Goal: Information Seeking & Learning: Learn about a topic

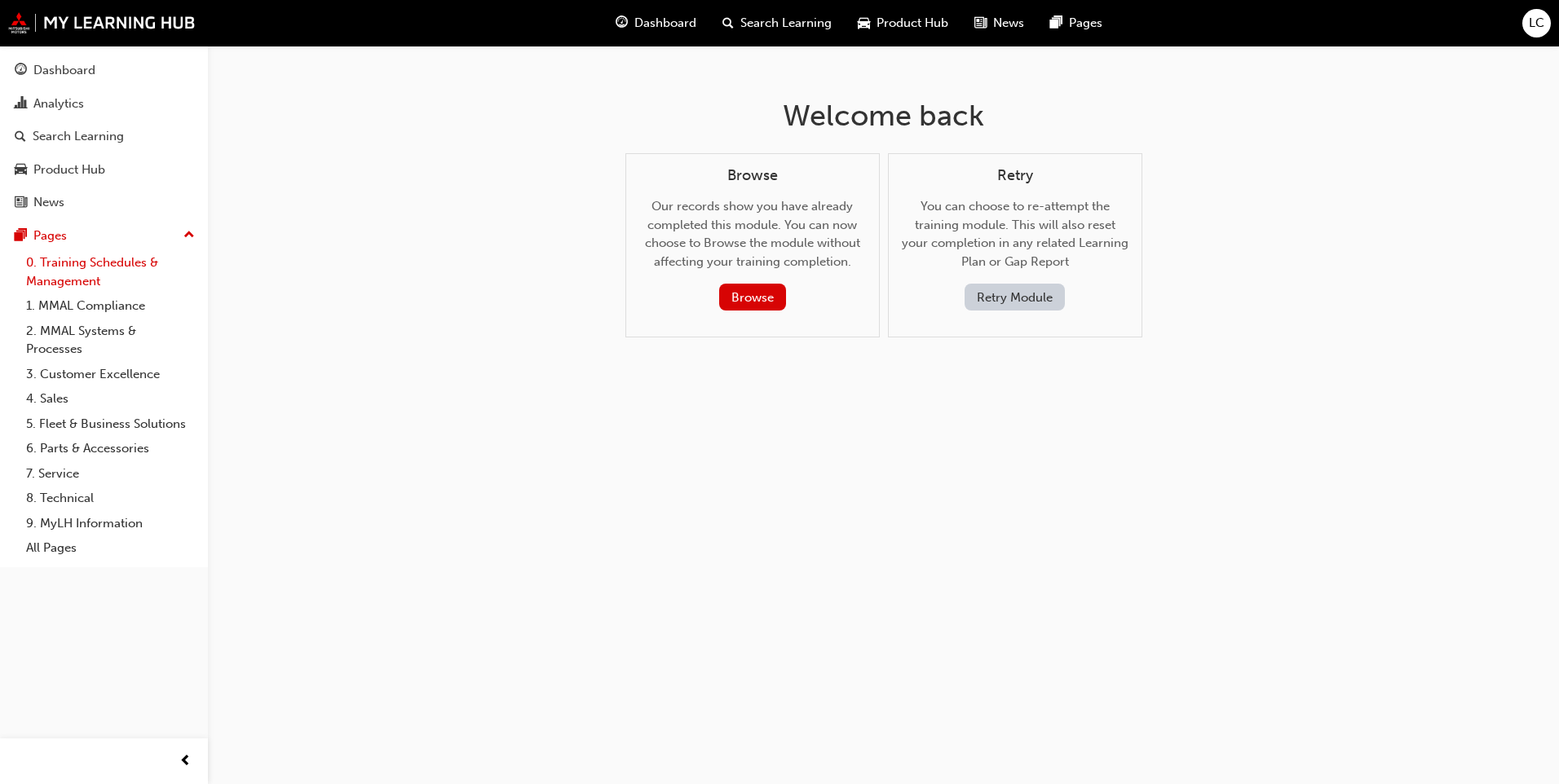
click at [68, 270] on link "0. Training Schedules & Management" at bounding box center [111, 272] width 182 height 43
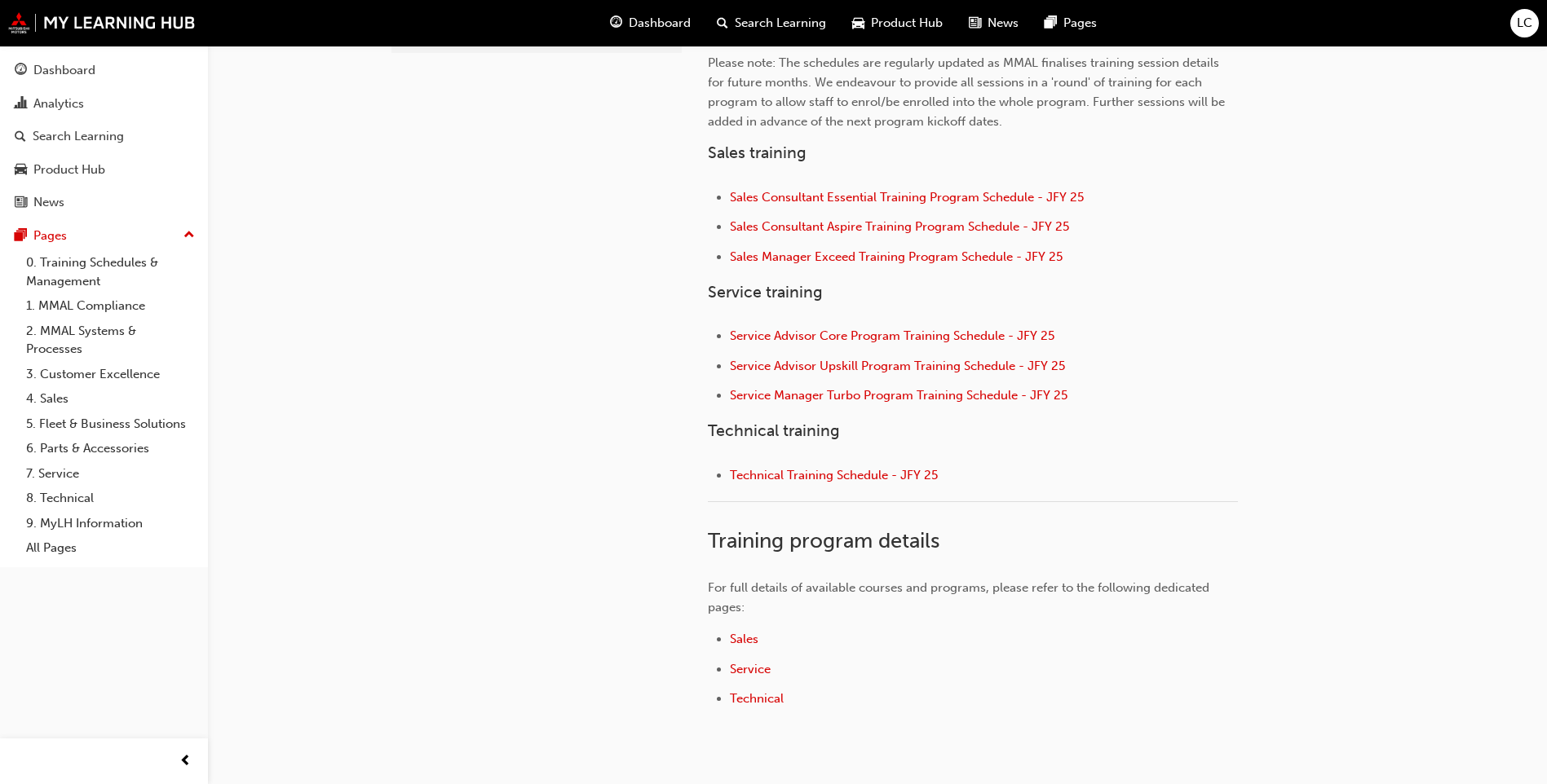
scroll to position [684, 0]
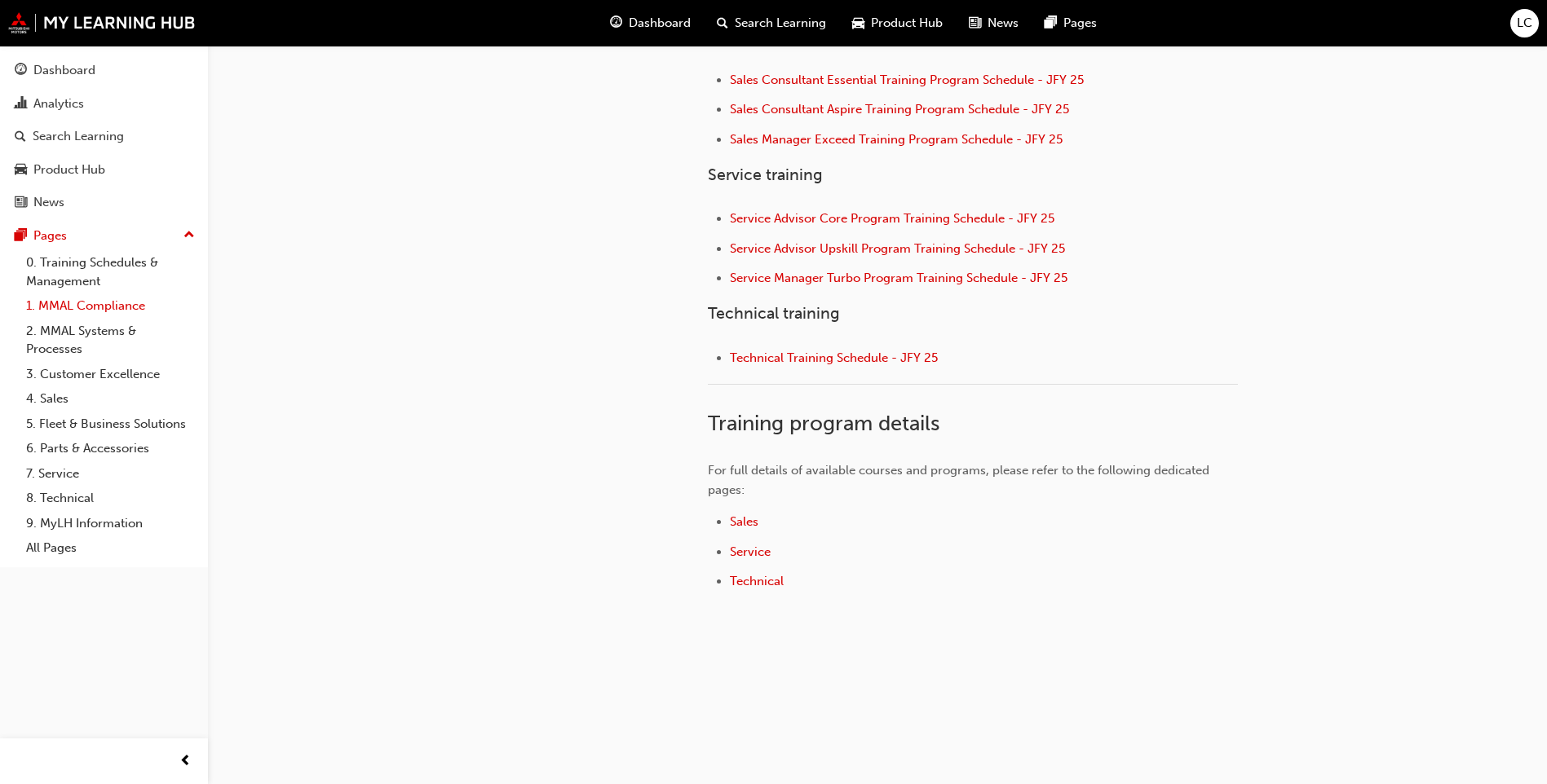
click at [78, 313] on link "1. MMAL Compliance" at bounding box center [111, 306] width 182 height 26
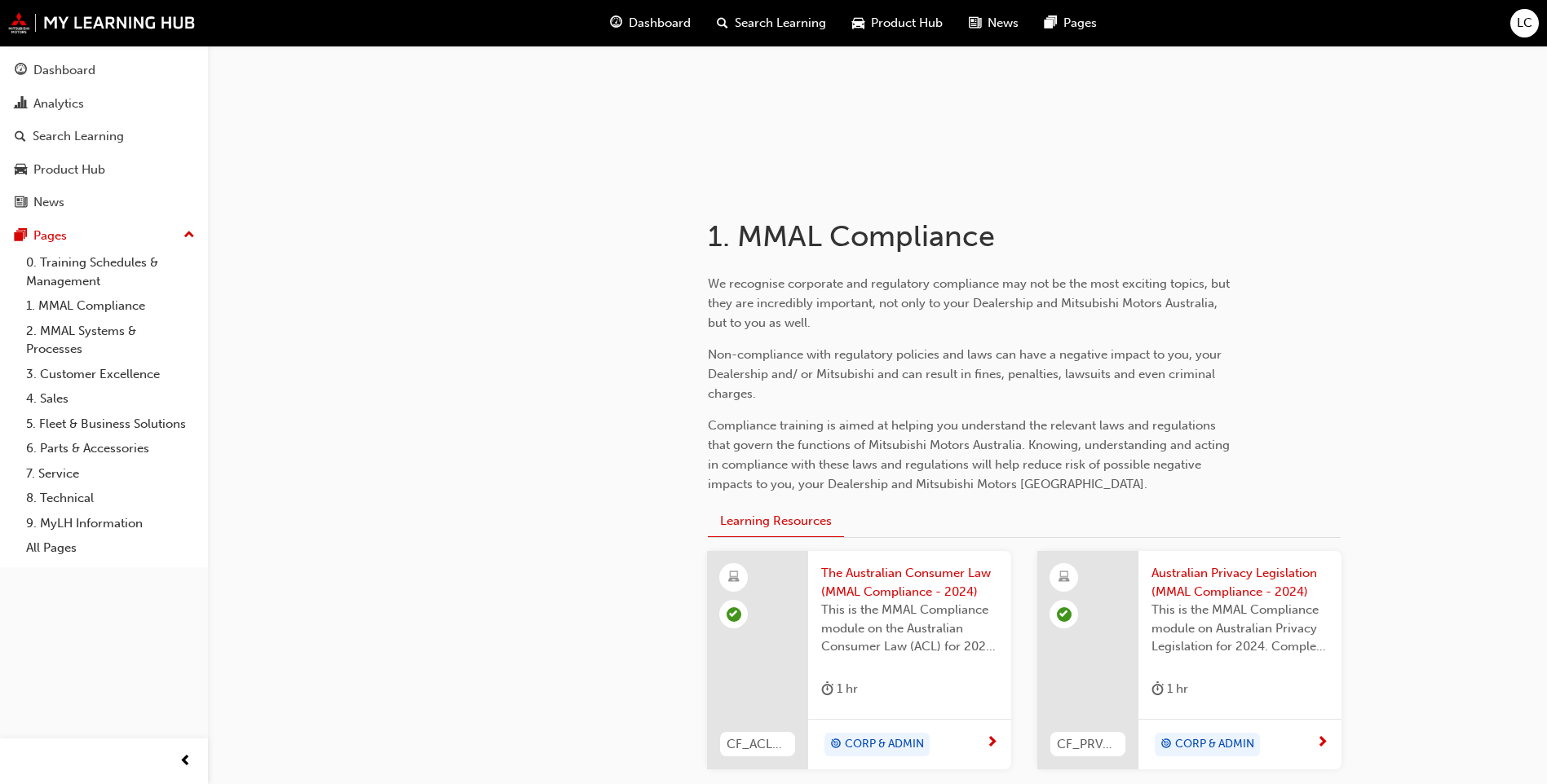
scroll to position [342, 0]
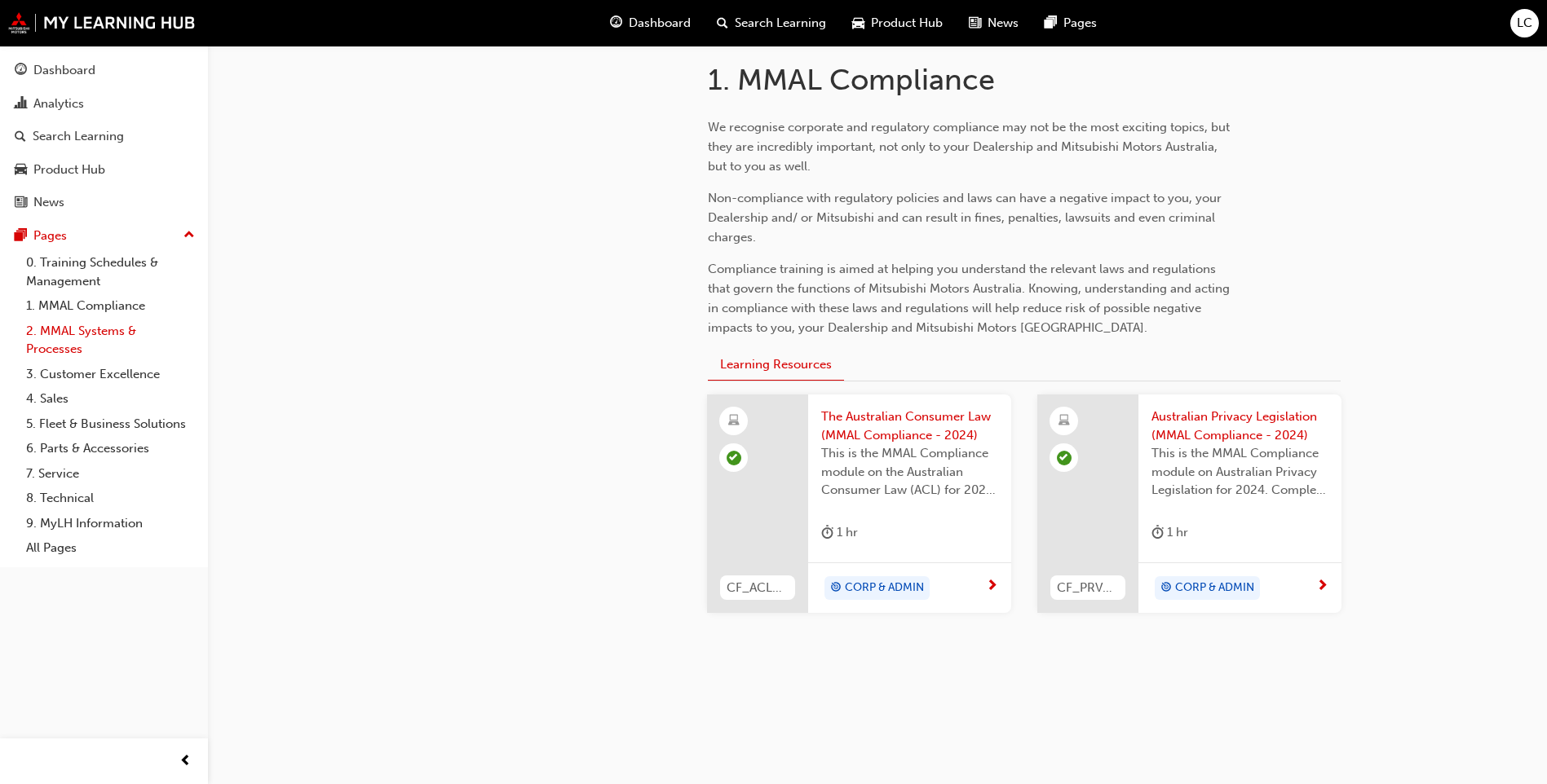
click at [64, 324] on link "2. MMAL Systems & Processes" at bounding box center [111, 340] width 182 height 43
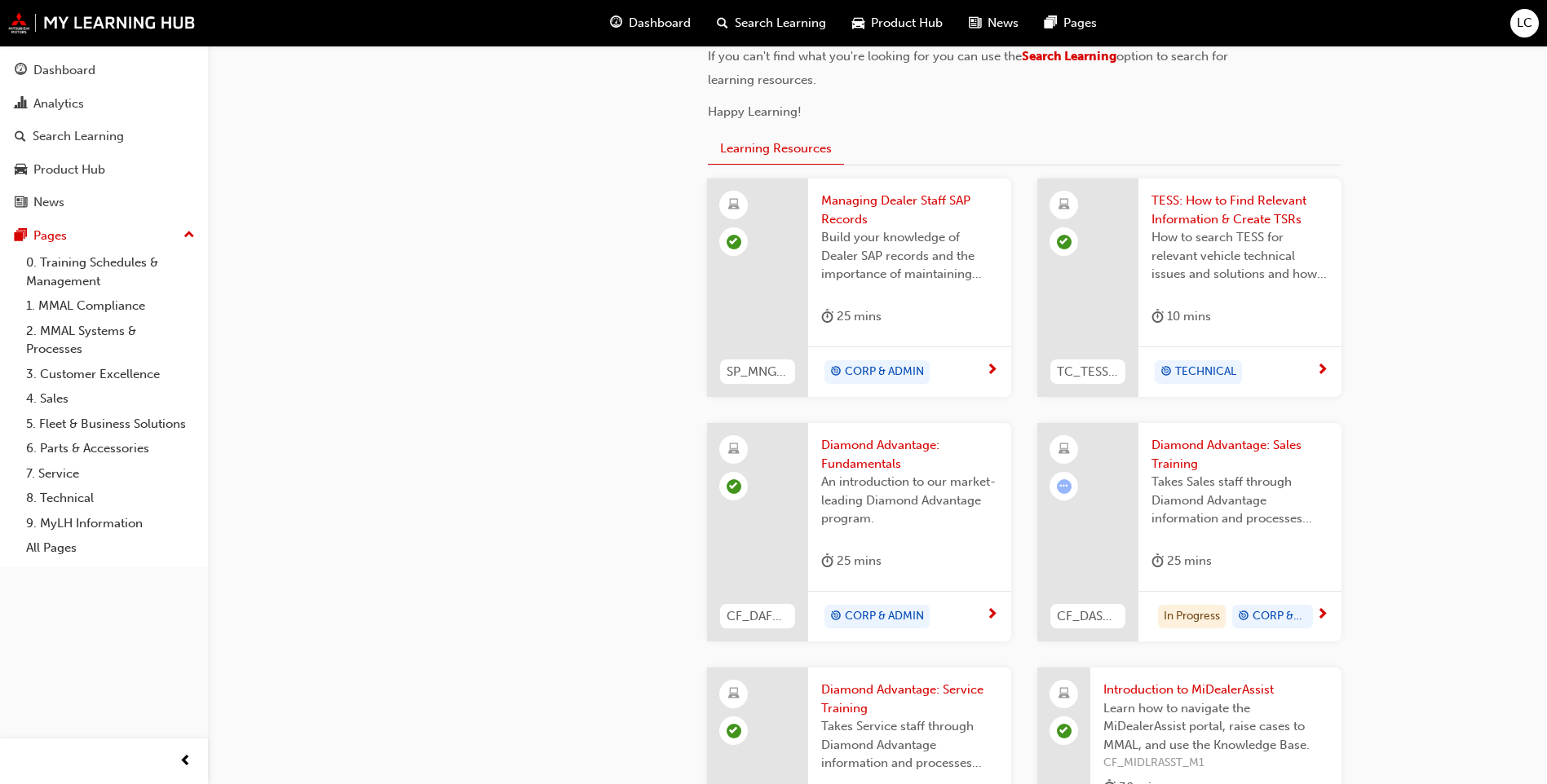
scroll to position [589, 0]
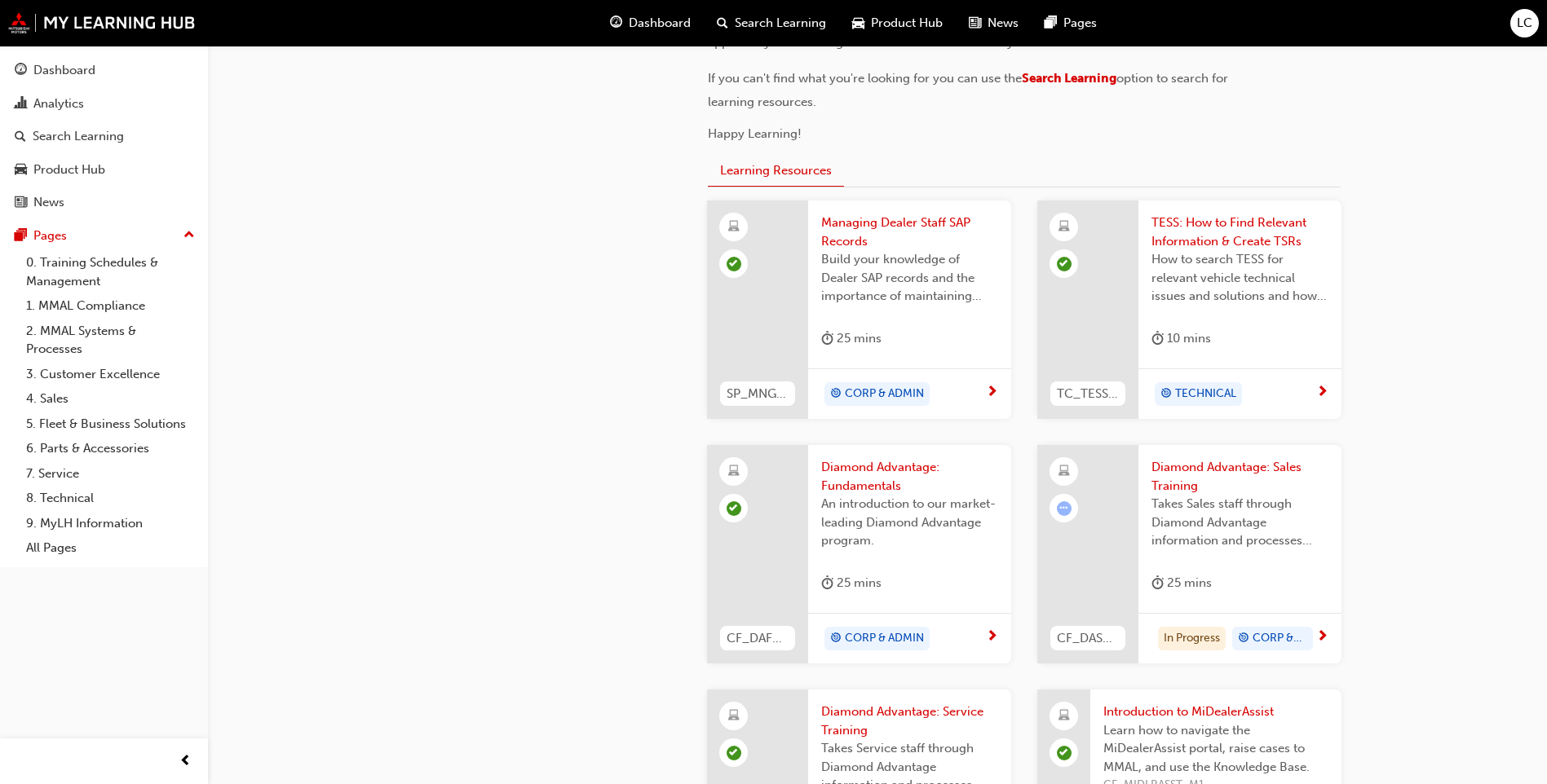
click at [1268, 538] on span "Takes Sales staff through Diamond Advantage information and processes relevant …" at bounding box center [1240, 522] width 177 height 55
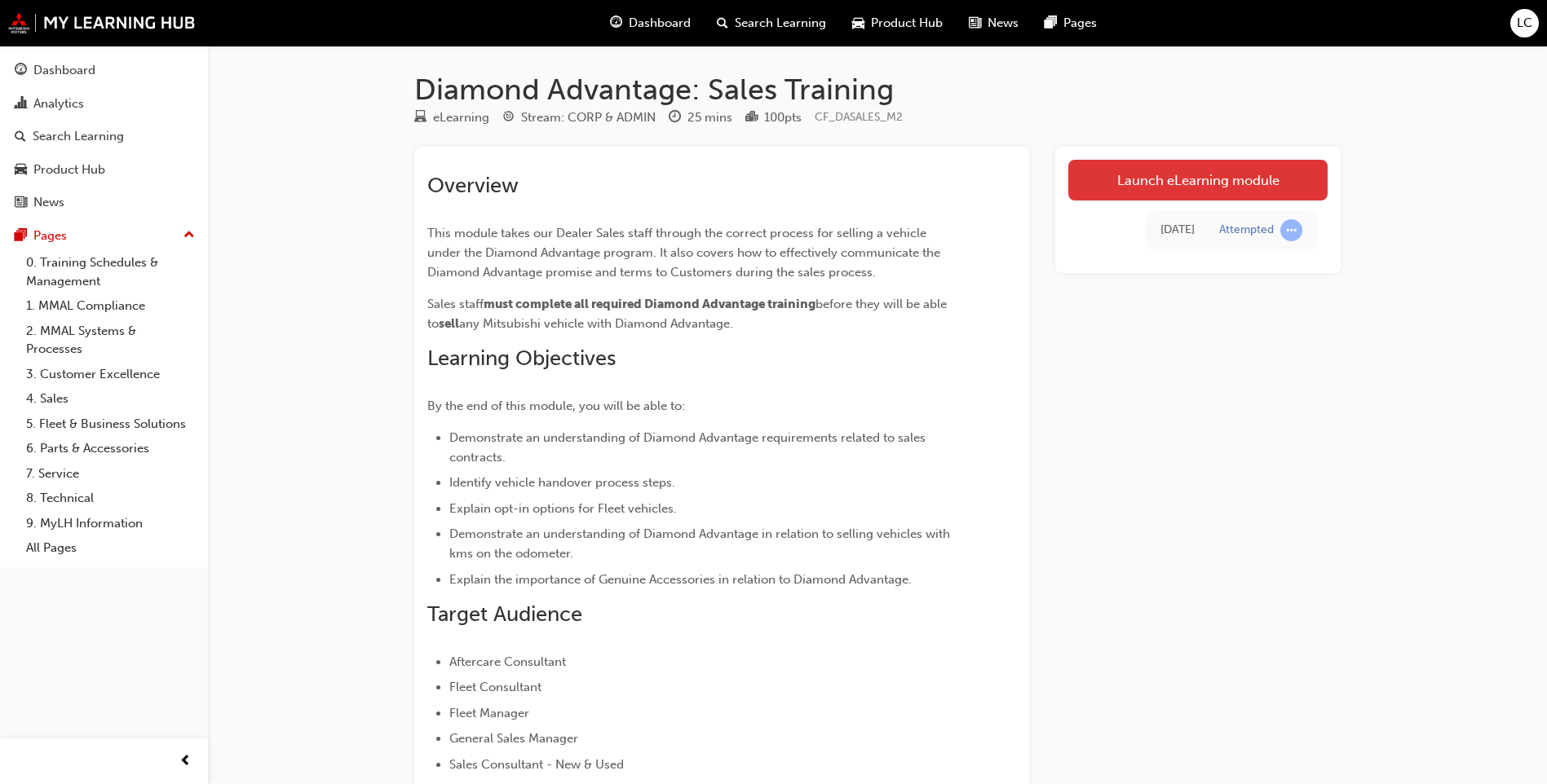
click at [1254, 172] on link "Launch eLearning module" at bounding box center [1198, 180] width 259 height 40
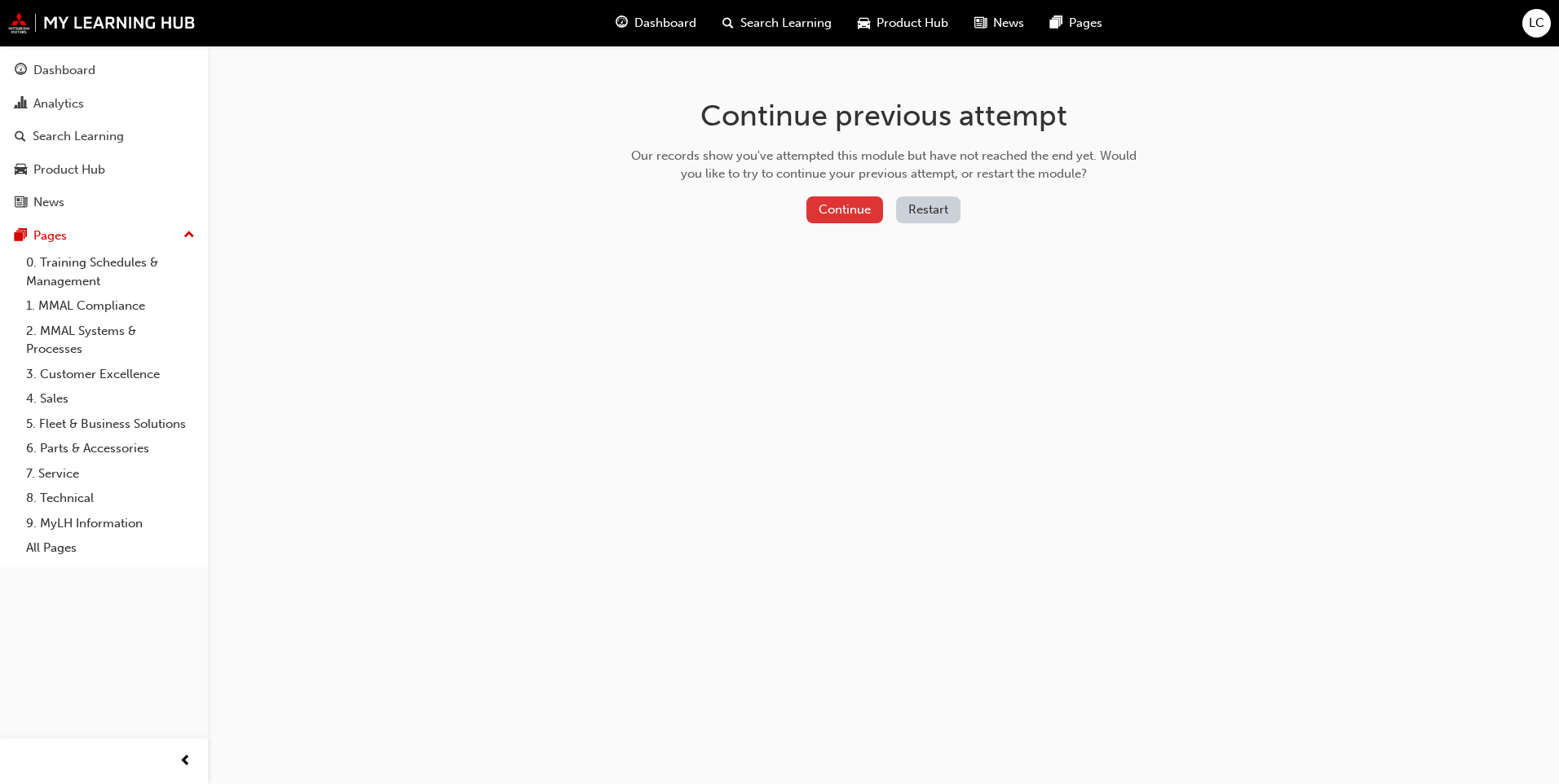
click at [876, 207] on button "Continue" at bounding box center [844, 210] width 77 height 27
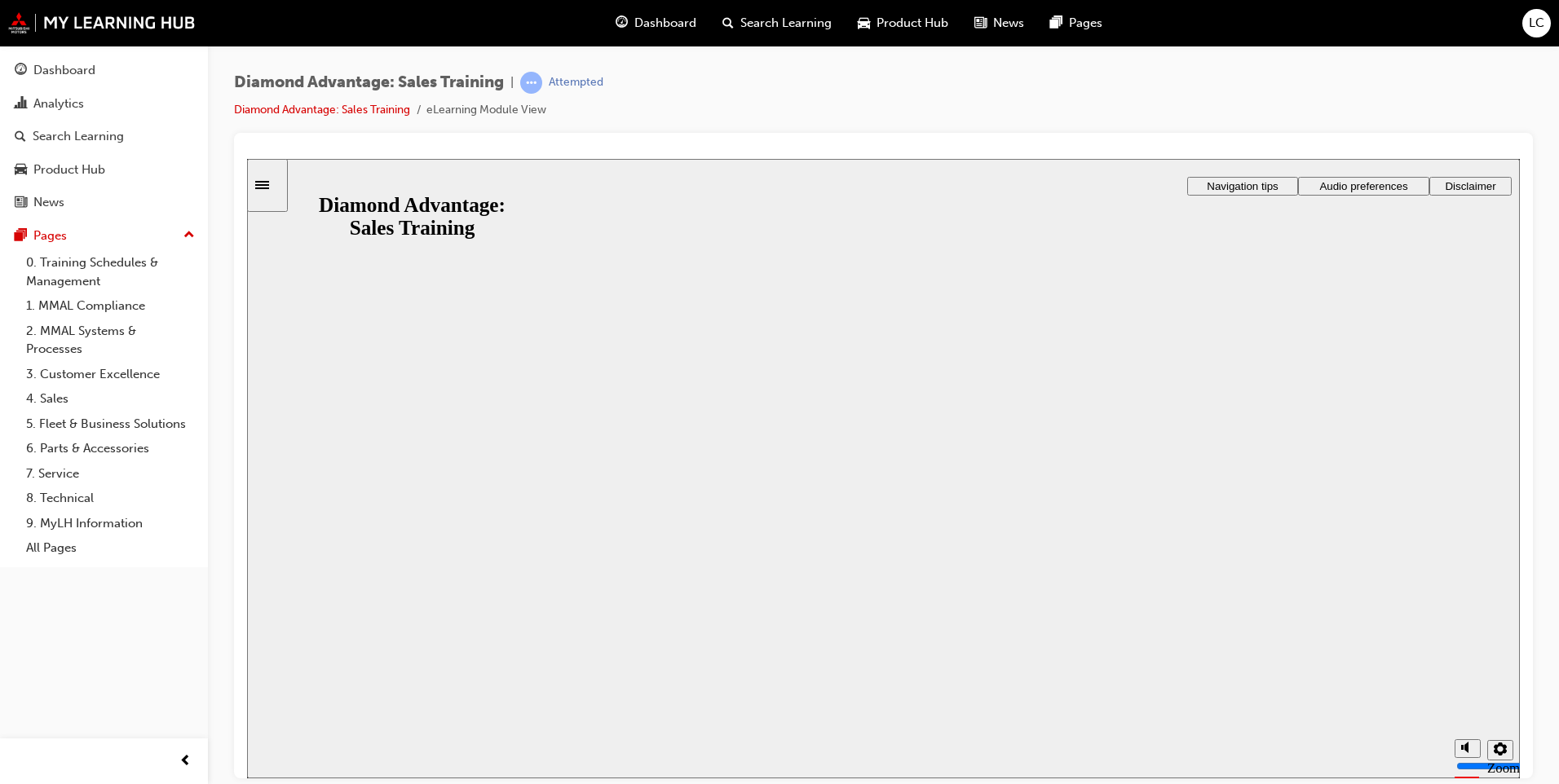
click at [311, 744] on button "Resume" at bounding box center [279, 767] width 64 height 21
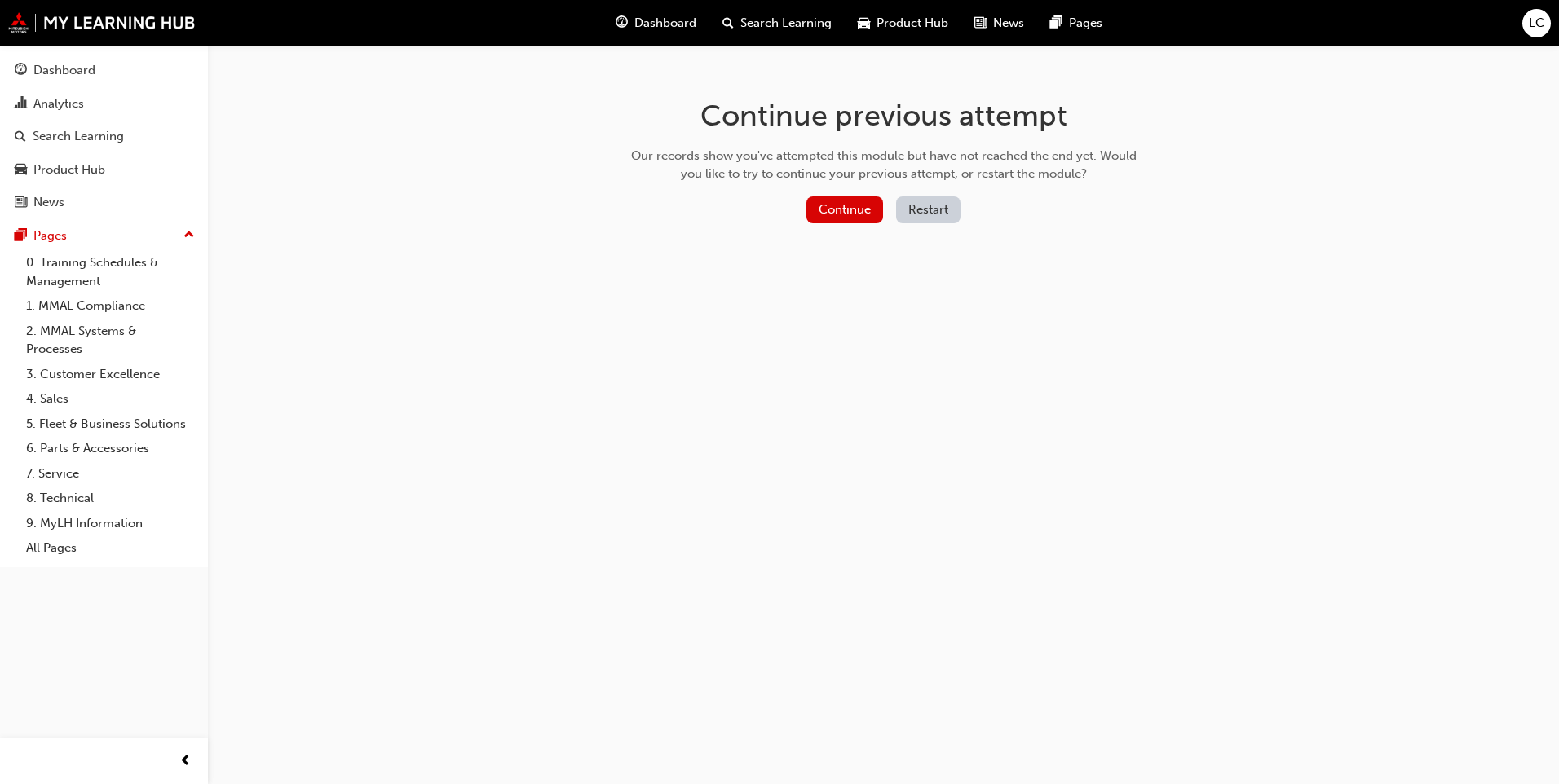
click at [939, 214] on button "Restart" at bounding box center [928, 210] width 64 height 27
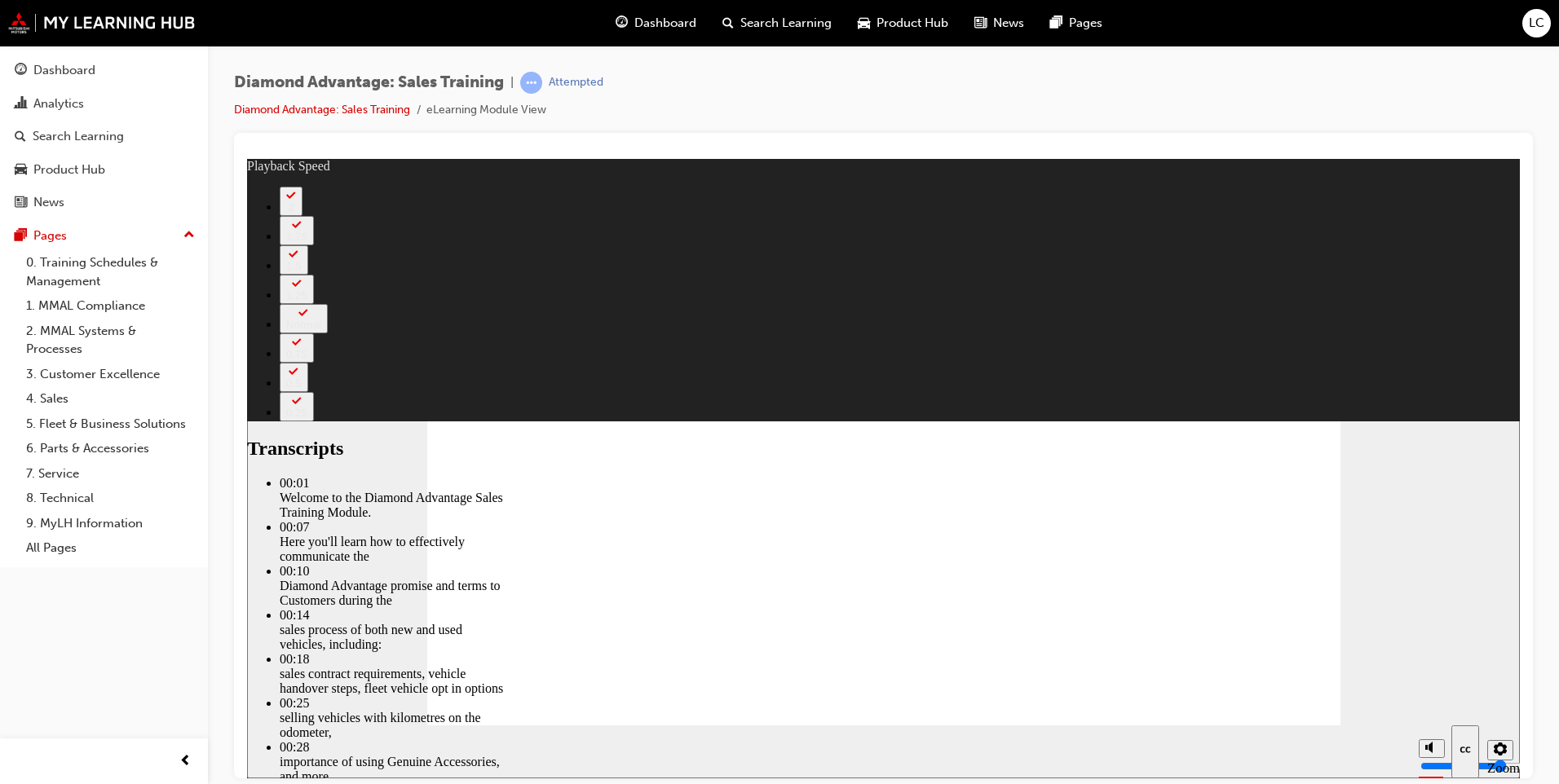
type input "62"
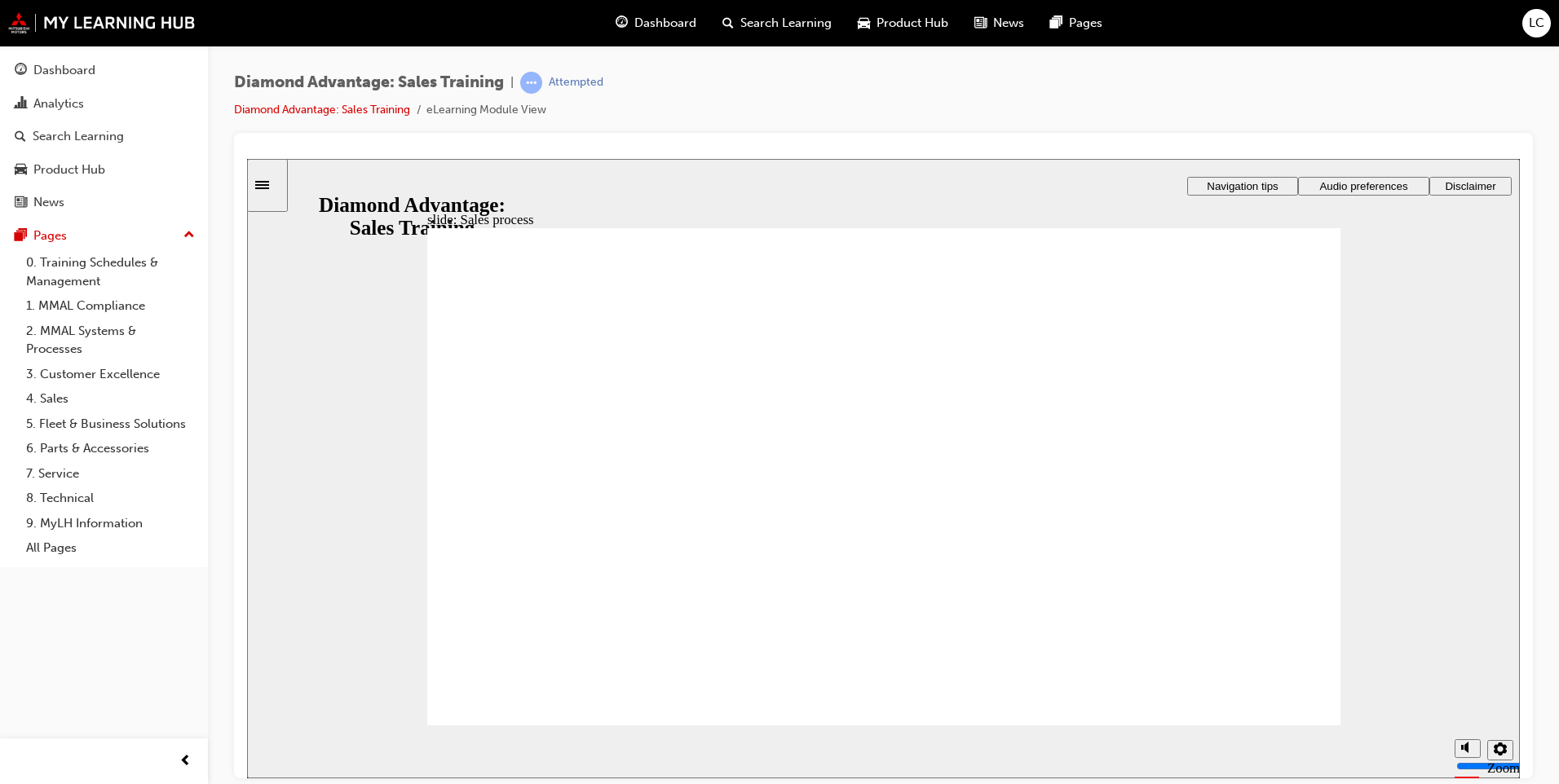
drag, startPoint x: 527, startPoint y: 433, endPoint x: 557, endPoint y: 417, distance: 34.0
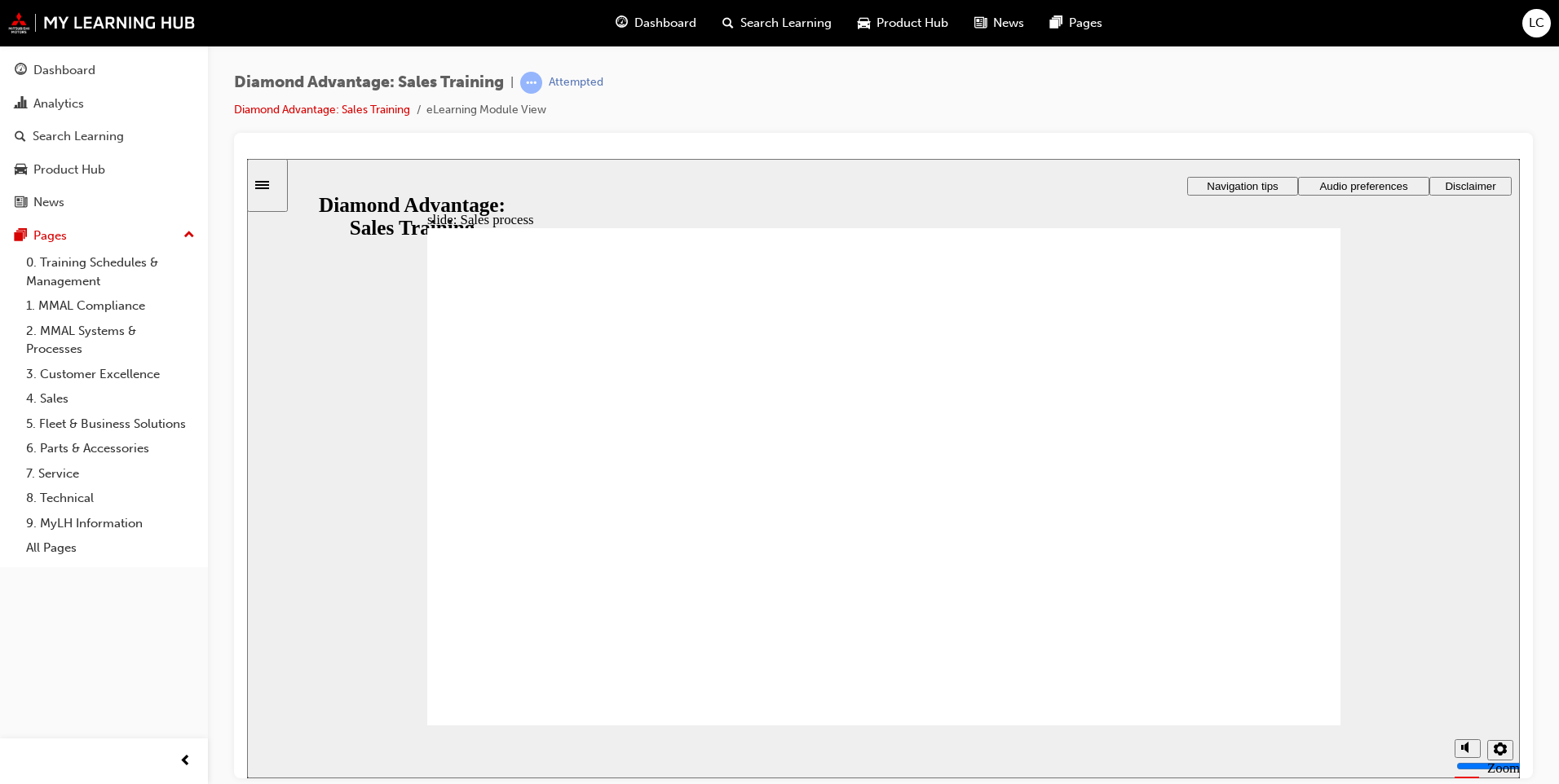
drag, startPoint x: 1018, startPoint y: 574, endPoint x: 1026, endPoint y: 558, distance: 17.9
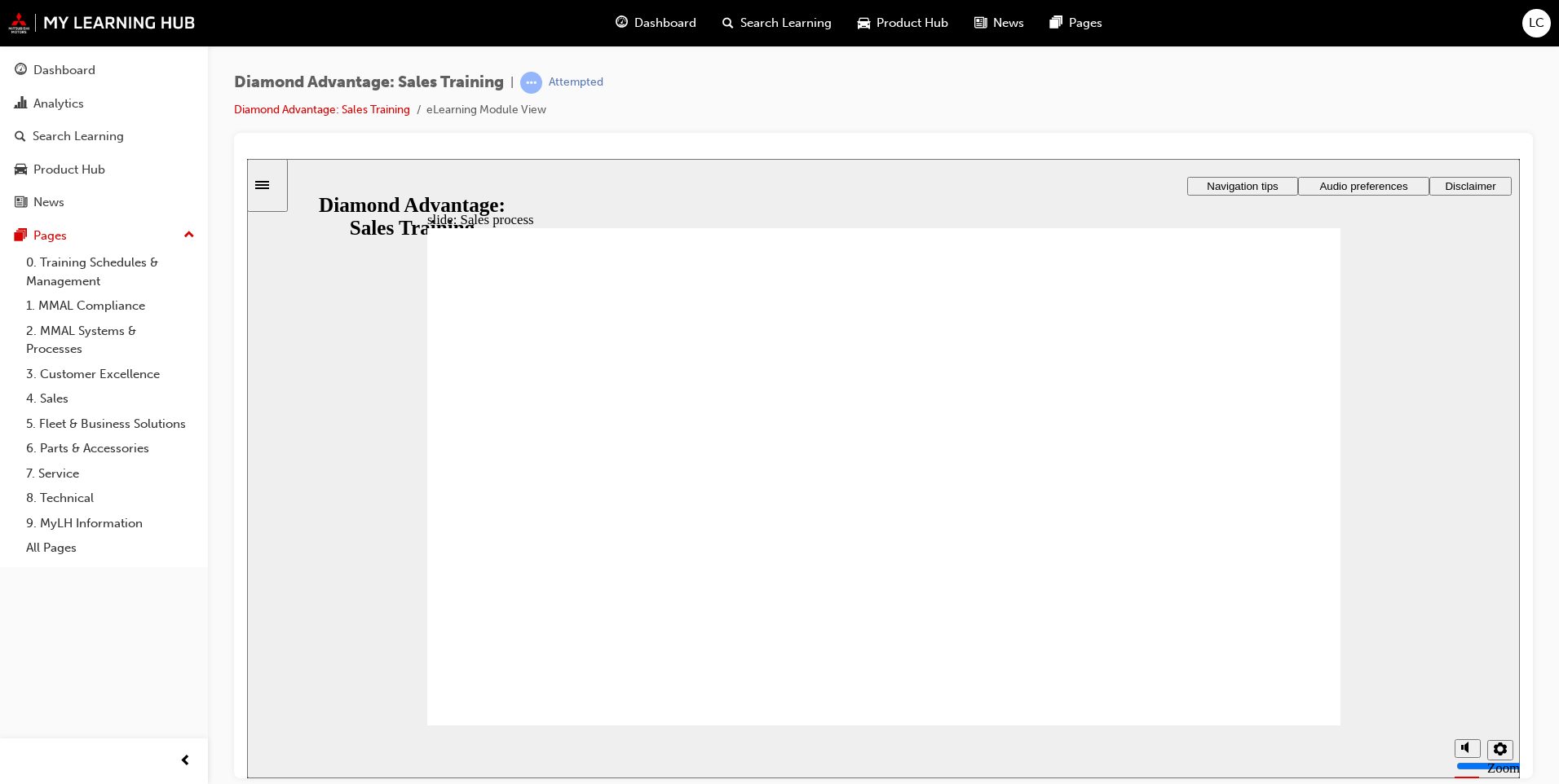
checkbox input "true"
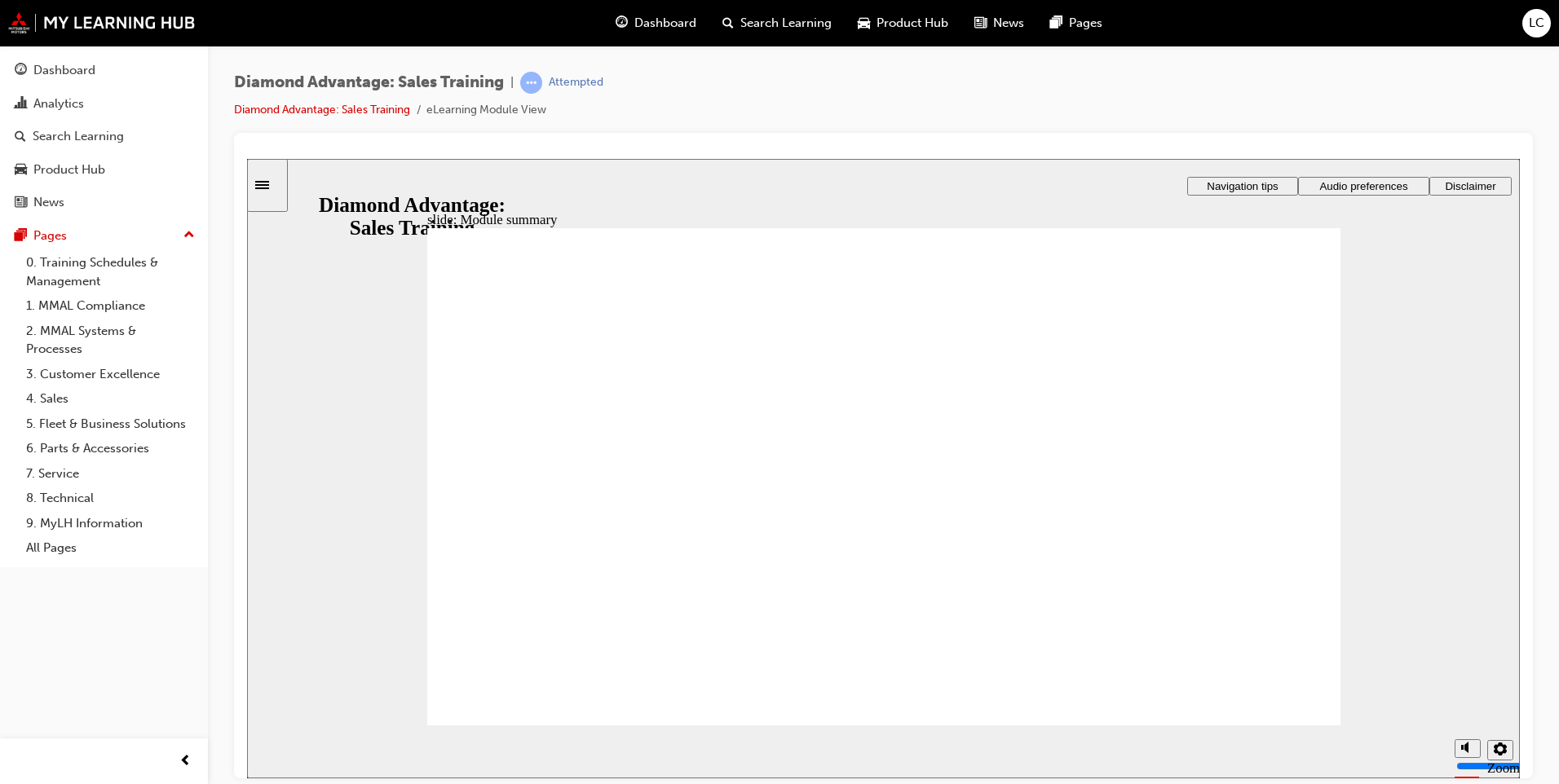
checkbox input "true"
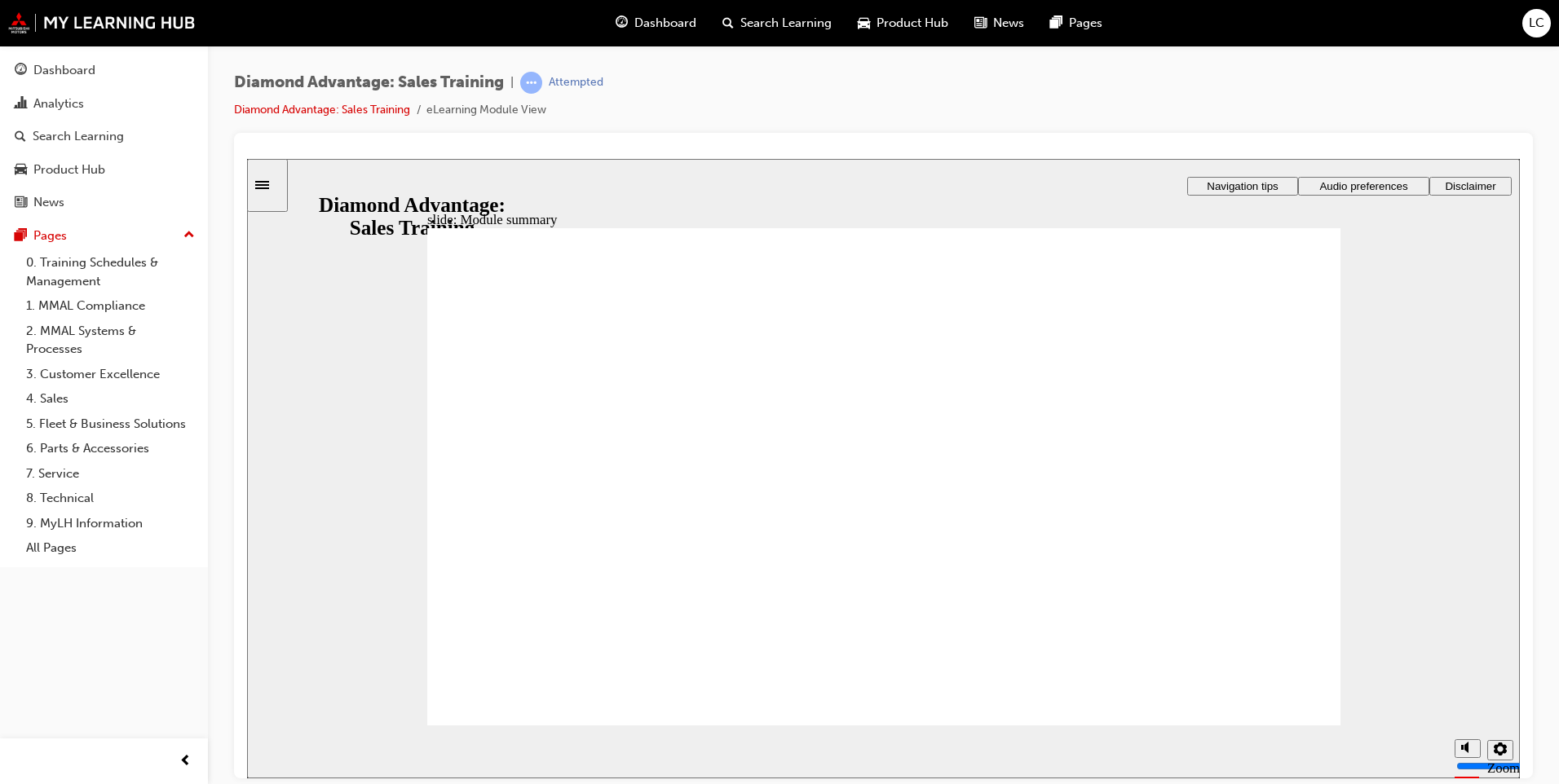
checkbox input "true"
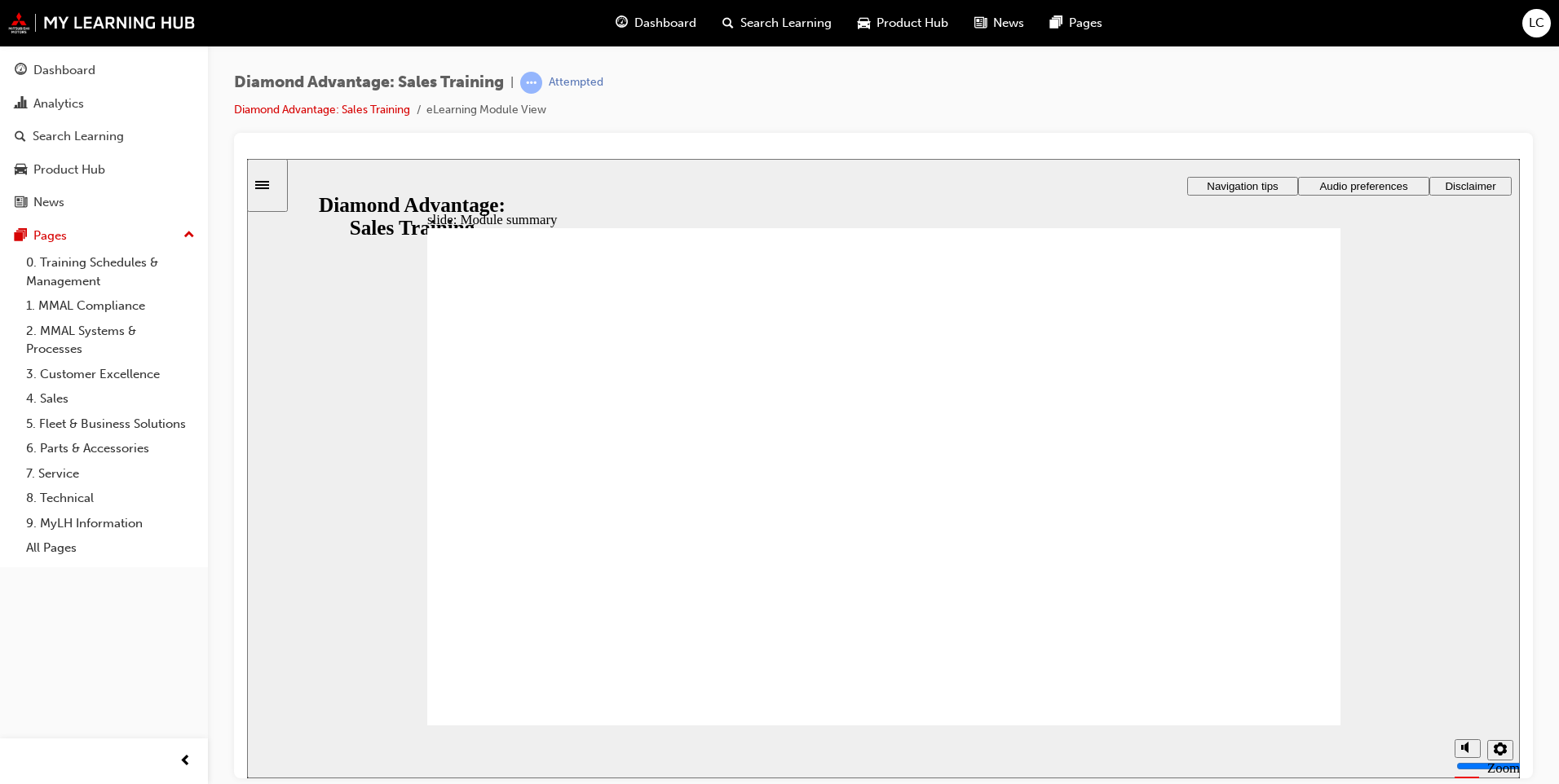
checkbox input "true"
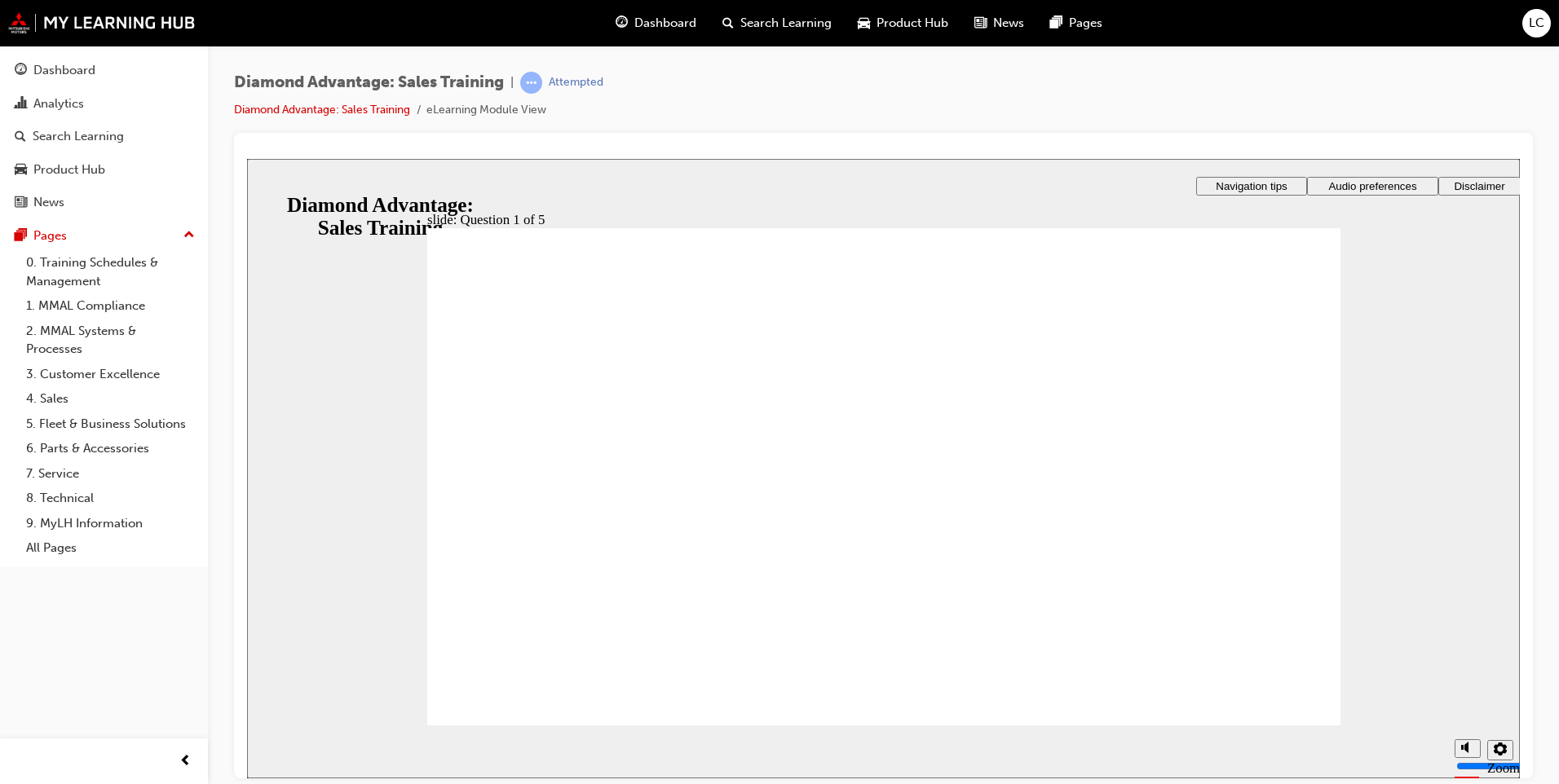
checkbox input "true"
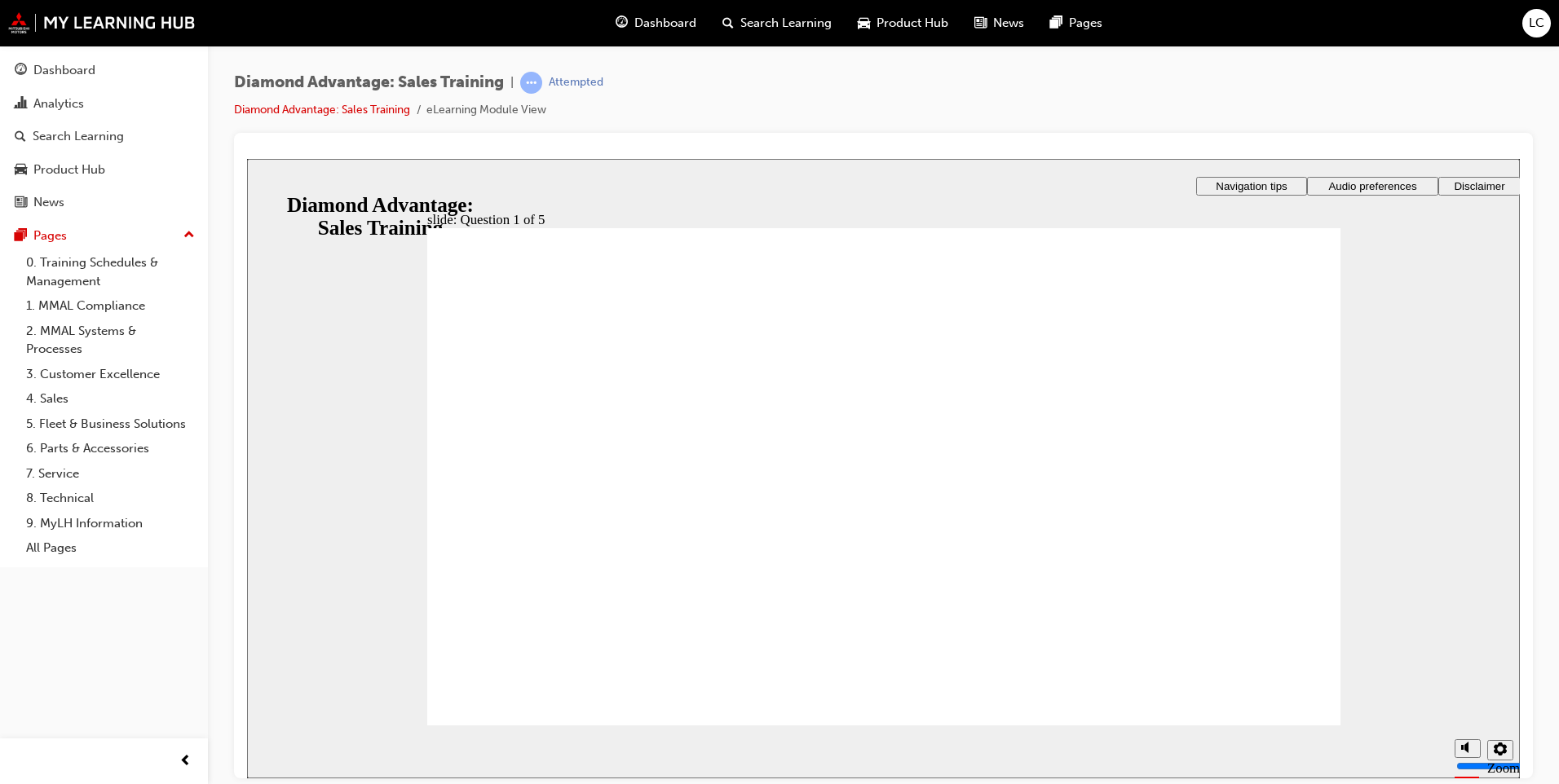
checkbox input "true"
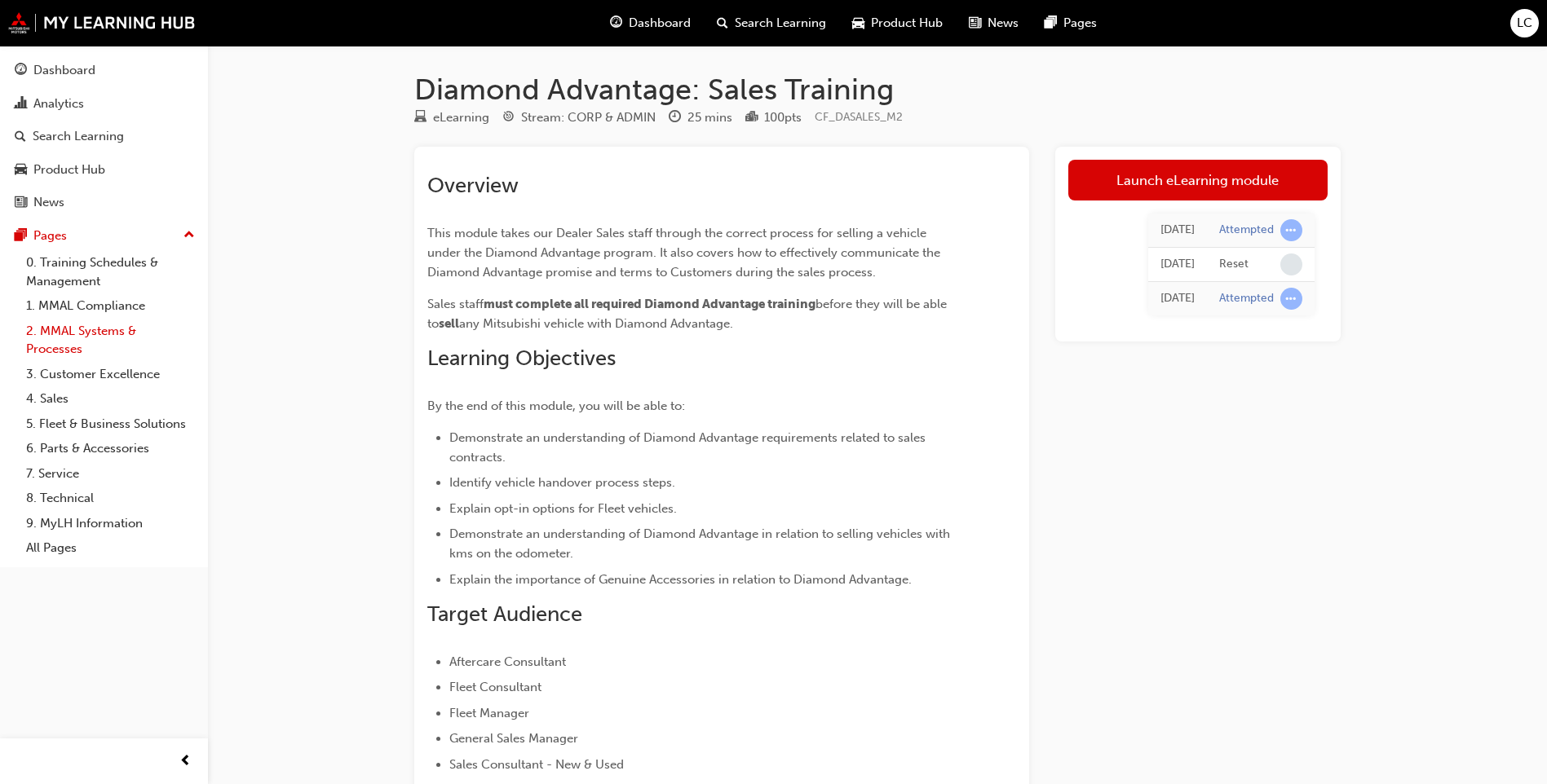
click at [85, 346] on link "2. MMAL Systems & Processes" at bounding box center [111, 340] width 182 height 43
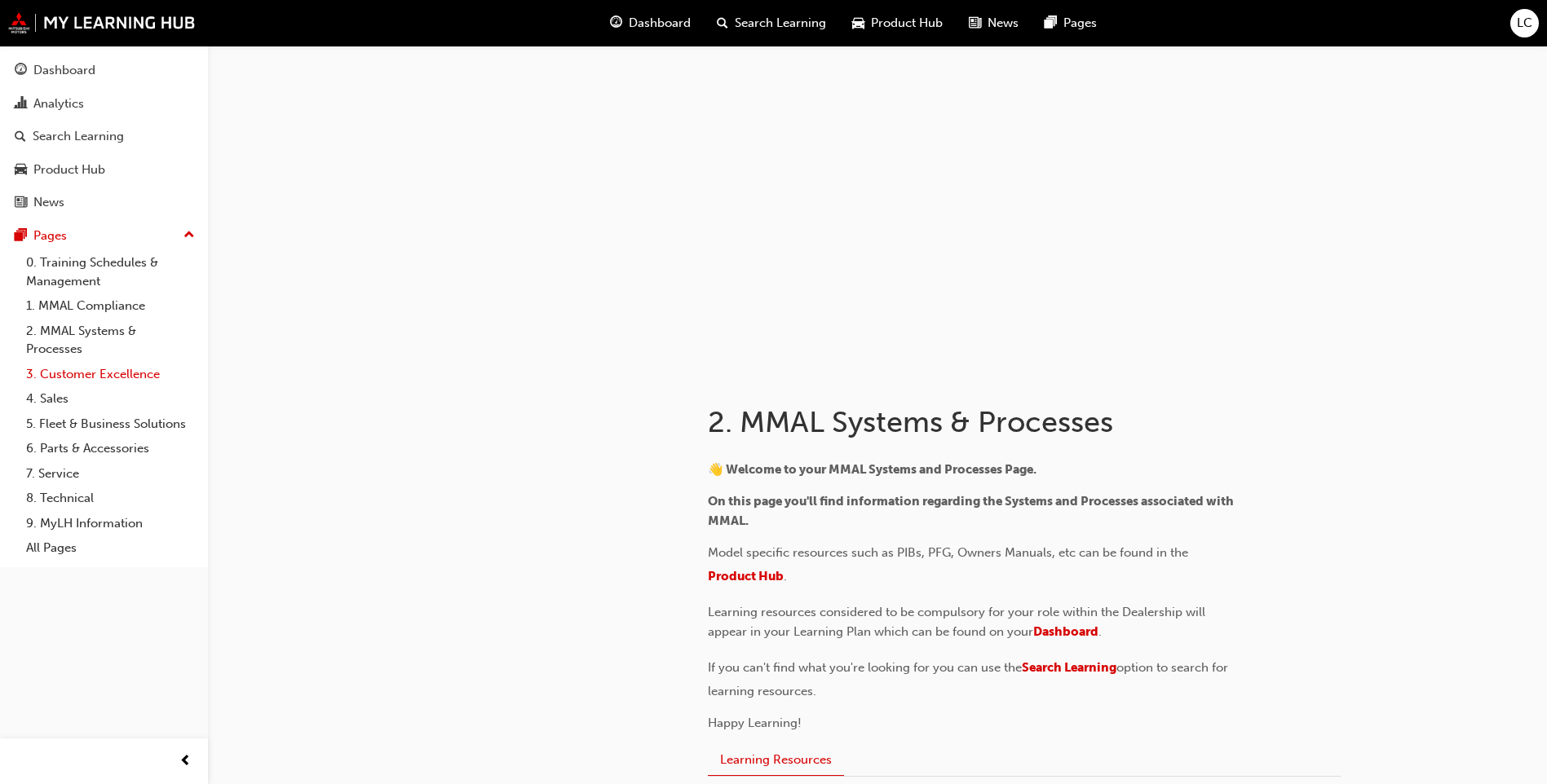
click at [97, 371] on link "3. Customer Excellence" at bounding box center [111, 375] width 182 height 26
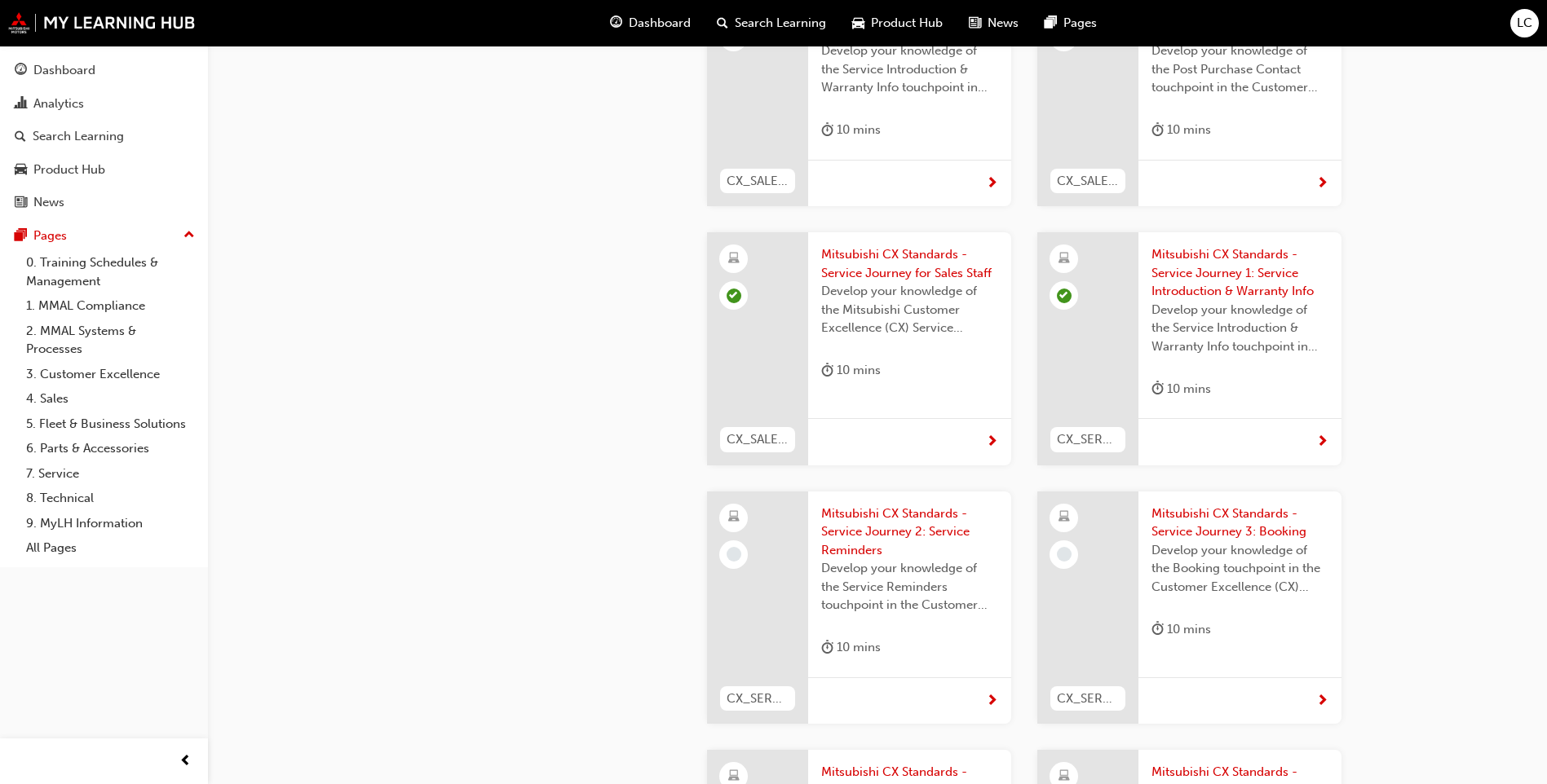
scroll to position [2682, 0]
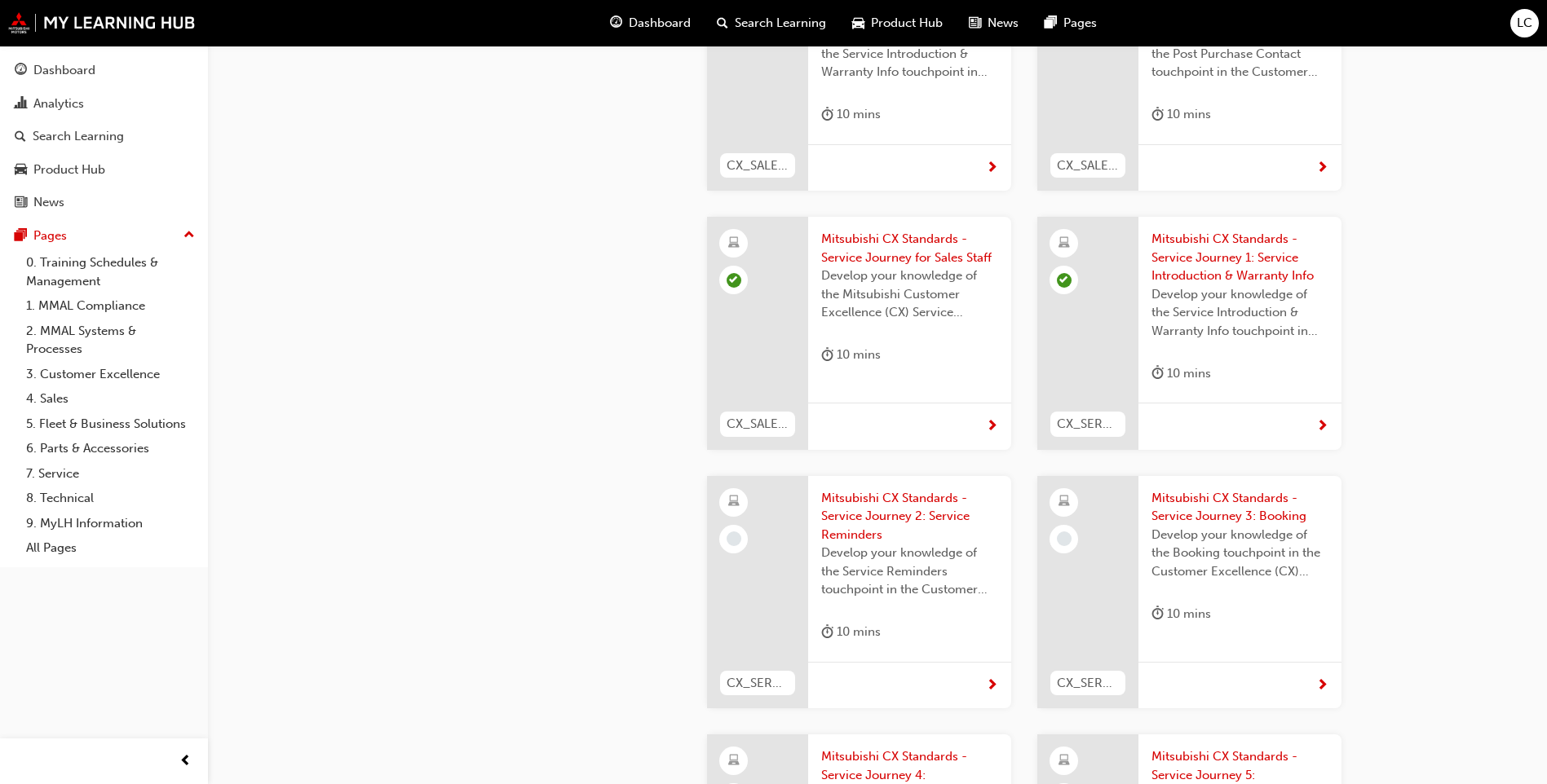
click at [844, 489] on span "Mitsubishi CX Standards - Service Journey 2: Service Reminders" at bounding box center [910, 517] width 177 height 55
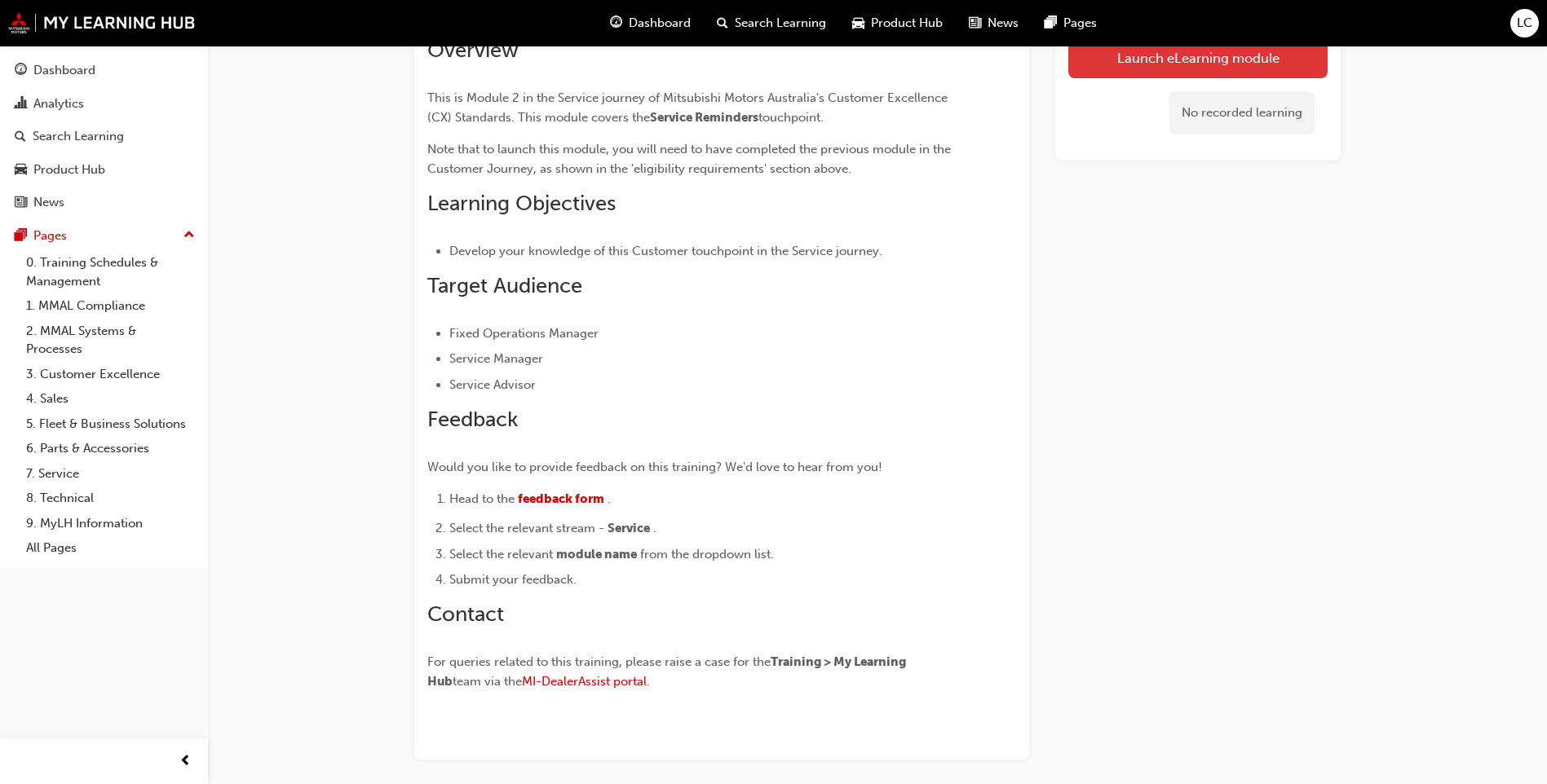
scroll to position [189, 0]
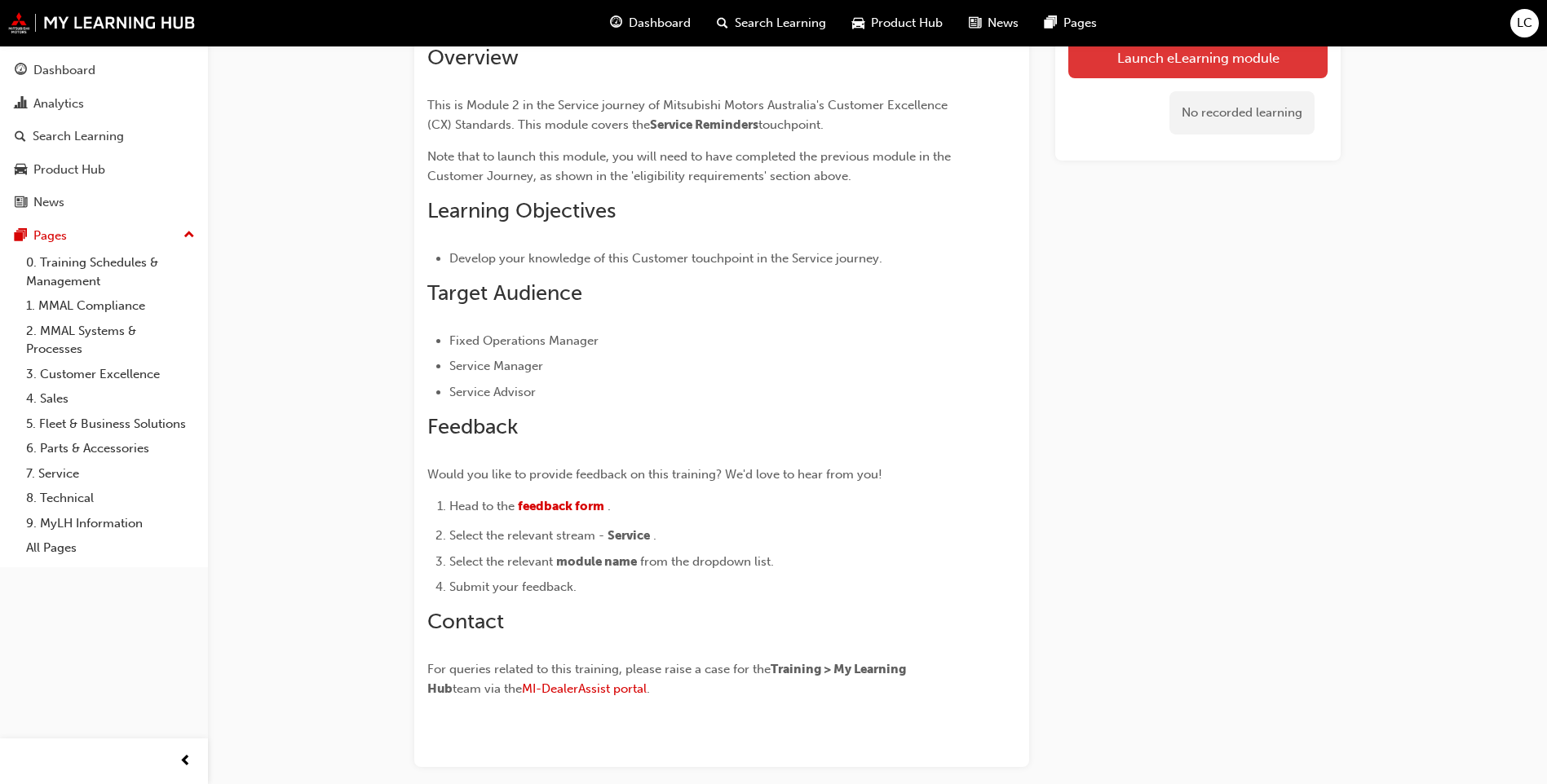
click at [1136, 64] on link "Launch eLearning module" at bounding box center [1198, 57] width 259 height 40
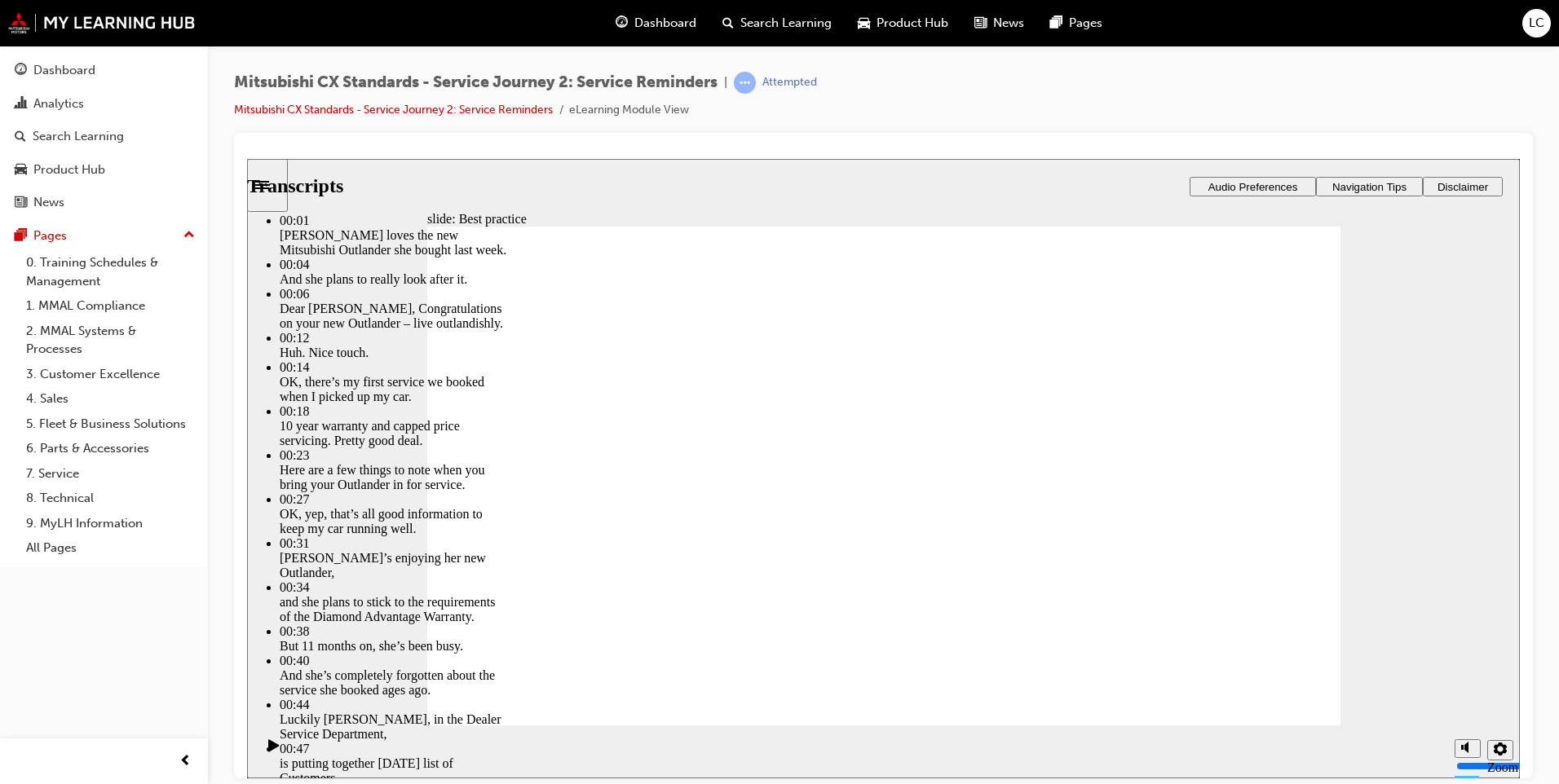
type input "209"
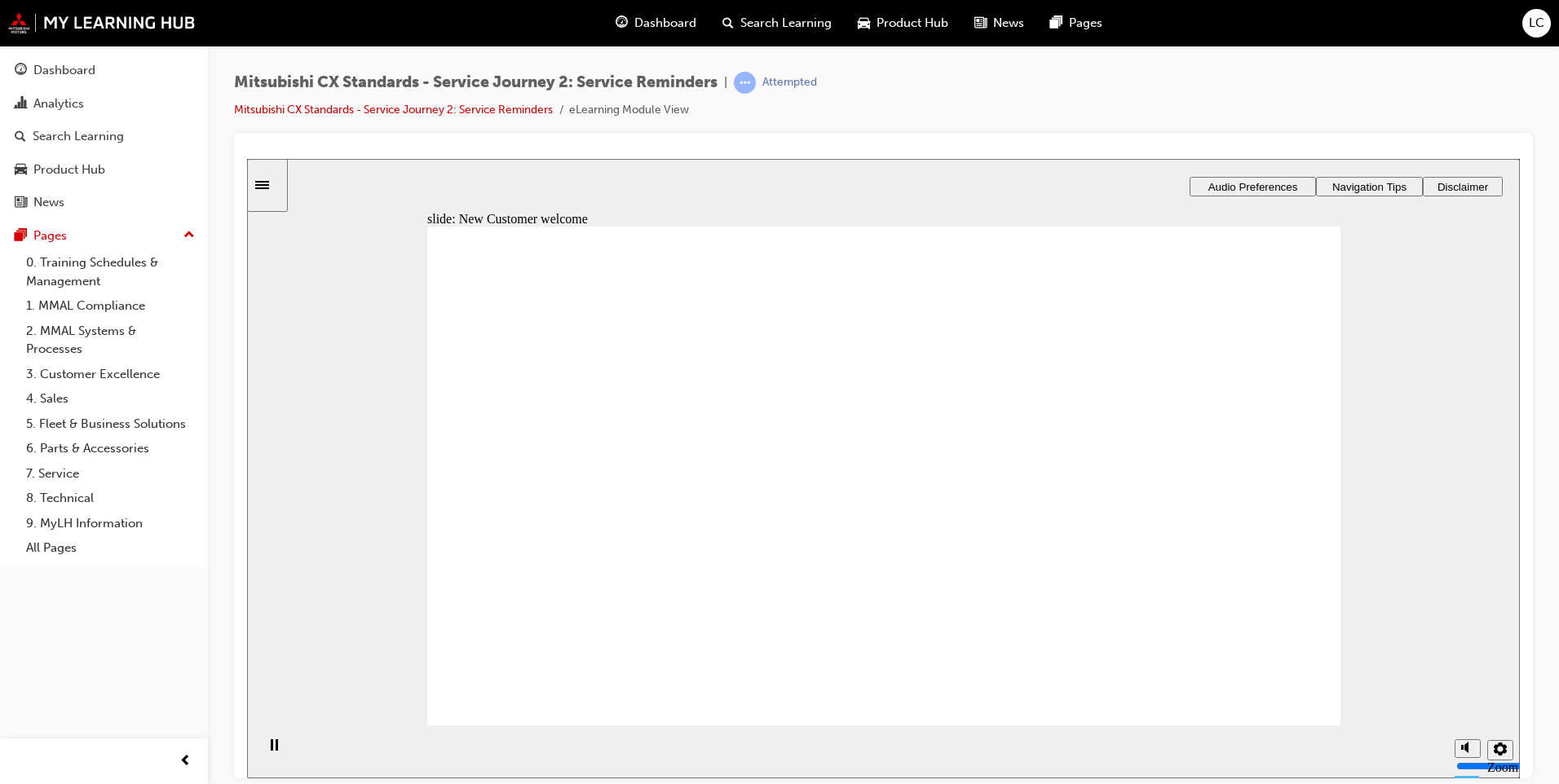
drag, startPoint x: 739, startPoint y: 427, endPoint x: 862, endPoint y: 400, distance: 125.9
drag, startPoint x: 671, startPoint y: 517, endPoint x: 872, endPoint y: 478, distance: 204.7
drag, startPoint x: 704, startPoint y: 552, endPoint x: 951, endPoint y: 558, distance: 247.1
drag, startPoint x: 582, startPoint y: 564, endPoint x: 874, endPoint y: 616, distance: 296.6
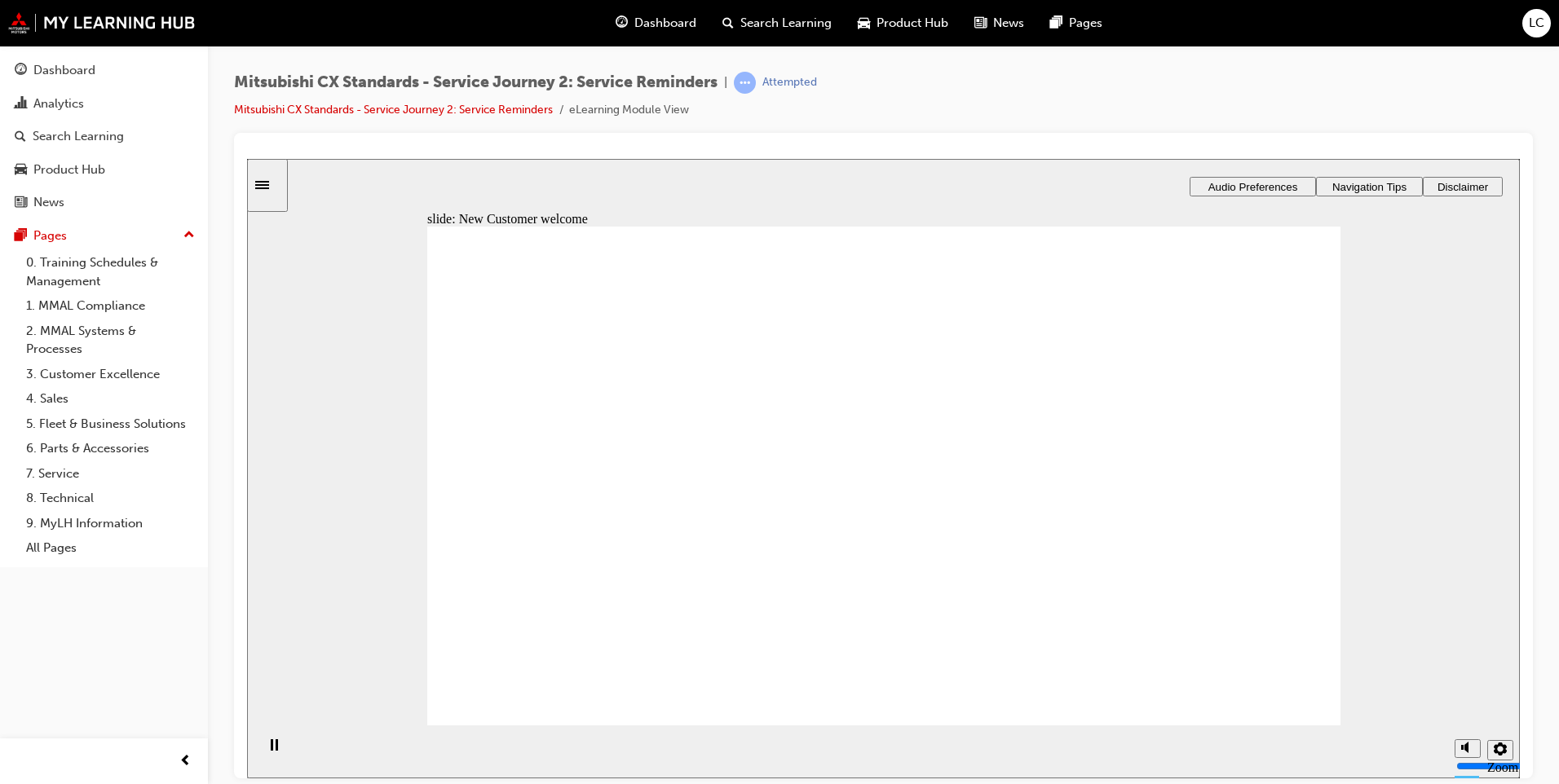
checkbox input "true"
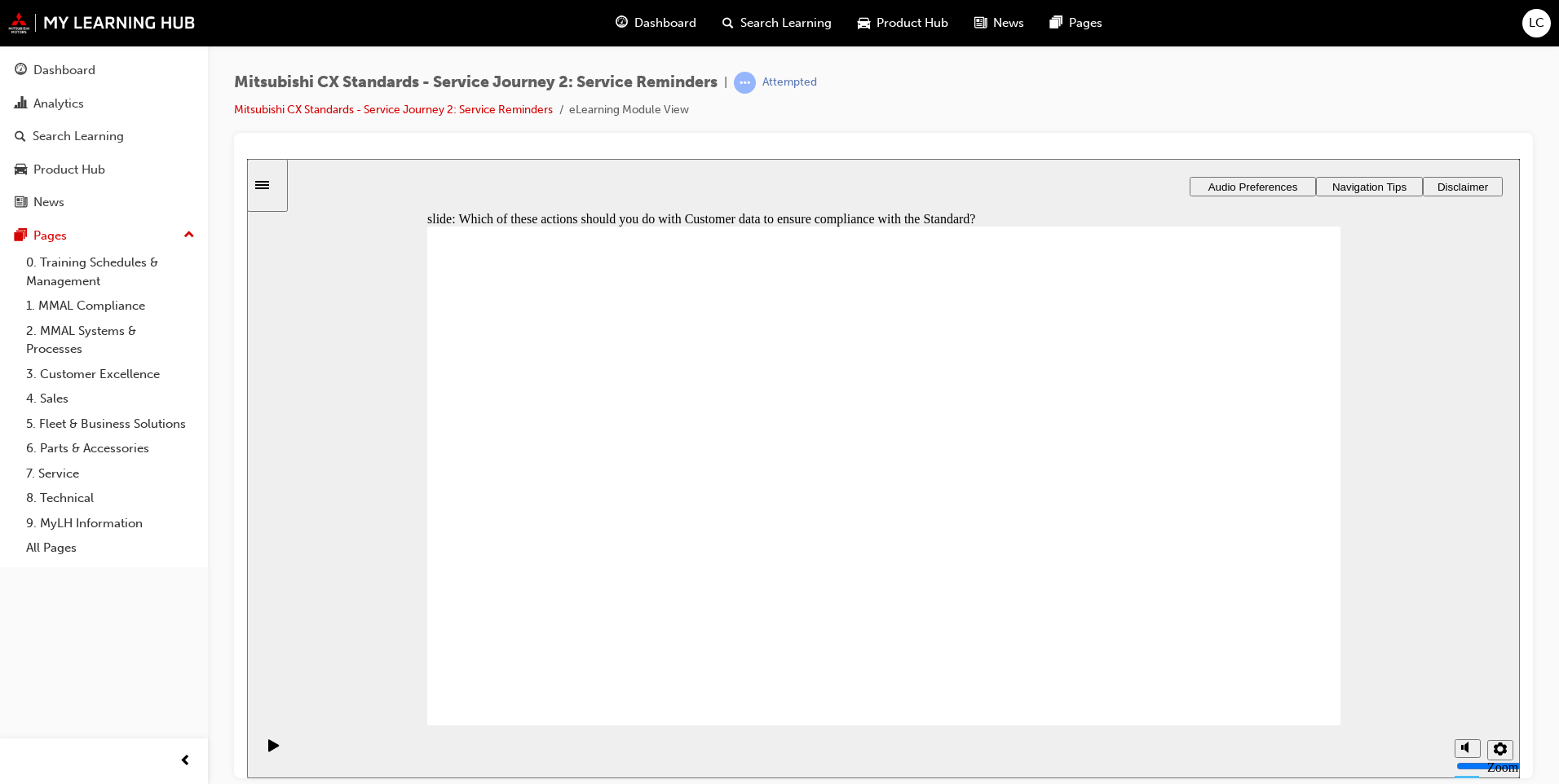
checkbox input "true"
drag, startPoint x: 614, startPoint y: 445, endPoint x: 620, endPoint y: 484, distance: 39.5
checkbox input "true"
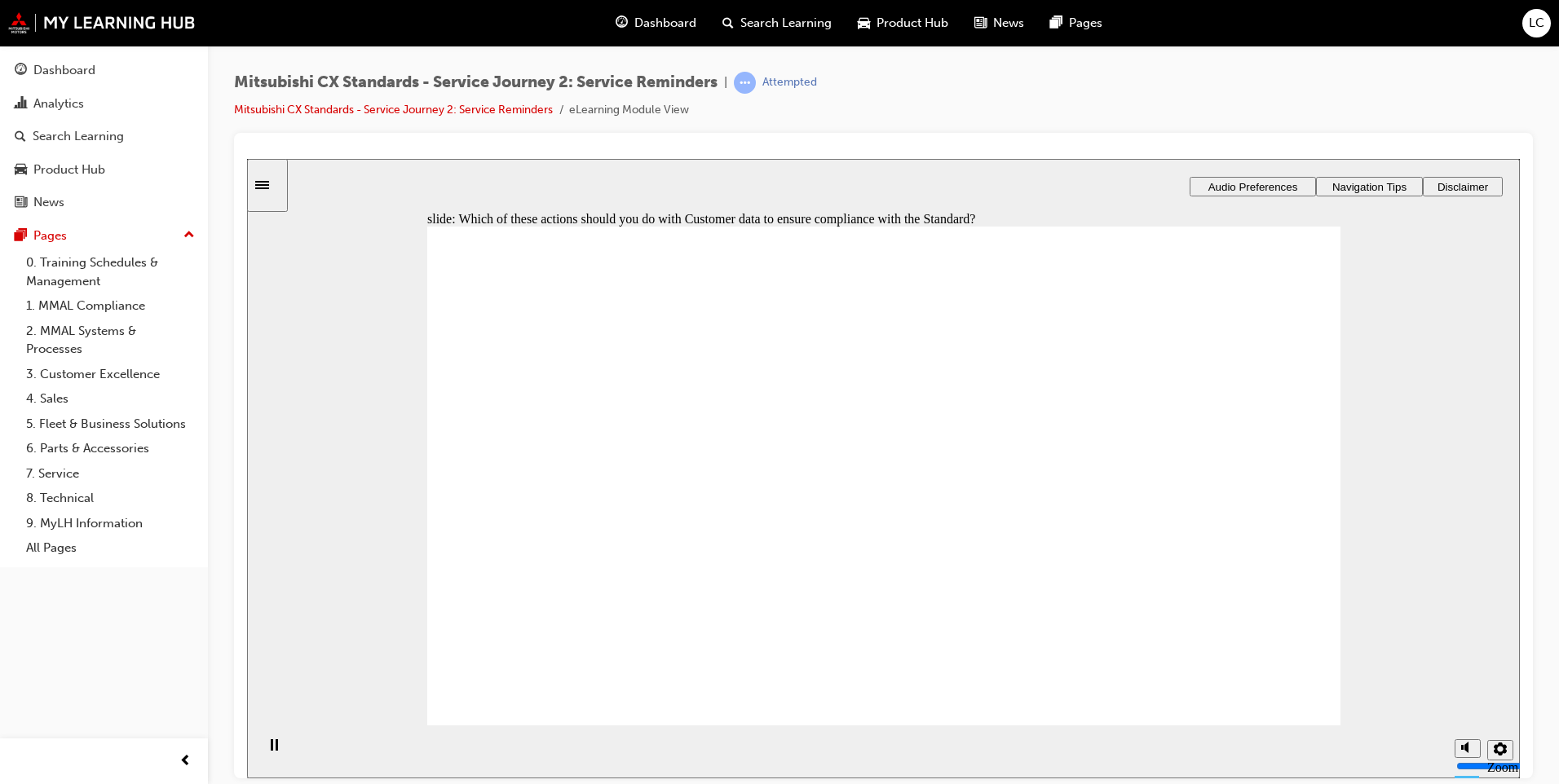
checkbox input "true"
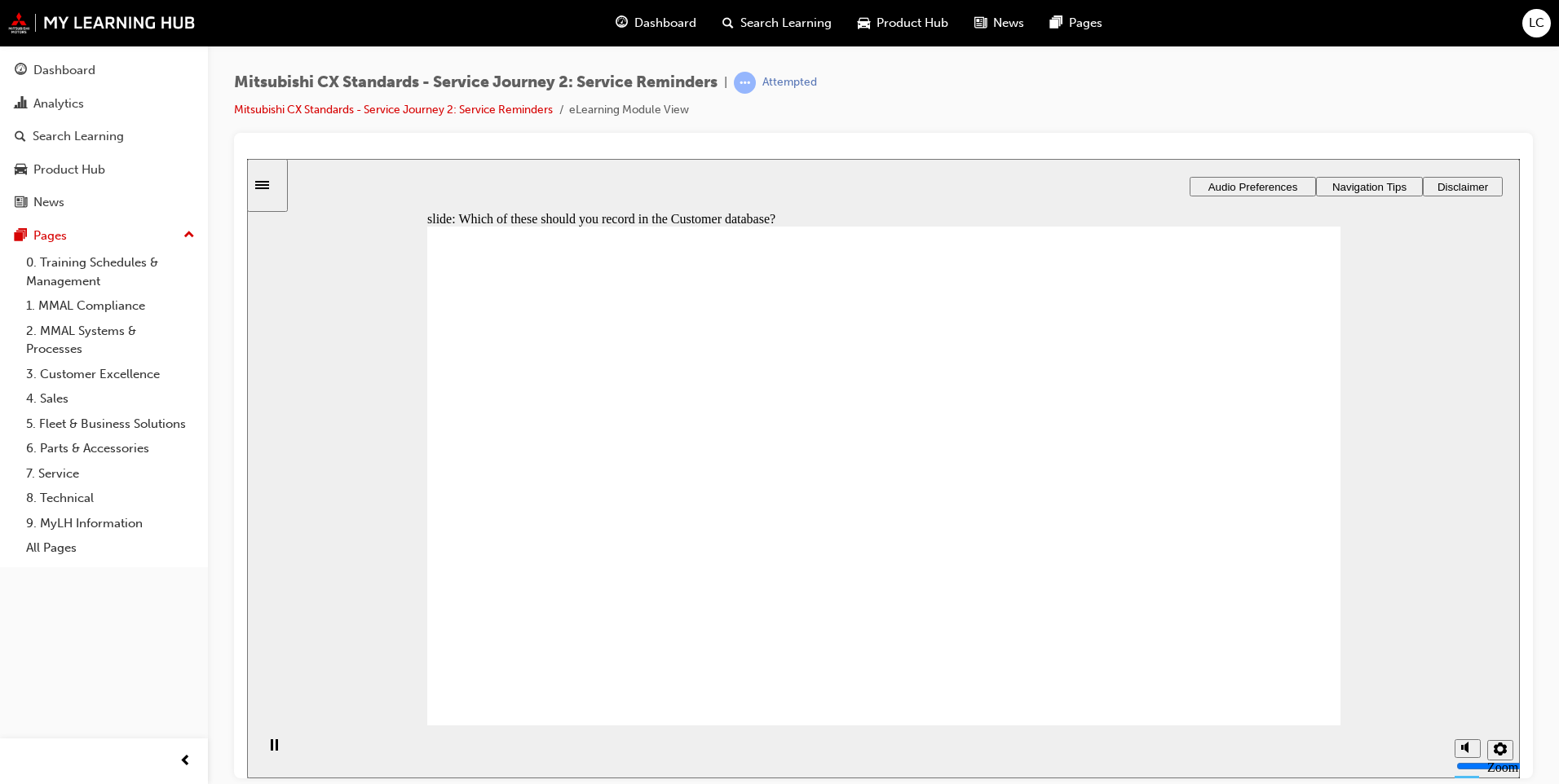
checkbox input "true"
drag, startPoint x: 698, startPoint y: 536, endPoint x: 882, endPoint y: 494, distance: 188.7
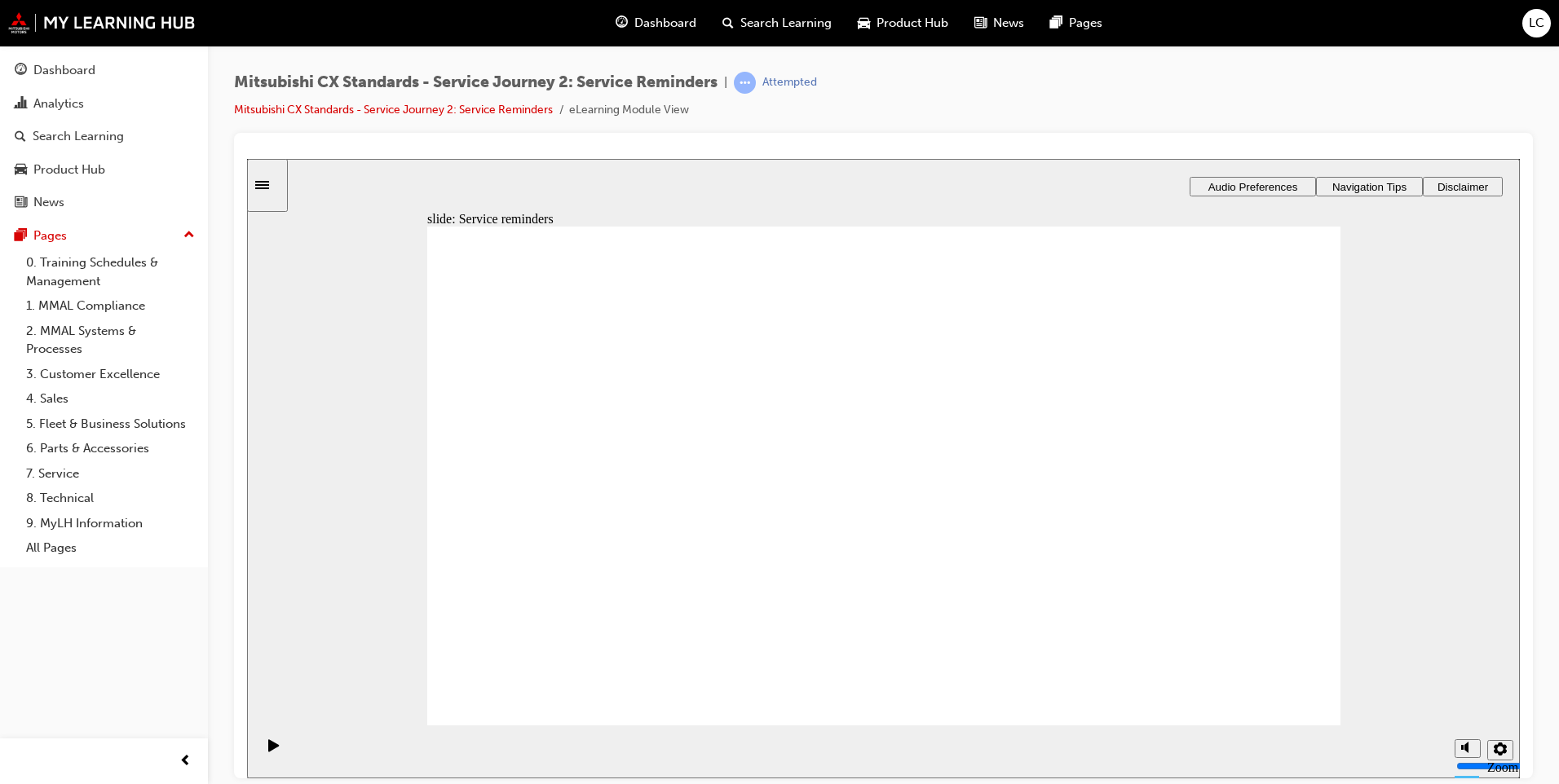
drag, startPoint x: 676, startPoint y: 522, endPoint x: 1226, endPoint y: 406, distance: 562.1
drag, startPoint x: 505, startPoint y: 518, endPoint x: 740, endPoint y: 520, distance: 235.0
drag, startPoint x: 635, startPoint y: 544, endPoint x: 928, endPoint y: 579, distance: 295.1
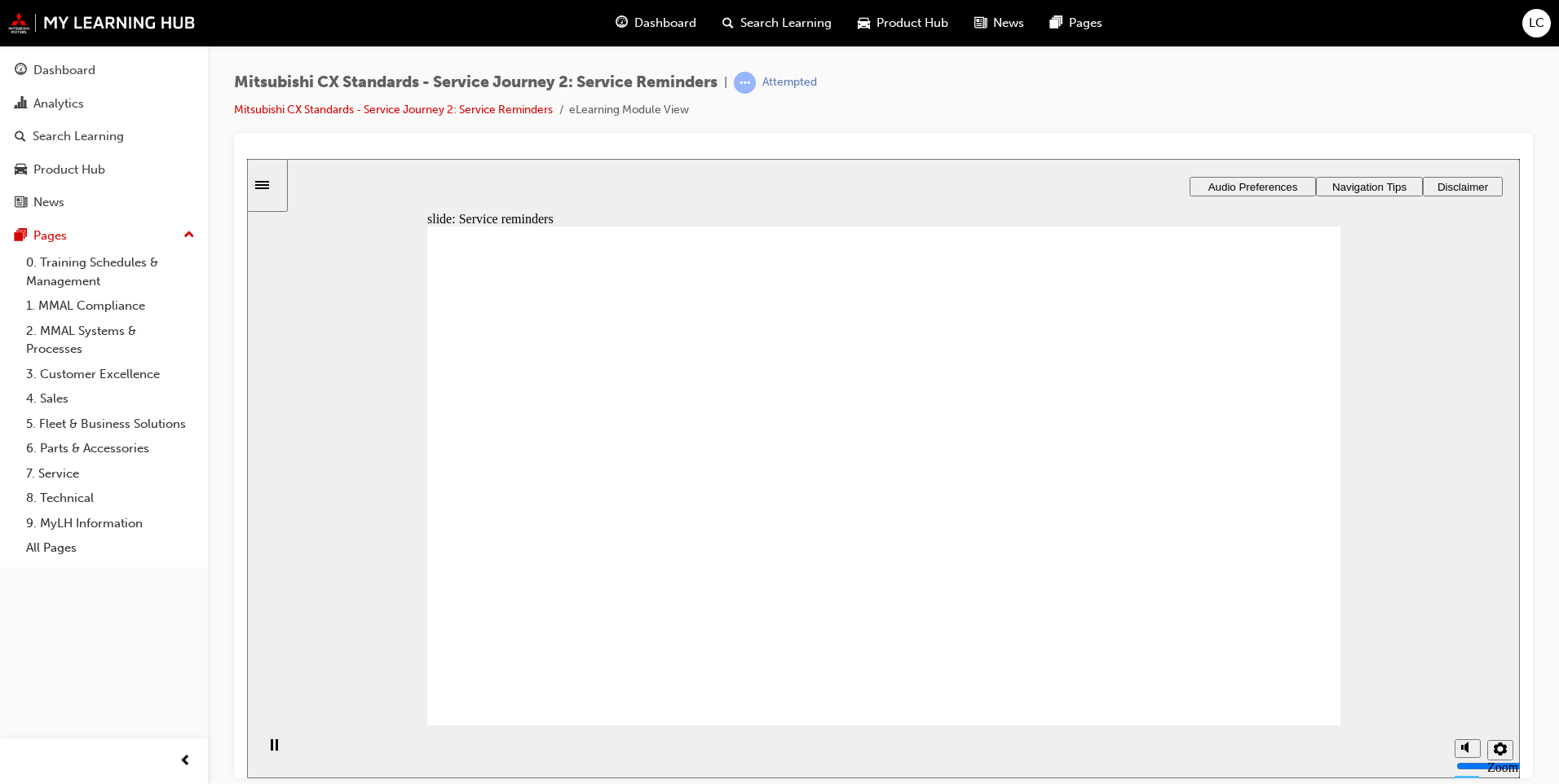
checkbox input "true"
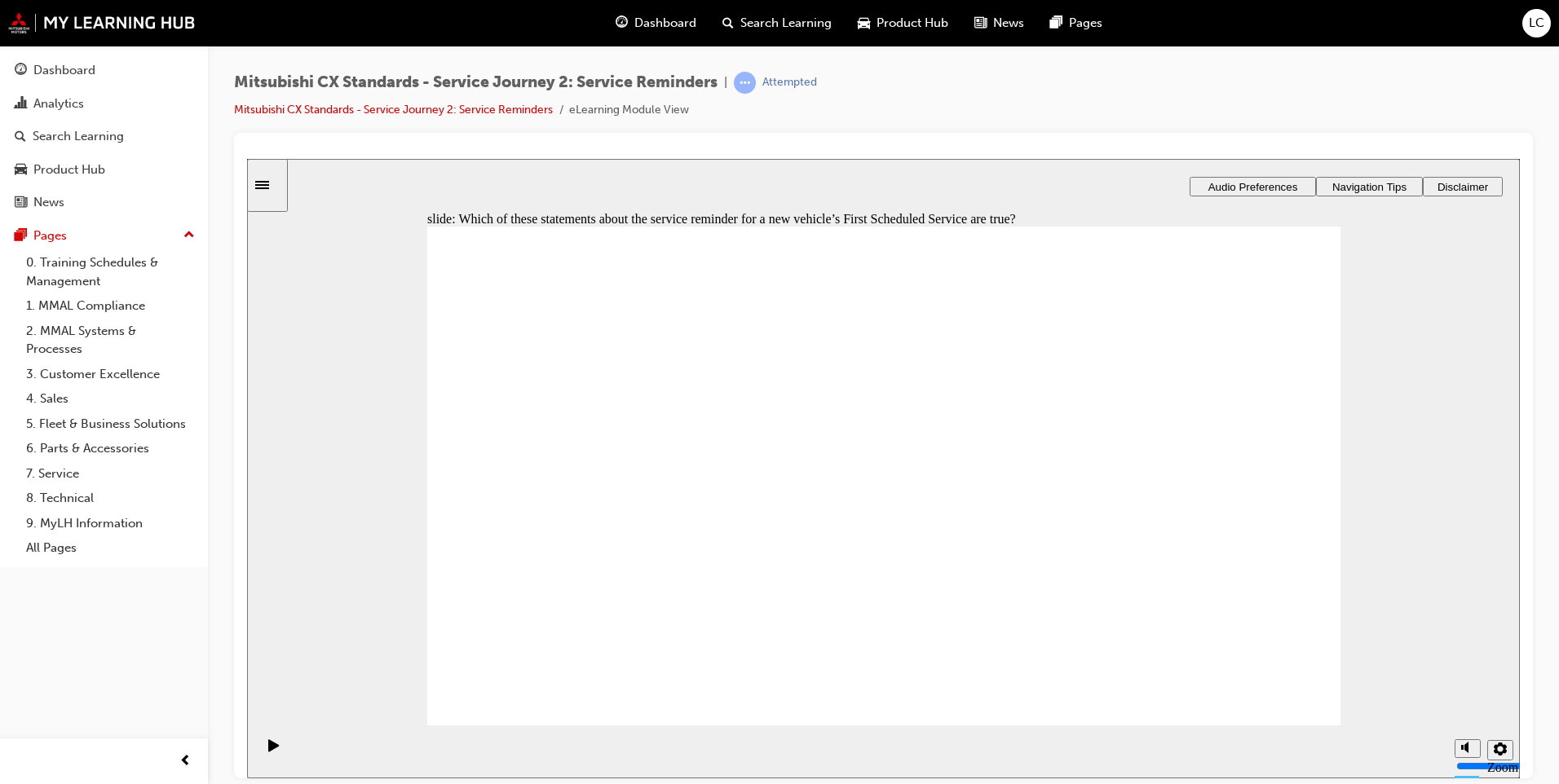
checkbox input "true"
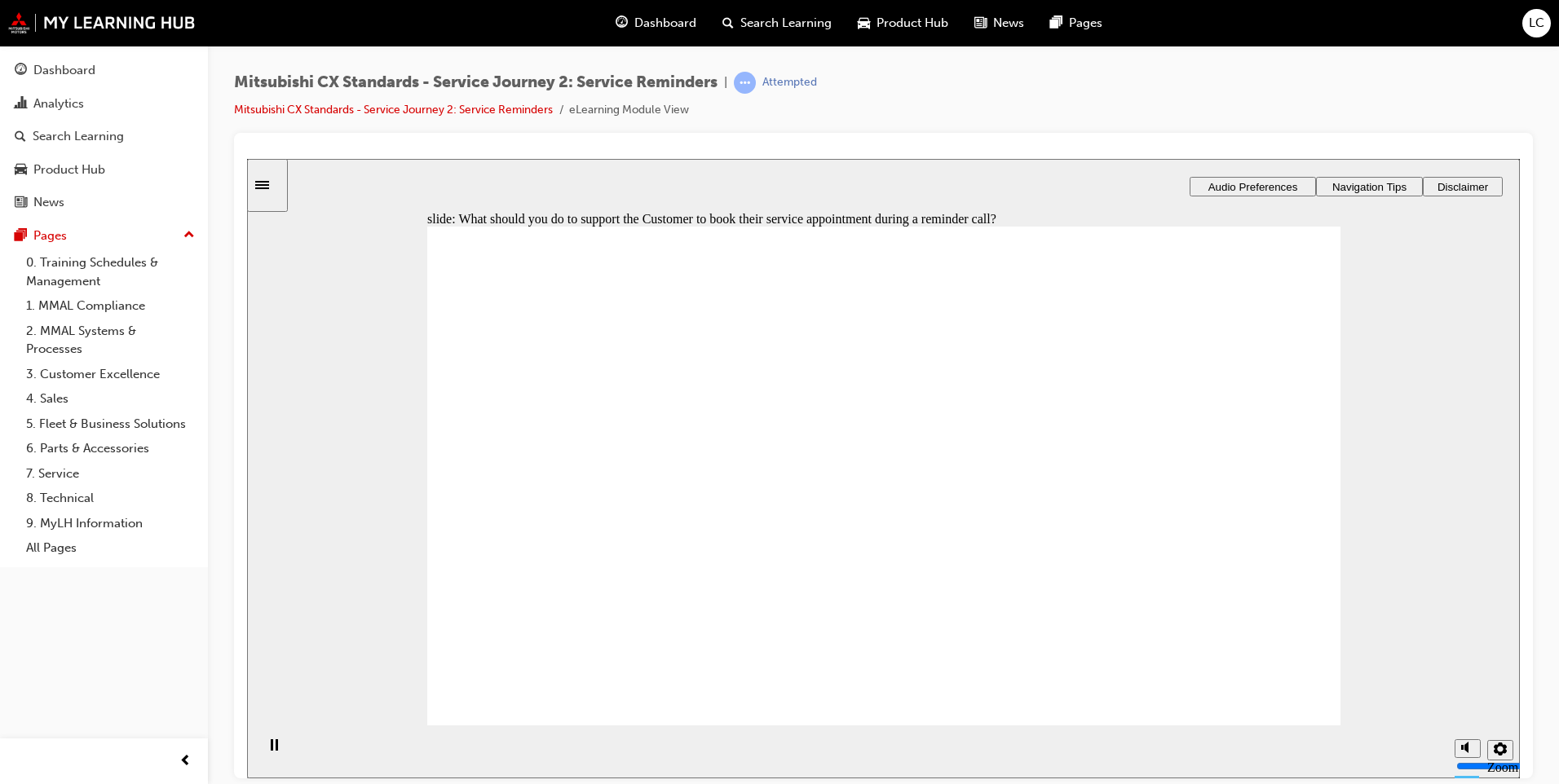
radio input "false"
radio input "true"
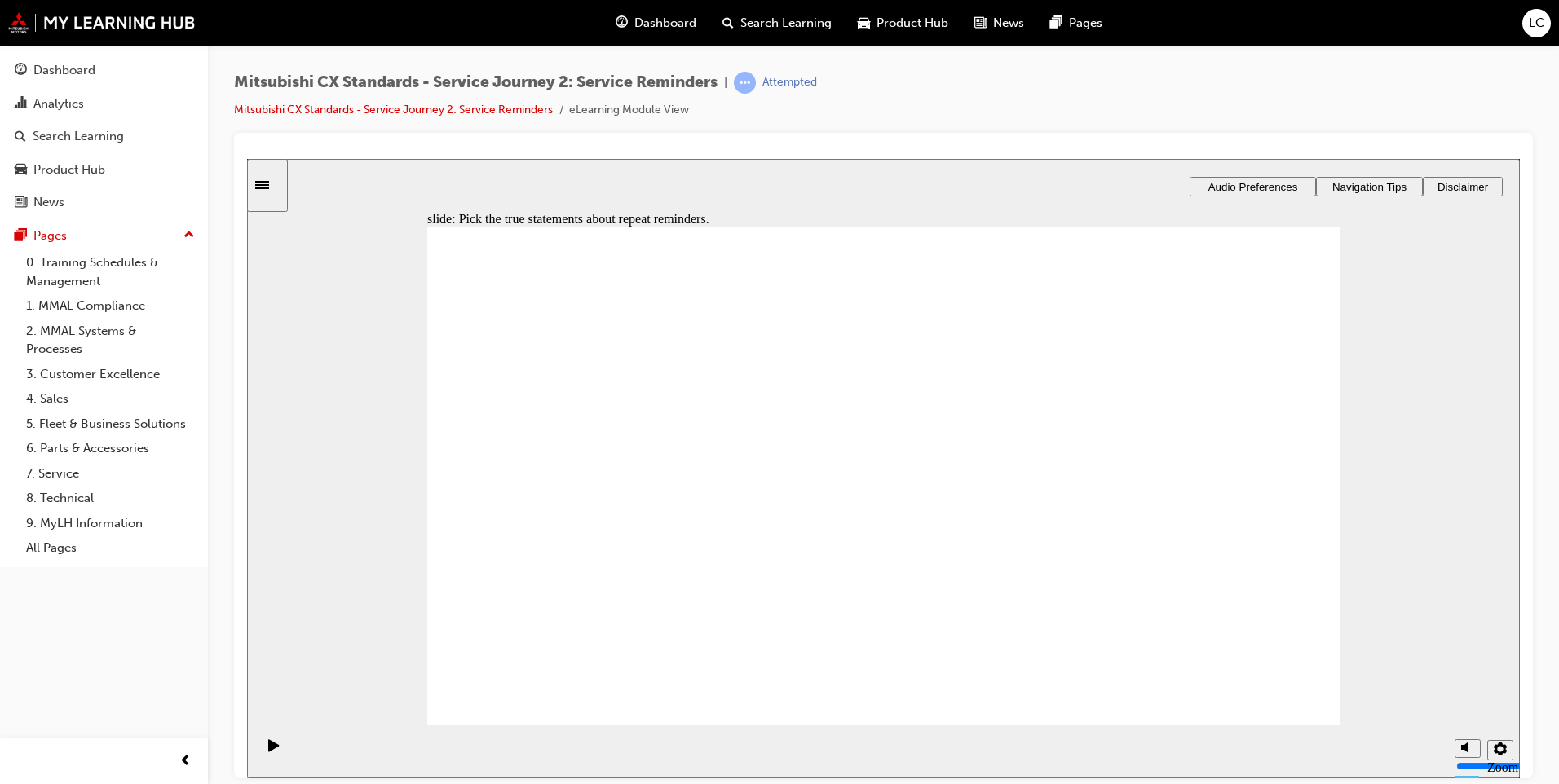
drag, startPoint x: 1288, startPoint y: 699, endPoint x: 1278, endPoint y: 694, distance: 11.2
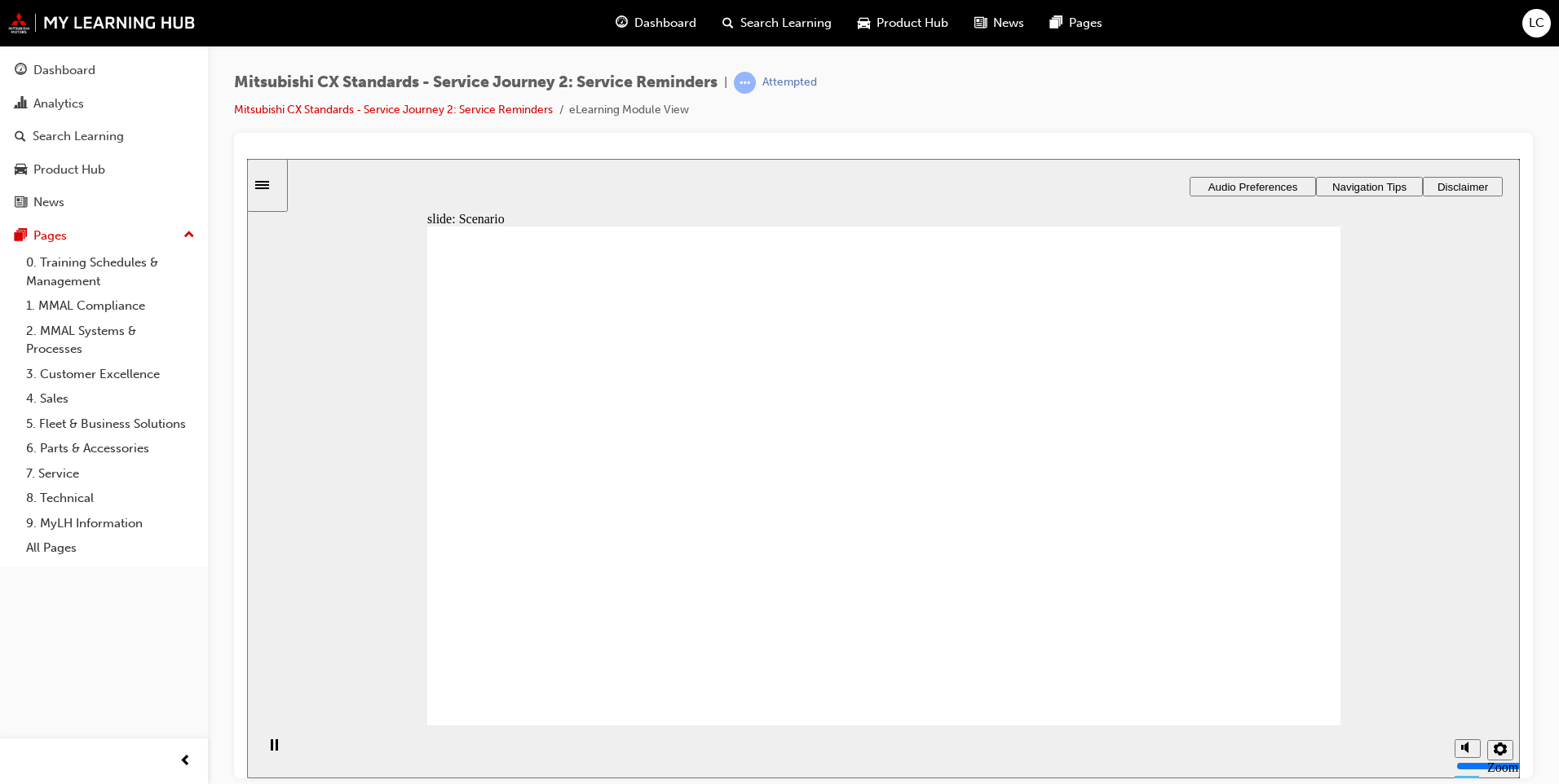
checkbox input "true"
drag, startPoint x: 1120, startPoint y: 456, endPoint x: 1098, endPoint y: 494, distance: 43.9
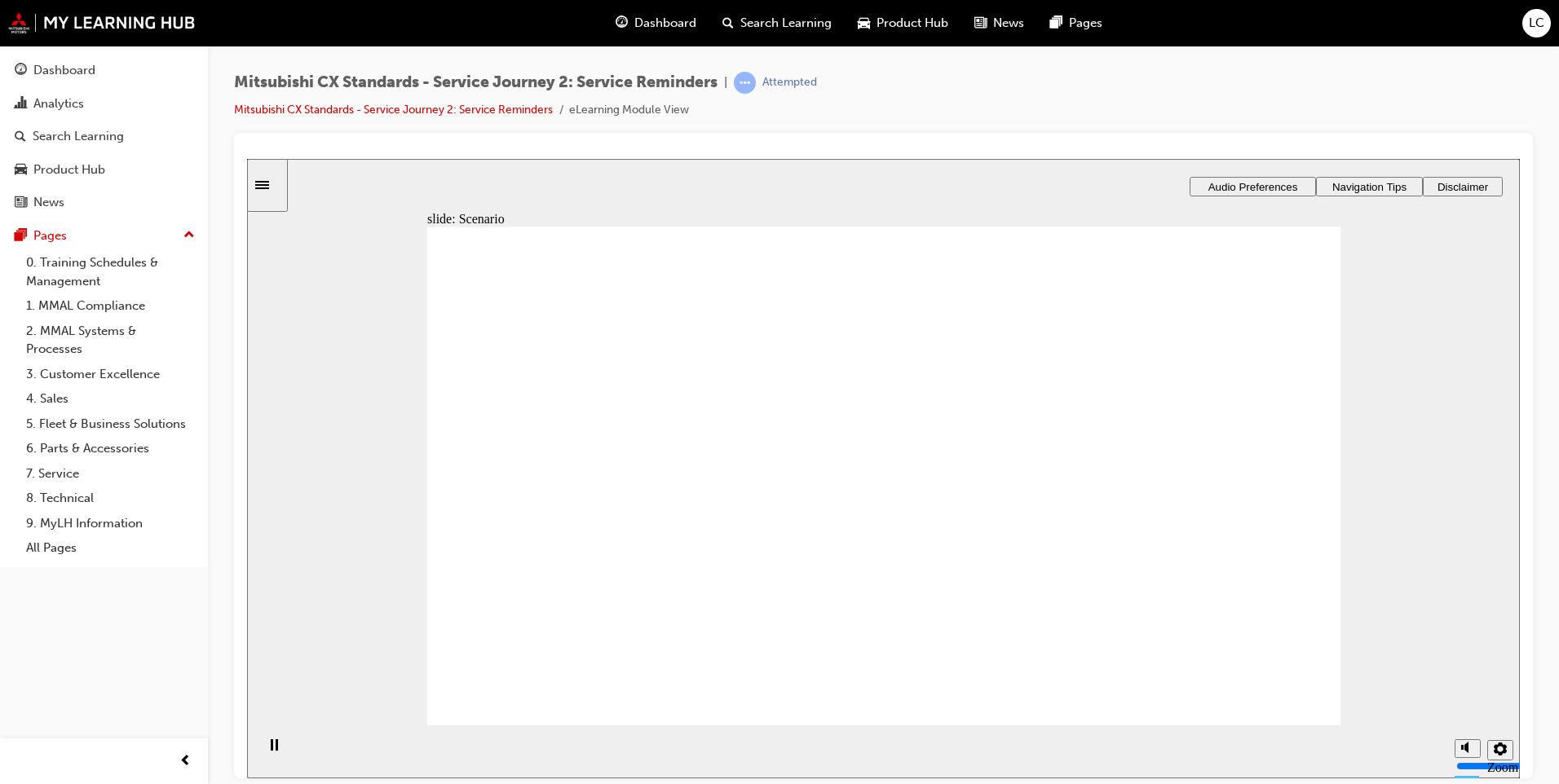
checkbox input "true"
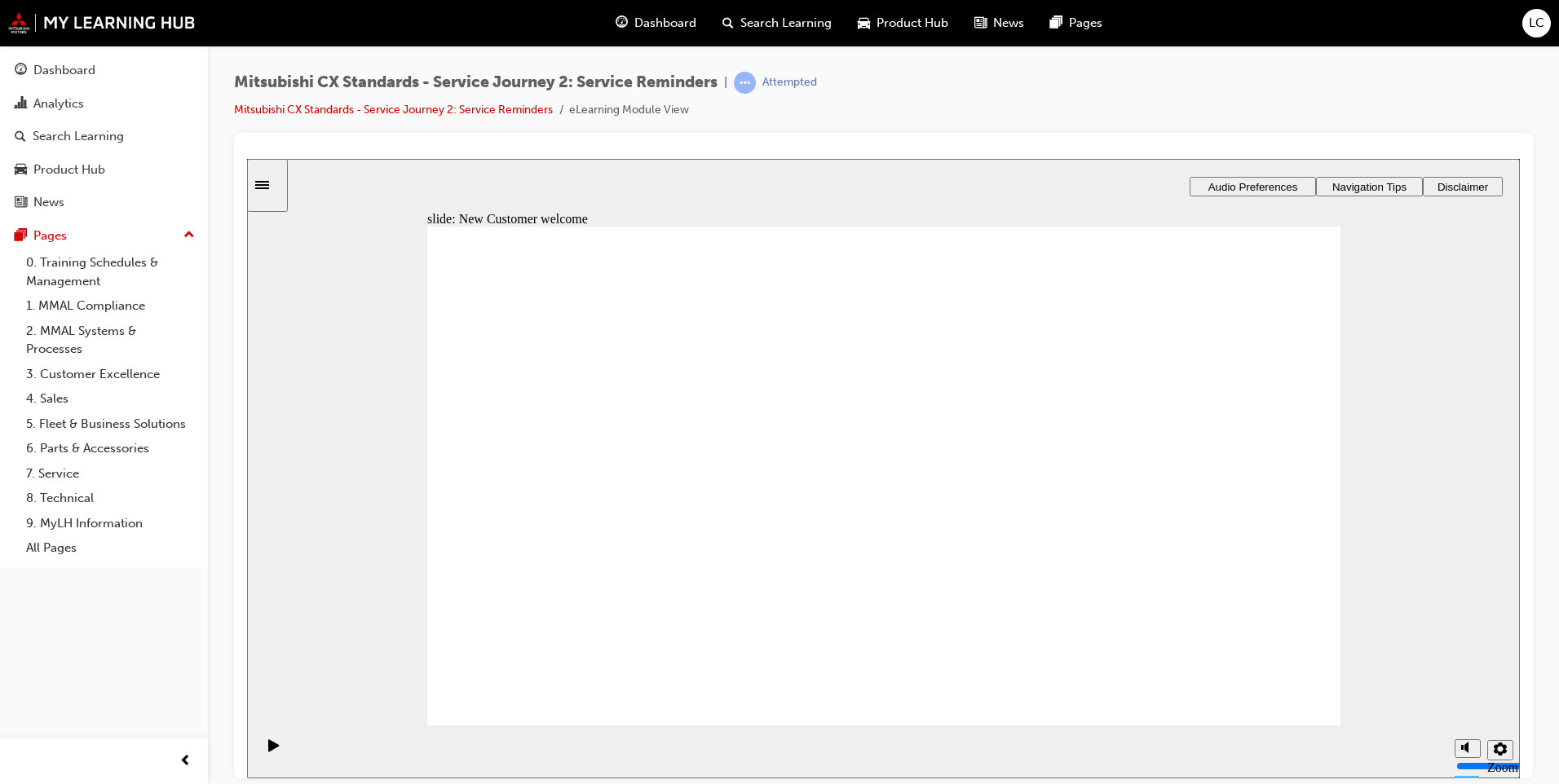
drag, startPoint x: 658, startPoint y: 560, endPoint x: 1064, endPoint y: 463, distance: 417.4
checkbox input "true"
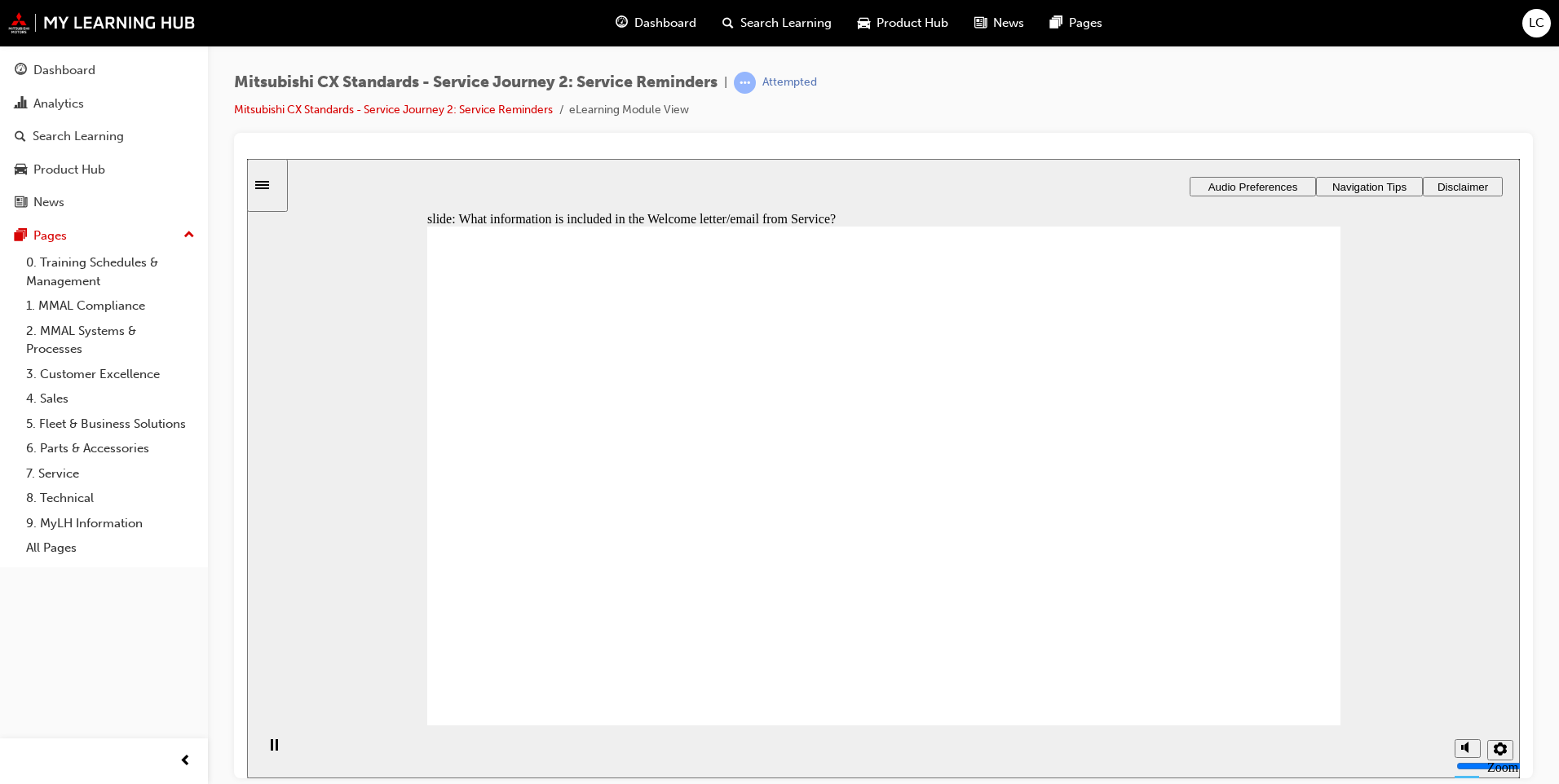
checkbox input "true"
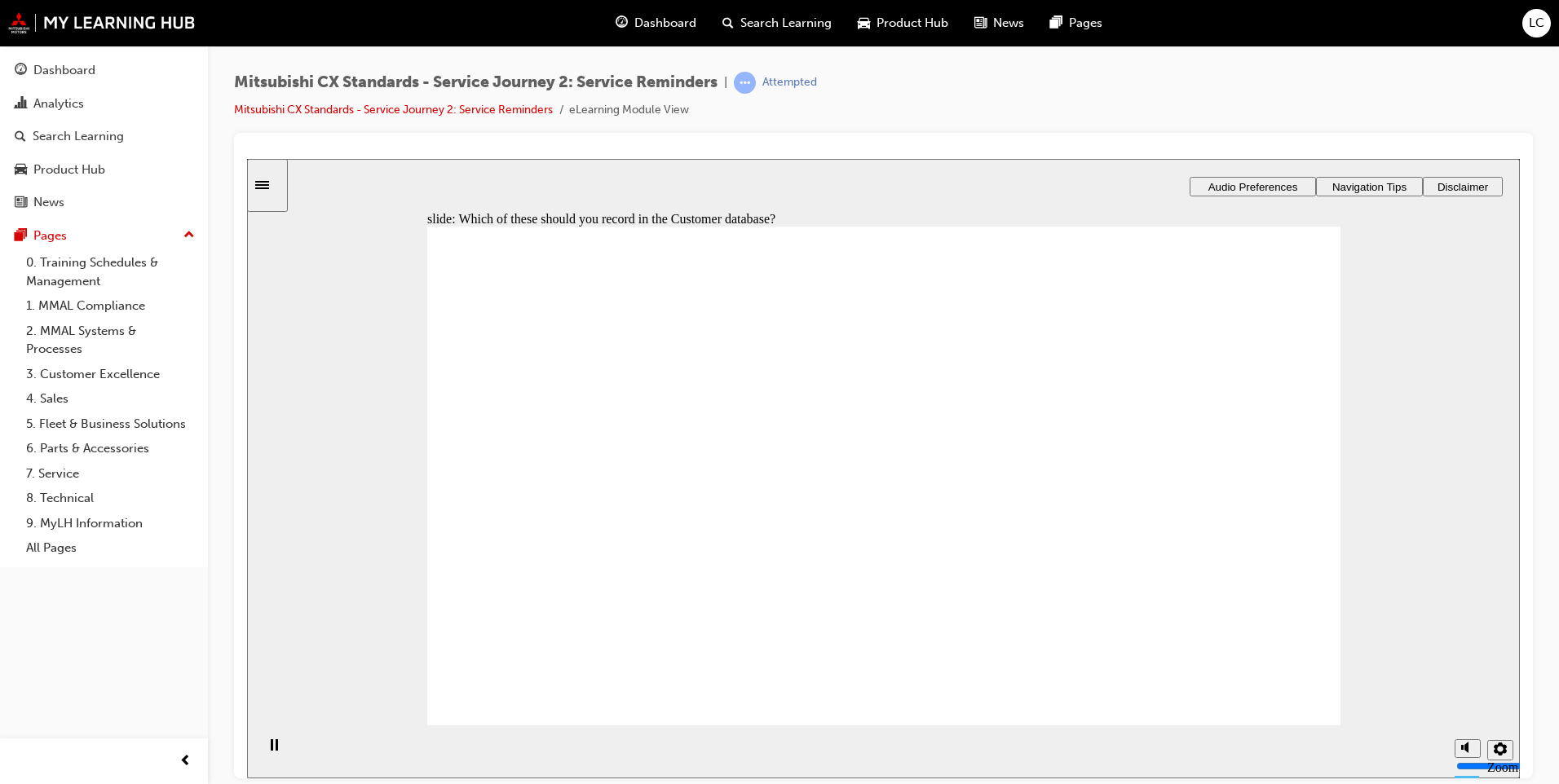
checkbox input "true"
drag, startPoint x: 683, startPoint y: 530, endPoint x: 889, endPoint y: 475, distance: 213.2
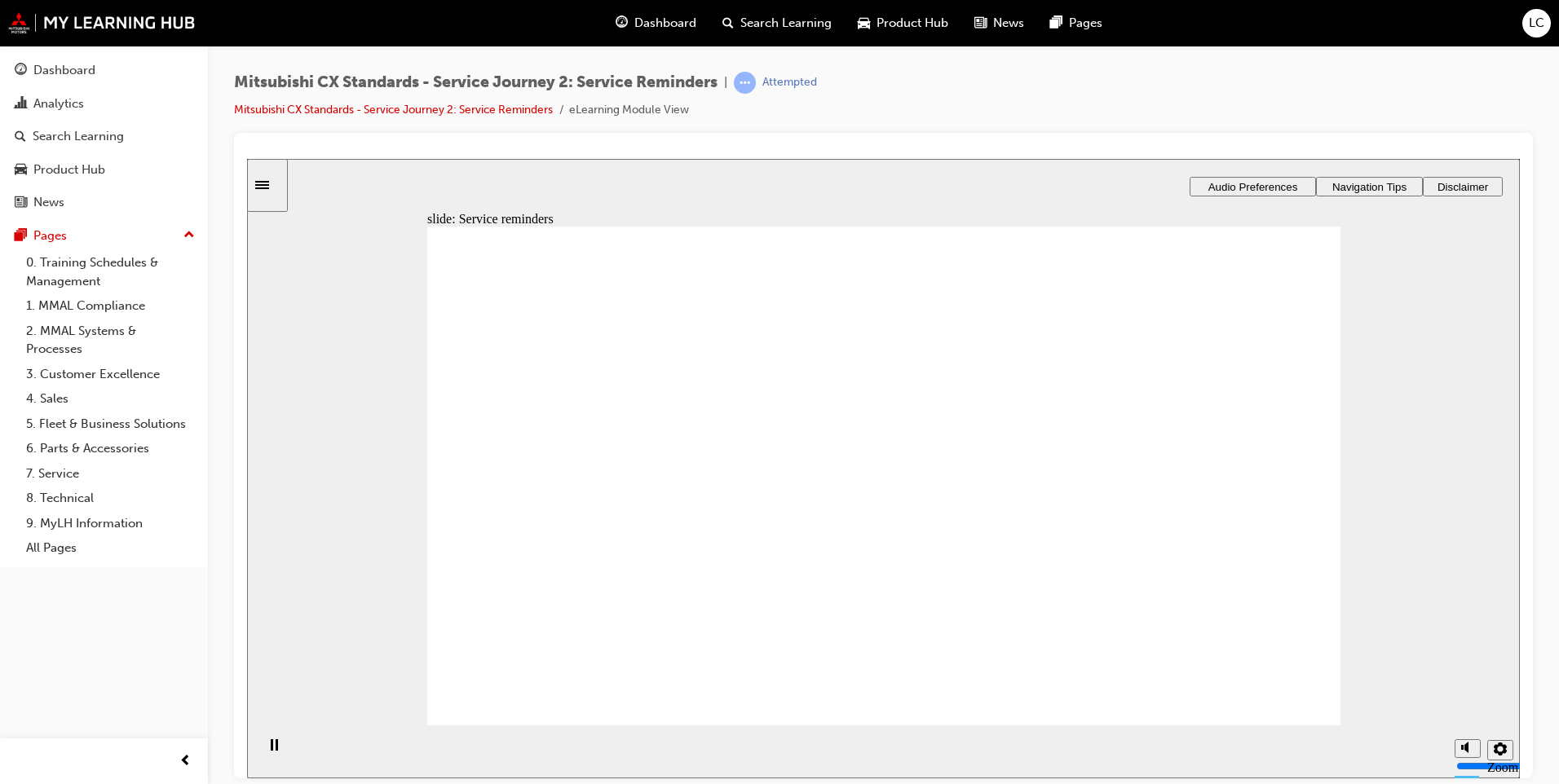
drag, startPoint x: 706, startPoint y: 545, endPoint x: 1197, endPoint y: 479, distance: 495.4
drag, startPoint x: 617, startPoint y: 536, endPoint x: 841, endPoint y: 522, distance: 224.4
checkbox input "true"
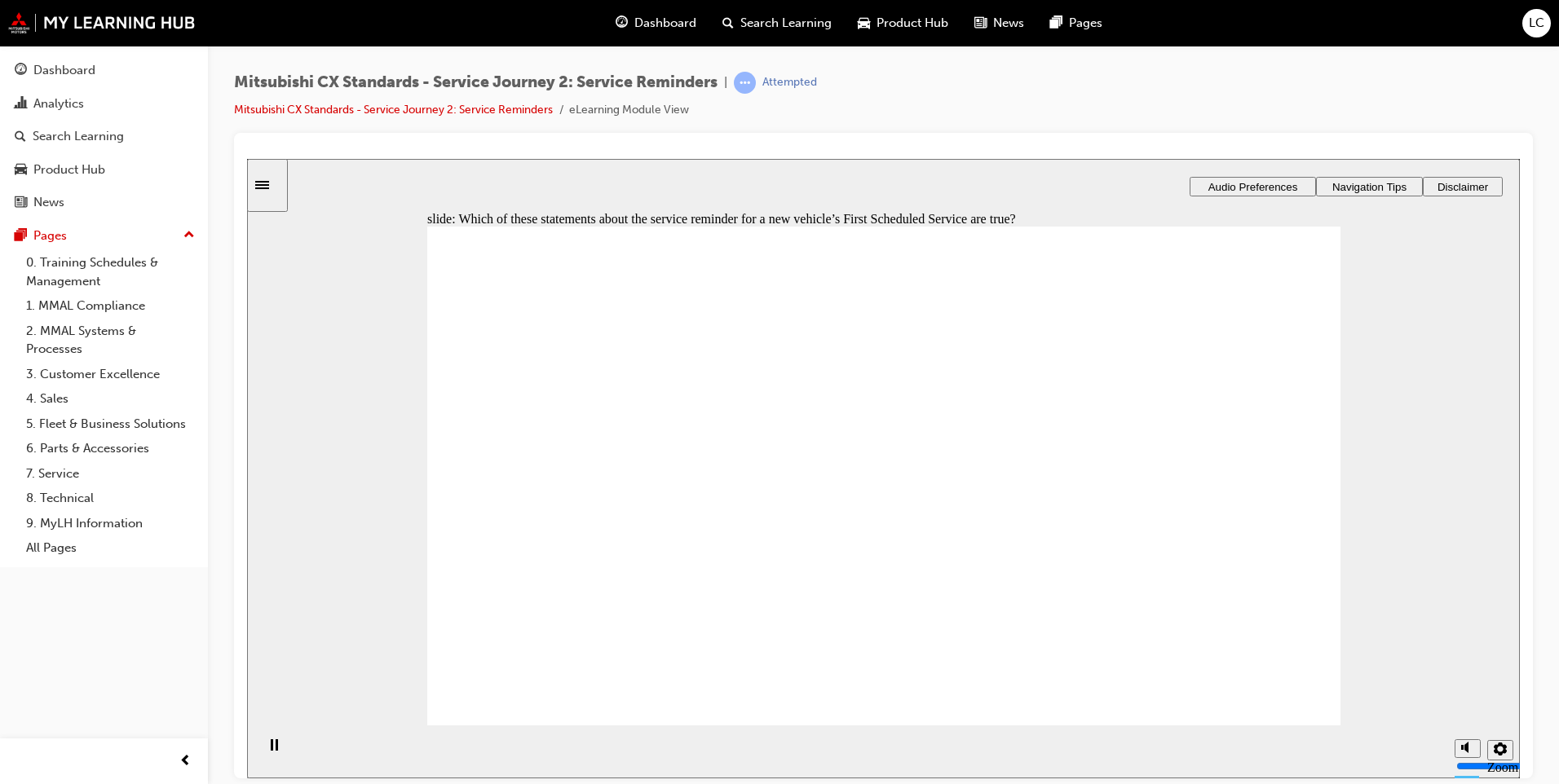
drag, startPoint x: 687, startPoint y: 538, endPoint x: 706, endPoint y: 544, distance: 19.9
checkbox input "false"
checkbox input "true"
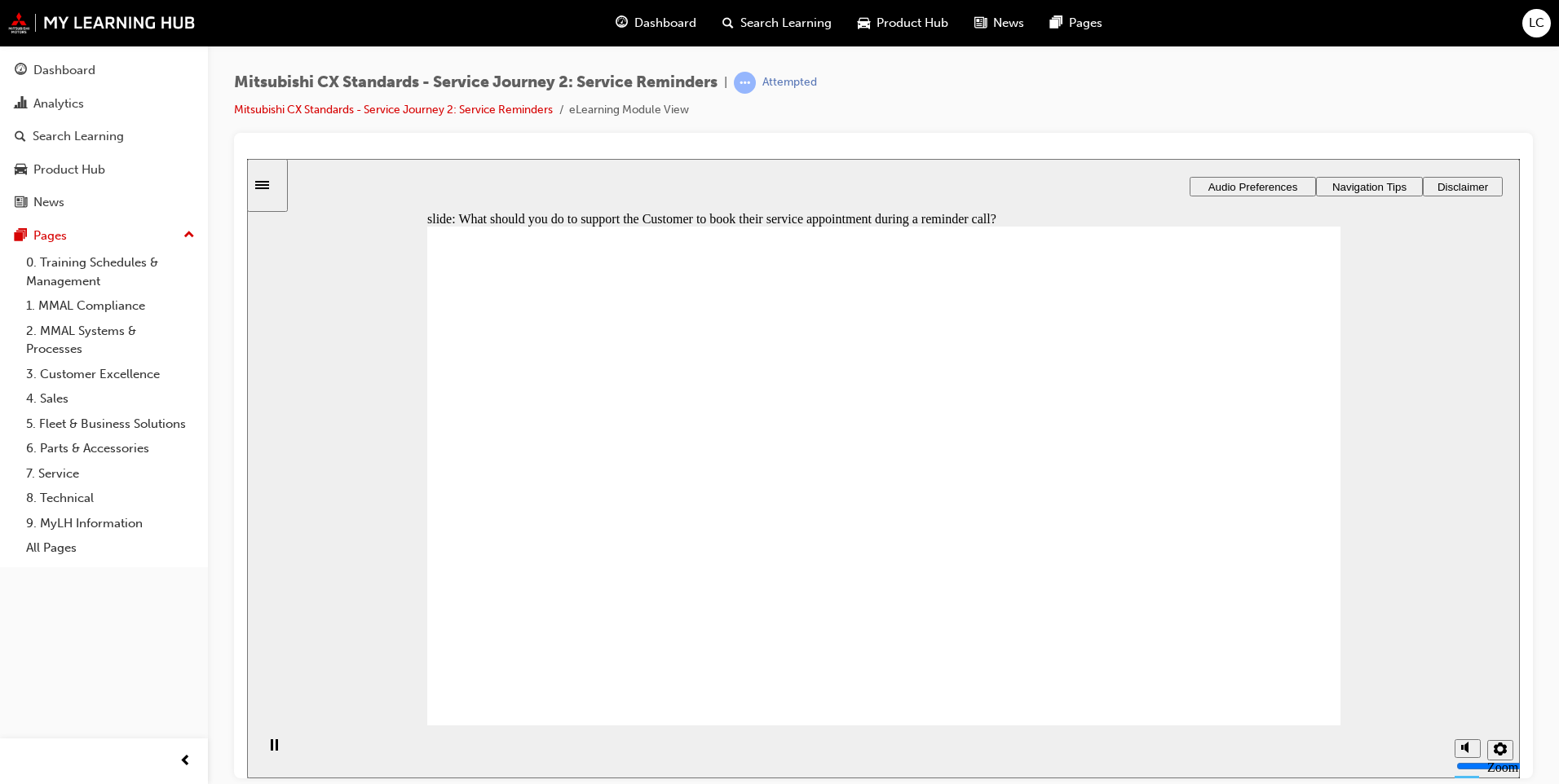
checkbox input "true"
radio input "true"
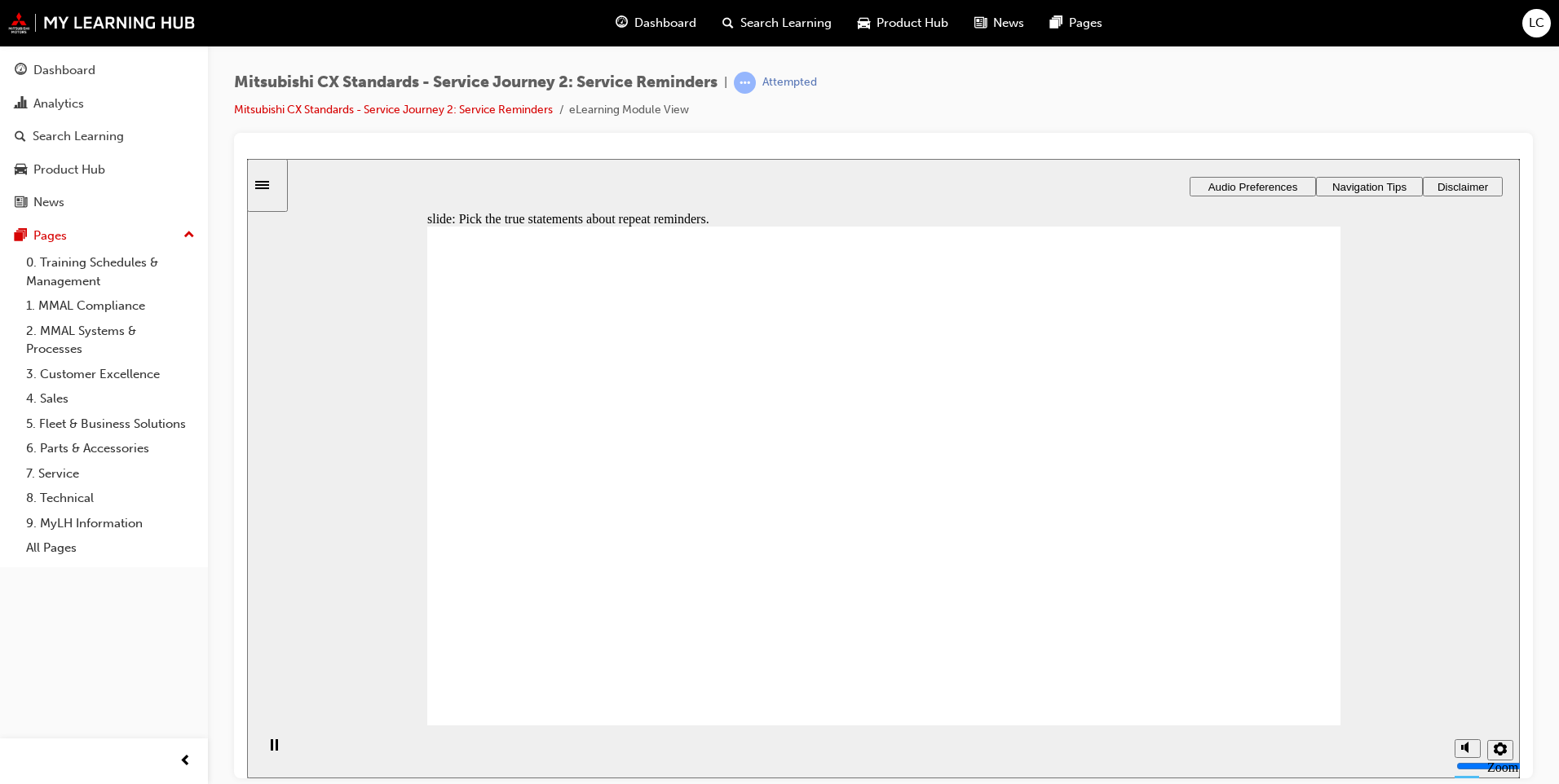
checkbox input "true"
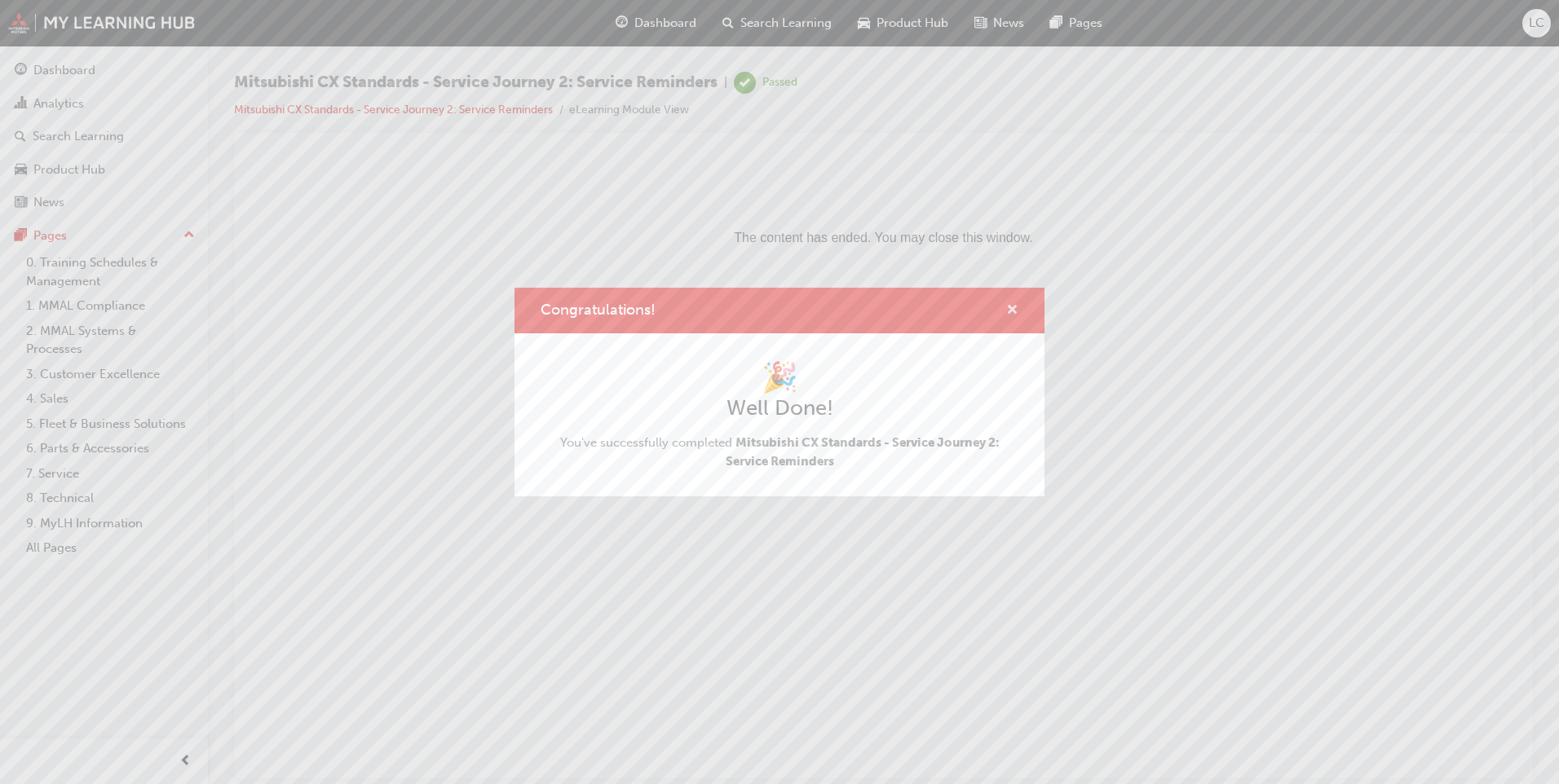
drag, startPoint x: 1013, startPoint y: 310, endPoint x: 466, endPoint y: 154, distance: 568.8
click at [1013, 310] on span "cross-icon" at bounding box center [1012, 311] width 12 height 15
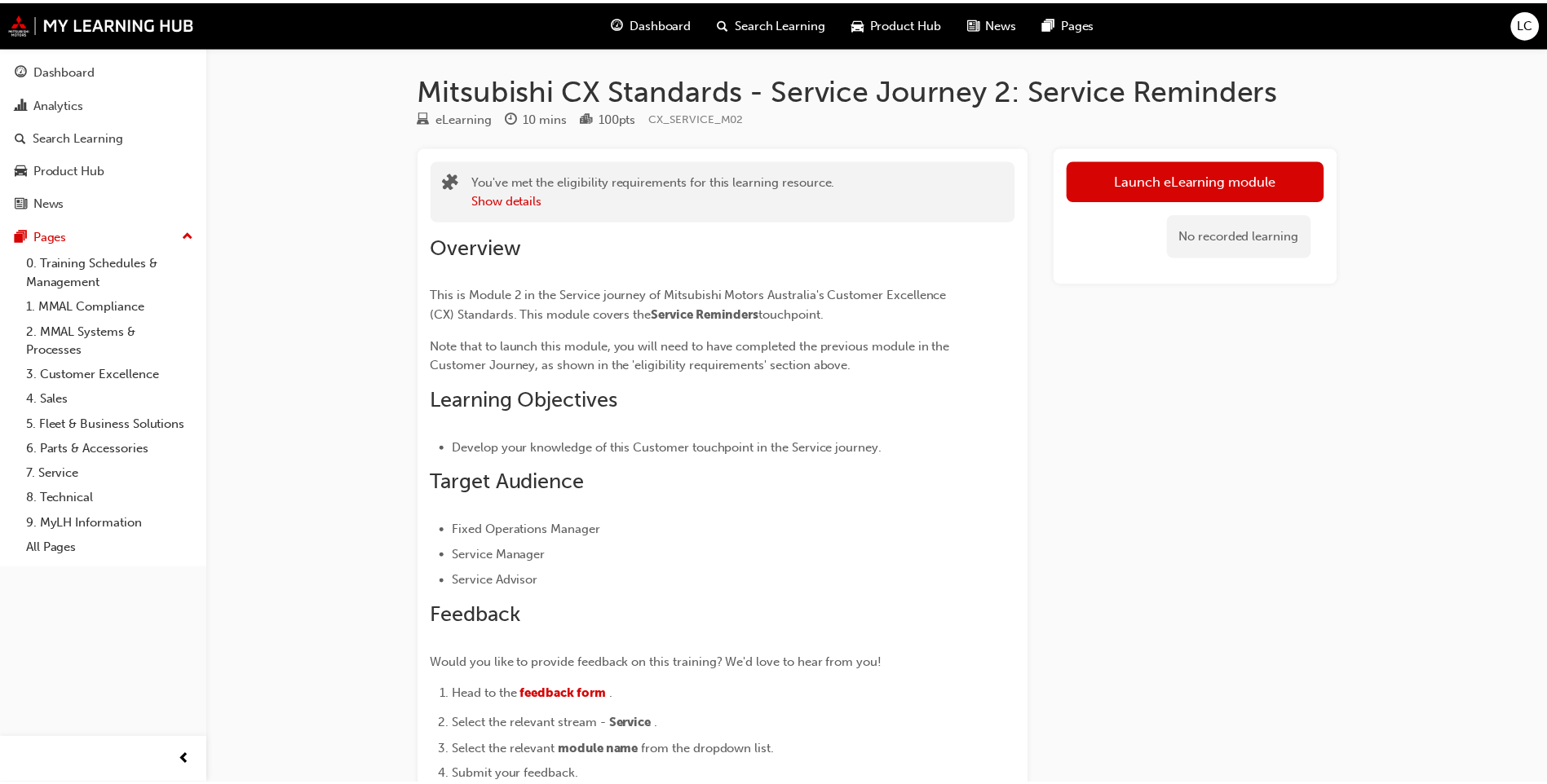
scroll to position [189, 0]
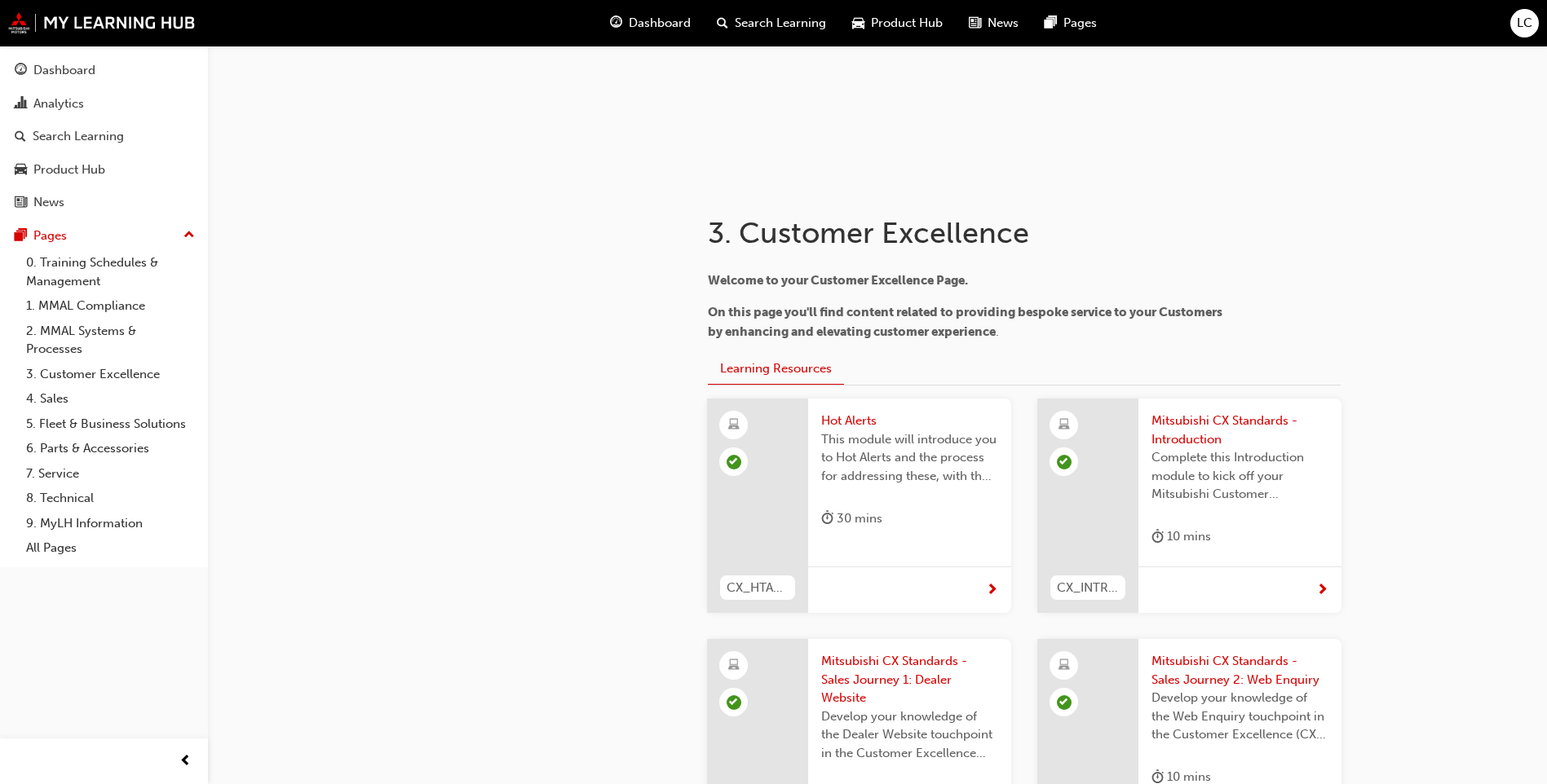
scroll to position [2682, 0]
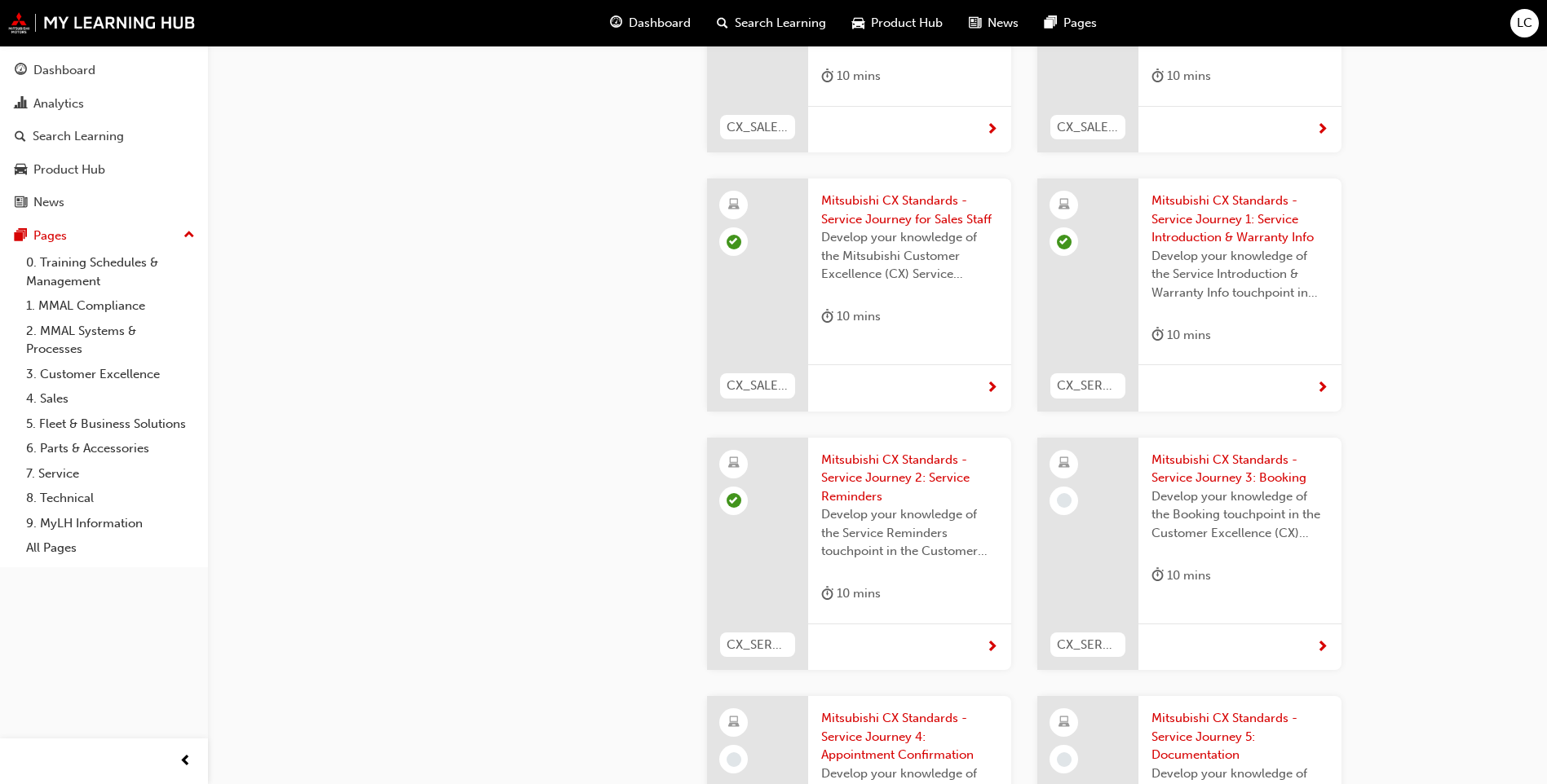
click at [1145, 452] on div "Mitsubishi CX Standards - Service Journey 3: Booking Develop your knowledge of …" at bounding box center [1240, 522] width 203 height 168
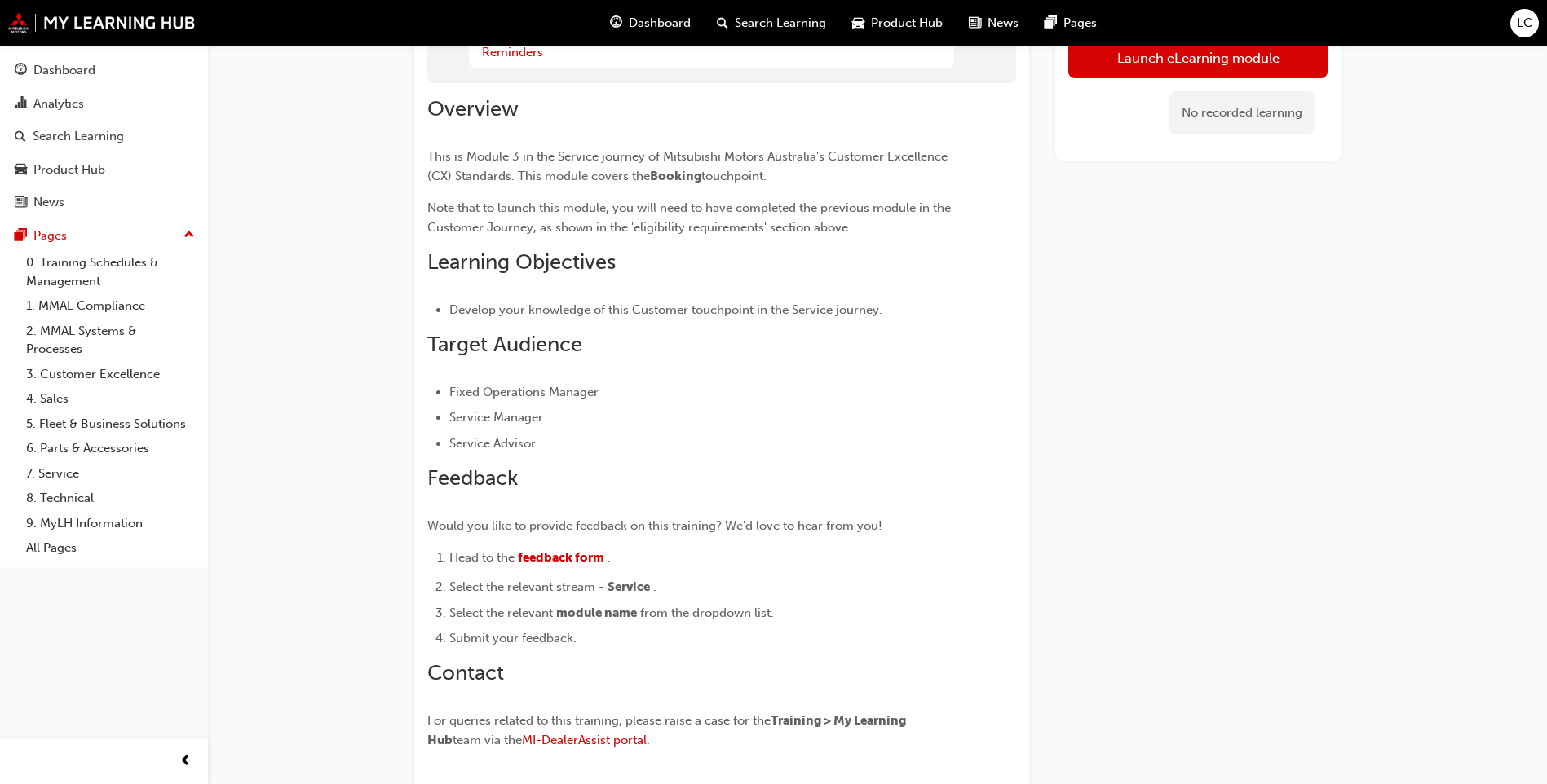
scroll to position [168, 0]
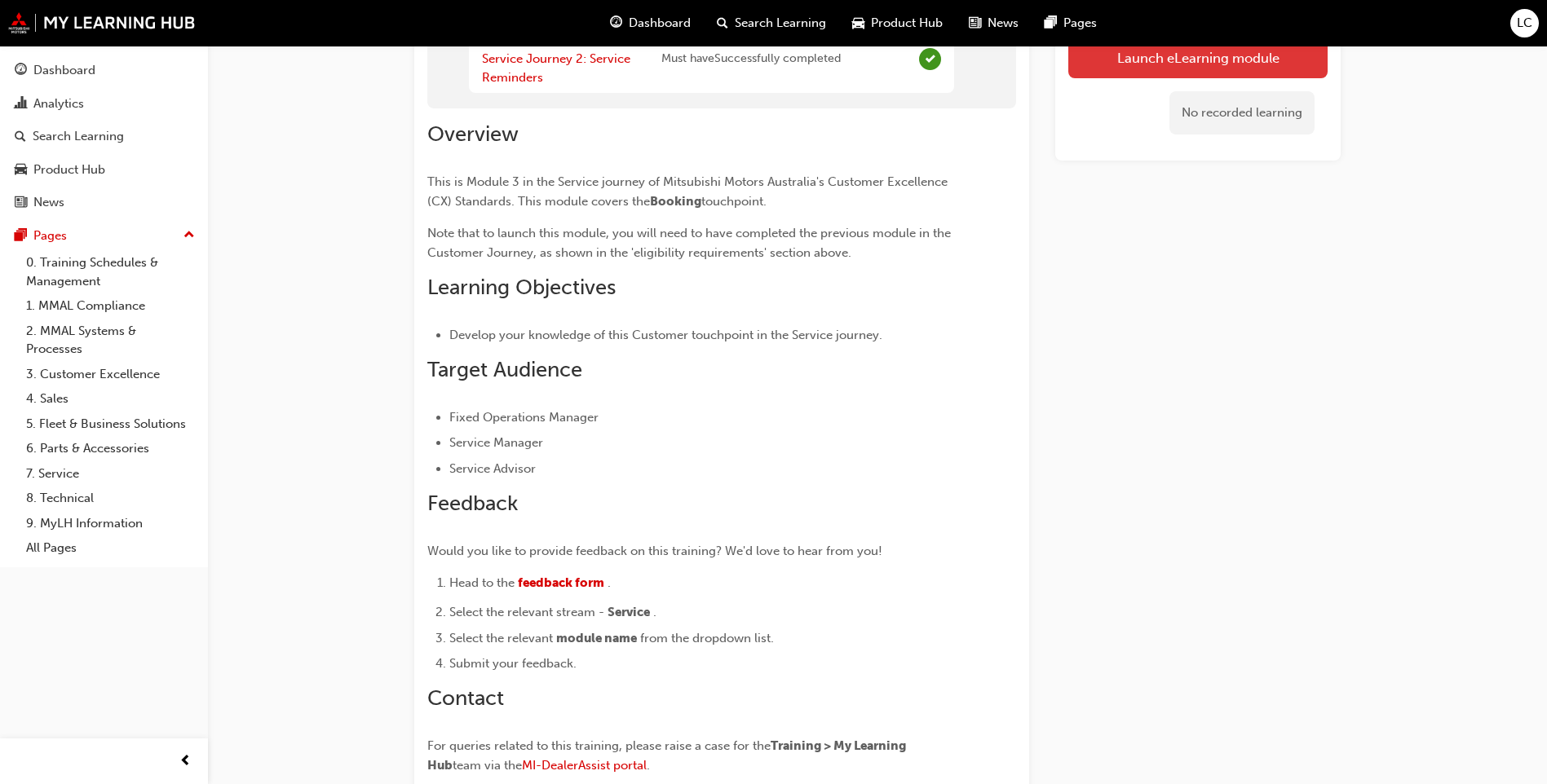
click at [1199, 55] on button "Launch eLearning module" at bounding box center [1198, 57] width 259 height 40
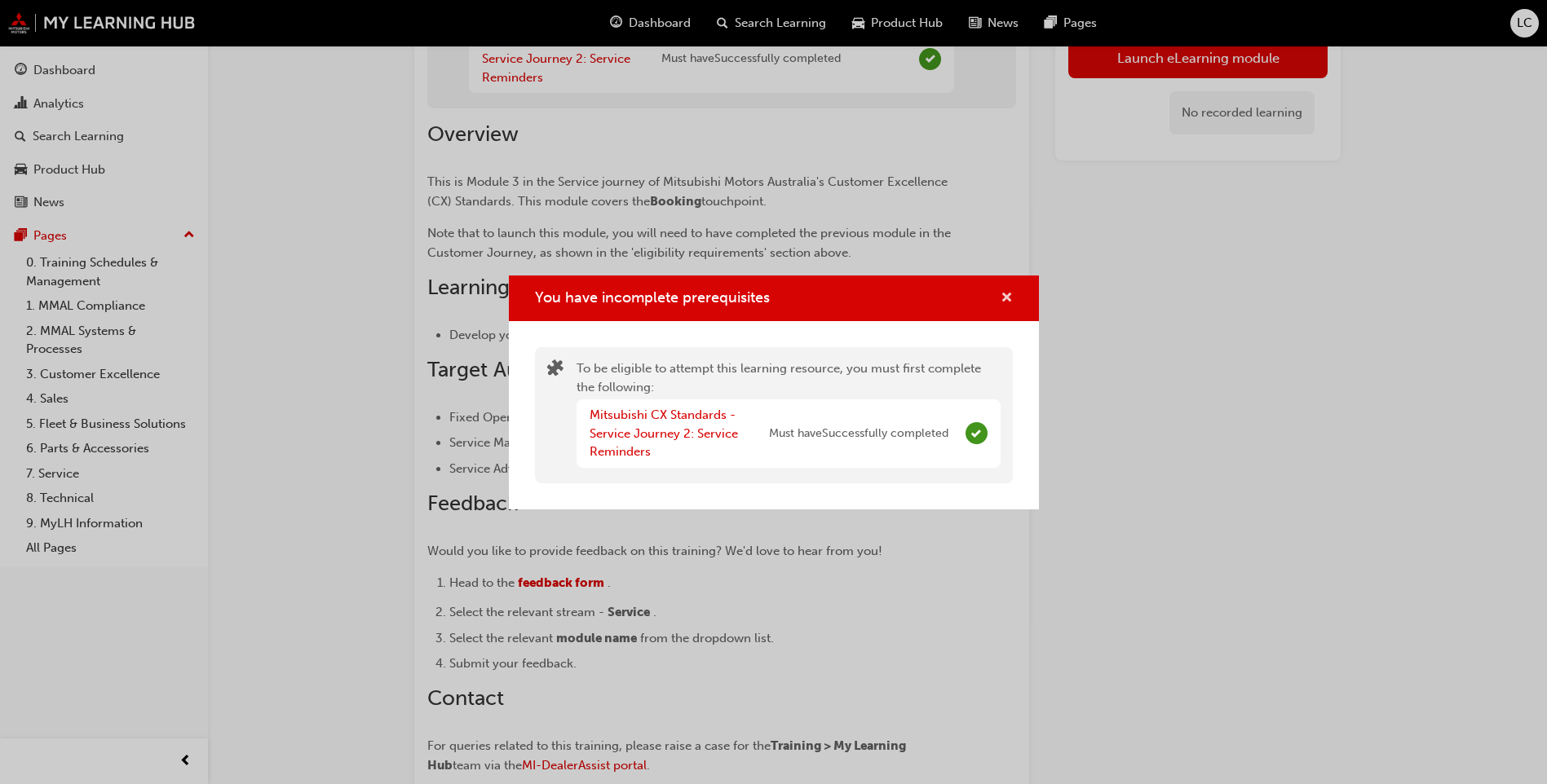
click at [1011, 292] on span "cross-icon" at bounding box center [1006, 300] width 12 height 15
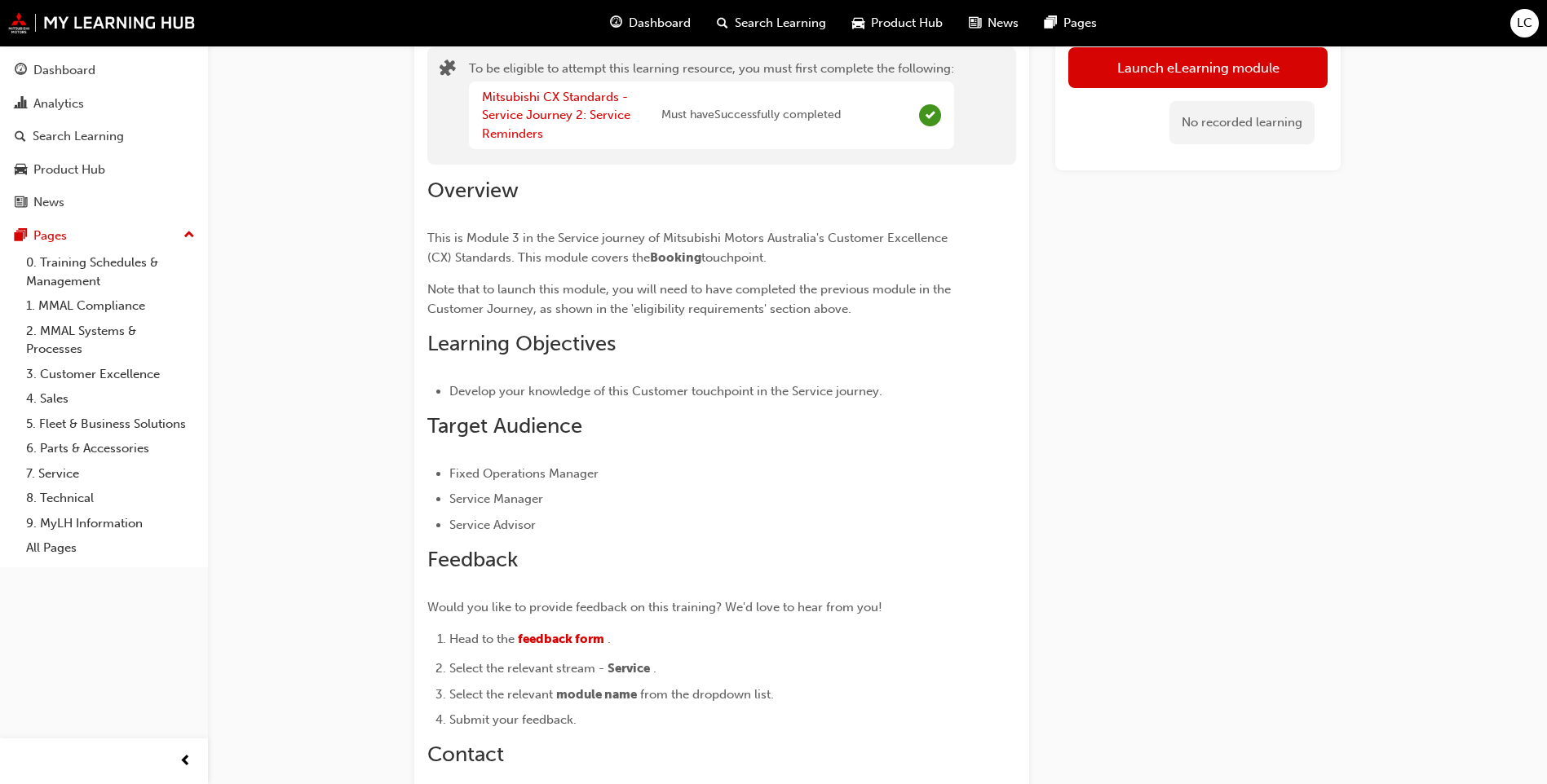
scroll to position [0, 0]
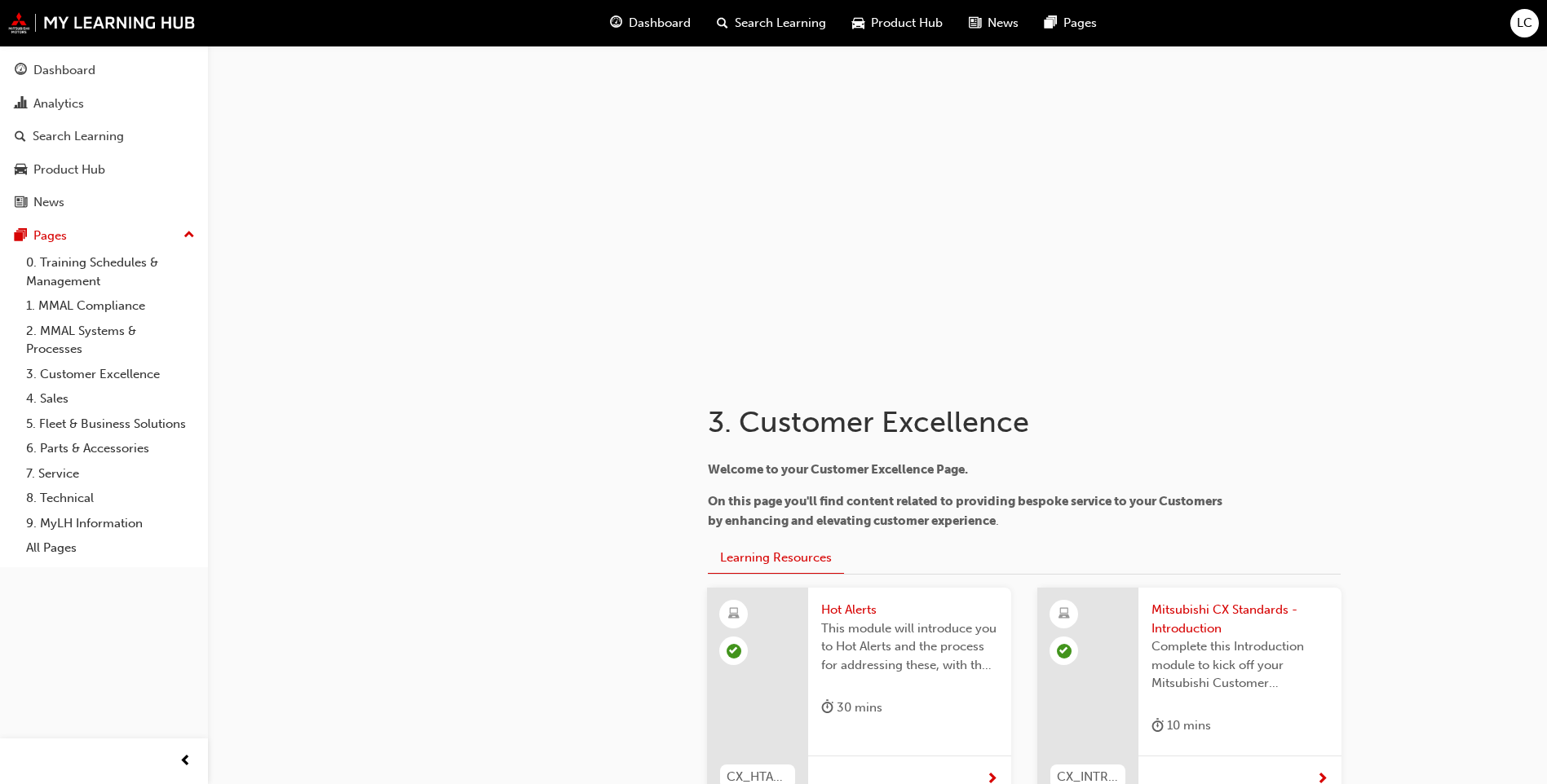
scroll to position [2721, 0]
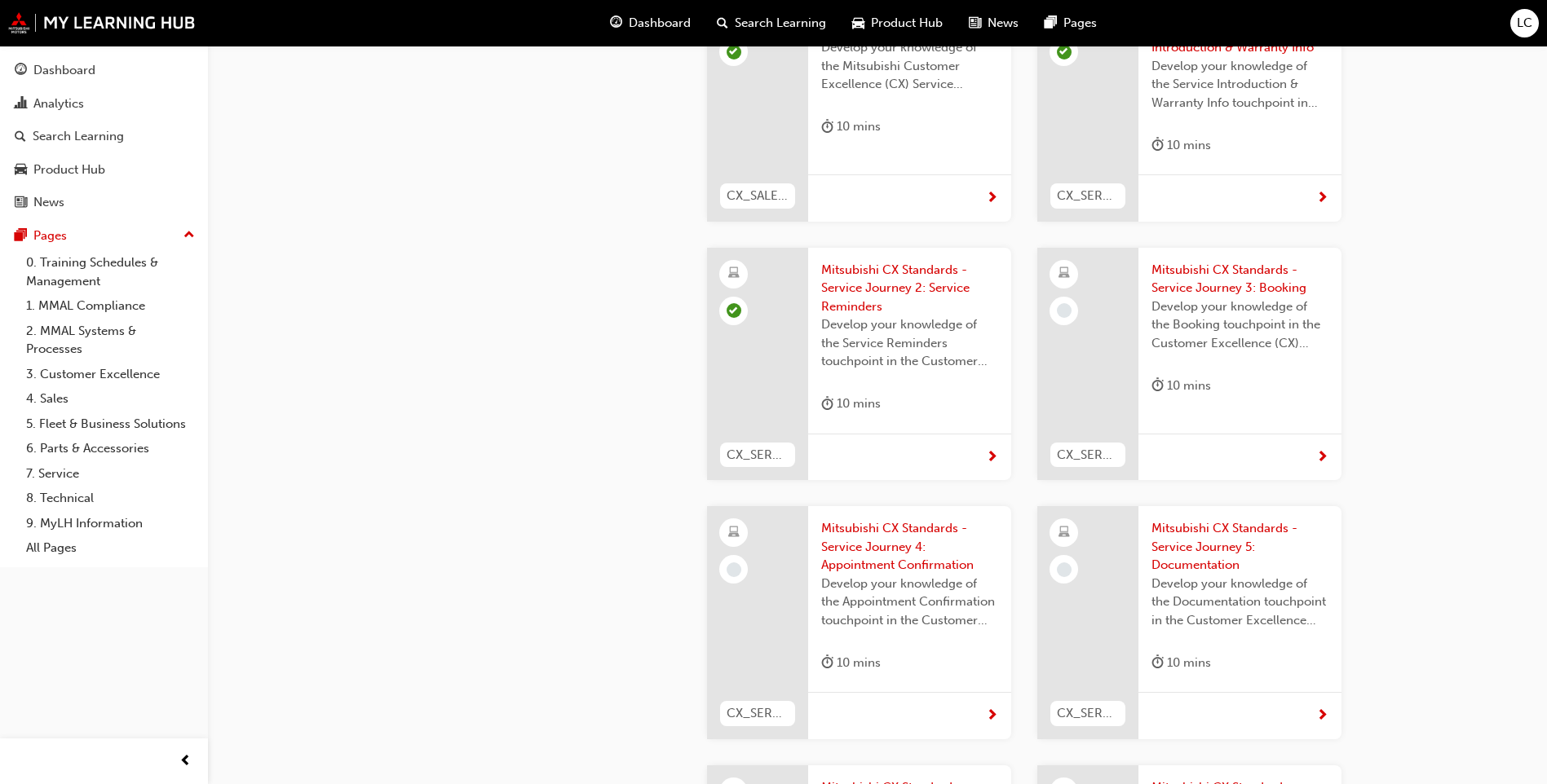
click at [954, 519] on span "Mitsubishi CX Standards - Service Journey 4: Appointment Confirmation" at bounding box center [910, 546] width 177 height 55
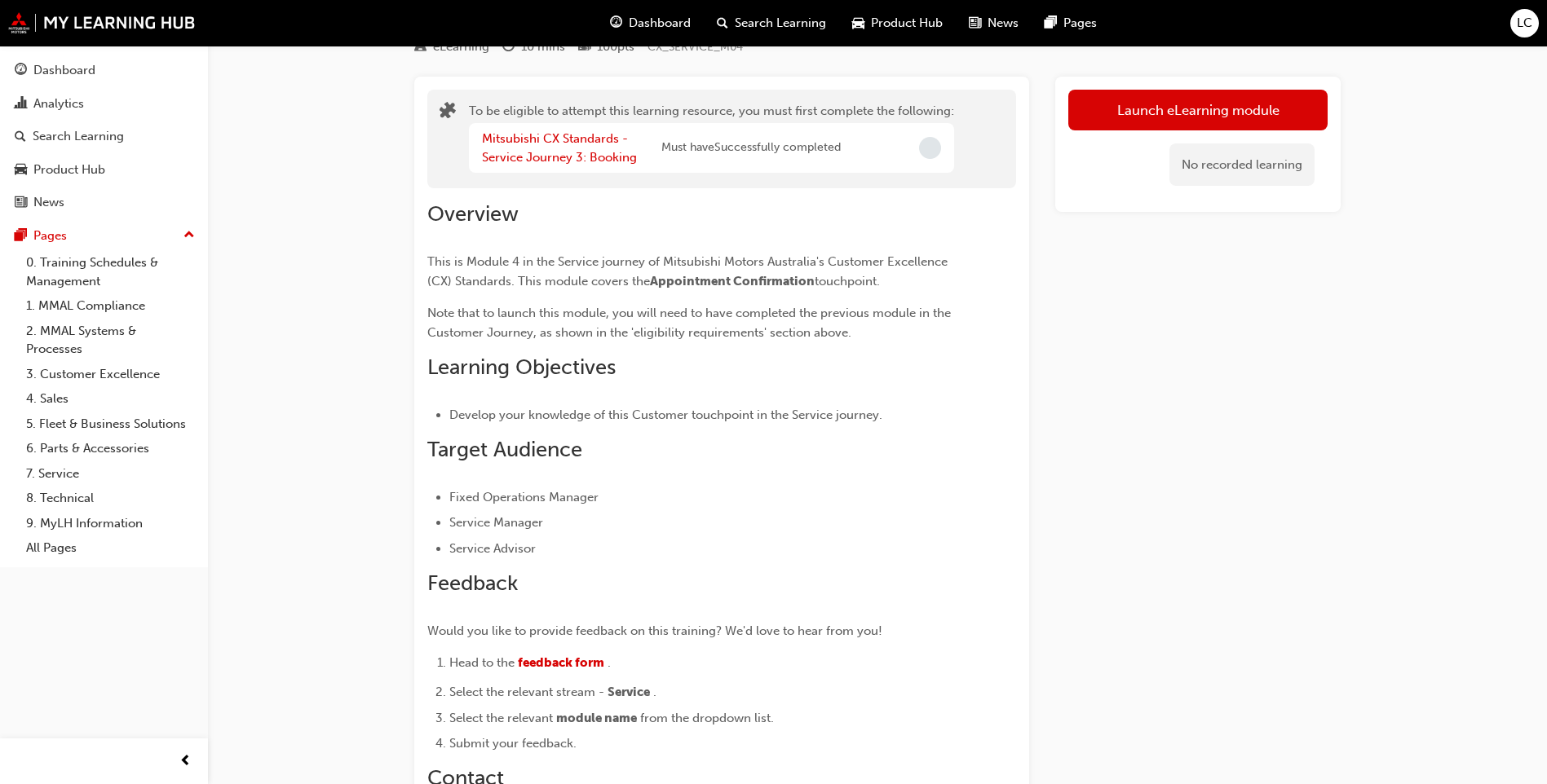
scroll to position [53, 0]
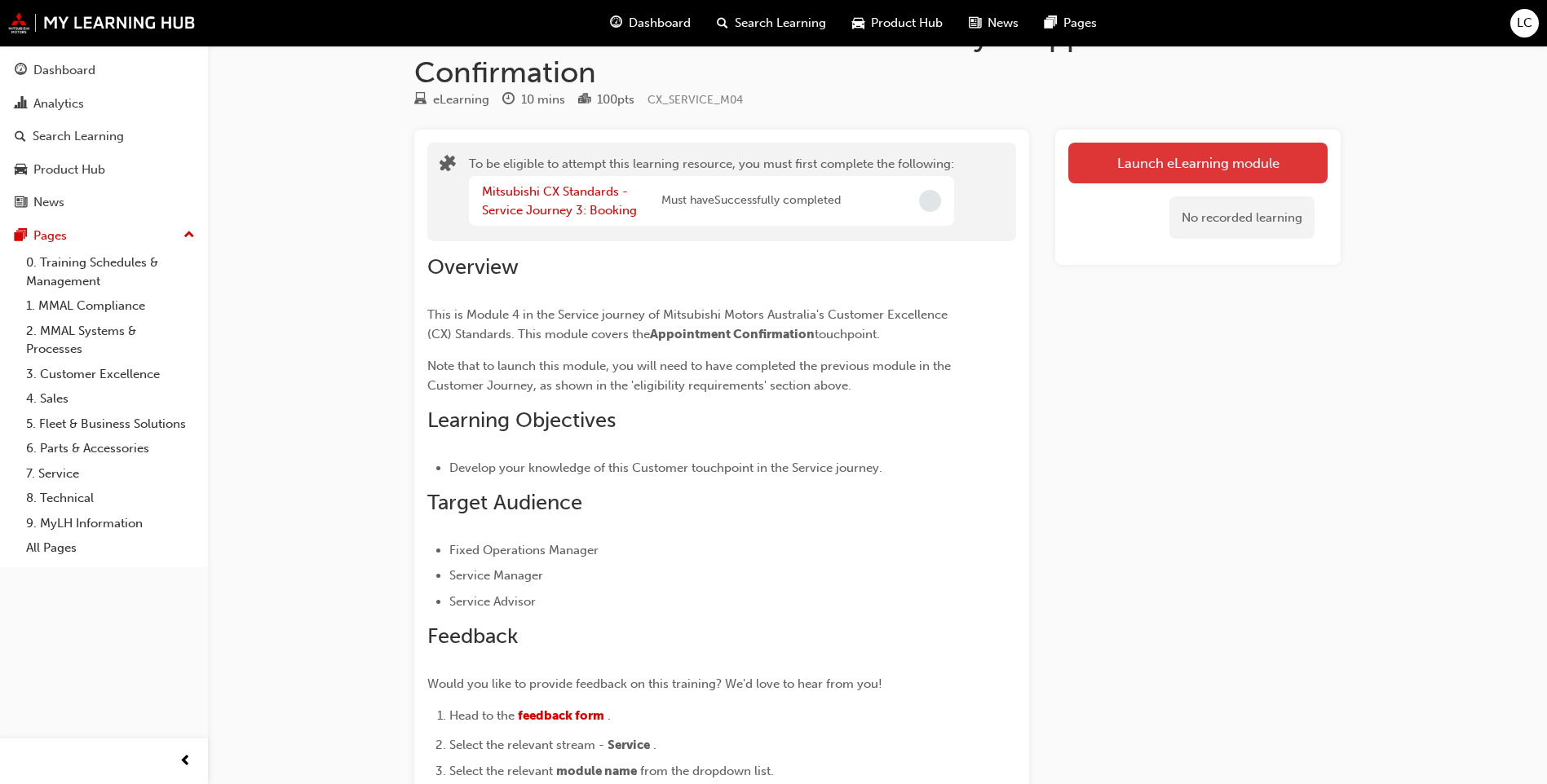
click at [1166, 160] on button "Launch eLearning module" at bounding box center [1198, 163] width 259 height 40
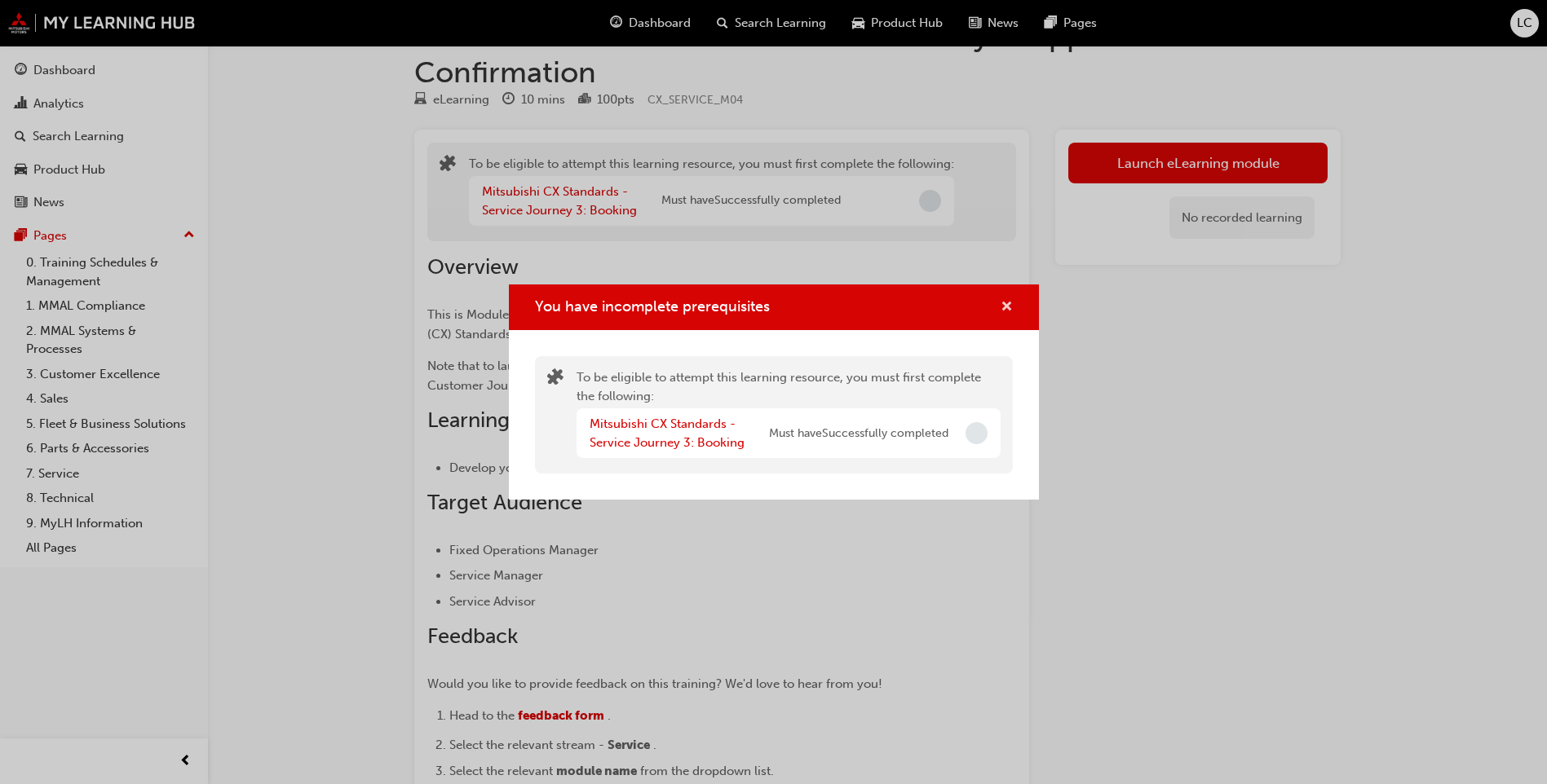
click at [1007, 304] on span "cross-icon" at bounding box center [1006, 309] width 12 height 15
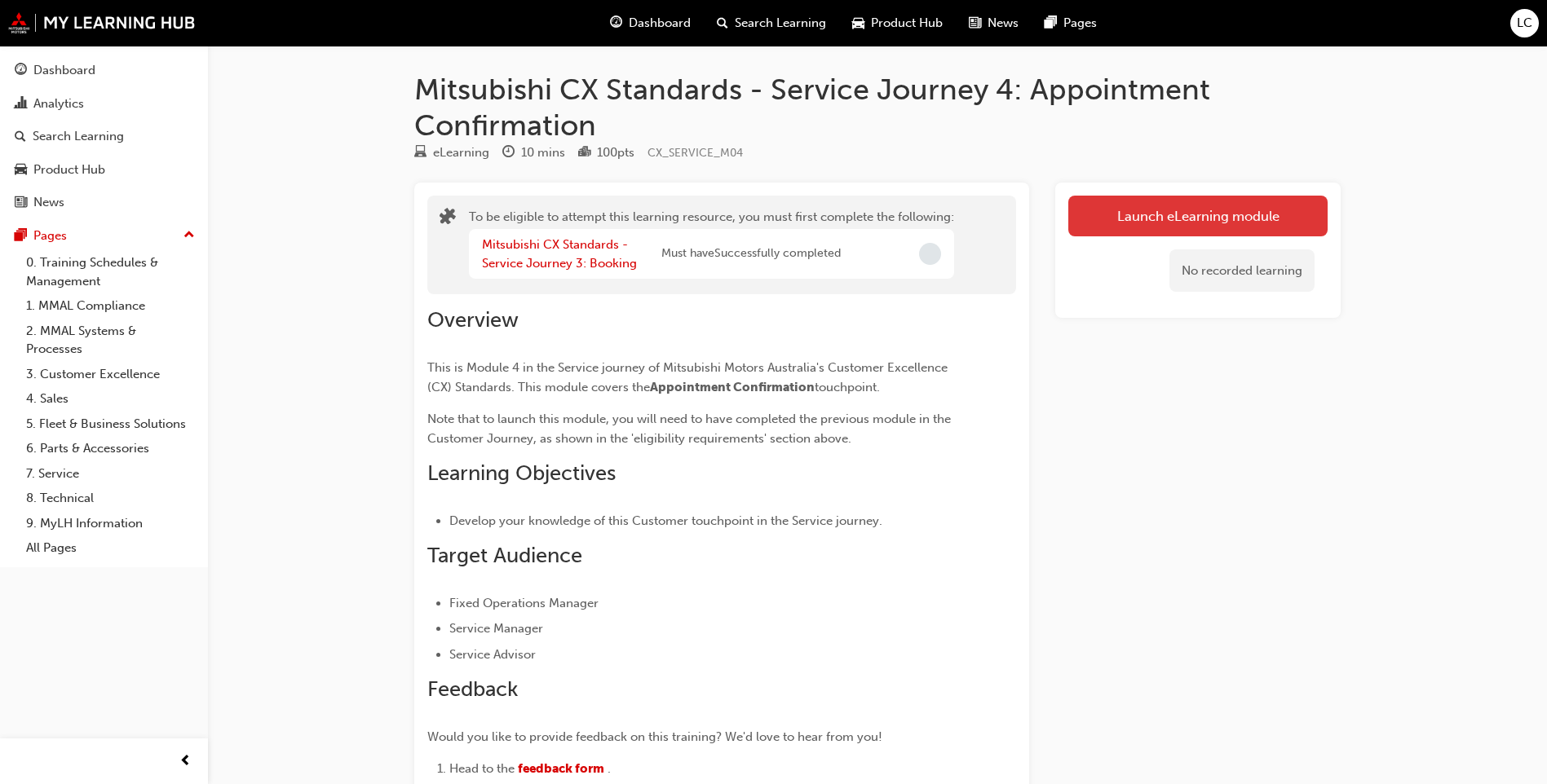
click at [1165, 213] on button "Launch eLearning module" at bounding box center [1198, 215] width 259 height 40
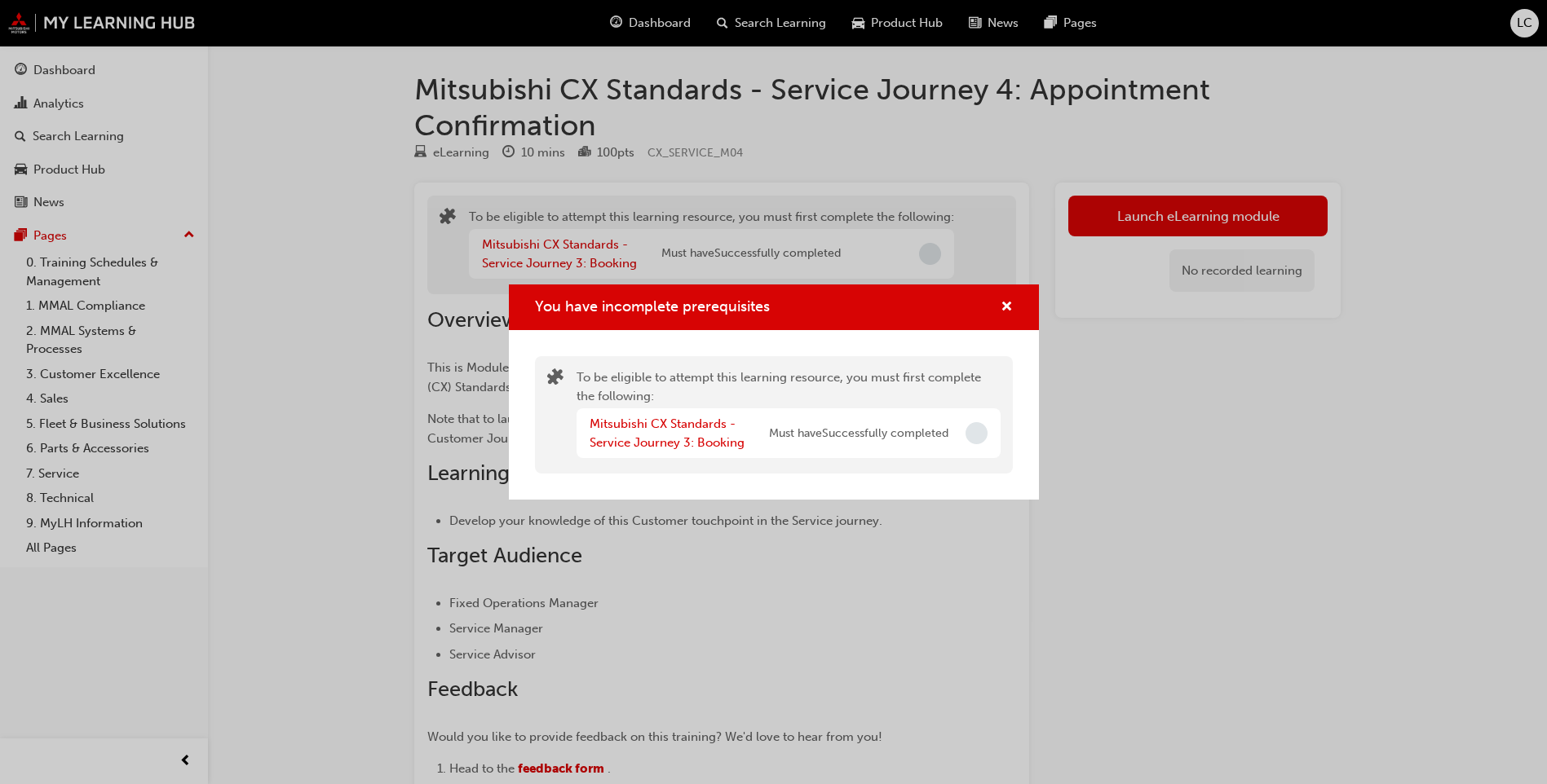
click at [1014, 302] on div "You have incomplete prerequisites" at bounding box center [774, 308] width 530 height 46
click at [1004, 305] on span "cross-icon" at bounding box center [1006, 309] width 12 height 15
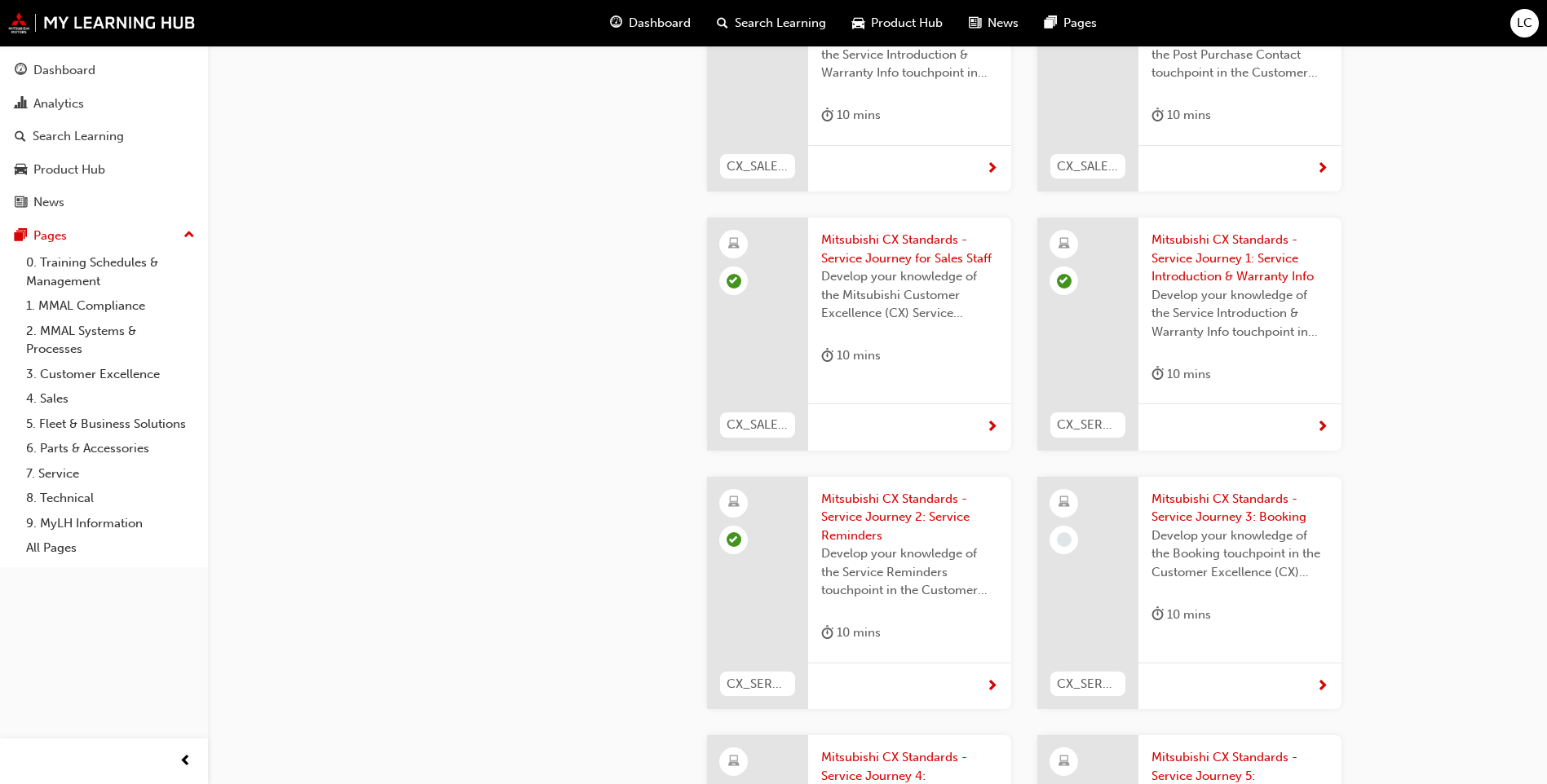
scroll to position [2701, 0]
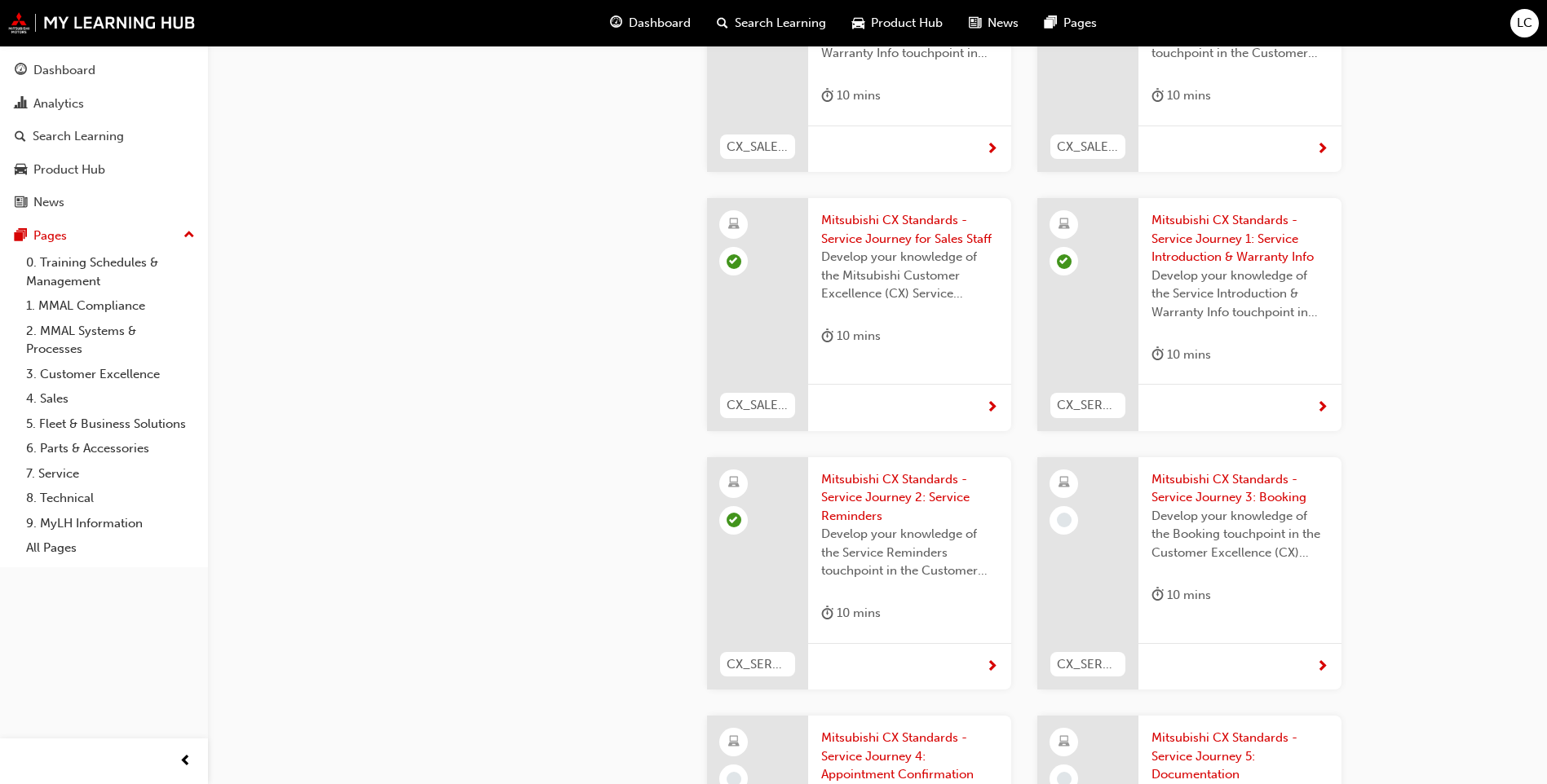
click at [1211, 470] on span "Mitsubishi CX Standards - Service Journey 3: Booking" at bounding box center [1240, 489] width 177 height 36
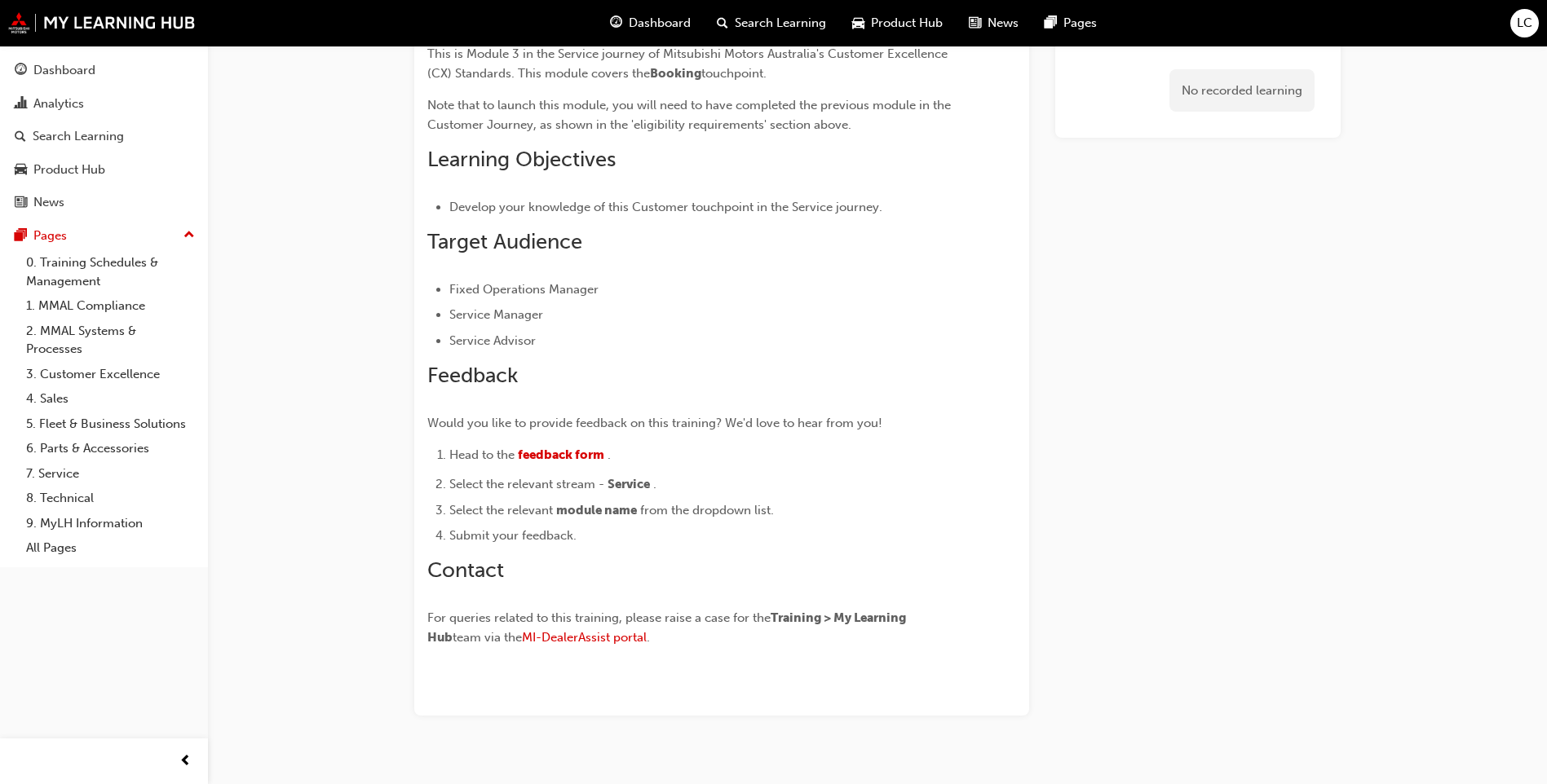
scroll to position [265, 0]
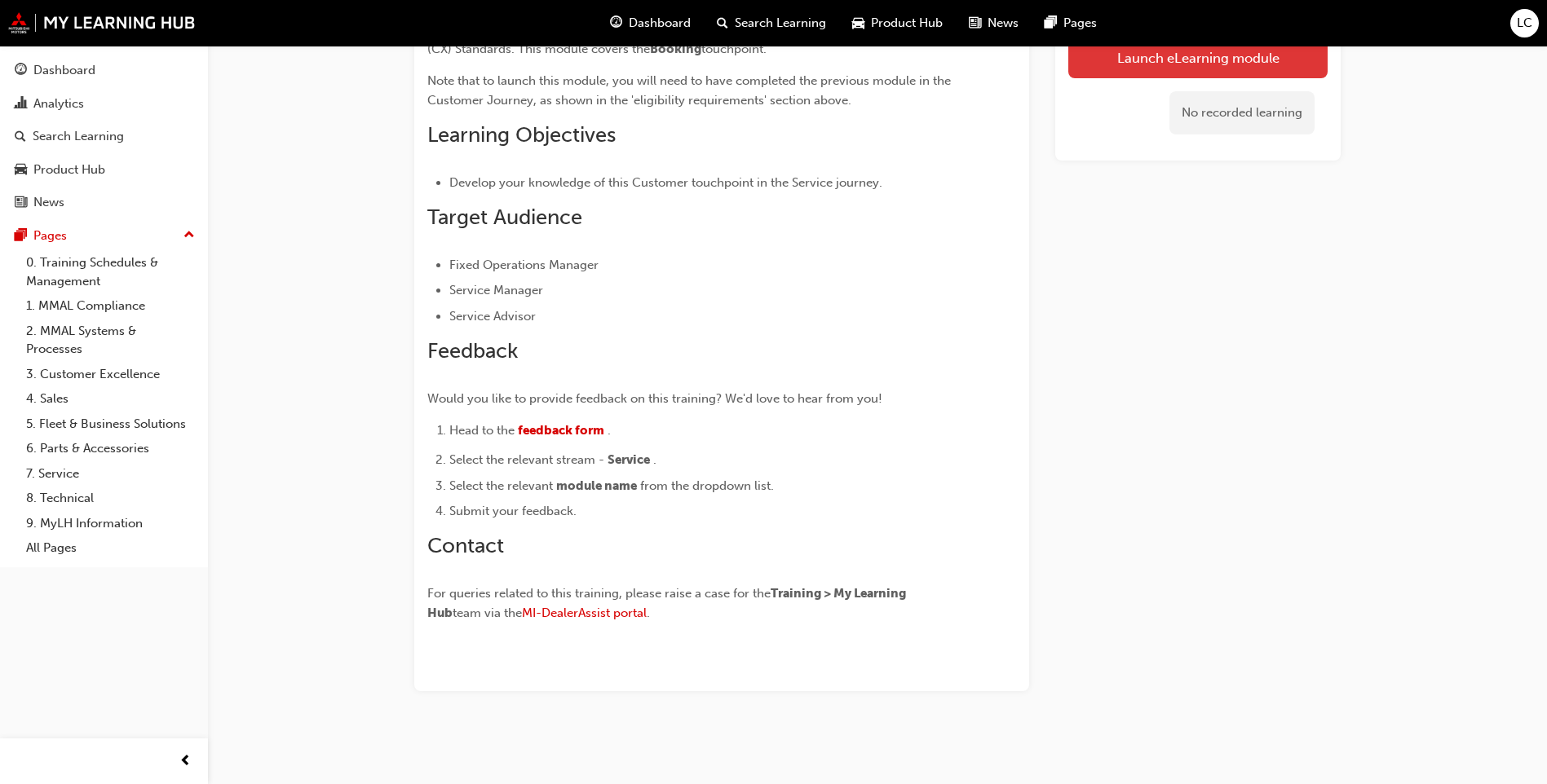
click at [1152, 57] on link "Launch eLearning module" at bounding box center [1198, 57] width 259 height 40
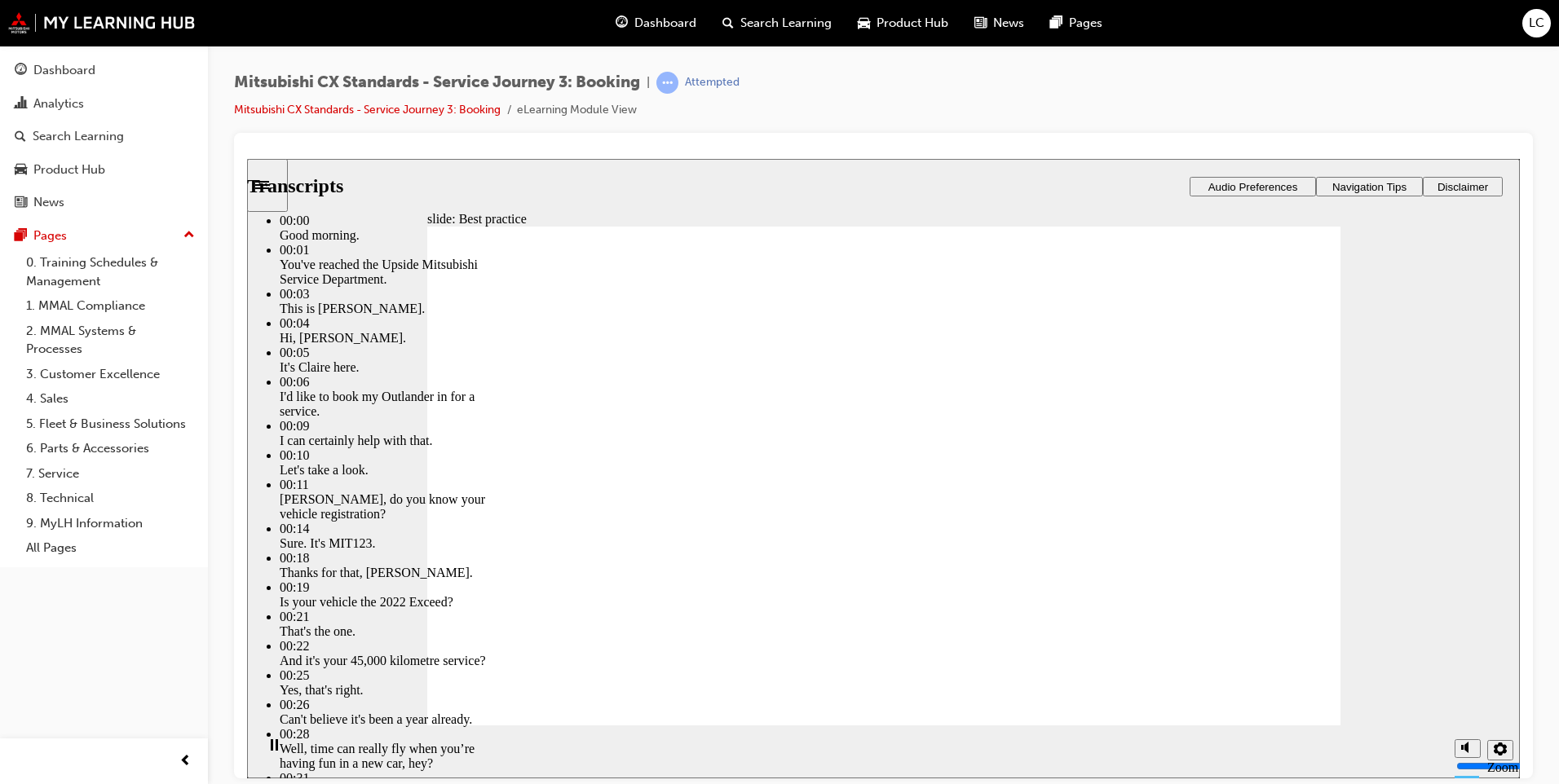
type input "160"
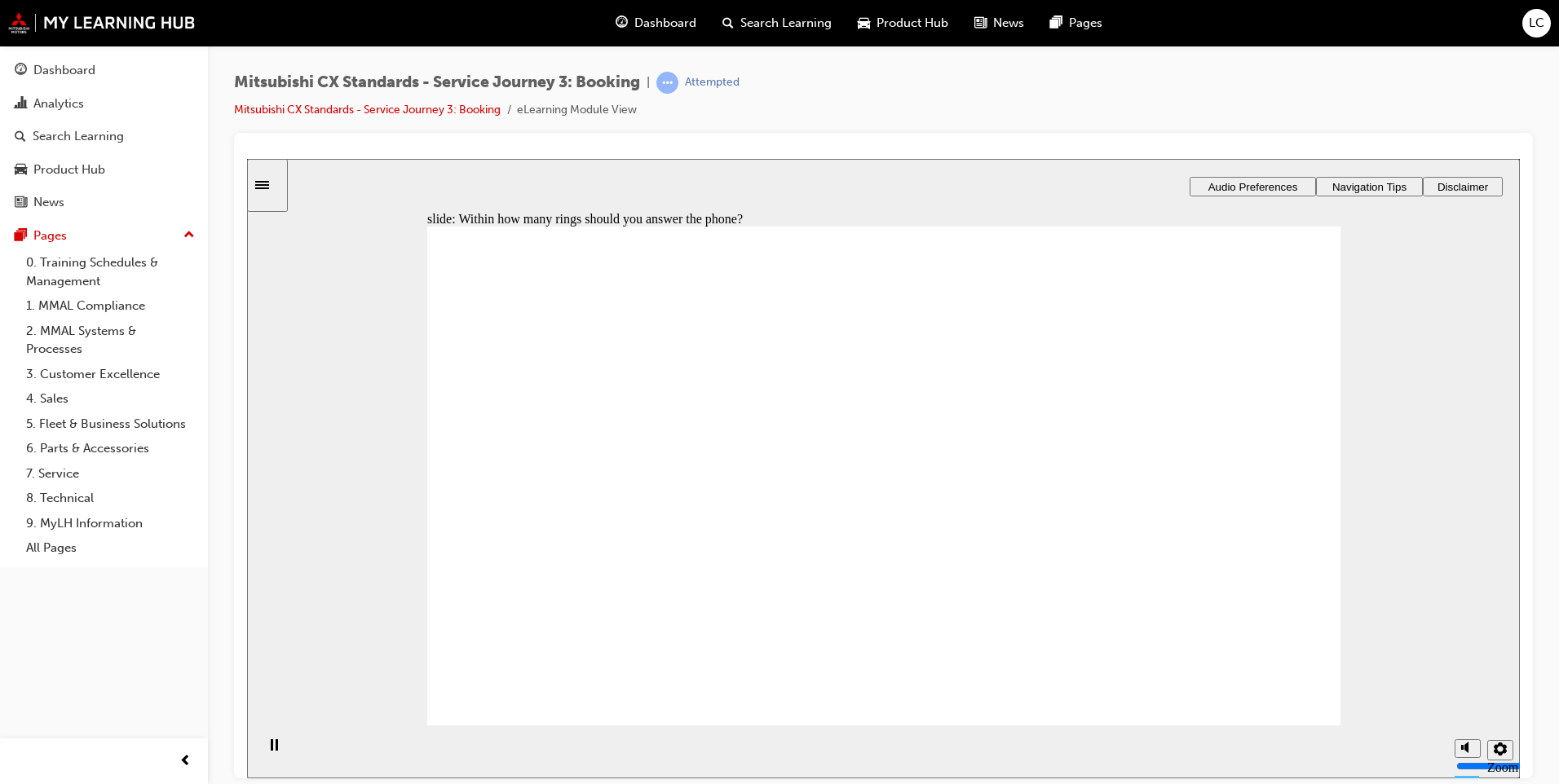
radio input "true"
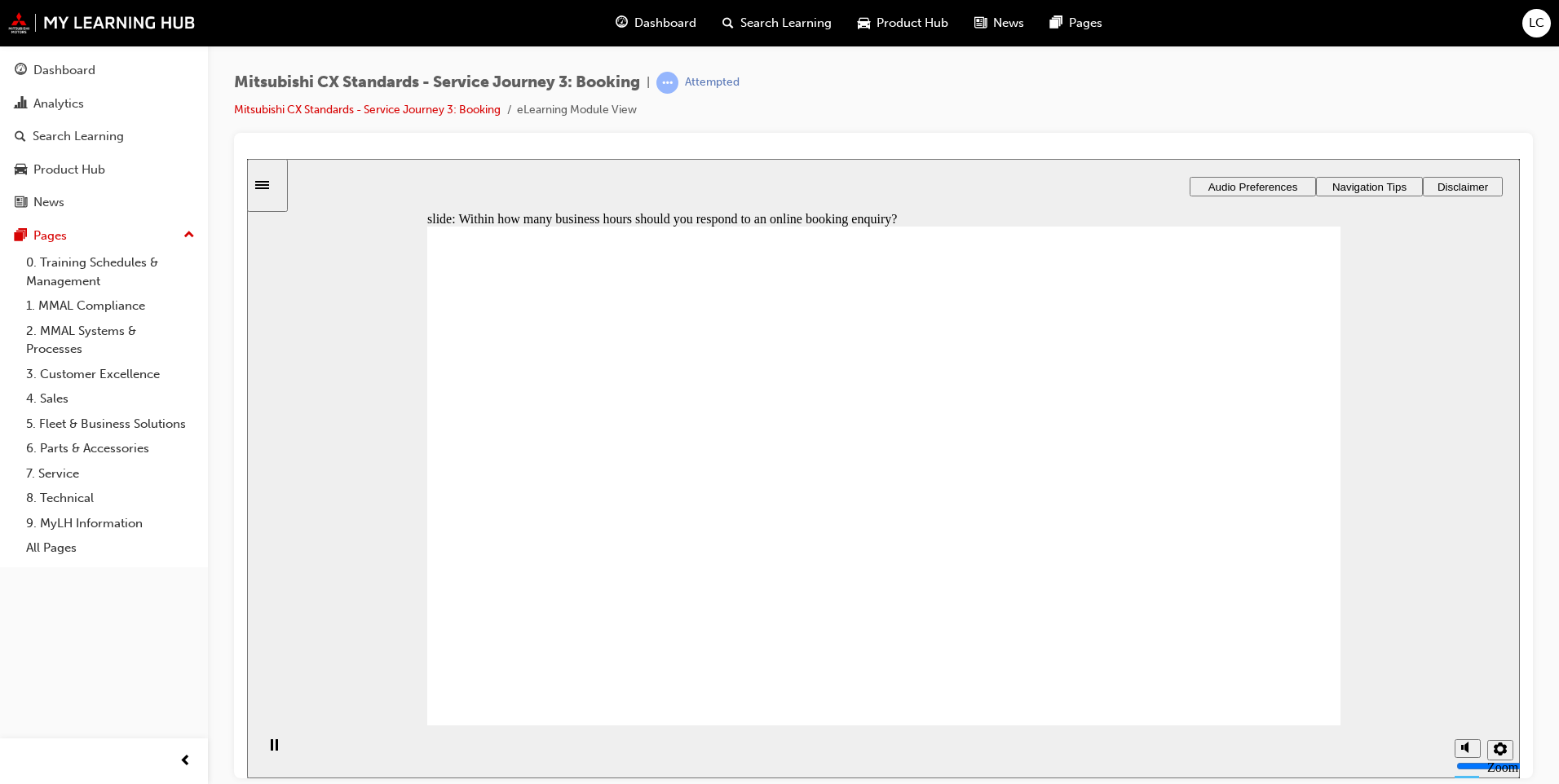
checkbox input "true"
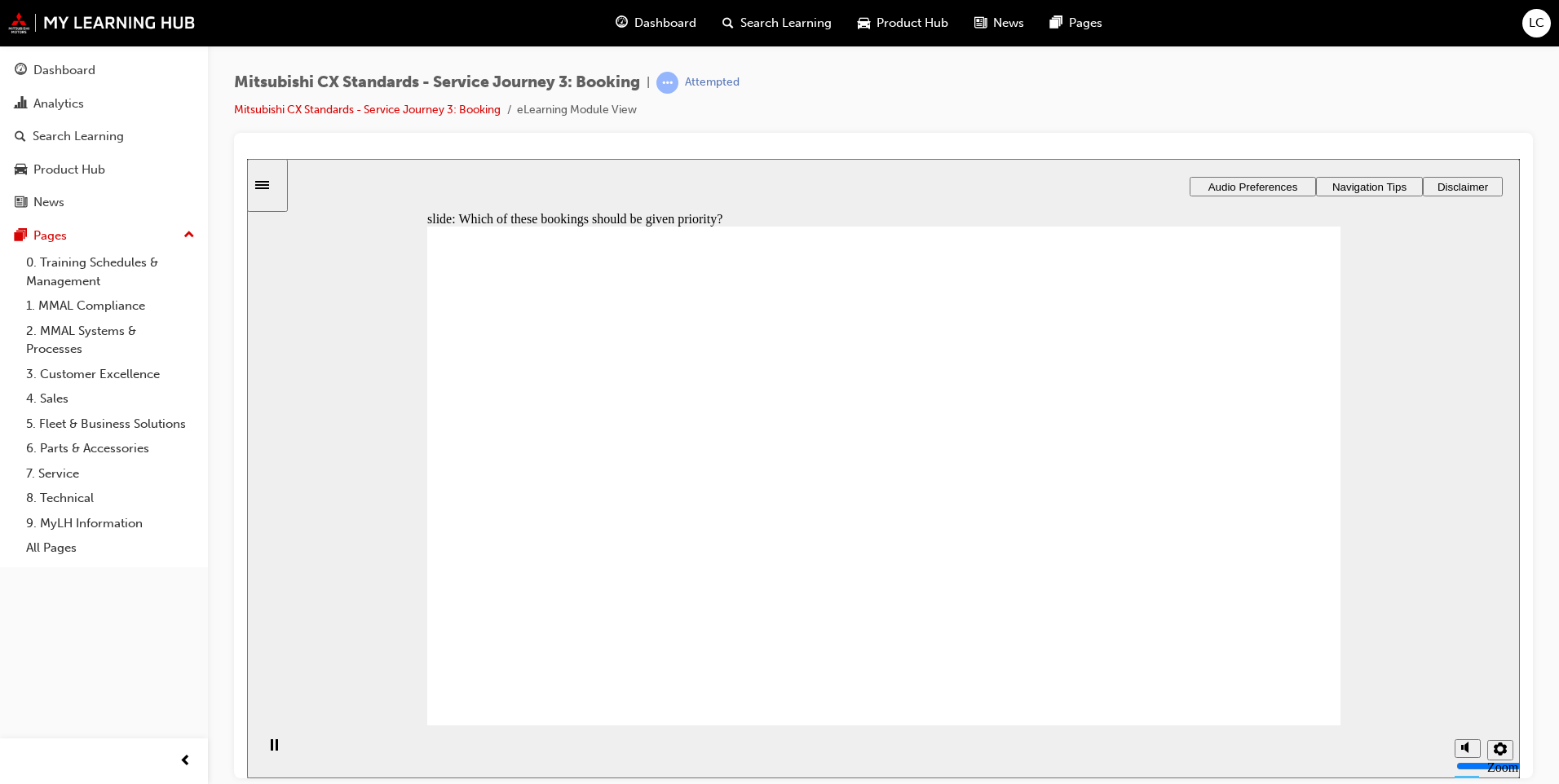
drag, startPoint x: 727, startPoint y: 516, endPoint x: 978, endPoint y: 483, distance: 253.2
drag, startPoint x: 704, startPoint y: 505, endPoint x: 905, endPoint y: 503, distance: 201.0
drag, startPoint x: 713, startPoint y: 516, endPoint x: 899, endPoint y: 547, distance: 188.6
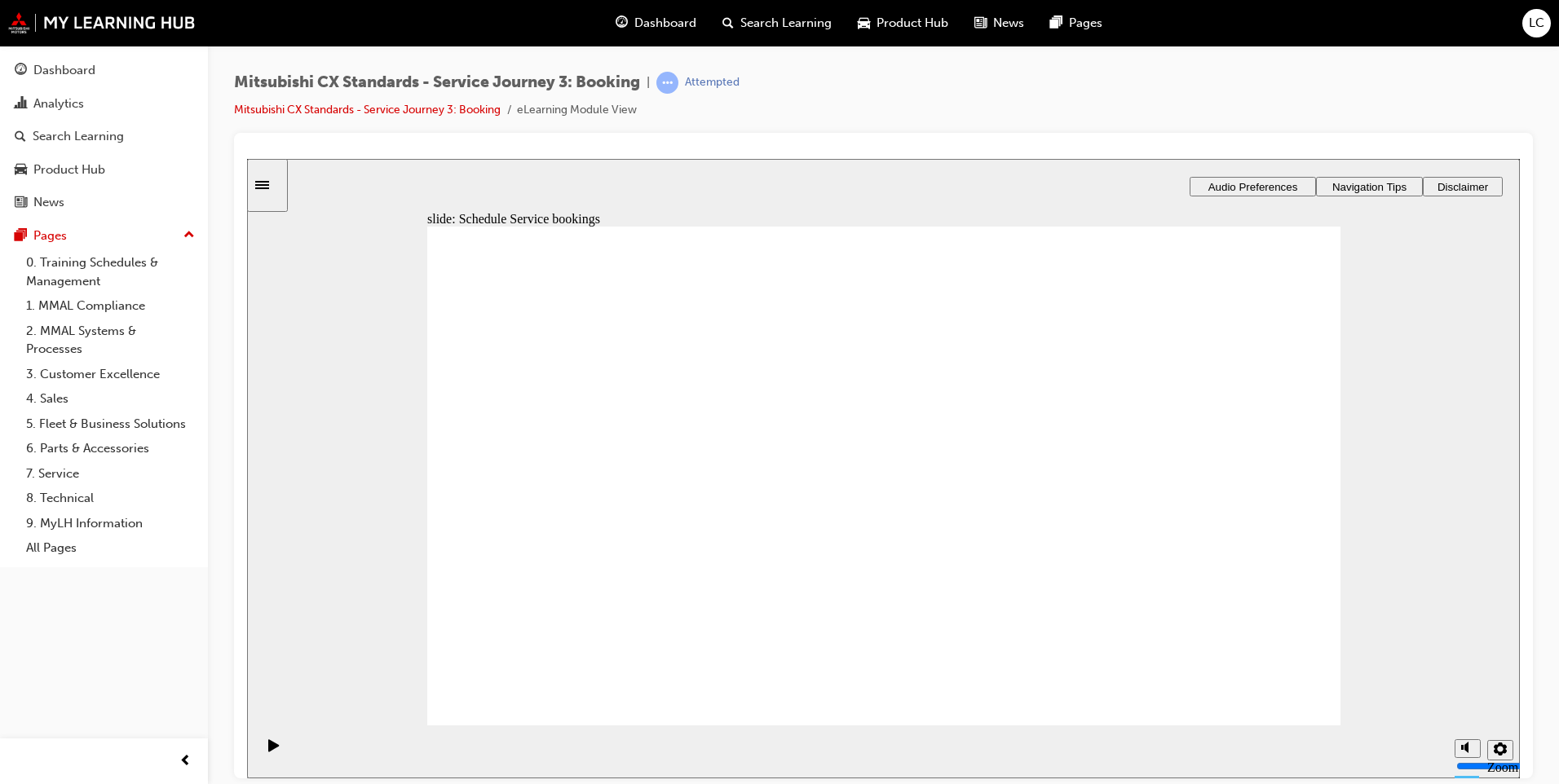
checkbox input "true"
drag, startPoint x: 876, startPoint y: 442, endPoint x: 880, endPoint y: 460, distance: 18.4
checkbox input "true"
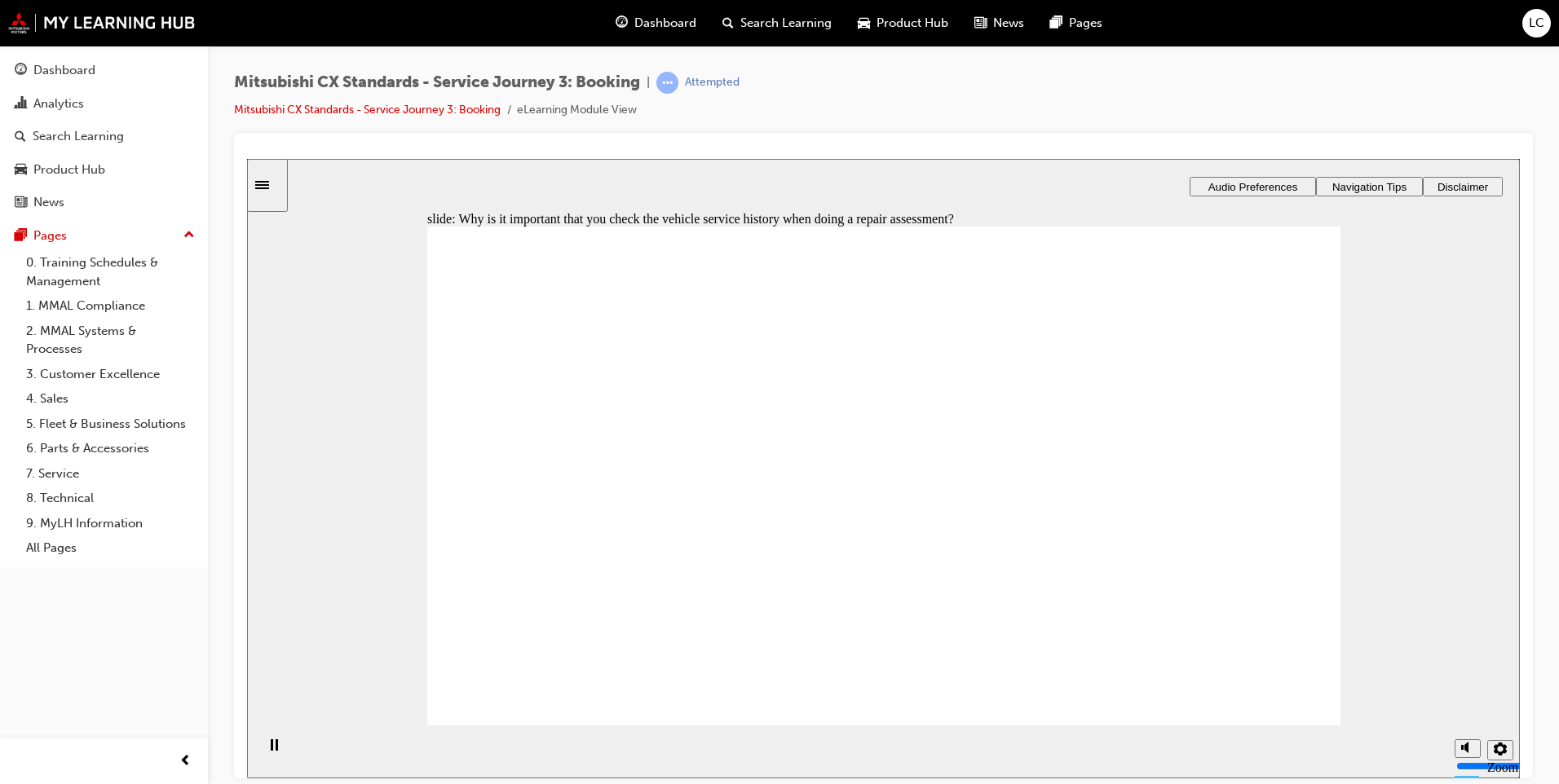
checkbox input "true"
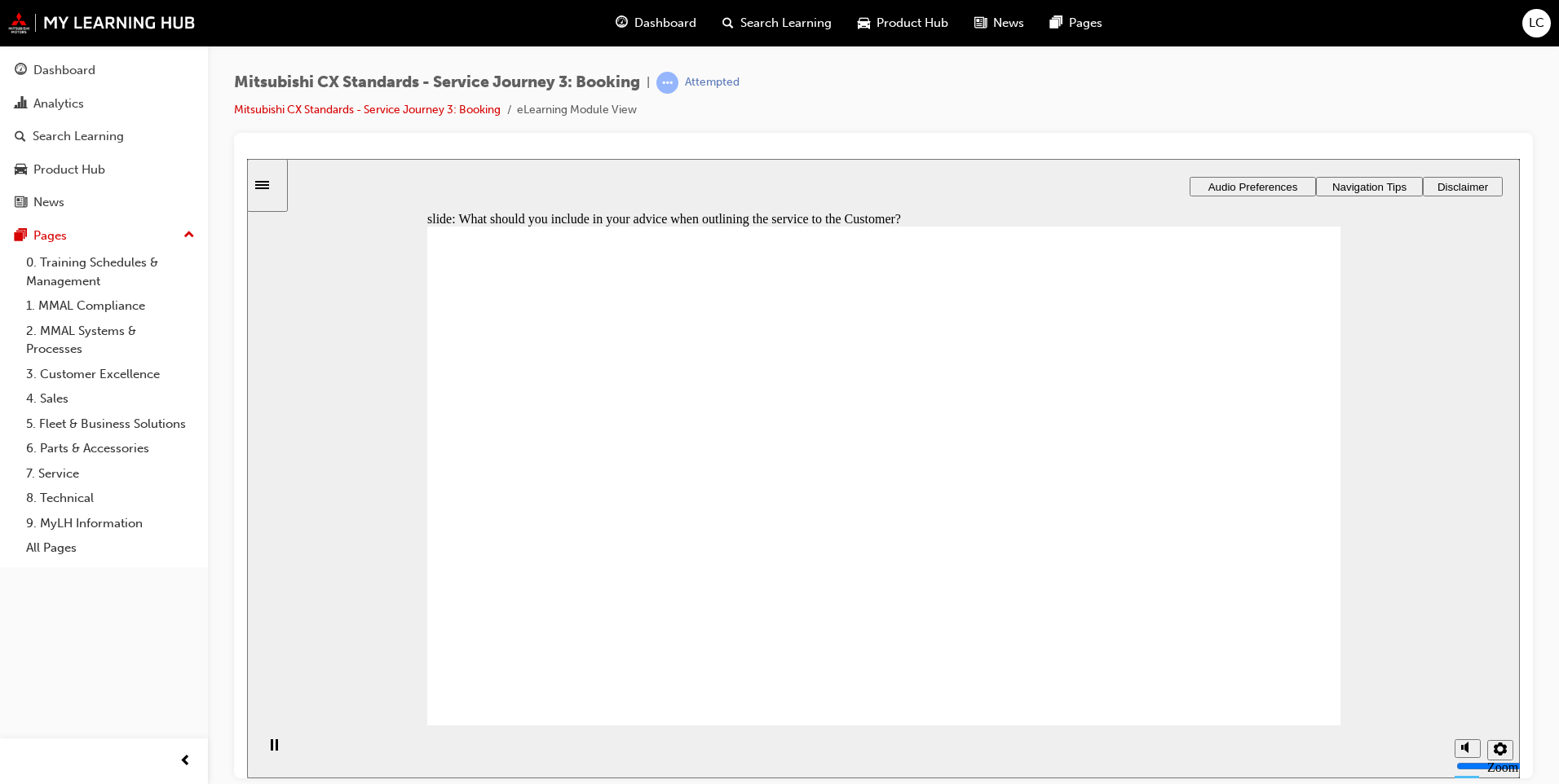
checkbox input "true"
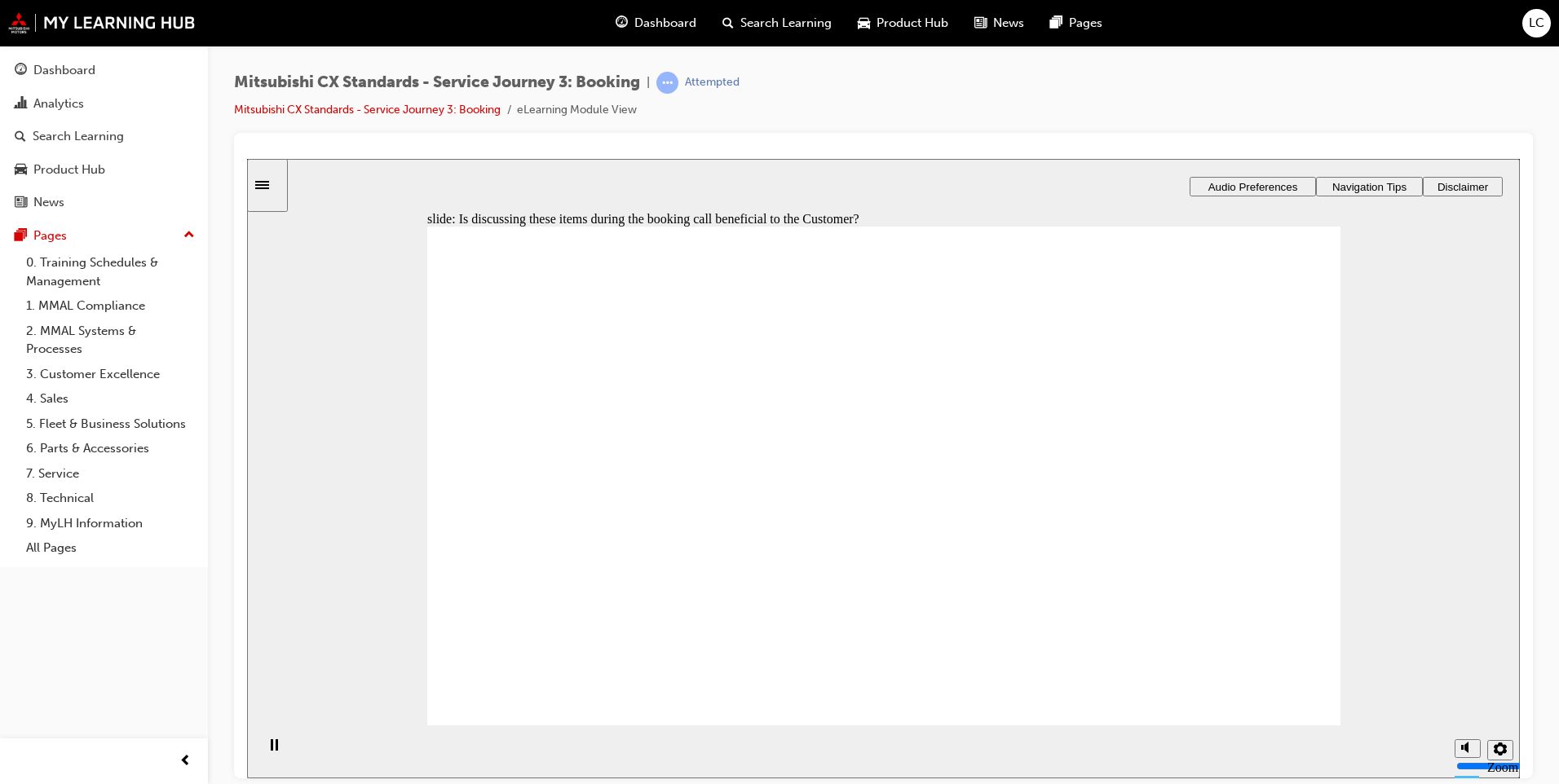
checkbox input "true"
drag, startPoint x: 566, startPoint y: 484, endPoint x: 744, endPoint y: 547, distance: 188.8
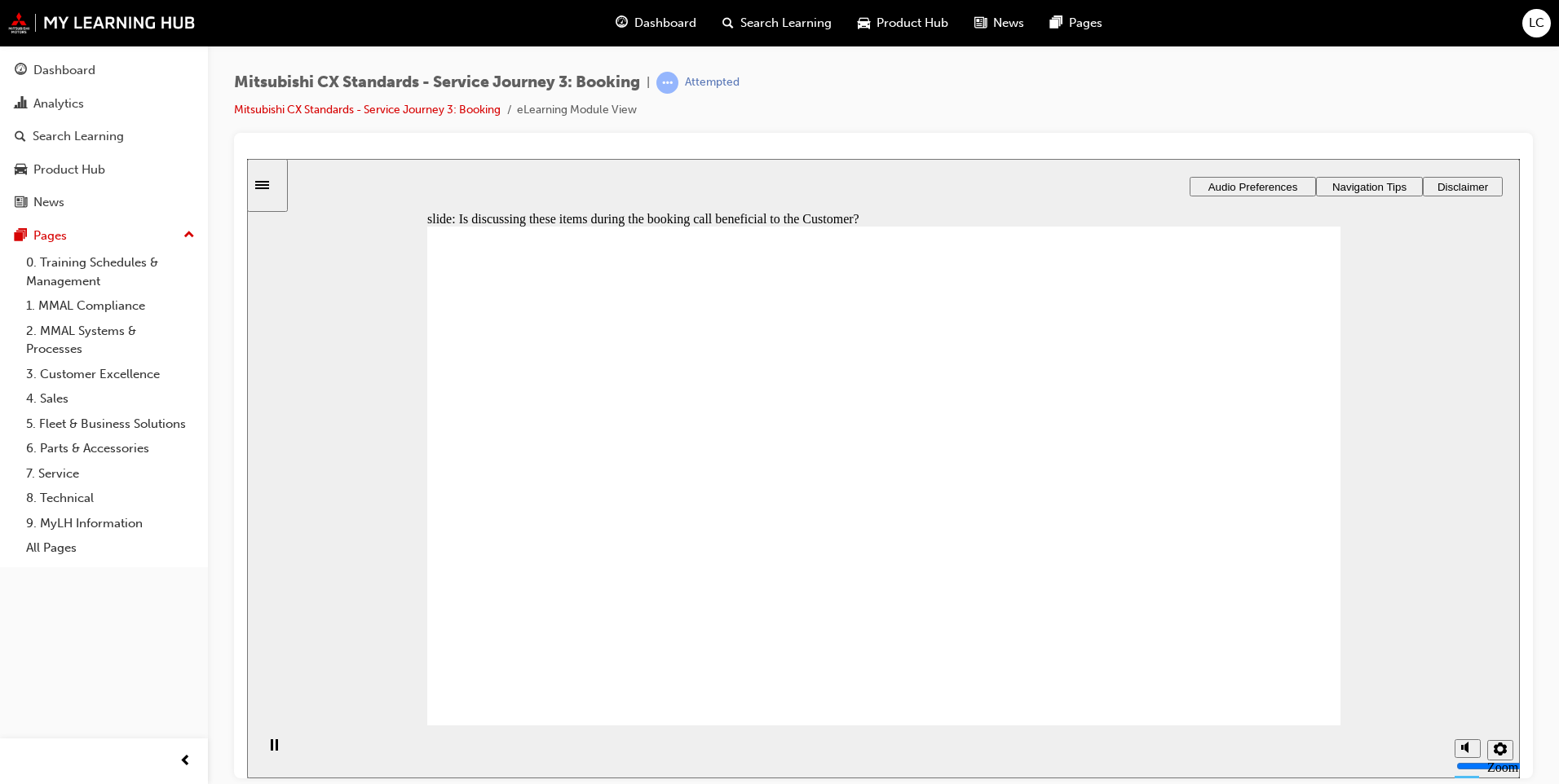
drag, startPoint x: 631, startPoint y: 508, endPoint x: 848, endPoint y: 496, distance: 217.3
drag, startPoint x: 678, startPoint y: 517, endPoint x: 972, endPoint y: 526, distance: 294.1
drag, startPoint x: 970, startPoint y: 426, endPoint x: 1216, endPoint y: 438, distance: 246.3
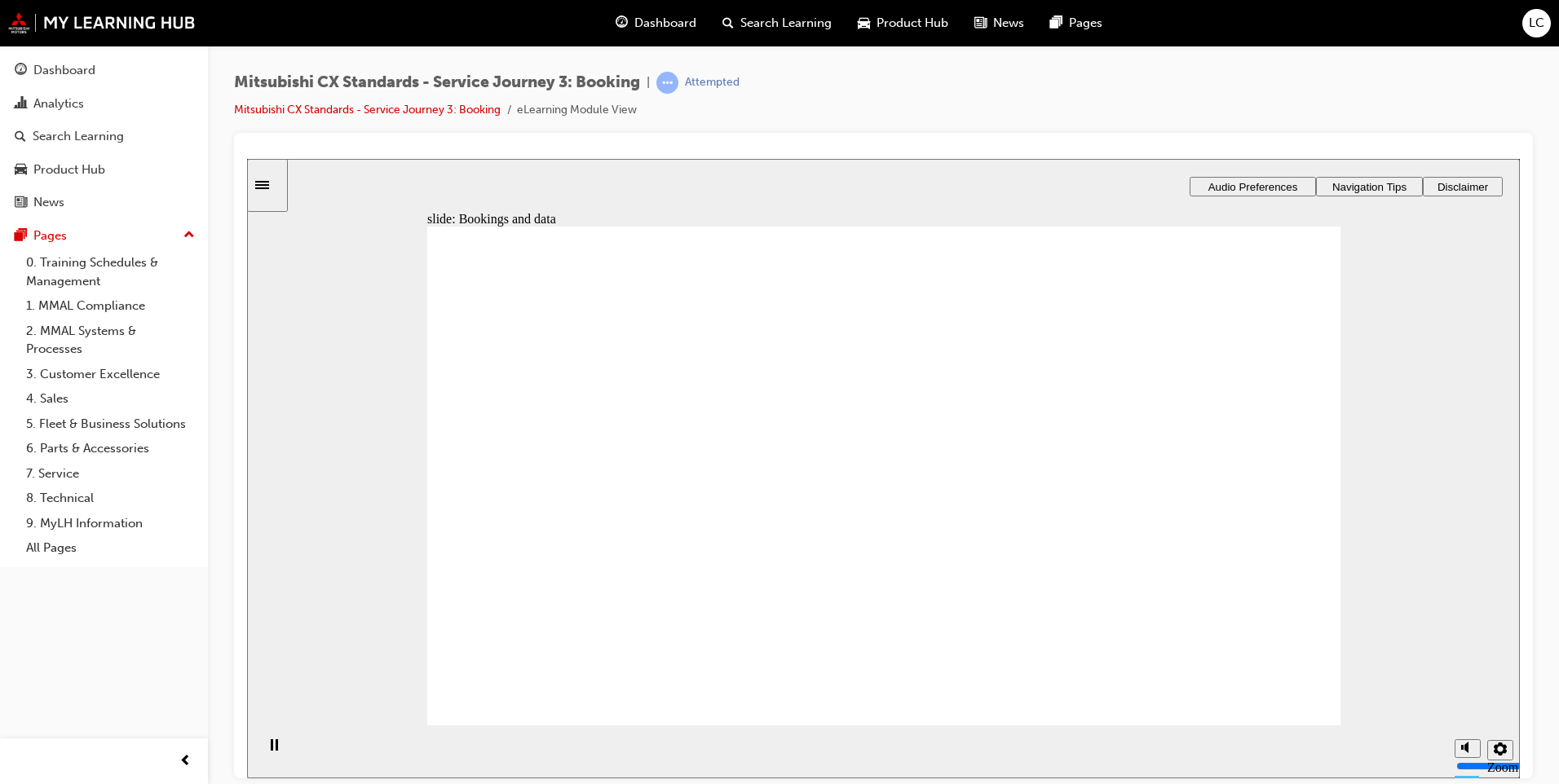
drag, startPoint x: 690, startPoint y: 521, endPoint x: 956, endPoint y: 532, distance: 266.2
checkbox input "true"
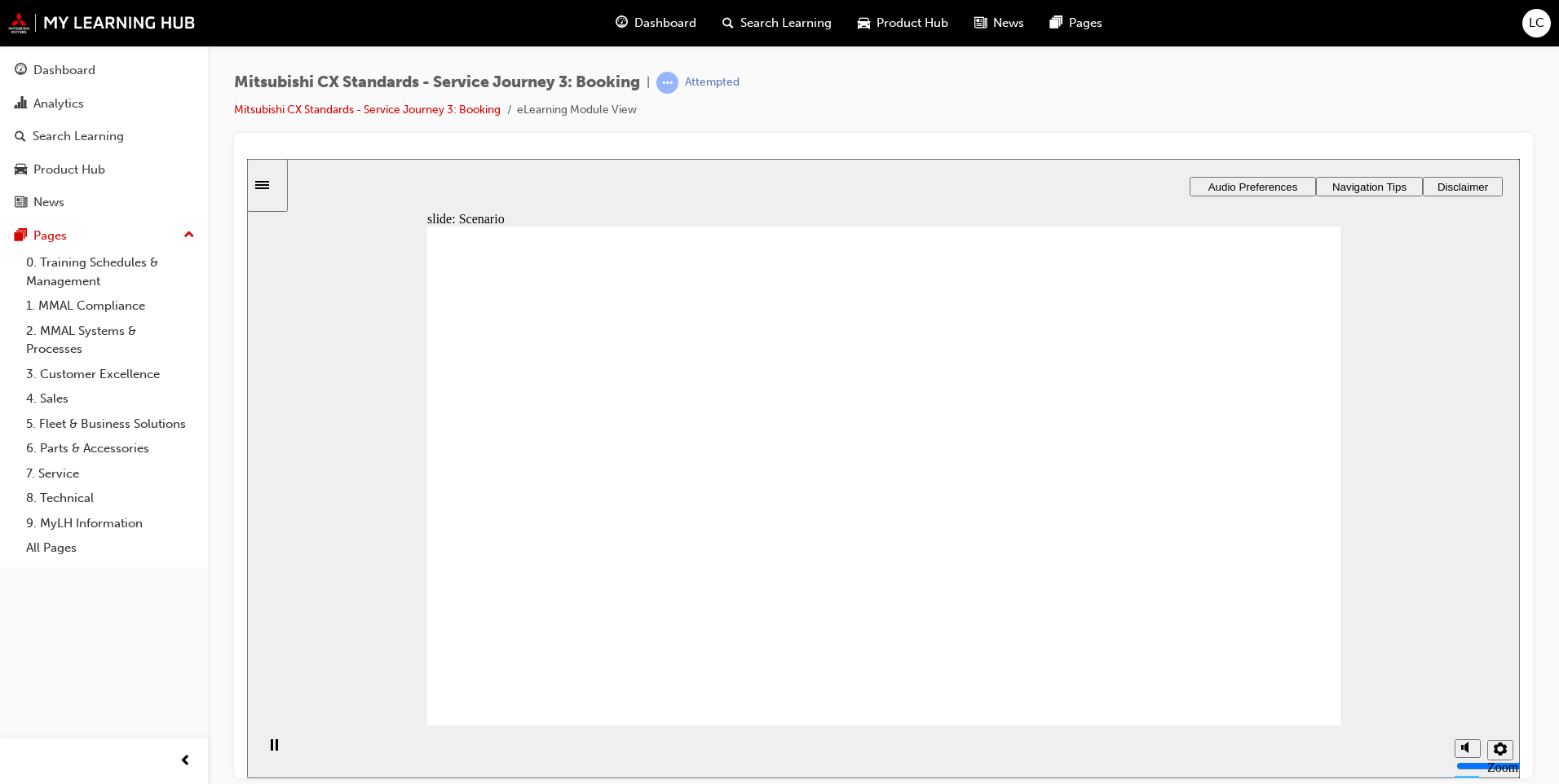
checkbox input "true"
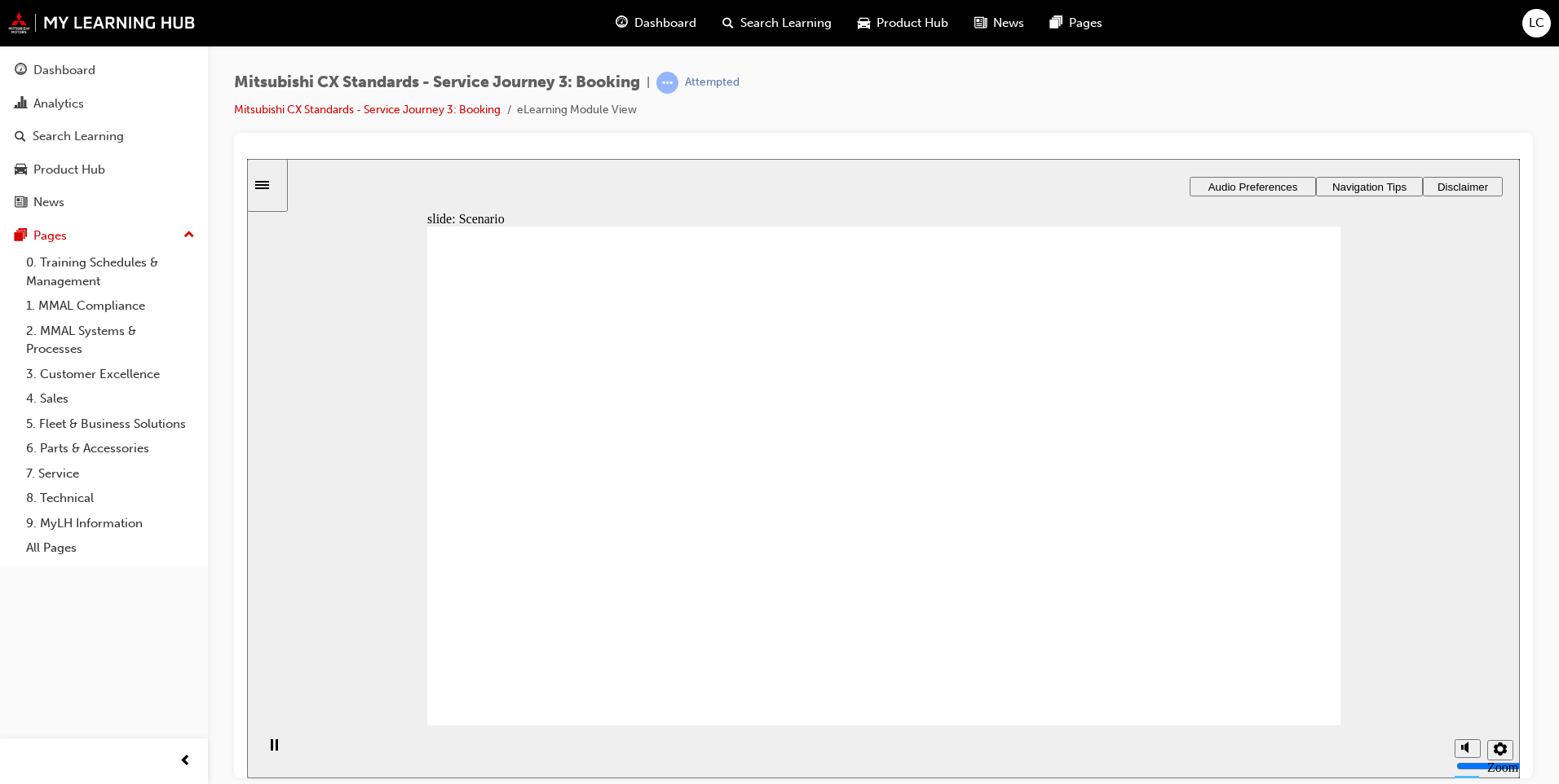
checkbox input "true"
checkbox input "false"
checkbox input "true"
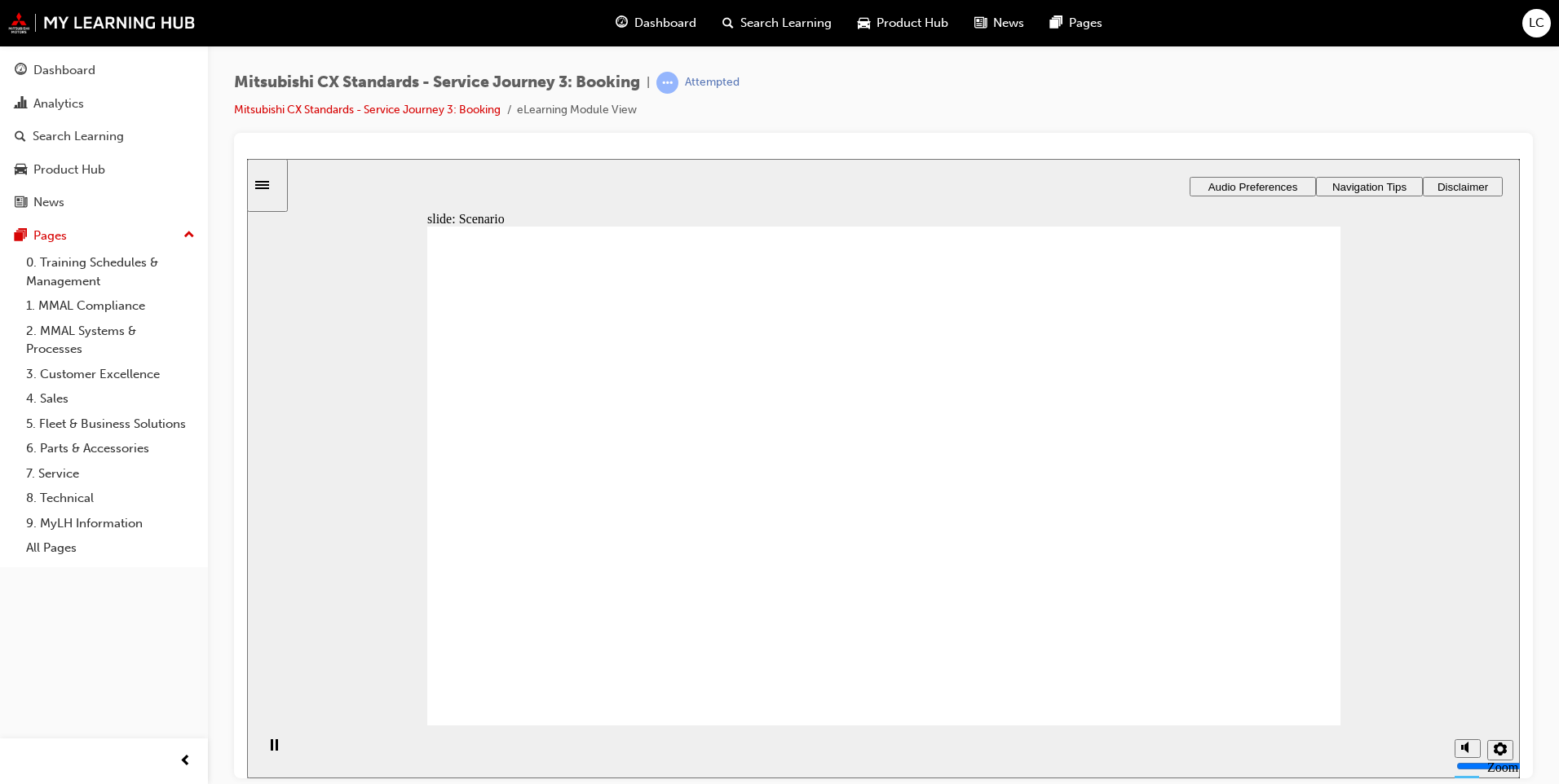
radio input "true"
drag, startPoint x: 550, startPoint y: 445, endPoint x: 711, endPoint y: 527, distance: 180.7
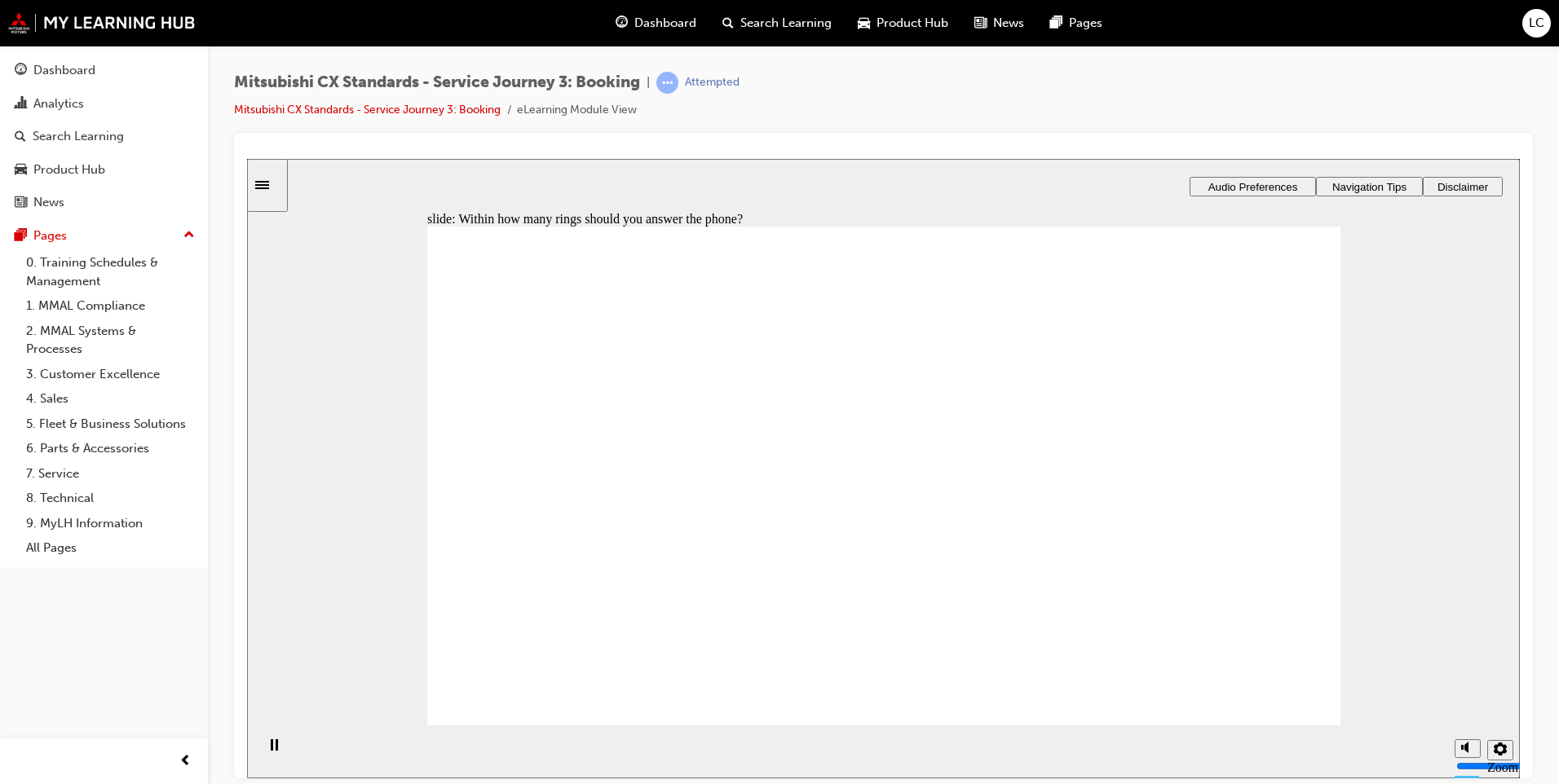
radio input "true"
checkbox input "true"
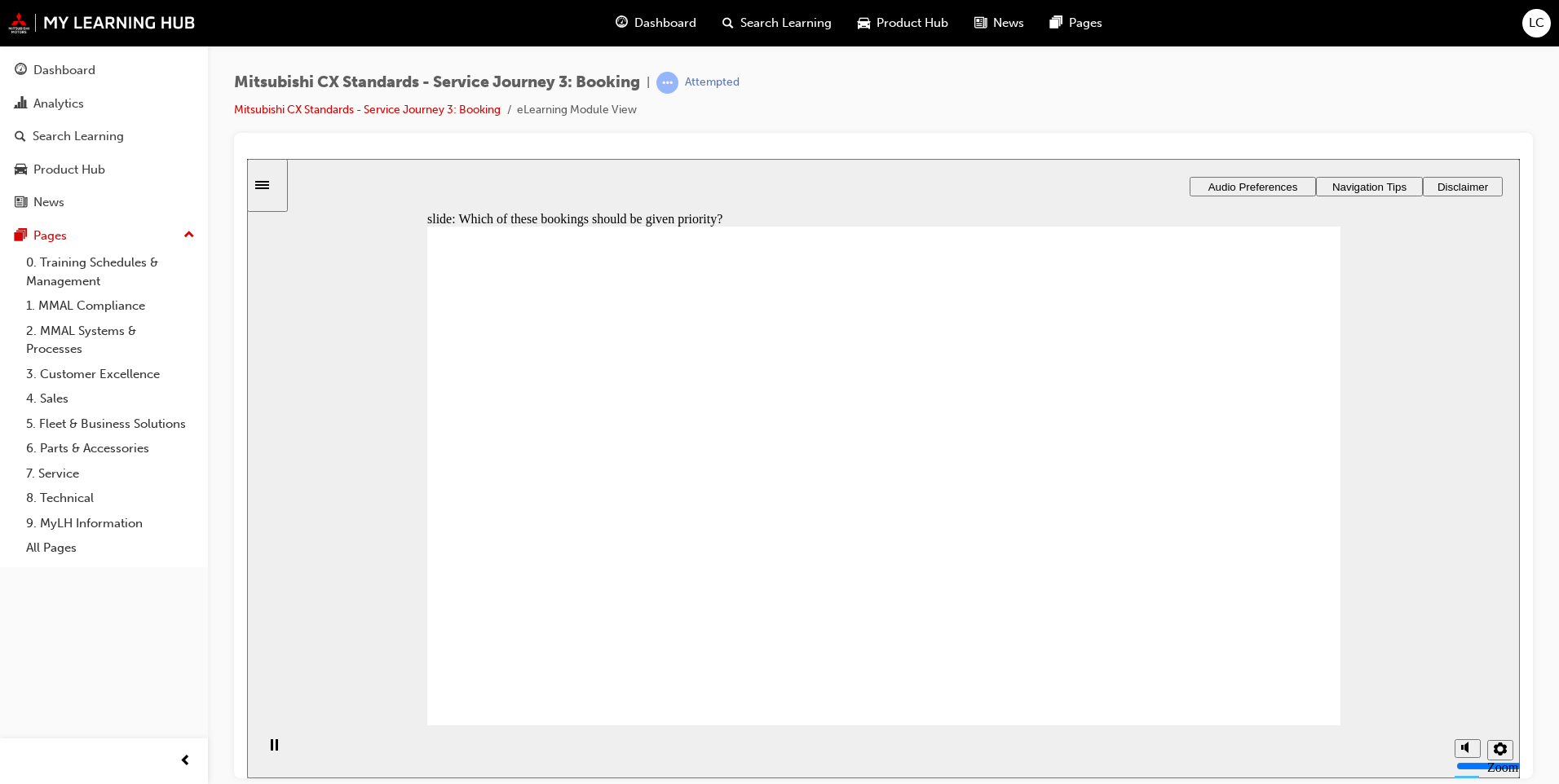
checkbox input "true"
drag, startPoint x: 708, startPoint y: 558, endPoint x: 905, endPoint y: 501, distance: 205.1
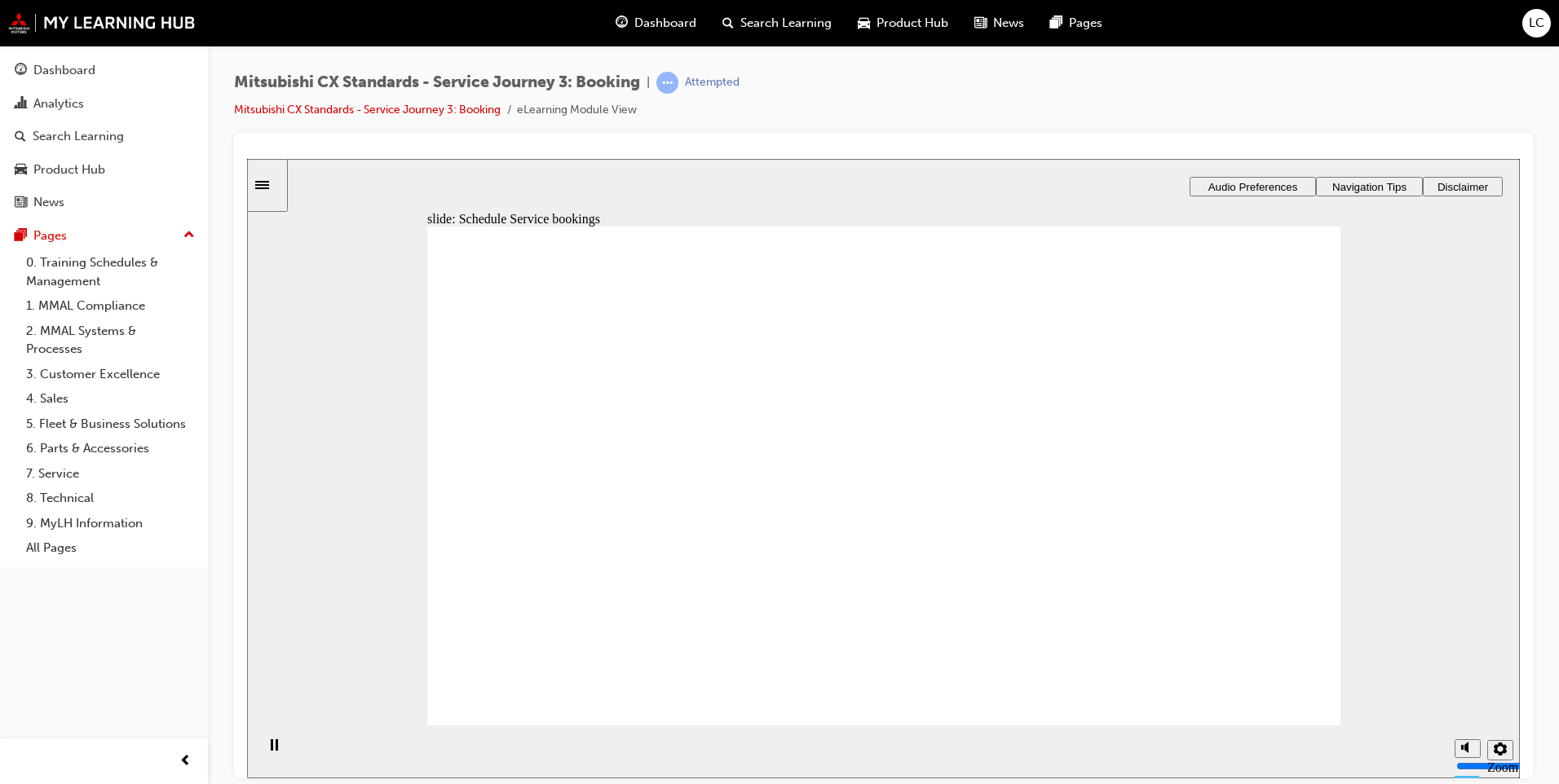
checkbox input "true"
drag, startPoint x: 594, startPoint y: 423, endPoint x: 602, endPoint y: 432, distance: 12.0
checkbox input "true"
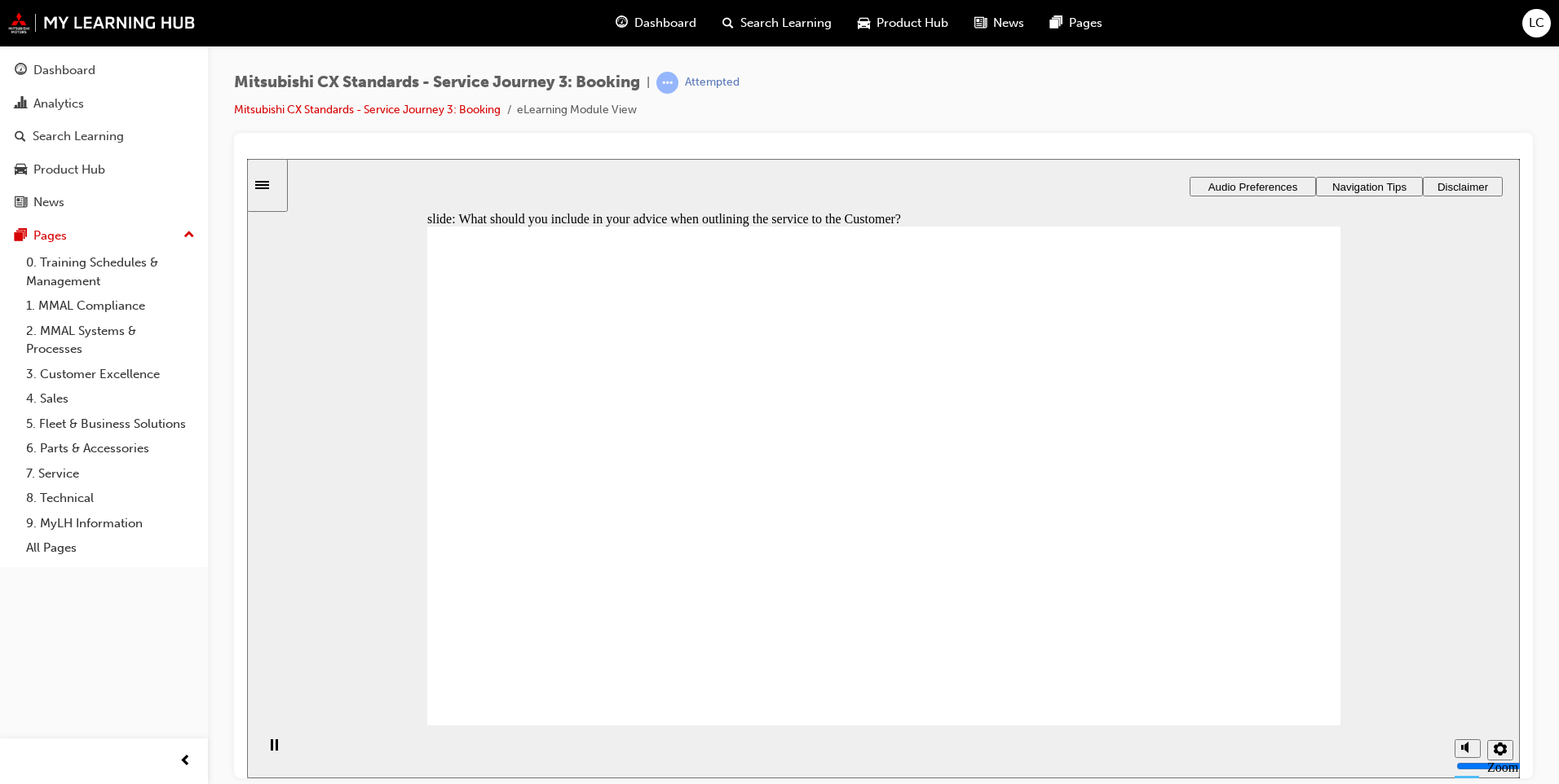
checkbox input "true"
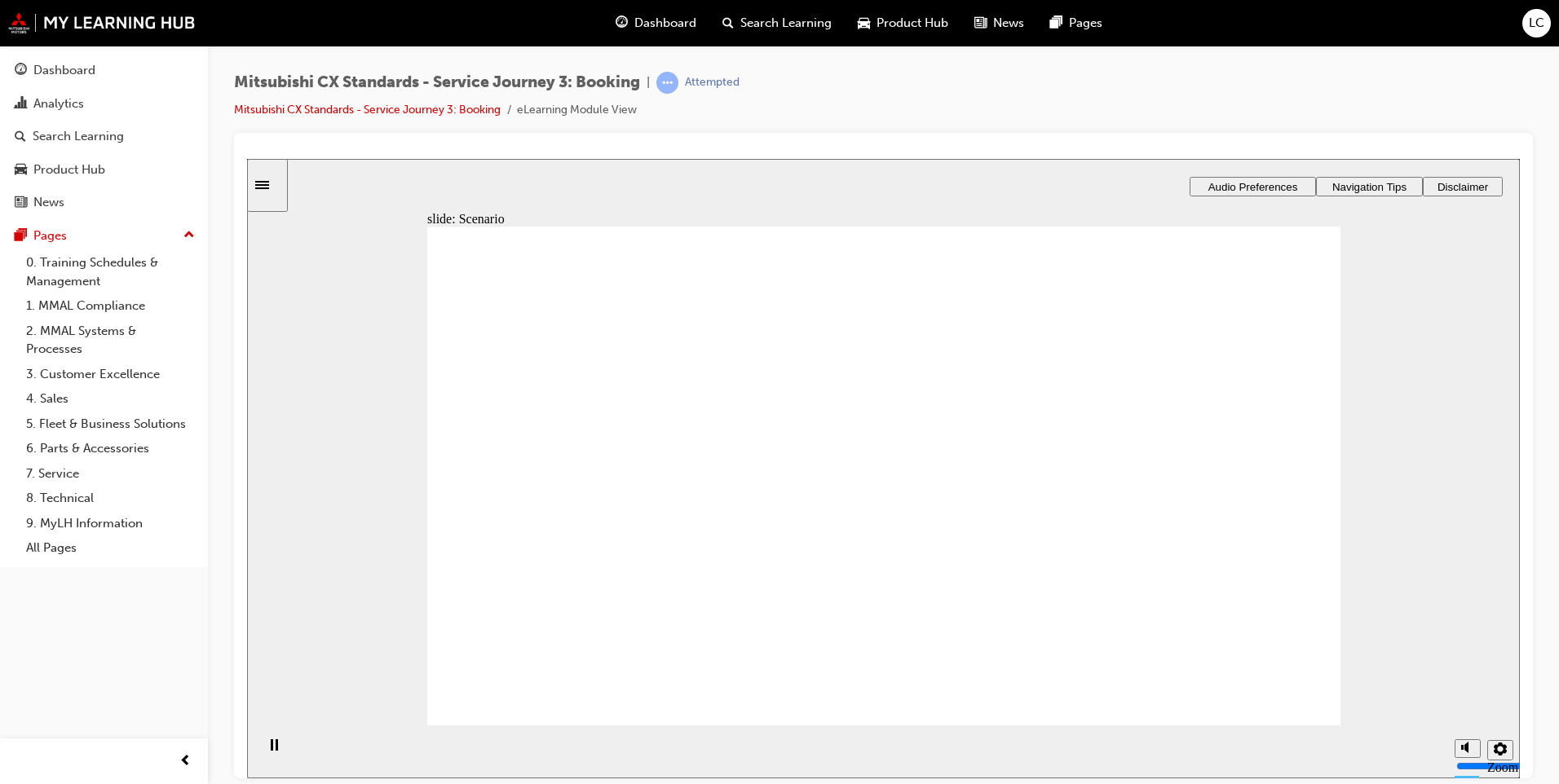
drag, startPoint x: 1045, startPoint y: 329, endPoint x: 1045, endPoint y: 341, distance: 12.0
checkbox input "true"
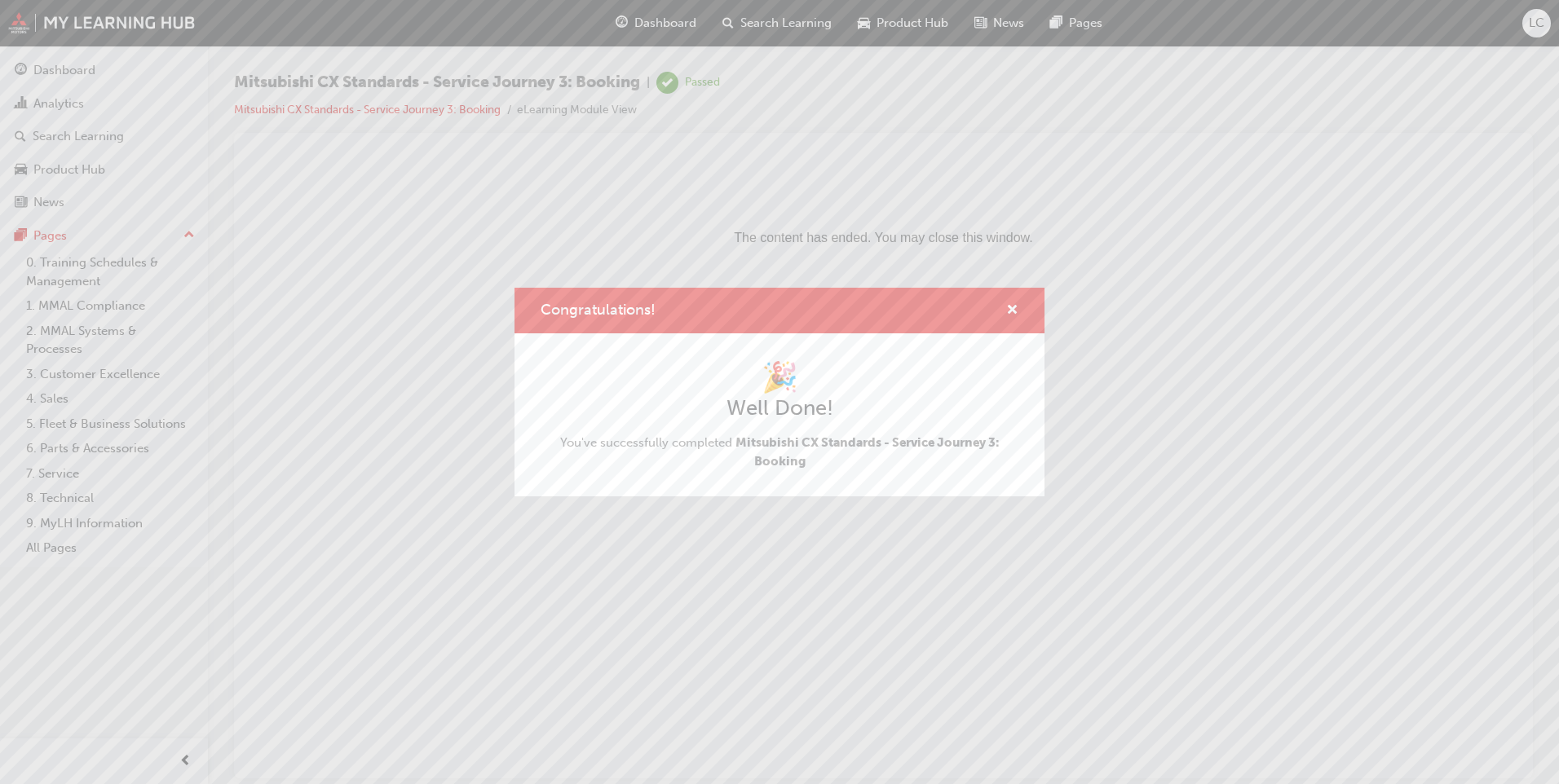
click at [1005, 309] on div "Congratulations!" at bounding box center [1005, 311] width 26 height 21
drag, startPoint x: 1013, startPoint y: 309, endPoint x: 763, endPoint y: 151, distance: 295.7
click at [1013, 309] on span "cross-icon" at bounding box center [1012, 311] width 12 height 15
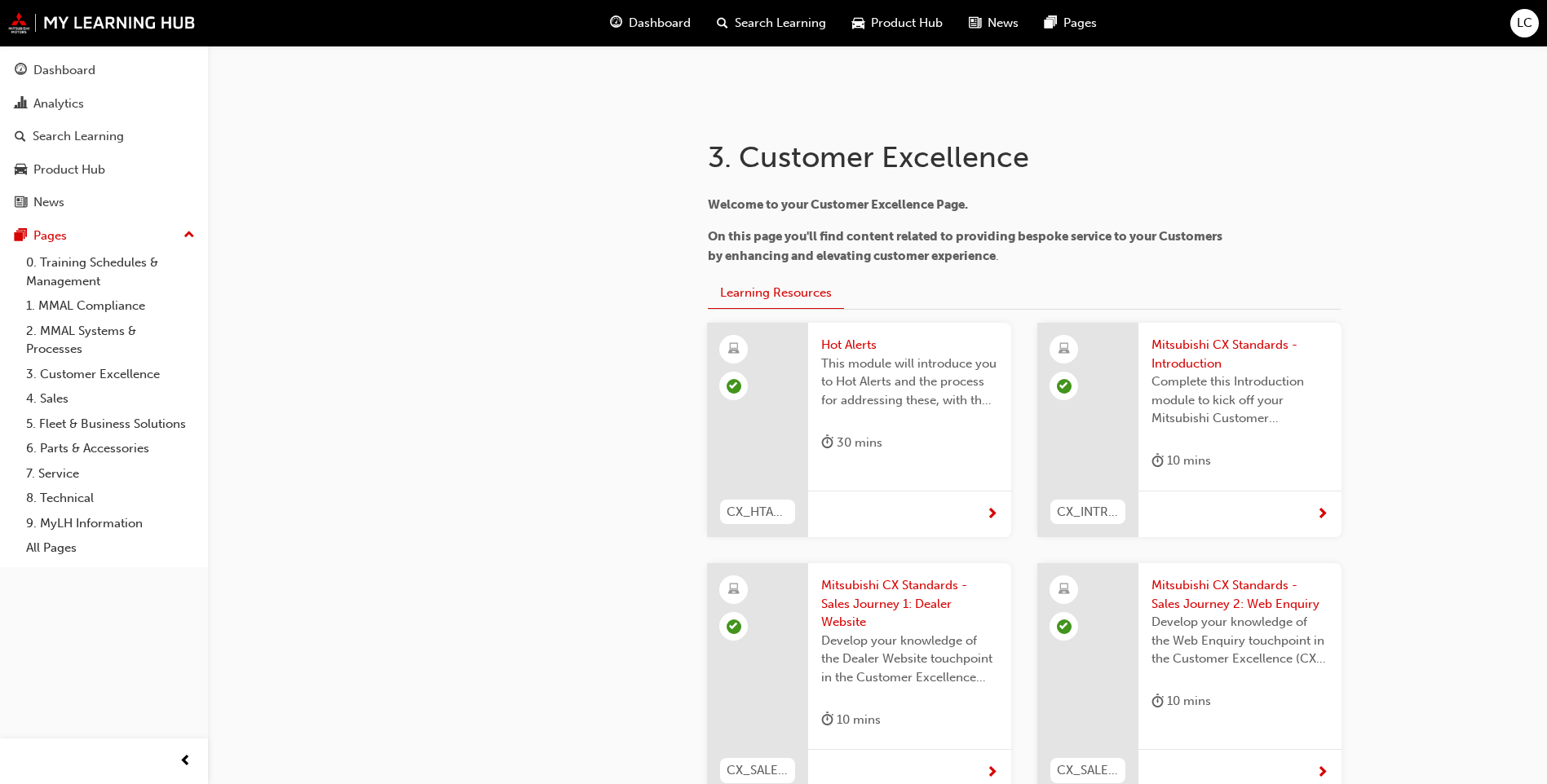
scroll to position [2701, 0]
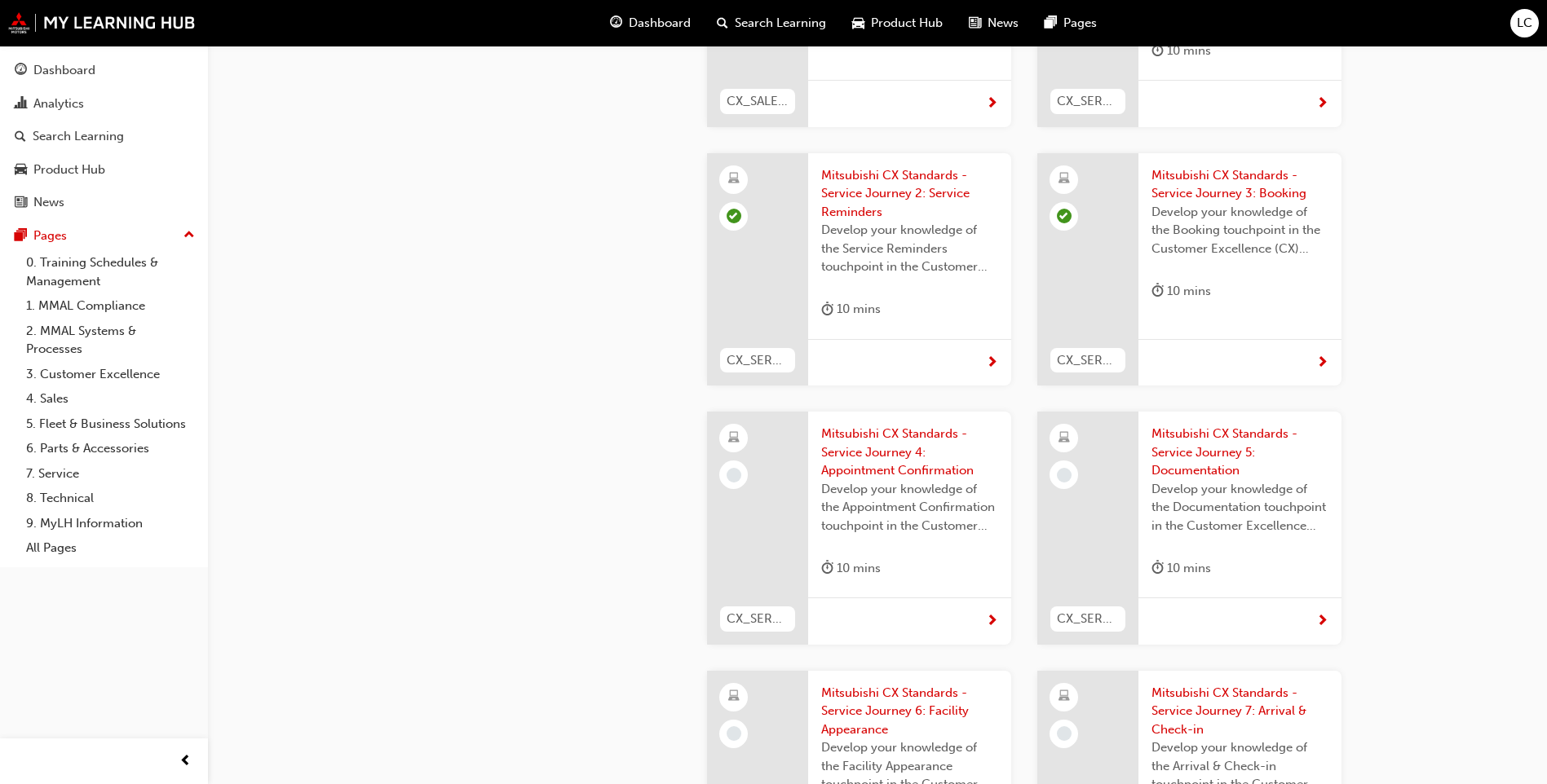
click at [894, 425] on span "Mitsubishi CX Standards - Service Journey 4: Appointment Confirmation" at bounding box center [910, 452] width 177 height 55
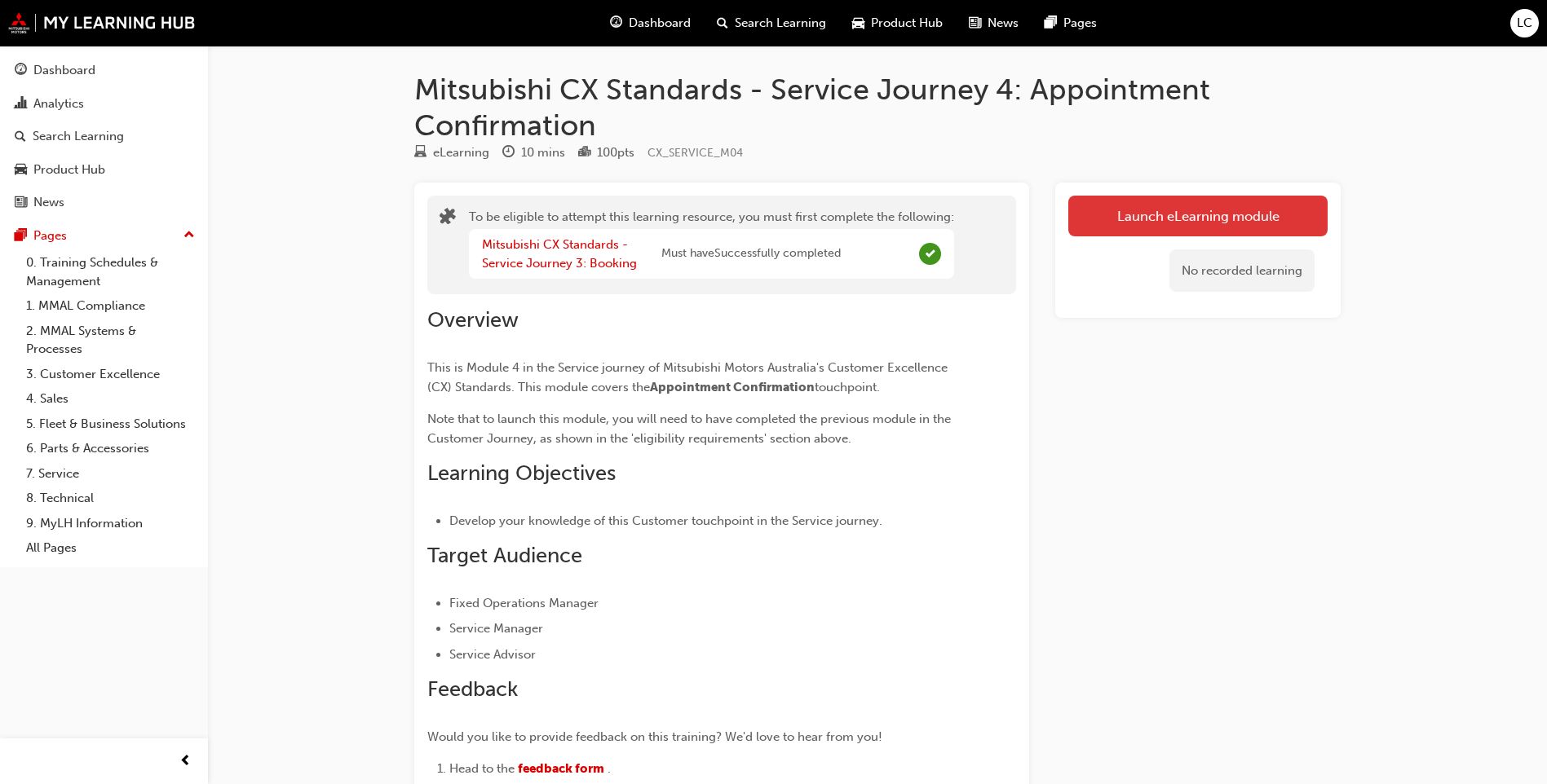
click at [1101, 197] on button "Launch eLearning module" at bounding box center [1198, 215] width 259 height 40
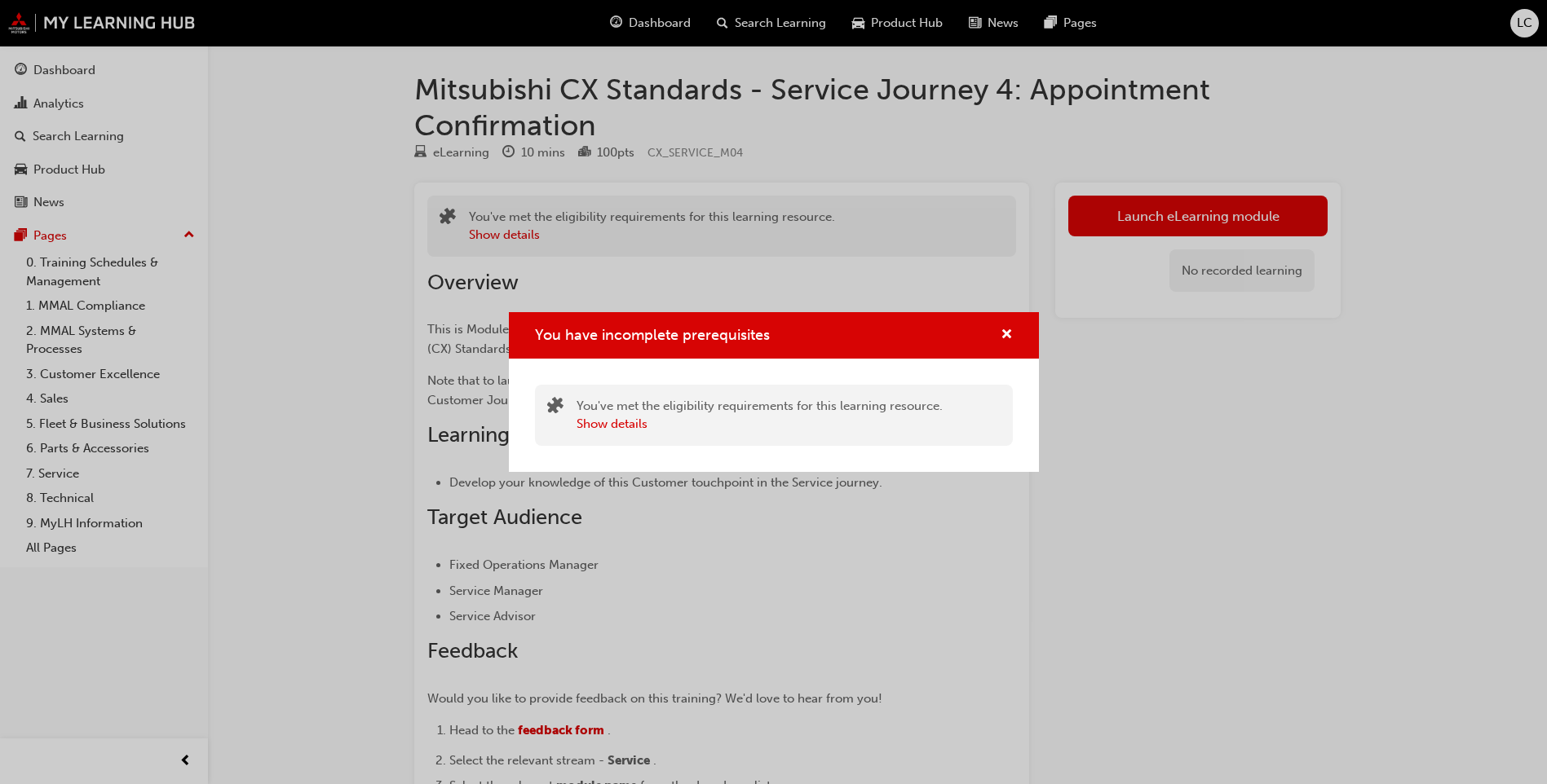
click at [1015, 333] on div "You have incomplete prerequisites" at bounding box center [774, 335] width 530 height 46
click at [999, 343] on div "You have incomplete prerequisites" at bounding box center [1000, 335] width 26 height 21
click at [1004, 340] on span "cross-icon" at bounding box center [1006, 336] width 12 height 15
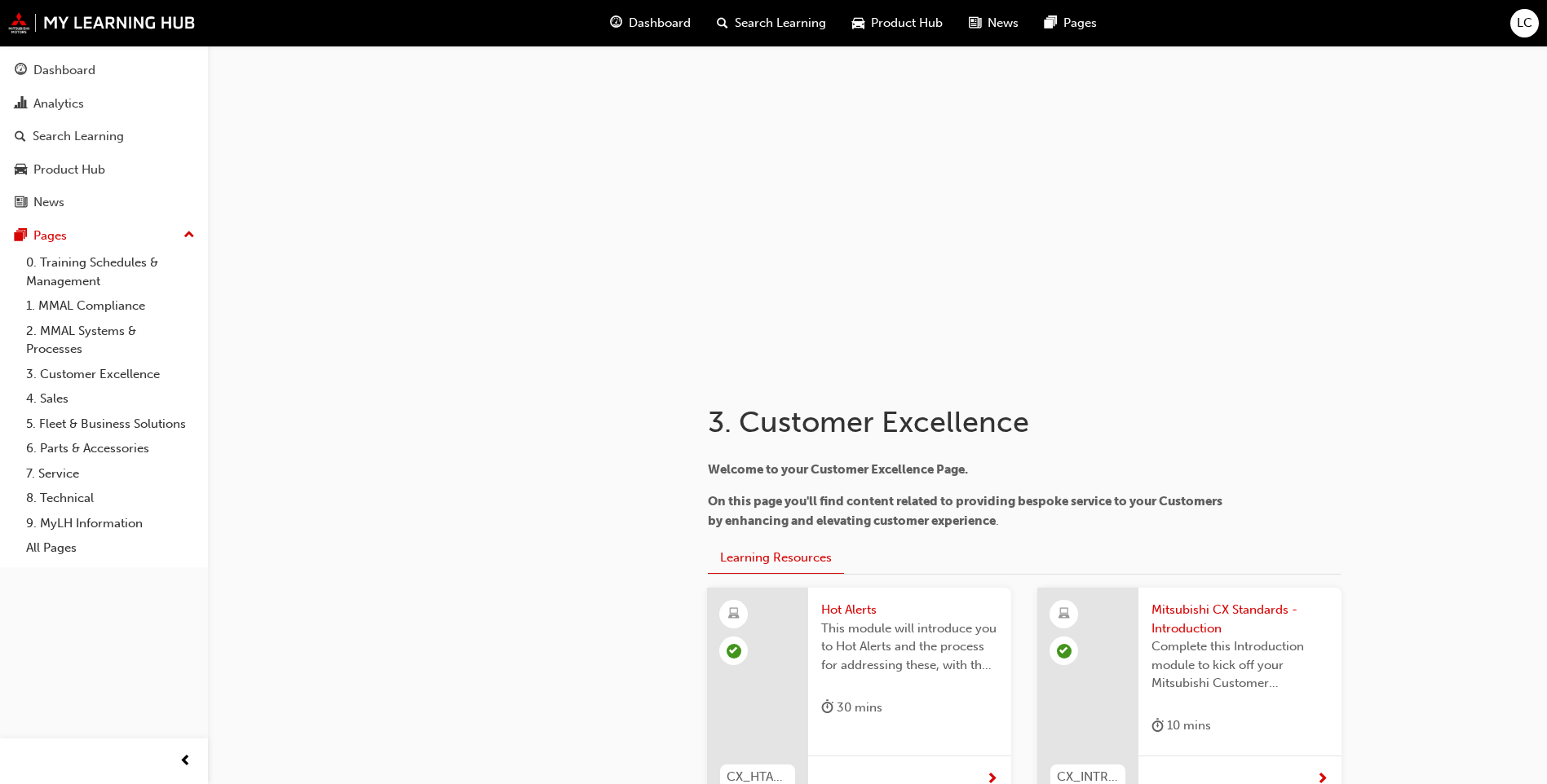
scroll to position [3005, 0]
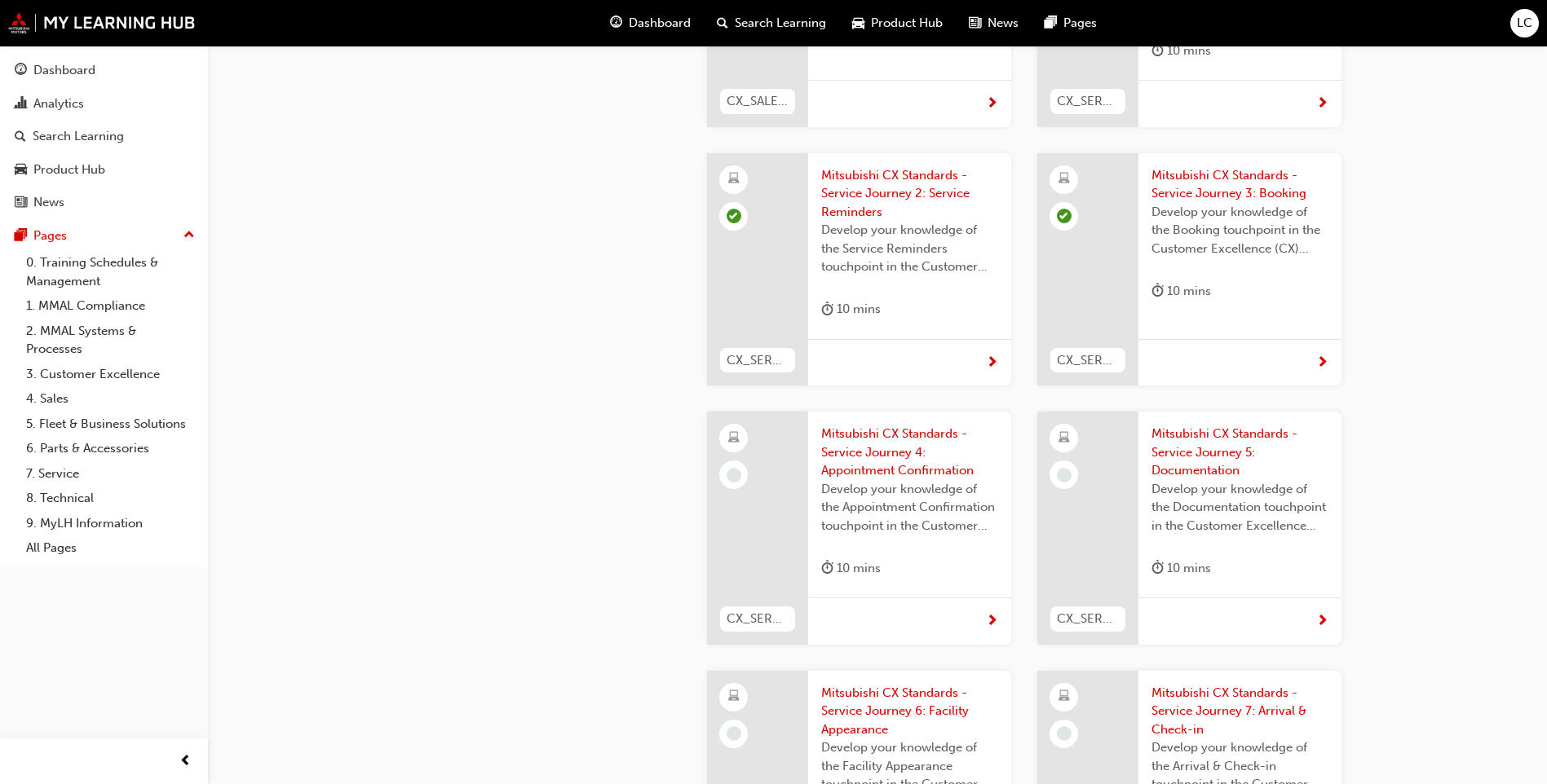
click at [931, 425] on span "Mitsubishi CX Standards - Service Journey 4: Appointment Confirmation" at bounding box center [910, 452] width 177 height 55
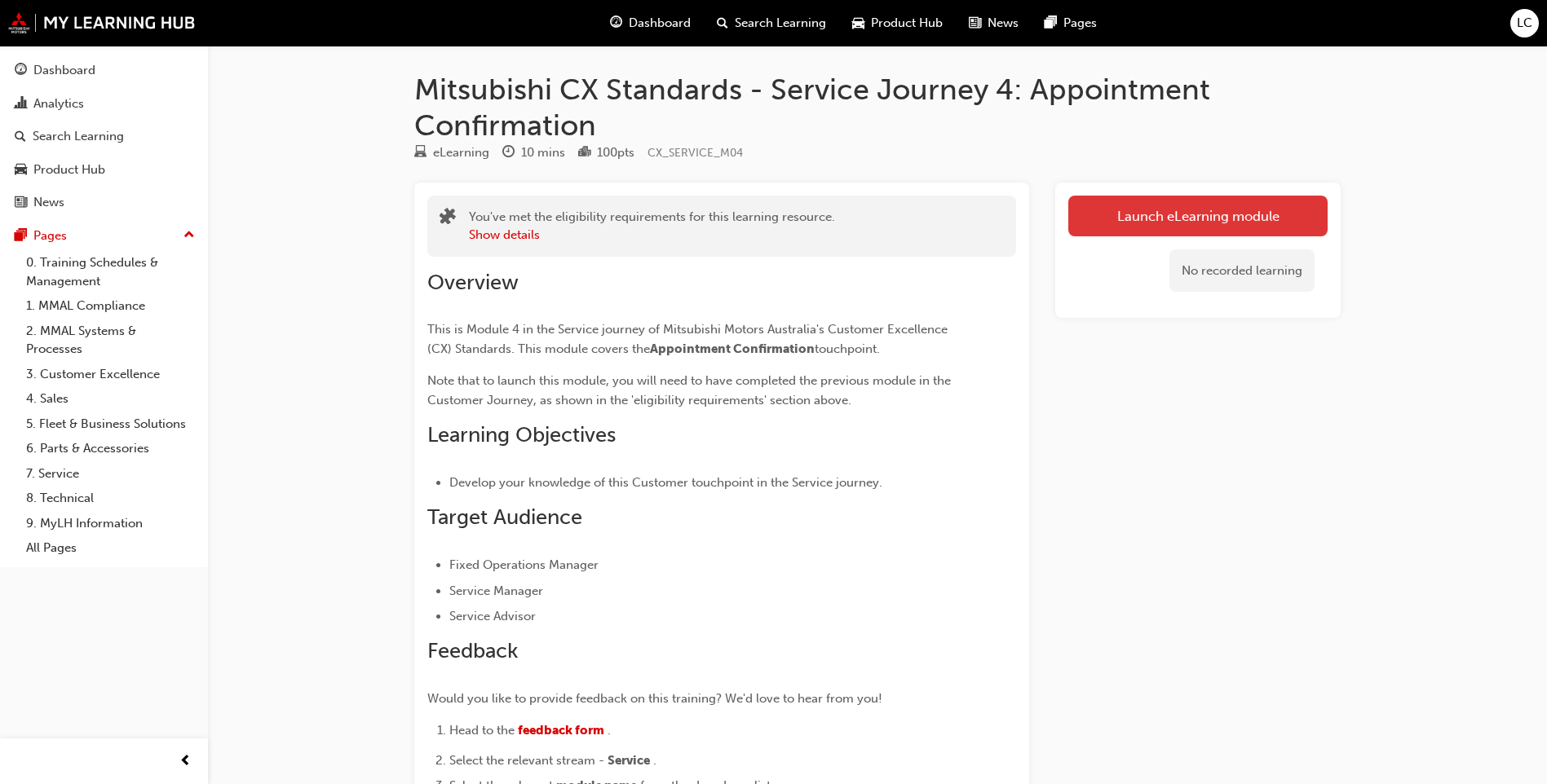
click at [1172, 204] on link "Launch eLearning module" at bounding box center [1198, 215] width 259 height 40
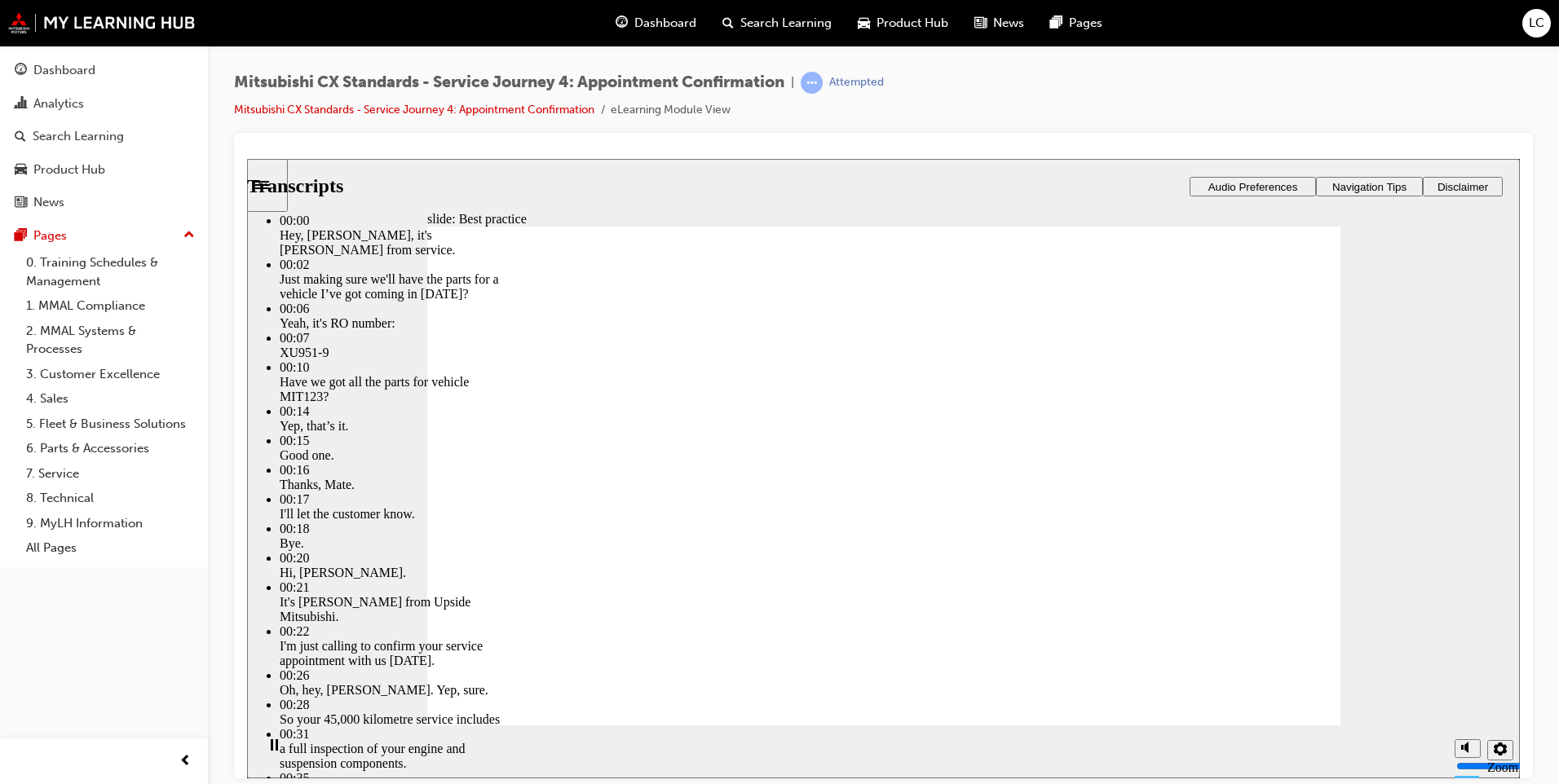
type input "103"
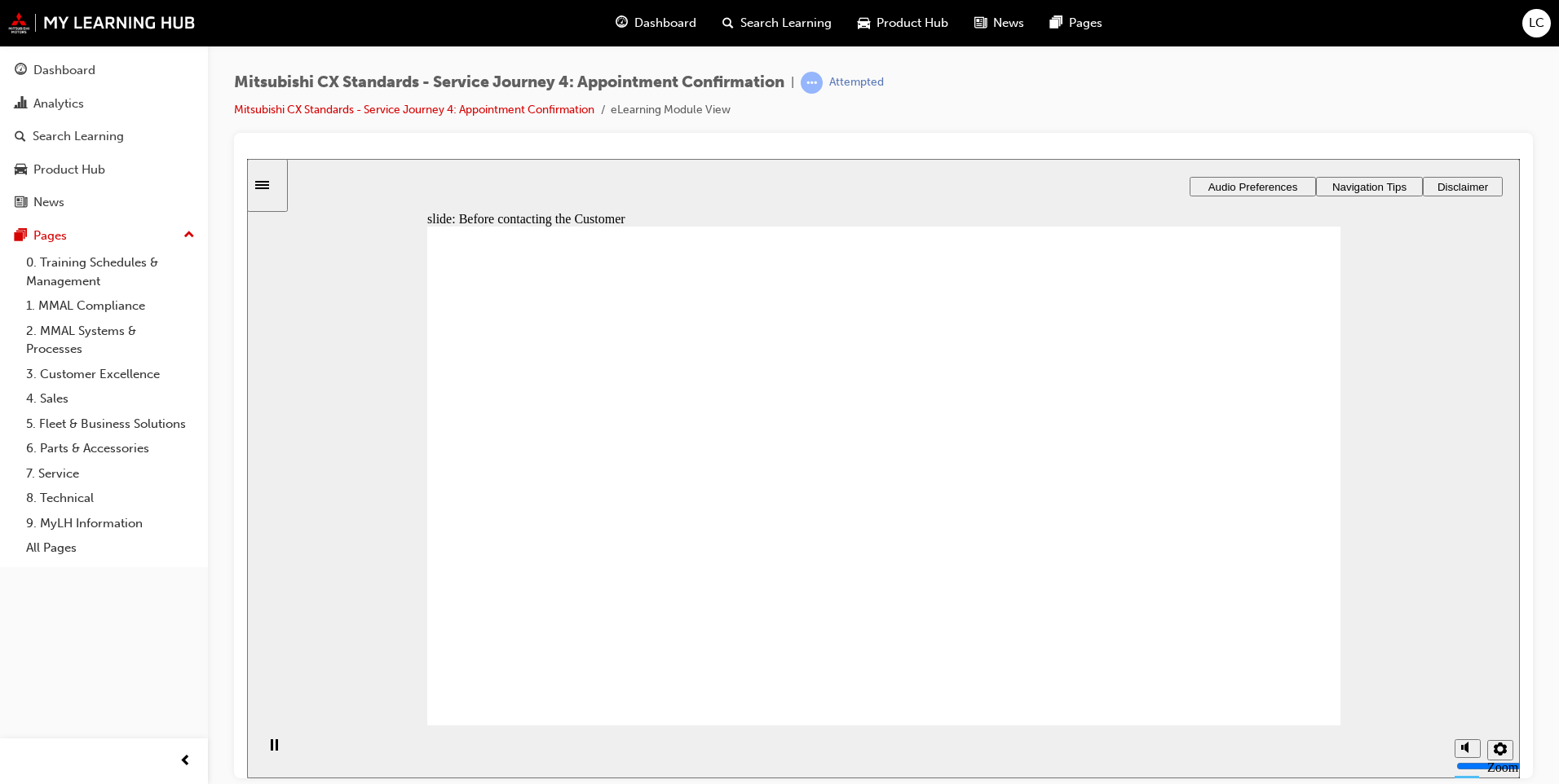
drag, startPoint x: 673, startPoint y: 511, endPoint x: 864, endPoint y: 468, distance: 195.8
drag, startPoint x: 613, startPoint y: 526, endPoint x: 808, endPoint y: 501, distance: 196.6
drag, startPoint x: 607, startPoint y: 514, endPoint x: 785, endPoint y: 545, distance: 180.7
drag, startPoint x: 581, startPoint y: 525, endPoint x: 796, endPoint y: 593, distance: 225.5
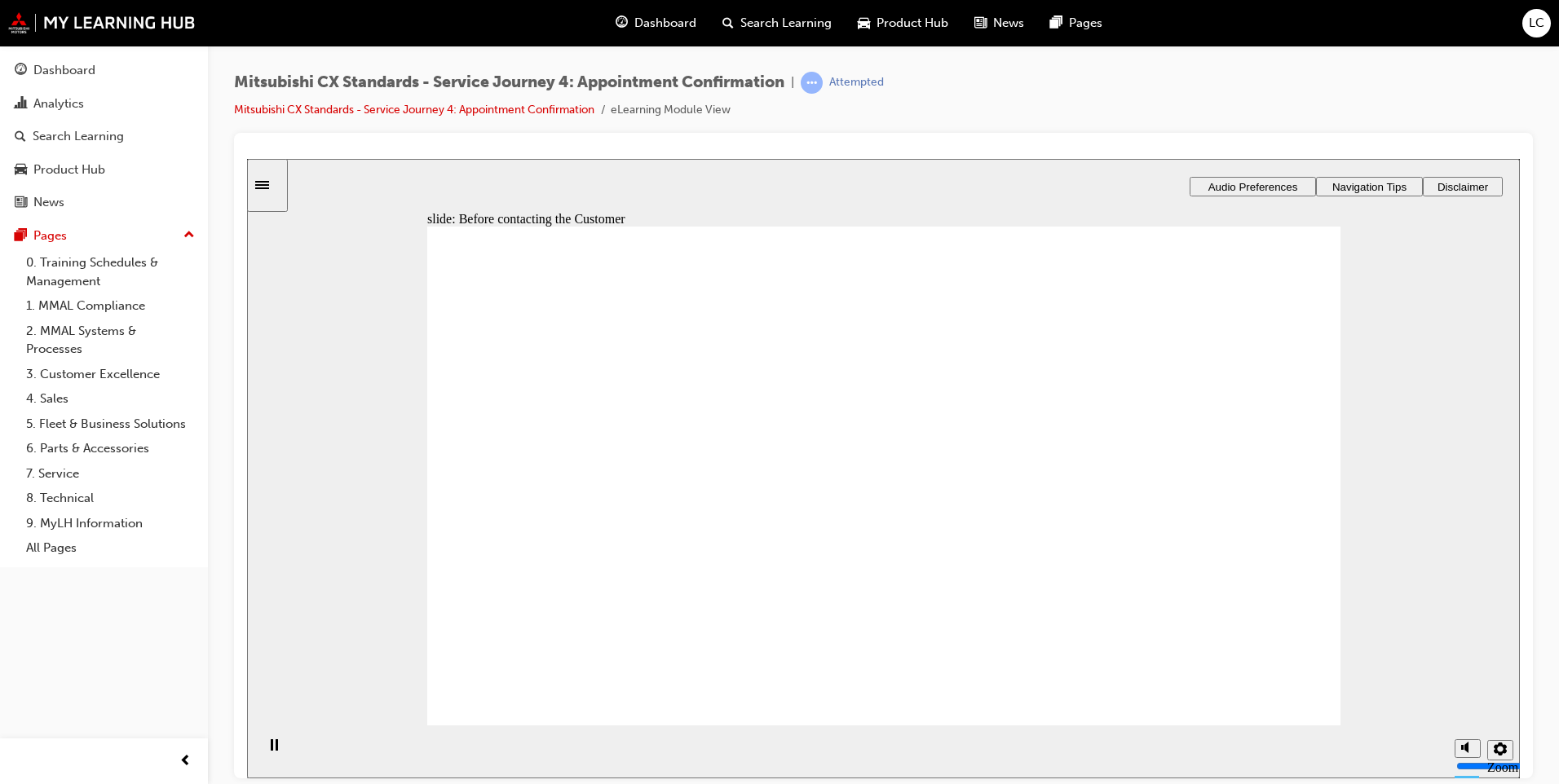
checkbox input "true"
drag, startPoint x: 768, startPoint y: 403, endPoint x: 763, endPoint y: 433, distance: 30.4
checkbox input "true"
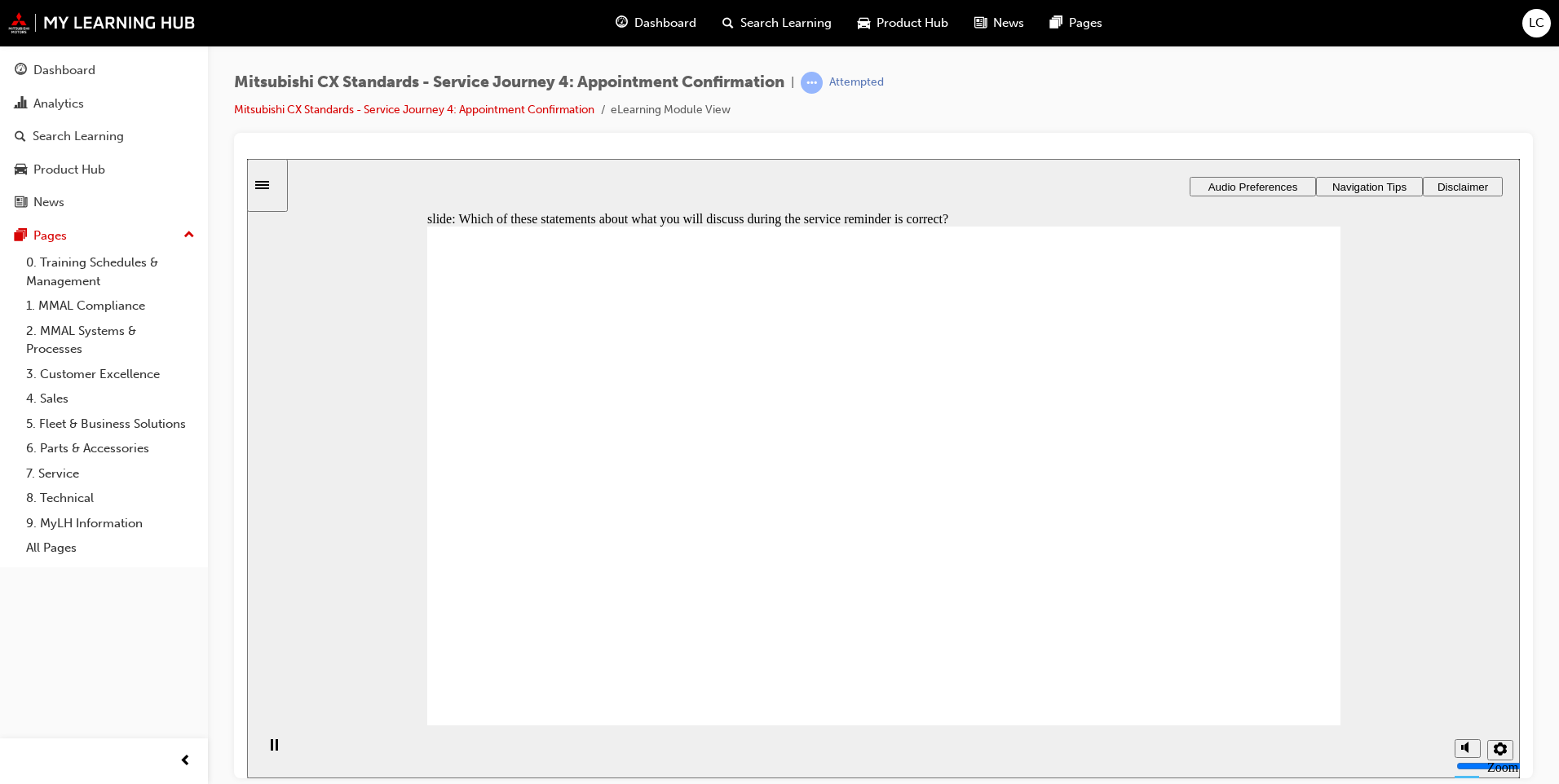
checkbox input "true"
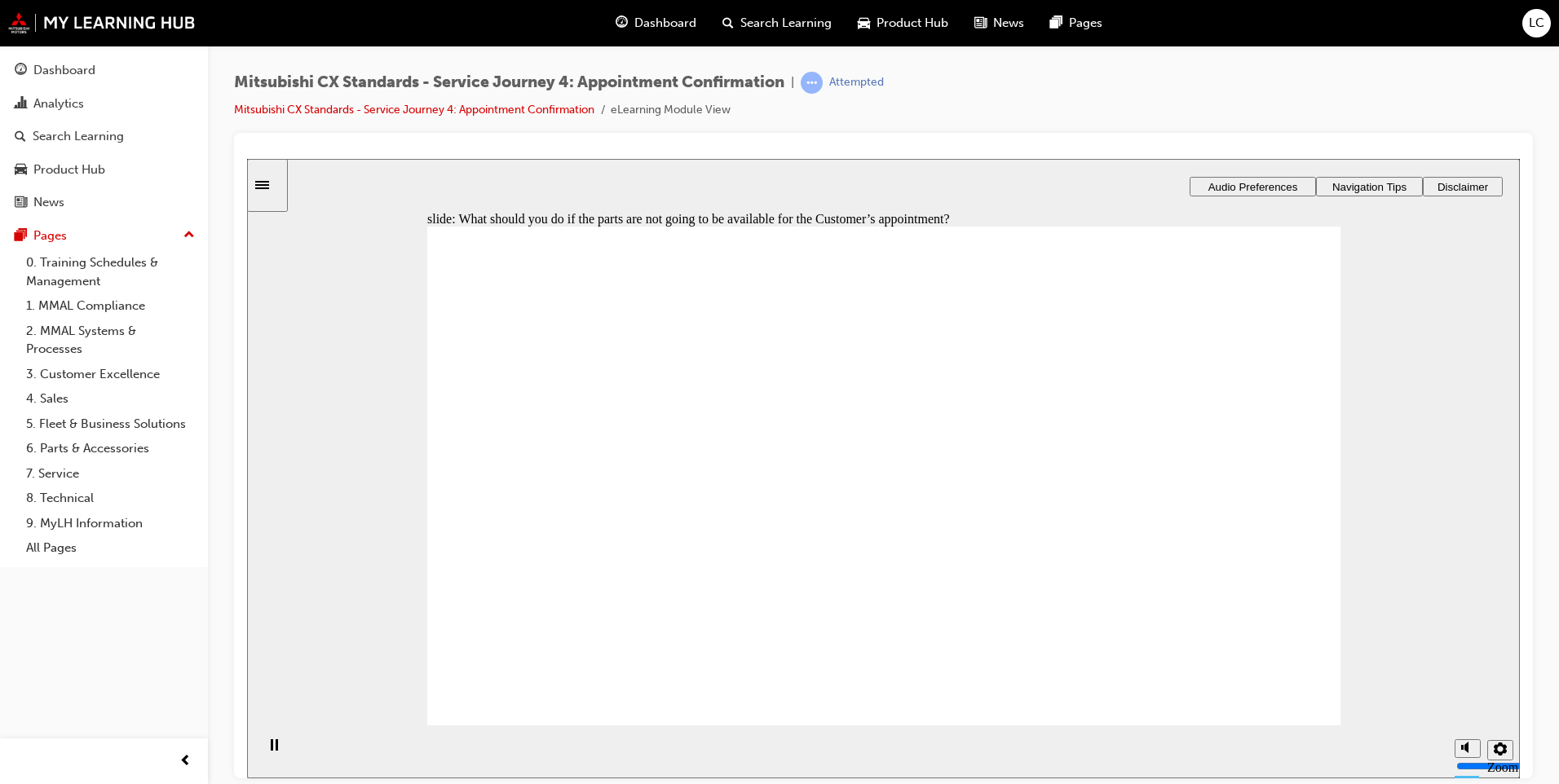
checkbox input "true"
drag, startPoint x: 711, startPoint y: 534, endPoint x: 716, endPoint y: 581, distance: 47.3
checkbox input "true"
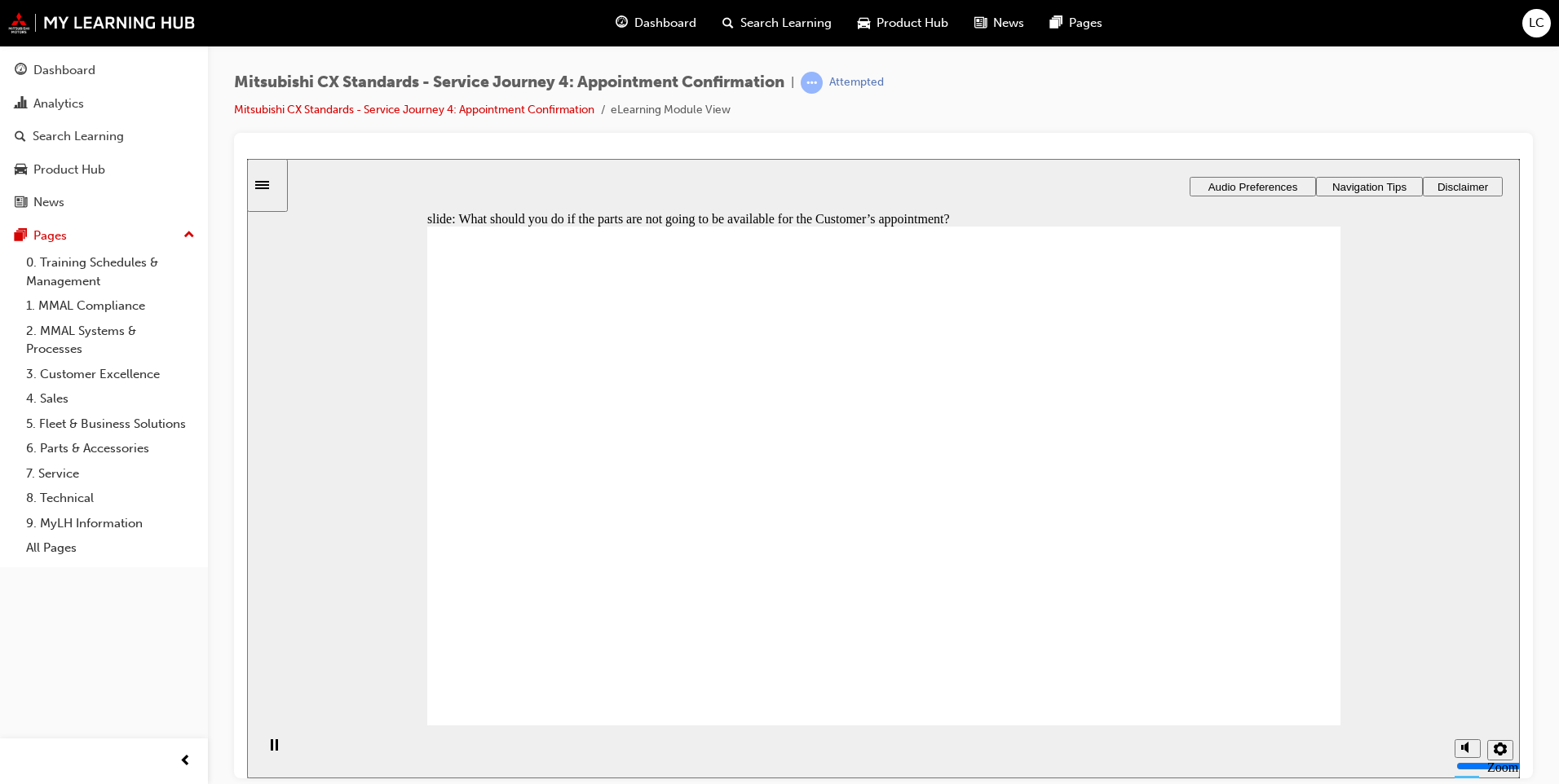
checkbox input "true"
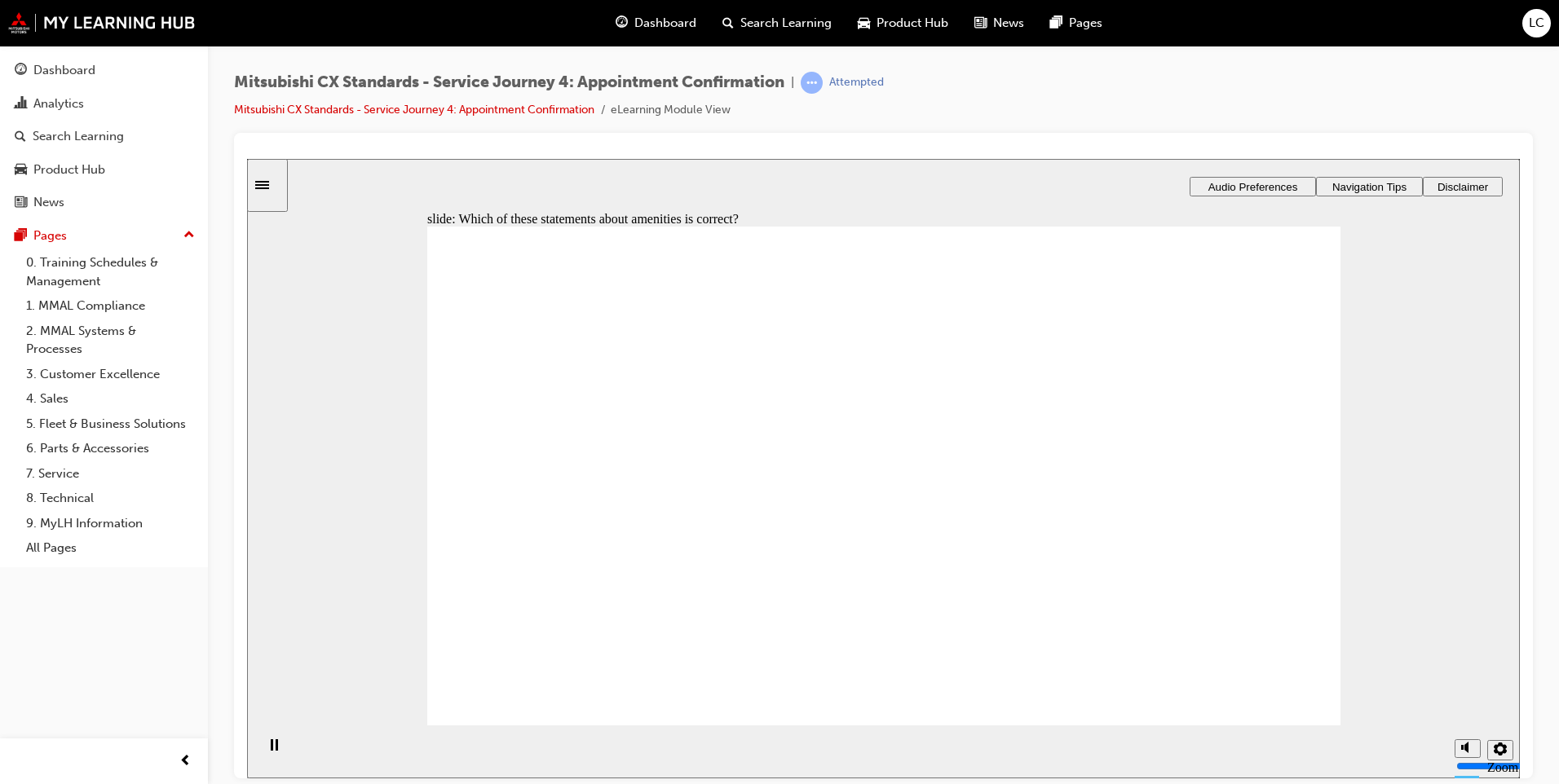
checkbox input "true"
drag, startPoint x: 717, startPoint y: 554, endPoint x: 909, endPoint y: 621, distance: 203.4
checkbox input "true"
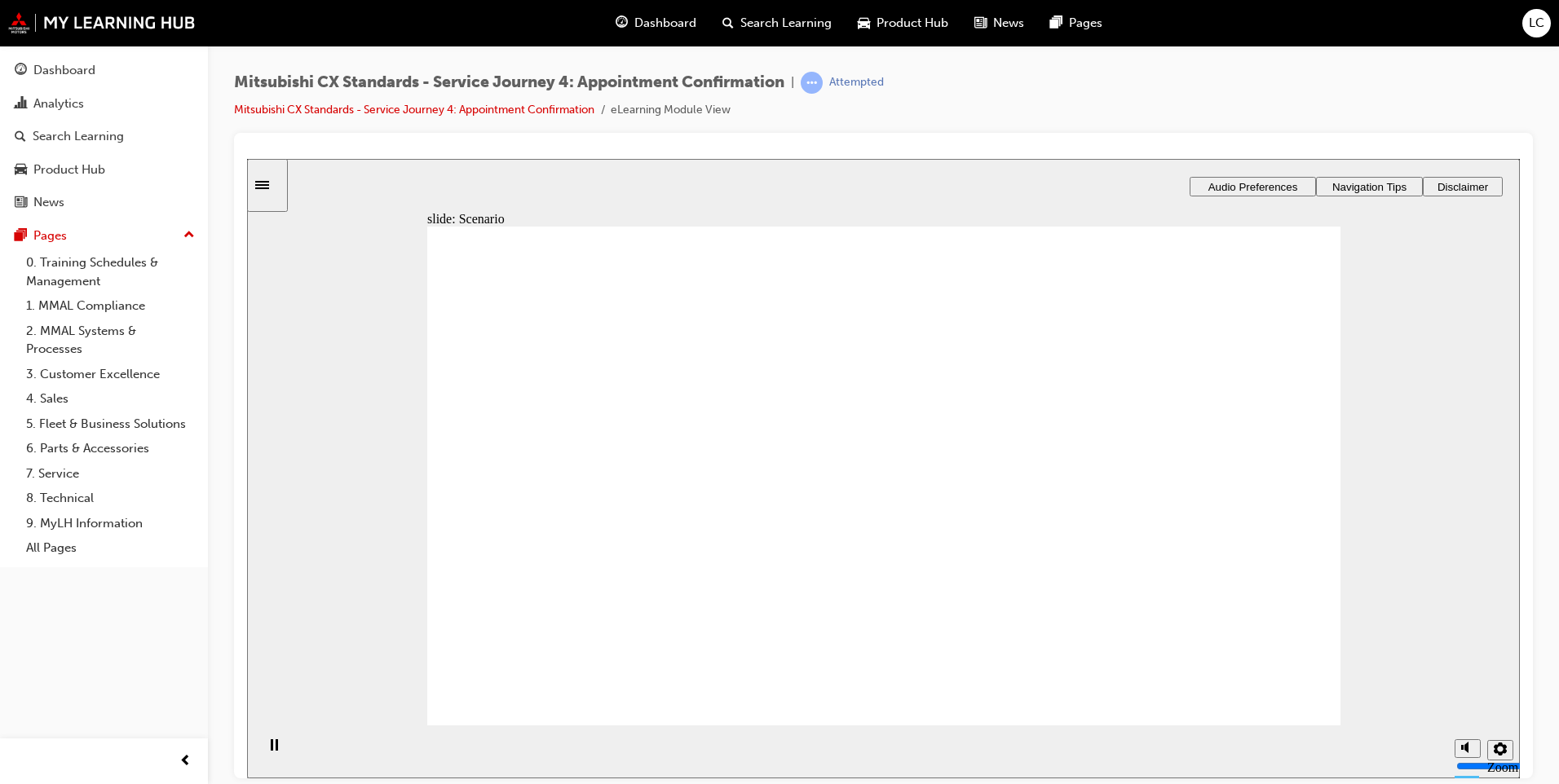
checkbox input "true"
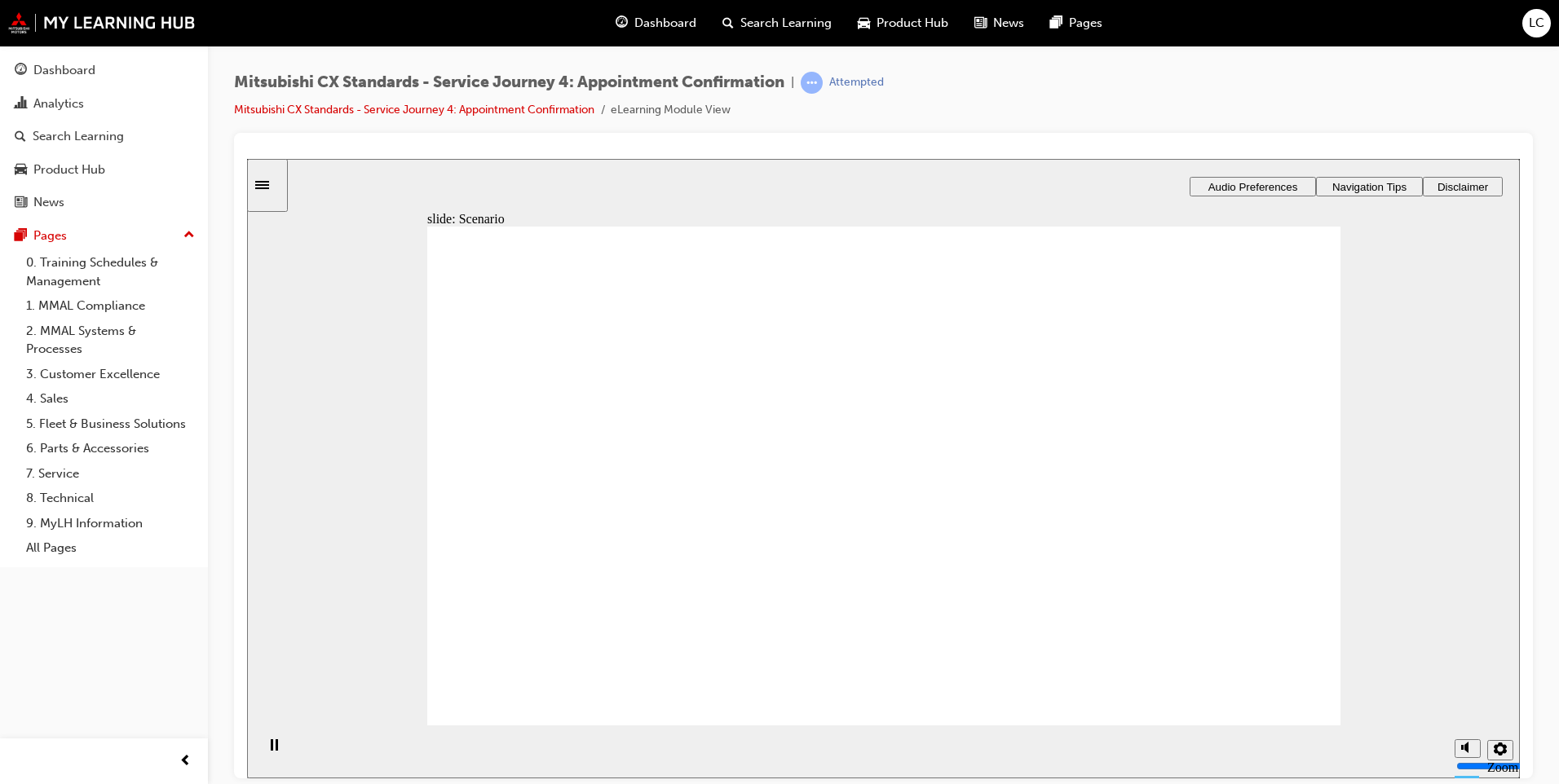
checkbox input "true"
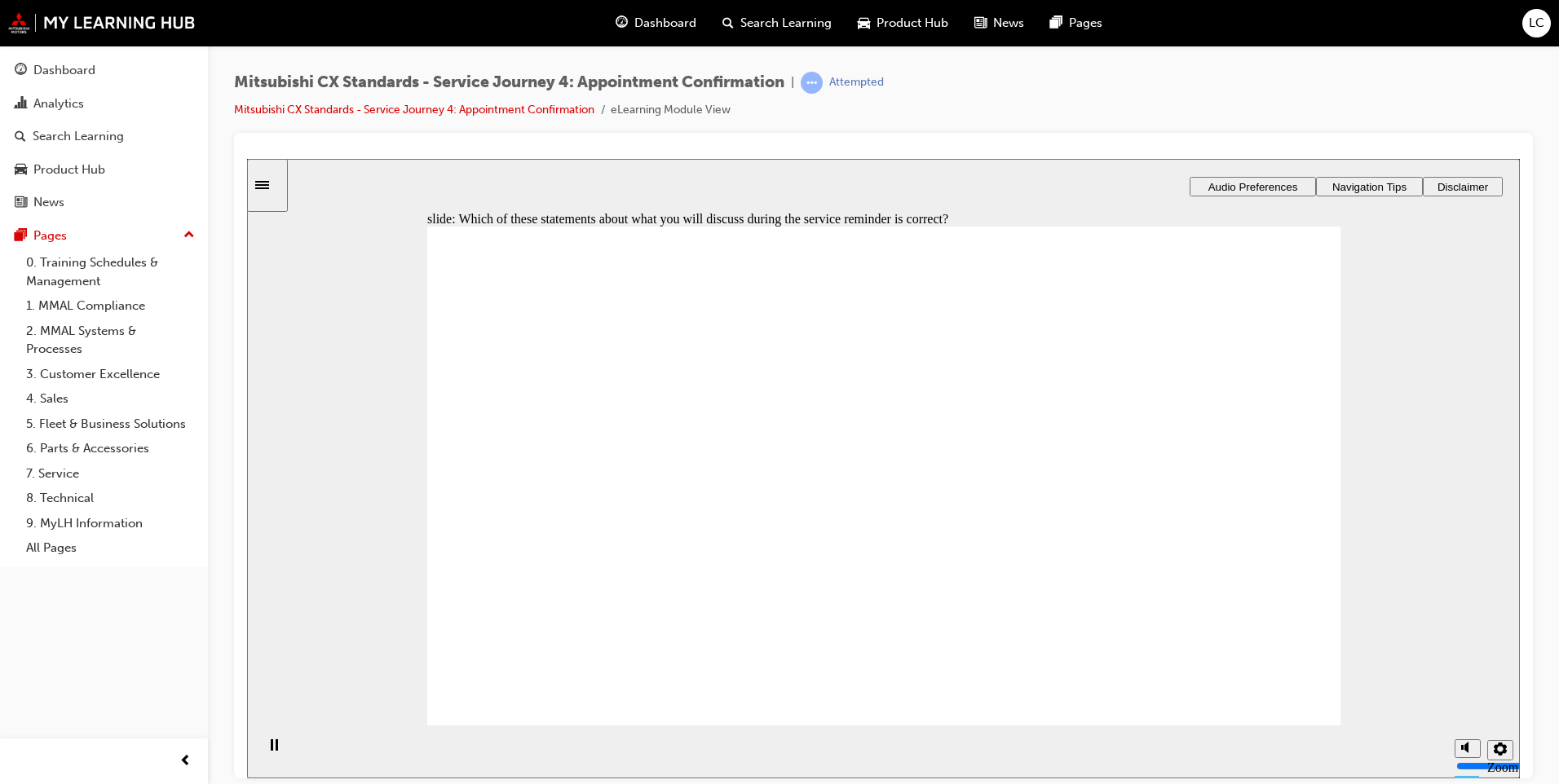
checkbox input "true"
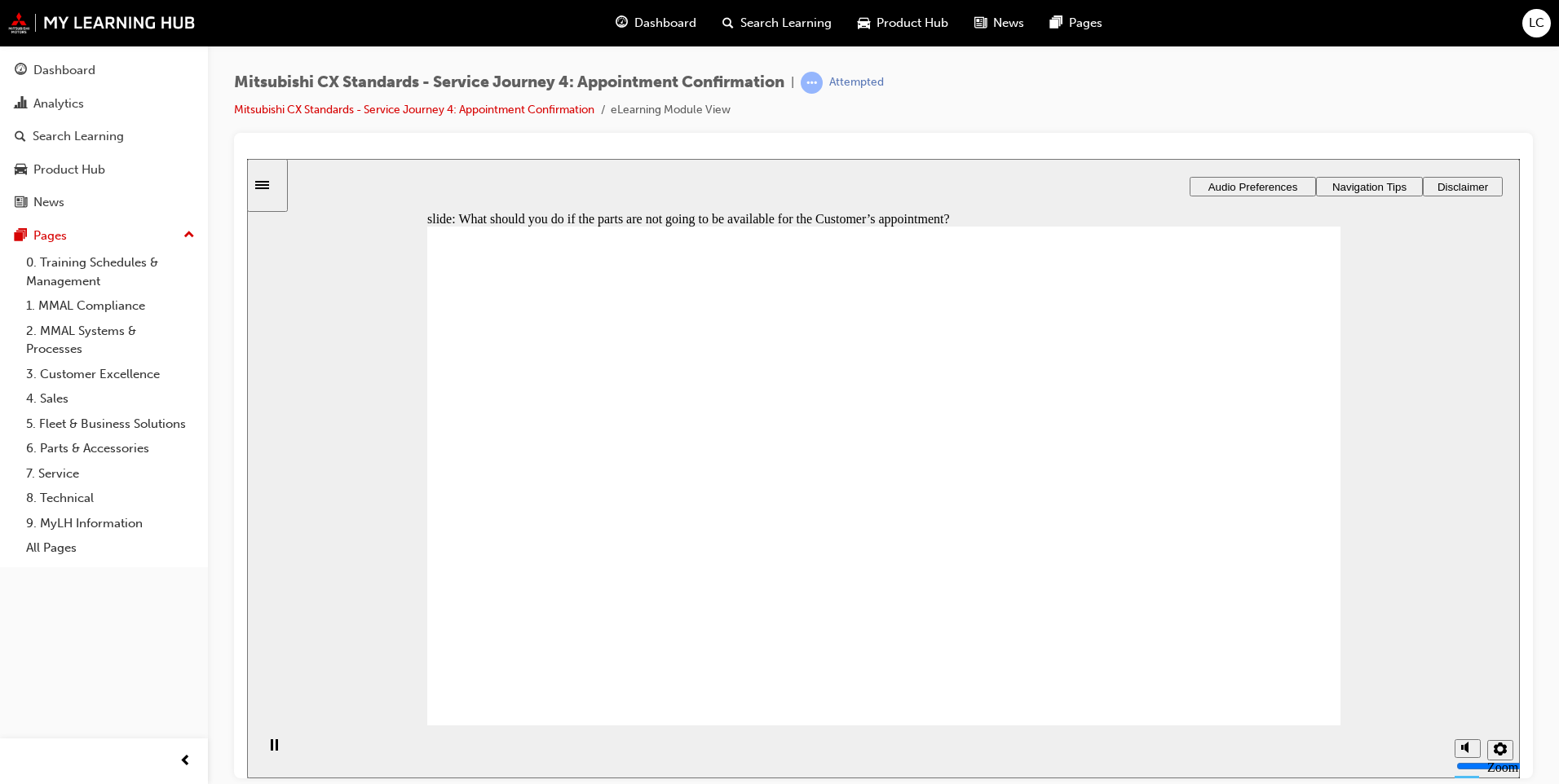
checkbox input "true"
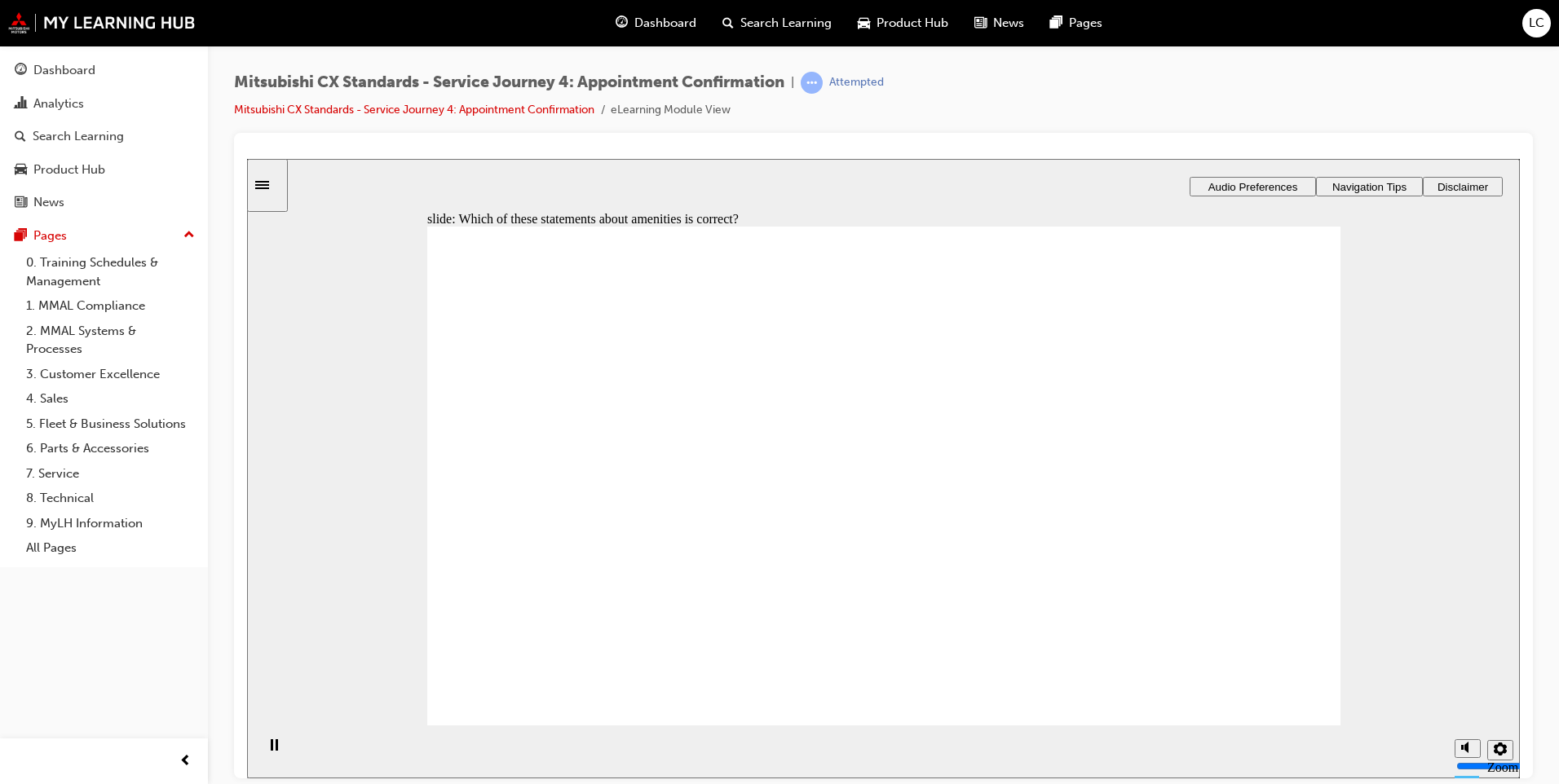
checkbox input "true"
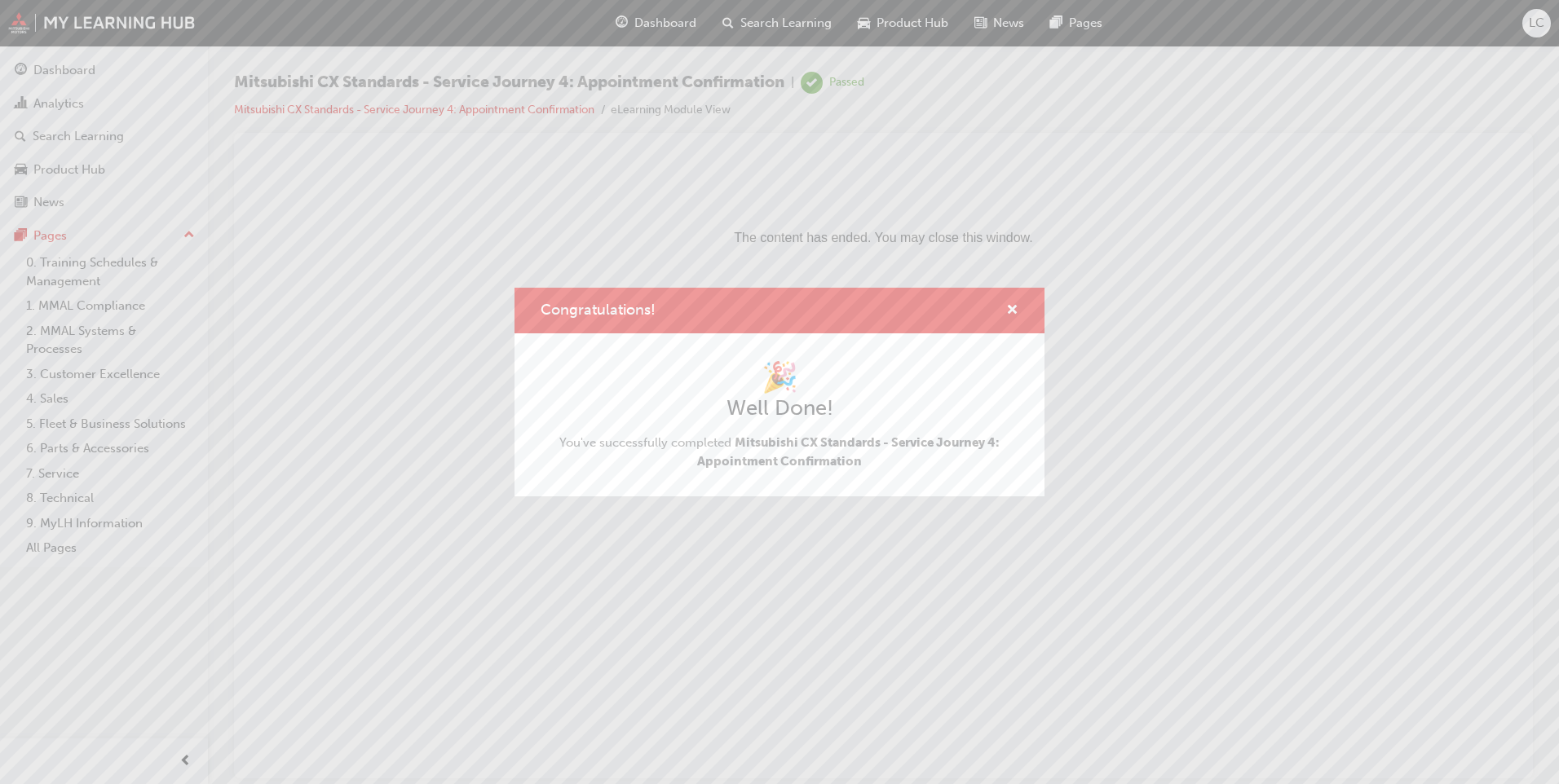
click at [1029, 310] on div "Congratulations!" at bounding box center [779, 311] width 530 height 46
click at [1003, 310] on div "Congratulations!" at bounding box center [1005, 311] width 26 height 21
click at [1022, 305] on div "Congratulations!" at bounding box center [779, 311] width 530 height 46
click at [1012, 307] on span "cross-icon" at bounding box center [1012, 311] width 12 height 15
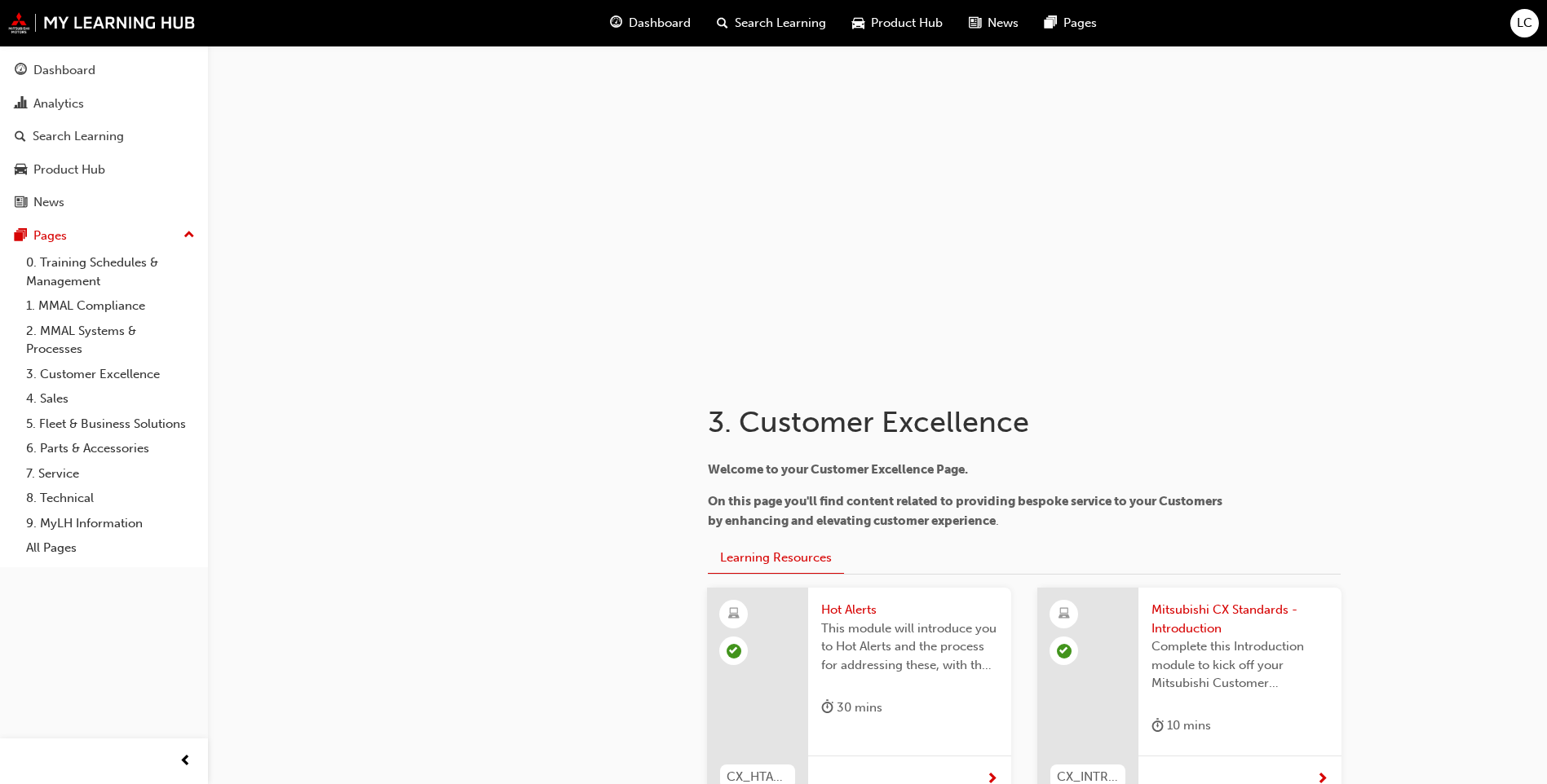
scroll to position [3005, 0]
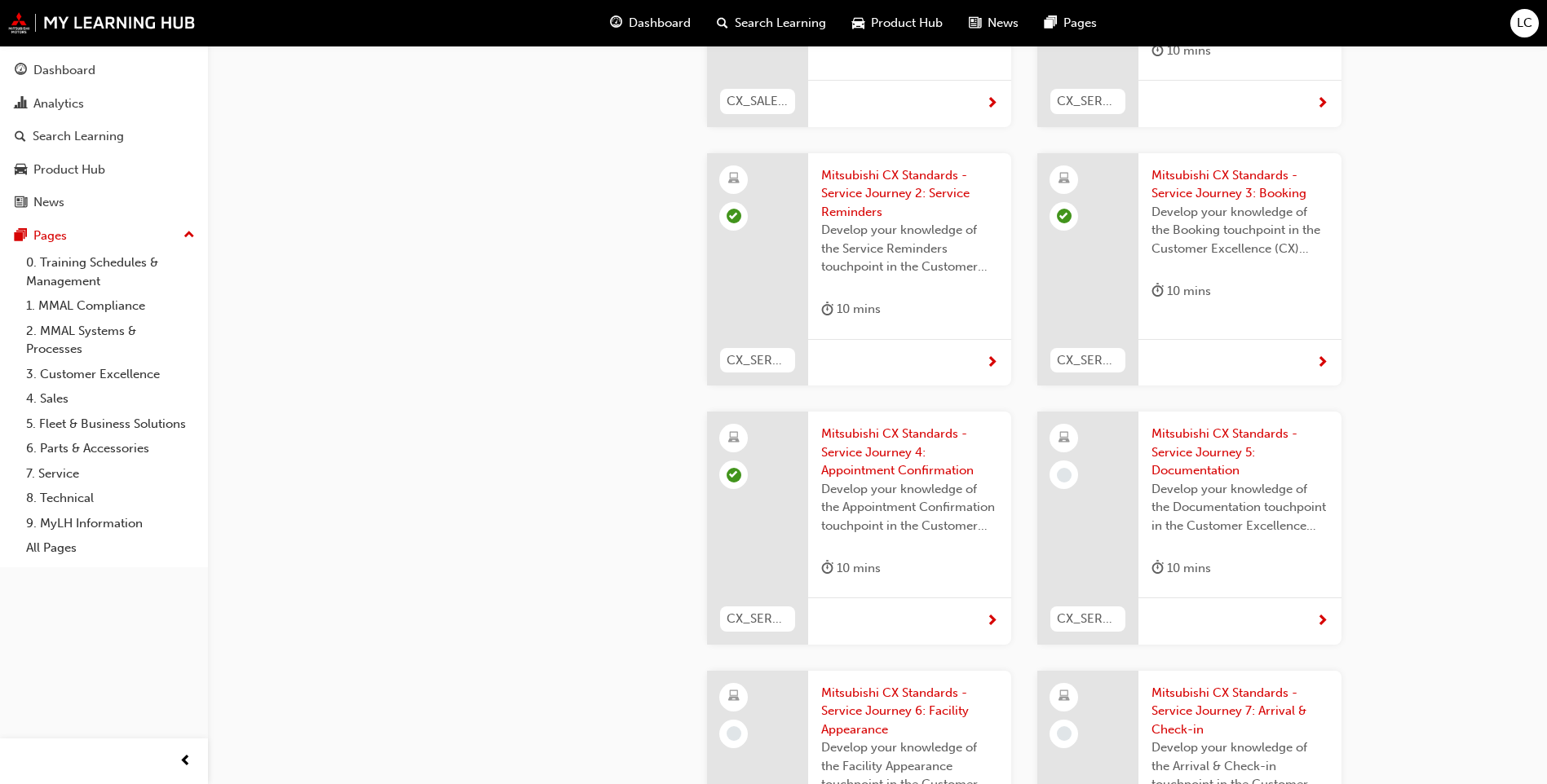
click at [1209, 425] on span "Mitsubishi CX Standards - Service Journey 5: Documentation" at bounding box center [1240, 452] width 177 height 55
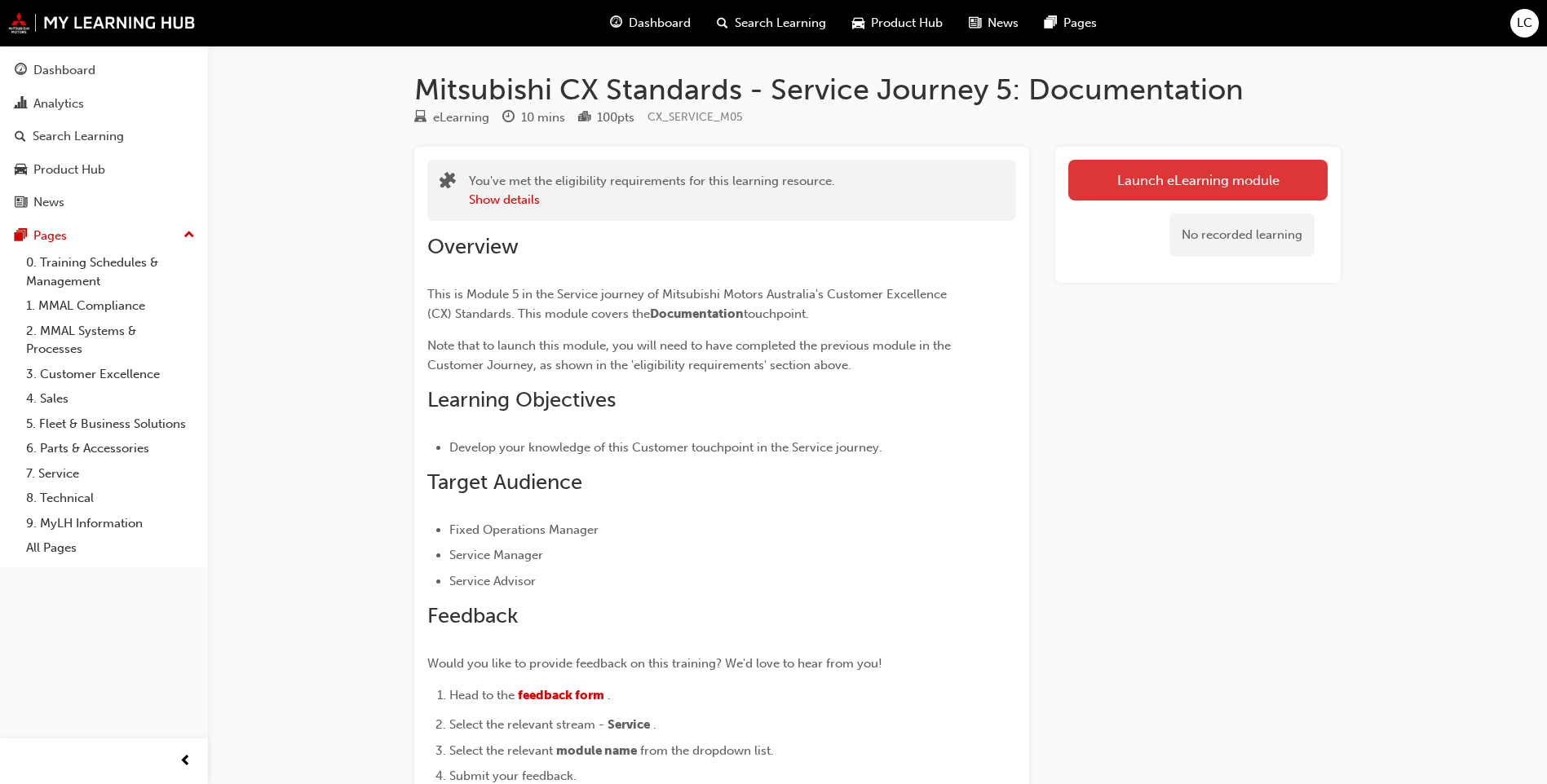
click at [1218, 187] on link "Launch eLearning module" at bounding box center [1198, 180] width 259 height 40
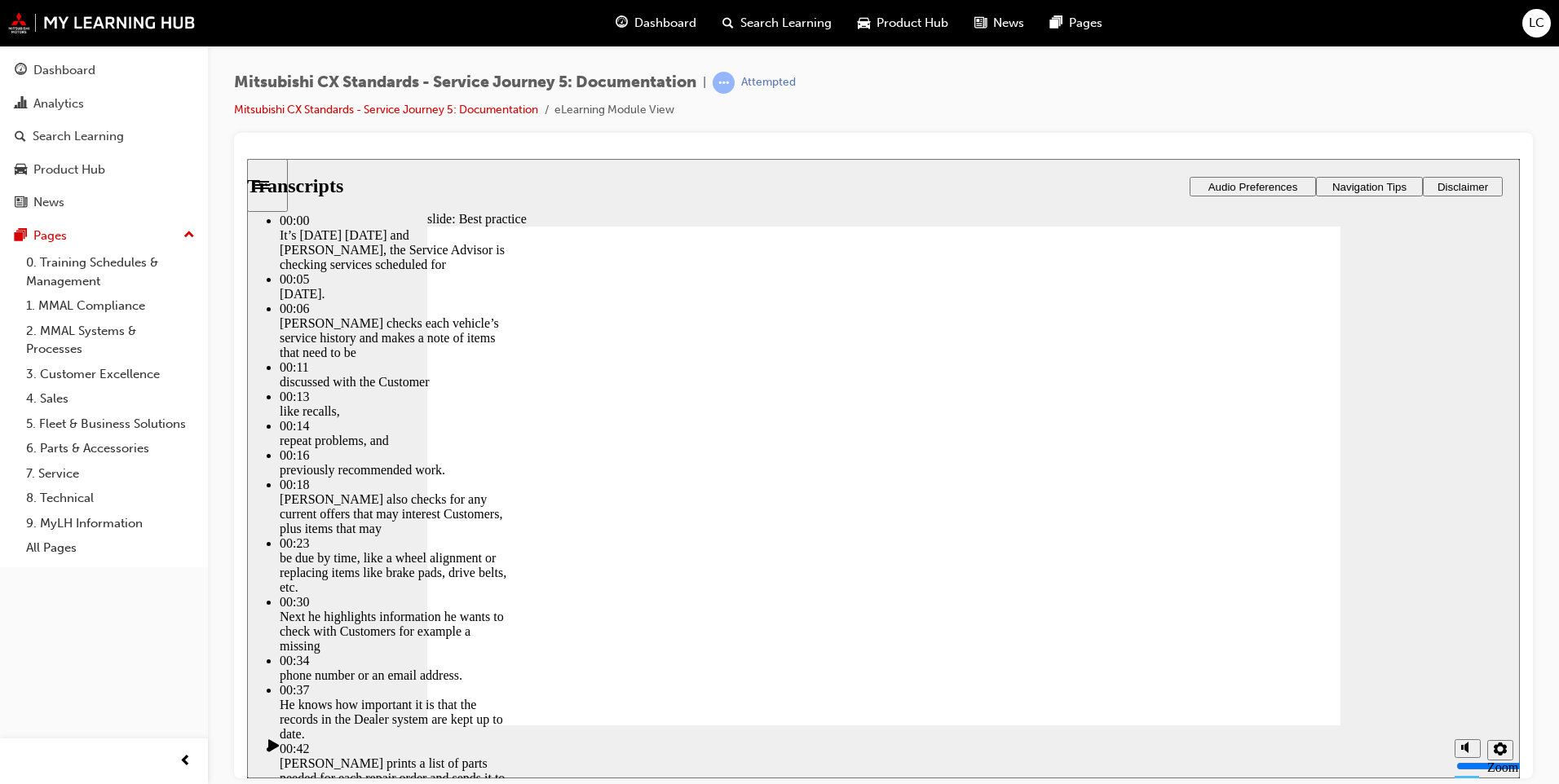
type input "104"
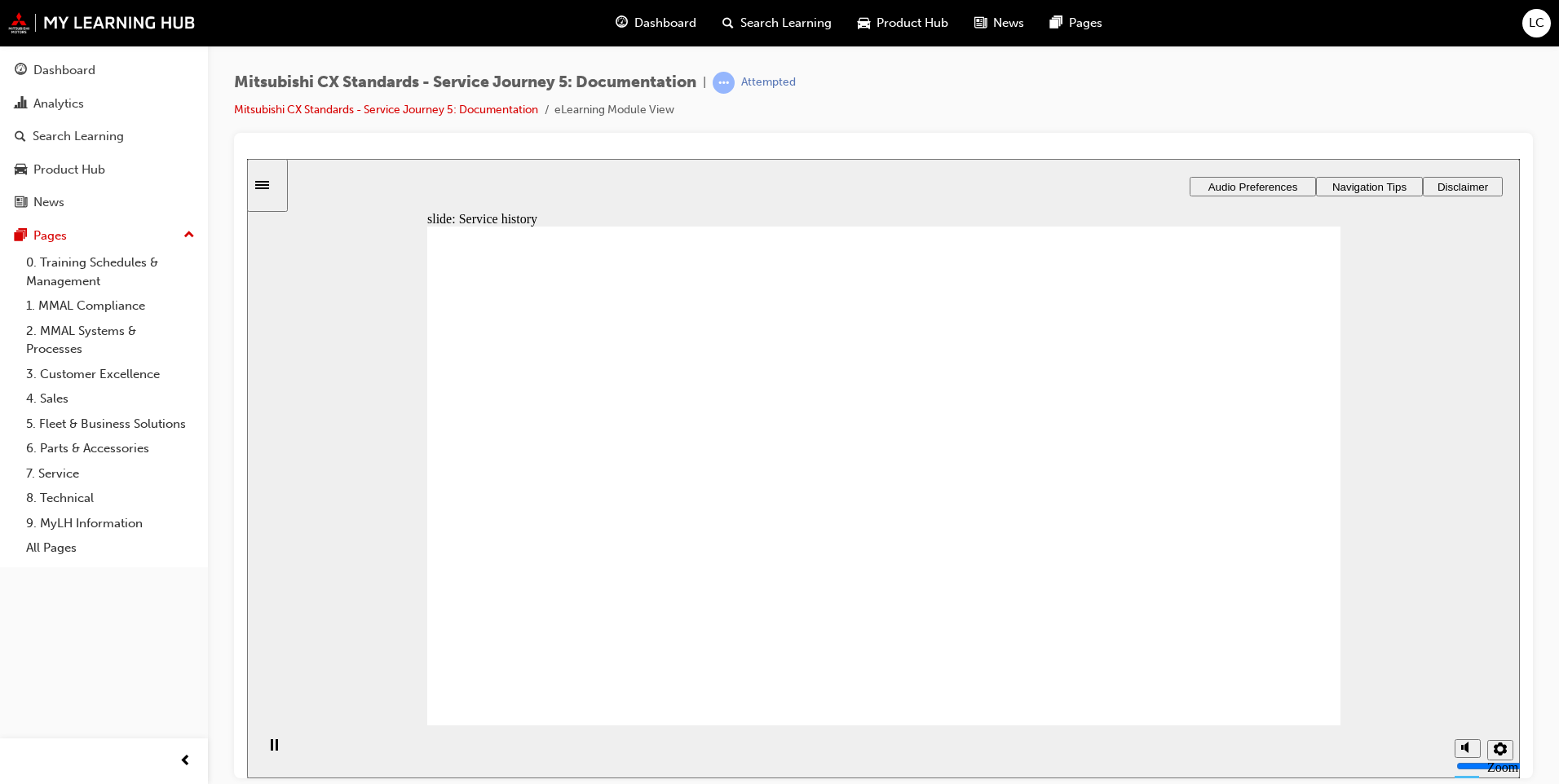
drag, startPoint x: 710, startPoint y: 516, endPoint x: 915, endPoint y: 451, distance: 215.1
drag, startPoint x: 716, startPoint y: 493, endPoint x: 1329, endPoint y: 454, distance: 614.2
drag, startPoint x: 702, startPoint y: 516, endPoint x: 967, endPoint y: 513, distance: 265.0
drag, startPoint x: 728, startPoint y: 520, endPoint x: 954, endPoint y: 561, distance: 229.7
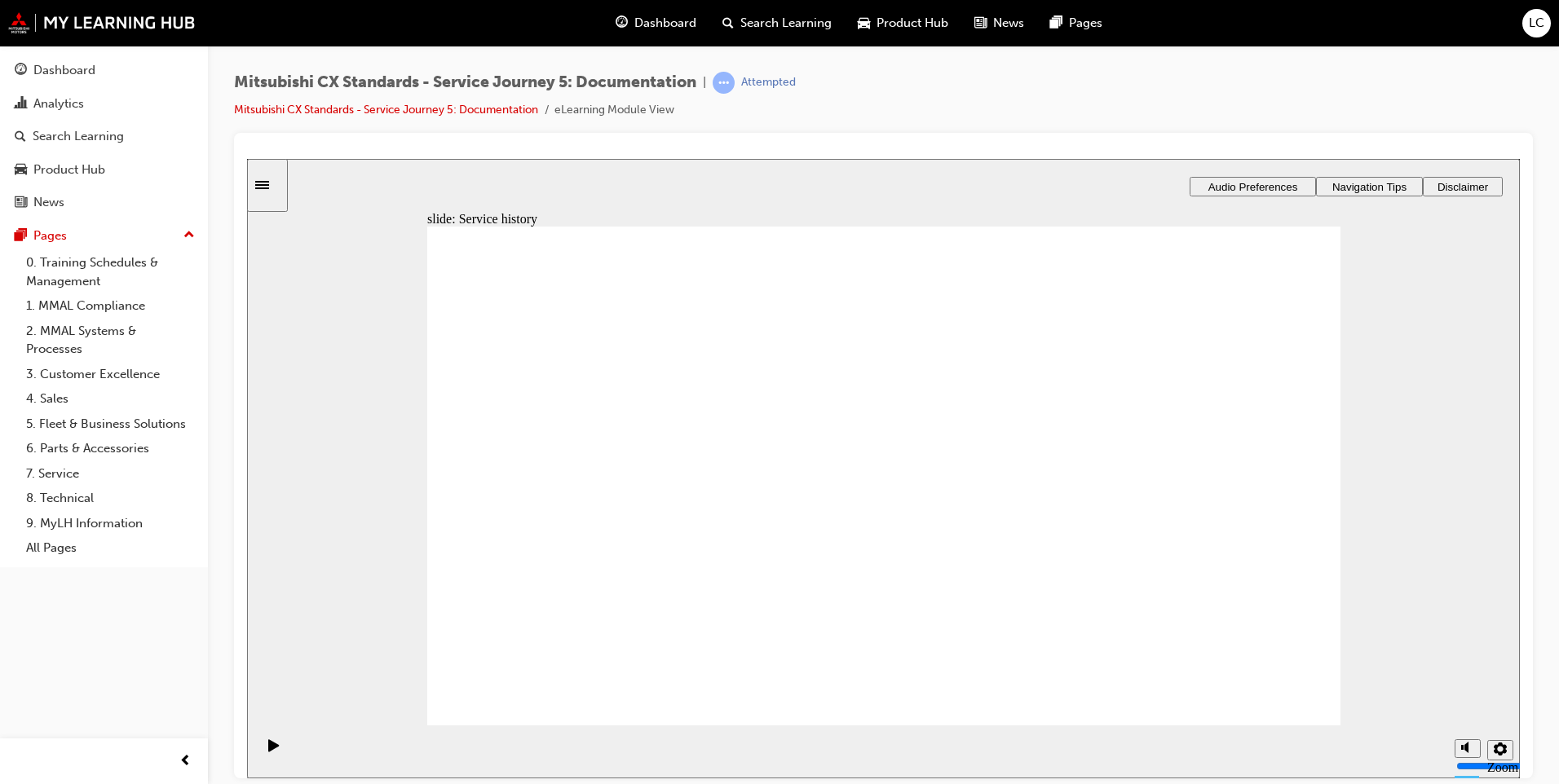
drag, startPoint x: 898, startPoint y: 550, endPoint x: 1090, endPoint y: 456, distance: 213.8
drag, startPoint x: 964, startPoint y: 483, endPoint x: 1089, endPoint y: 493, distance: 125.4
drag, startPoint x: 881, startPoint y: 601, endPoint x: 1136, endPoint y: 580, distance: 255.9
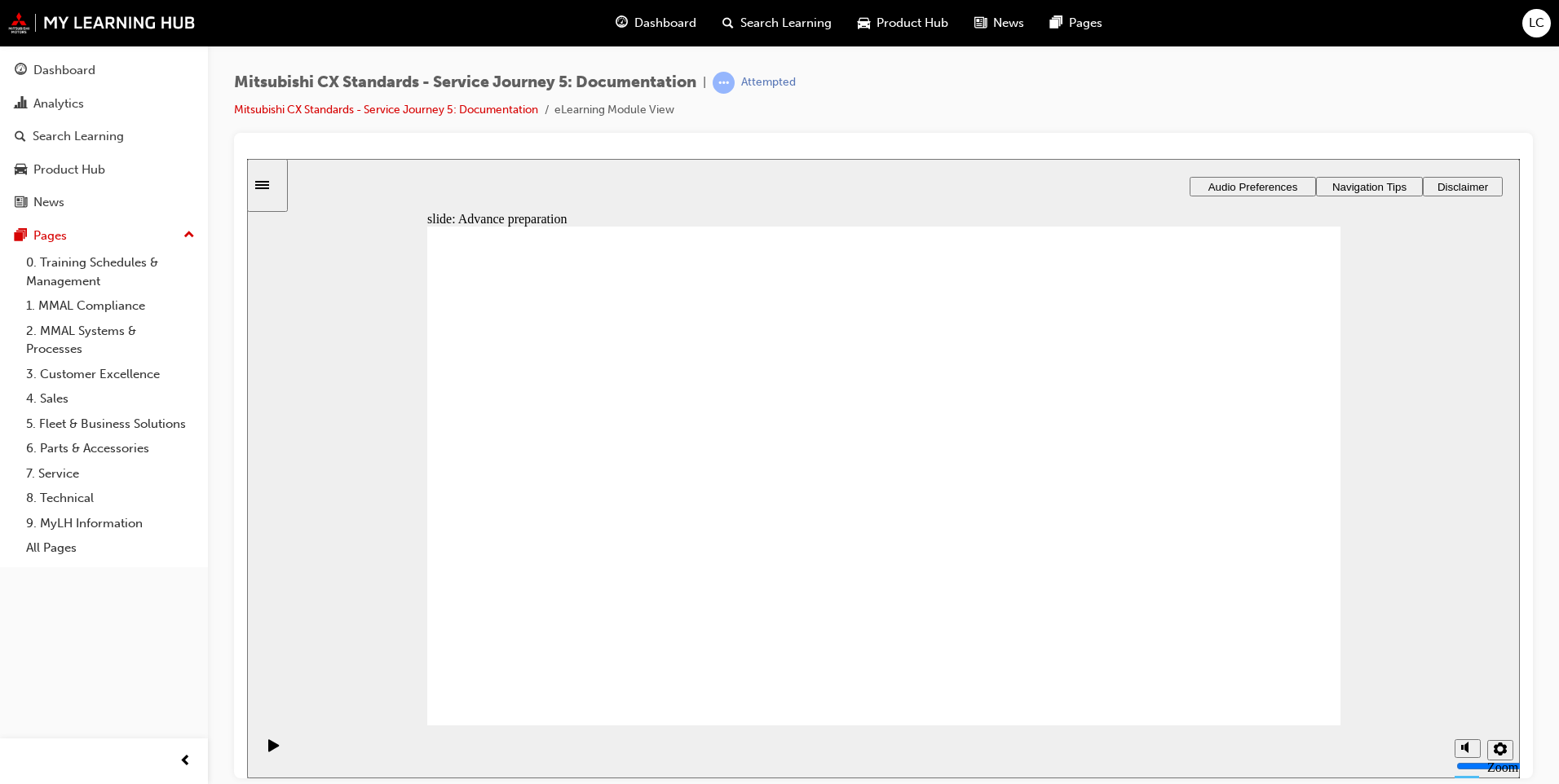
checkbox input "true"
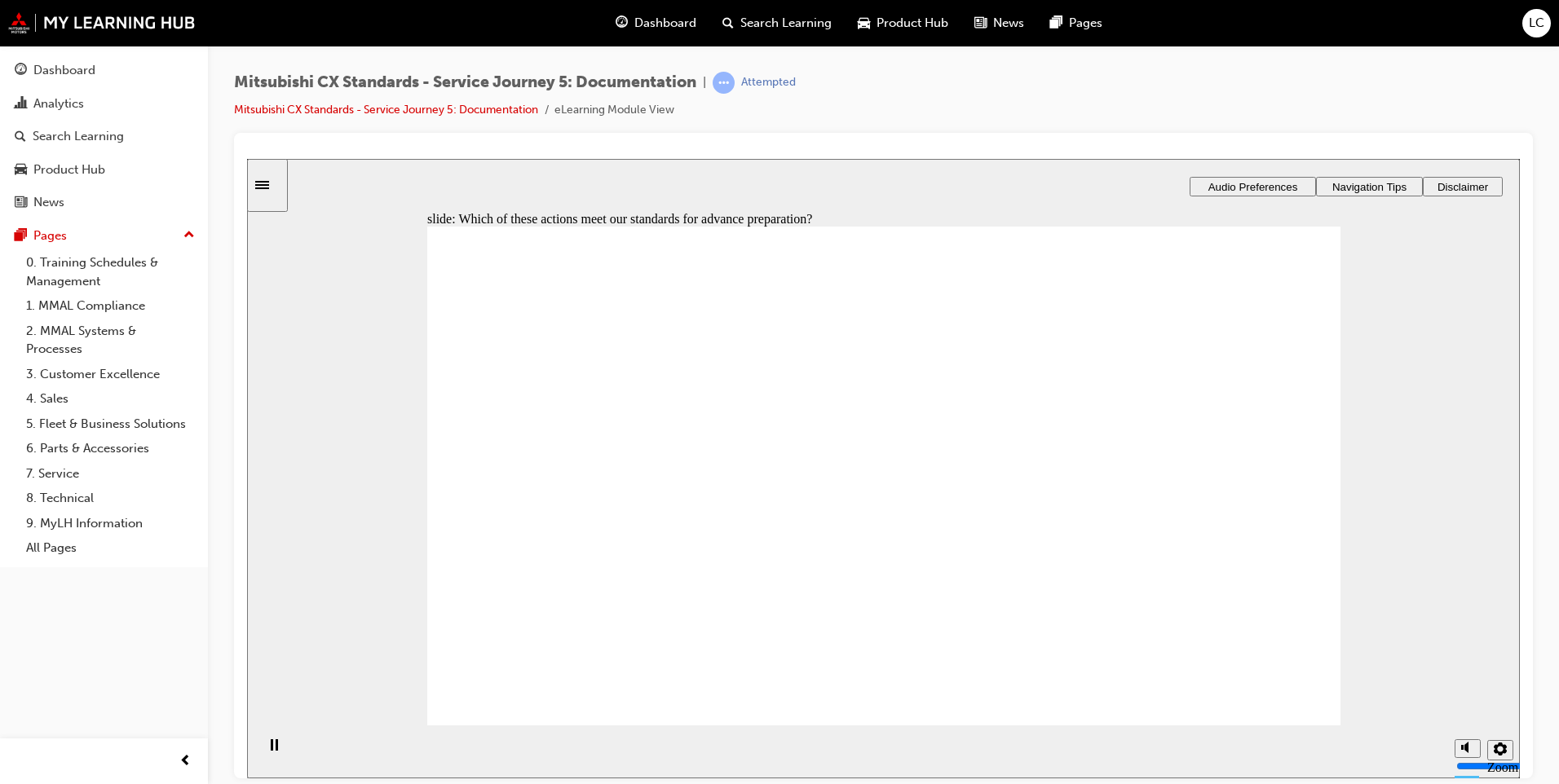
drag, startPoint x: 579, startPoint y: 572, endPoint x: 738, endPoint y: 505, distance: 172.5
drag, startPoint x: 606, startPoint y: 536, endPoint x: 1037, endPoint y: 480, distance: 434.6
drag, startPoint x: 739, startPoint y: 512, endPoint x: 721, endPoint y: 514, distance: 18.1
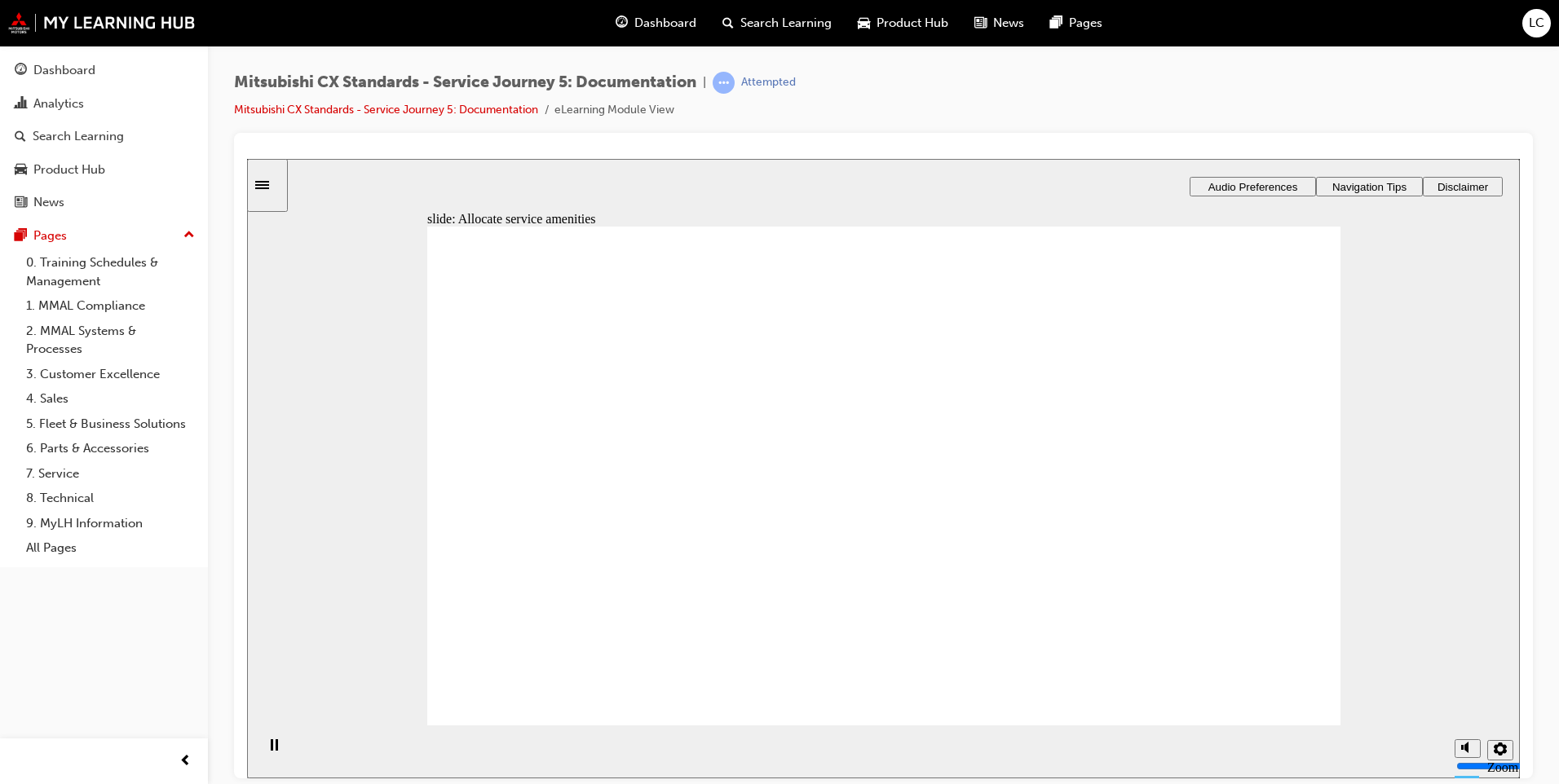
drag, startPoint x: 636, startPoint y: 485, endPoint x: 786, endPoint y: 460, distance: 152.1
drag, startPoint x: 655, startPoint y: 500, endPoint x: 994, endPoint y: 568, distance: 345.8
drag, startPoint x: 529, startPoint y: 487, endPoint x: 595, endPoint y: 516, distance: 72.1
drag, startPoint x: 595, startPoint y: 516, endPoint x: 1101, endPoint y: 479, distance: 507.4
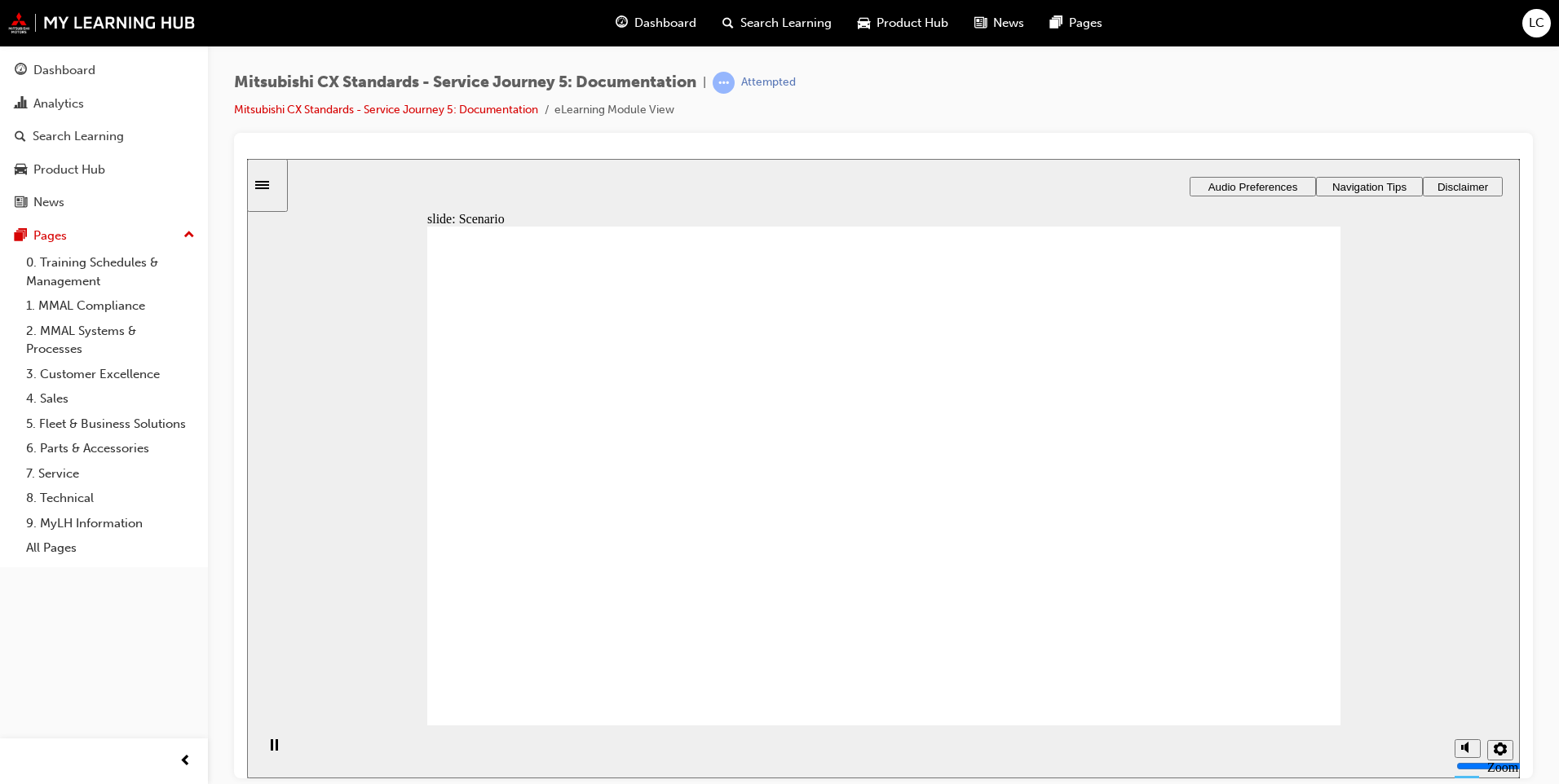
checkbox input "true"
drag, startPoint x: 682, startPoint y: 494, endPoint x: 671, endPoint y: 550, distance: 57.1
checkbox input "true"
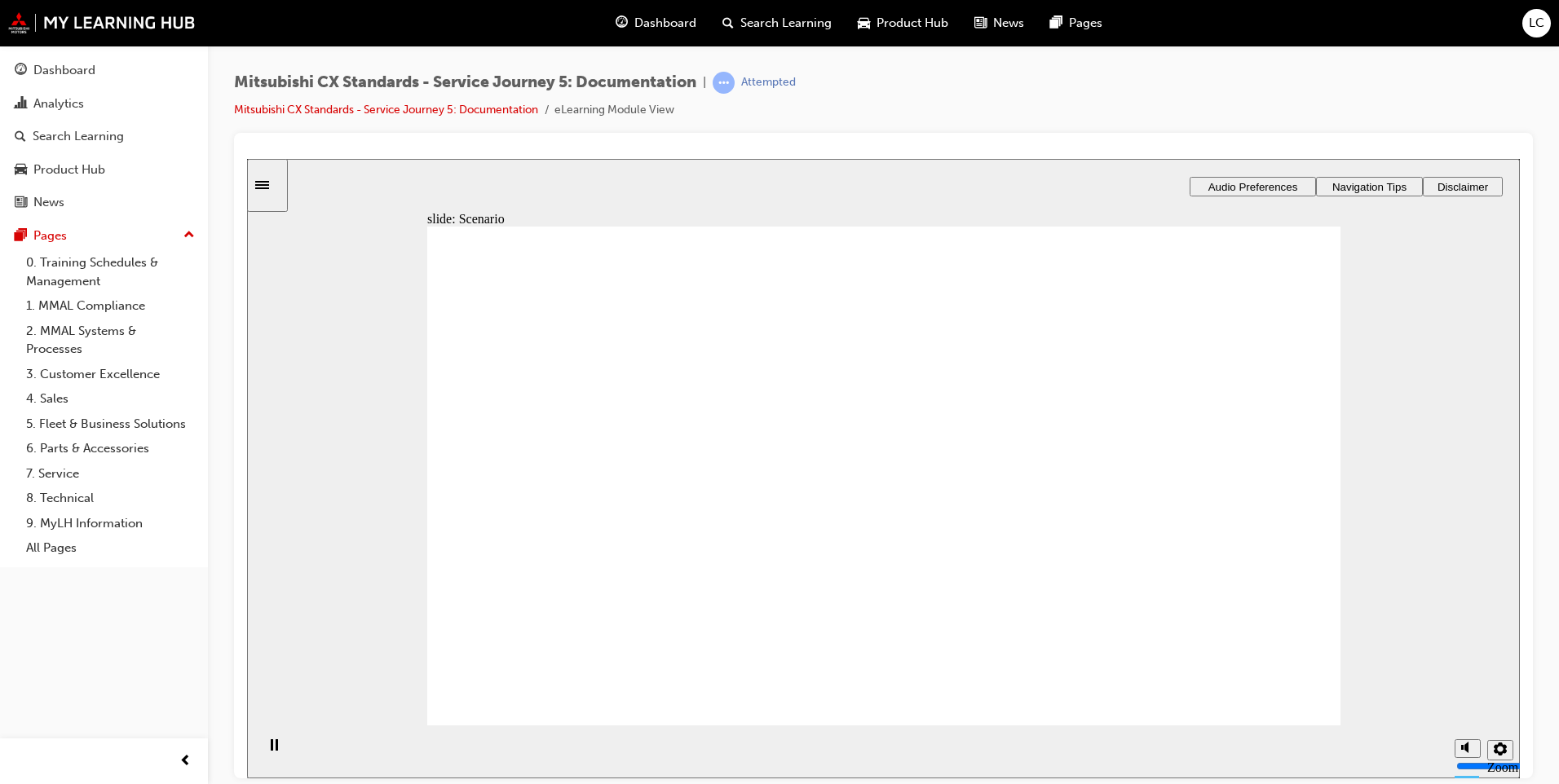
drag, startPoint x: 548, startPoint y: 520, endPoint x: 742, endPoint y: 432, distance: 213.0
drag, startPoint x: 578, startPoint y: 517, endPoint x: 793, endPoint y: 481, distance: 218.0
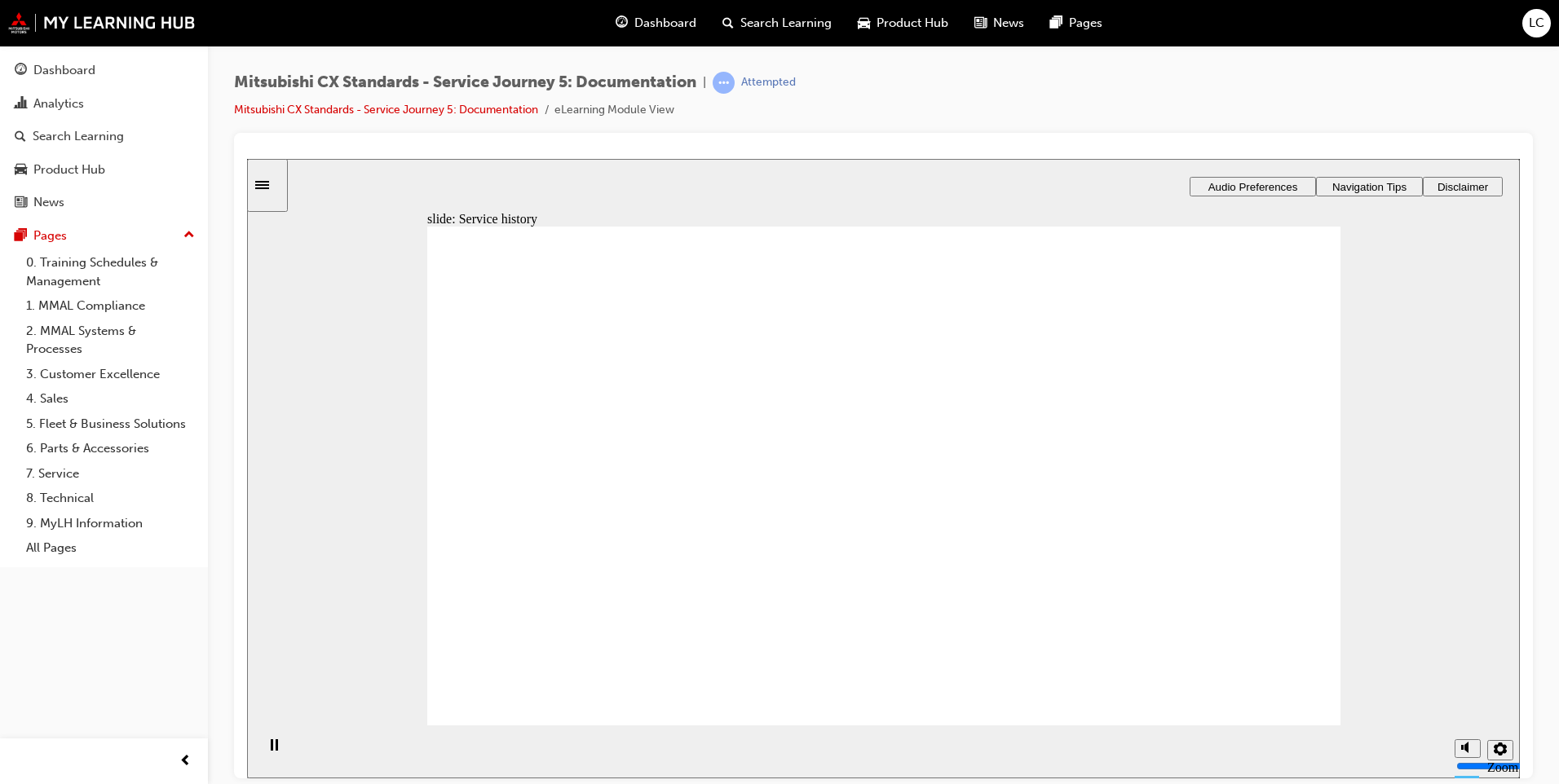
drag, startPoint x: 653, startPoint y: 500, endPoint x: 783, endPoint y: 492, distance: 130.2
drag, startPoint x: 722, startPoint y: 512, endPoint x: 750, endPoint y: 536, distance: 36.9
drag, startPoint x: 550, startPoint y: 516, endPoint x: 858, endPoint y: 620, distance: 325.1
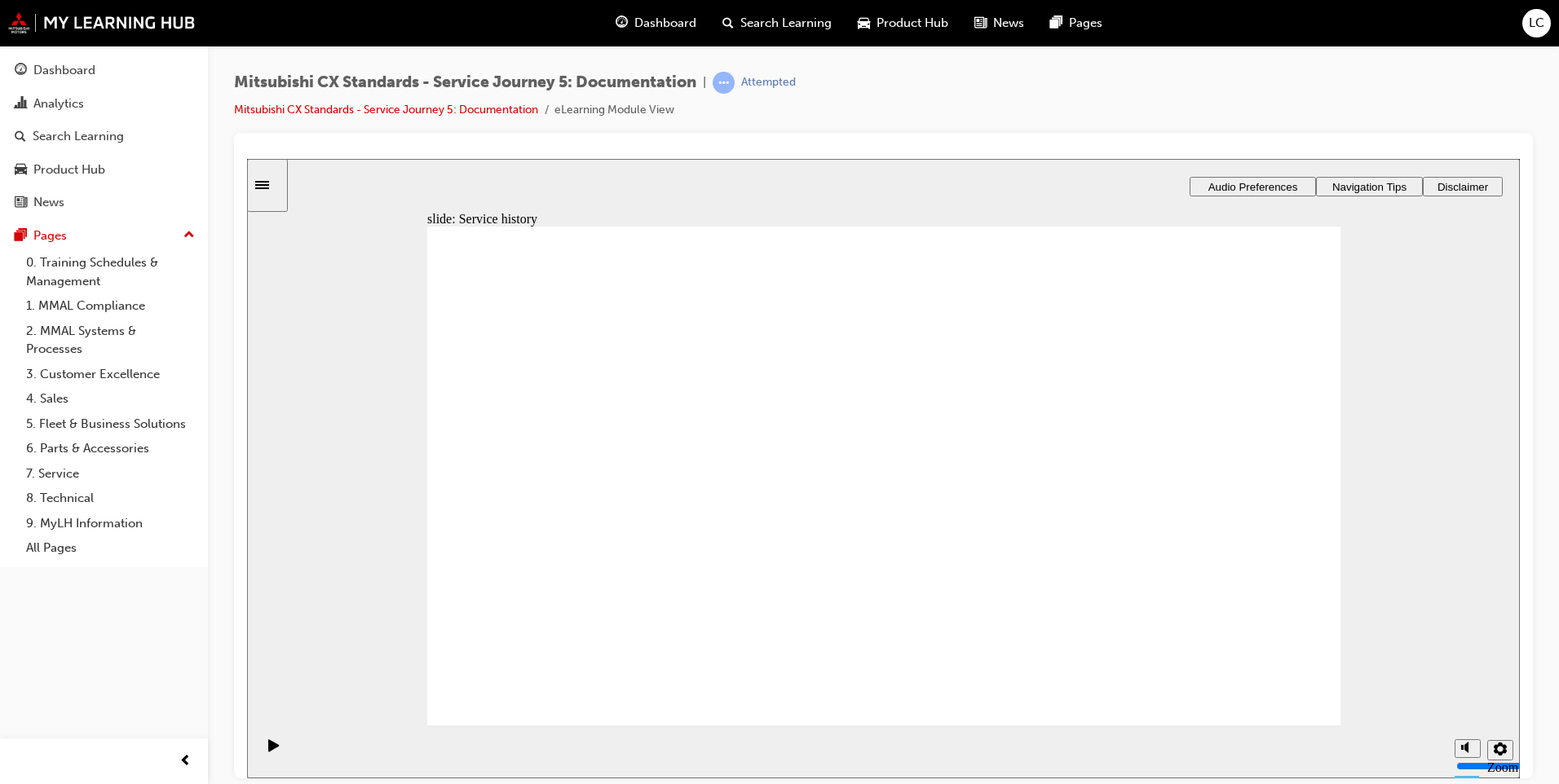
drag, startPoint x: 843, startPoint y: 559, endPoint x: 1102, endPoint y: 352, distance: 331.6
drag, startPoint x: 905, startPoint y: 471, endPoint x: 1144, endPoint y: 420, distance: 244.4
drag, startPoint x: 917, startPoint y: 583, endPoint x: 1131, endPoint y: 324, distance: 336.0
drag, startPoint x: 906, startPoint y: 474, endPoint x: 1164, endPoint y: 454, distance: 258.8
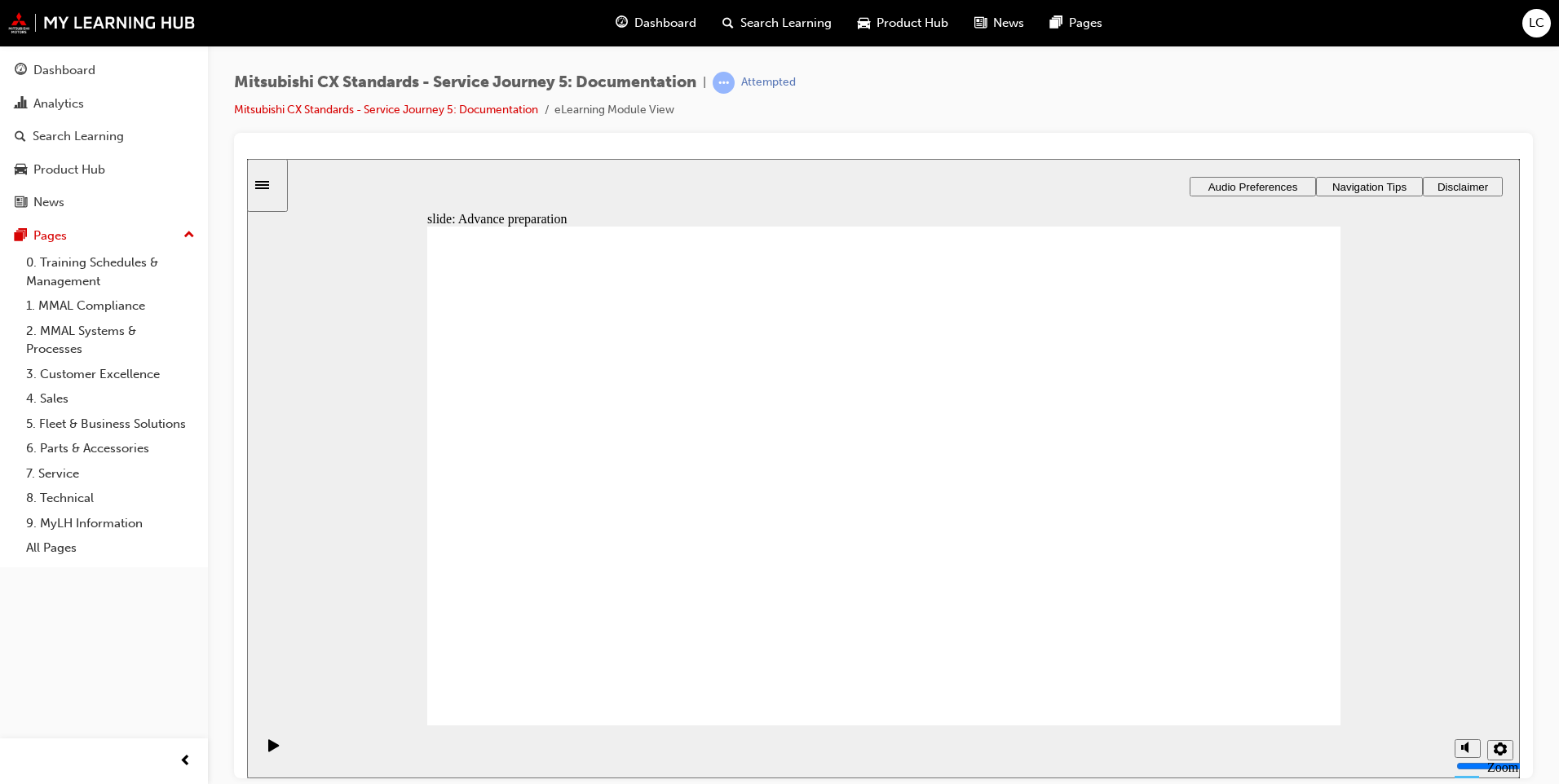
drag, startPoint x: 803, startPoint y: 380, endPoint x: 1101, endPoint y: 626, distance: 386.4
drag, startPoint x: 947, startPoint y: 549, endPoint x: 1141, endPoint y: 527, distance: 195.2
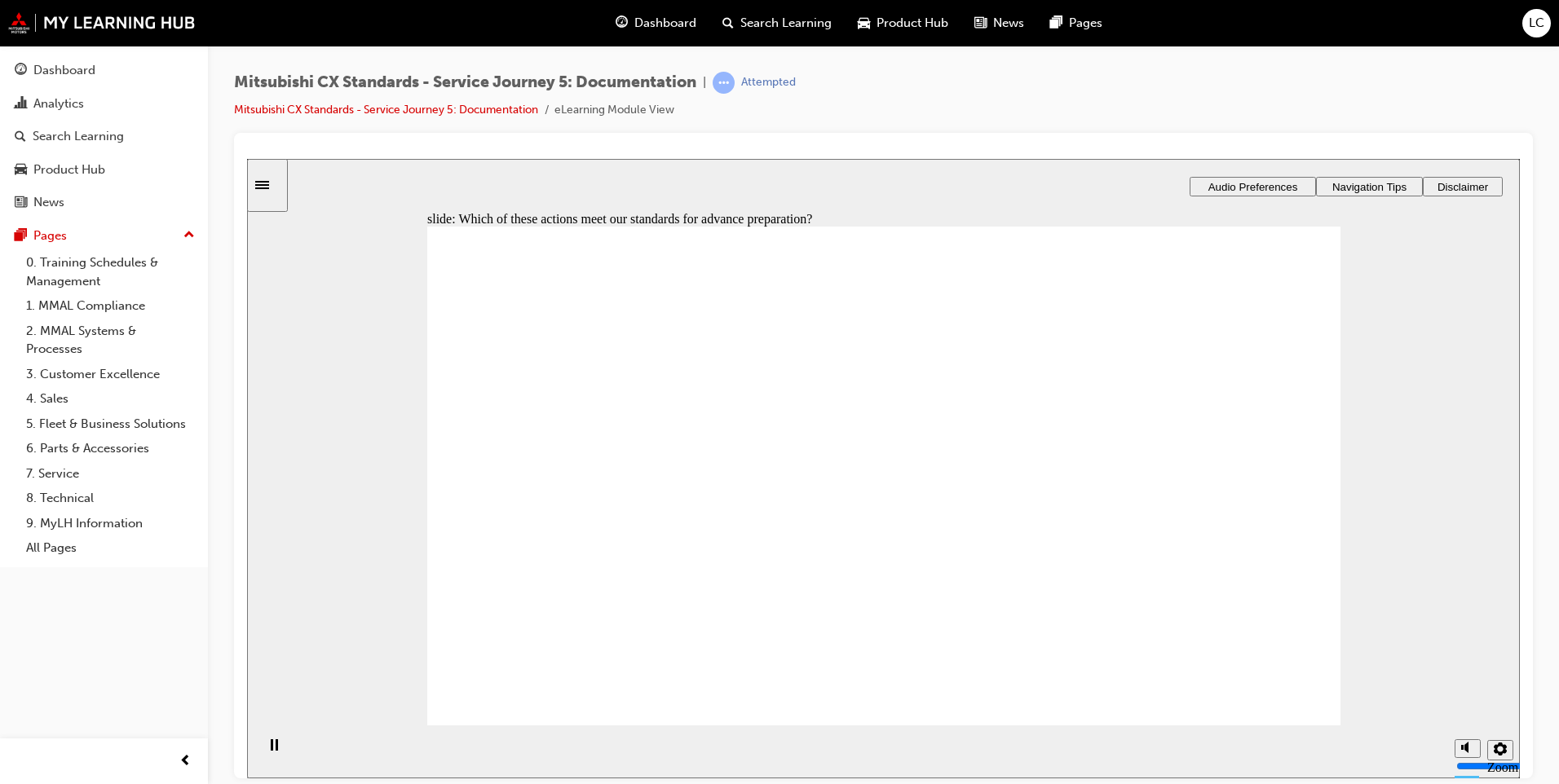
checkbox input "true"
drag, startPoint x: 740, startPoint y: 471, endPoint x: 876, endPoint y: 597, distance: 185.4
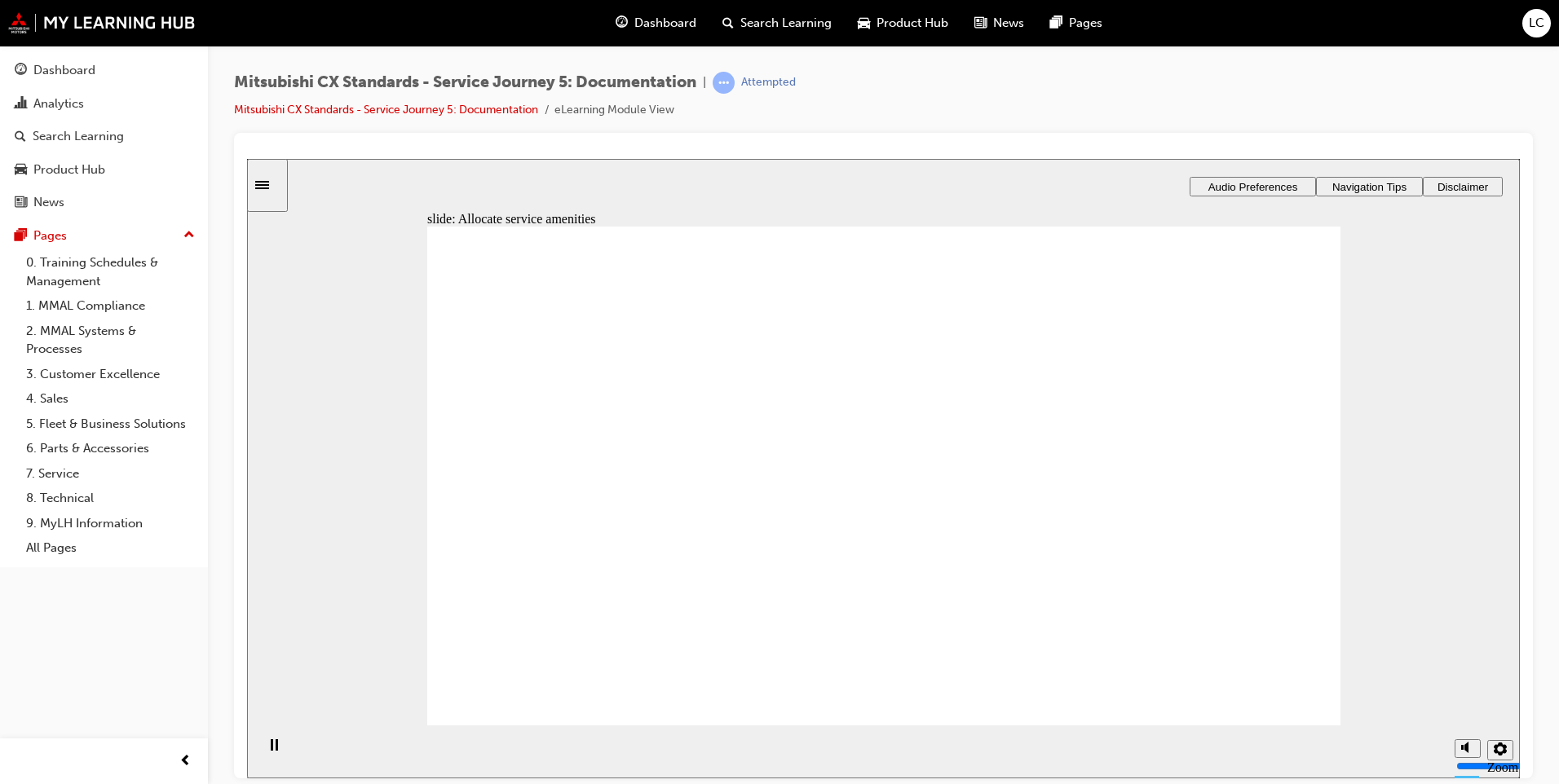
drag, startPoint x: 657, startPoint y: 536, endPoint x: 889, endPoint y: 501, distance: 234.6
drag, startPoint x: 650, startPoint y: 535, endPoint x: 1264, endPoint y: 480, distance: 616.5
drag, startPoint x: 630, startPoint y: 506, endPoint x: 1131, endPoint y: 464, distance: 502.8
drag, startPoint x: 629, startPoint y: 515, endPoint x: 784, endPoint y: 550, distance: 158.9
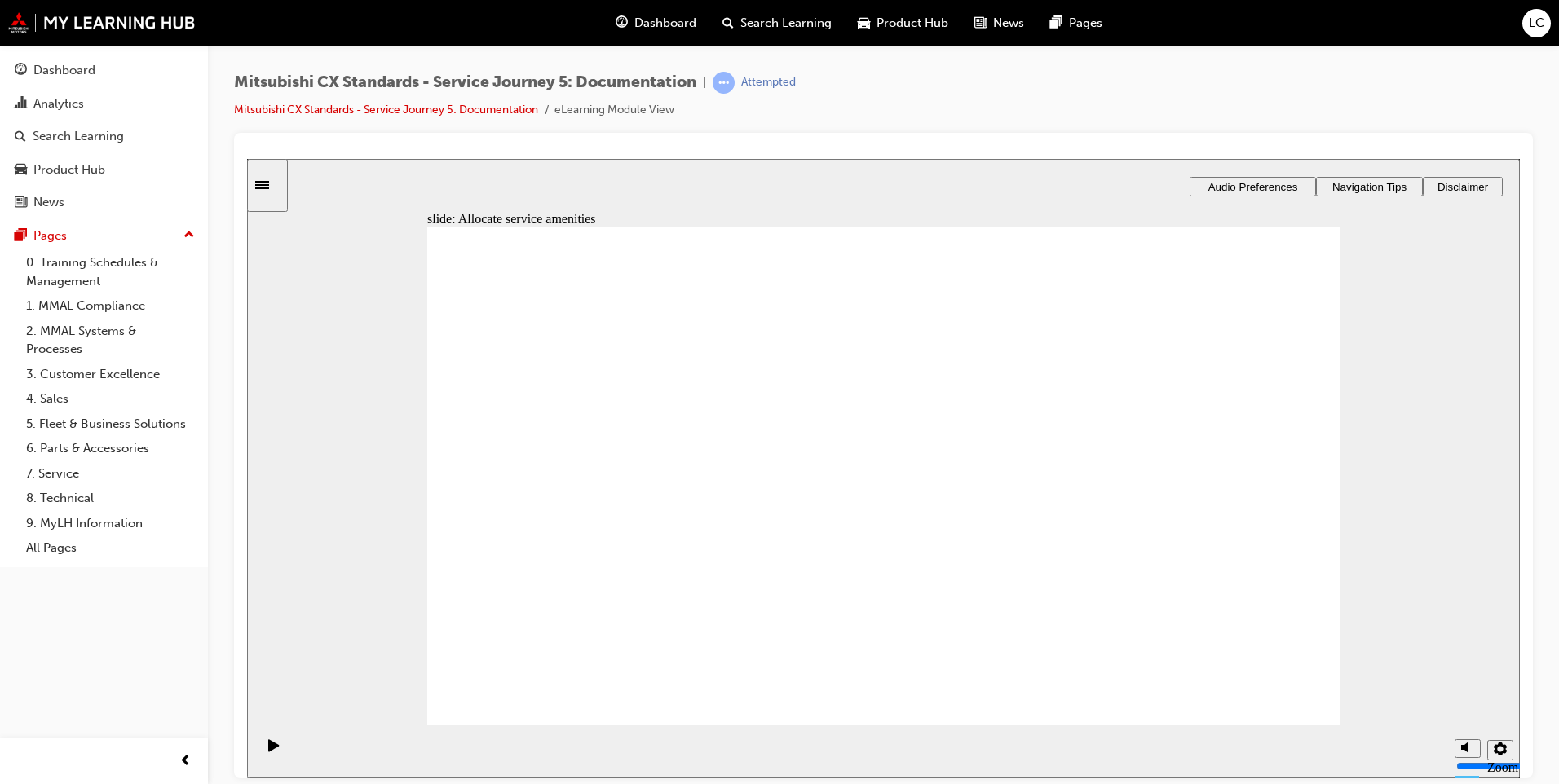
checkbox input "true"
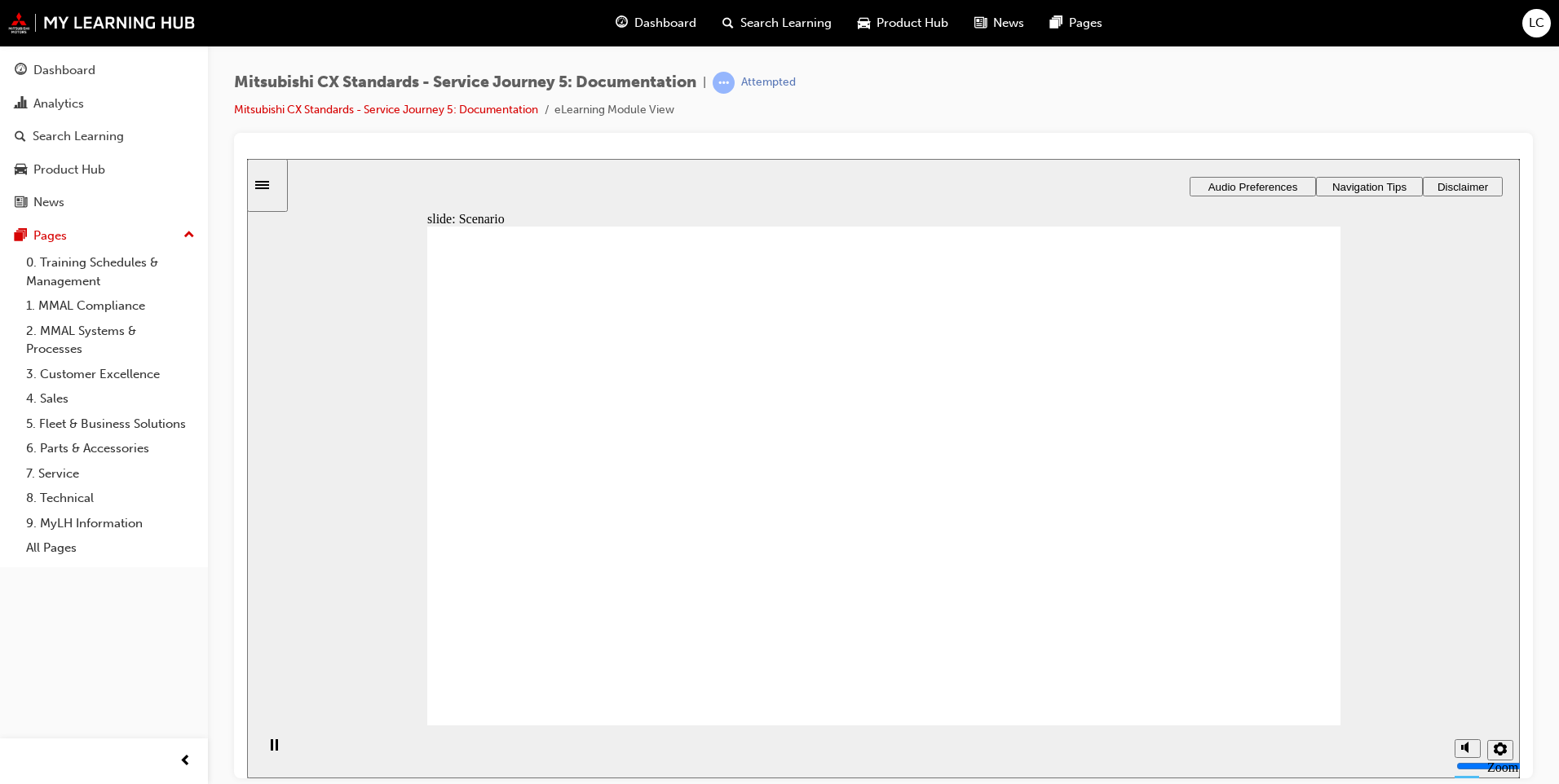
checkbox input "true"
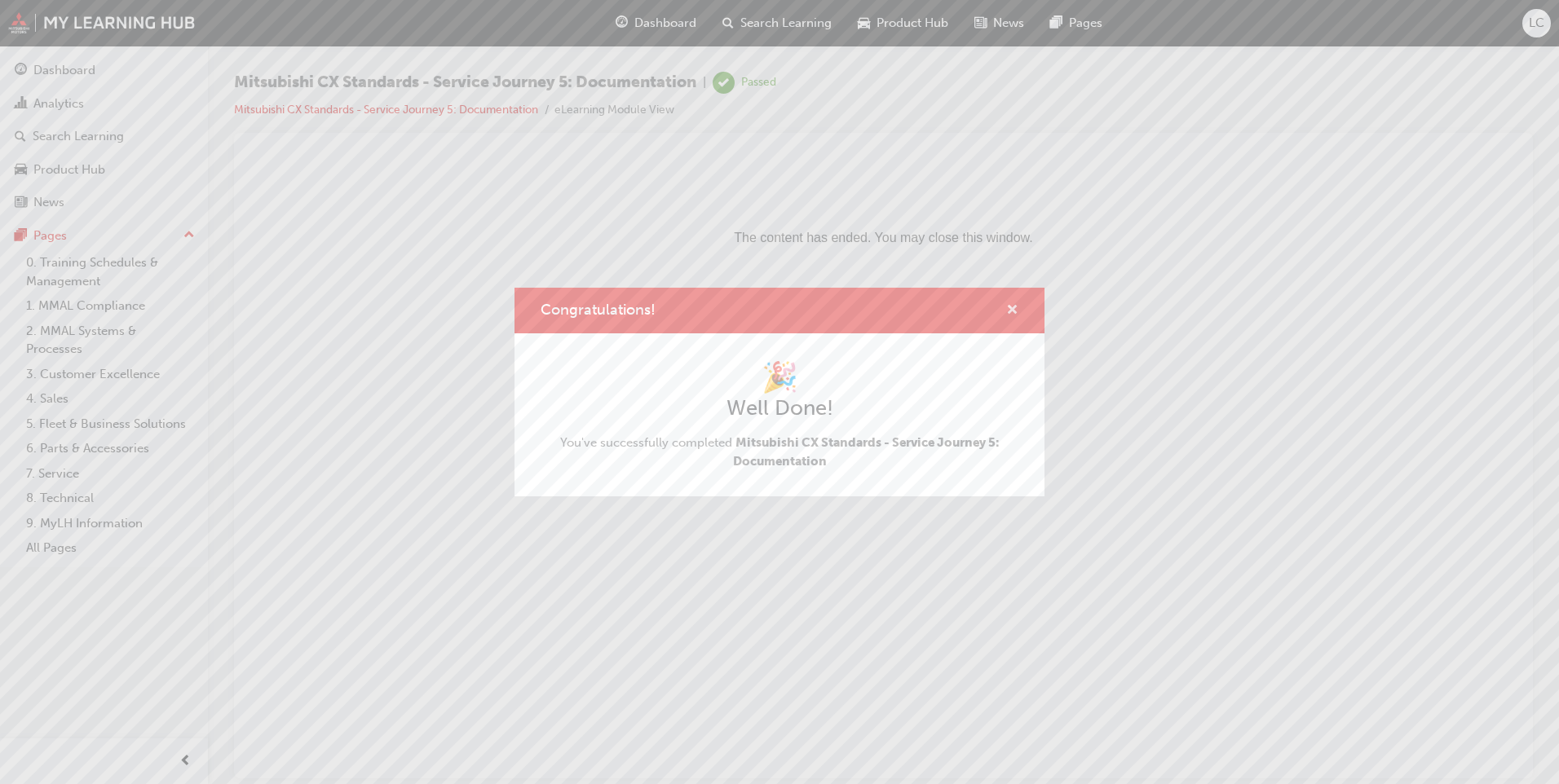
click at [1013, 309] on span "cross-icon" at bounding box center [1012, 311] width 12 height 15
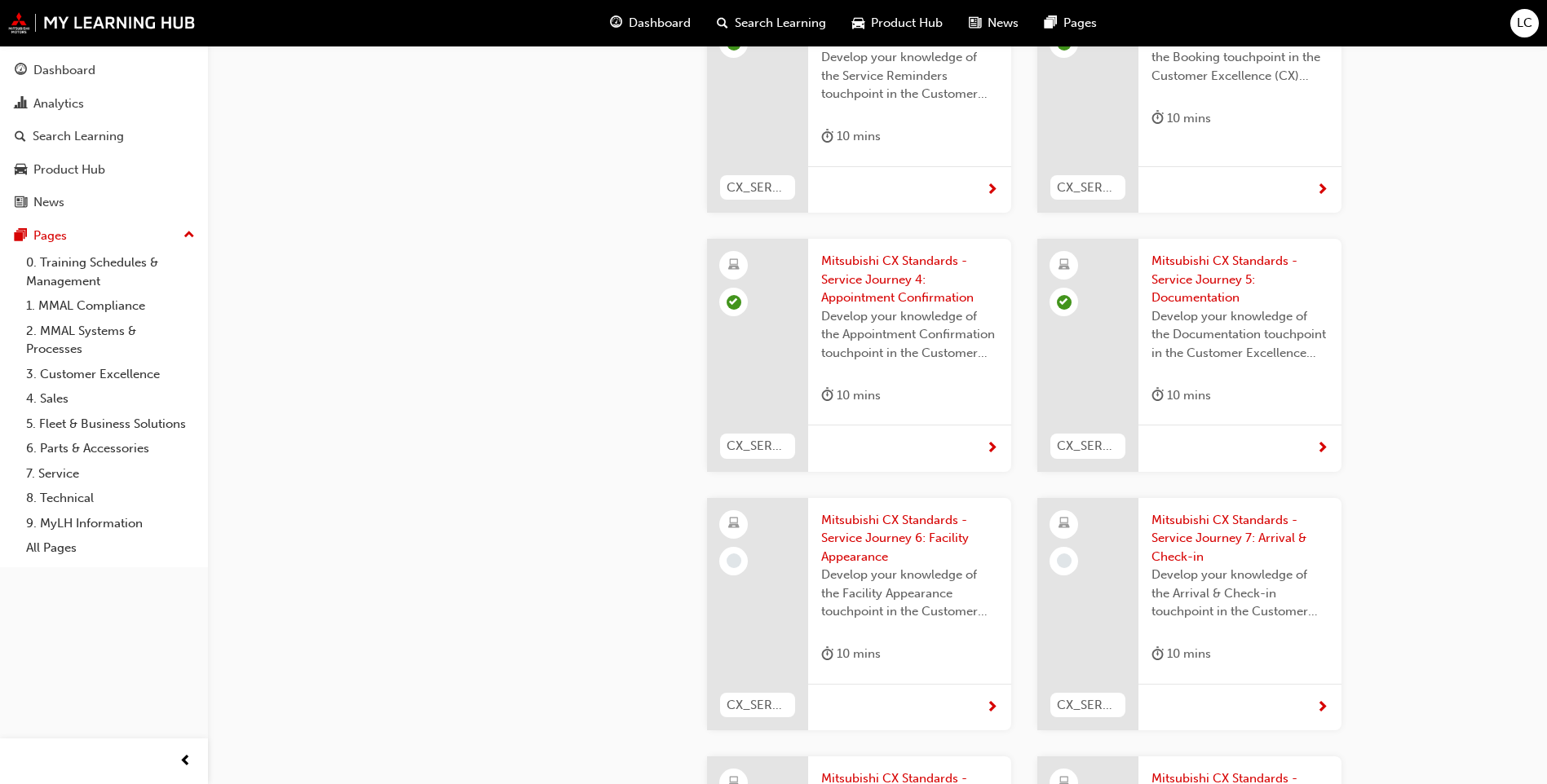
scroll to position [3146, 0]
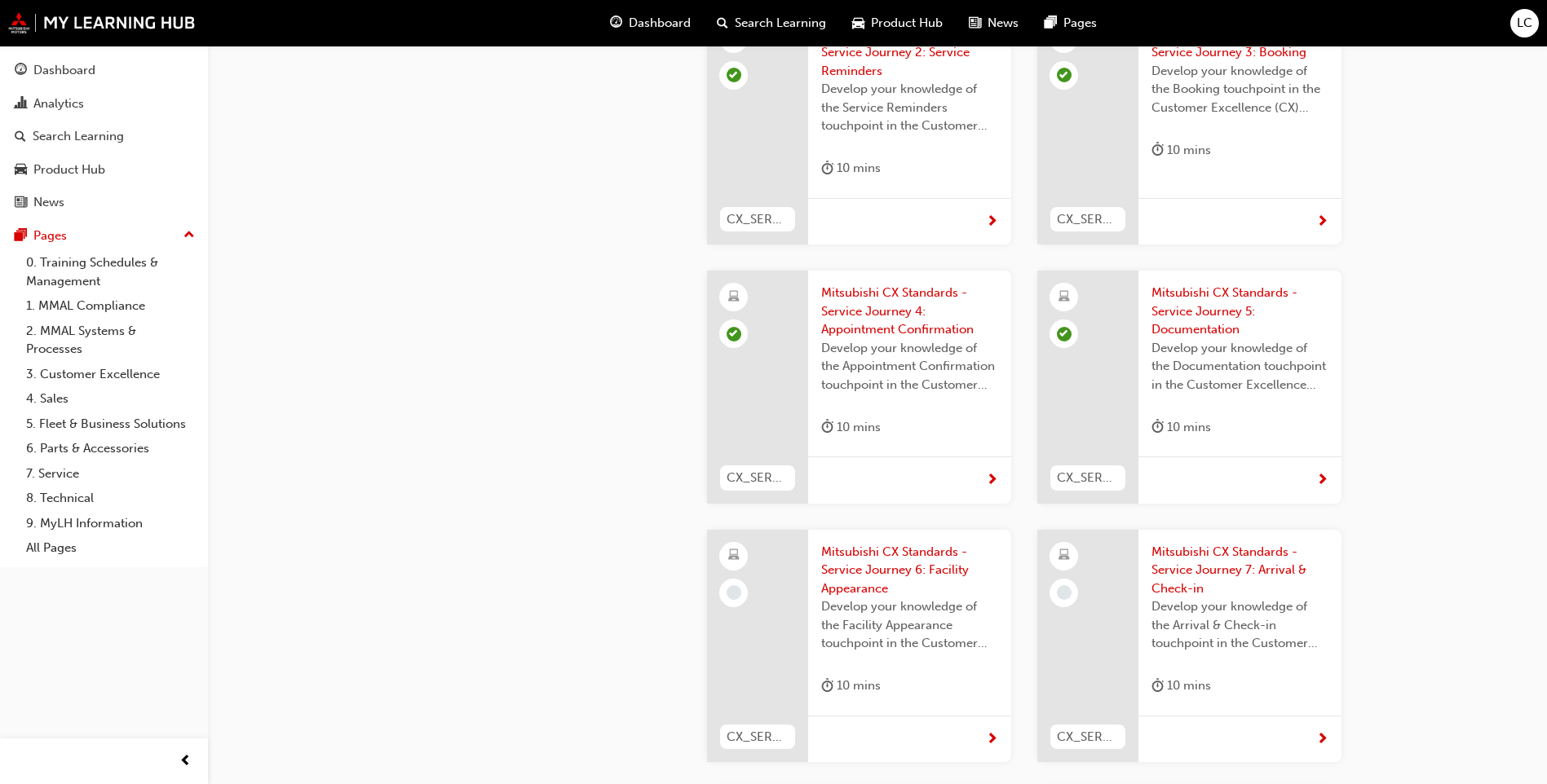
click at [814, 530] on div "Mitsubishi CX Standards - Service Journey 6: Facility Appearance Develop your k…" at bounding box center [910, 622] width 203 height 186
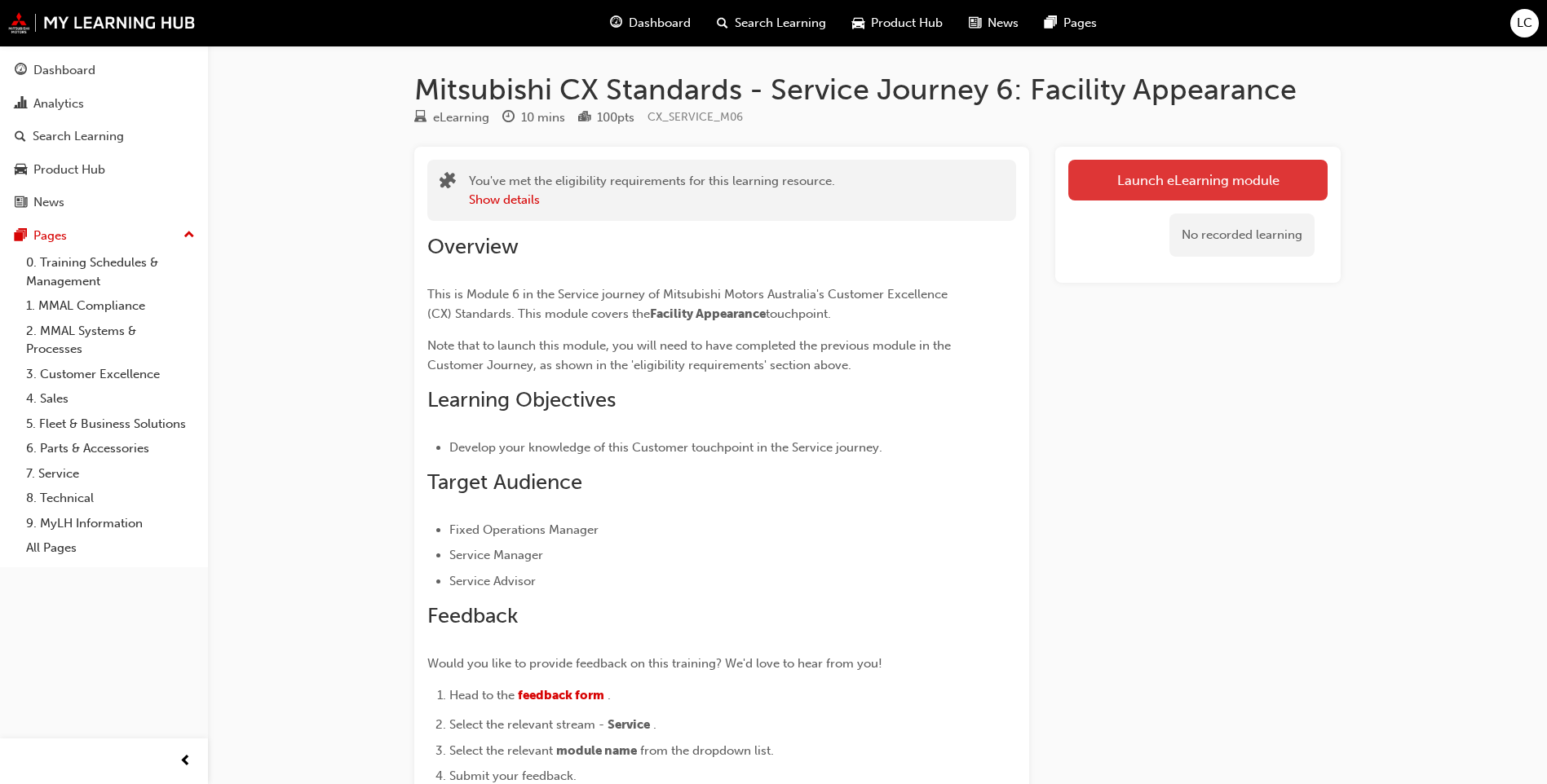
click at [1148, 188] on link "Launch eLearning module" at bounding box center [1198, 180] width 259 height 40
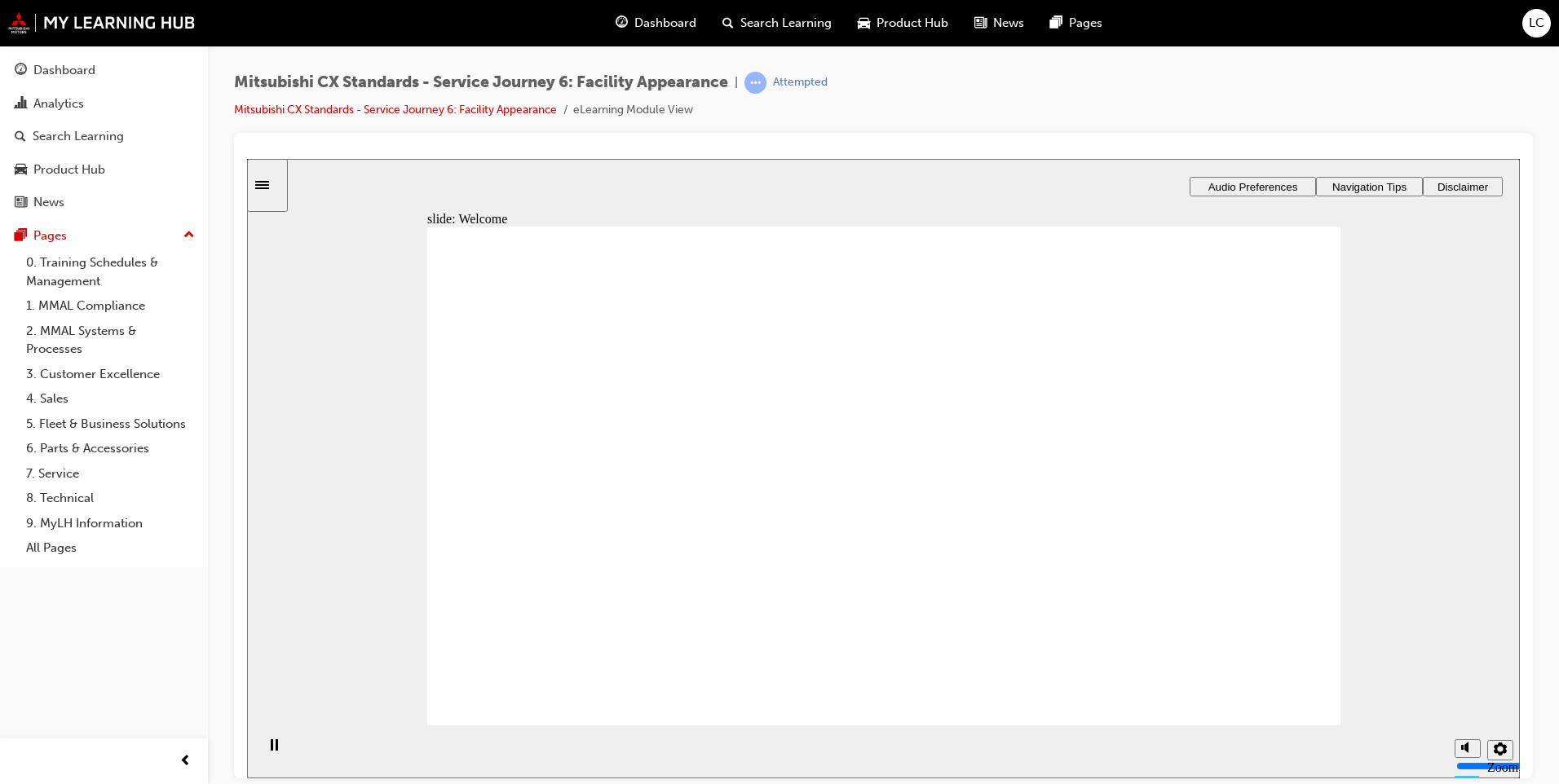
drag, startPoint x: 1234, startPoint y: 678, endPoint x: 1253, endPoint y: 684, distance: 19.9
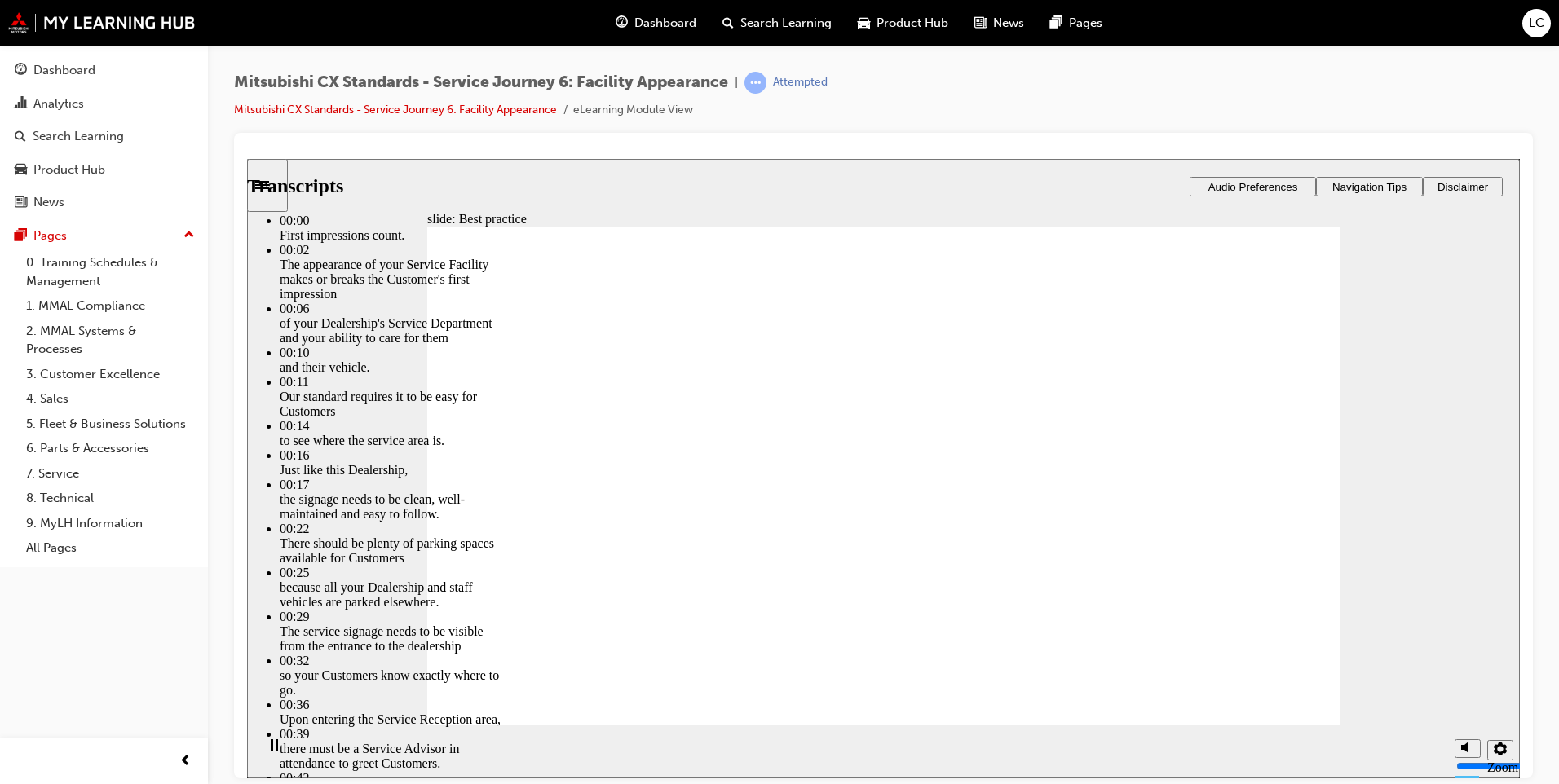
type input "116"
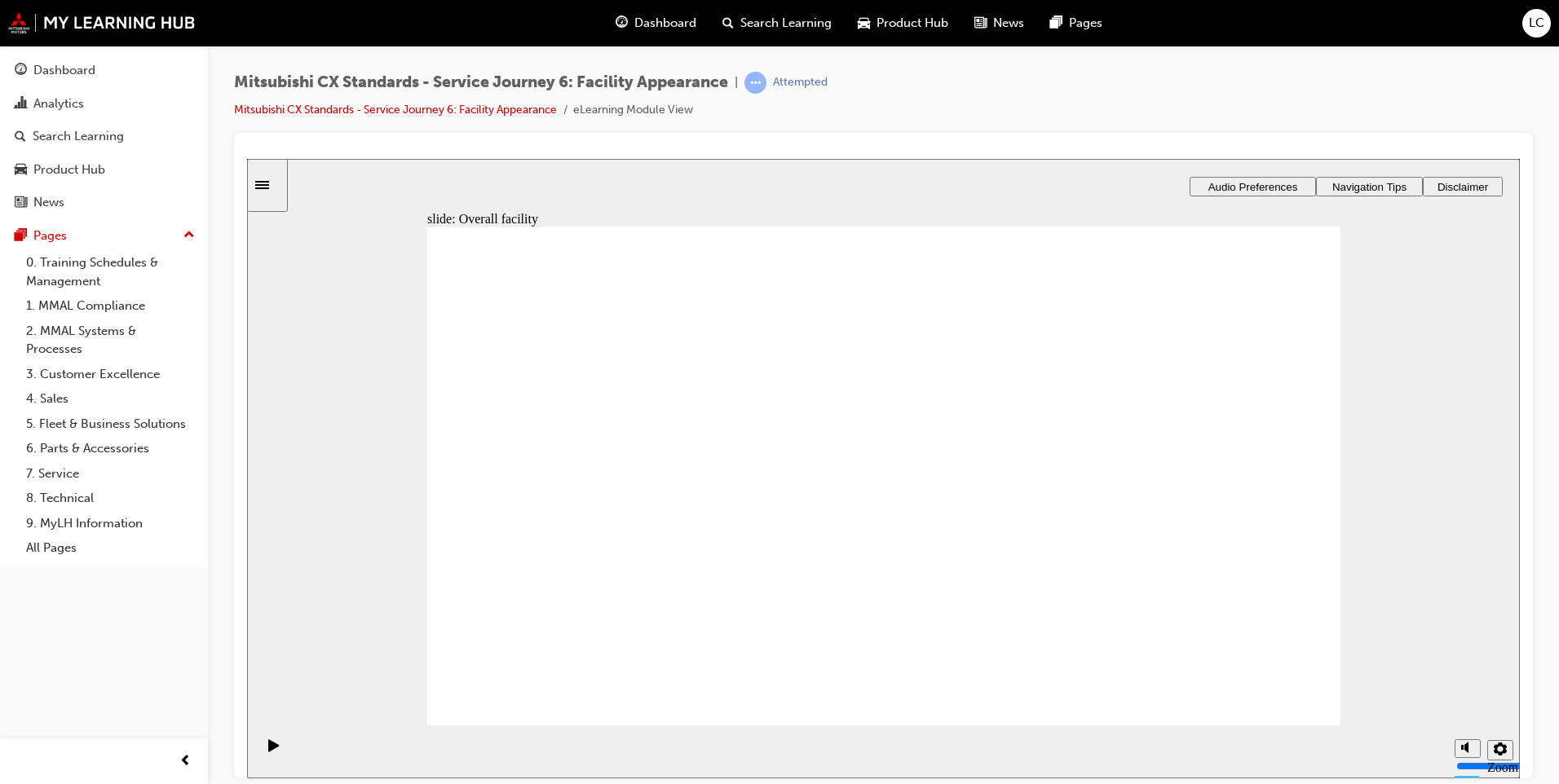
drag, startPoint x: 599, startPoint y: 560, endPoint x: 815, endPoint y: 447, distance: 243.8
drag, startPoint x: 583, startPoint y: 542, endPoint x: 1094, endPoint y: 500, distance: 512.7
drag, startPoint x: 602, startPoint y: 536, endPoint x: 783, endPoint y: 510, distance: 182.9
drag, startPoint x: 718, startPoint y: 536, endPoint x: 781, endPoint y: 512, distance: 67.4
drag, startPoint x: 603, startPoint y: 527, endPoint x: 804, endPoint y: 516, distance: 201.3
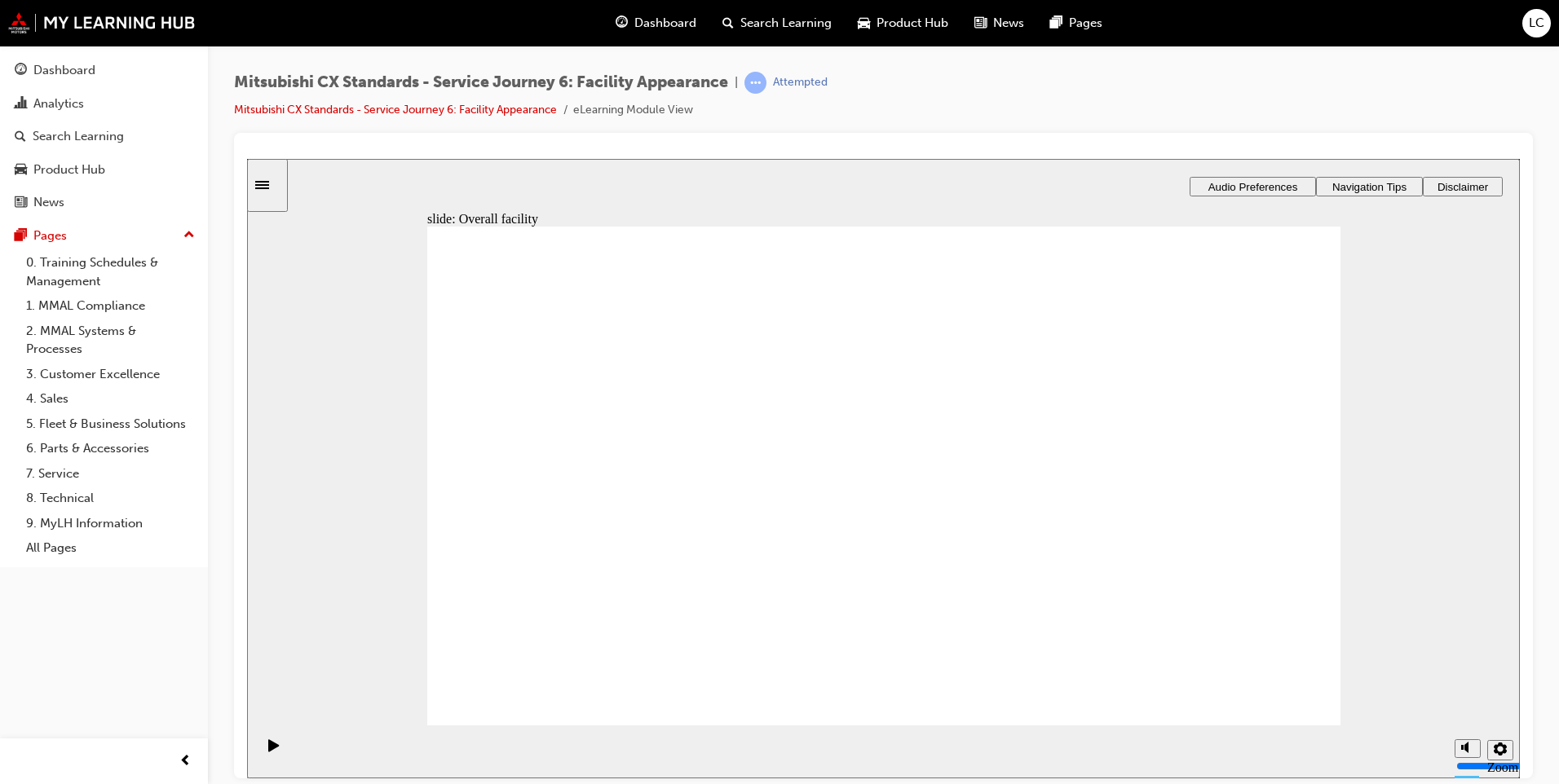
drag, startPoint x: 587, startPoint y: 561, endPoint x: 820, endPoint y: 599, distance: 236.1
checkbox input "true"
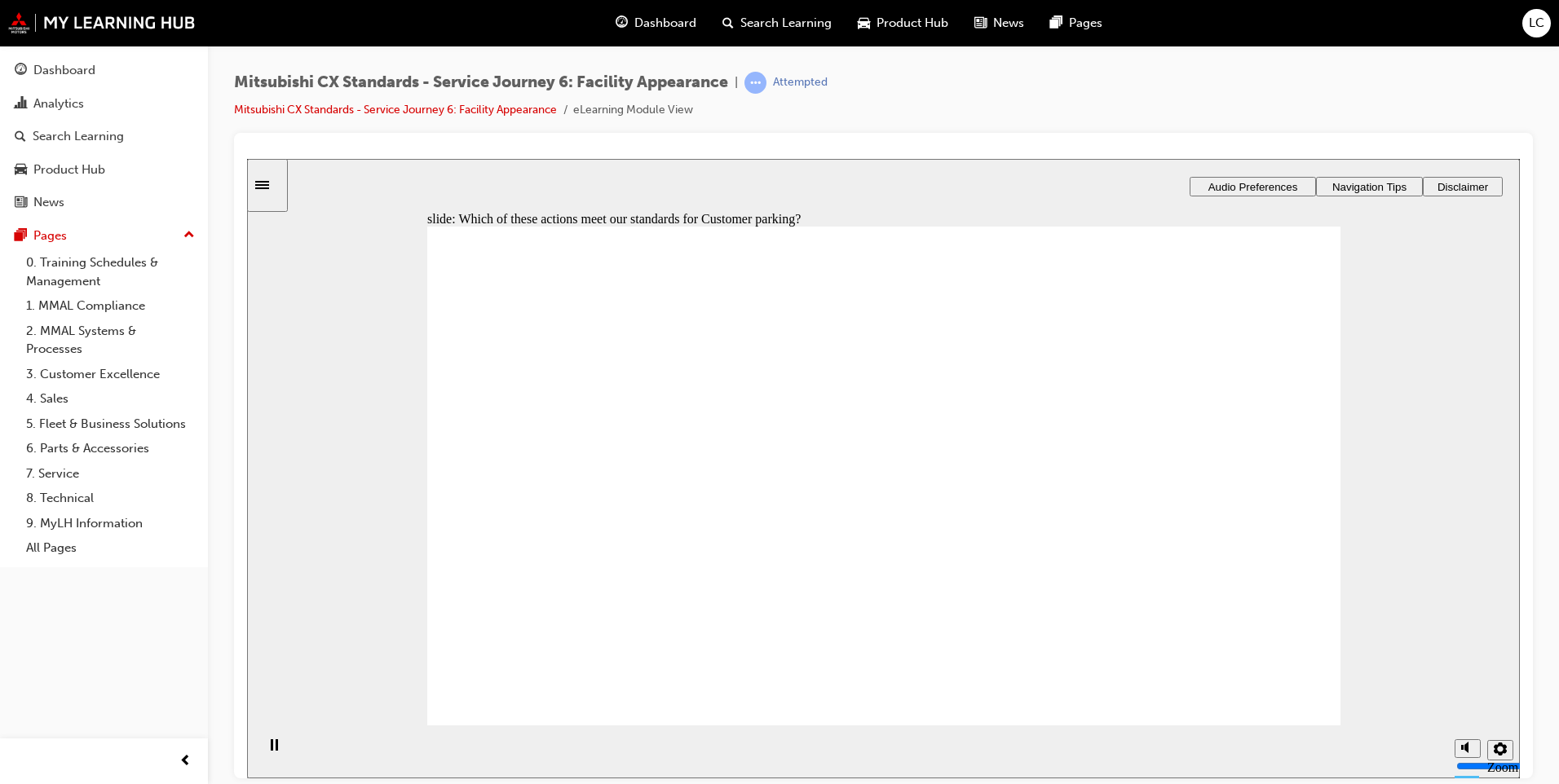
checkbox input "true"
checkbox input "false"
checkbox input "true"
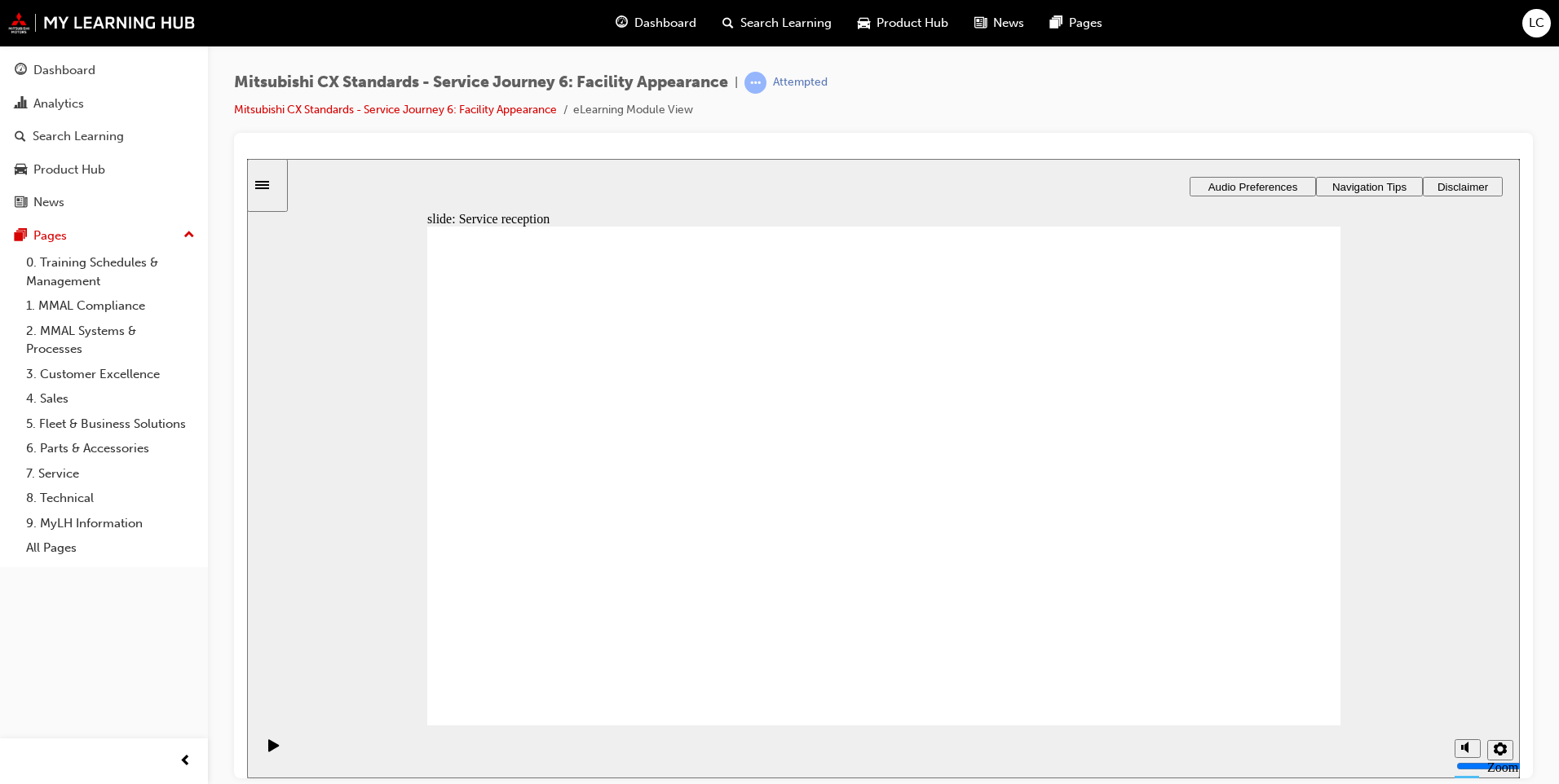
drag, startPoint x: 625, startPoint y: 497, endPoint x: 899, endPoint y: 454, distance: 277.4
drag, startPoint x: 725, startPoint y: 527, endPoint x: 909, endPoint y: 534, distance: 184.1
drag, startPoint x: 645, startPoint y: 523, endPoint x: 885, endPoint y: 456, distance: 249.2
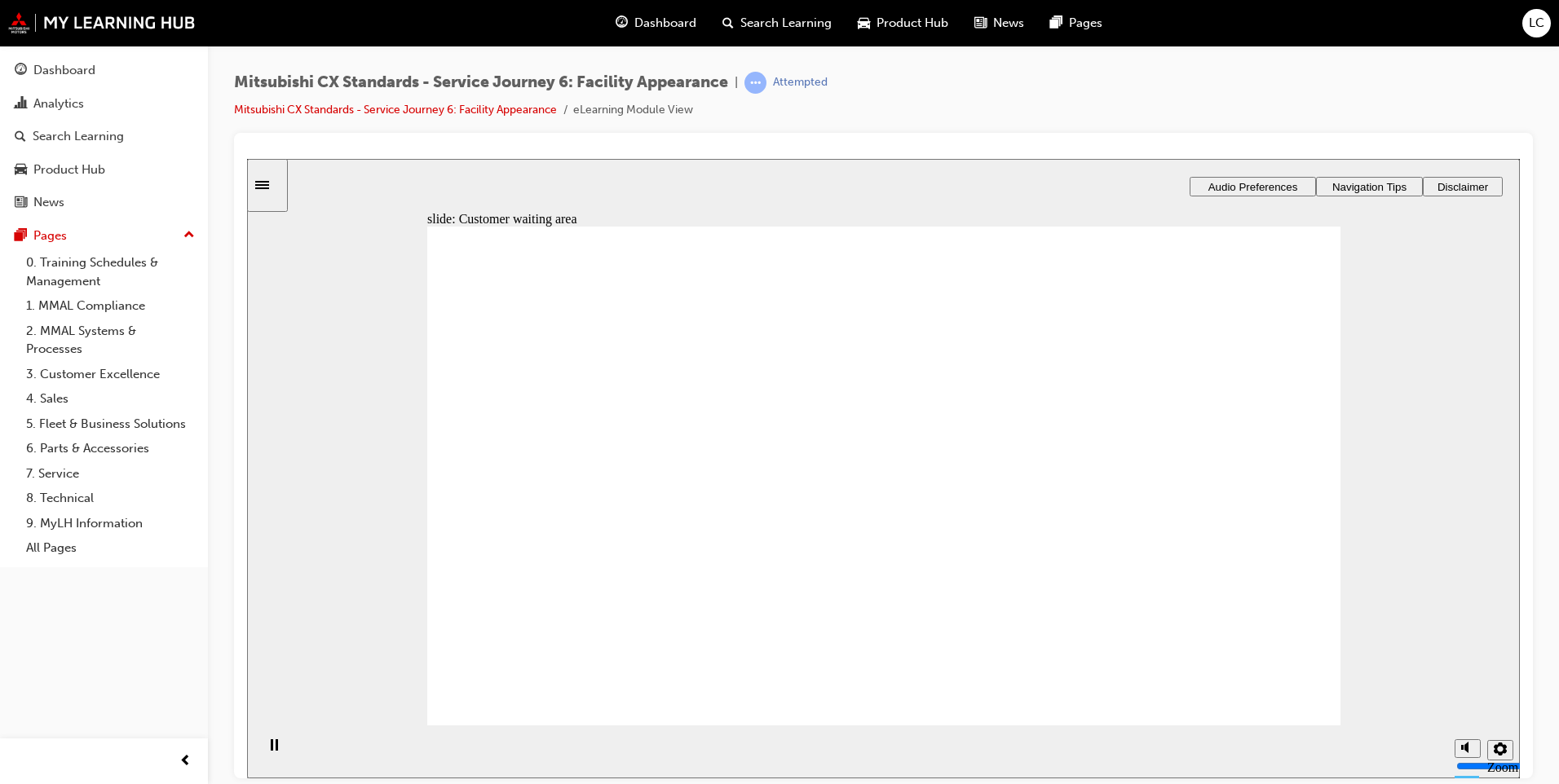
drag, startPoint x: 677, startPoint y: 506, endPoint x: 868, endPoint y: 472, distance: 194.0
drag, startPoint x: 700, startPoint y: 528, endPoint x: 983, endPoint y: 539, distance: 283.2
drag, startPoint x: 701, startPoint y: 526, endPoint x: 876, endPoint y: 553, distance: 177.1
drag, startPoint x: 659, startPoint y: 535, endPoint x: 886, endPoint y: 597, distance: 235.3
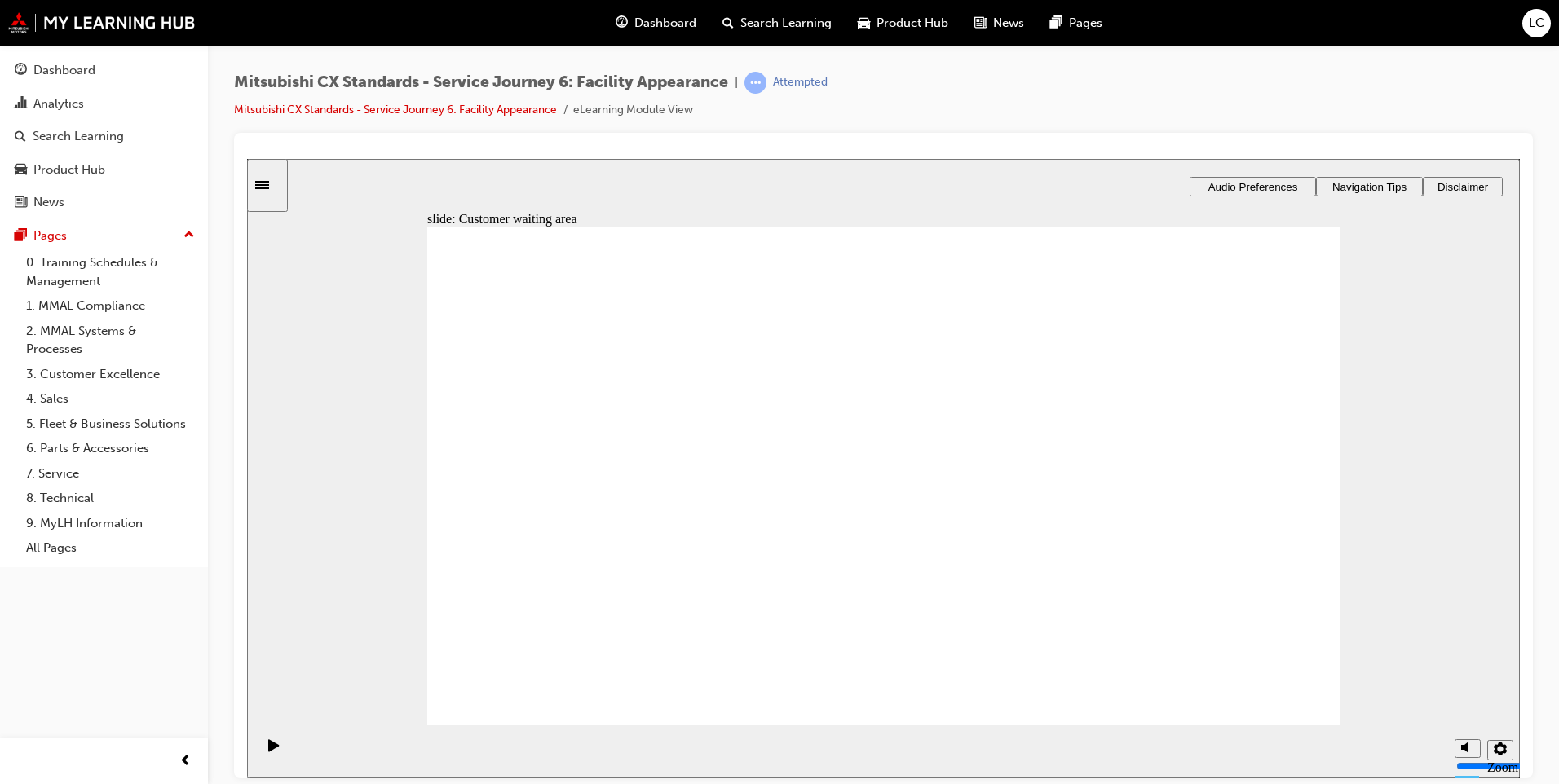
drag, startPoint x: 689, startPoint y: 525, endPoint x: 1234, endPoint y: 479, distance: 546.9
checkbox input "true"
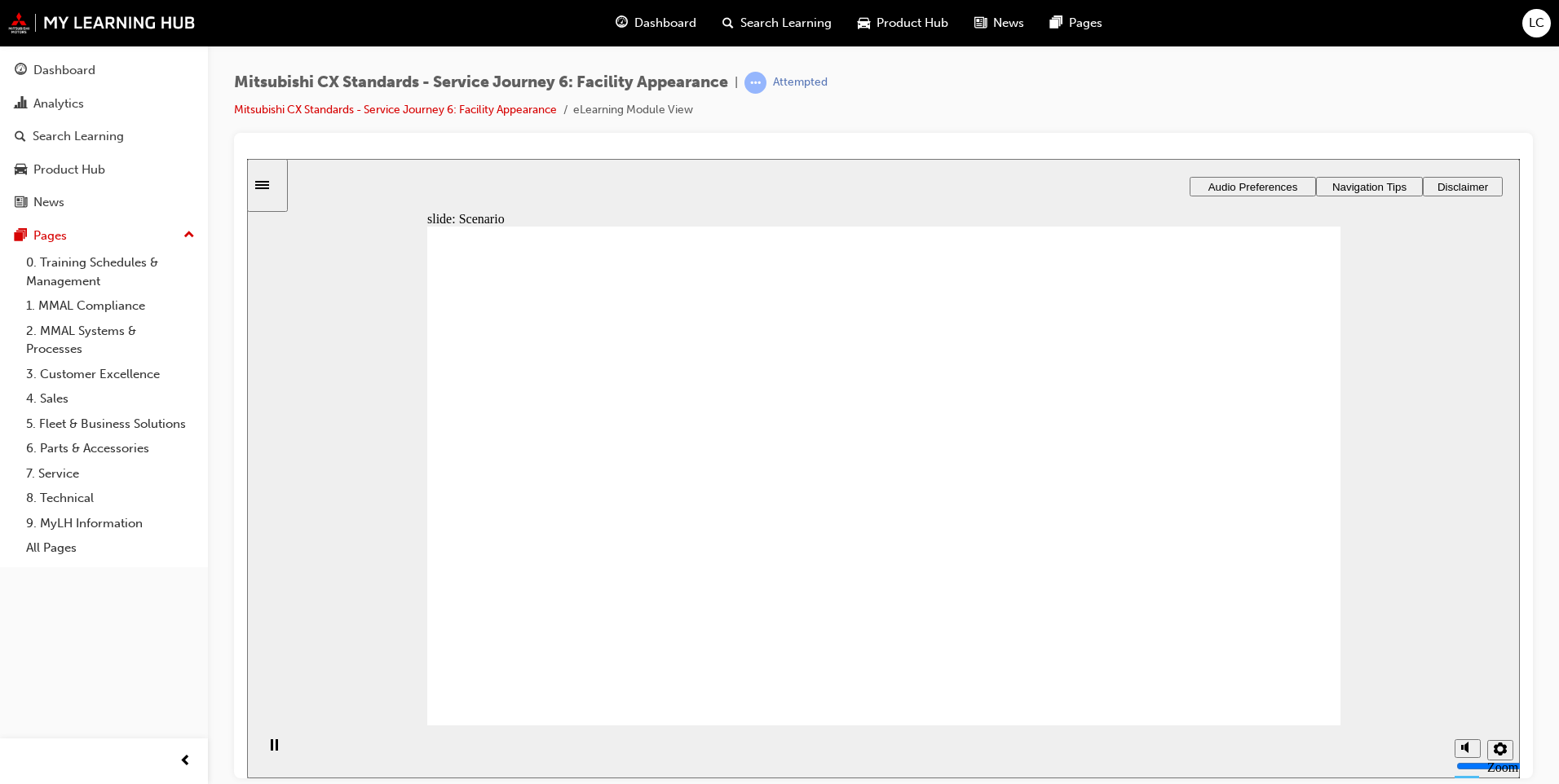
checkbox input "true"
drag, startPoint x: 510, startPoint y: 521, endPoint x: 536, endPoint y: 590, distance: 73.7
checkbox input "true"
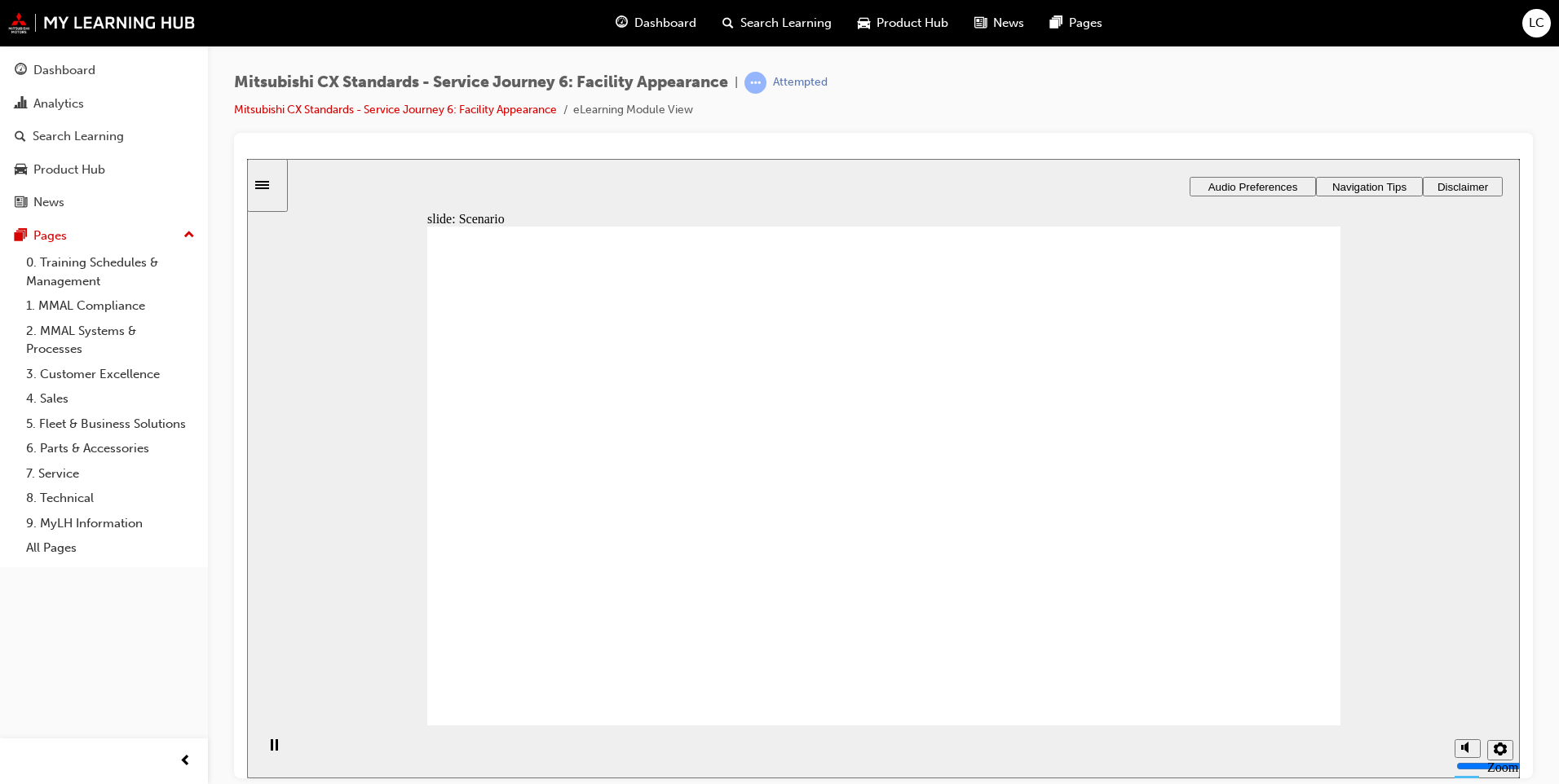
checkbox input "true"
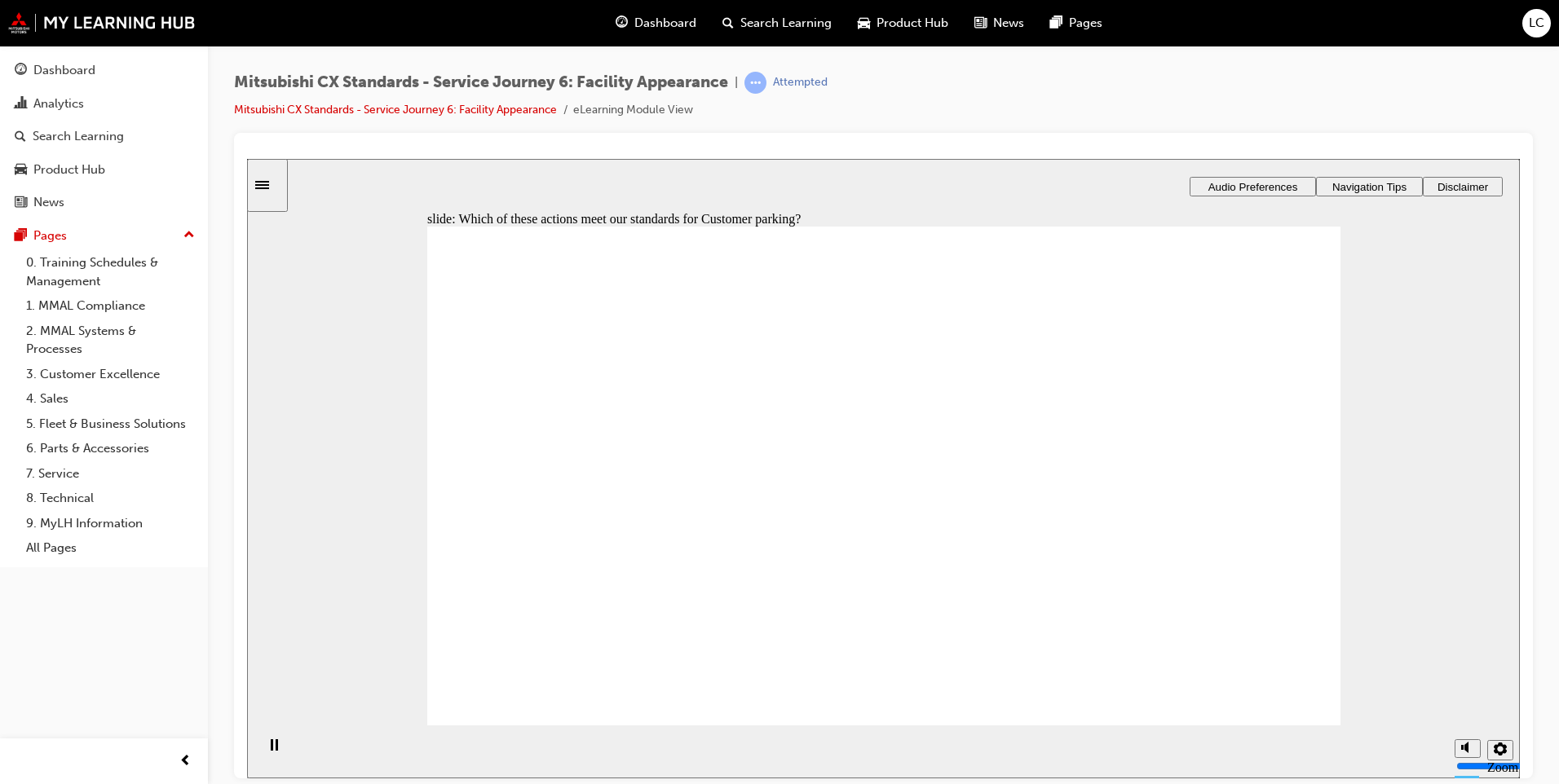
drag, startPoint x: 644, startPoint y: 523, endPoint x: 905, endPoint y: 389, distance: 293.4
drag, startPoint x: 645, startPoint y: 527, endPoint x: 1222, endPoint y: 458, distance: 581.1
drag, startPoint x: 577, startPoint y: 547, endPoint x: 663, endPoint y: 545, distance: 86.0
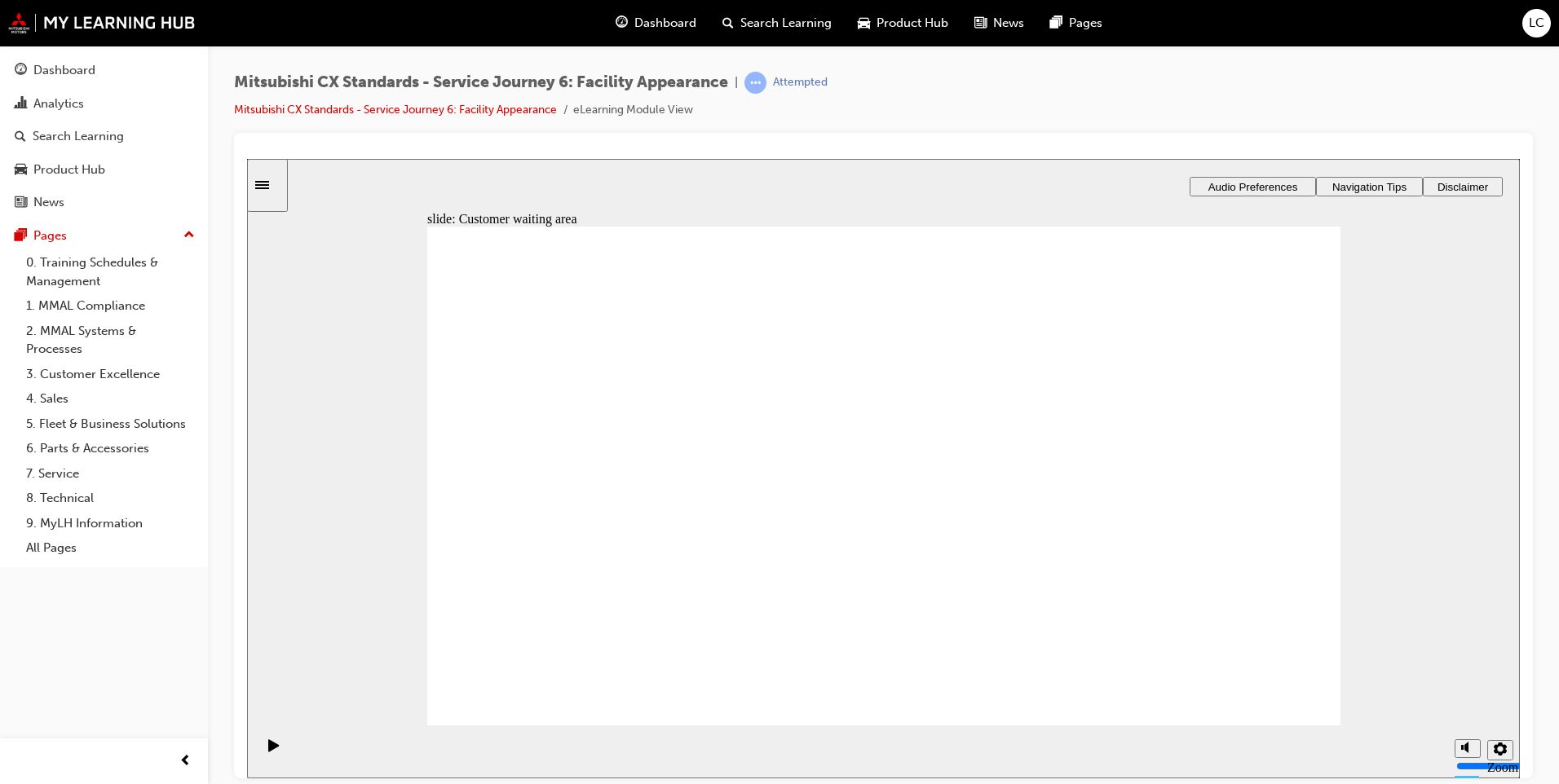
drag, startPoint x: 663, startPoint y: 545, endPoint x: 1289, endPoint y: 441, distance: 634.6
drag, startPoint x: 494, startPoint y: 537, endPoint x: 729, endPoint y: 510, distance: 236.5
drag, startPoint x: 725, startPoint y: 532, endPoint x: 900, endPoint y: 528, distance: 175.0
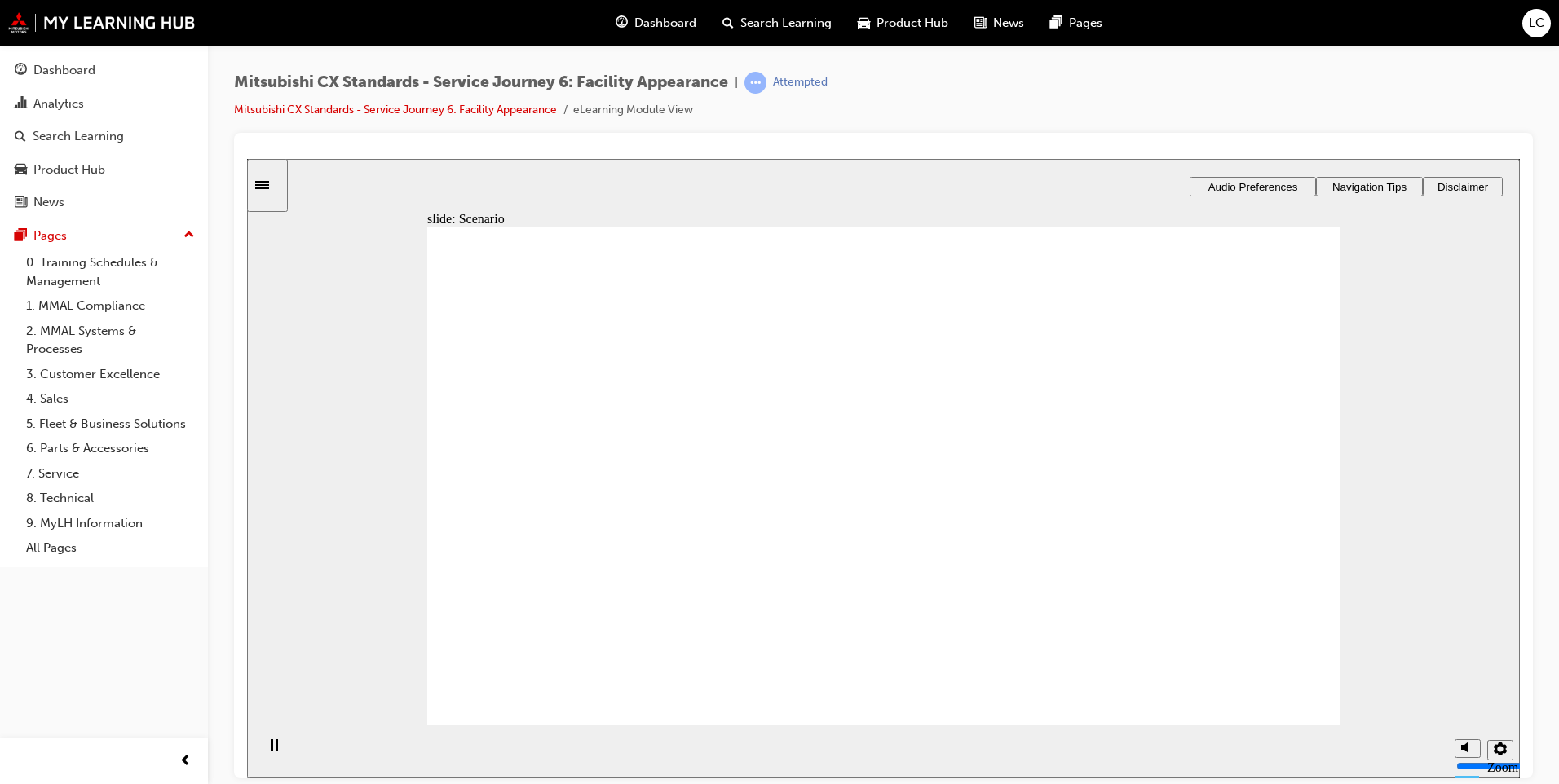
checkbox input "true"
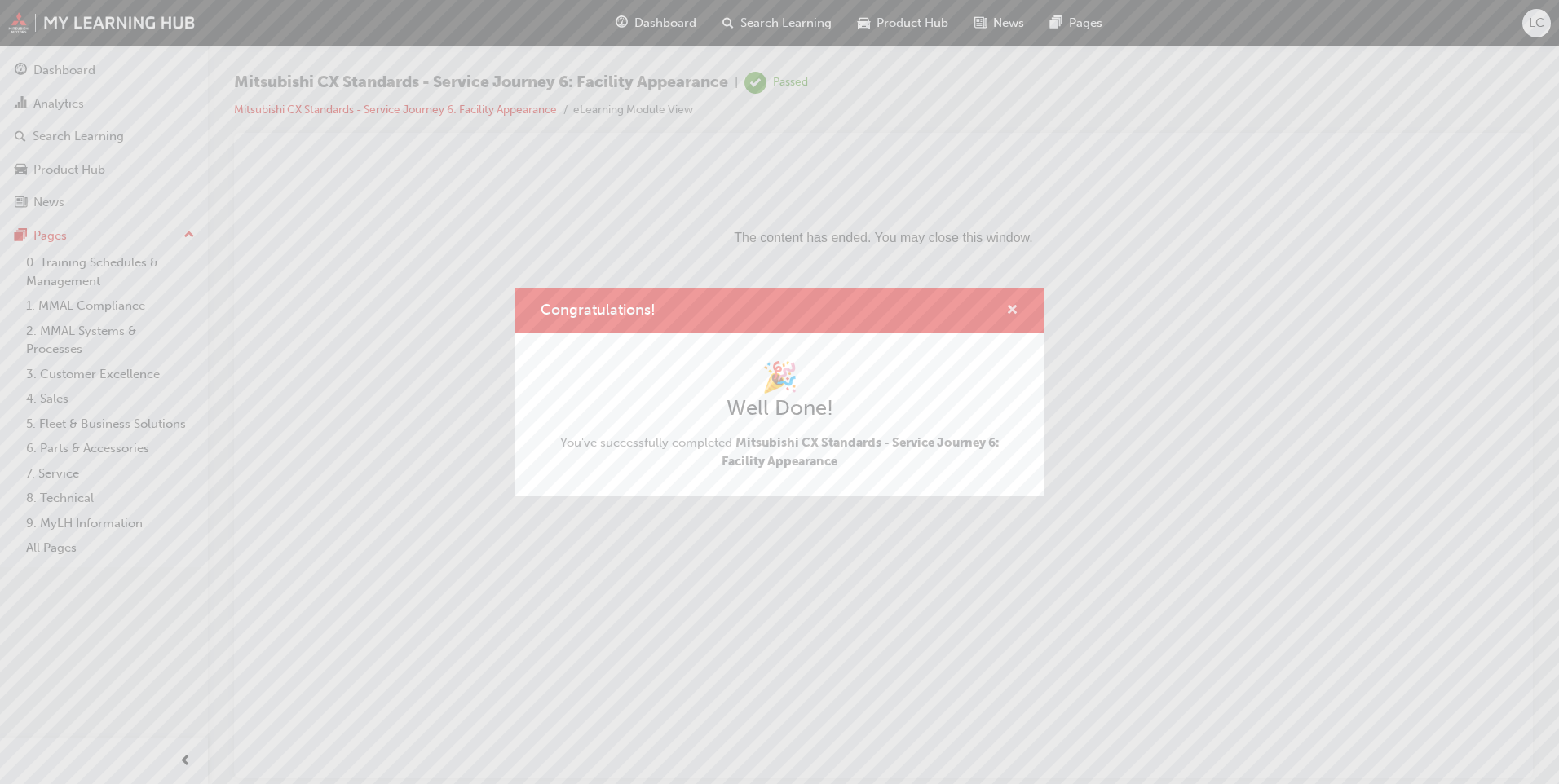
click at [1009, 315] on span "cross-icon" at bounding box center [1012, 311] width 12 height 15
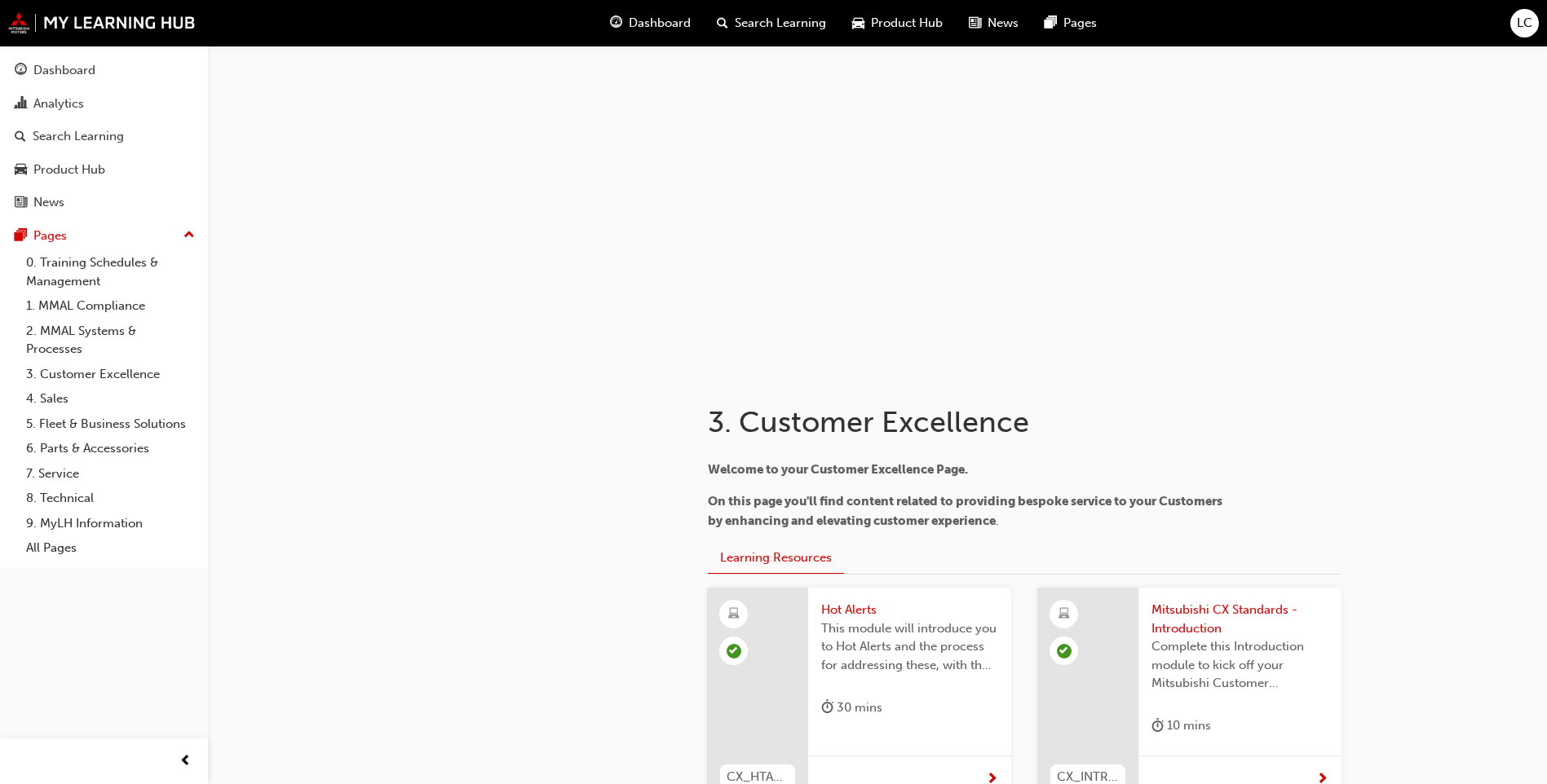
scroll to position [3146, 0]
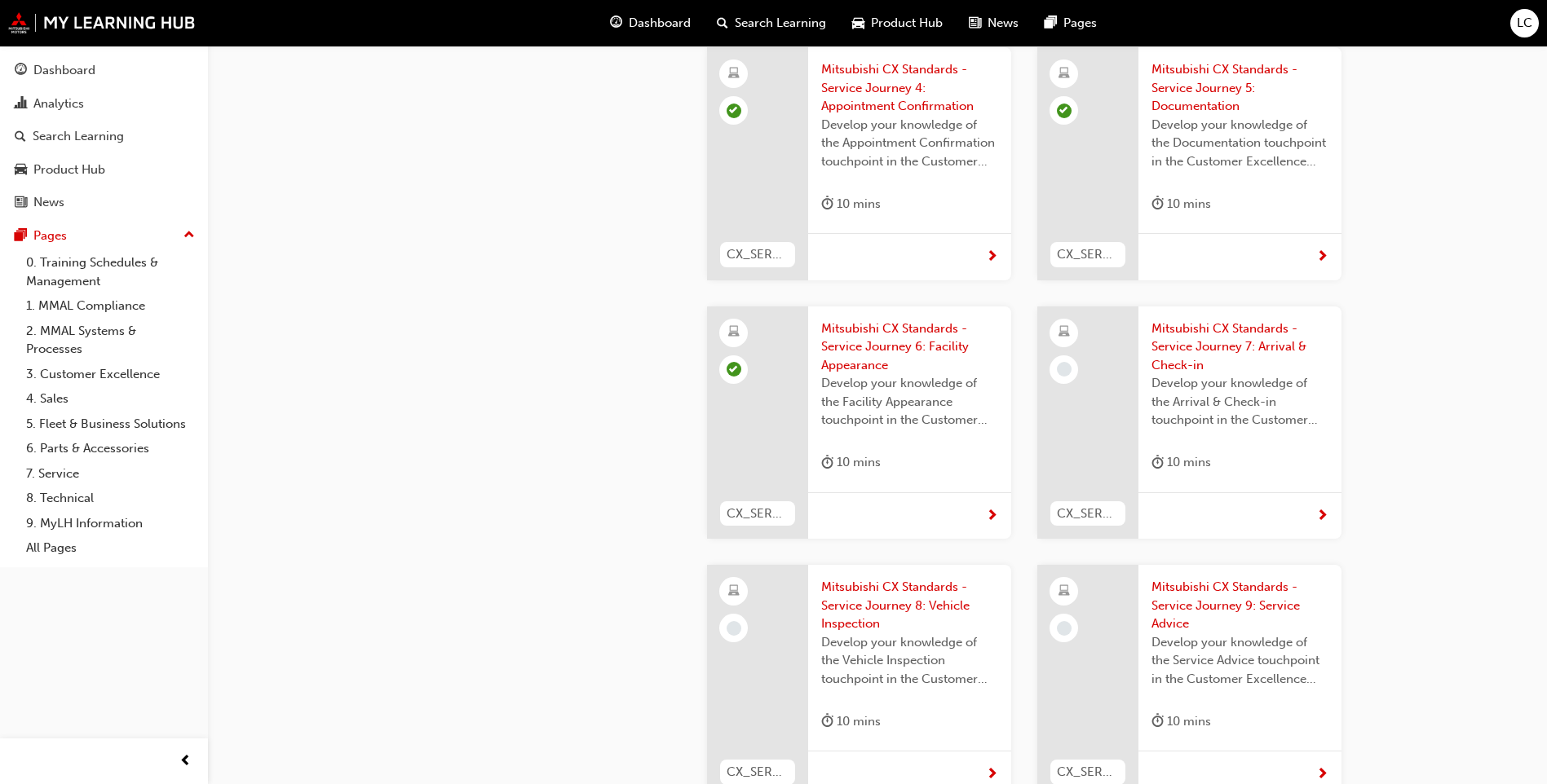
scroll to position [3500, 0]
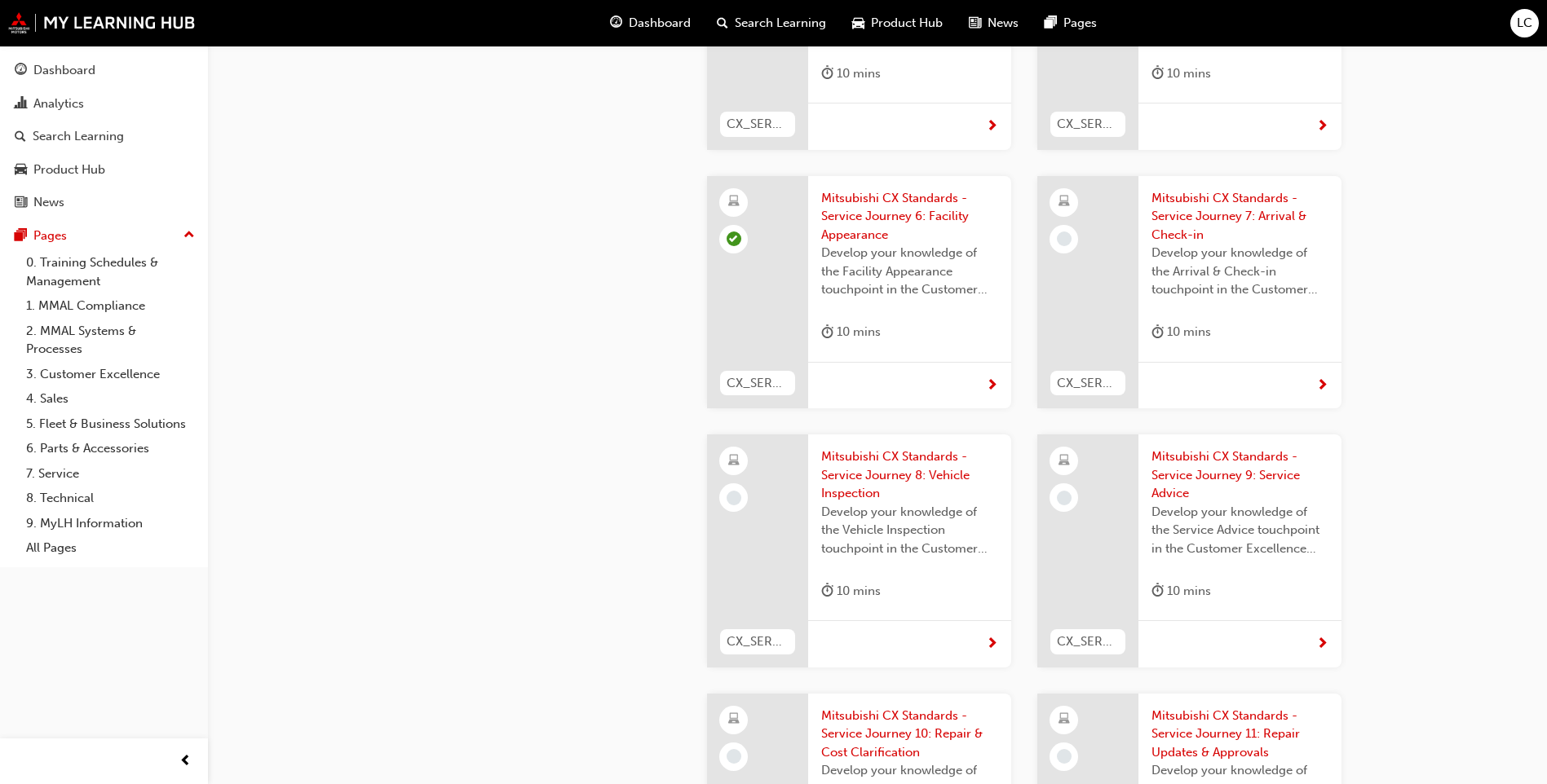
click at [1191, 189] on span "Mitsubishi CX Standards - Service Journey 7: Arrival & Check-in" at bounding box center [1240, 216] width 177 height 55
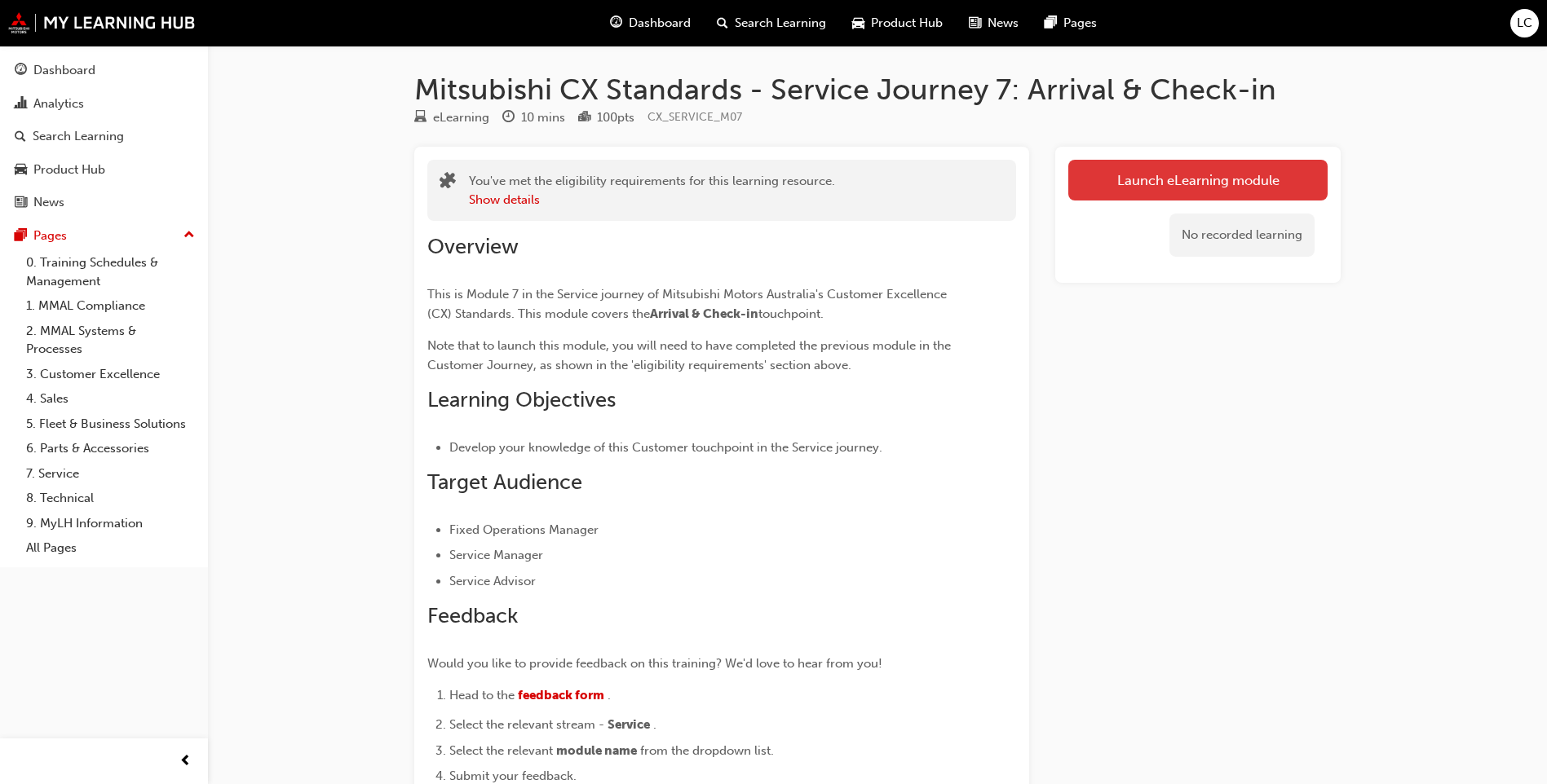
click at [1127, 171] on link "Launch eLearning module" at bounding box center [1198, 180] width 259 height 40
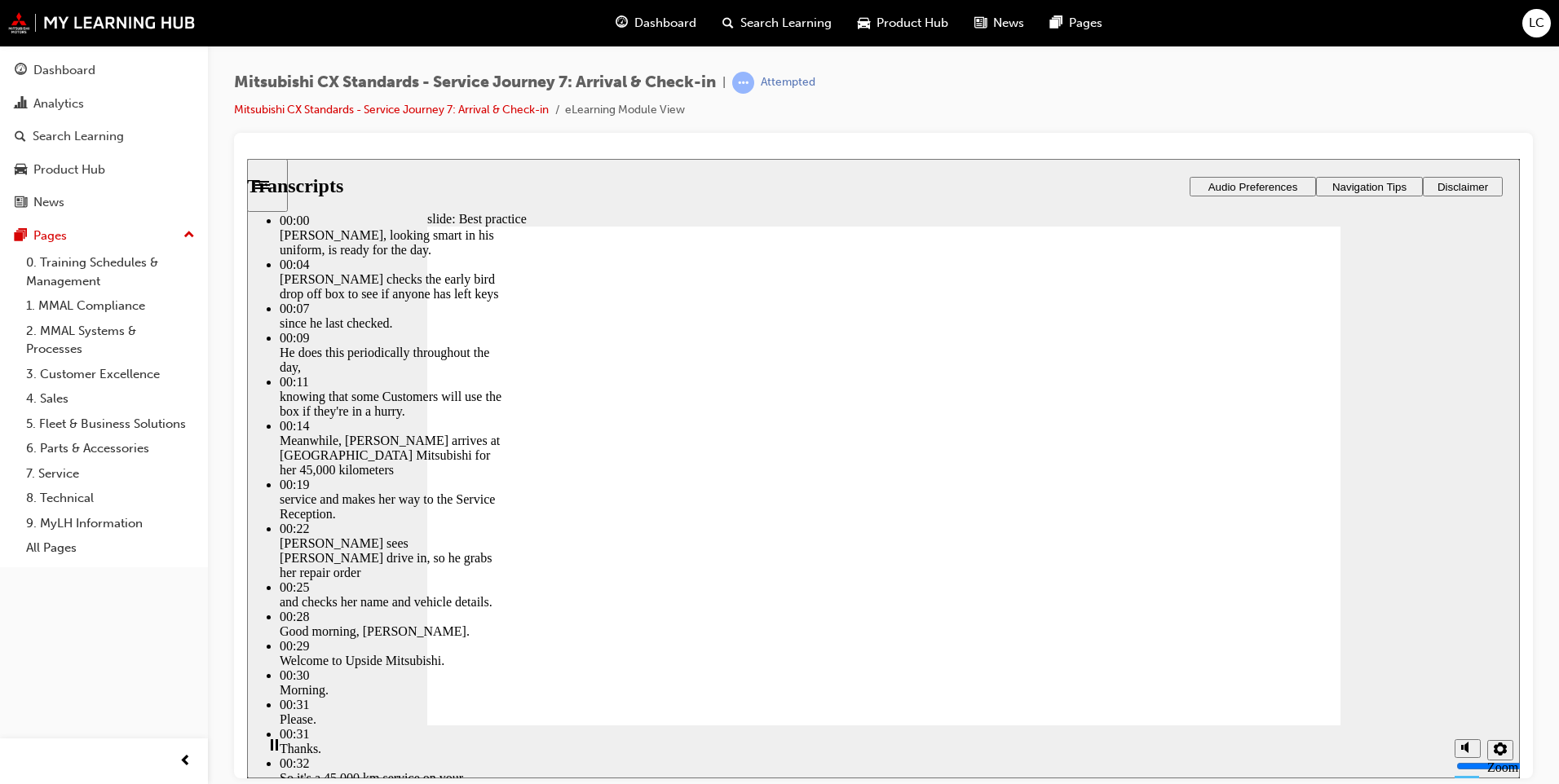
type input "181"
drag, startPoint x: 1265, startPoint y: 658, endPoint x: 1266, endPoint y: 666, distance: 8.1
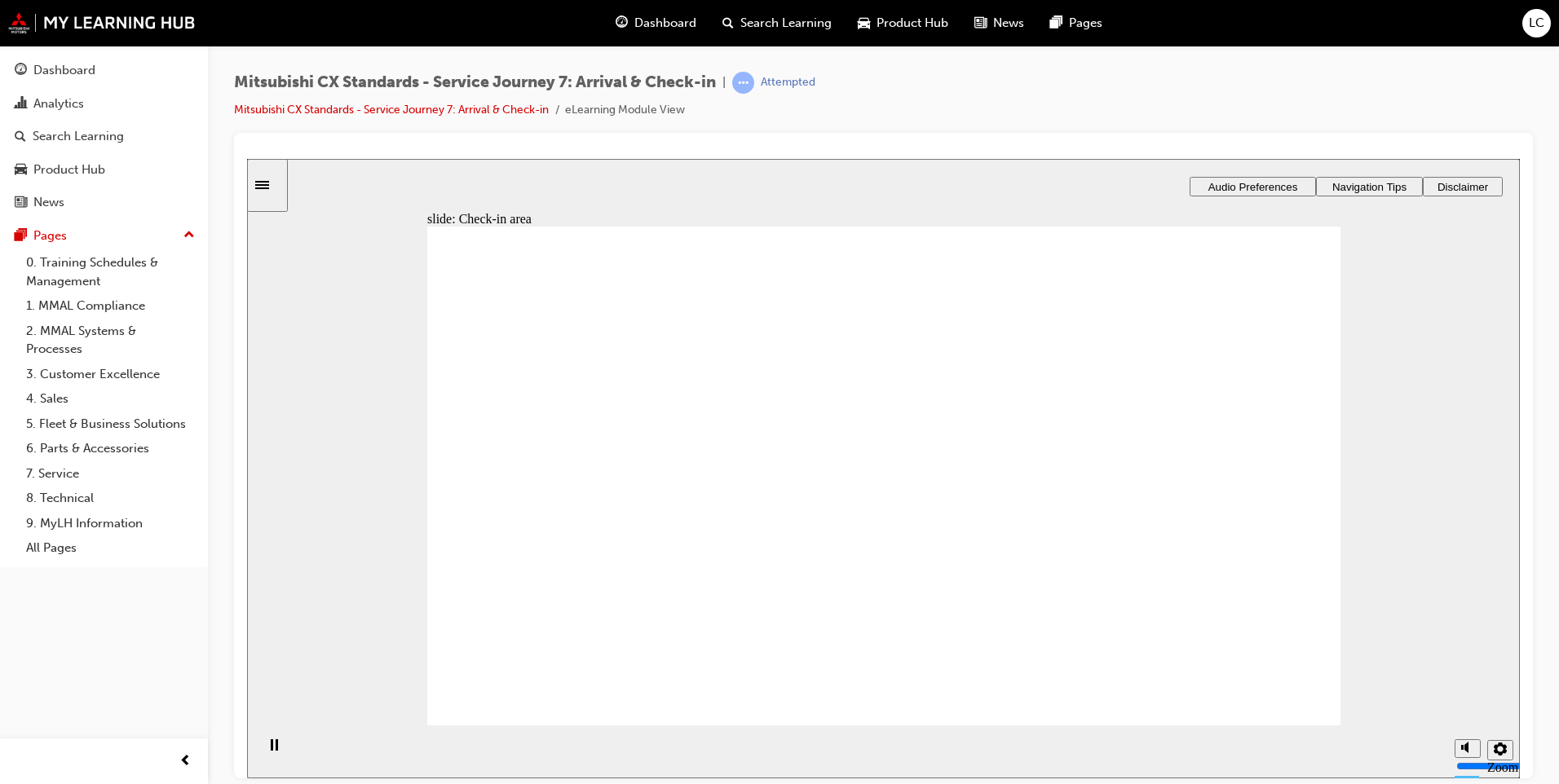
drag, startPoint x: 567, startPoint y: 505, endPoint x: 816, endPoint y: 400, distance: 270.2
drag, startPoint x: 640, startPoint y: 497, endPoint x: 850, endPoint y: 424, distance: 222.3
drag, startPoint x: 614, startPoint y: 493, endPoint x: 824, endPoint y: 501, distance: 210.2
drag, startPoint x: 647, startPoint y: 527, endPoint x: 924, endPoint y: 588, distance: 283.6
drag, startPoint x: 640, startPoint y: 518, endPoint x: 922, endPoint y: 596, distance: 292.6
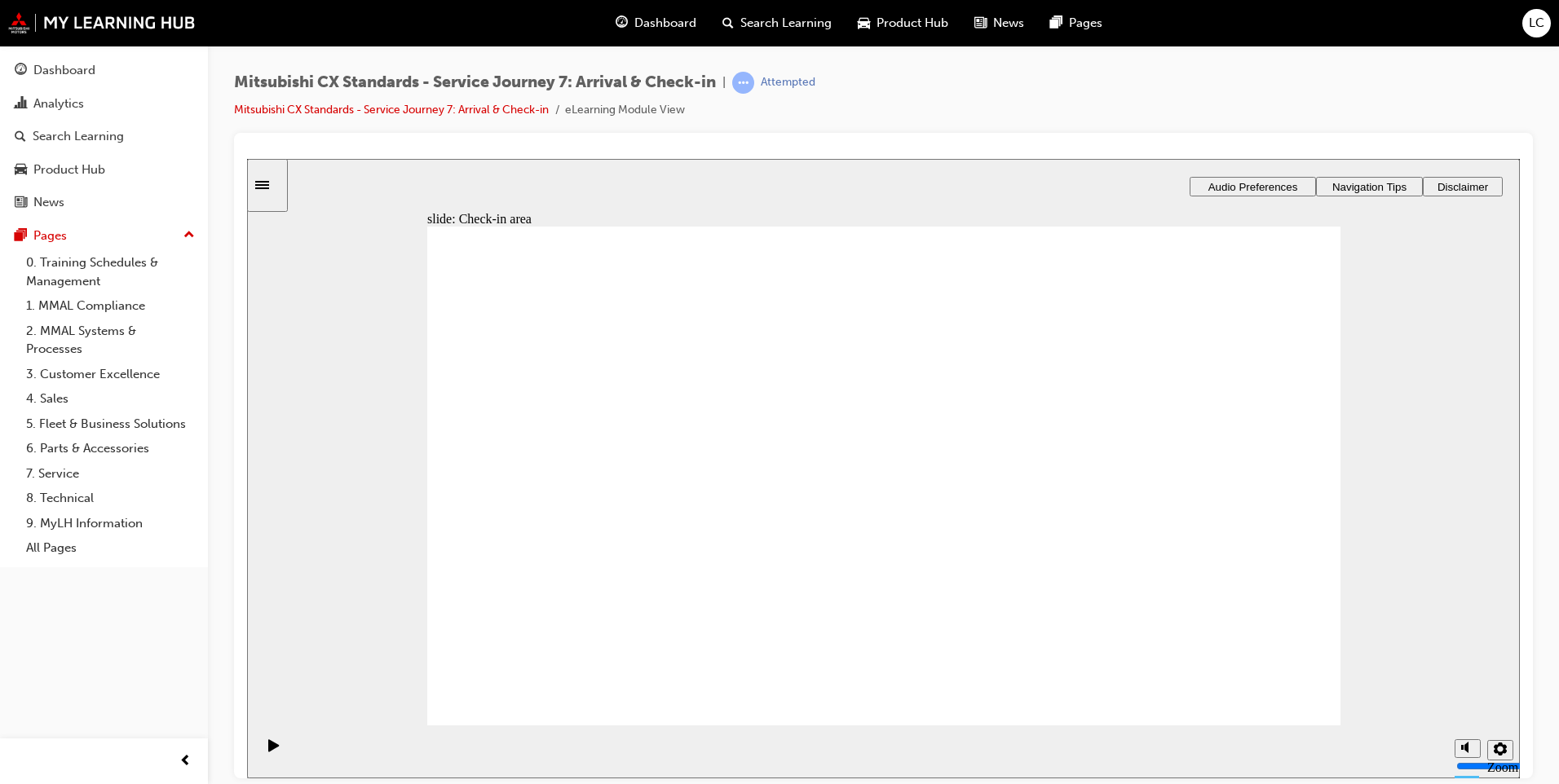
drag, startPoint x: 667, startPoint y: 510, endPoint x: 884, endPoint y: 396, distance: 245.1
drag, startPoint x: 710, startPoint y: 508, endPoint x: 969, endPoint y: 528, distance: 259.8
drag, startPoint x: 687, startPoint y: 504, endPoint x: 879, endPoint y: 536, distance: 194.6
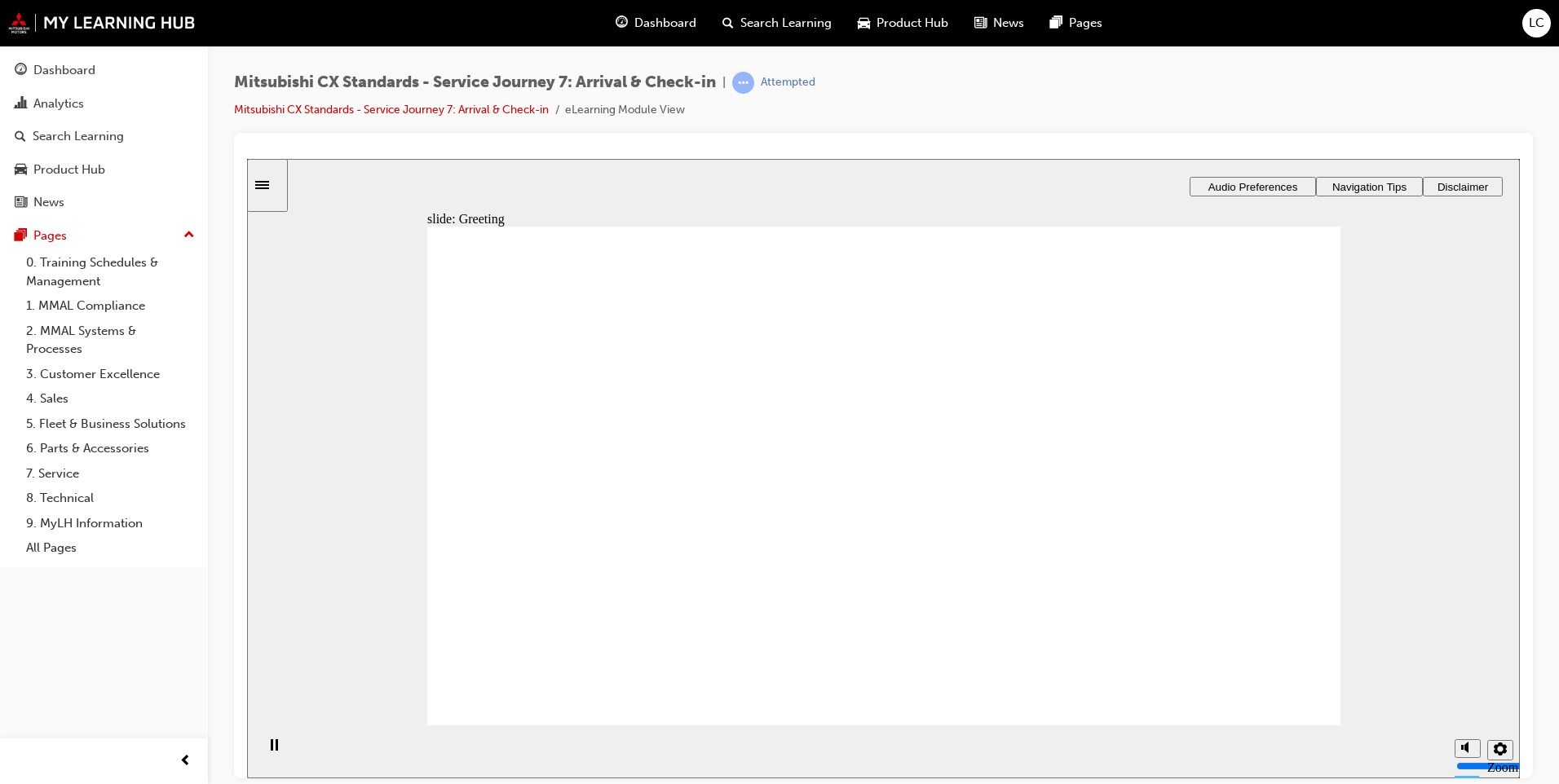
drag, startPoint x: 642, startPoint y: 480, endPoint x: 914, endPoint y: 394, distance: 285.3
drag, startPoint x: 727, startPoint y: 503, endPoint x: 1266, endPoint y: 422, distance: 545.1
drag, startPoint x: 654, startPoint y: 501, endPoint x: 909, endPoint y: 465, distance: 257.5
drag, startPoint x: 729, startPoint y: 512, endPoint x: 1232, endPoint y: 489, distance: 503.5
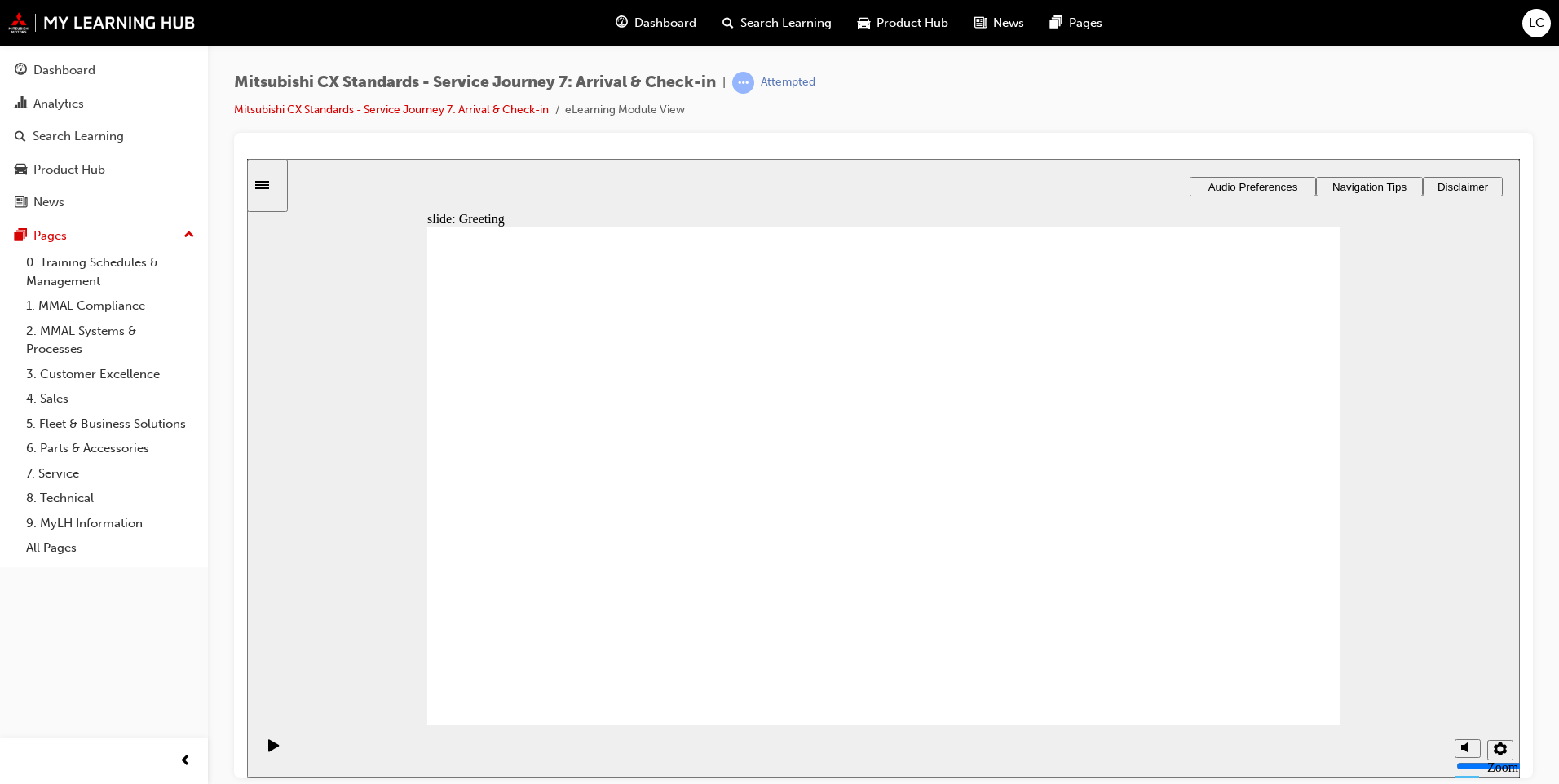
drag, startPoint x: 707, startPoint y: 503, endPoint x: 1007, endPoint y: 399, distance: 317.5
drag, startPoint x: 595, startPoint y: 487, endPoint x: 941, endPoint y: 418, distance: 352.8
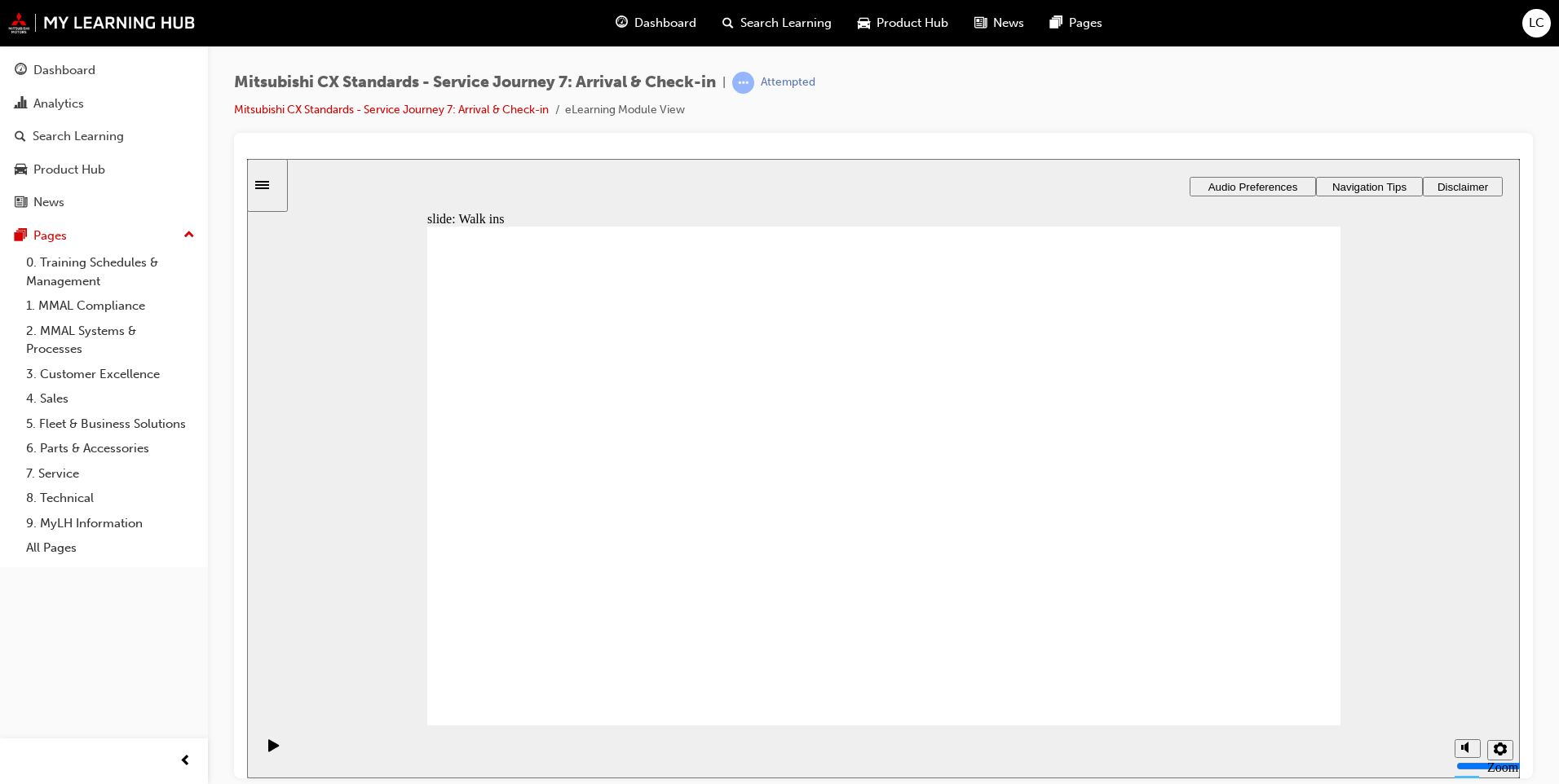
drag, startPoint x: 655, startPoint y: 499, endPoint x: 886, endPoint y: 493, distance: 231.1
drag, startPoint x: 710, startPoint y: 512, endPoint x: 908, endPoint y: 547, distance: 201.1
drag, startPoint x: 729, startPoint y: 494, endPoint x: 900, endPoint y: 586, distance: 194.2
drag, startPoint x: 862, startPoint y: 347, endPoint x: 1138, endPoint y: 374, distance: 277.3
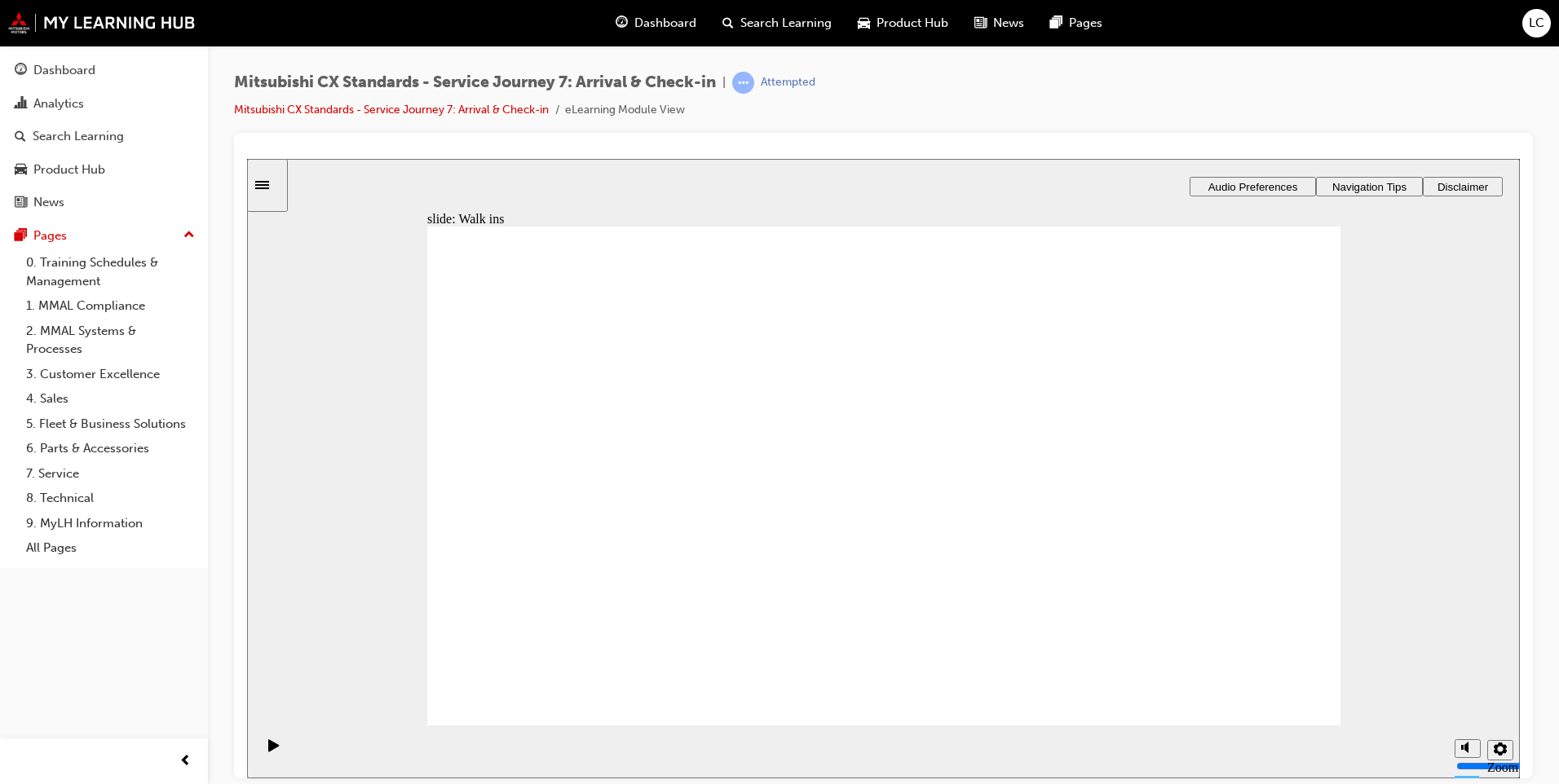
drag, startPoint x: 659, startPoint y: 500, endPoint x: 1222, endPoint y: 391, distance: 573.5
drag, startPoint x: 898, startPoint y: 463, endPoint x: 923, endPoint y: 442, distance: 32.6
drag, startPoint x: 904, startPoint y: 507, endPoint x: 1193, endPoint y: 431, distance: 298.8
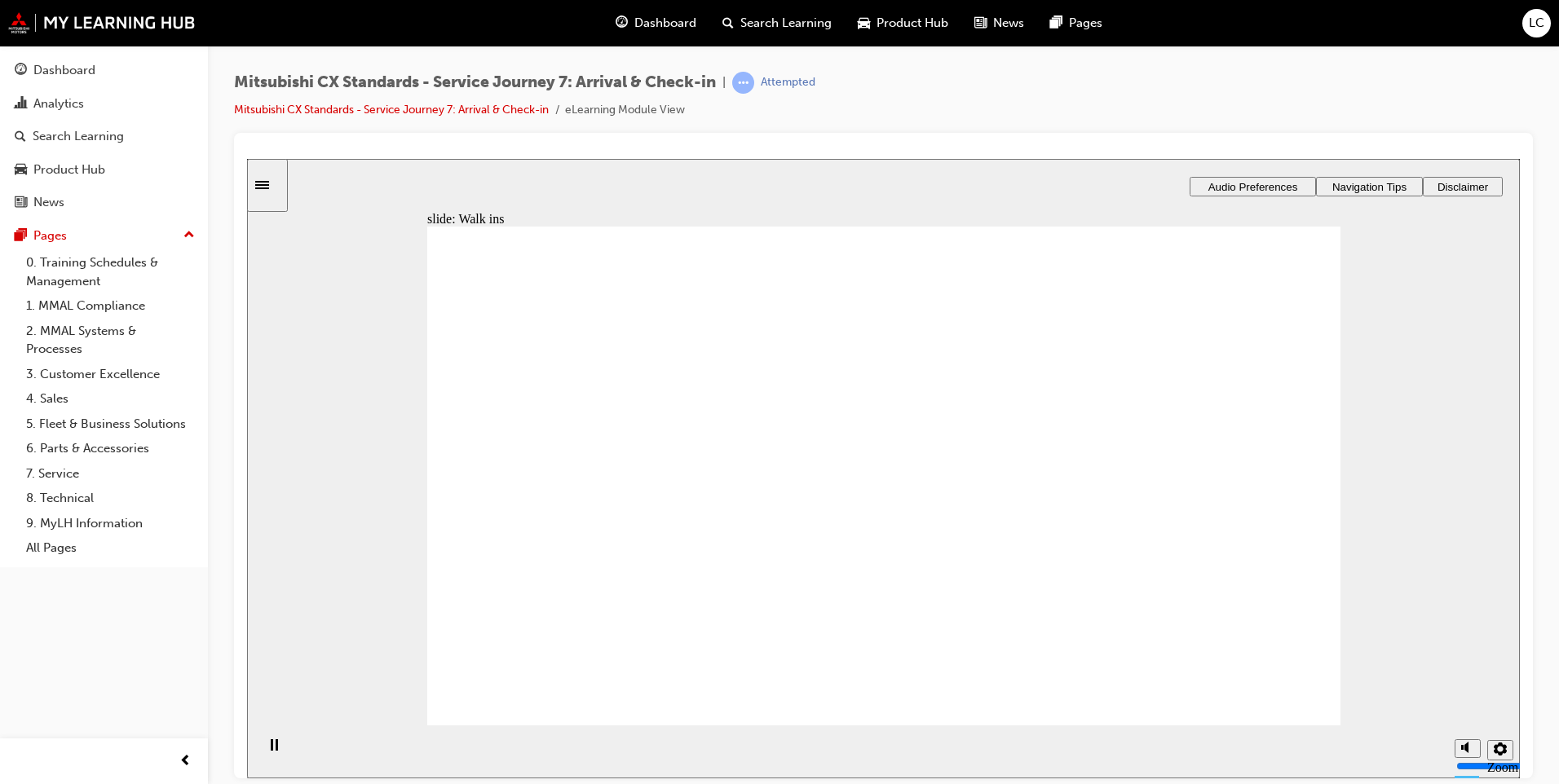
drag, startPoint x: 858, startPoint y: 354, endPoint x: 1129, endPoint y: 462, distance: 291.7
drag, startPoint x: 974, startPoint y: 553, endPoint x: 1165, endPoint y: 513, distance: 195.1
drag, startPoint x: 947, startPoint y: 423, endPoint x: 1228, endPoint y: 624, distance: 345.5
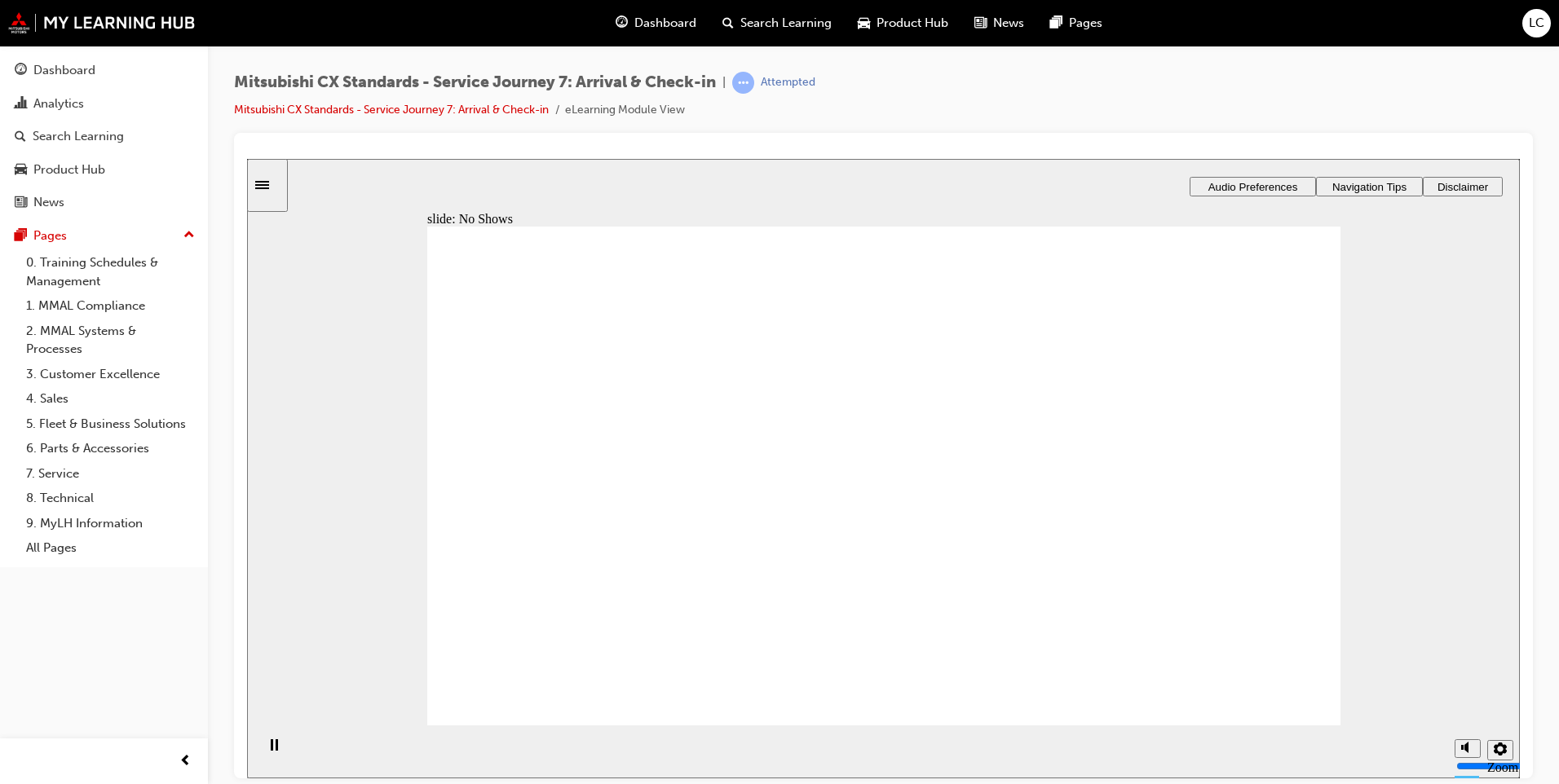
drag, startPoint x: 569, startPoint y: 458, endPoint x: 1147, endPoint y: 417, distance: 579.5
drag, startPoint x: 730, startPoint y: 465, endPoint x: 1261, endPoint y: 481, distance: 531.2
drag, startPoint x: 651, startPoint y: 458, endPoint x: 876, endPoint y: 432, distance: 226.5
drag, startPoint x: 706, startPoint y: 475, endPoint x: 920, endPoint y: 490, distance: 214.5
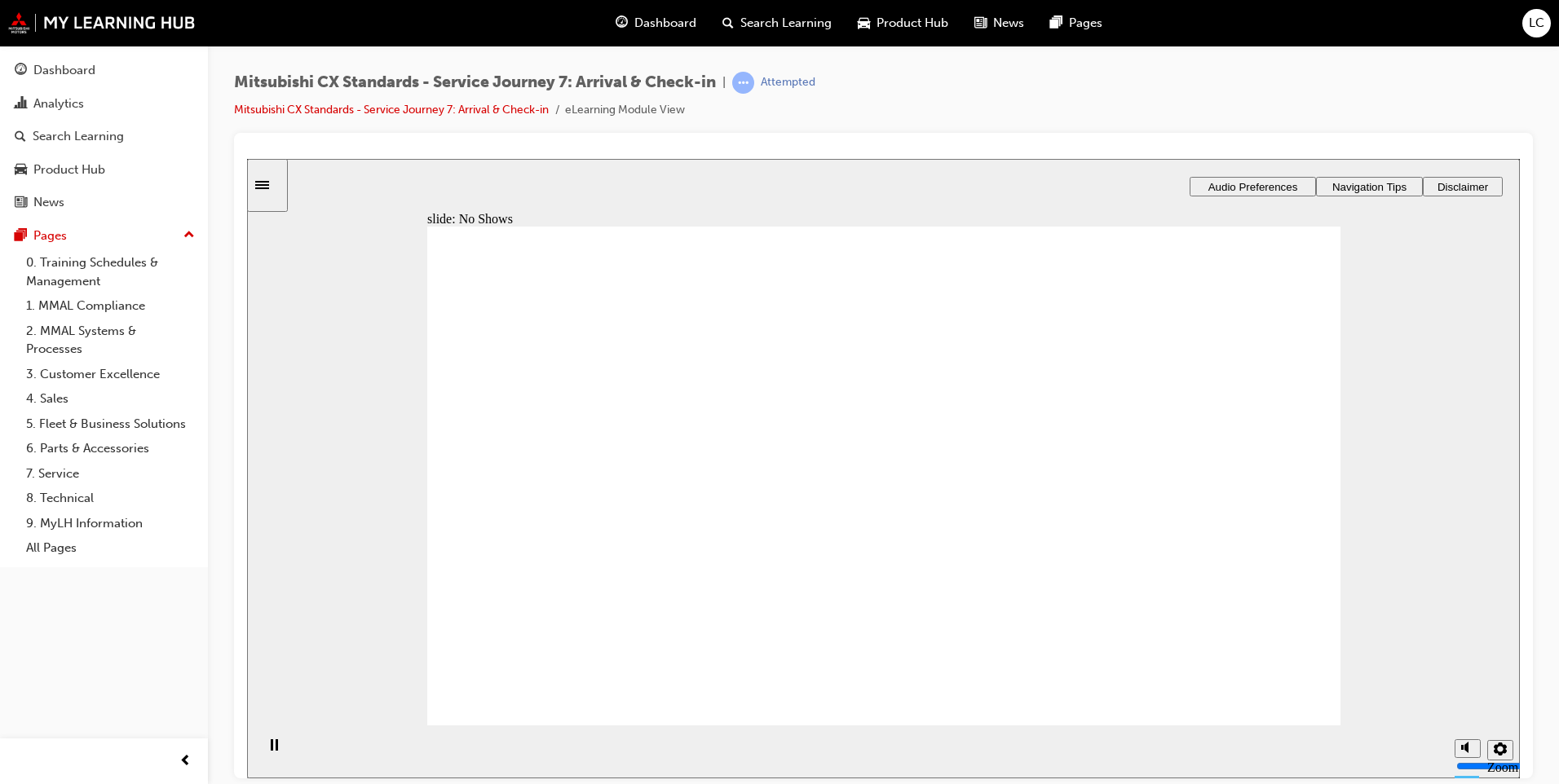
checkbox input "true"
drag, startPoint x: 711, startPoint y: 402, endPoint x: 702, endPoint y: 416, distance: 16.6
checkbox input "true"
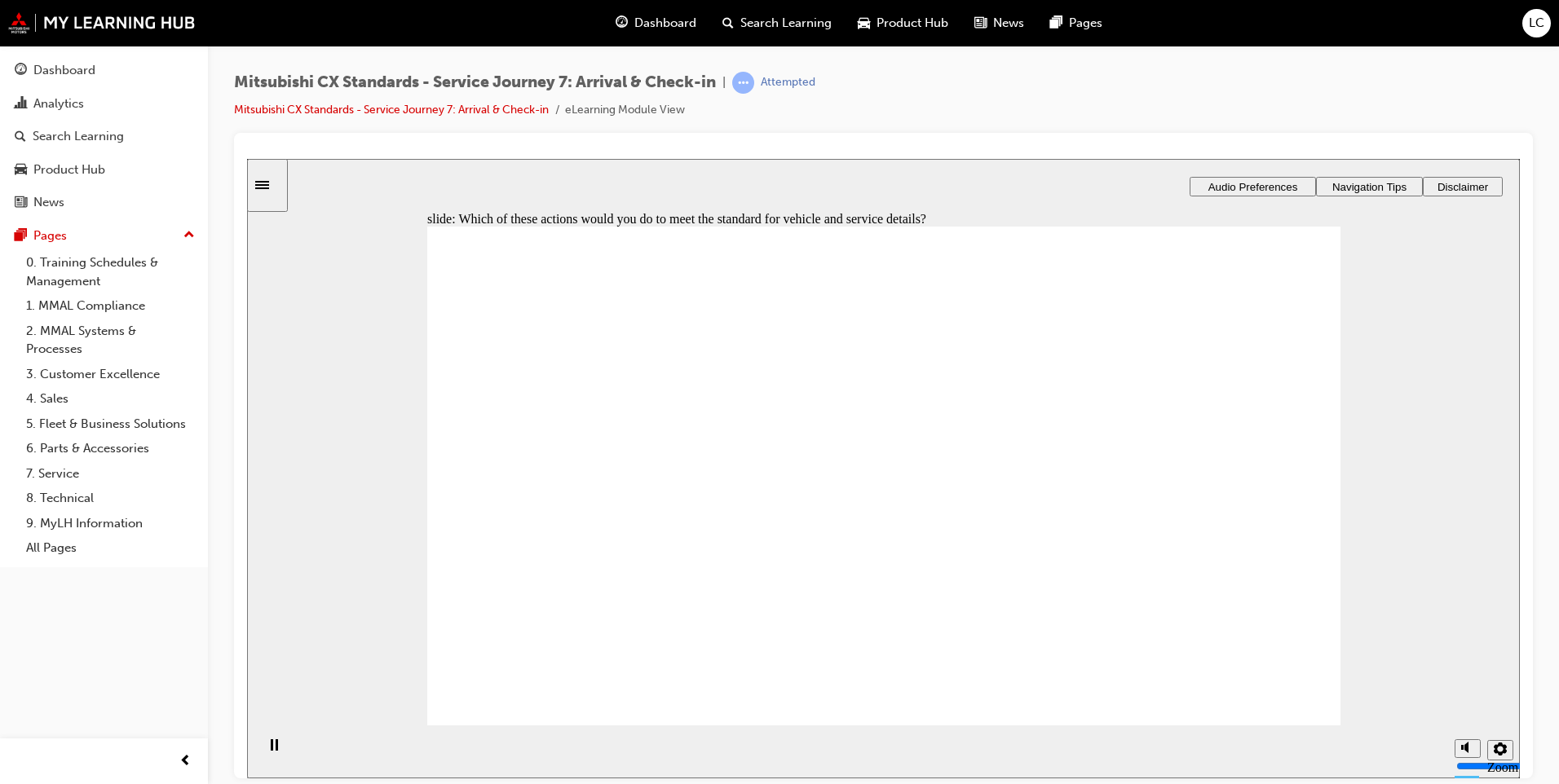
checkbox input "true"
drag, startPoint x: 742, startPoint y: 580, endPoint x: 1244, endPoint y: 679, distance: 511.7
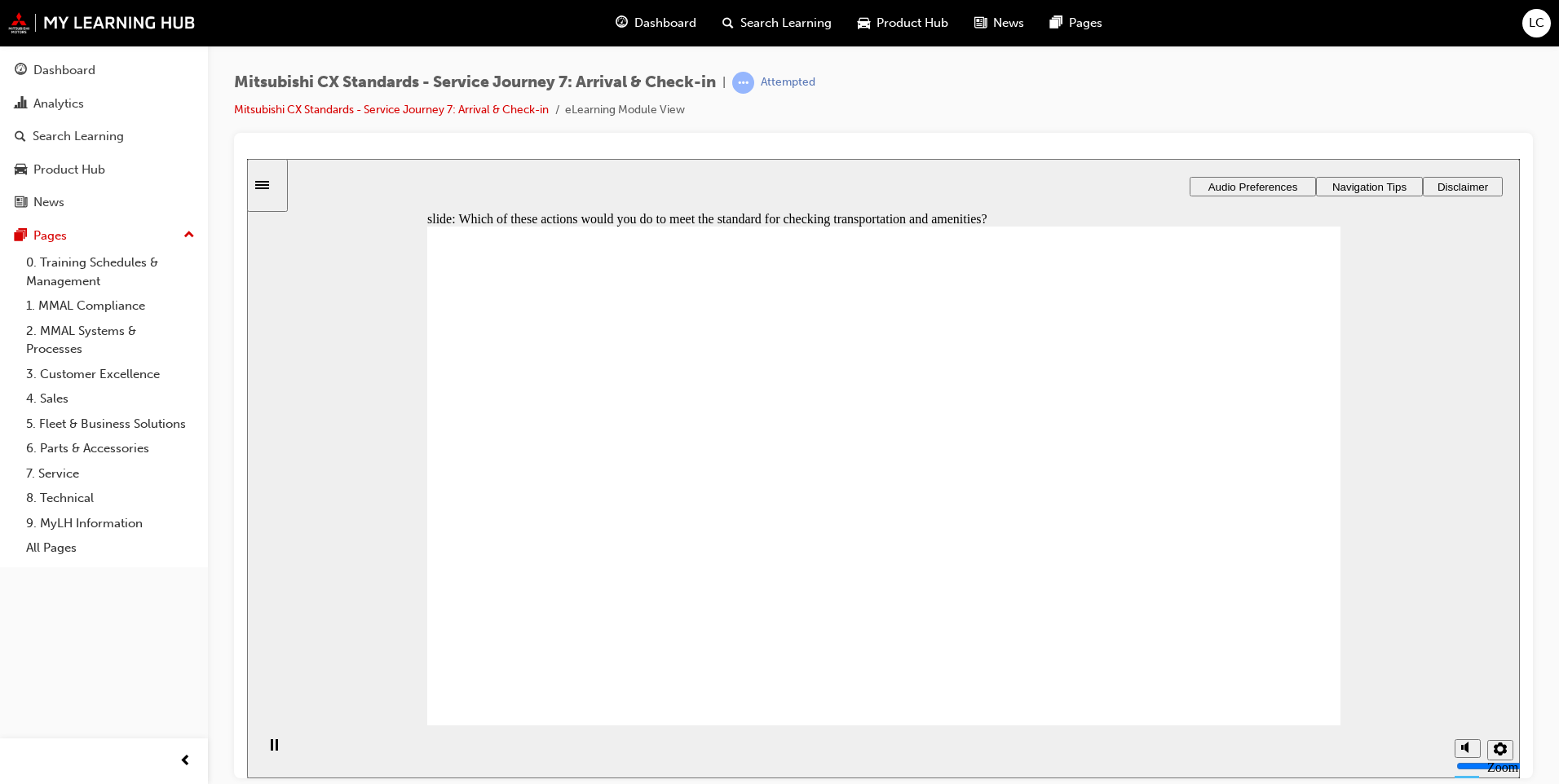
checkbox input "true"
drag, startPoint x: 854, startPoint y: 583, endPoint x: 839, endPoint y: 538, distance: 47.4
checkbox input "true"
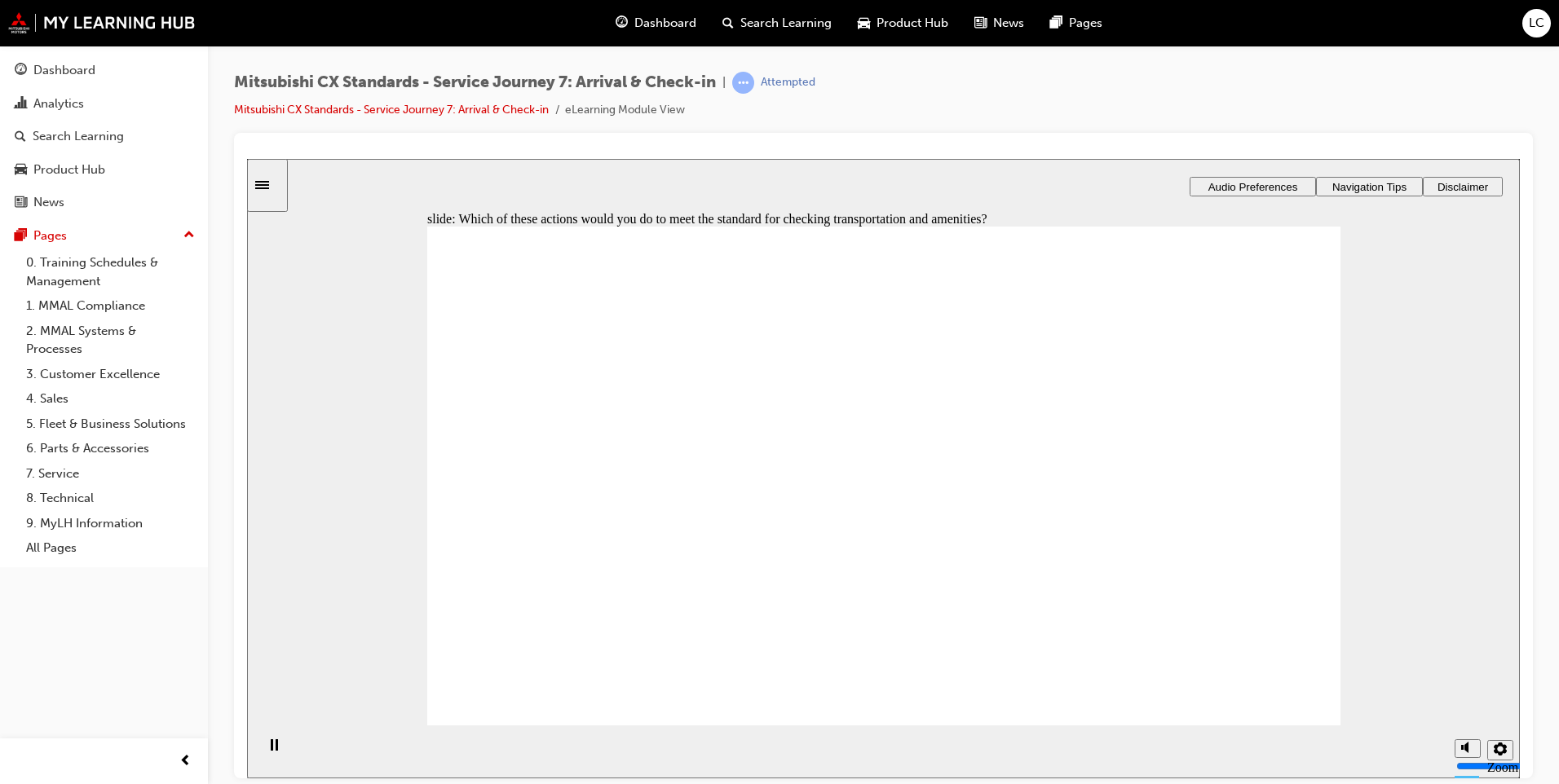
checkbox input "true"
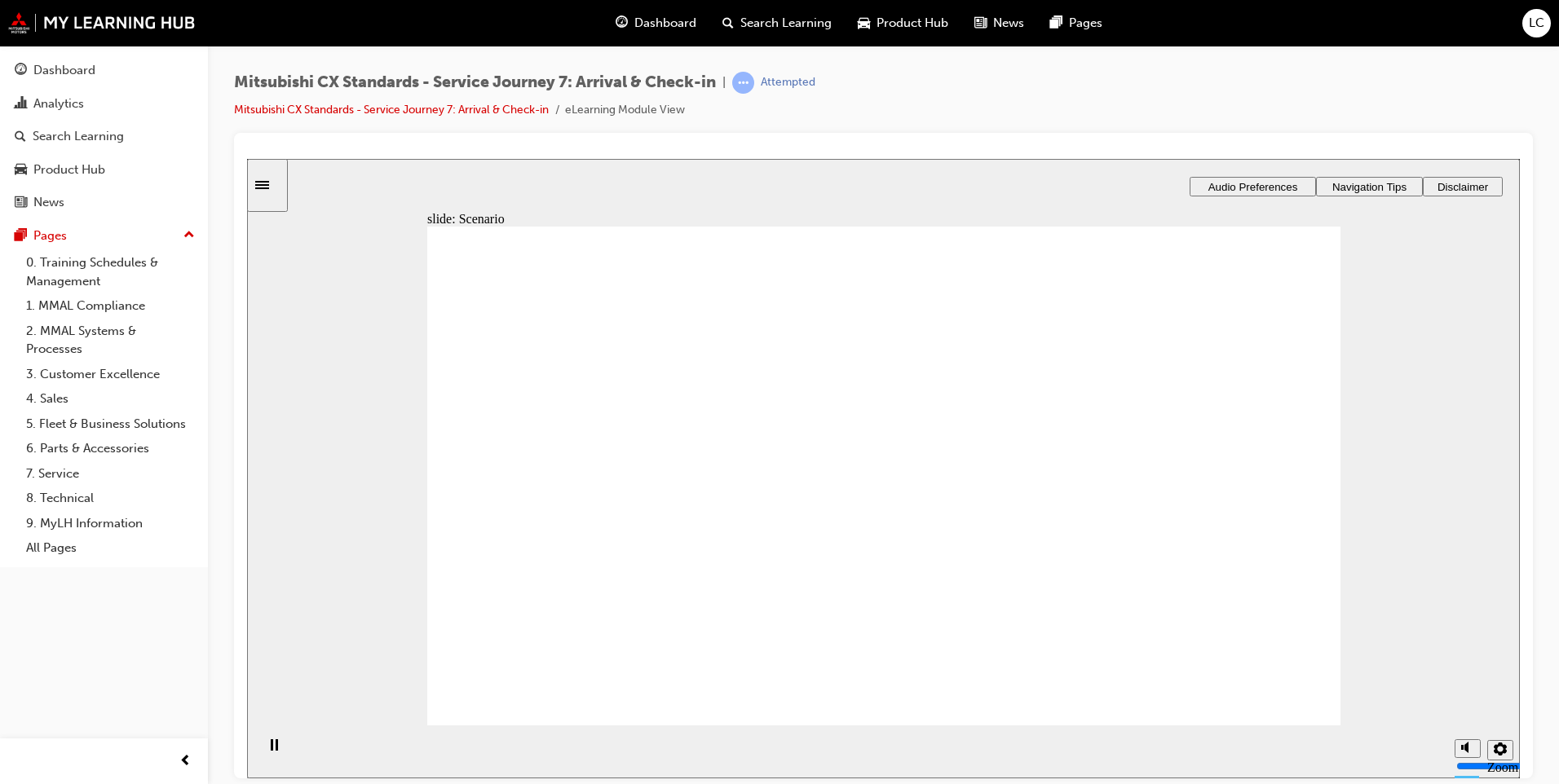
checkbox input "true"
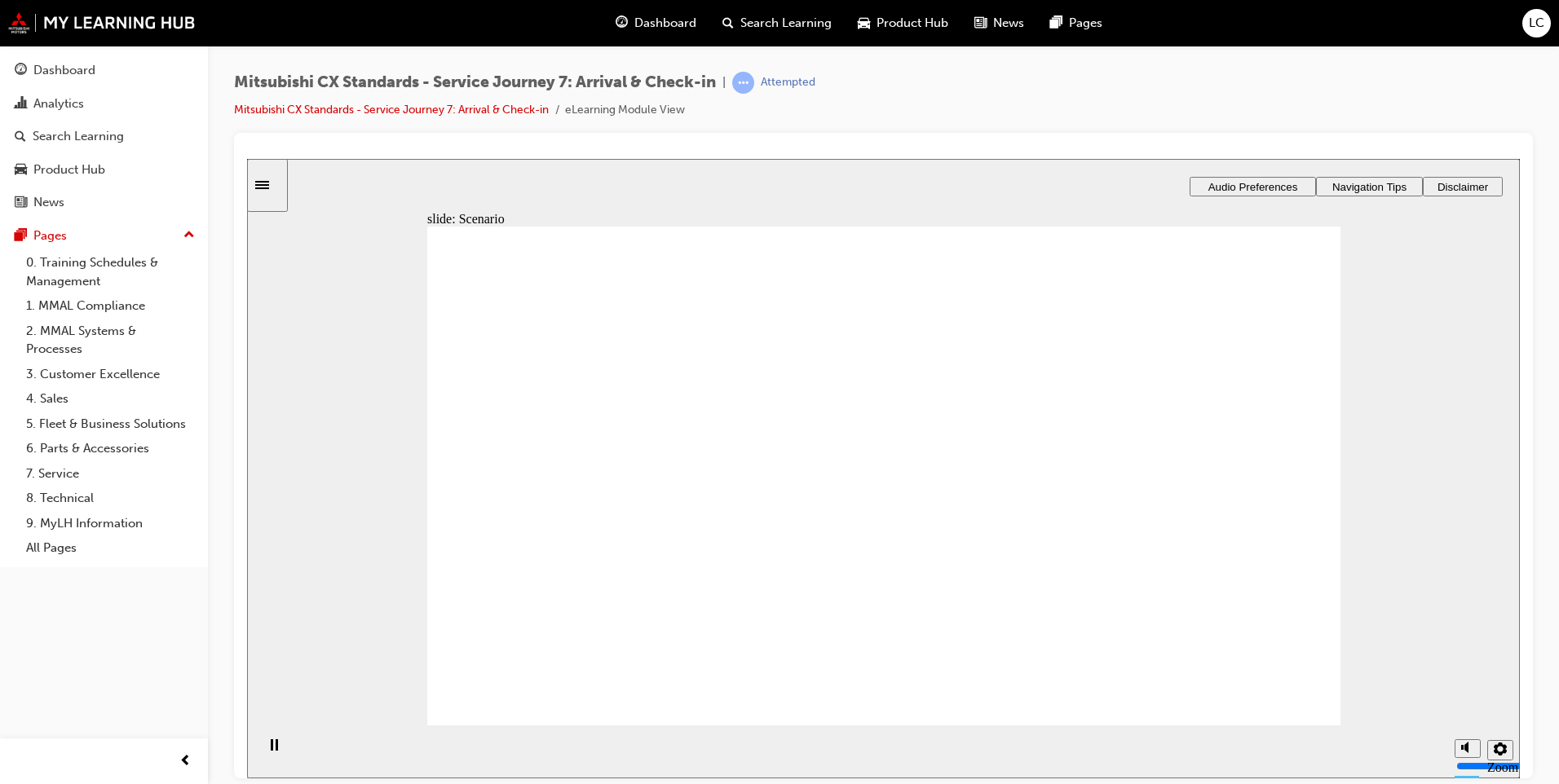
checkbox input "true"
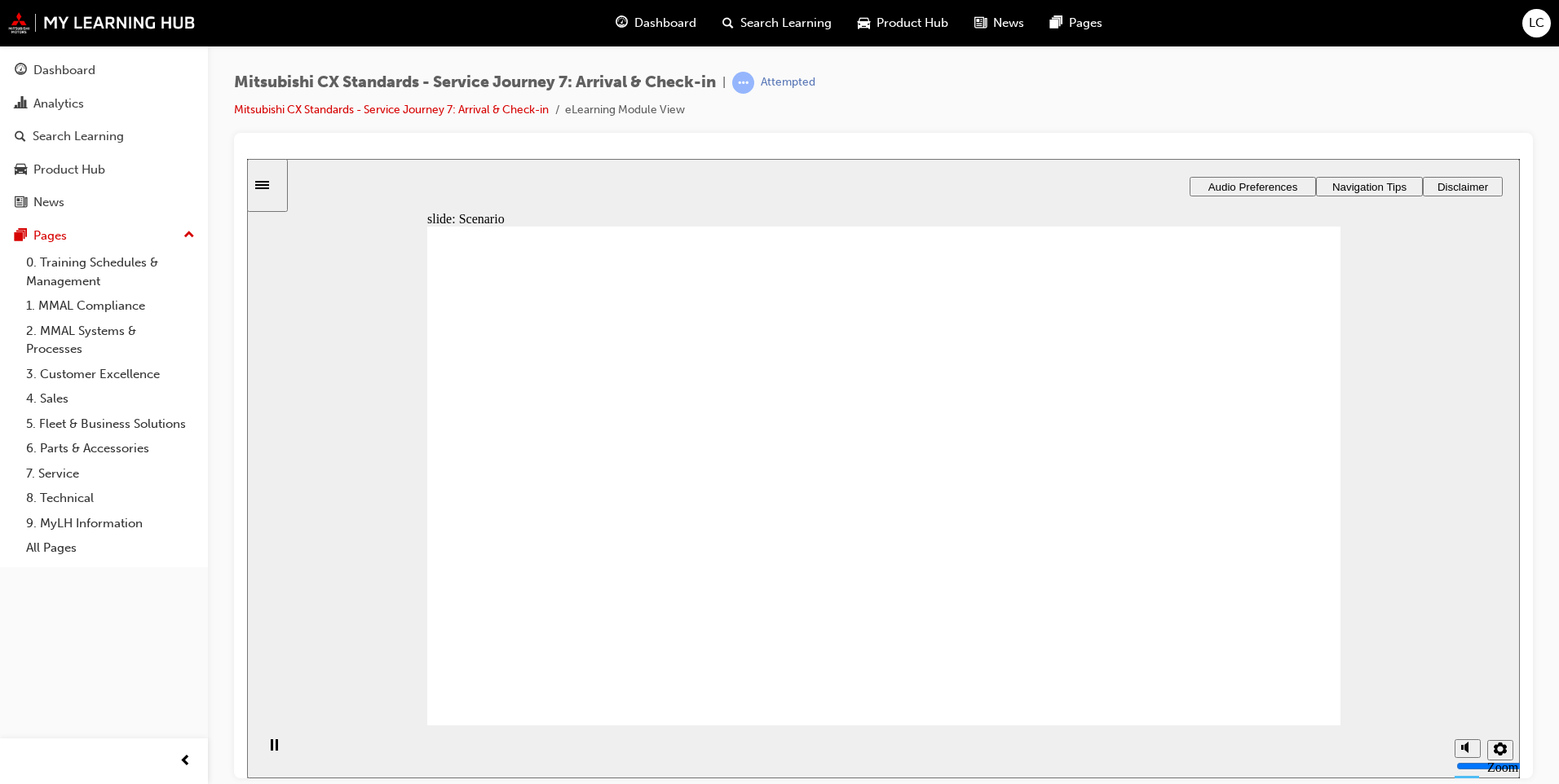
drag, startPoint x: 654, startPoint y: 559, endPoint x: 661, endPoint y: 588, distance: 29.8
checkbox input "true"
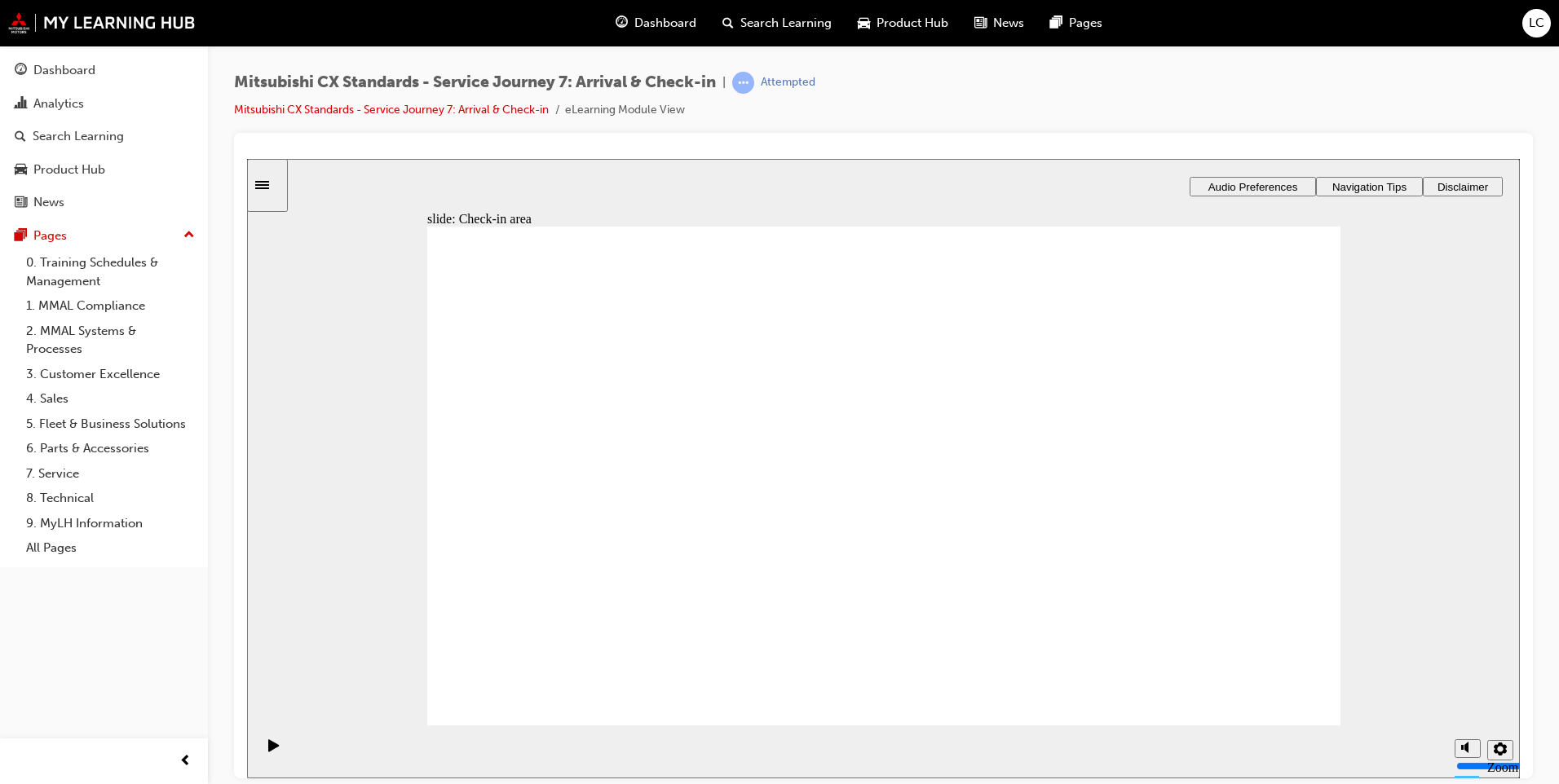
drag, startPoint x: 565, startPoint y: 526, endPoint x: 892, endPoint y: 406, distance: 348.3
drag, startPoint x: 585, startPoint y: 520, endPoint x: 1136, endPoint y: 408, distance: 562.3
drag, startPoint x: 679, startPoint y: 485, endPoint x: 905, endPoint y: 442, distance: 230.1
drag, startPoint x: 714, startPoint y: 531, endPoint x: 839, endPoint y: 518, distance: 125.7
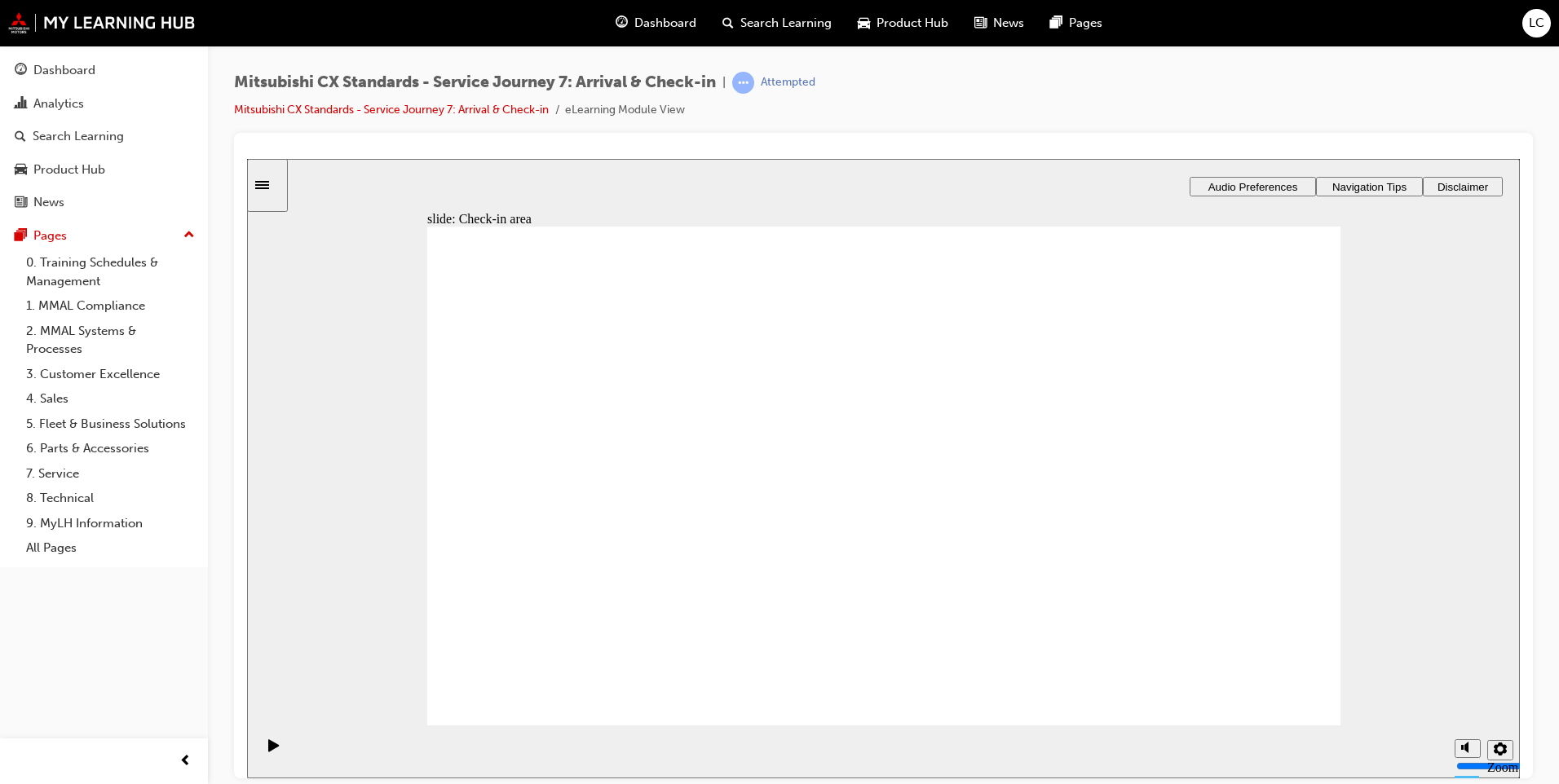
drag, startPoint x: 603, startPoint y: 453, endPoint x: 614, endPoint y: 485, distance: 33.8
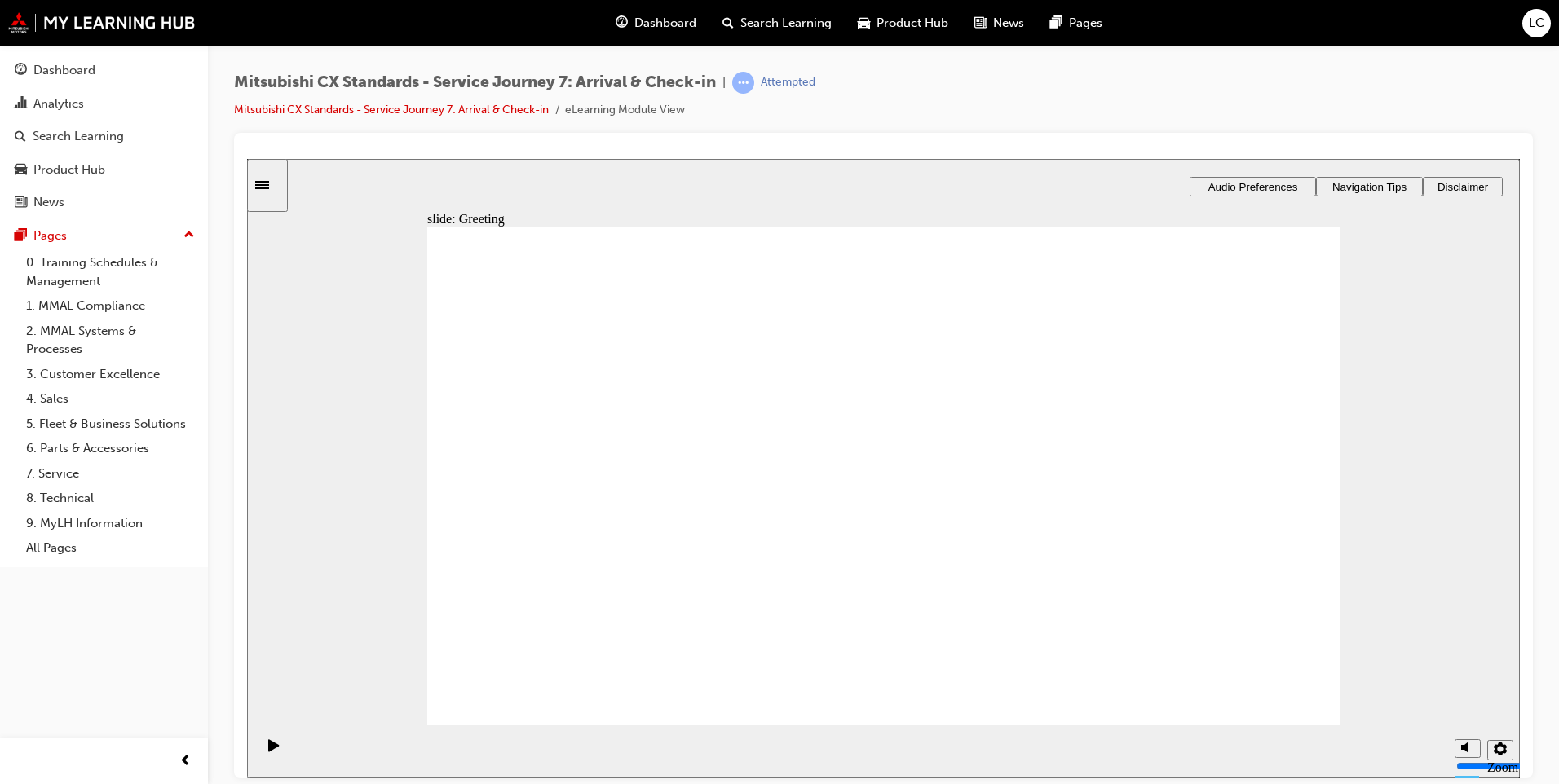
drag, startPoint x: 614, startPoint y: 485, endPoint x: 882, endPoint y: 427, distance: 274.2
drag, startPoint x: 613, startPoint y: 484, endPoint x: 1248, endPoint y: 453, distance: 635.8
drag, startPoint x: 665, startPoint y: 495, endPoint x: 886, endPoint y: 497, distance: 221.0
drag, startPoint x: 683, startPoint y: 515, endPoint x: 900, endPoint y: 555, distance: 220.7
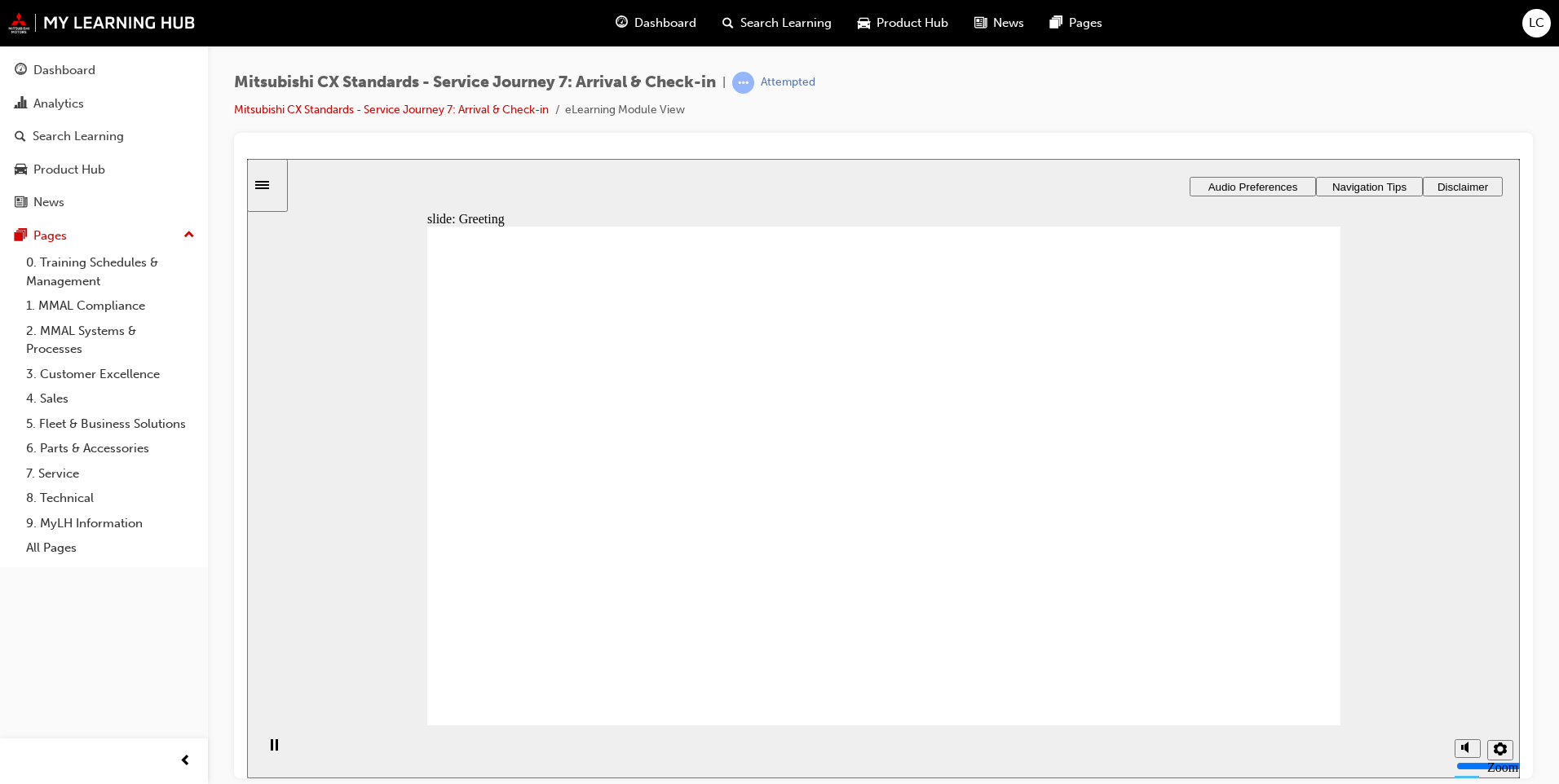
drag, startPoint x: 927, startPoint y: 600, endPoint x: 1108, endPoint y: 375, distance: 288.8
drag, startPoint x: 881, startPoint y: 392, endPoint x: 1107, endPoint y: 435, distance: 230.1
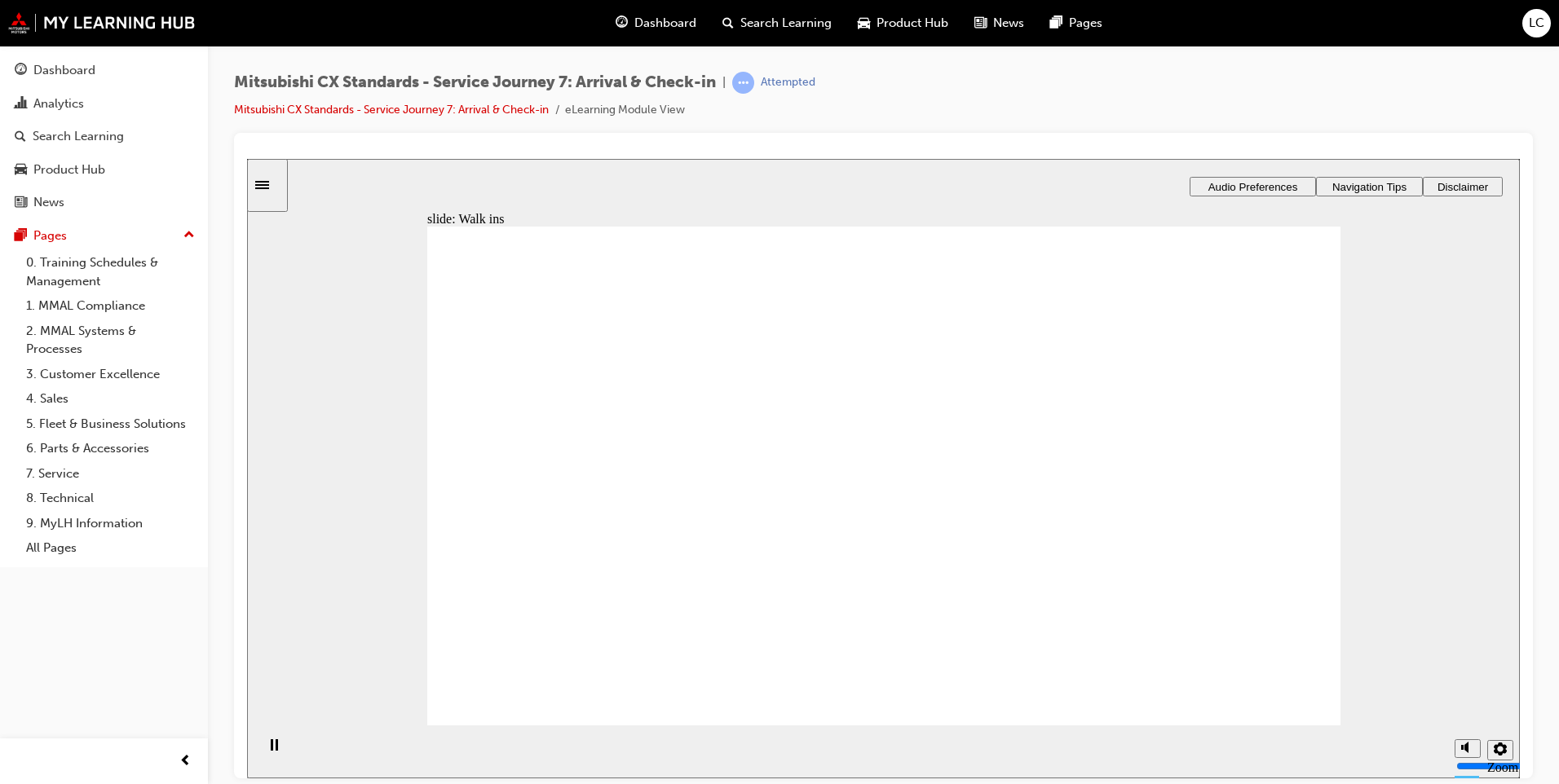
drag, startPoint x: 1015, startPoint y: 489, endPoint x: 1168, endPoint y: 495, distance: 153.1
drag, startPoint x: 902, startPoint y: 527, endPoint x: 1121, endPoint y: 526, distance: 219.0
drag, startPoint x: 886, startPoint y: 419, endPoint x: 1124, endPoint y: 597, distance: 297.2
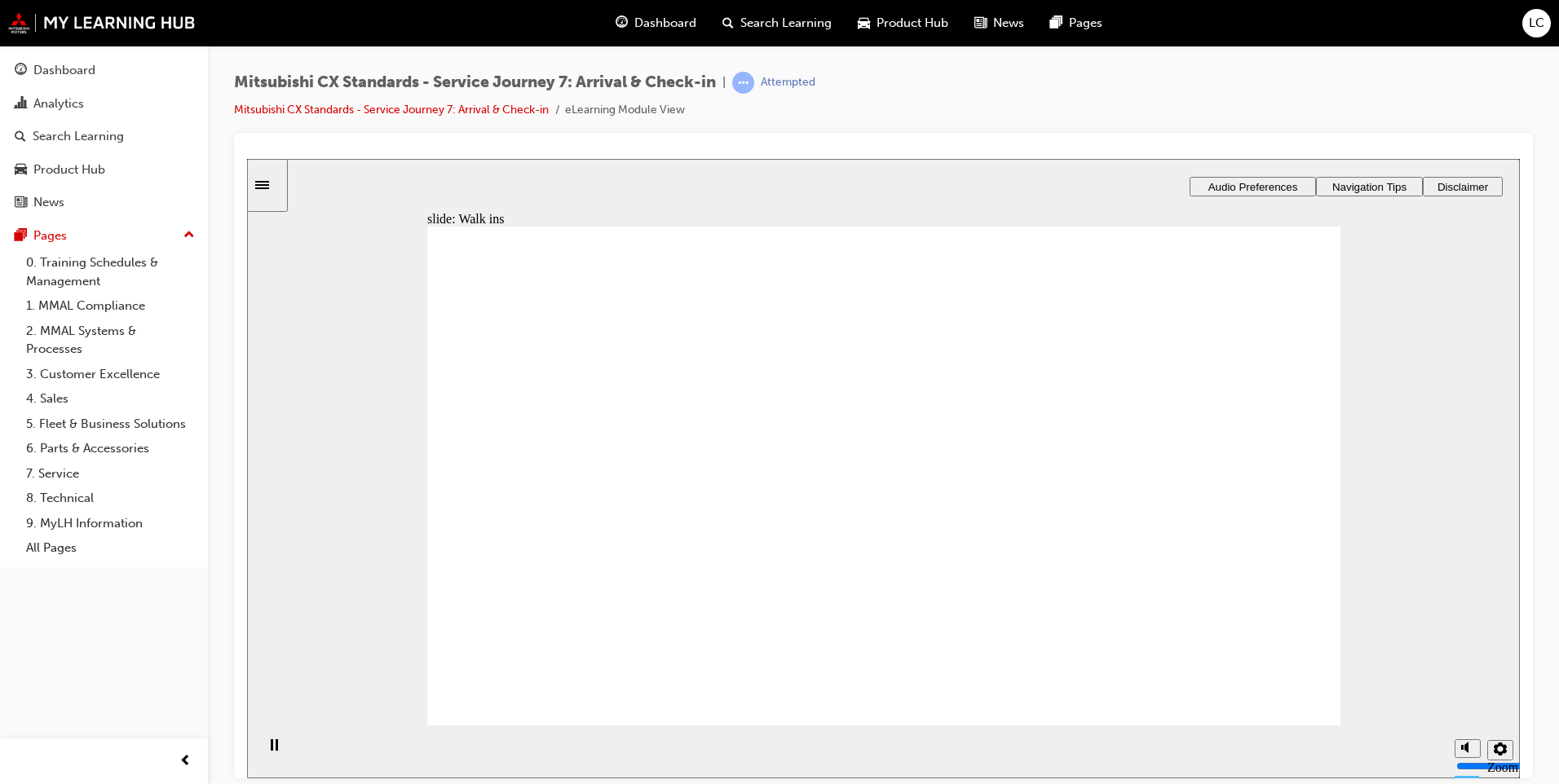
checkbox input "true"
drag, startPoint x: 545, startPoint y: 397, endPoint x: 548, endPoint y: 409, distance: 12.4
checkbox input "true"
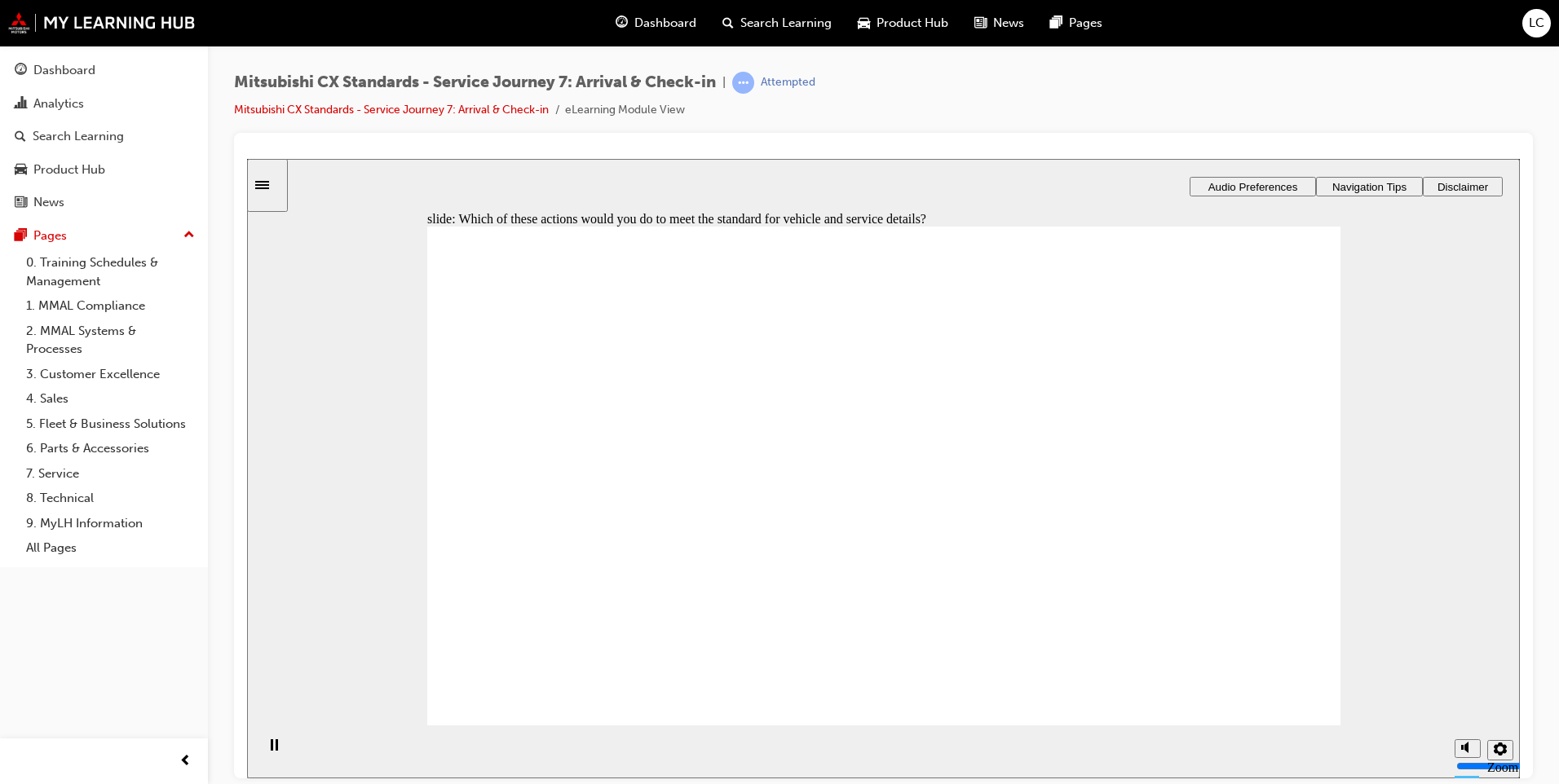
checkbox input "true"
drag, startPoint x: 635, startPoint y: 433, endPoint x: 636, endPoint y: 451, distance: 18.0
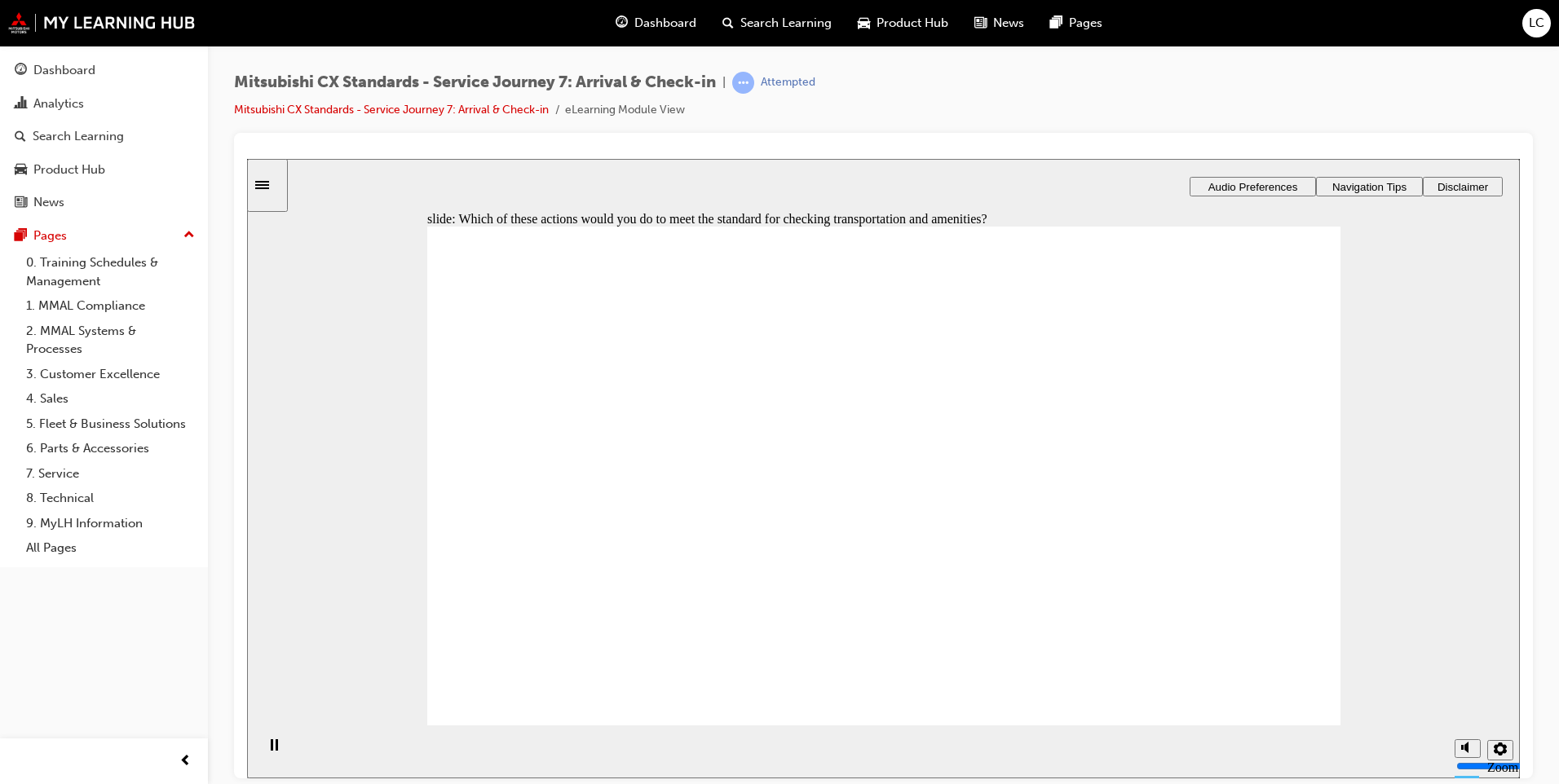
checkbox input "true"
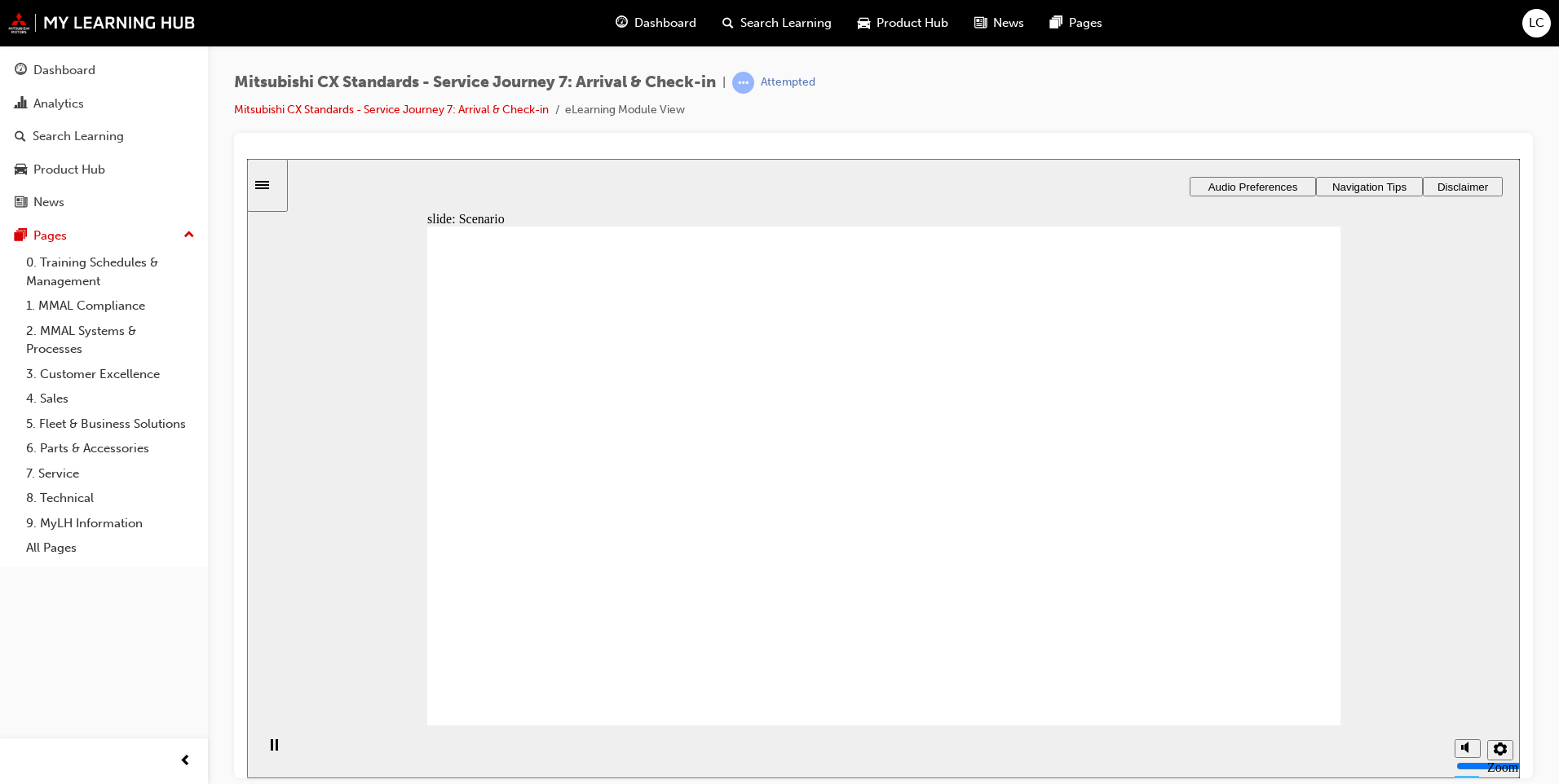
checkbox input "true"
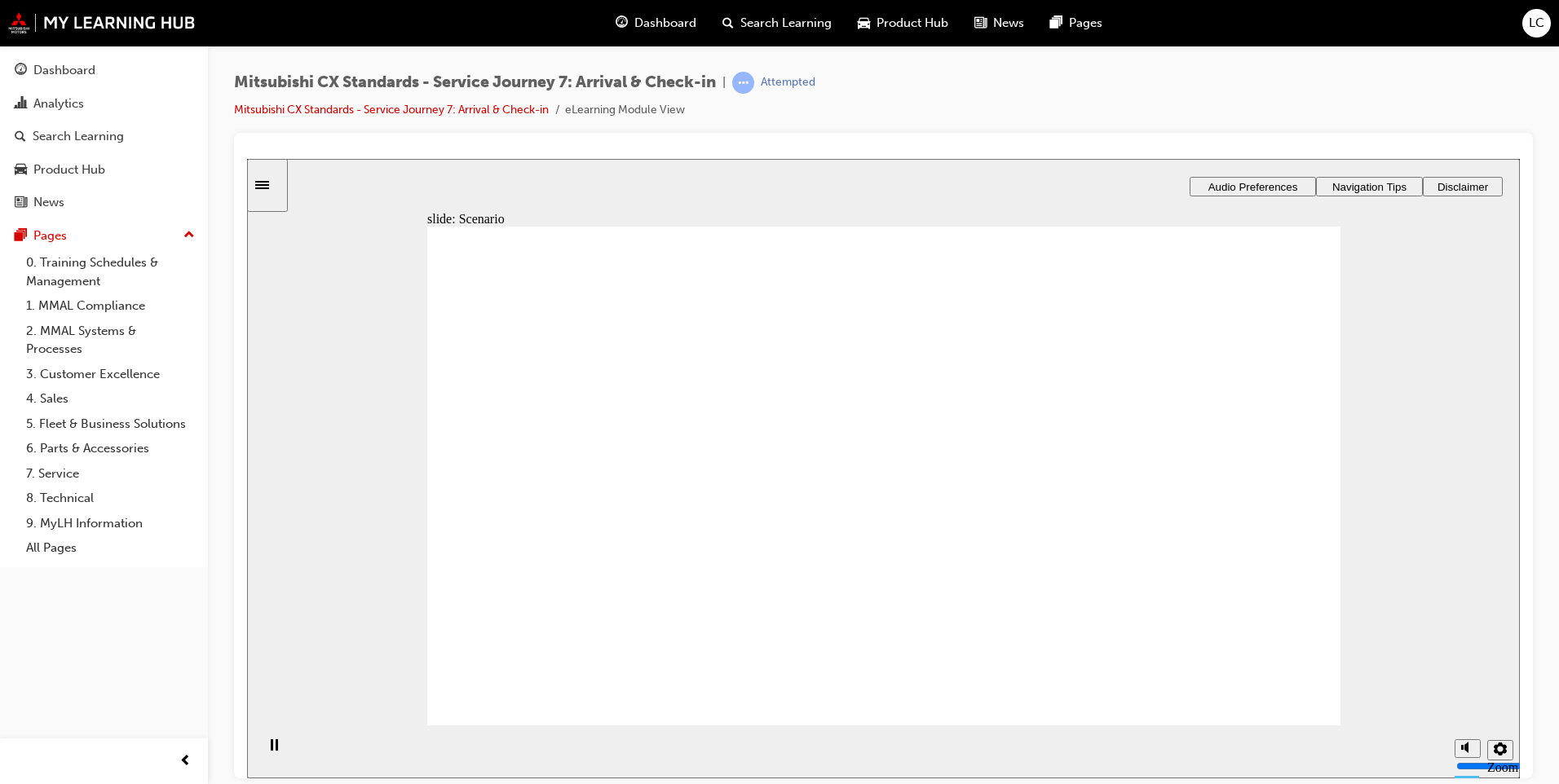
checkbox input "true"
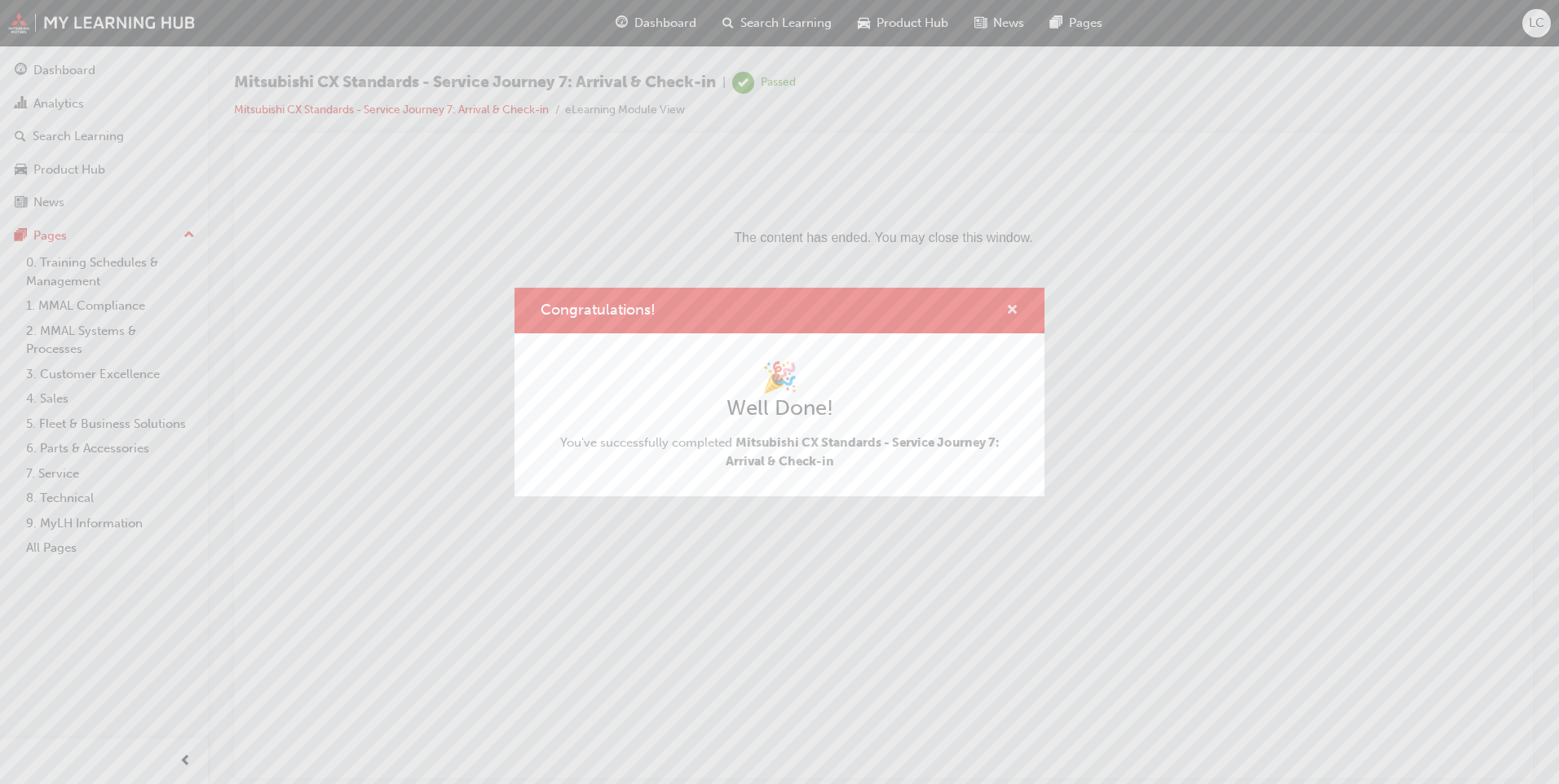
click at [1014, 317] on span "cross-icon" at bounding box center [1012, 311] width 12 height 15
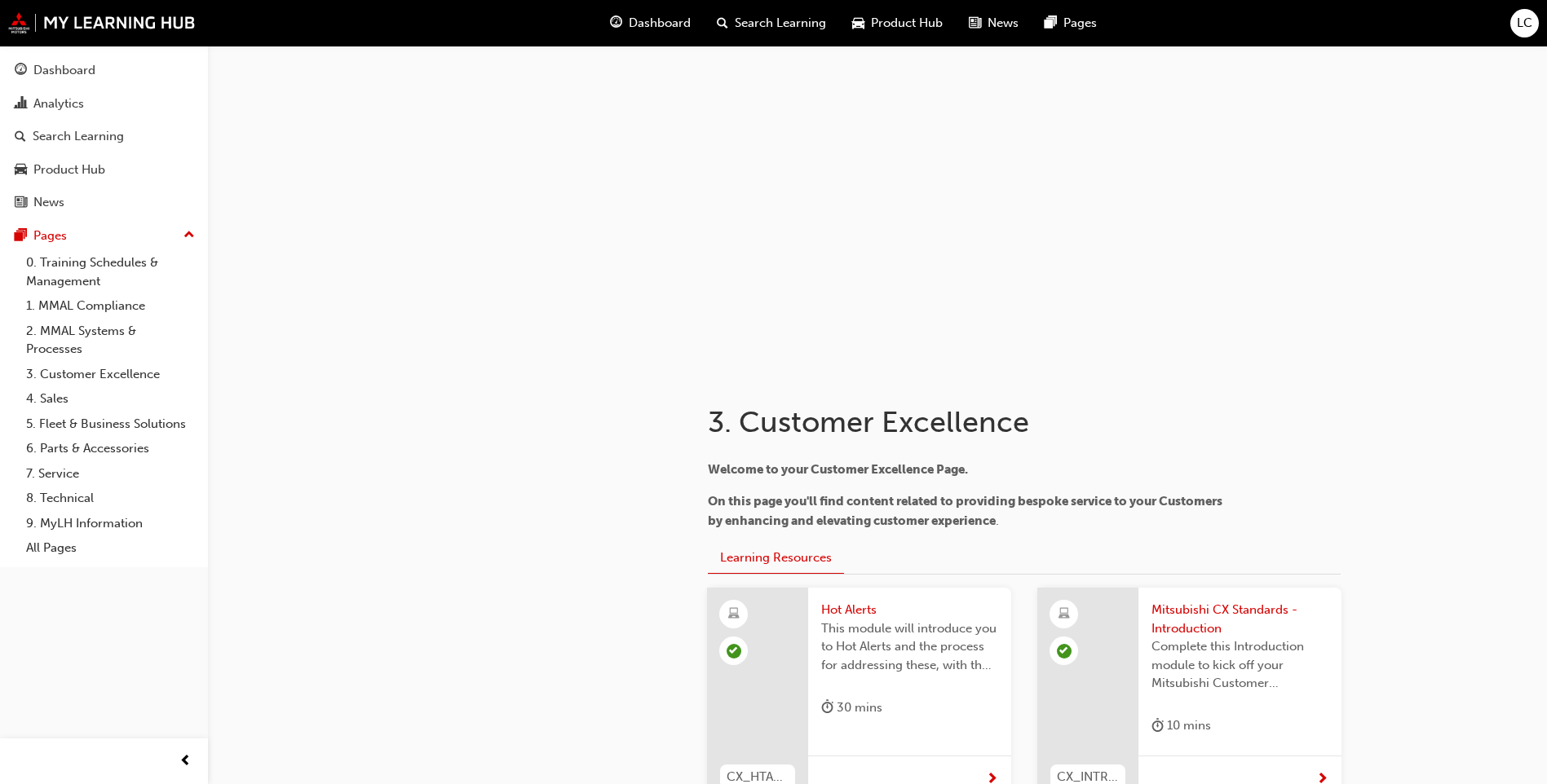
scroll to position [3500, 0]
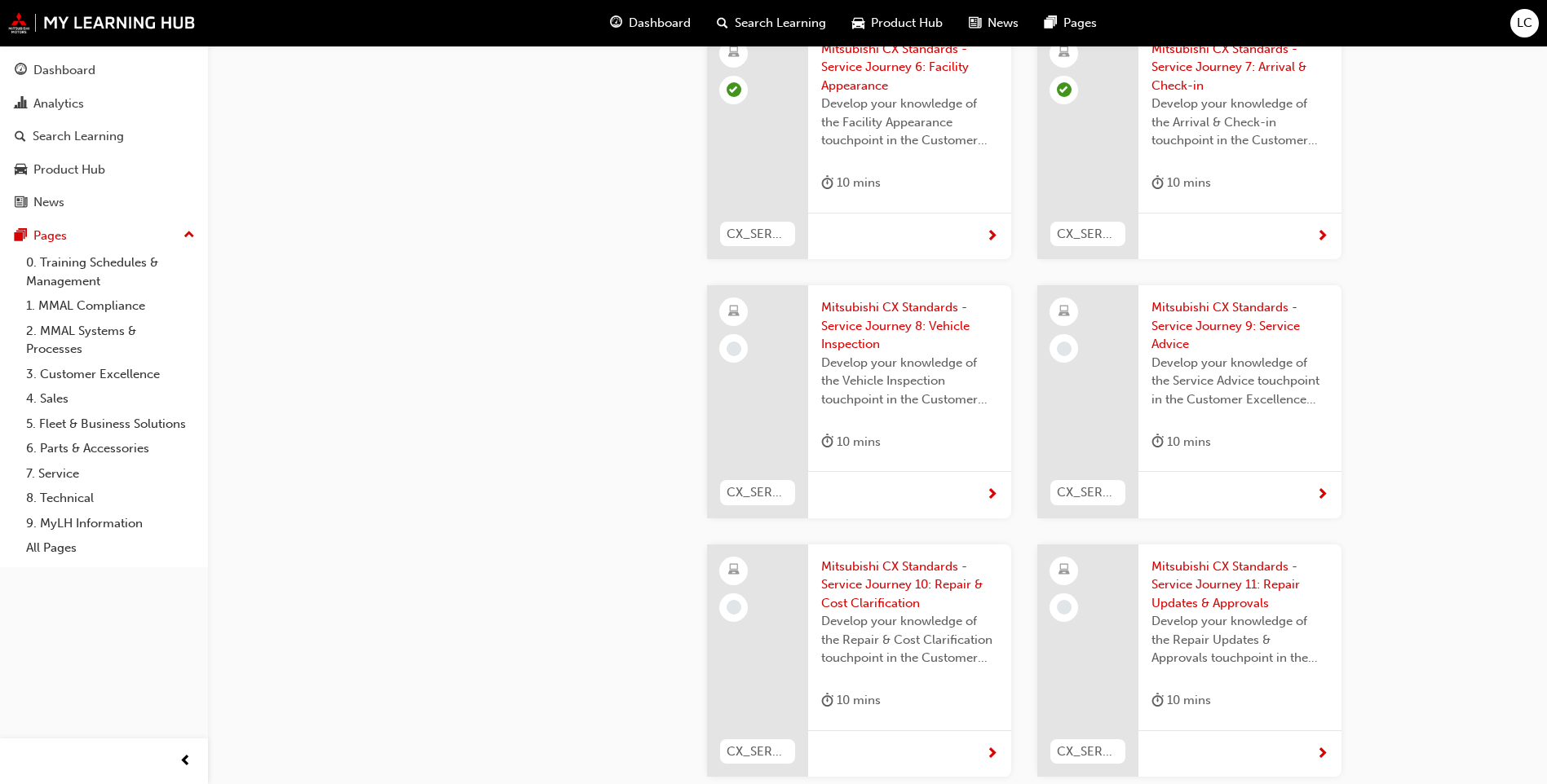
scroll to position [3653, 0]
click at [882, 295] on span "Mitsubishi CX Standards - Service Journey 8: Vehicle Inspection" at bounding box center [910, 323] width 177 height 55
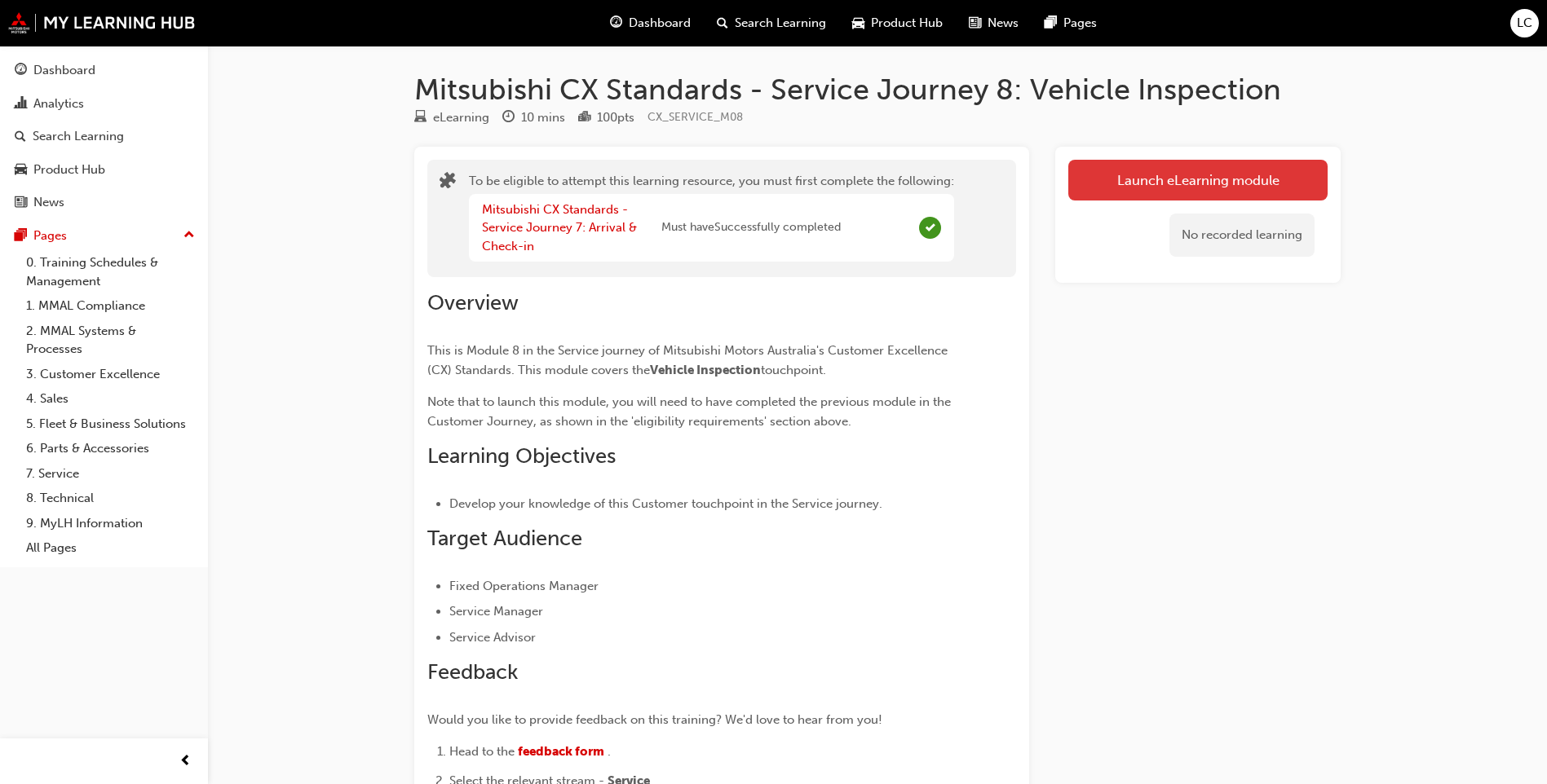
click at [1094, 182] on button "Launch eLearning module" at bounding box center [1198, 180] width 259 height 40
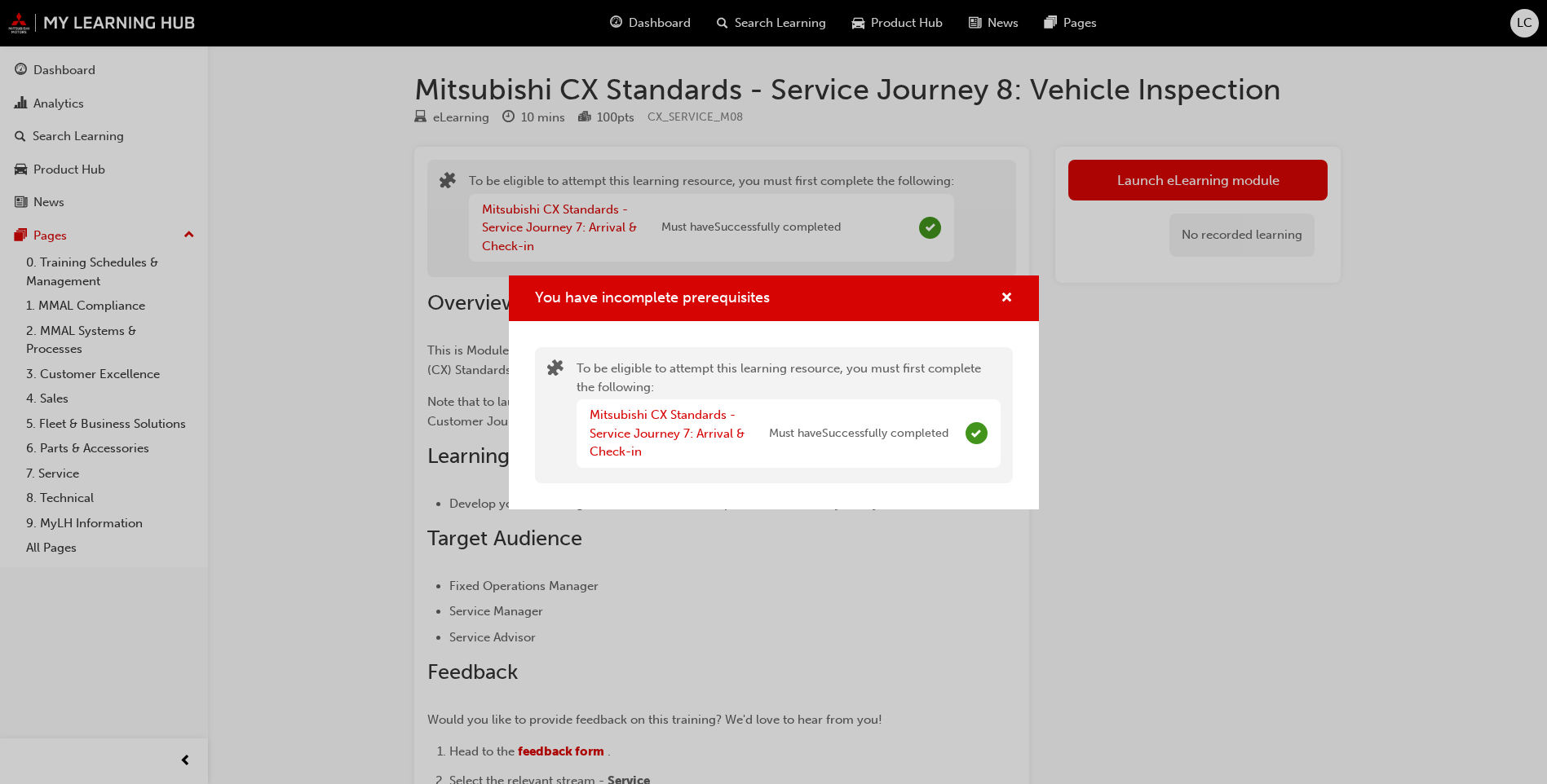
click at [990, 289] on div "You have incomplete prerequisites" at bounding box center [1000, 299] width 26 height 21
click at [1028, 306] on div "You have incomplete prerequisites" at bounding box center [774, 299] width 530 height 46
click at [1001, 308] on div "You have incomplete prerequisites" at bounding box center [774, 299] width 530 height 46
click at [996, 296] on div "You have incomplete prerequisites" at bounding box center [1000, 299] width 26 height 21
click at [1007, 294] on span "cross-icon" at bounding box center [1006, 300] width 12 height 15
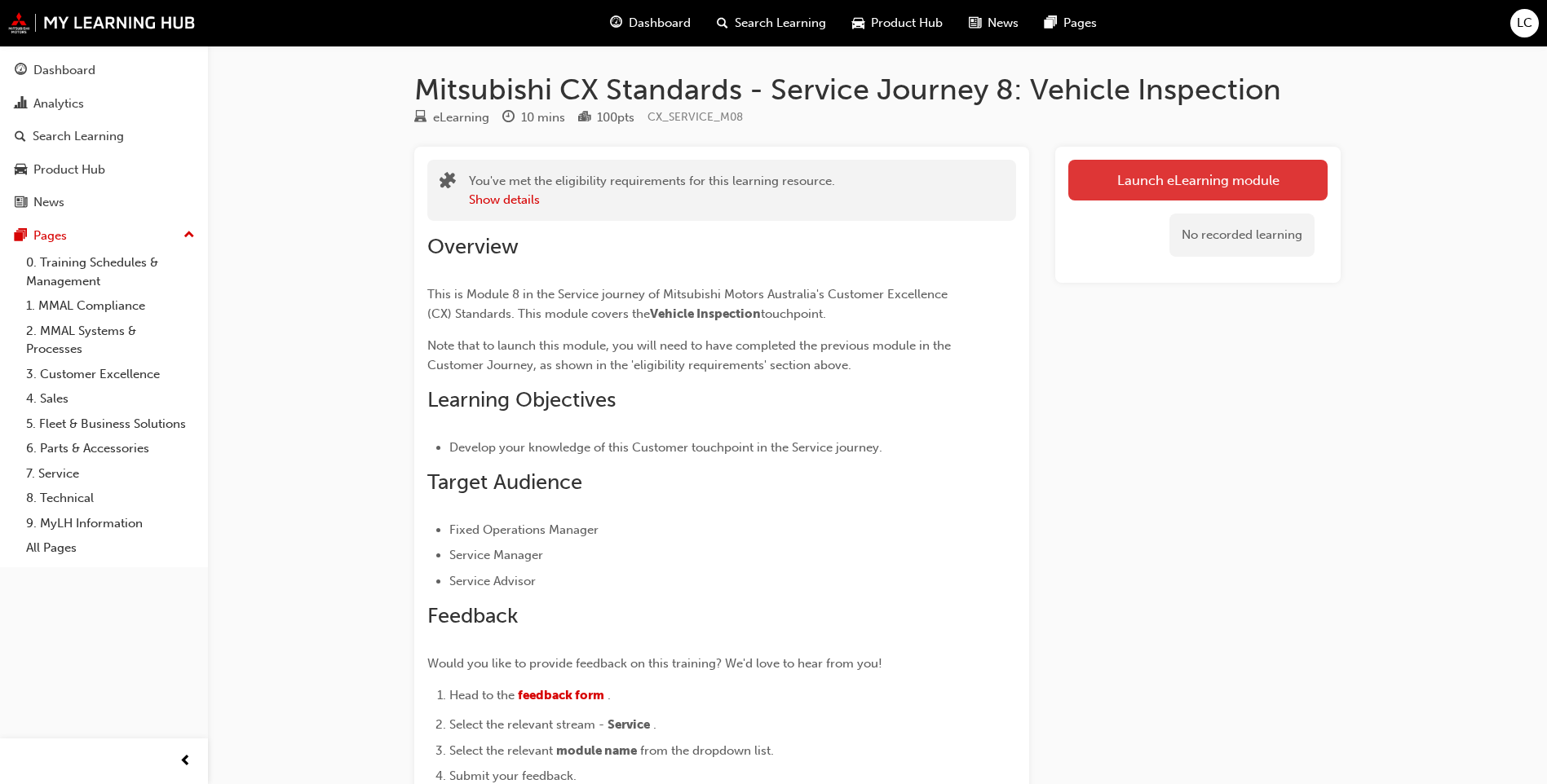
click at [1101, 161] on link "Launch eLearning module" at bounding box center [1198, 180] width 259 height 40
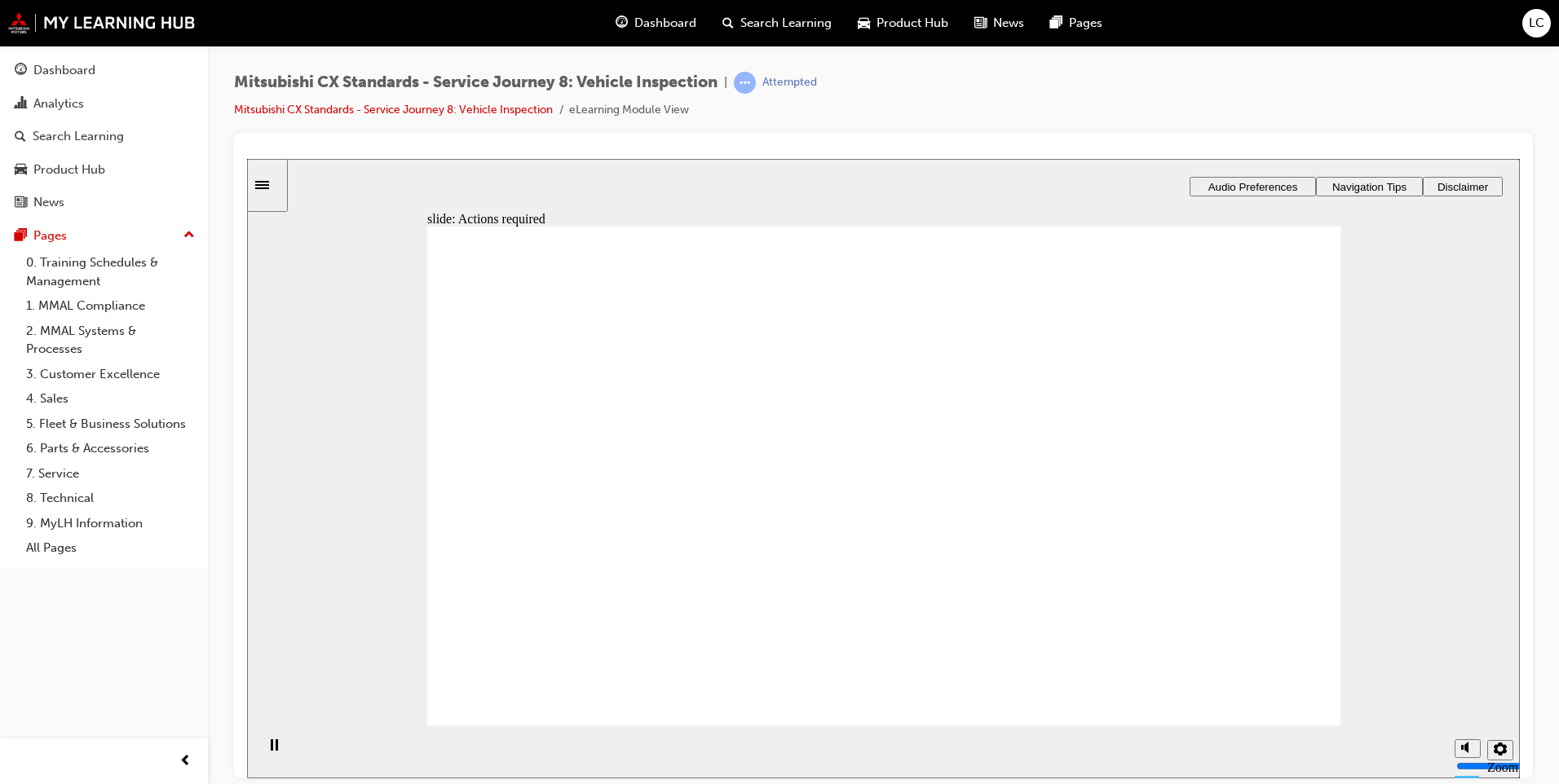
drag, startPoint x: 836, startPoint y: 551, endPoint x: 868, endPoint y: 583, distance: 45.3
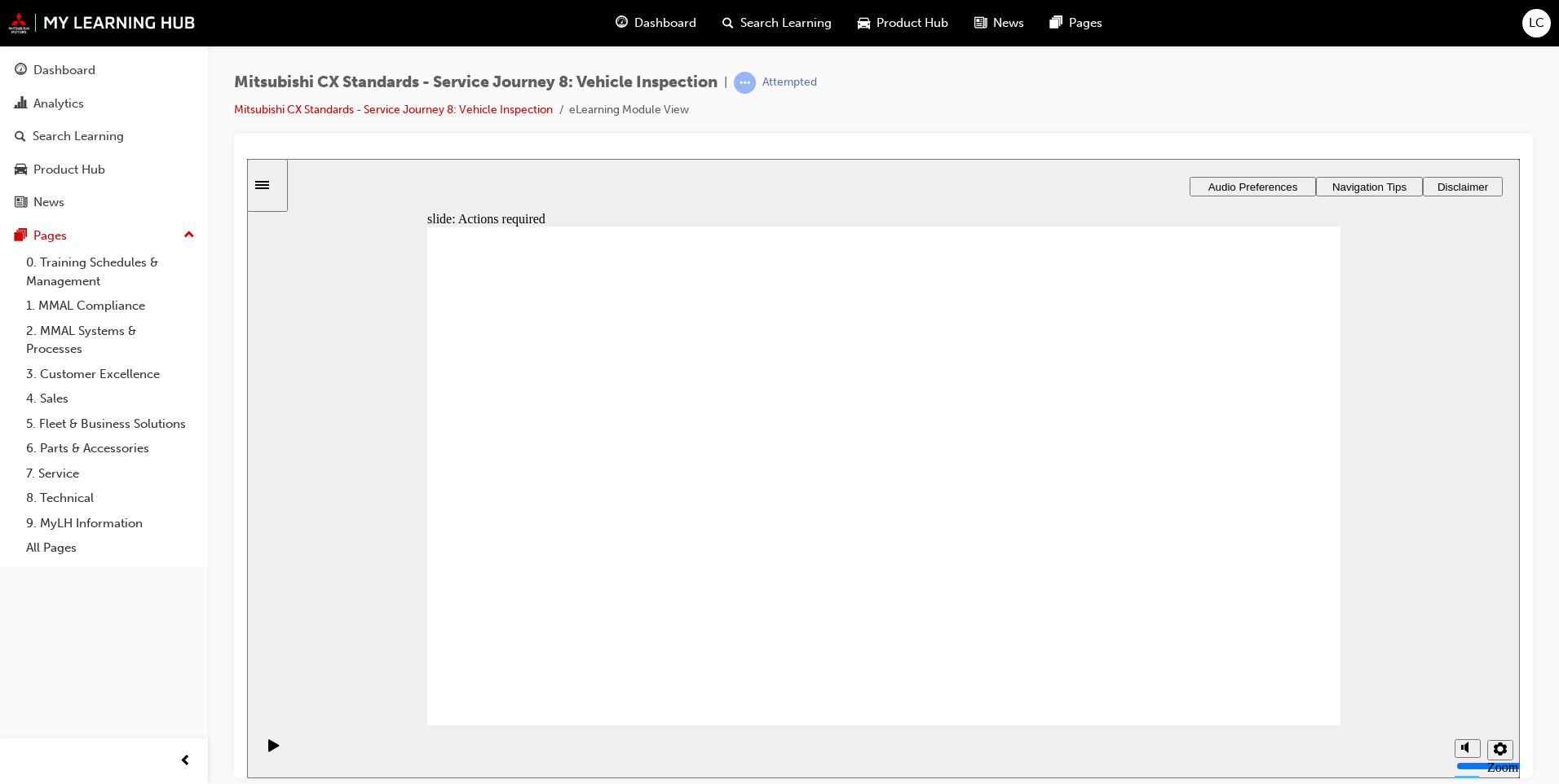
drag, startPoint x: 853, startPoint y: 657, endPoint x: 864, endPoint y: 631, distance: 28.2
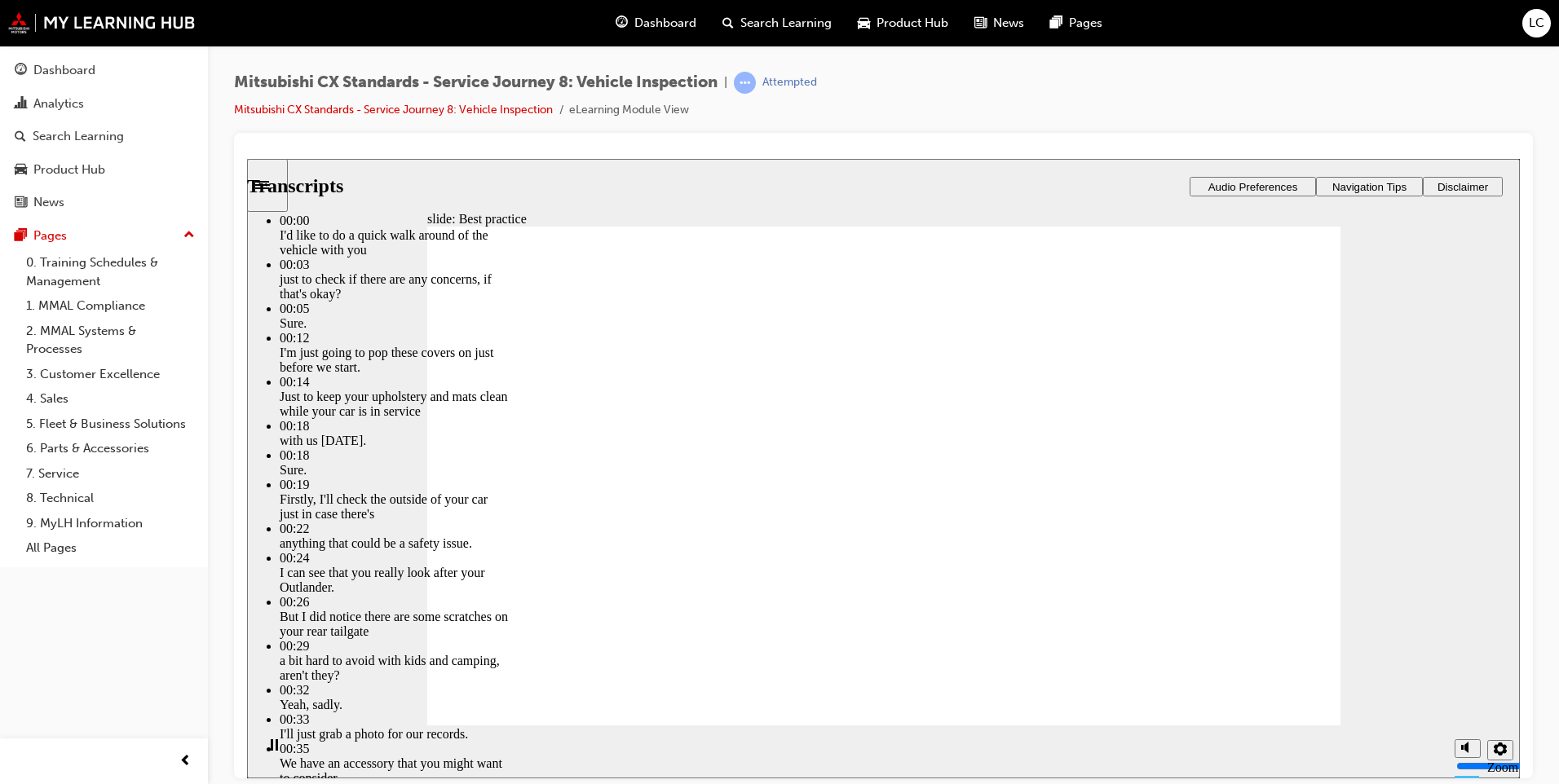
type input "112"
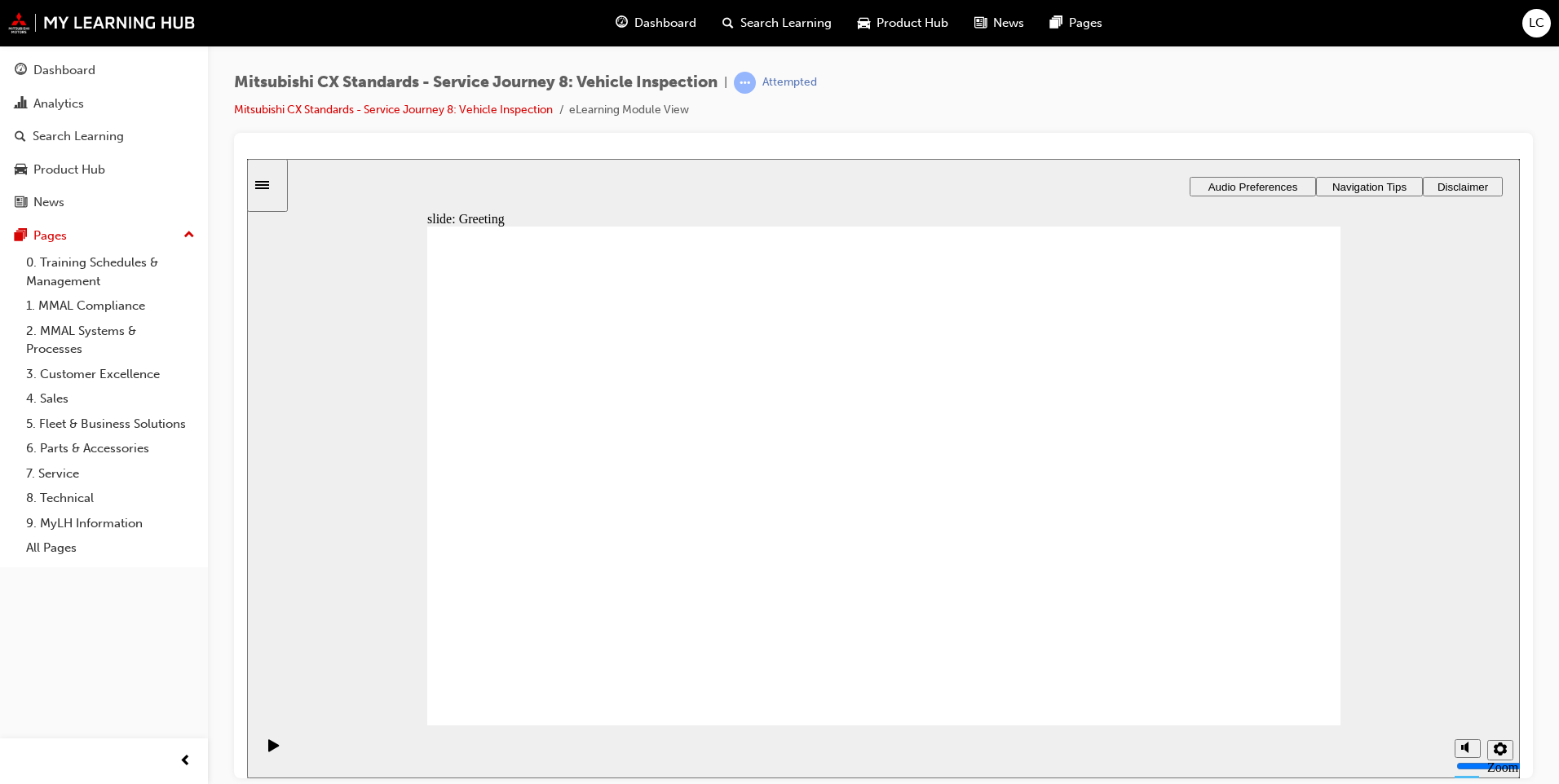
drag, startPoint x: 473, startPoint y: 497, endPoint x: 748, endPoint y: 374, distance: 301.3
drag, startPoint x: 616, startPoint y: 499, endPoint x: 947, endPoint y: 432, distance: 337.7
drag, startPoint x: 700, startPoint y: 475, endPoint x: 864, endPoint y: 501, distance: 166.0
drag, startPoint x: 655, startPoint y: 481, endPoint x: 863, endPoint y: 536, distance: 215.1
drag, startPoint x: 910, startPoint y: 428, endPoint x: 1181, endPoint y: 375, distance: 276.1
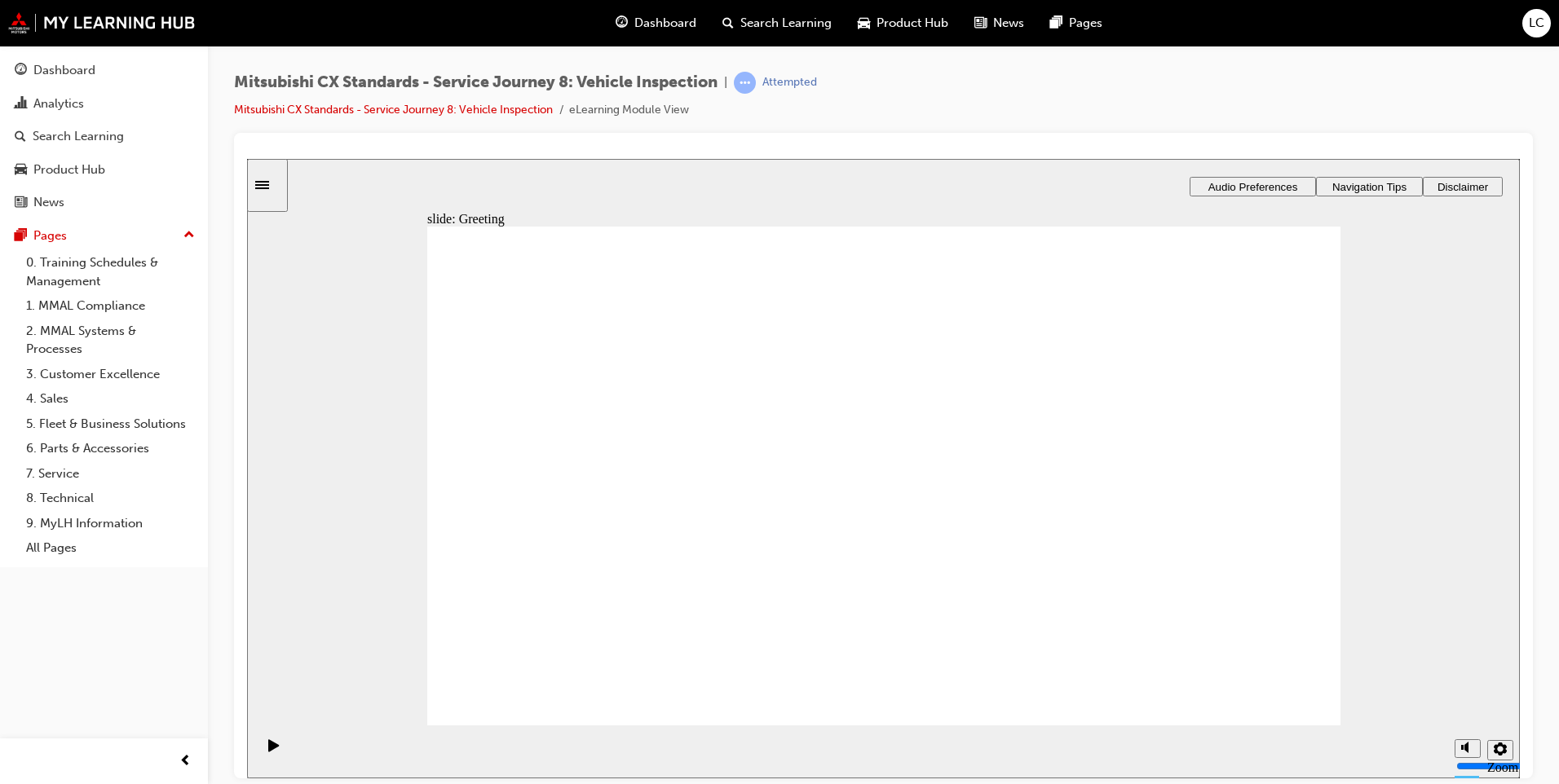
drag, startPoint x: 623, startPoint y: 488, endPoint x: 899, endPoint y: 524, distance: 278.3
drag, startPoint x: 668, startPoint y: 509, endPoint x: 1238, endPoint y: 459, distance: 572.2
drag, startPoint x: 942, startPoint y: 390, endPoint x: 1136, endPoint y: 457, distance: 205.2
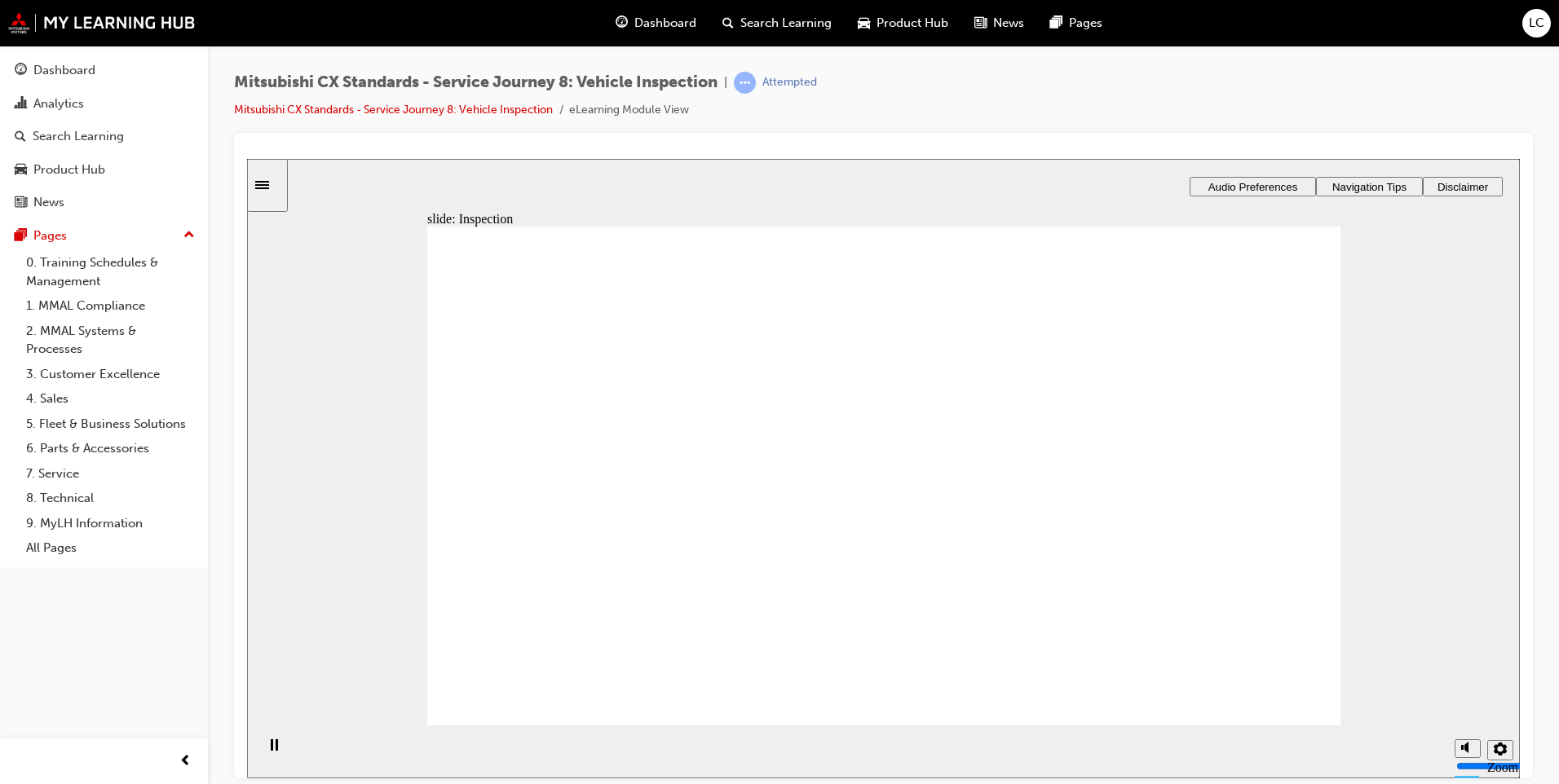
drag, startPoint x: 937, startPoint y: 510, endPoint x: 1110, endPoint y: 427, distance: 191.9
drag, startPoint x: 802, startPoint y: 422, endPoint x: 1118, endPoint y: 371, distance: 320.1
drag, startPoint x: 977, startPoint y: 362, endPoint x: 1179, endPoint y: 505, distance: 247.5
drag, startPoint x: 952, startPoint y: 575, endPoint x: 1098, endPoint y: 527, distance: 153.7
drag, startPoint x: 1015, startPoint y: 556, endPoint x: 1131, endPoint y: 630, distance: 137.6
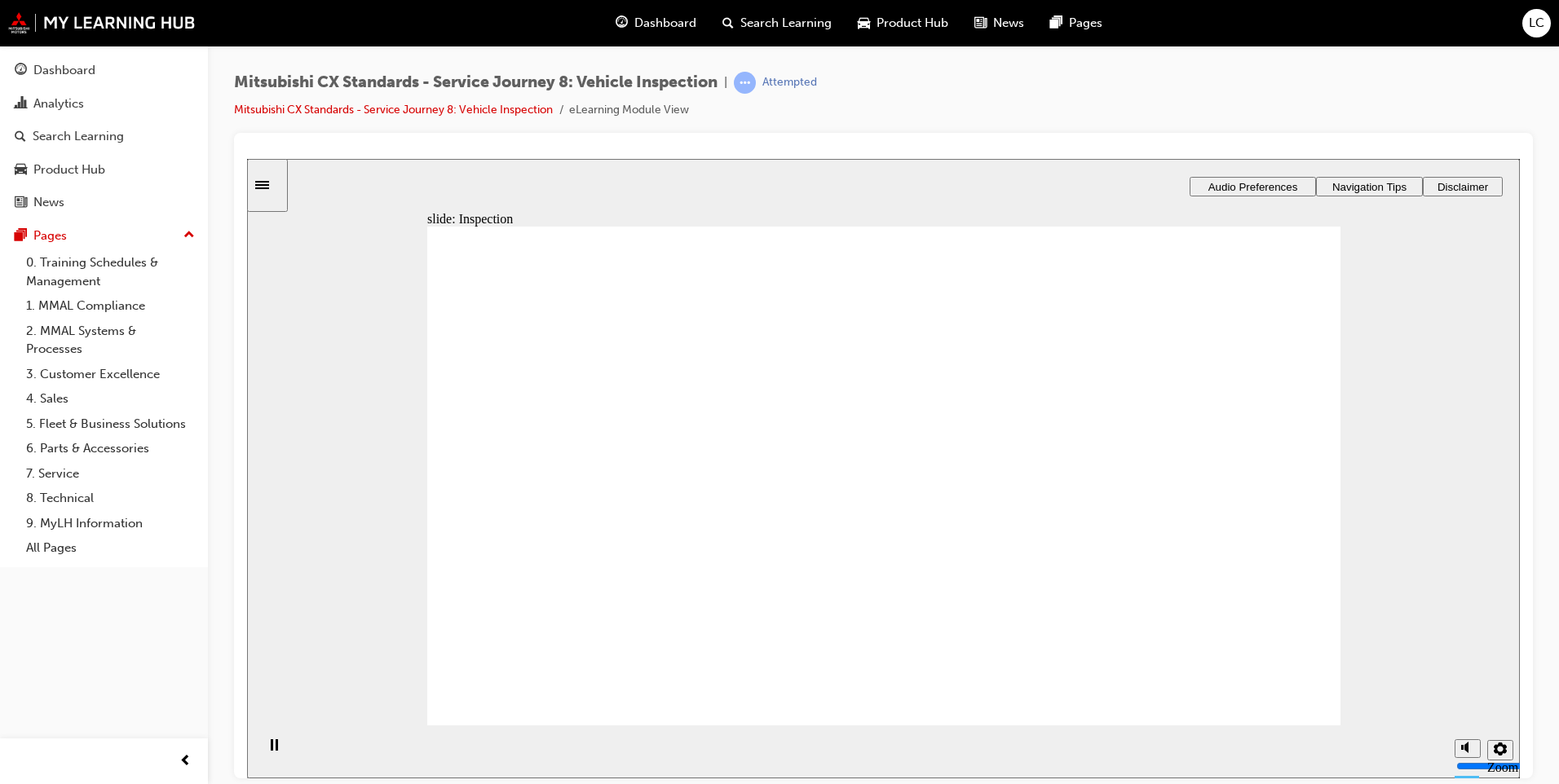
checkbox input "true"
drag, startPoint x: 768, startPoint y: 448, endPoint x: 746, endPoint y: 502, distance: 58.3
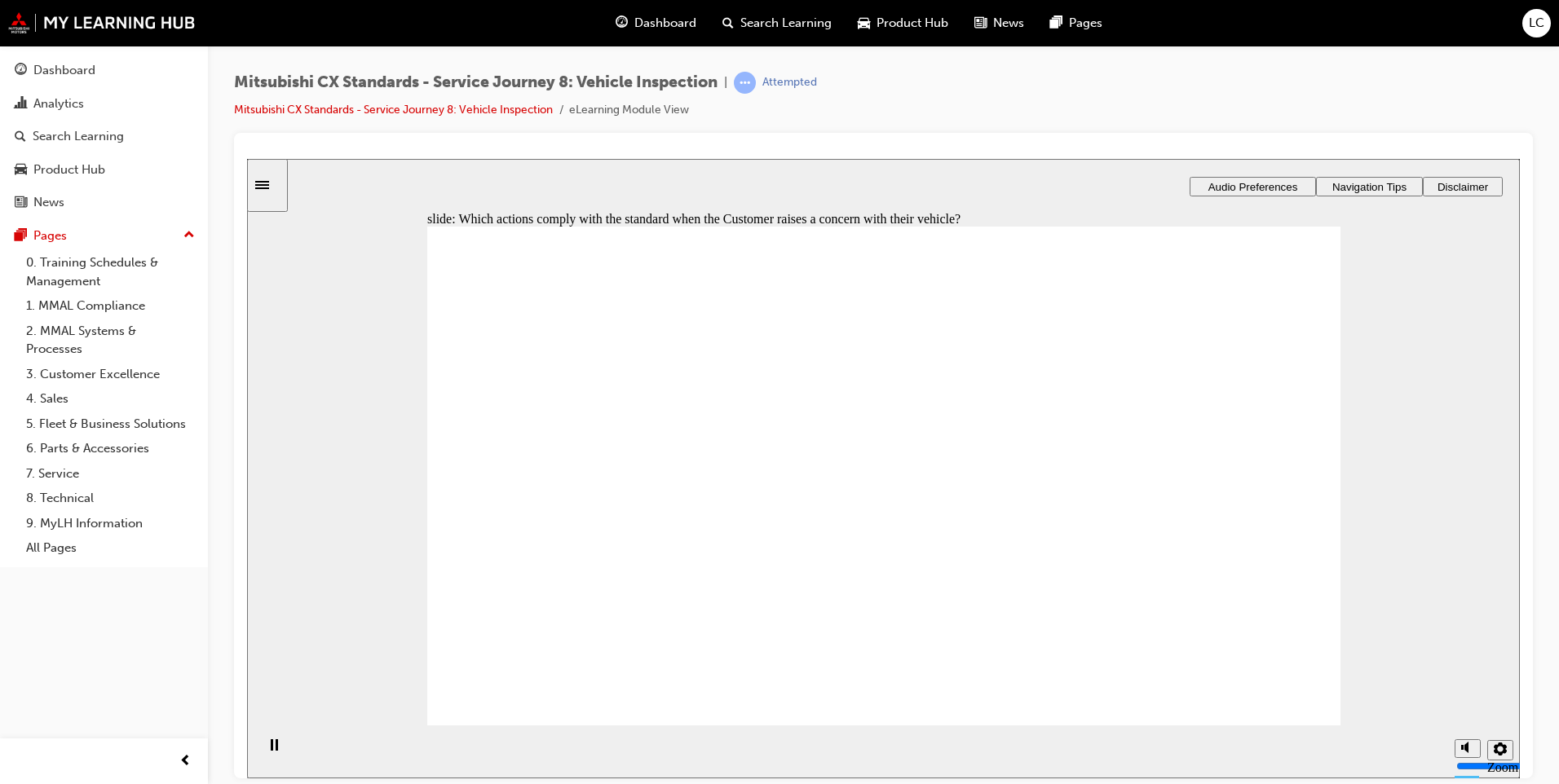
checkbox input "true"
drag, startPoint x: 655, startPoint y: 476, endPoint x: 865, endPoint y: 483, distance: 210.1
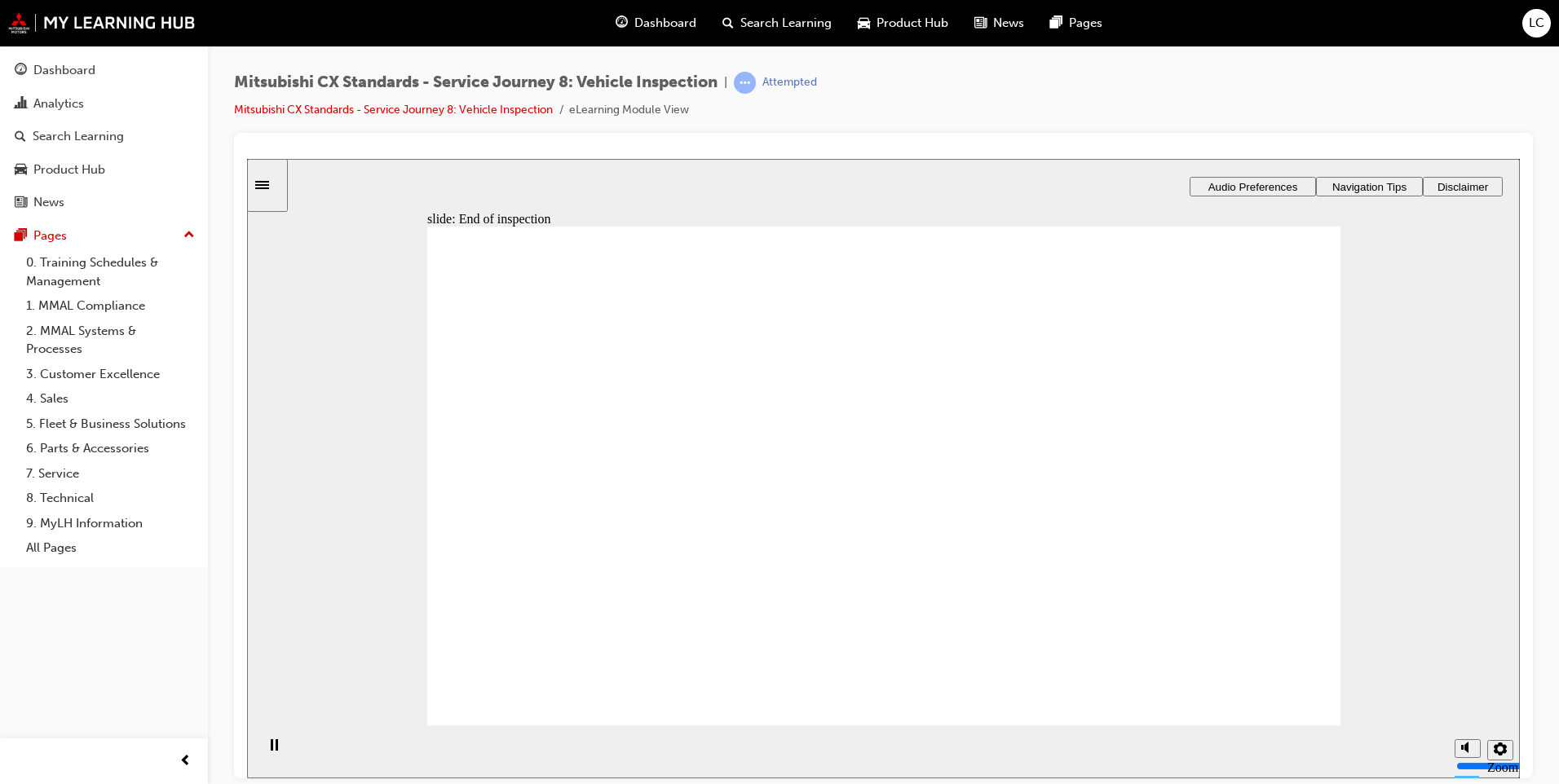
drag, startPoint x: 548, startPoint y: 475, endPoint x: 781, endPoint y: 510, distance: 235.6
drag, startPoint x: 630, startPoint y: 489, endPoint x: 798, endPoint y: 512, distance: 169.6
drag, startPoint x: 560, startPoint y: 468, endPoint x: 807, endPoint y: 550, distance: 260.3
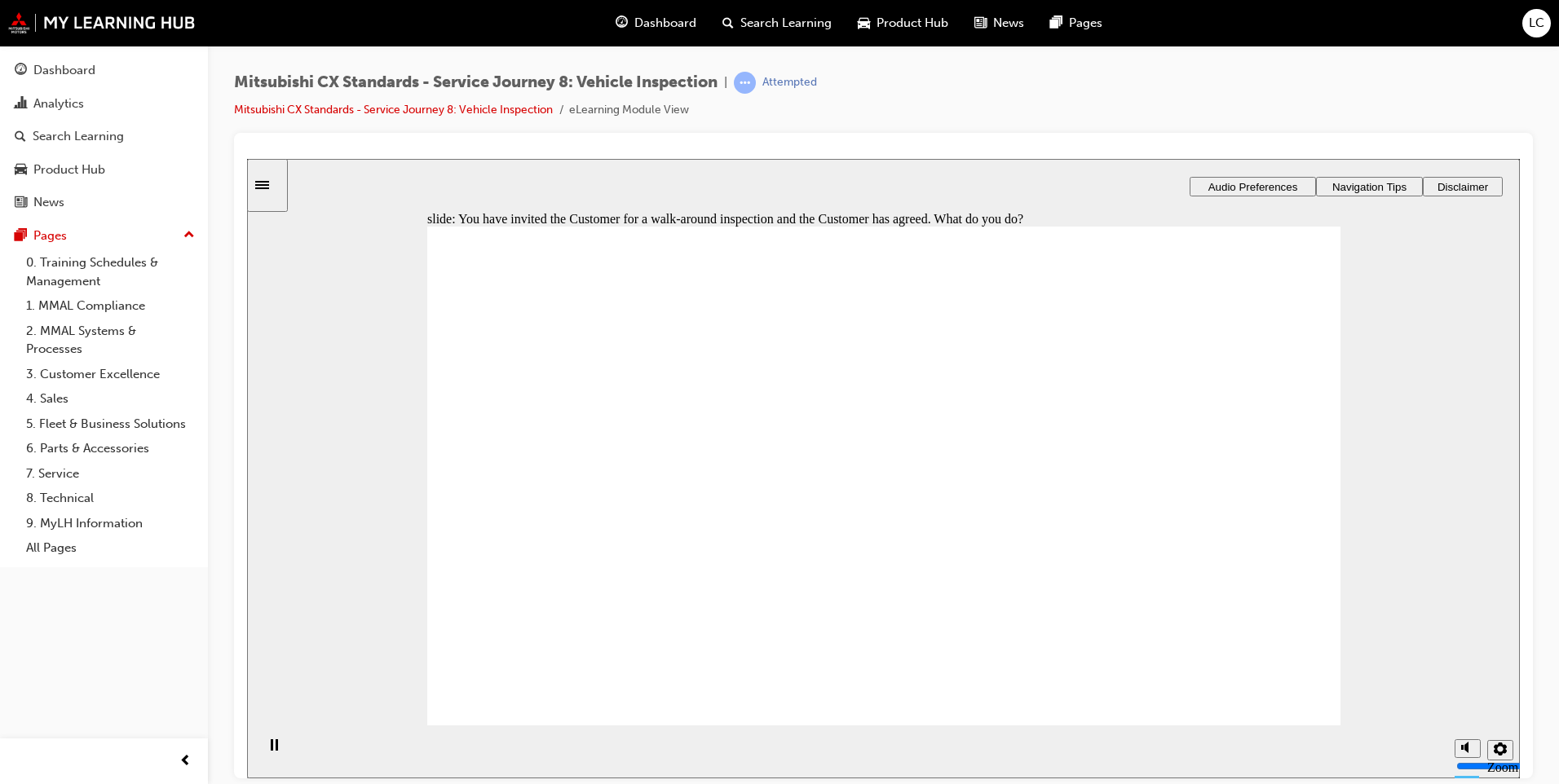
checkbox input "true"
drag, startPoint x: 693, startPoint y: 584, endPoint x: 684, endPoint y: 580, distance: 9.8
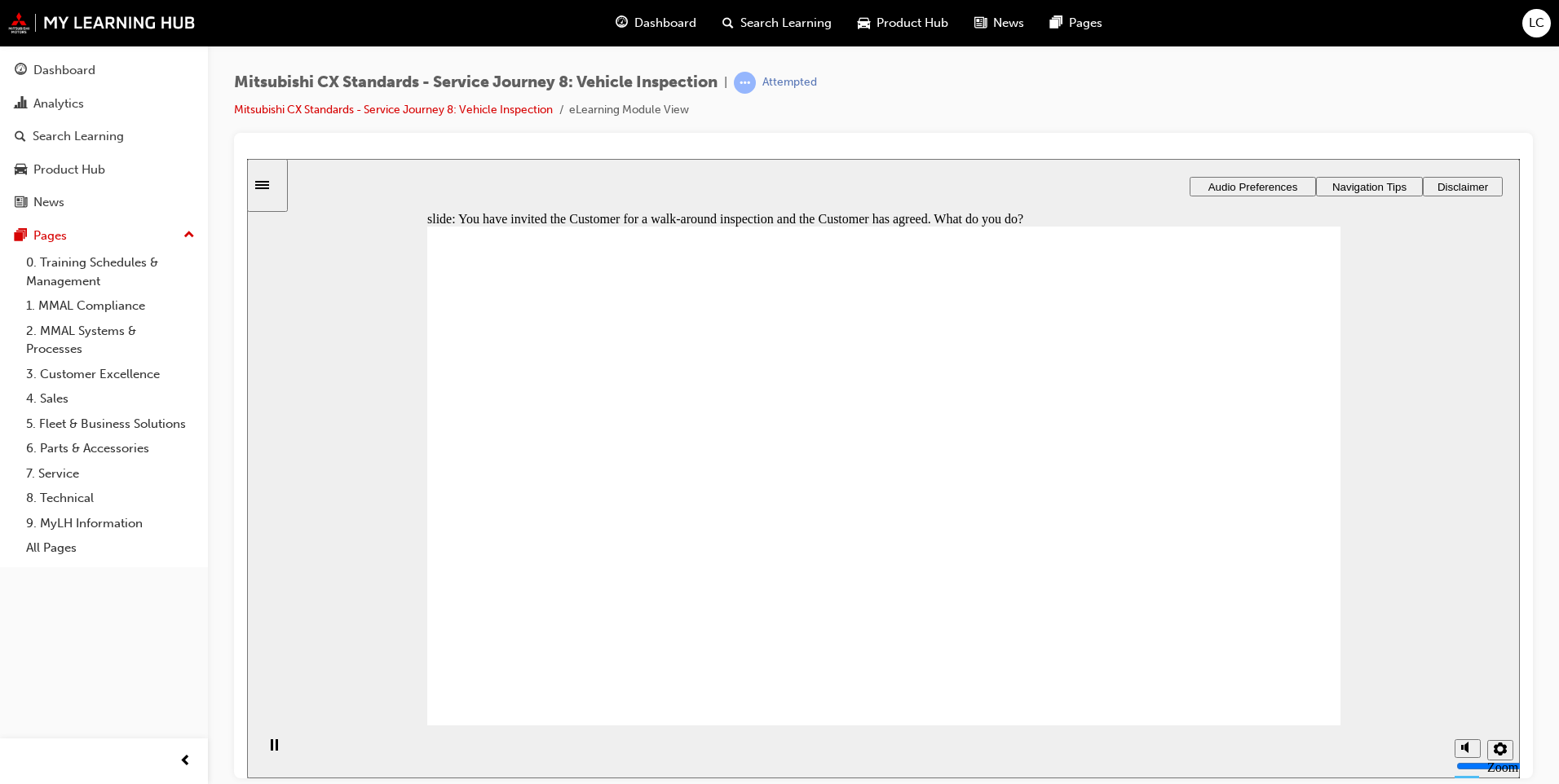
checkbox input "true"
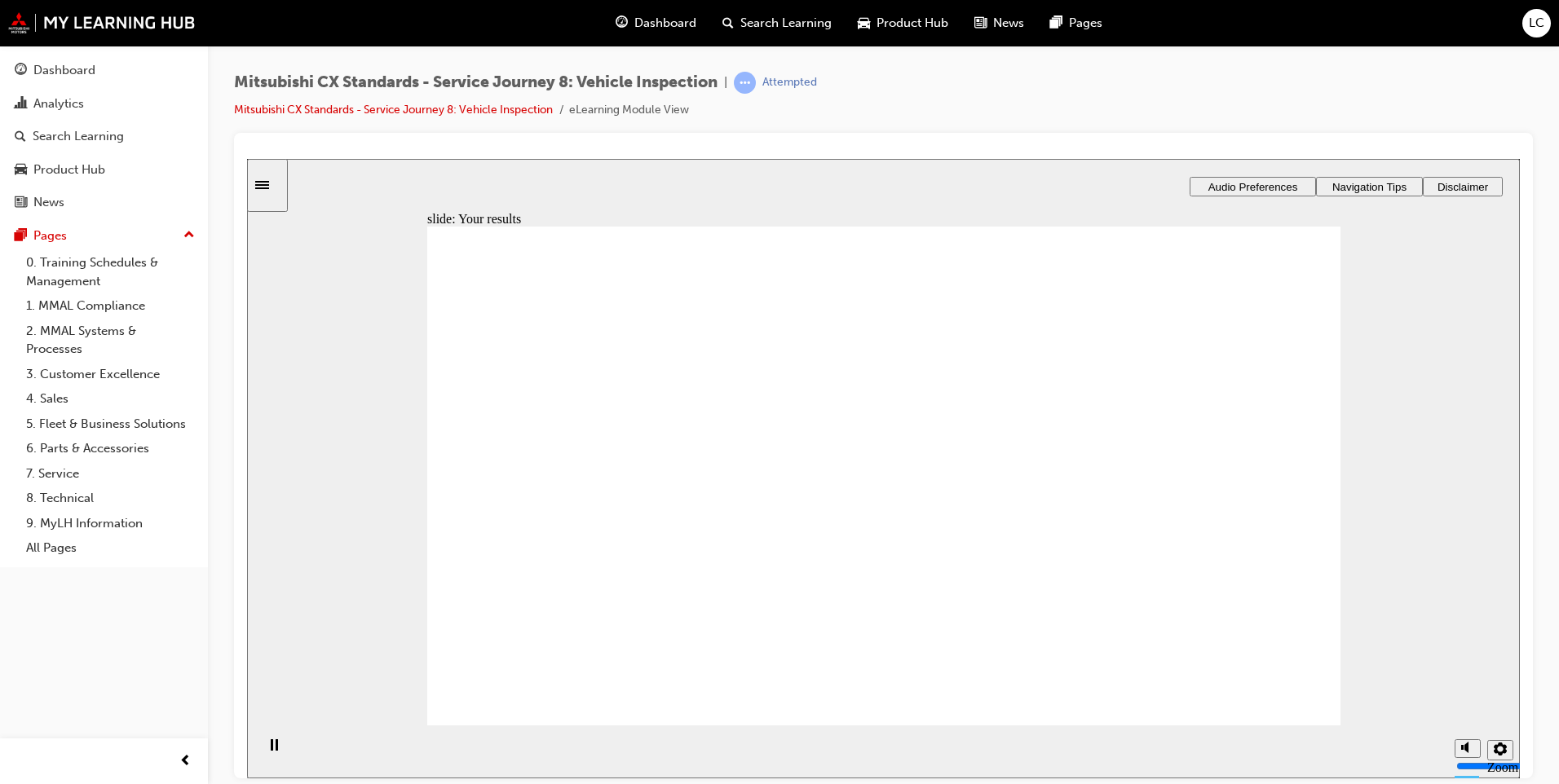
drag, startPoint x: 539, startPoint y: 509, endPoint x: 1028, endPoint y: 446, distance: 493.0
drag, startPoint x: 446, startPoint y: 497, endPoint x: 599, endPoint y: 458, distance: 157.9
drag, startPoint x: 626, startPoint y: 513, endPoint x: 784, endPoint y: 397, distance: 196.0
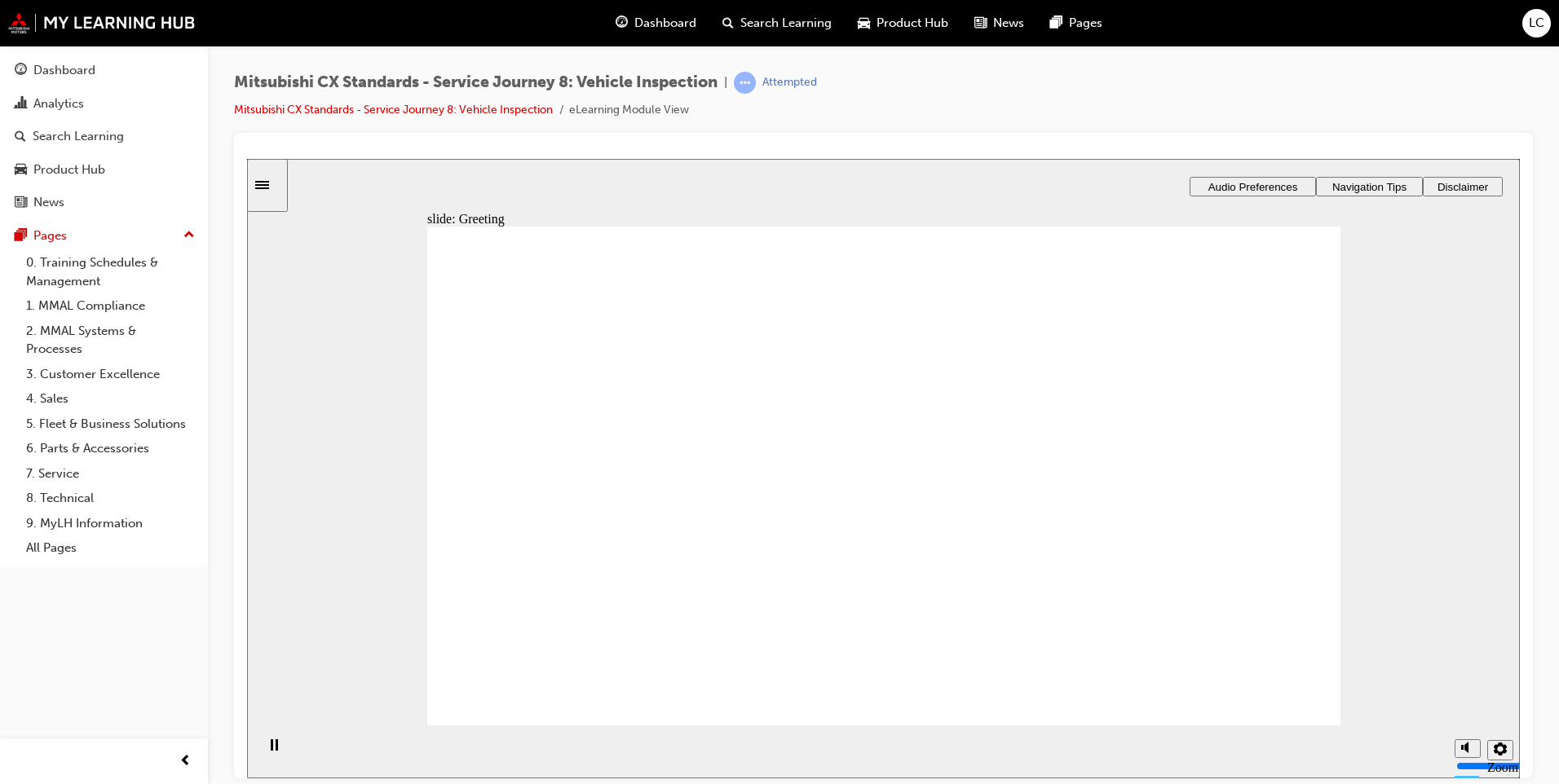
drag, startPoint x: 546, startPoint y: 496, endPoint x: 861, endPoint y: 418, distance: 324.5
drag, startPoint x: 639, startPoint y: 494, endPoint x: 819, endPoint y: 475, distance: 181.0
drag, startPoint x: 582, startPoint y: 501, endPoint x: 842, endPoint y: 548, distance: 264.2
drag, startPoint x: 678, startPoint y: 517, endPoint x: 1263, endPoint y: 409, distance: 594.9
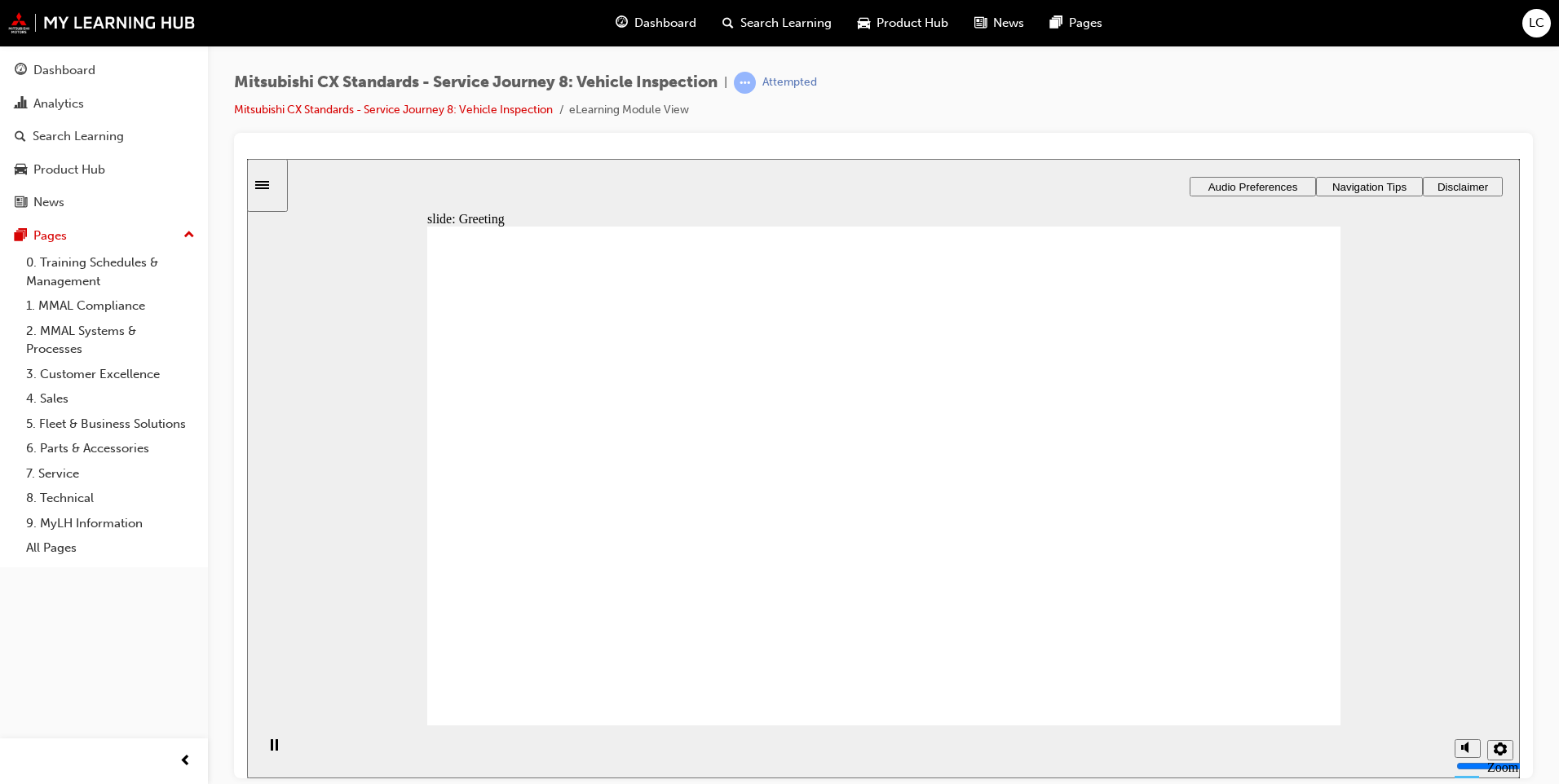
drag, startPoint x: 896, startPoint y: 536, endPoint x: 1163, endPoint y: 324, distance: 340.9
drag, startPoint x: 866, startPoint y: 638, endPoint x: 1140, endPoint y: 445, distance: 335.1
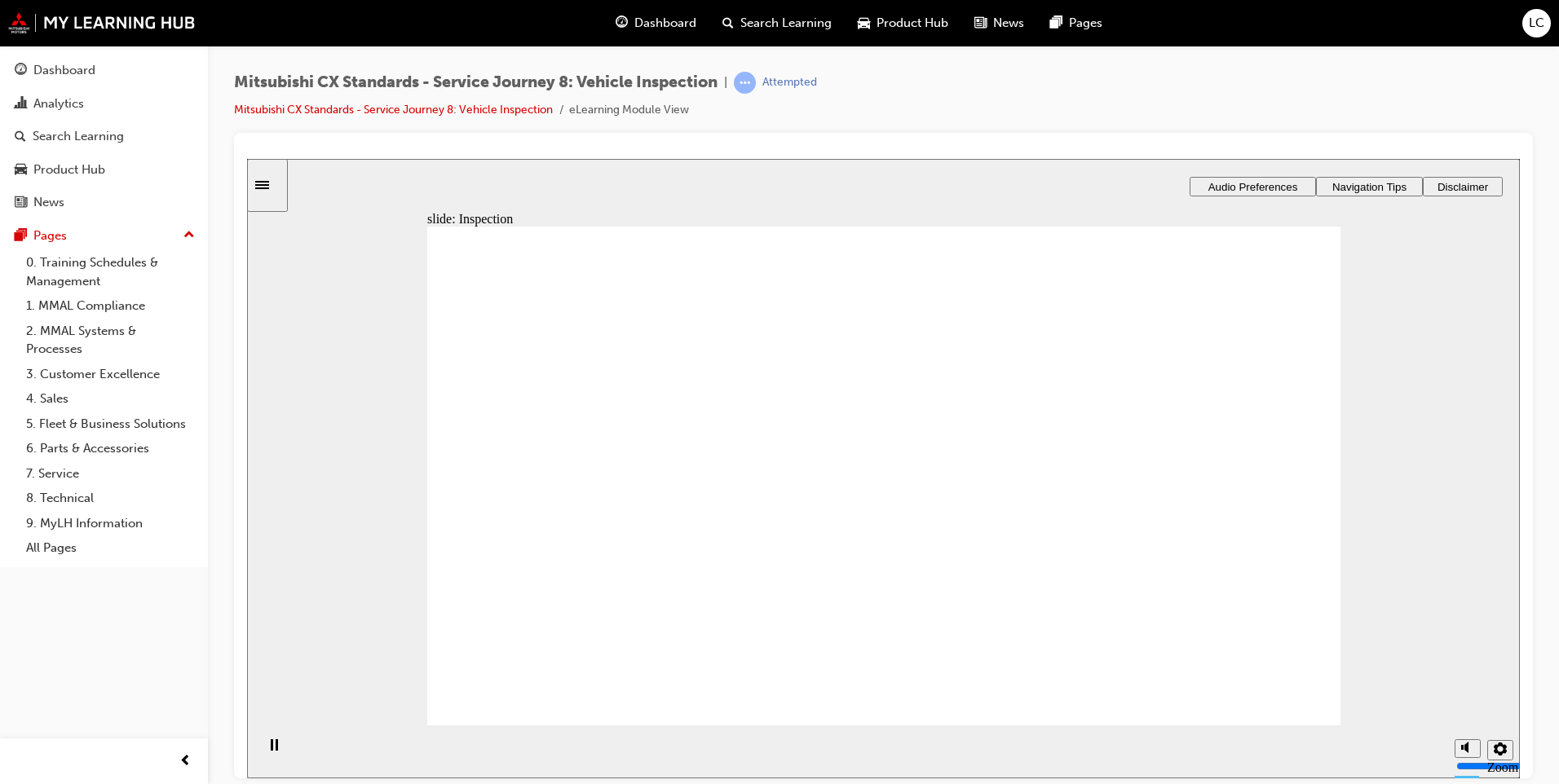
drag, startPoint x: 934, startPoint y: 406, endPoint x: 1178, endPoint y: 600, distance: 311.7
drag, startPoint x: 912, startPoint y: 478, endPoint x: 1204, endPoint y: 471, distance: 292.1
drag, startPoint x: 988, startPoint y: 389, endPoint x: 1151, endPoint y: 516, distance: 206.6
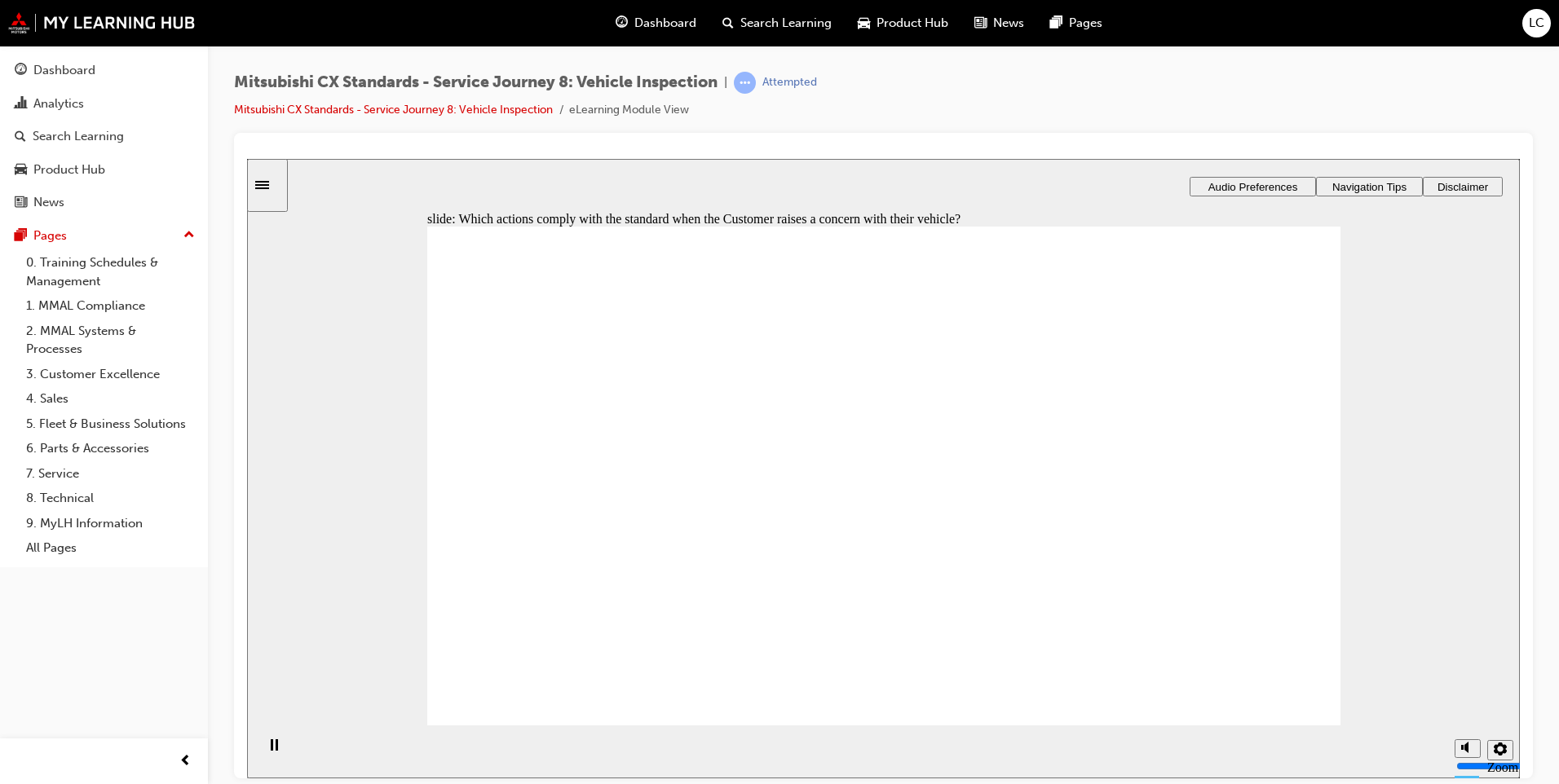
checkbox input "true"
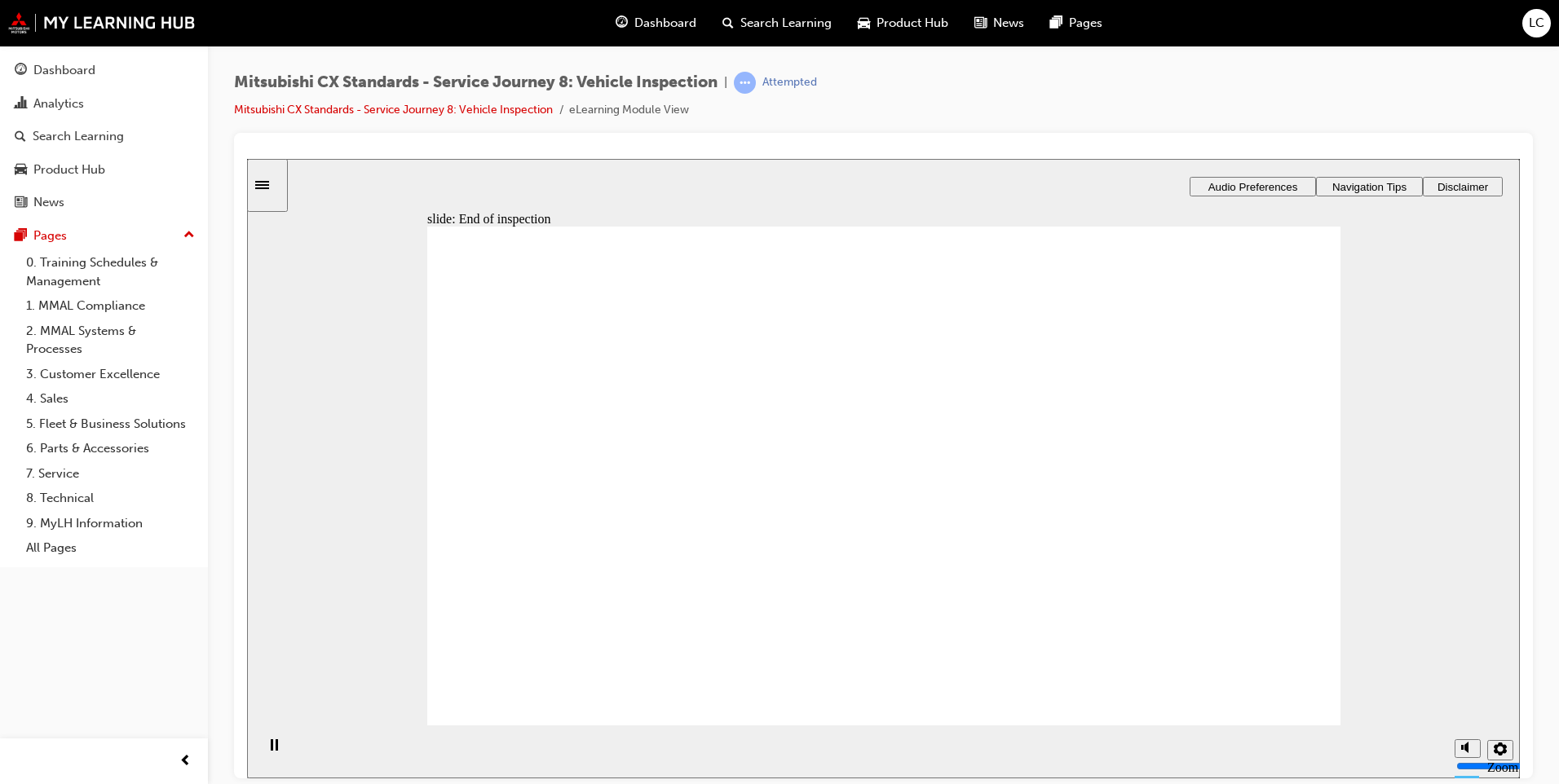
drag, startPoint x: 495, startPoint y: 484, endPoint x: 814, endPoint y: 429, distance: 323.7
drag, startPoint x: 611, startPoint y: 492, endPoint x: 1002, endPoint y: 449, distance: 393.4
click at [390, 492] on div "slide: End of inspection End of inspection Are these statements about the end o…" at bounding box center [883, 468] width 1273 height 620
drag, startPoint x: 650, startPoint y: 477, endPoint x: 1155, endPoint y: 433, distance: 506.9
drag, startPoint x: 529, startPoint y: 502, endPoint x: 1086, endPoint y: 479, distance: 557.5
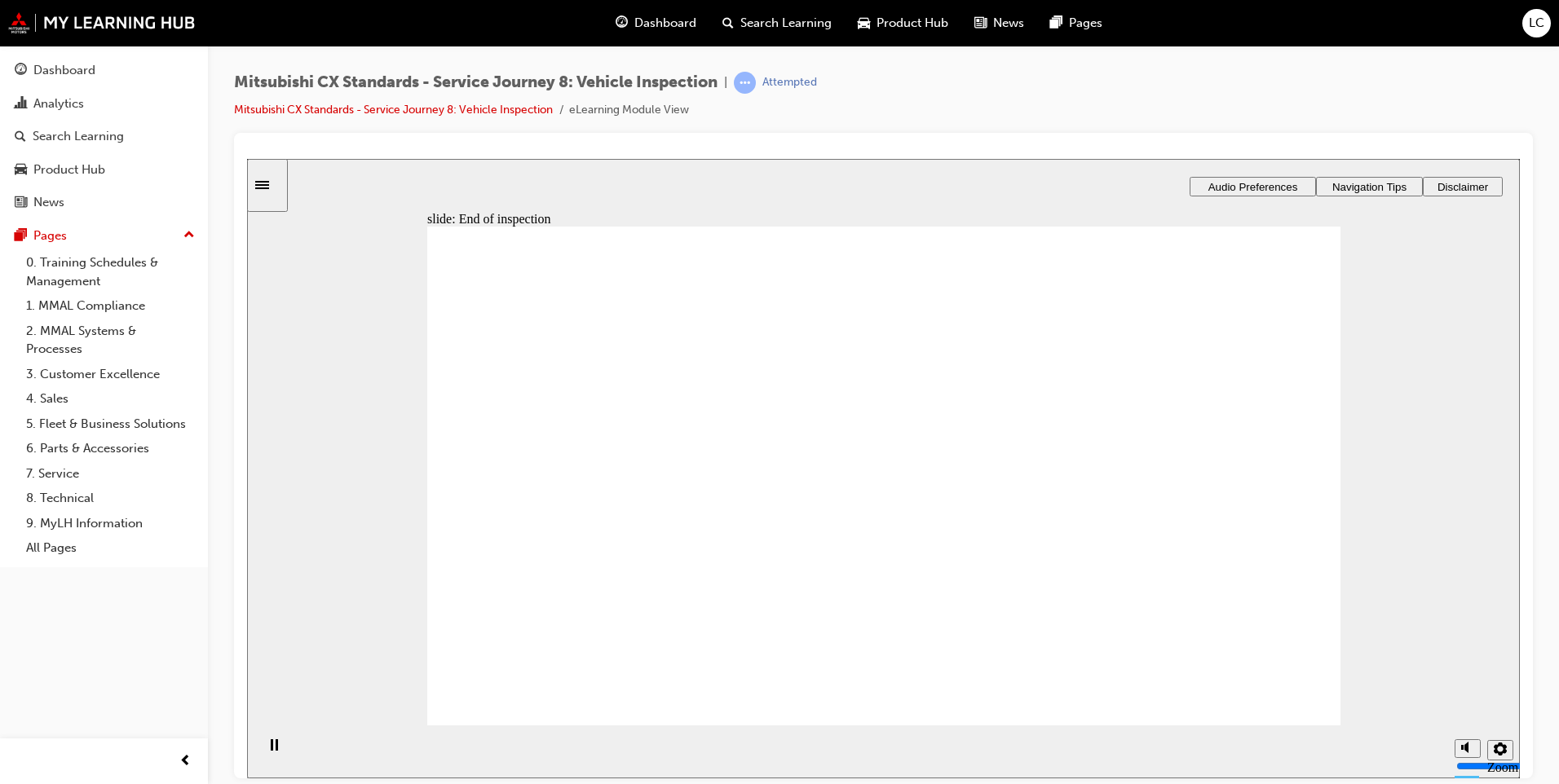
checkbox input "true"
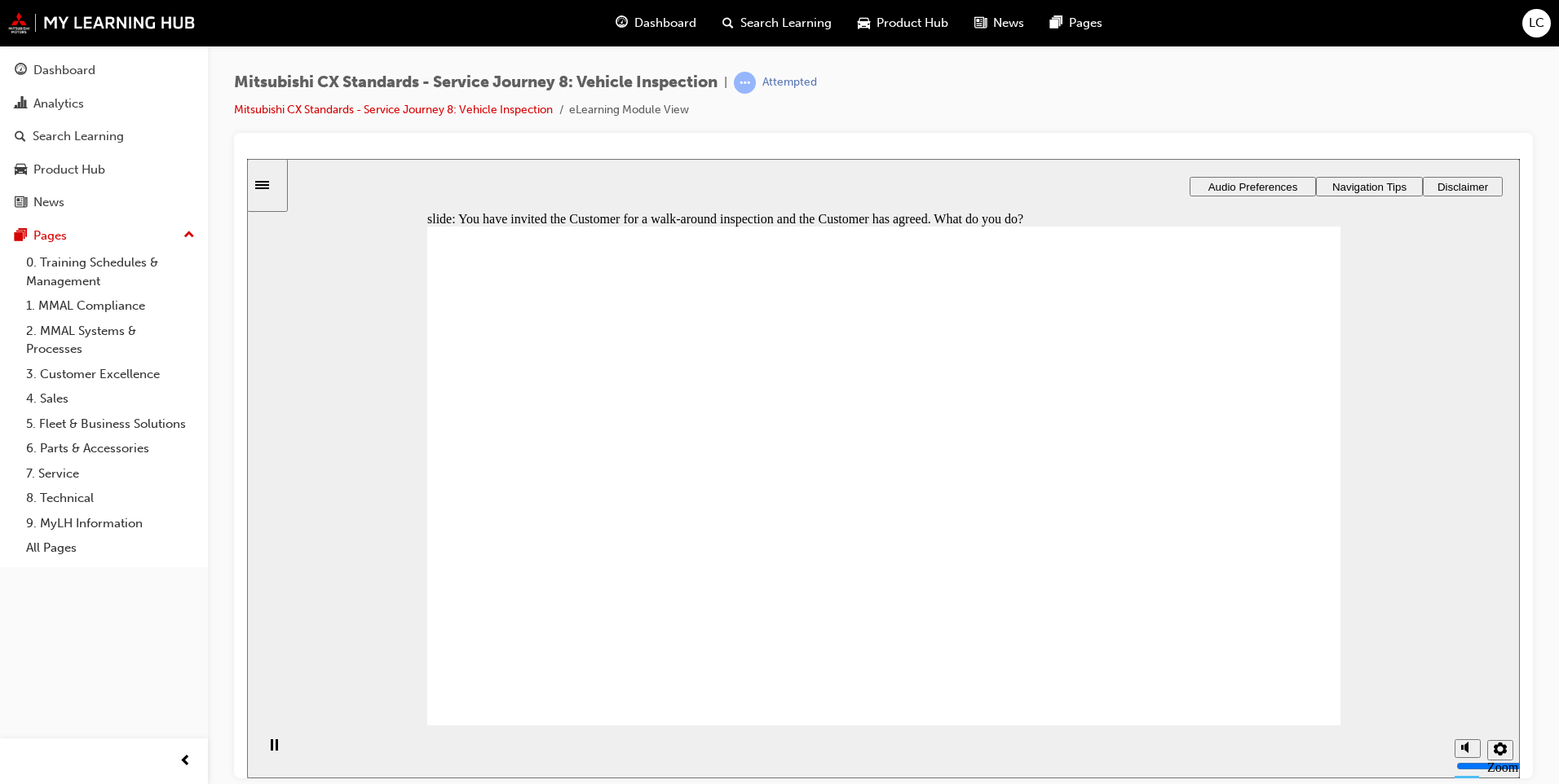
checkbox input "true"
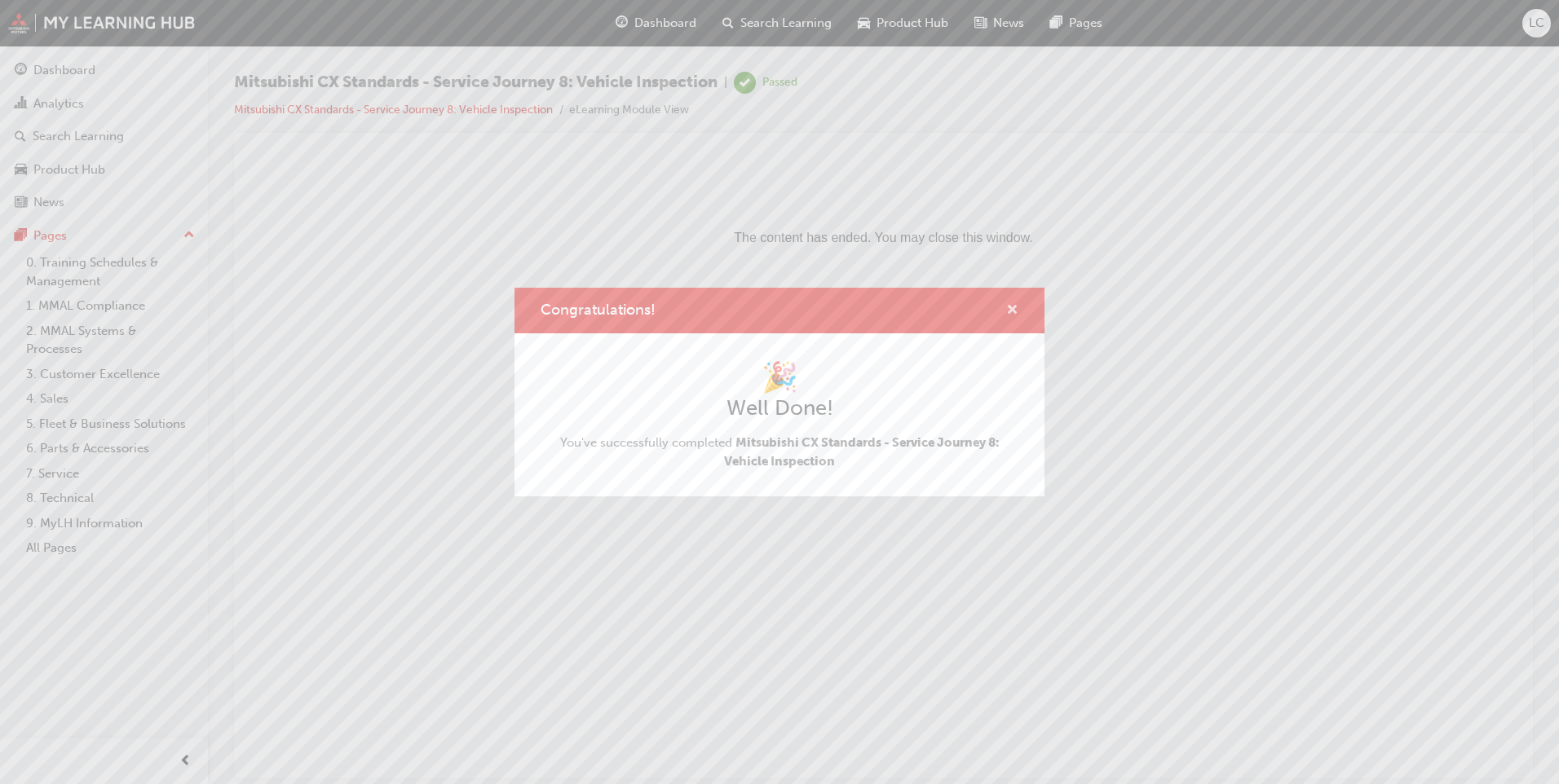
click at [1009, 304] on span "cross-icon" at bounding box center [1012, 311] width 12 height 15
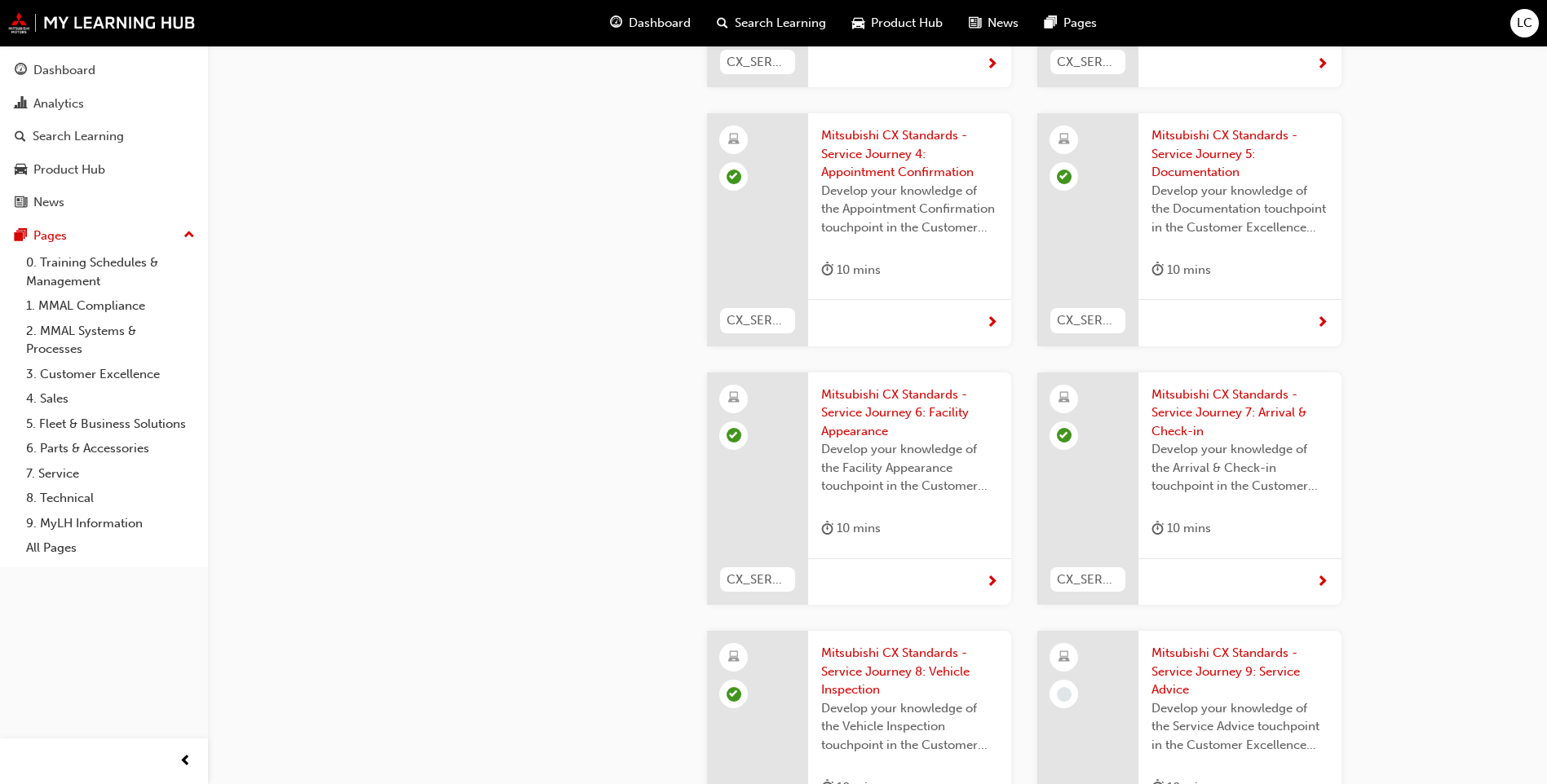
scroll to position [3500, 0]
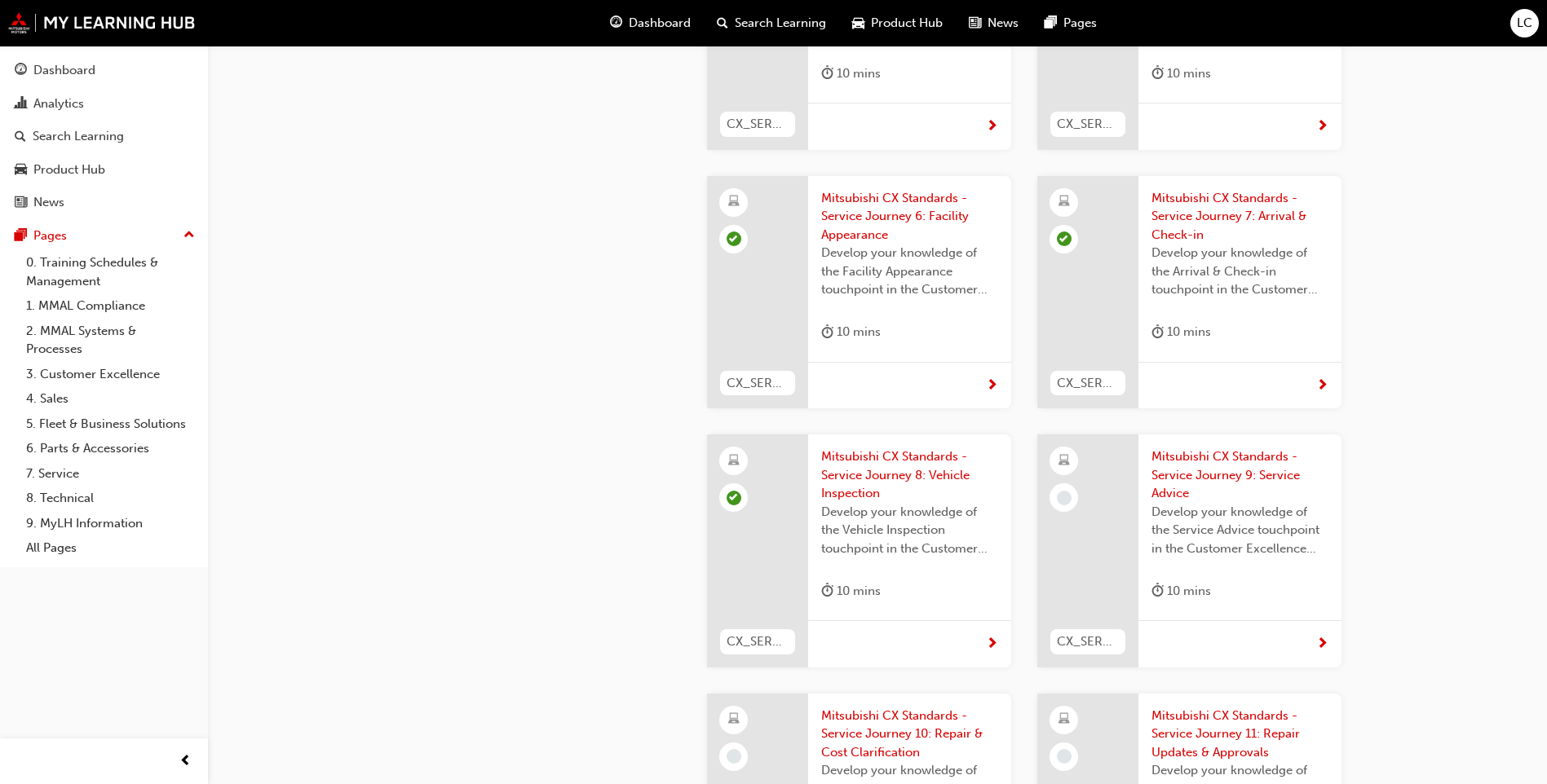
click at [1204, 447] on span "Mitsubishi CX Standards - Service Journey 9: Service Advice" at bounding box center [1240, 475] width 177 height 55
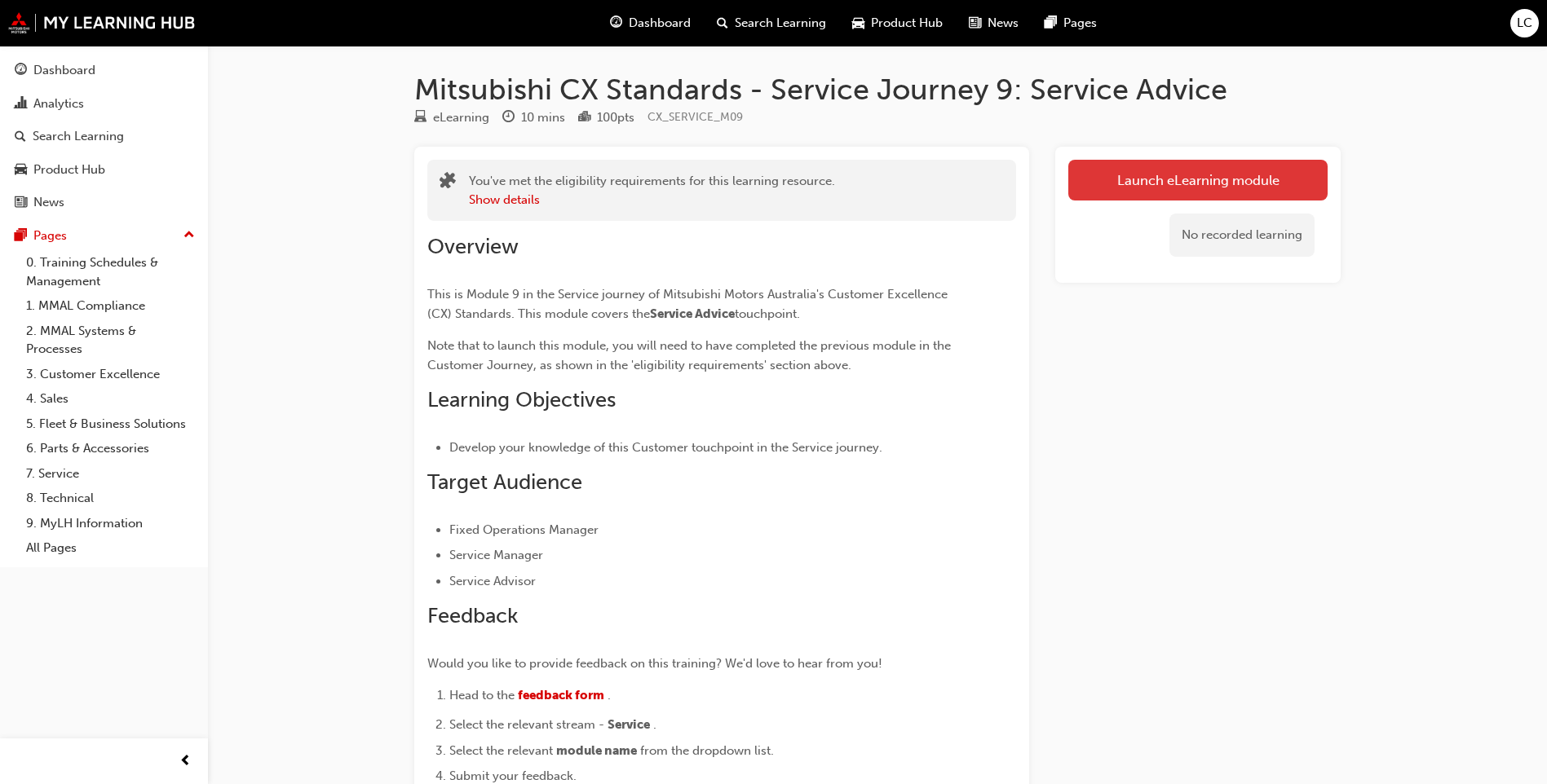
click at [1121, 199] on link "Launch eLearning module" at bounding box center [1198, 180] width 259 height 40
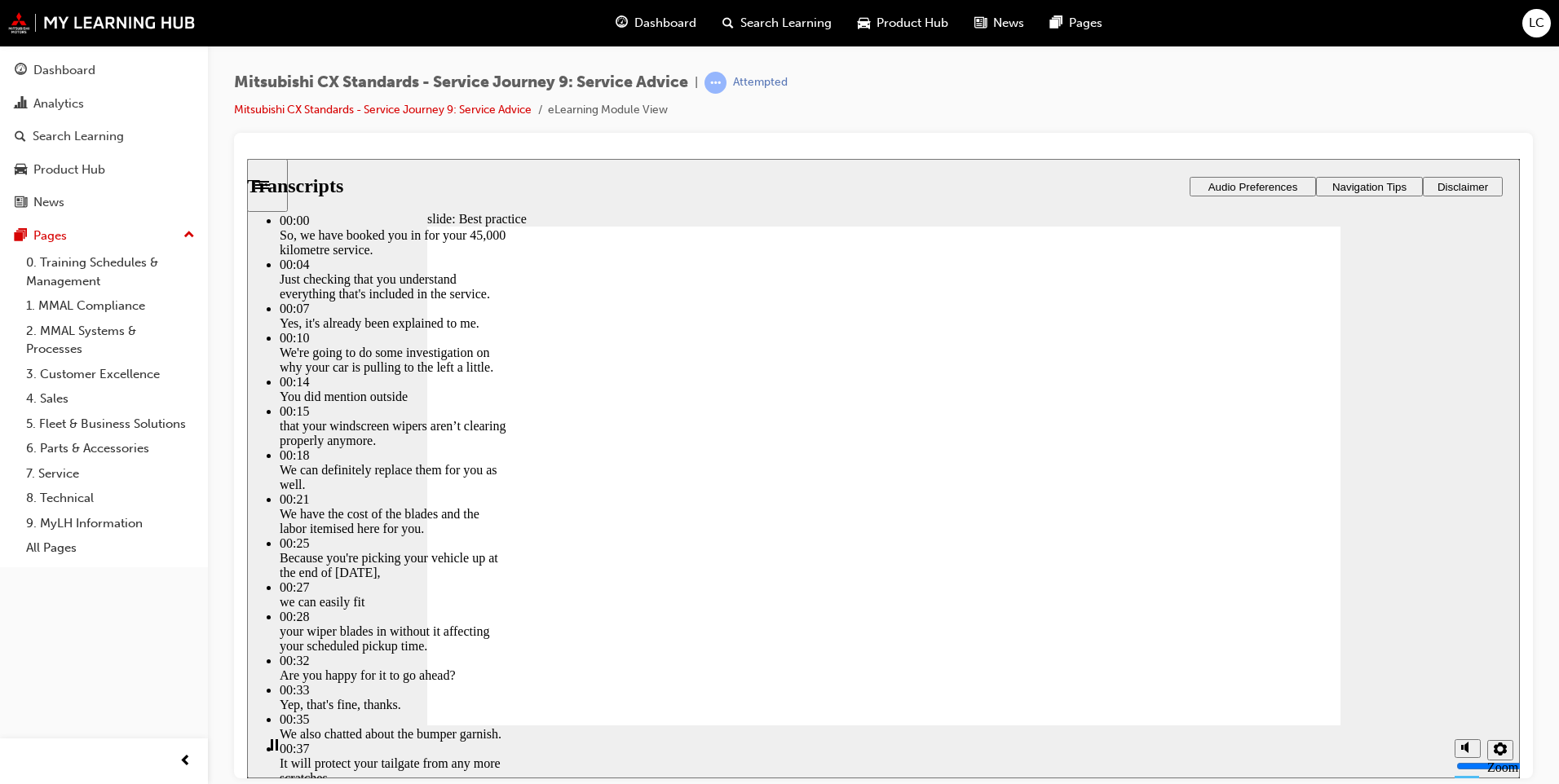
type input "74"
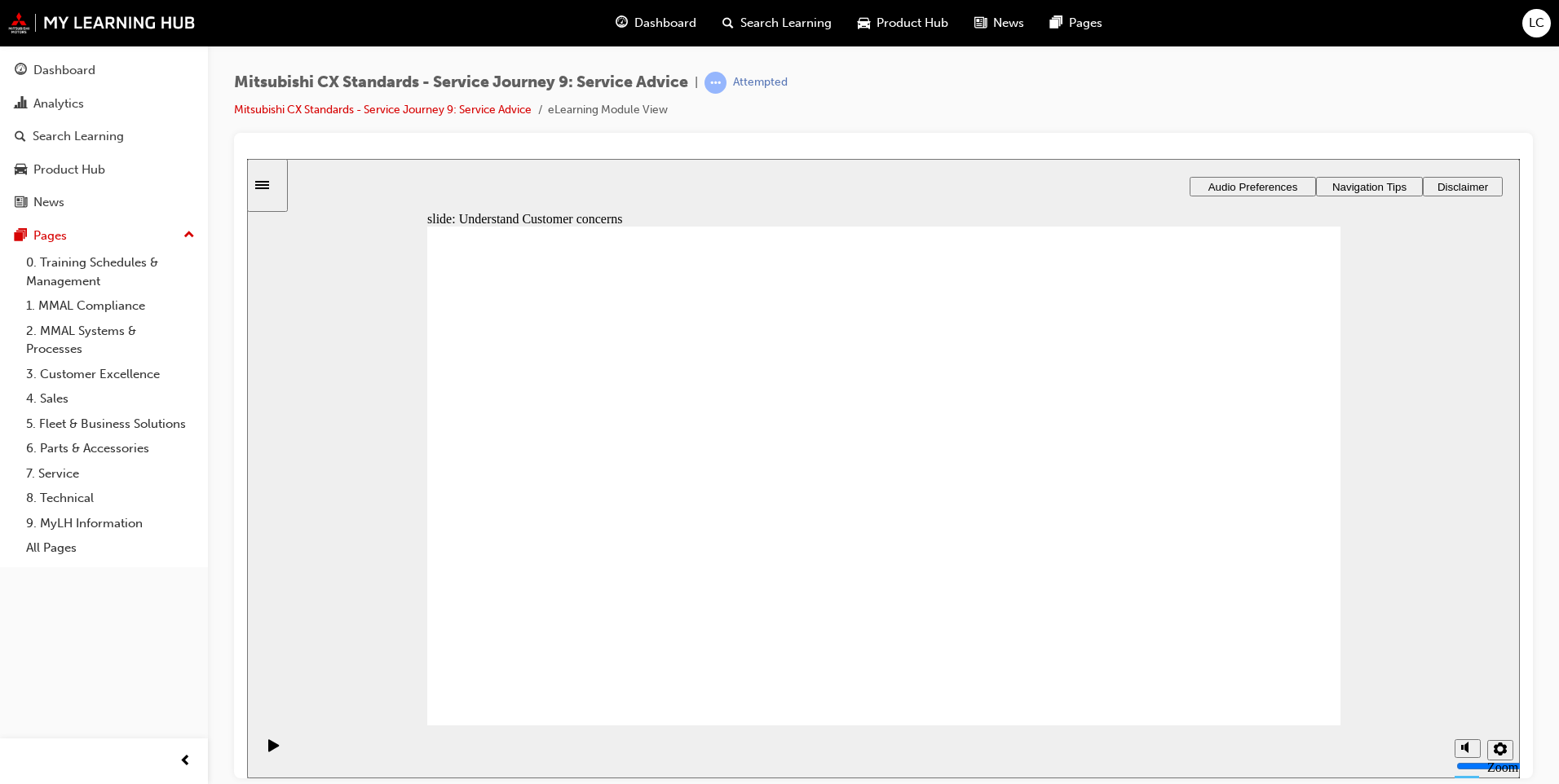
drag, startPoint x: 678, startPoint y: 517, endPoint x: 883, endPoint y: 512, distance: 205.1
drag, startPoint x: 692, startPoint y: 536, endPoint x: 1247, endPoint y: 485, distance: 557.3
drag, startPoint x: 728, startPoint y: 541, endPoint x: 1226, endPoint y: 540, distance: 498.0
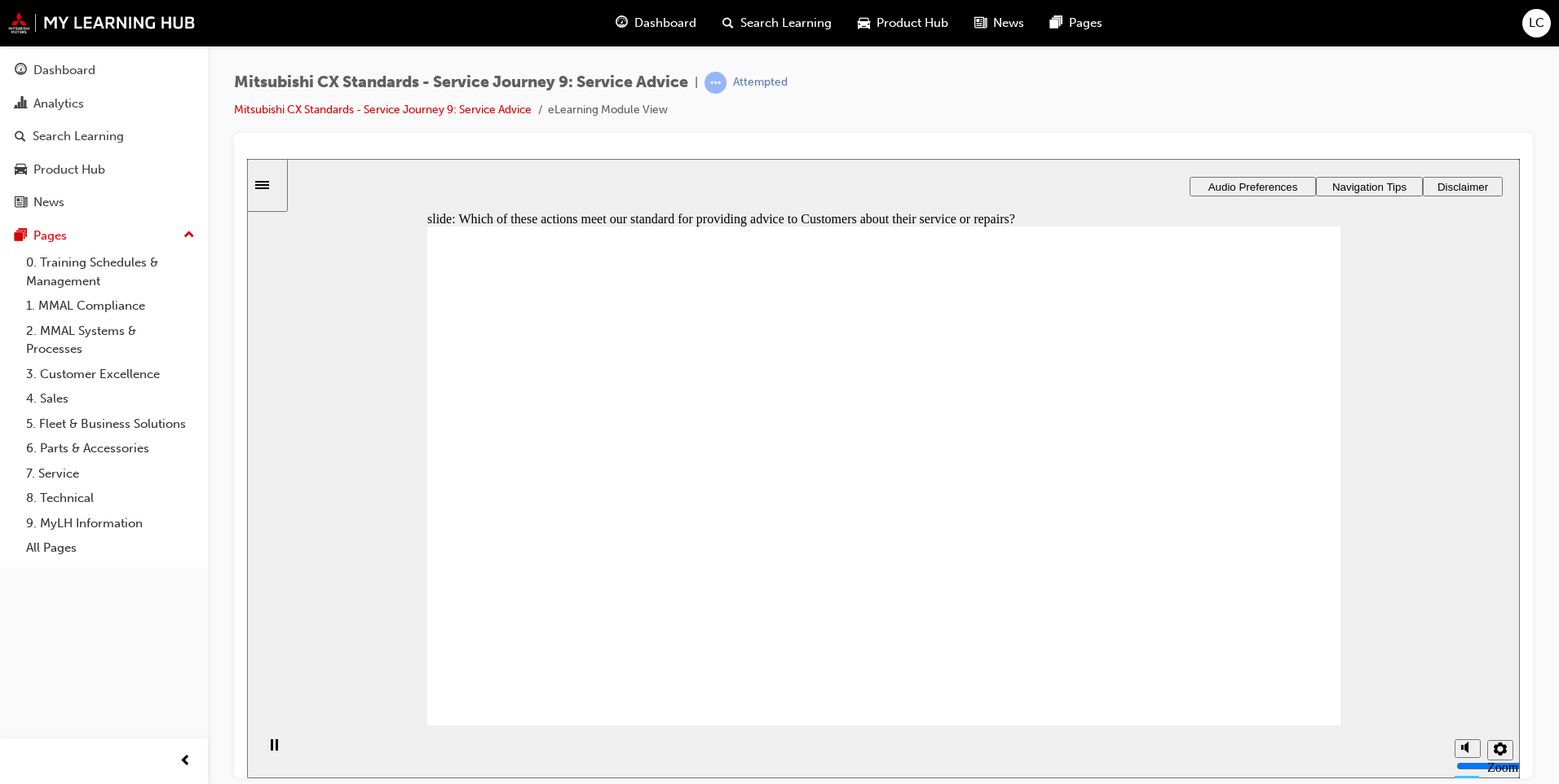
checkbox input "true"
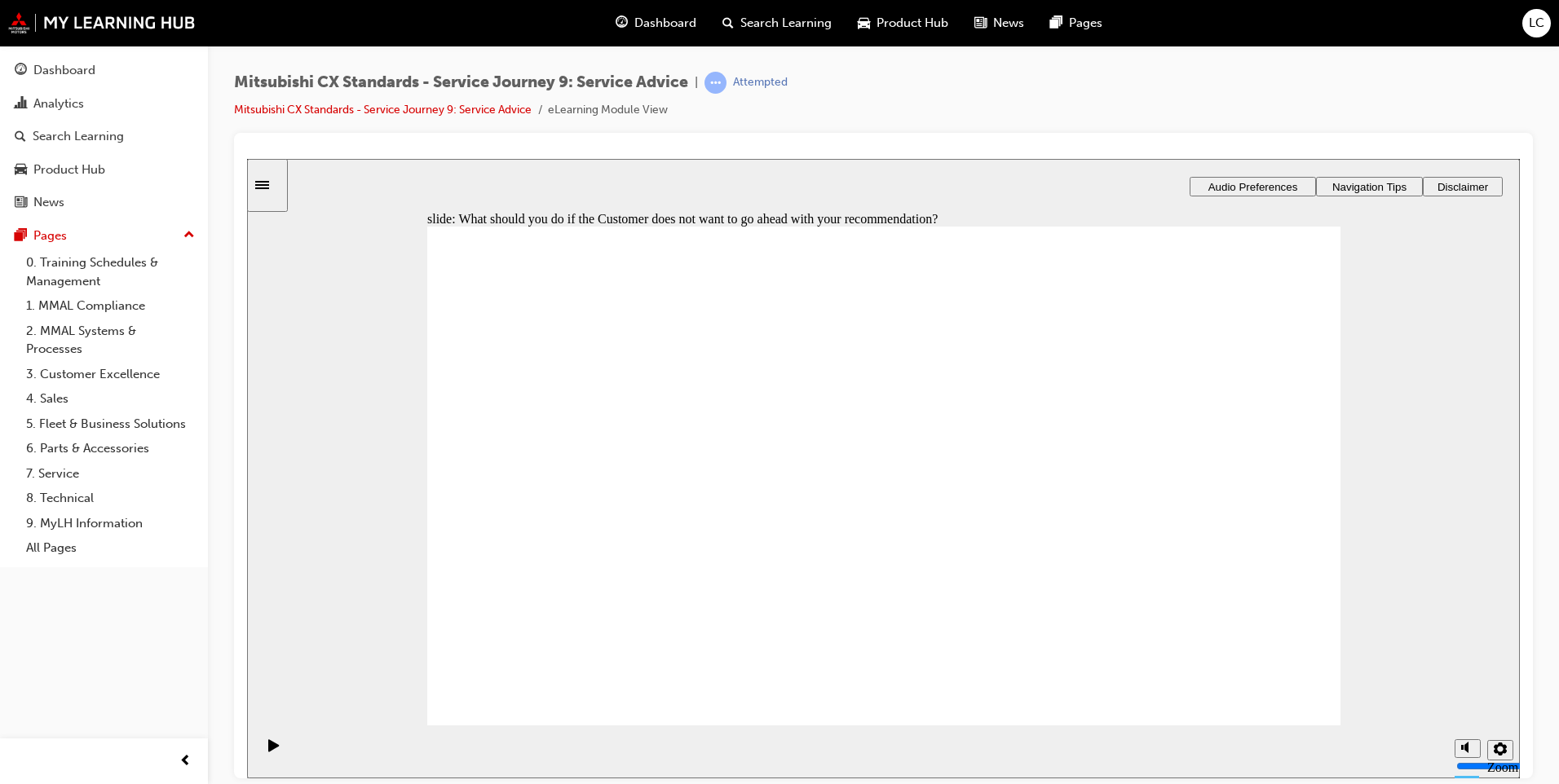
checkbox input "true"
checkbox input "false"
checkbox input "true"
checkbox input "false"
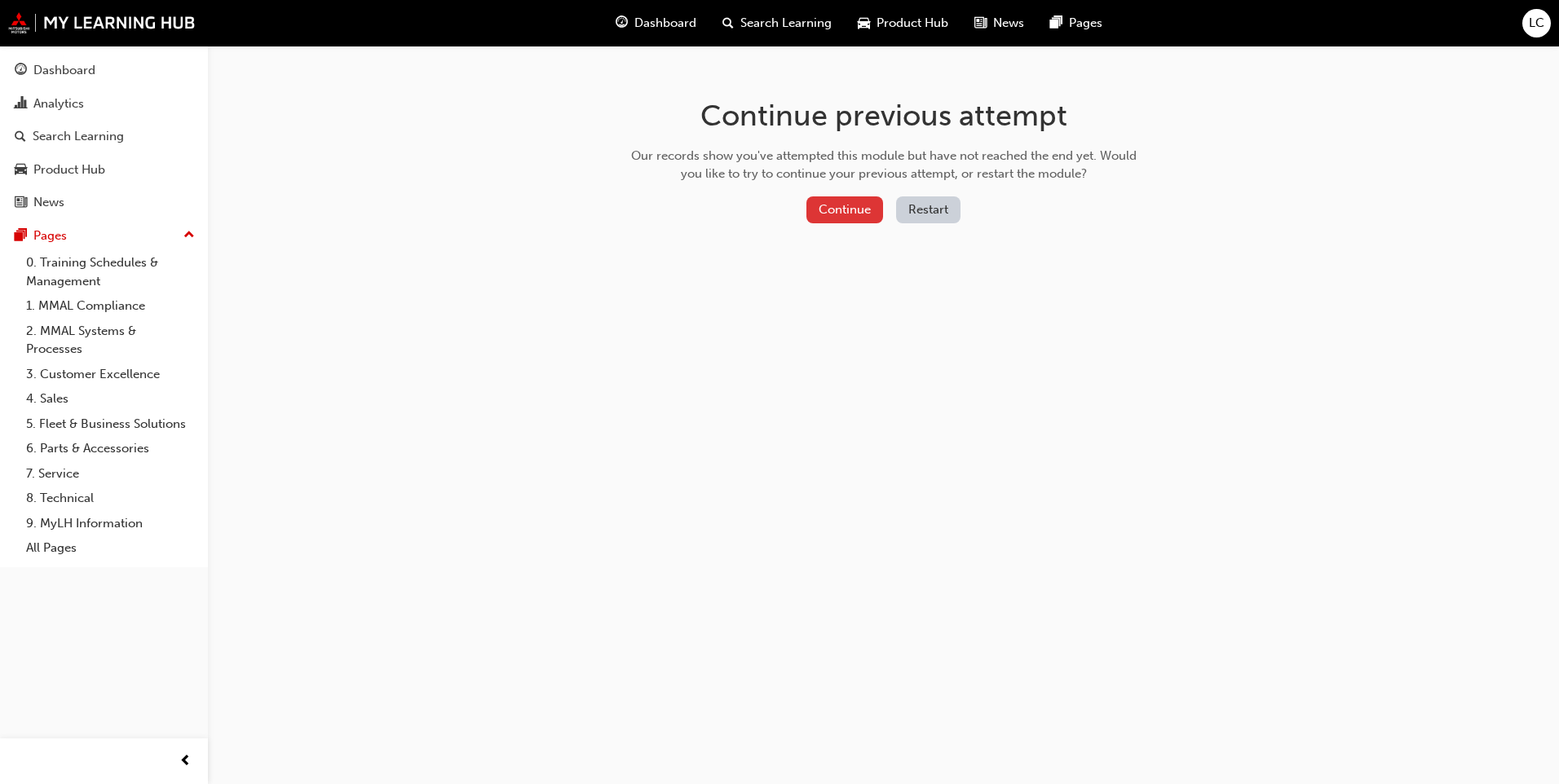
click at [855, 215] on button "Continue" at bounding box center [844, 210] width 77 height 27
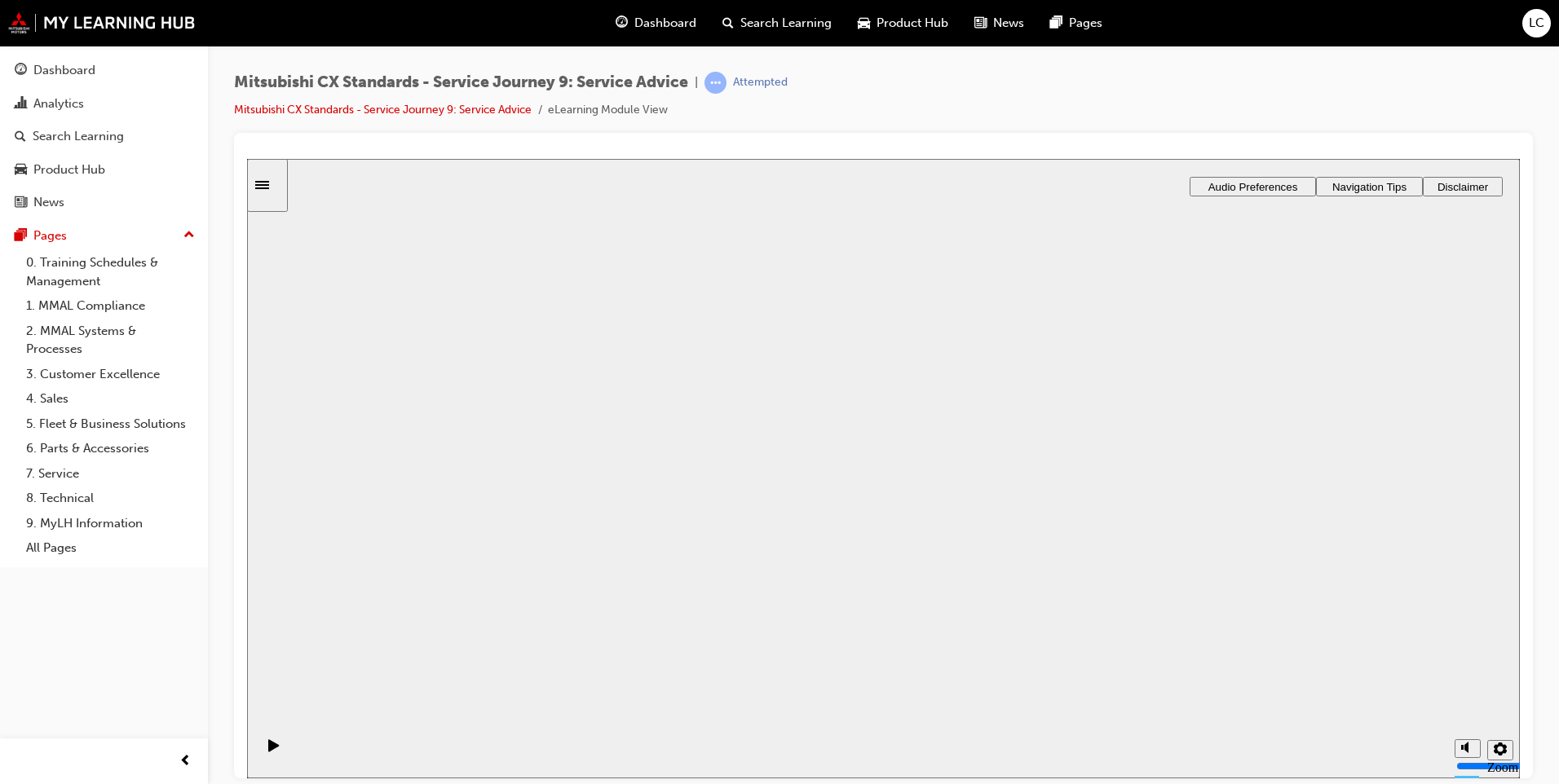
click at [836, 742] on div "Service Journey - Module 9 - Service Advice Service Journey - Module 9 - Servic…" at bounding box center [883, 790] width 1273 height 96
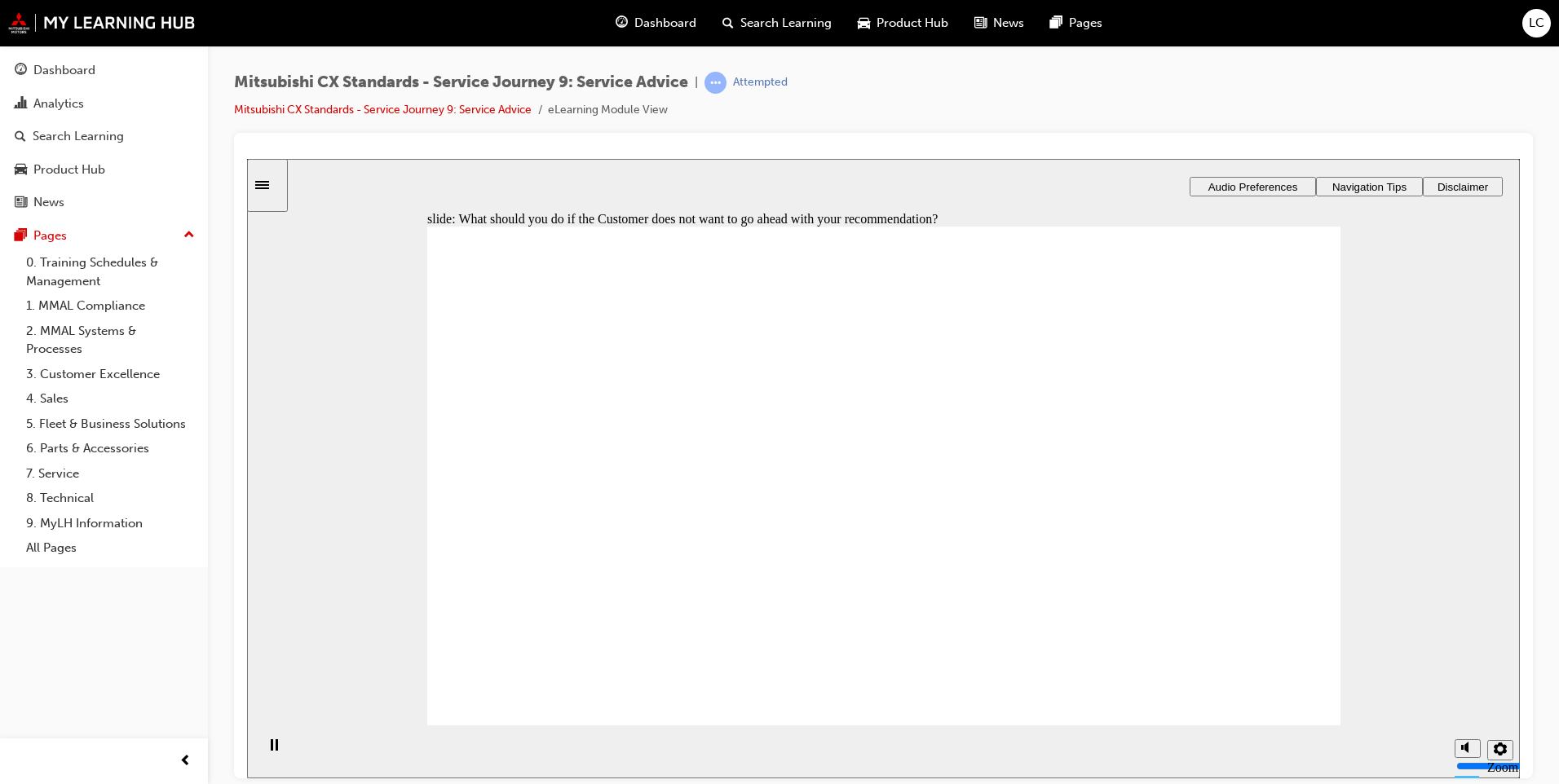
checkbox input "true"
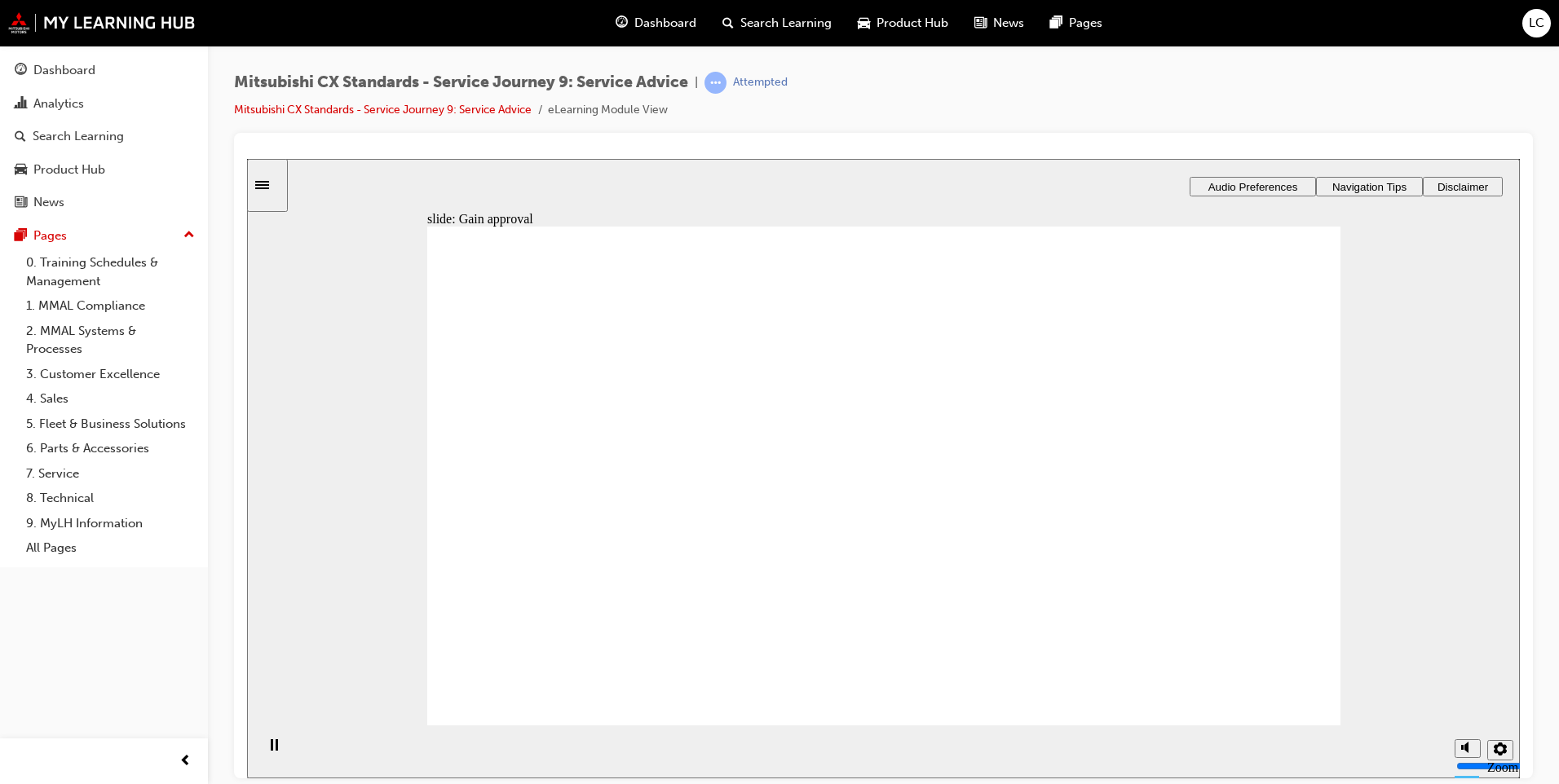
drag, startPoint x: 687, startPoint y: 536, endPoint x: 1237, endPoint y: 489, distance: 552.0
drag, startPoint x: 666, startPoint y: 540, endPoint x: 922, endPoint y: 440, distance: 274.8
drag, startPoint x: 660, startPoint y: 509, endPoint x: 820, endPoint y: 494, distance: 160.7
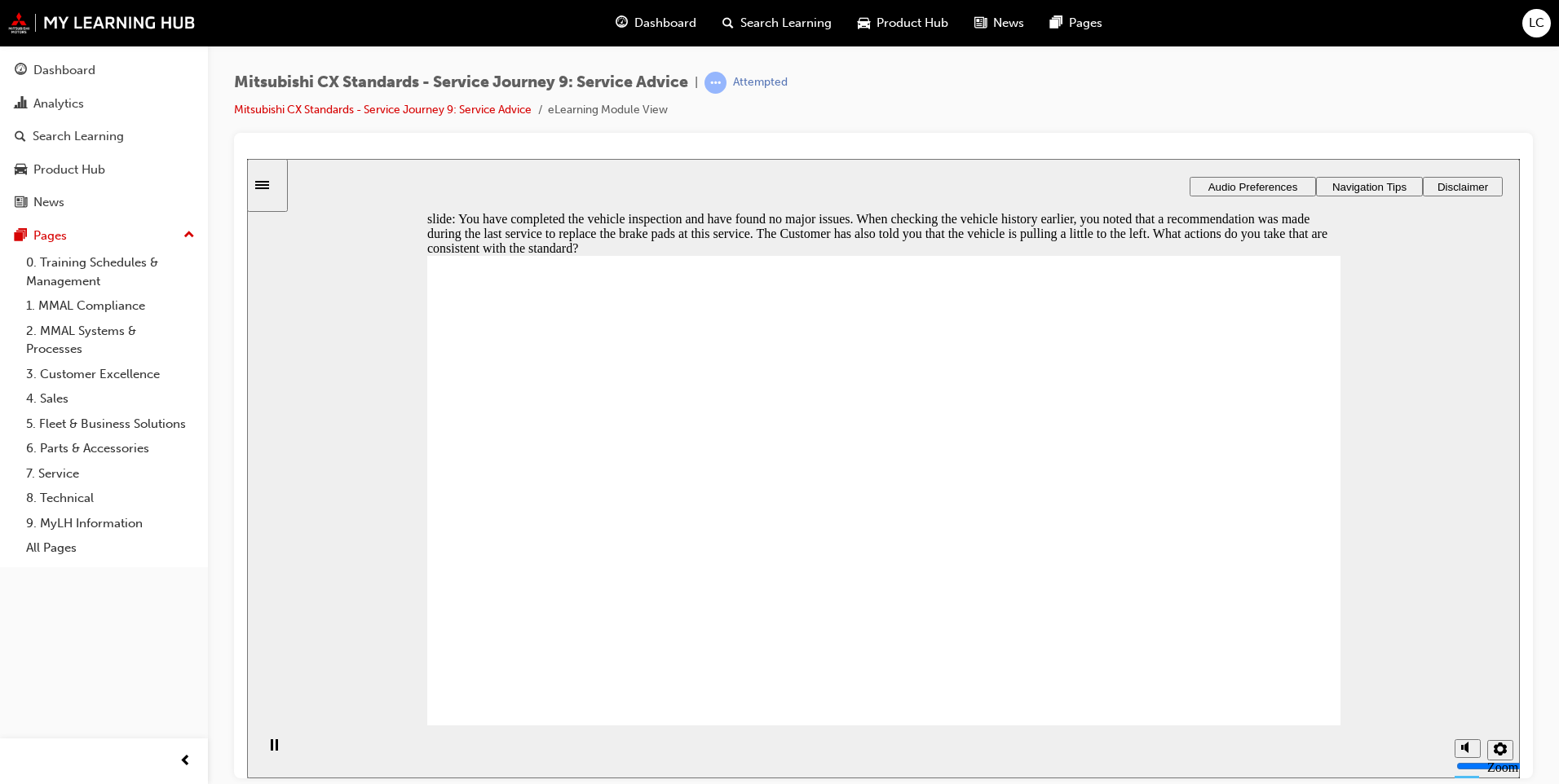
checkbox input "true"
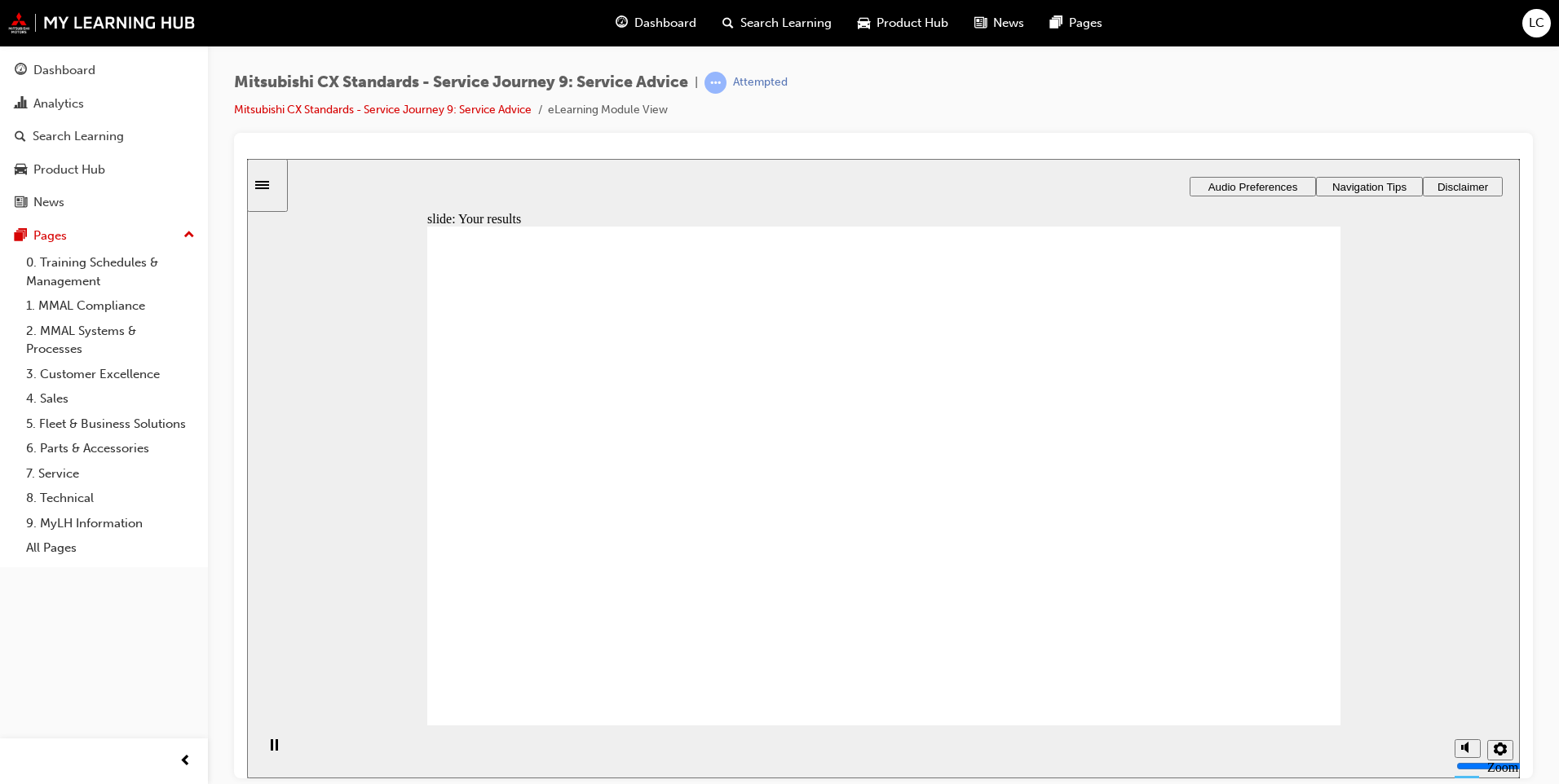
checkbox input "true"
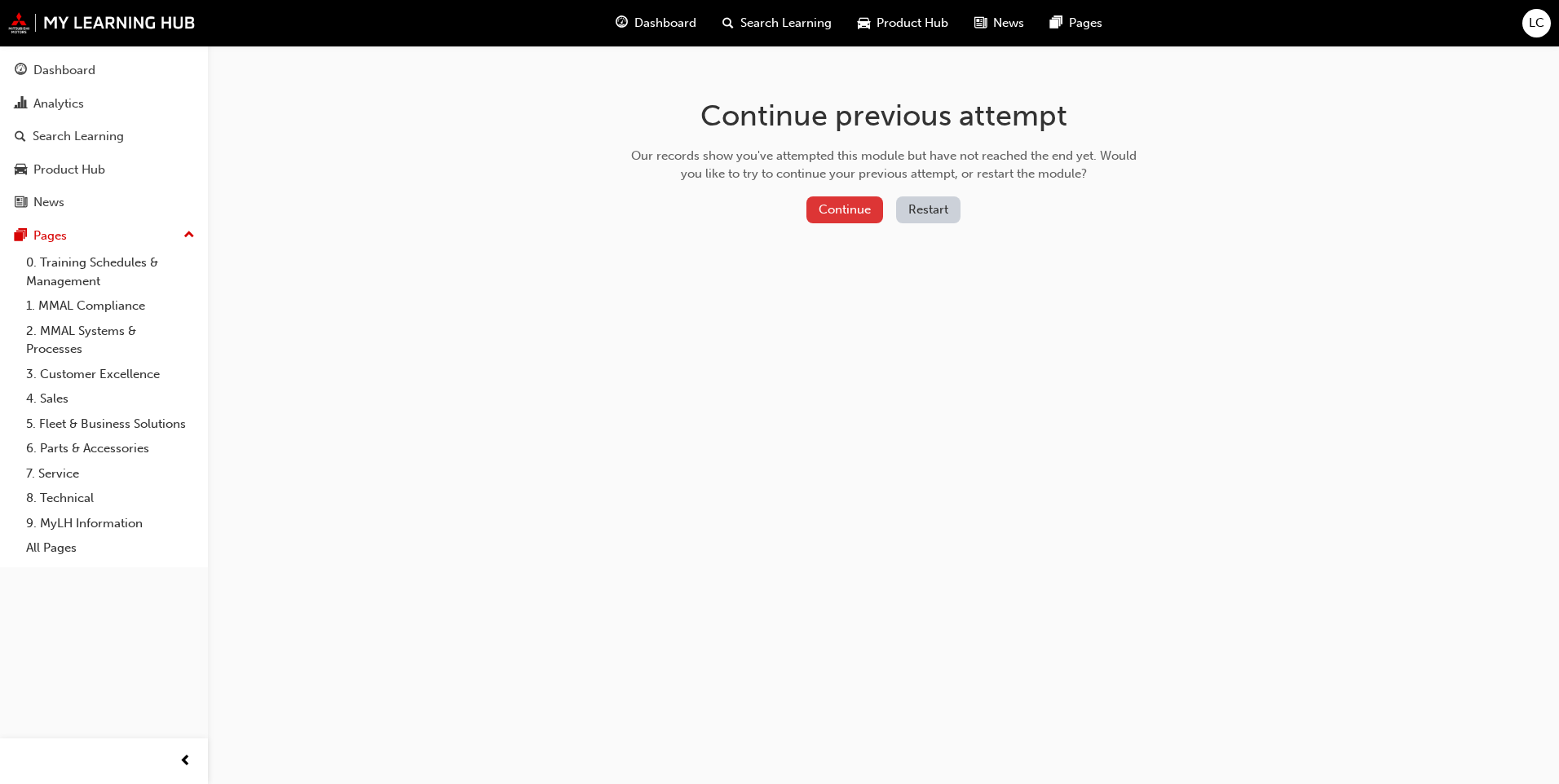
click at [848, 212] on button "Continue" at bounding box center [844, 210] width 77 height 27
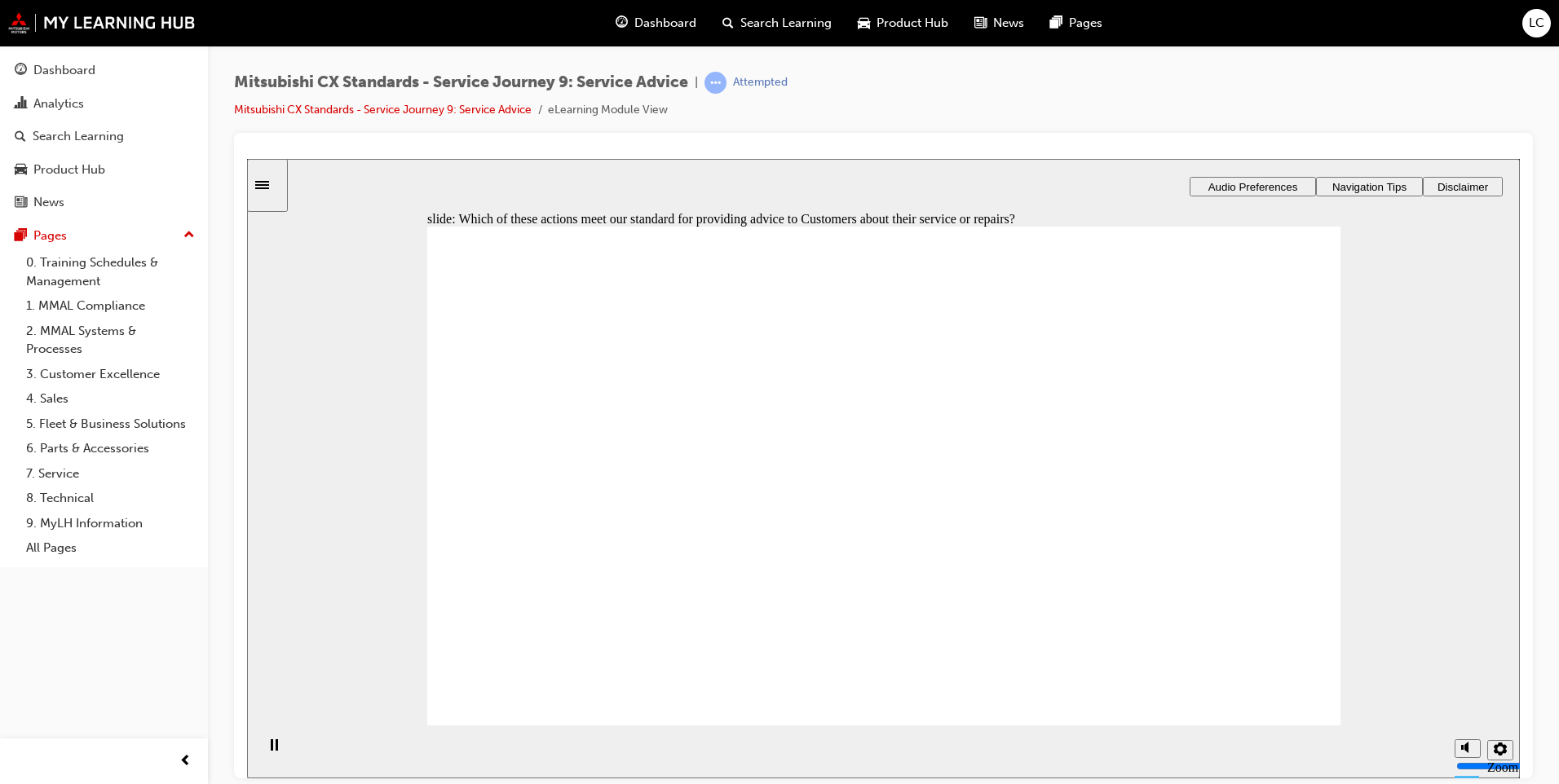
checkbox input "true"
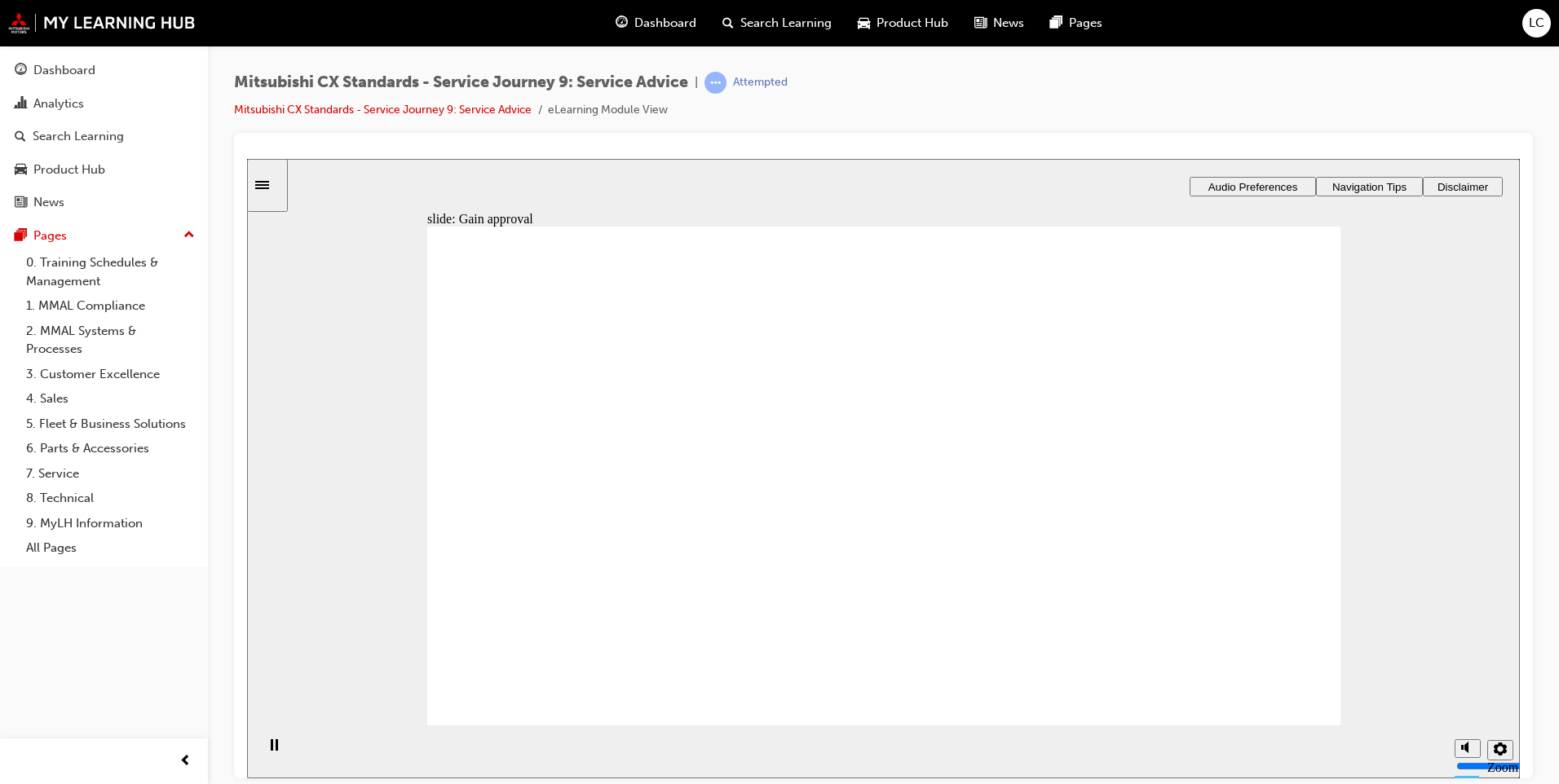
drag, startPoint x: 660, startPoint y: 538, endPoint x: 1122, endPoint y: 429, distance: 474.7
drag, startPoint x: 708, startPoint y: 533, endPoint x: 1257, endPoint y: 572, distance: 550.4
drag, startPoint x: 650, startPoint y: 541, endPoint x: 905, endPoint y: 436, distance: 275.8
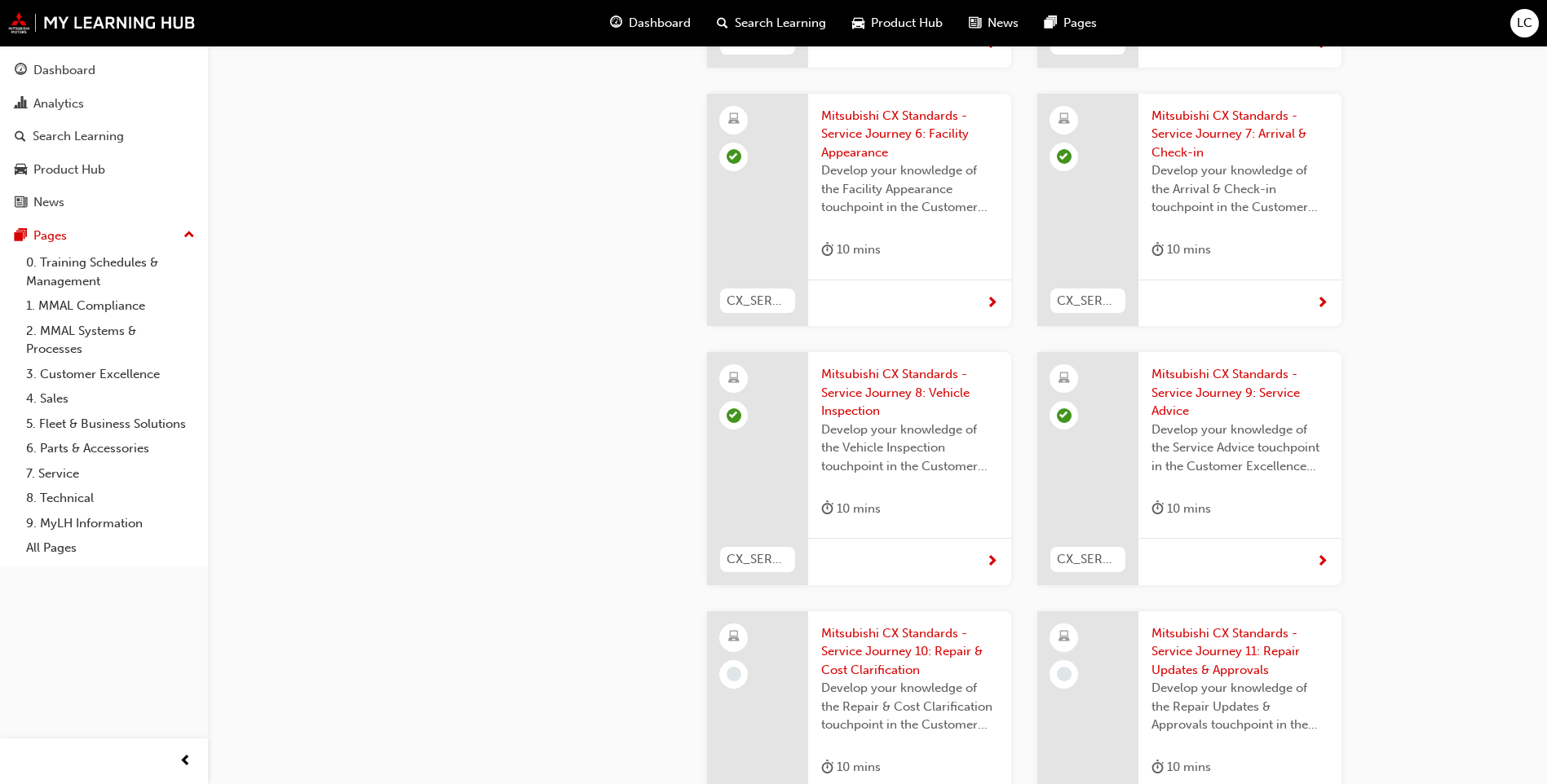
scroll to position [3596, 0]
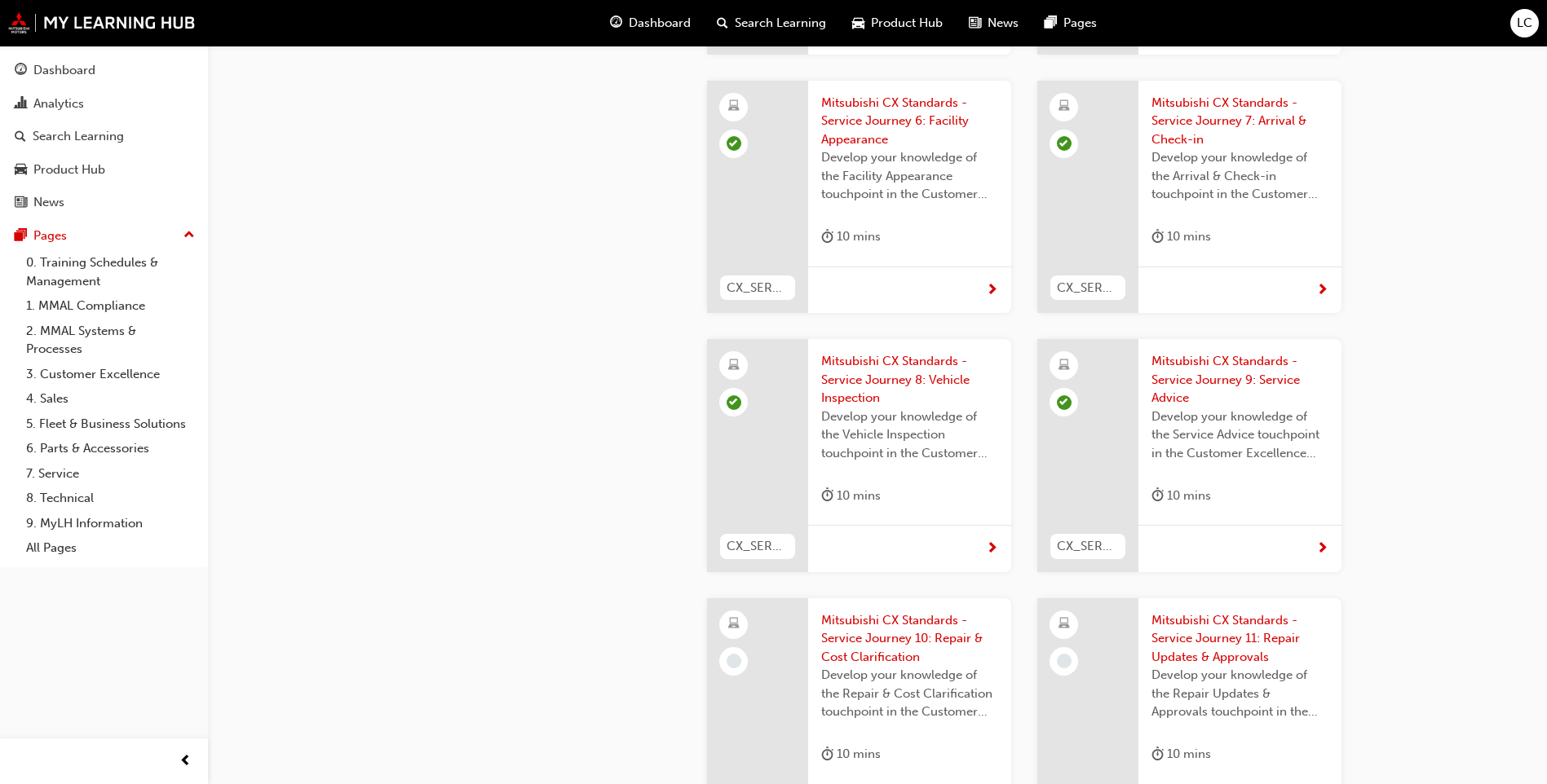
click at [788, 598] on div at bounding box center [757, 715] width 101 height 234
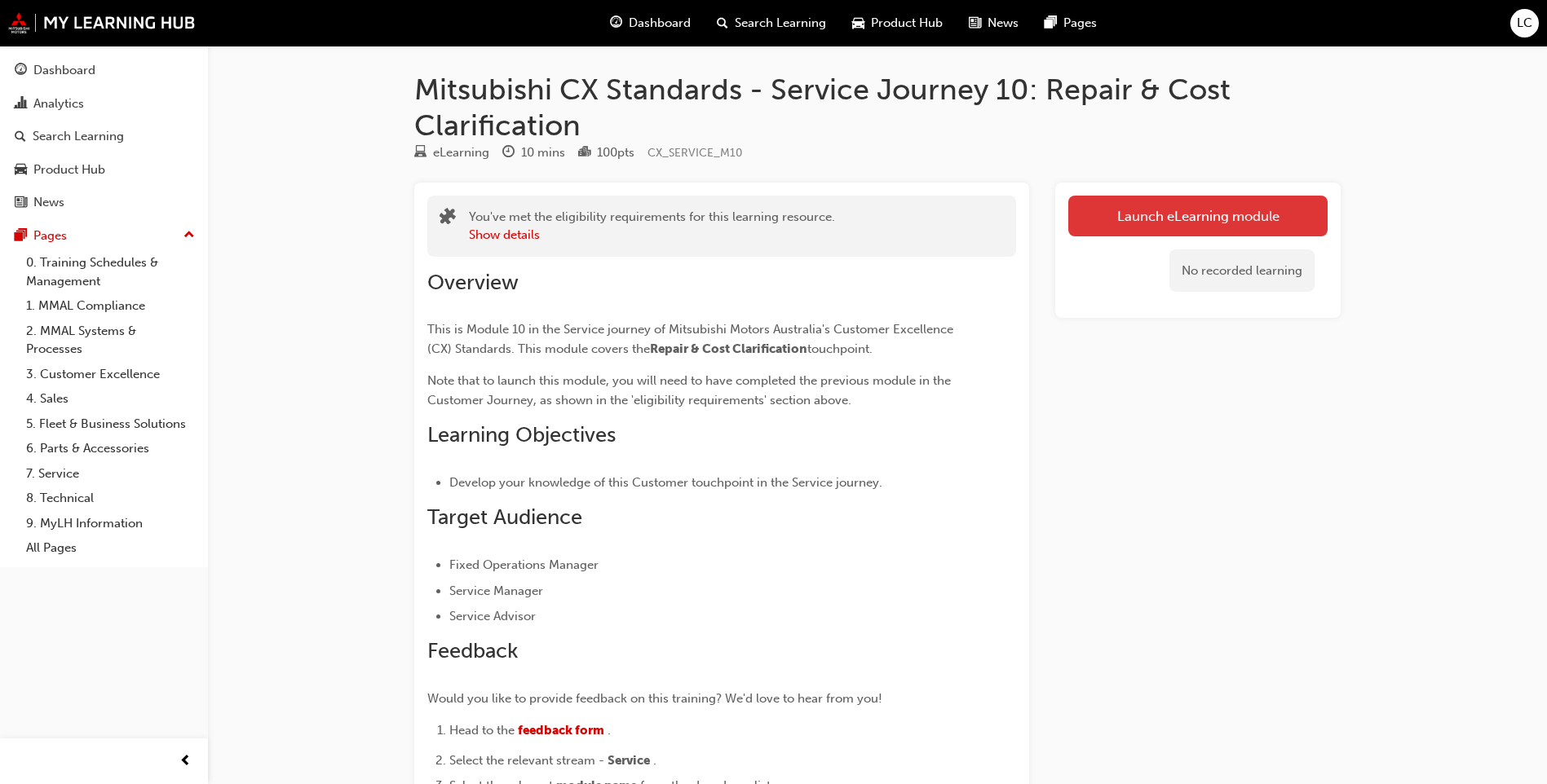
click at [1198, 212] on link "Launch eLearning module" at bounding box center [1198, 215] width 259 height 40
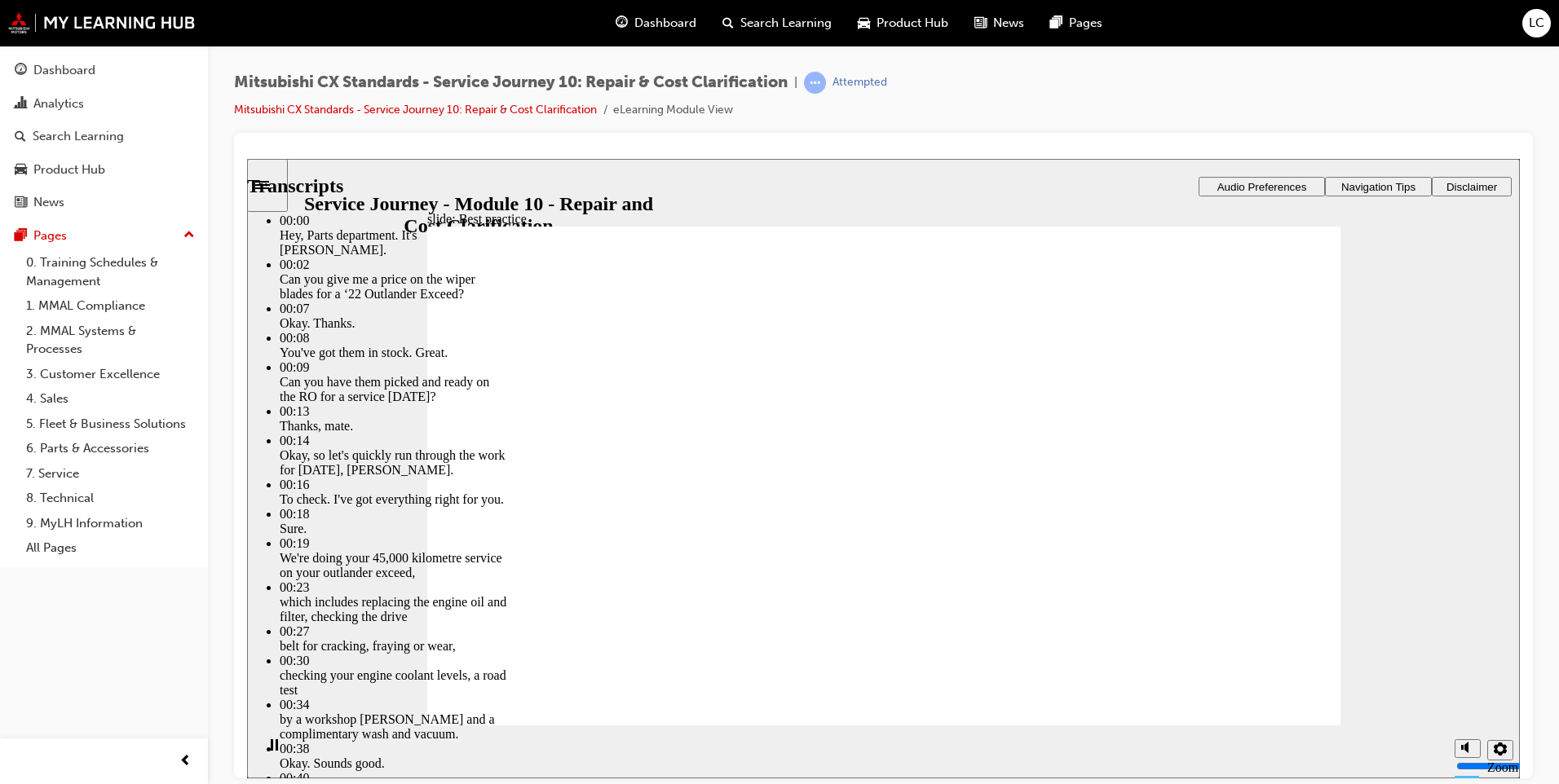
type input "105"
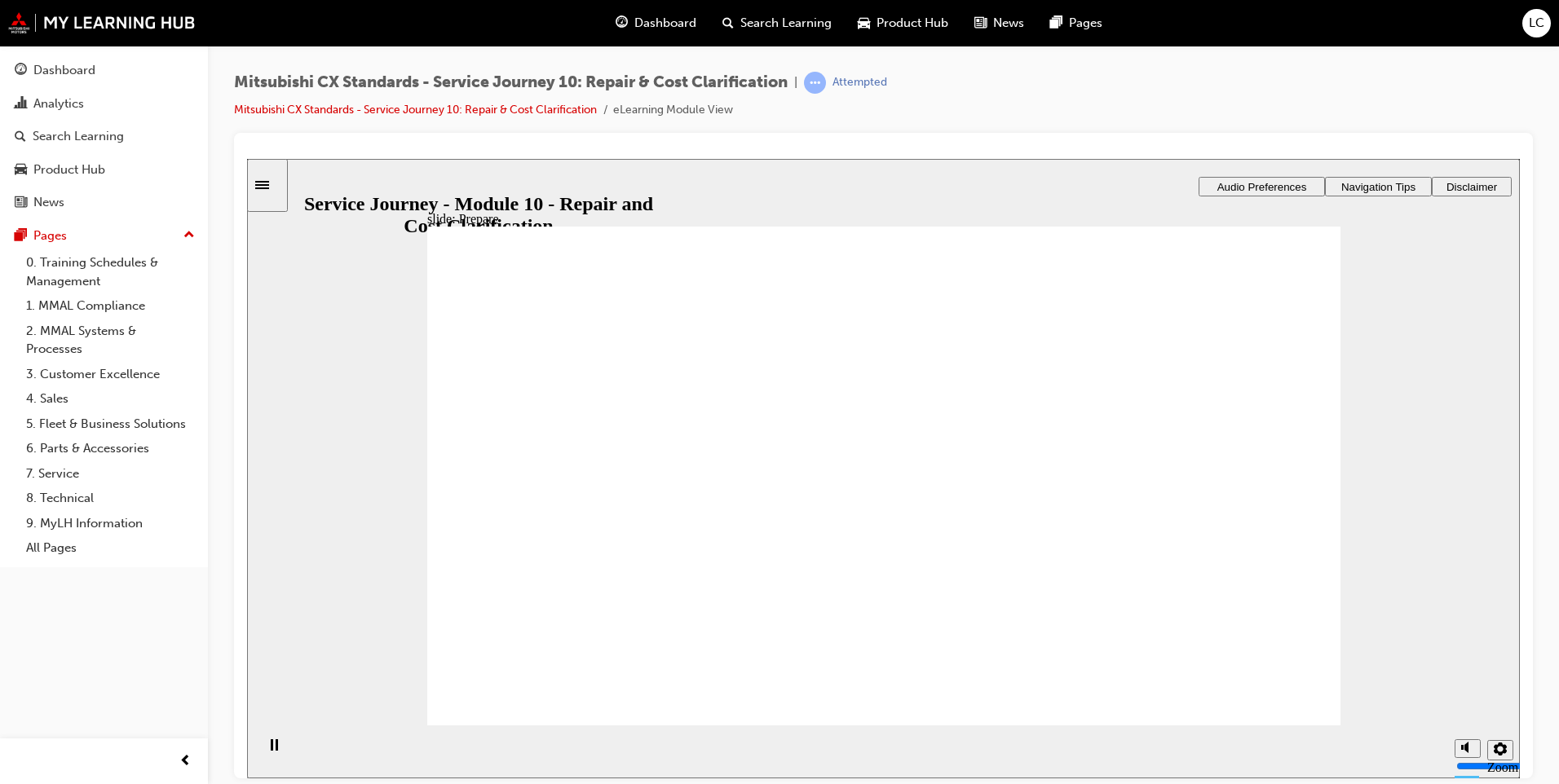
drag, startPoint x: 676, startPoint y: 508, endPoint x: 908, endPoint y: 457, distance: 237.5
drag, startPoint x: 664, startPoint y: 481, endPoint x: 820, endPoint y: 456, distance: 158.0
drag, startPoint x: 640, startPoint y: 480, endPoint x: 894, endPoint y: 518, distance: 256.8
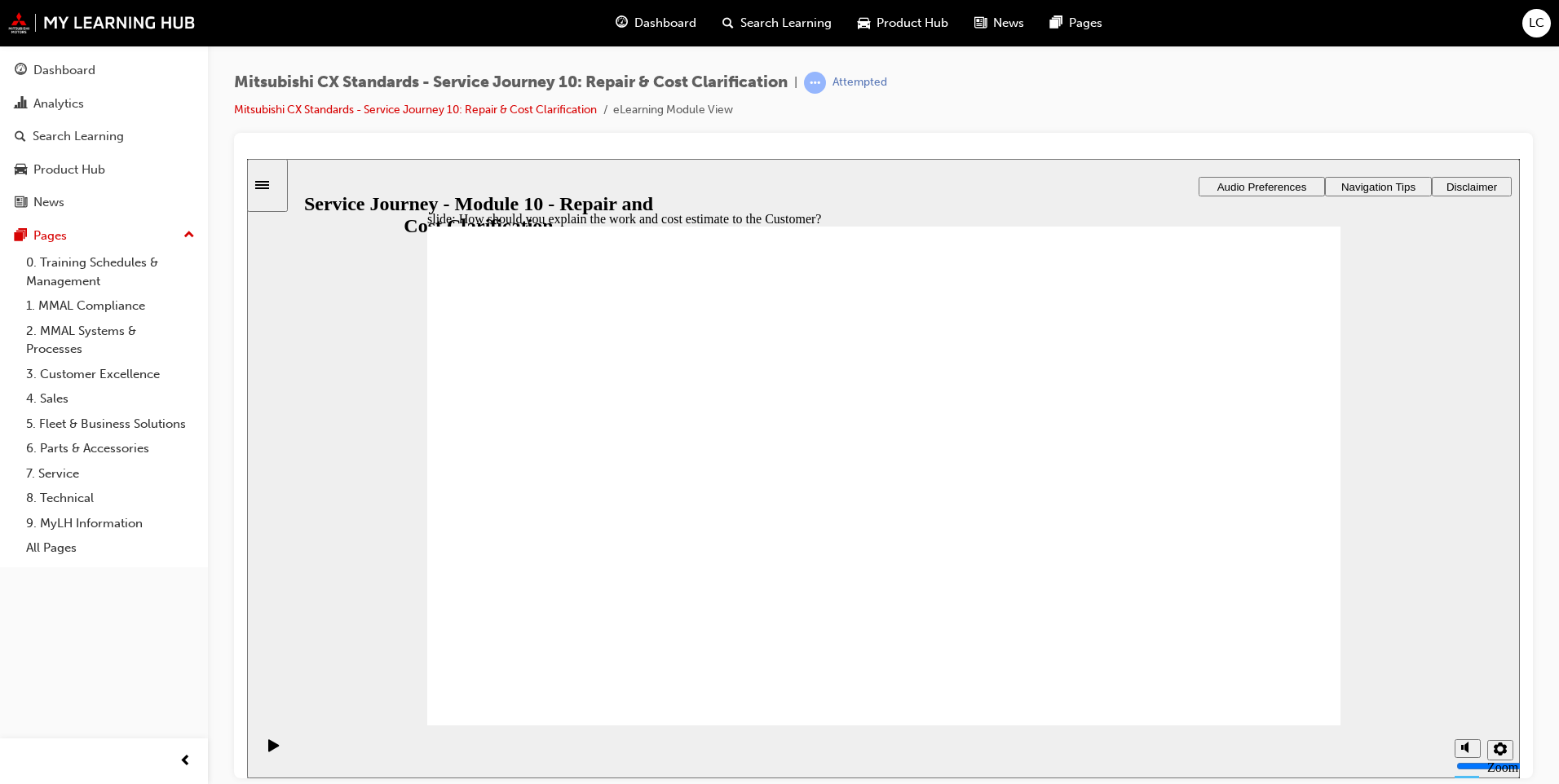
checkbox input "true"
drag, startPoint x: 661, startPoint y: 446, endPoint x: 673, endPoint y: 502, distance: 57.3
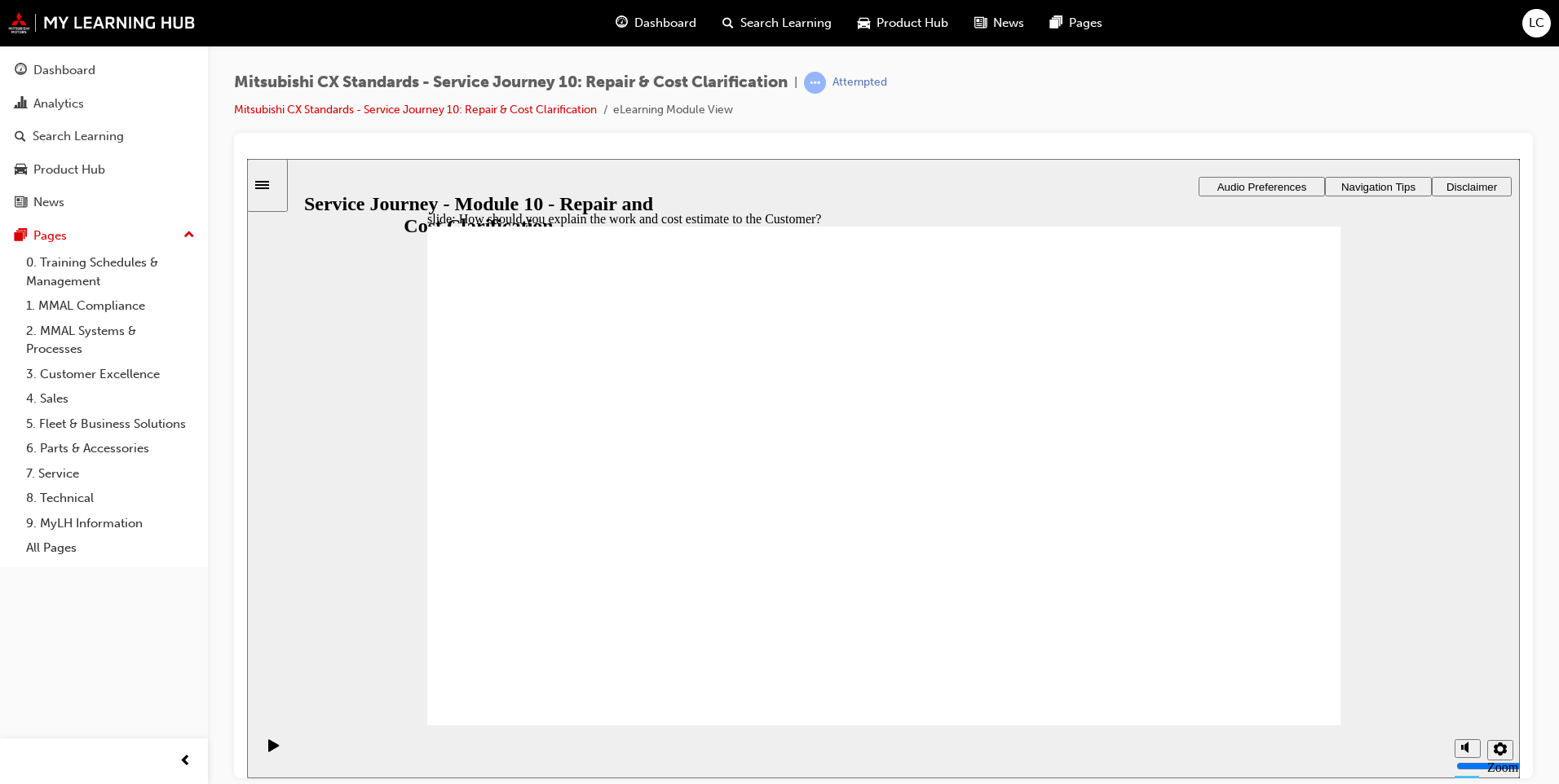
checkbox input "true"
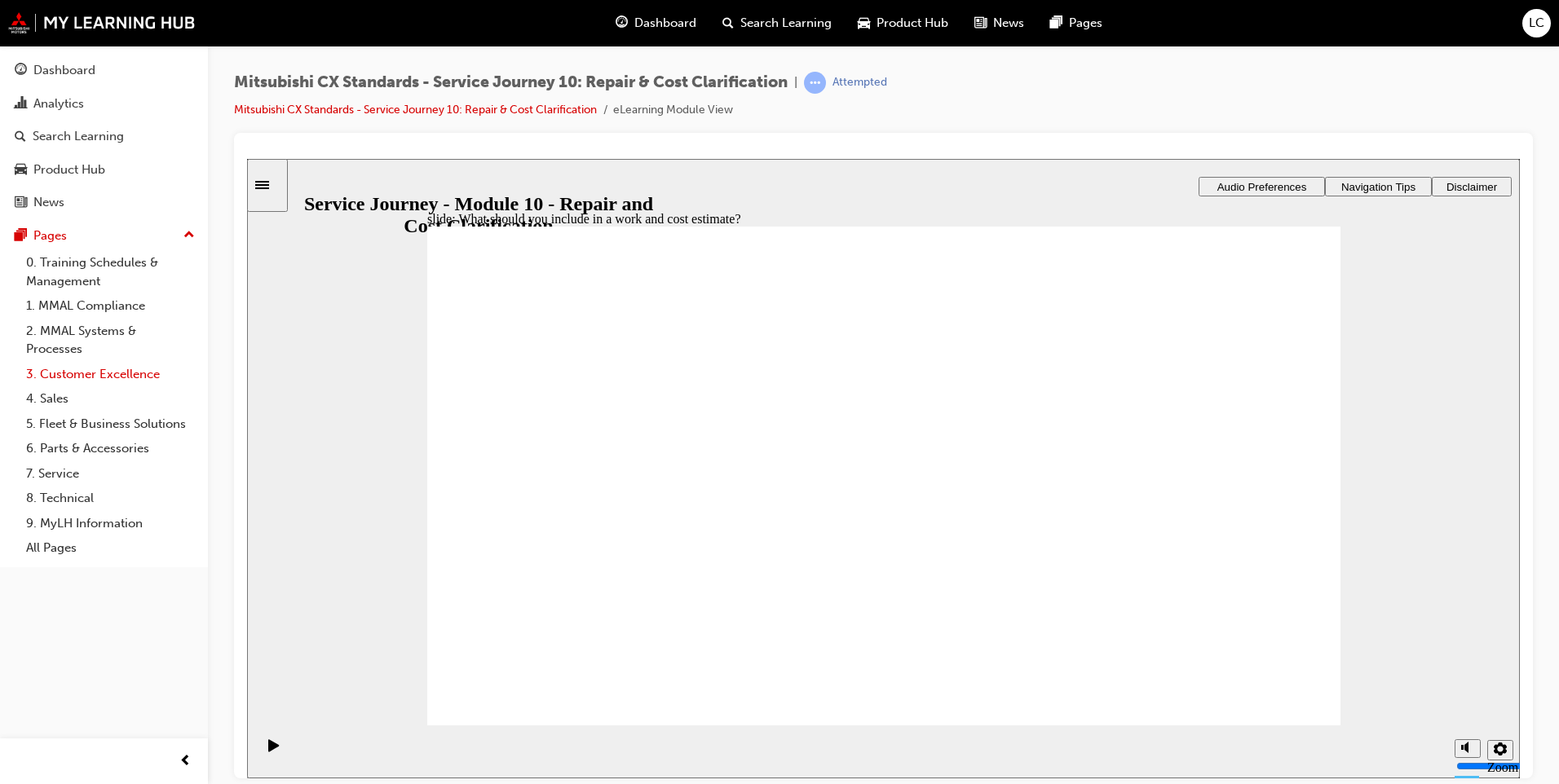
click at [200, 381] on link "3. Customer Excellence" at bounding box center [111, 375] width 182 height 26
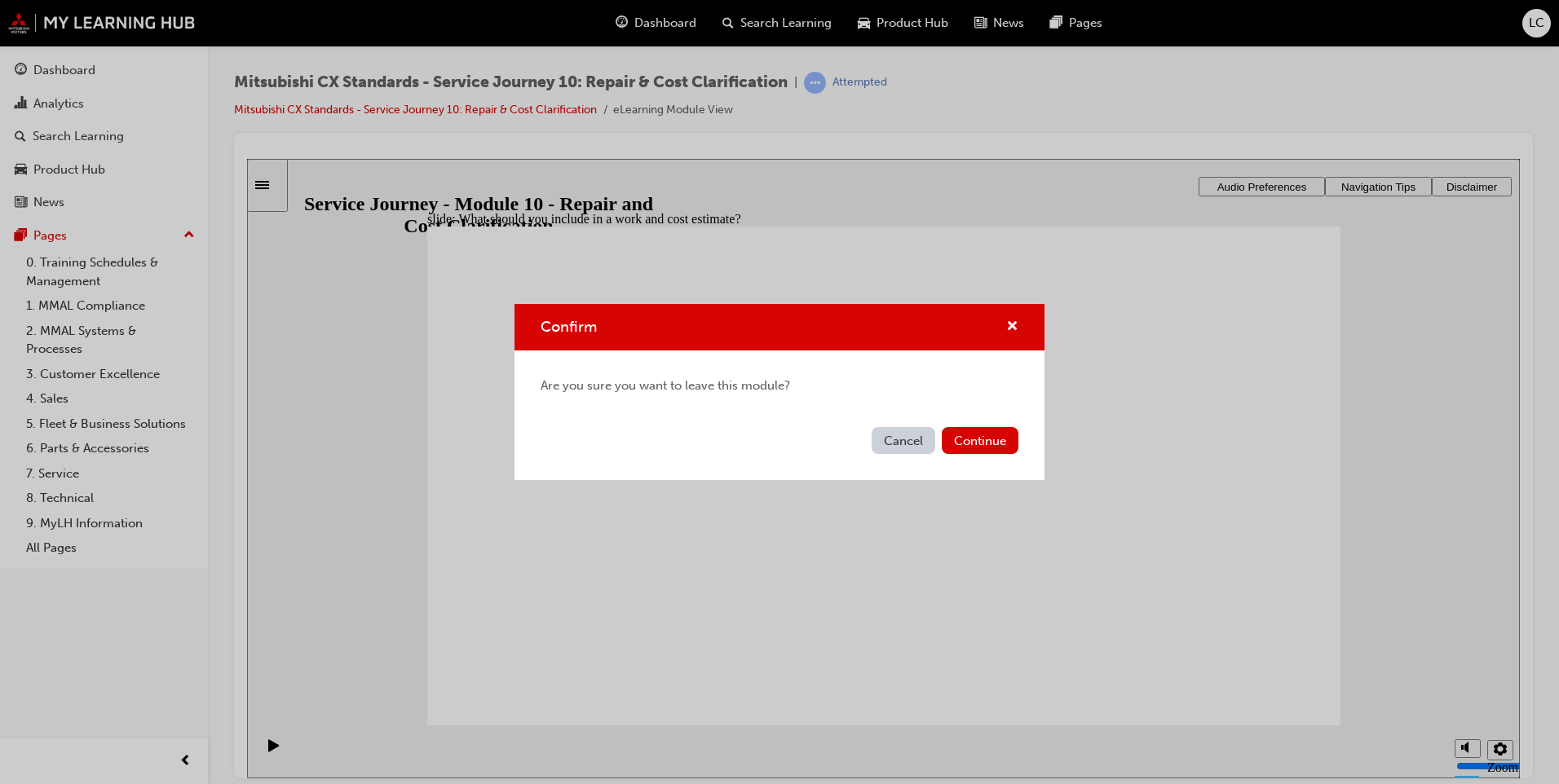
click at [352, 415] on div "Confirm Are you sure you want to leave this module? Cancel Continue" at bounding box center [779, 392] width 1559 height 784
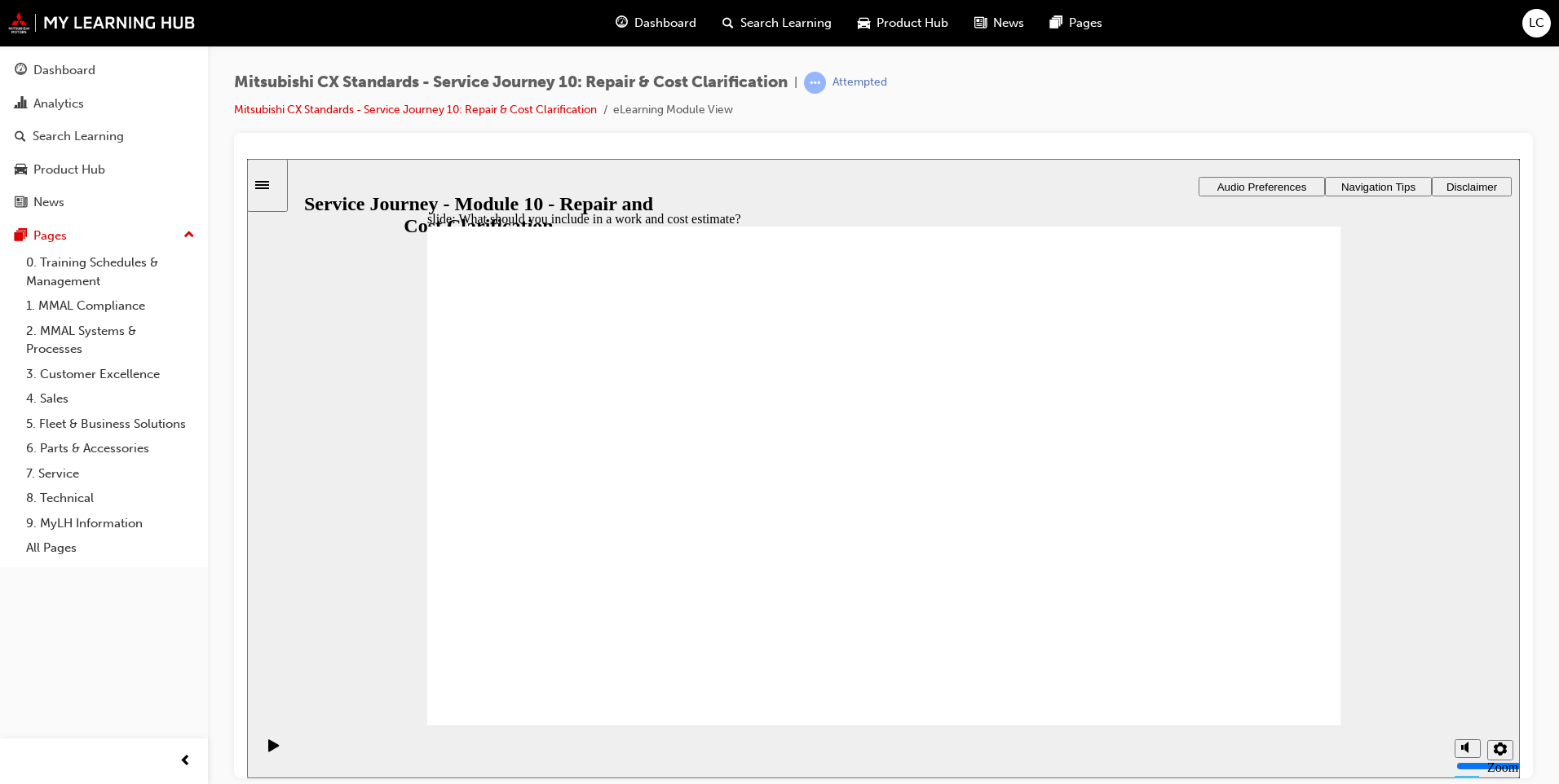
drag, startPoint x: 599, startPoint y: 573, endPoint x: 398, endPoint y: 405, distance: 262.0
click at [382, 409] on div "slide: What should you include in a work and cost estimate? Explain work and co…" at bounding box center [883, 468] width 1273 height 620
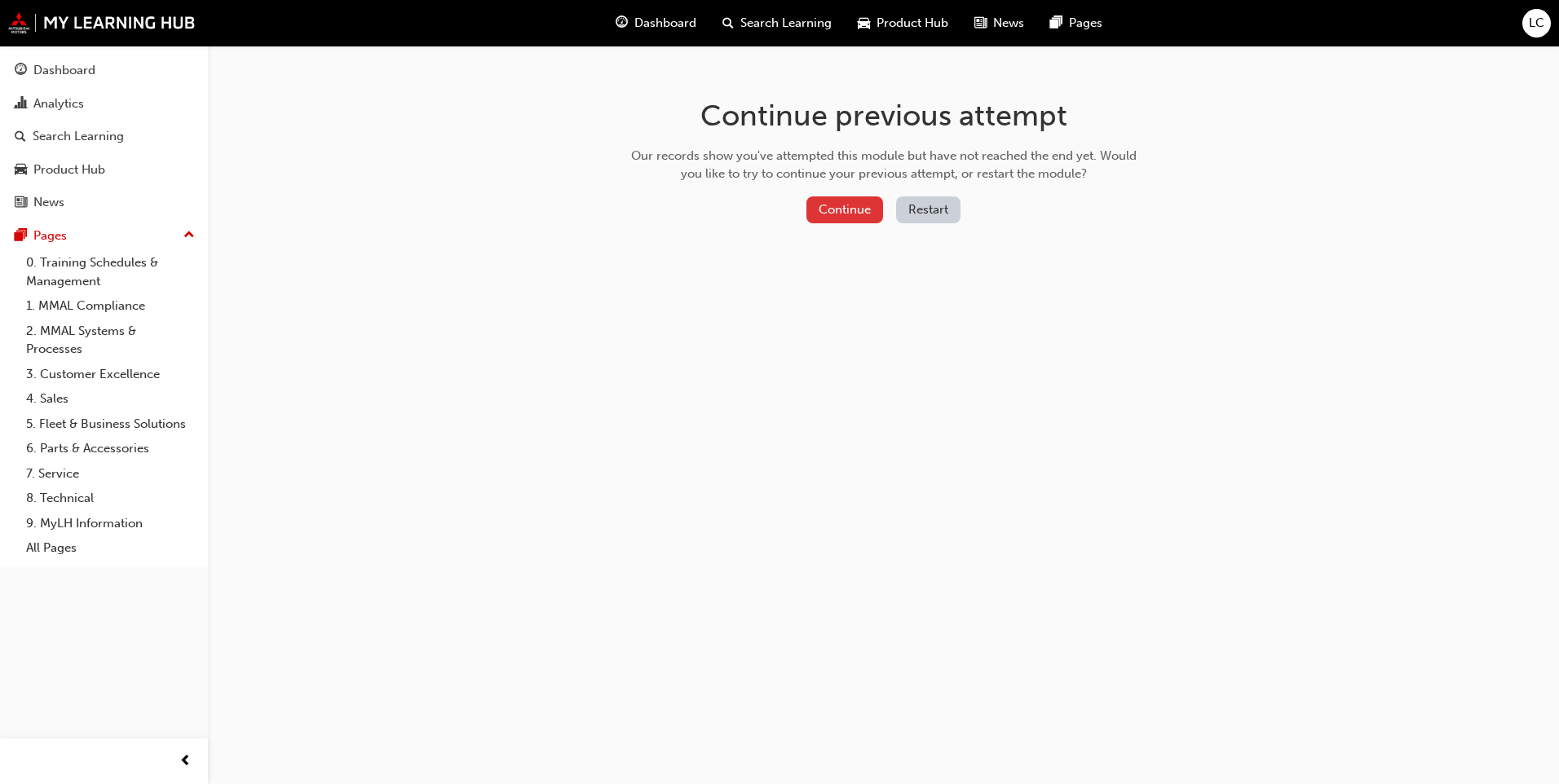
click at [853, 210] on button "Continue" at bounding box center [844, 210] width 77 height 27
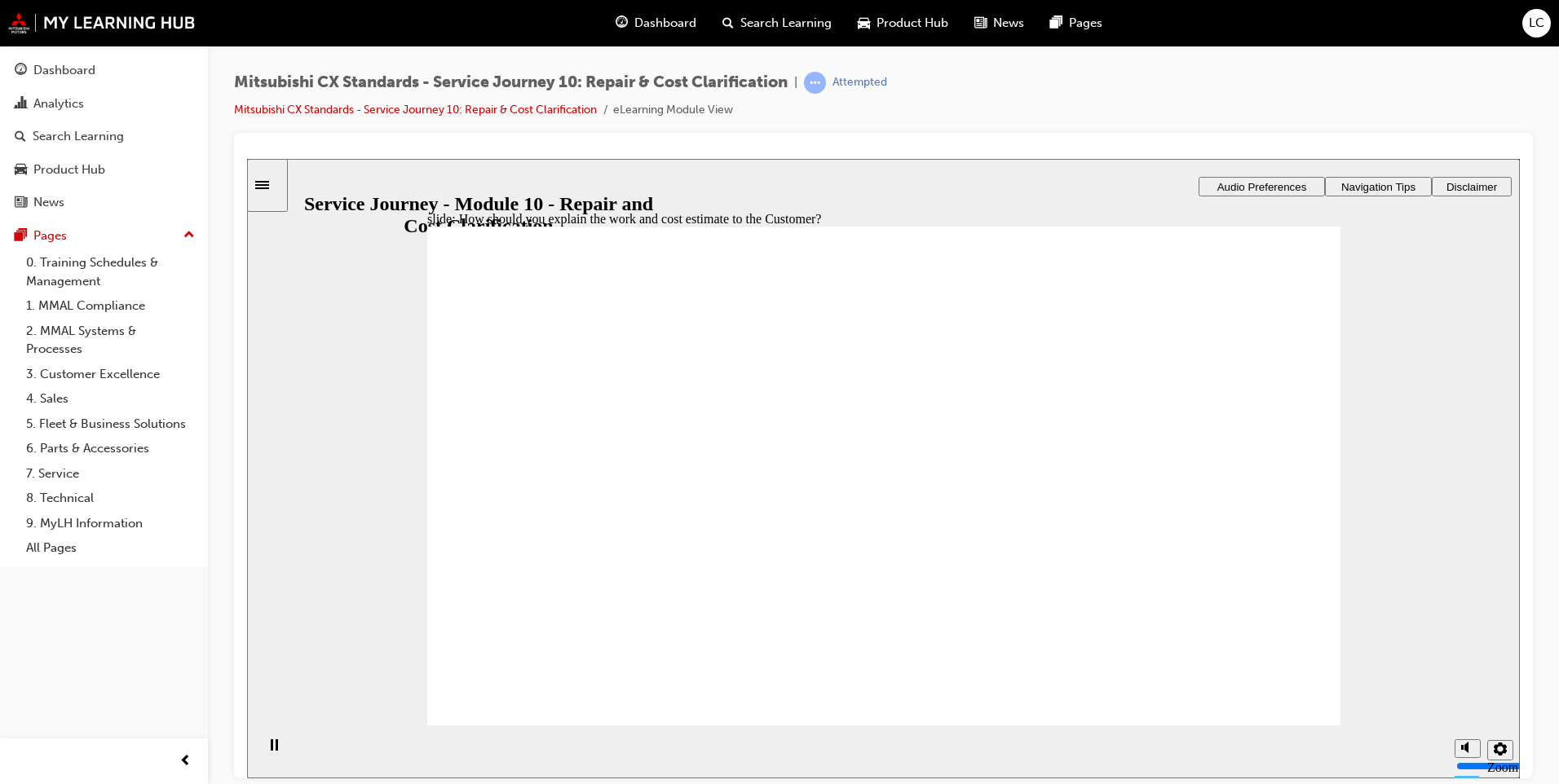
checkbox input "true"
drag, startPoint x: 658, startPoint y: 503, endPoint x: 842, endPoint y: 602, distance: 208.9
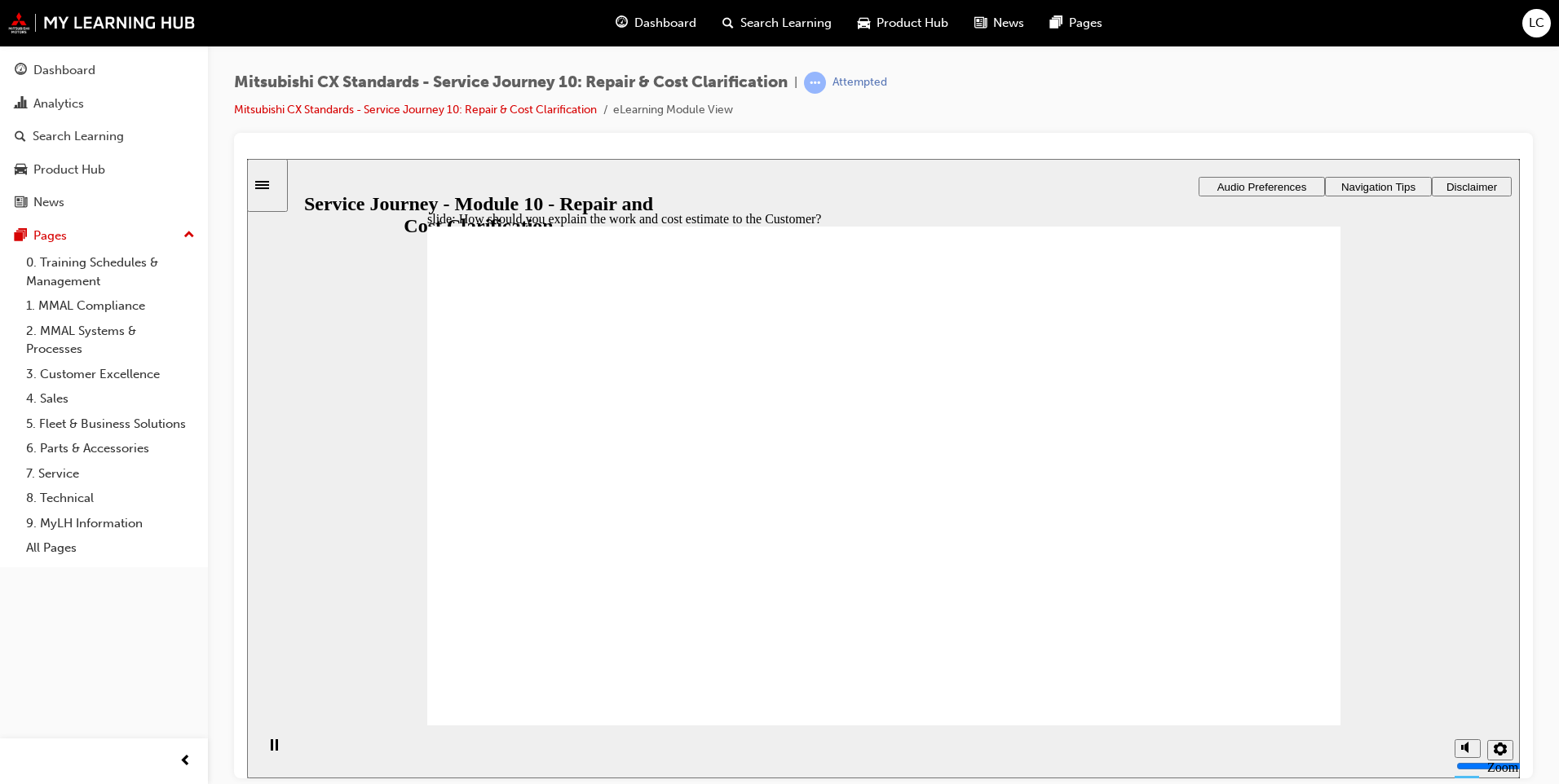
checkbox input "true"
checkbox input "false"
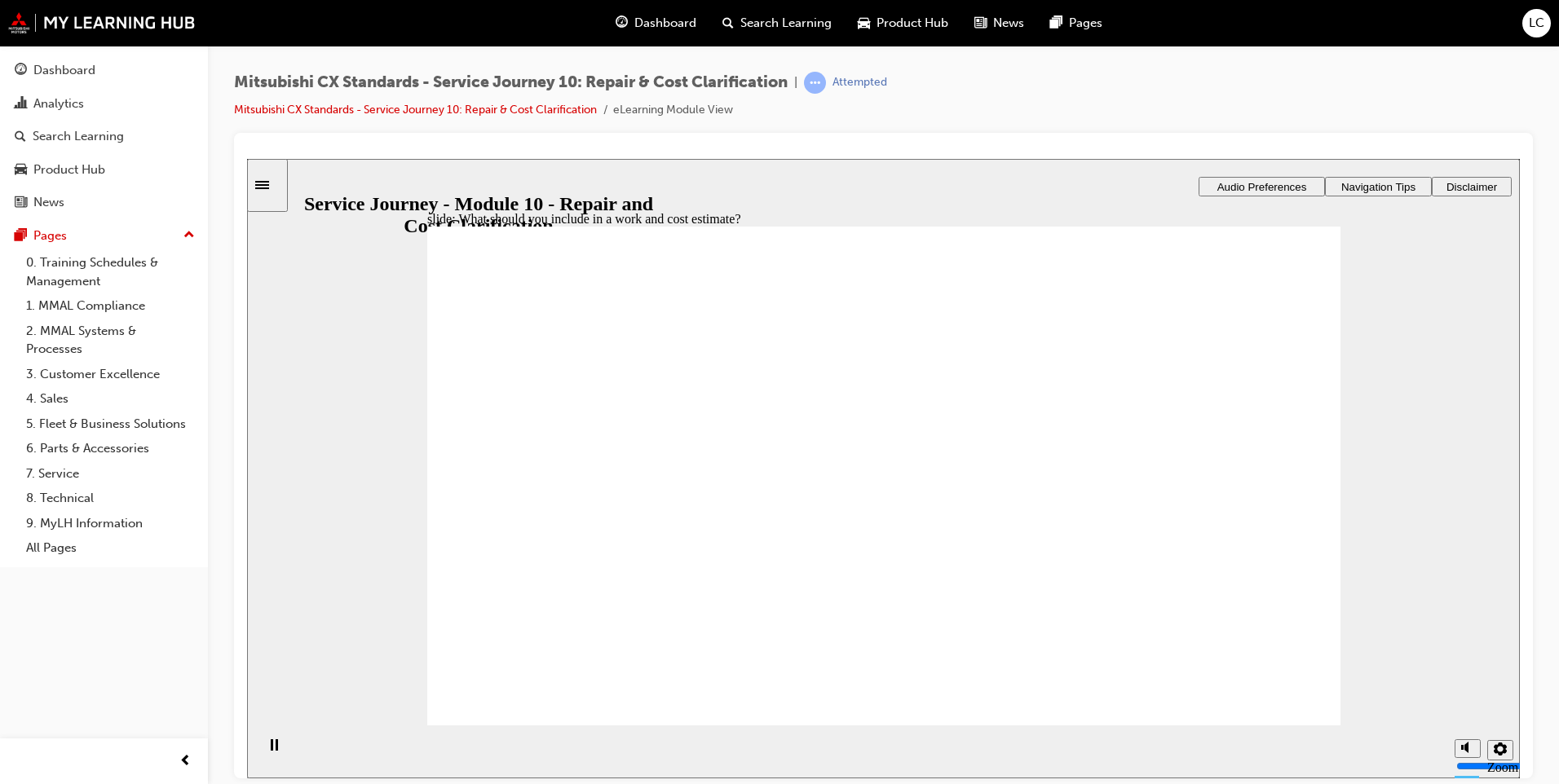
checkbox input "true"
drag, startPoint x: 646, startPoint y: 460, endPoint x: 1283, endPoint y: 383, distance: 641.6
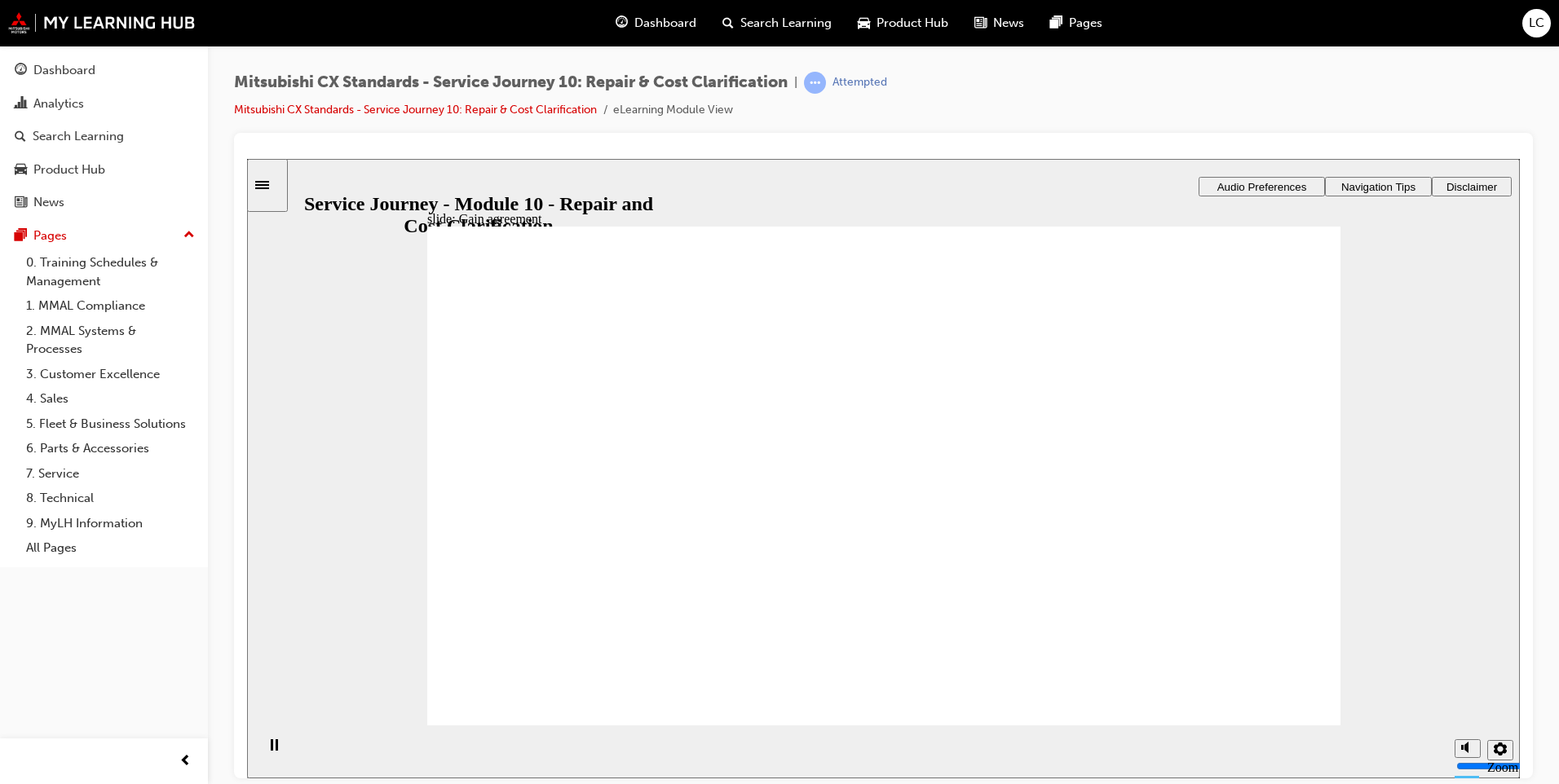
drag, startPoint x: 1146, startPoint y: 348, endPoint x: 1220, endPoint y: 350, distance: 74.0
drag, startPoint x: 654, startPoint y: 517, endPoint x: 838, endPoint y: 413, distance: 211.4
drag, startPoint x: 702, startPoint y: 484, endPoint x: 1259, endPoint y: 427, distance: 559.9
drag, startPoint x: 638, startPoint y: 514, endPoint x: 783, endPoint y: 489, distance: 147.1
drag, startPoint x: 540, startPoint y: 493, endPoint x: 754, endPoint y: 525, distance: 216.4
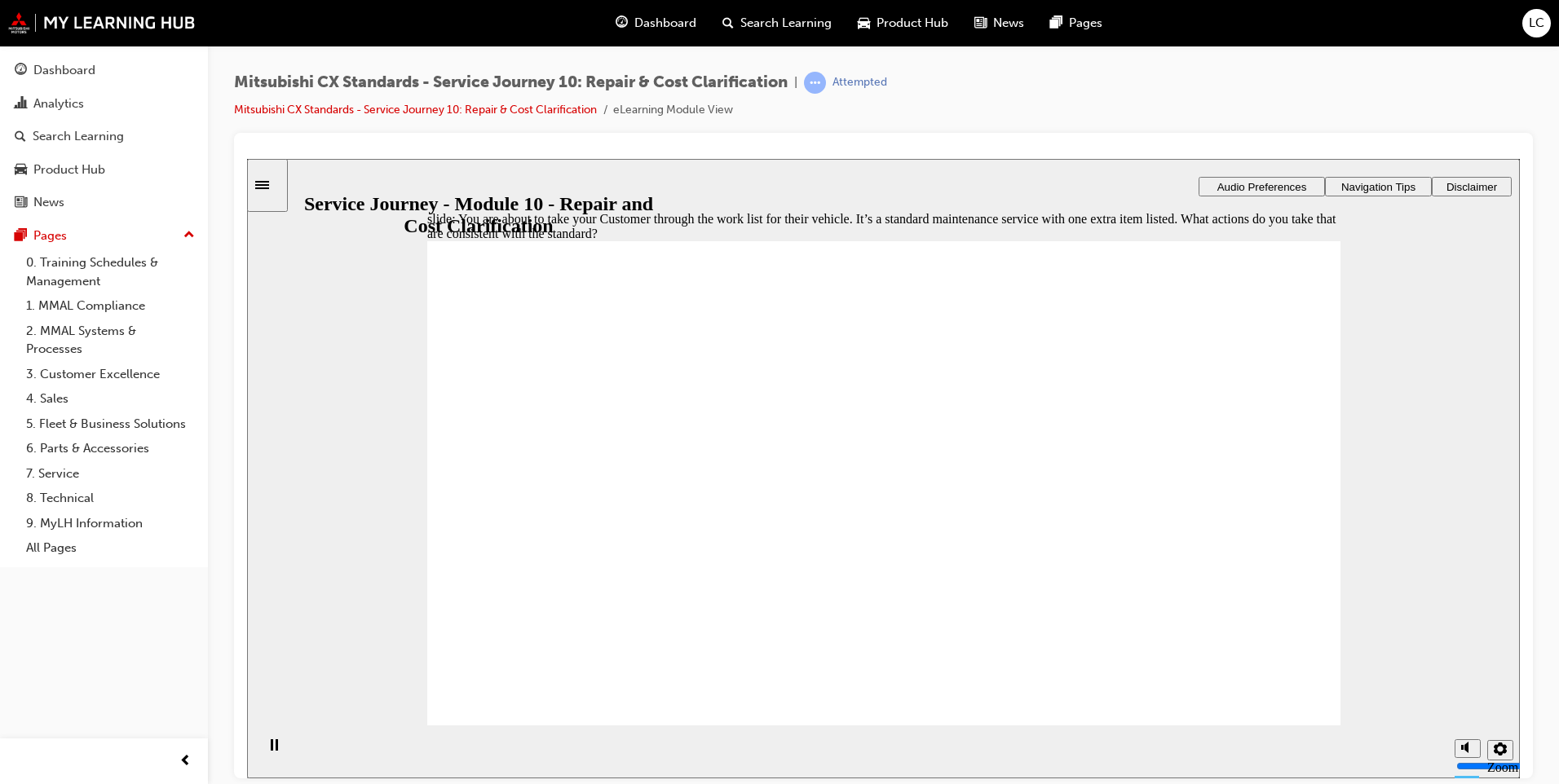
checkbox input "true"
drag, startPoint x: 882, startPoint y: 424, endPoint x: 889, endPoint y: 447, distance: 24.0
checkbox input "true"
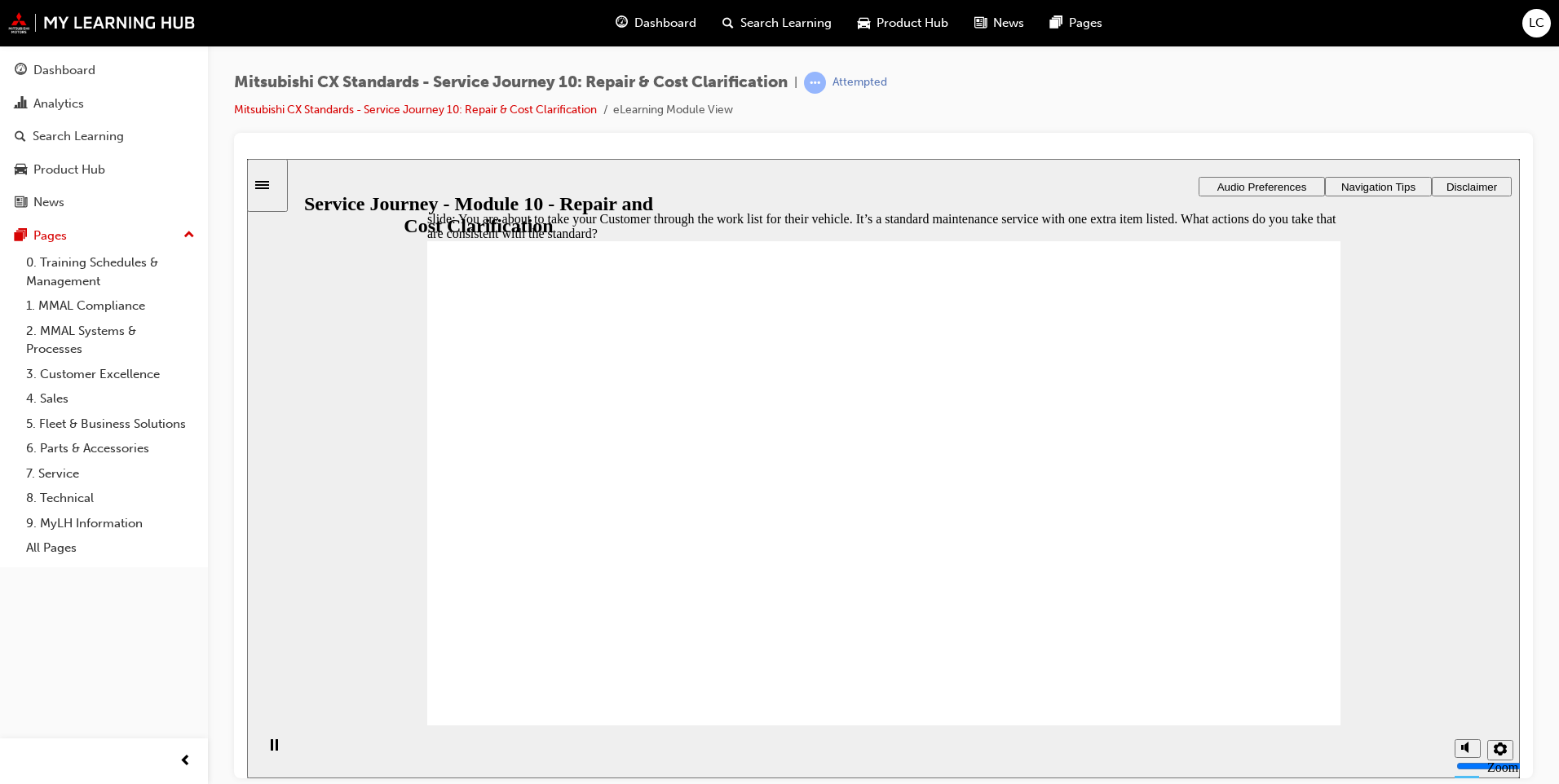
checkbox input "true"
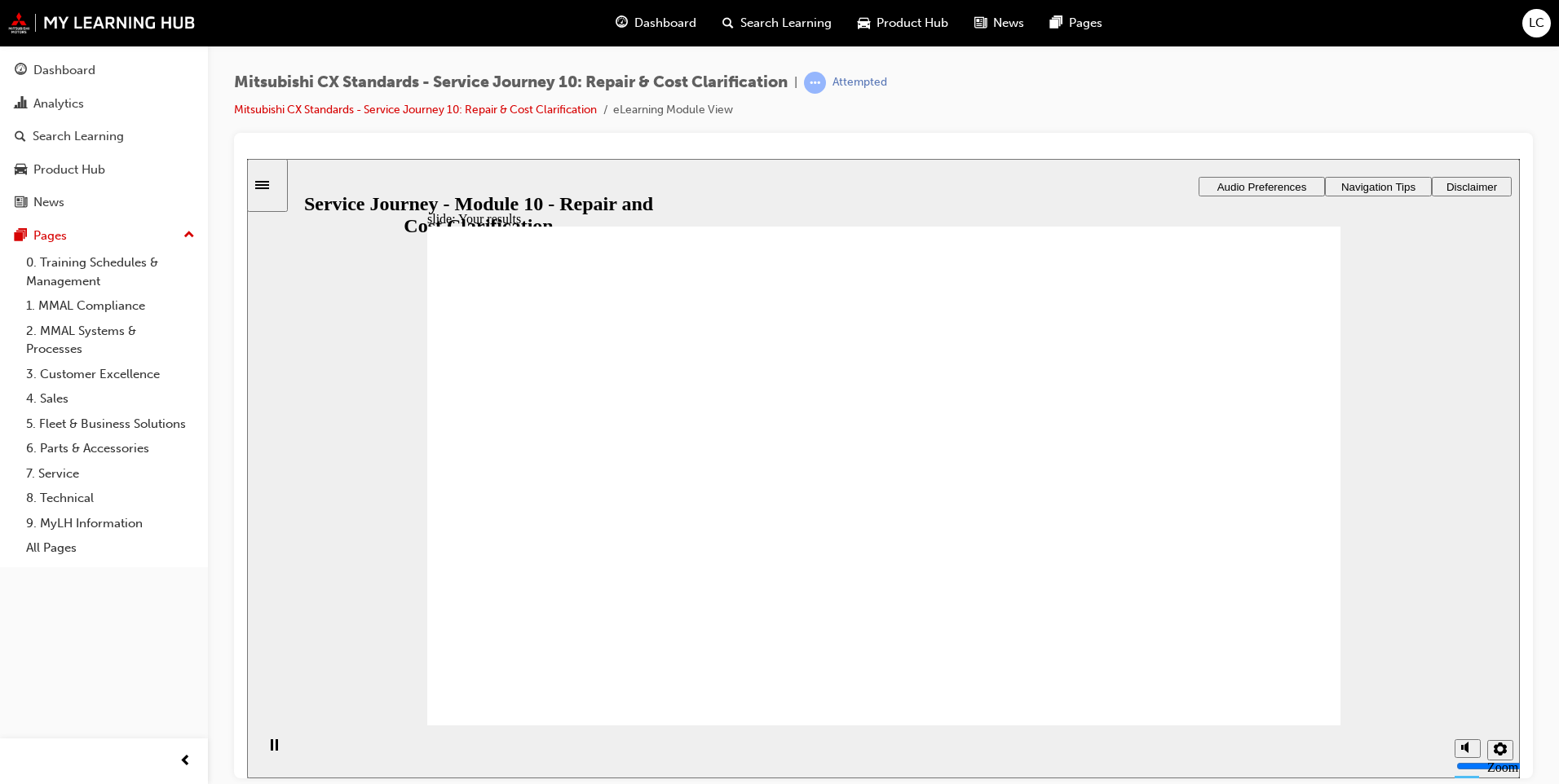
checkbox input "true"
drag, startPoint x: 500, startPoint y: 394, endPoint x: 514, endPoint y: 417, distance: 26.9
checkbox input "false"
checkbox input "true"
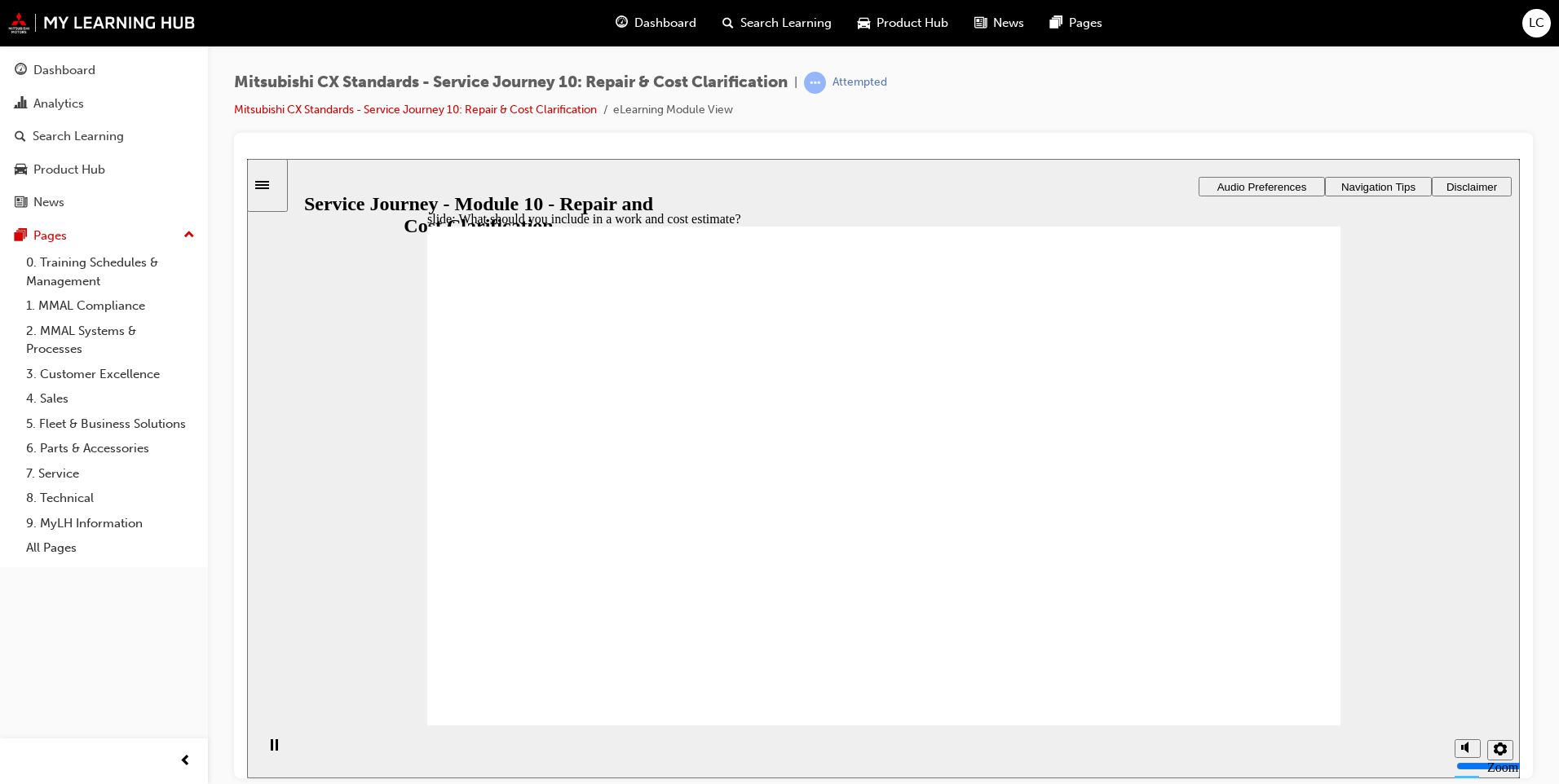
checkbox input "true"
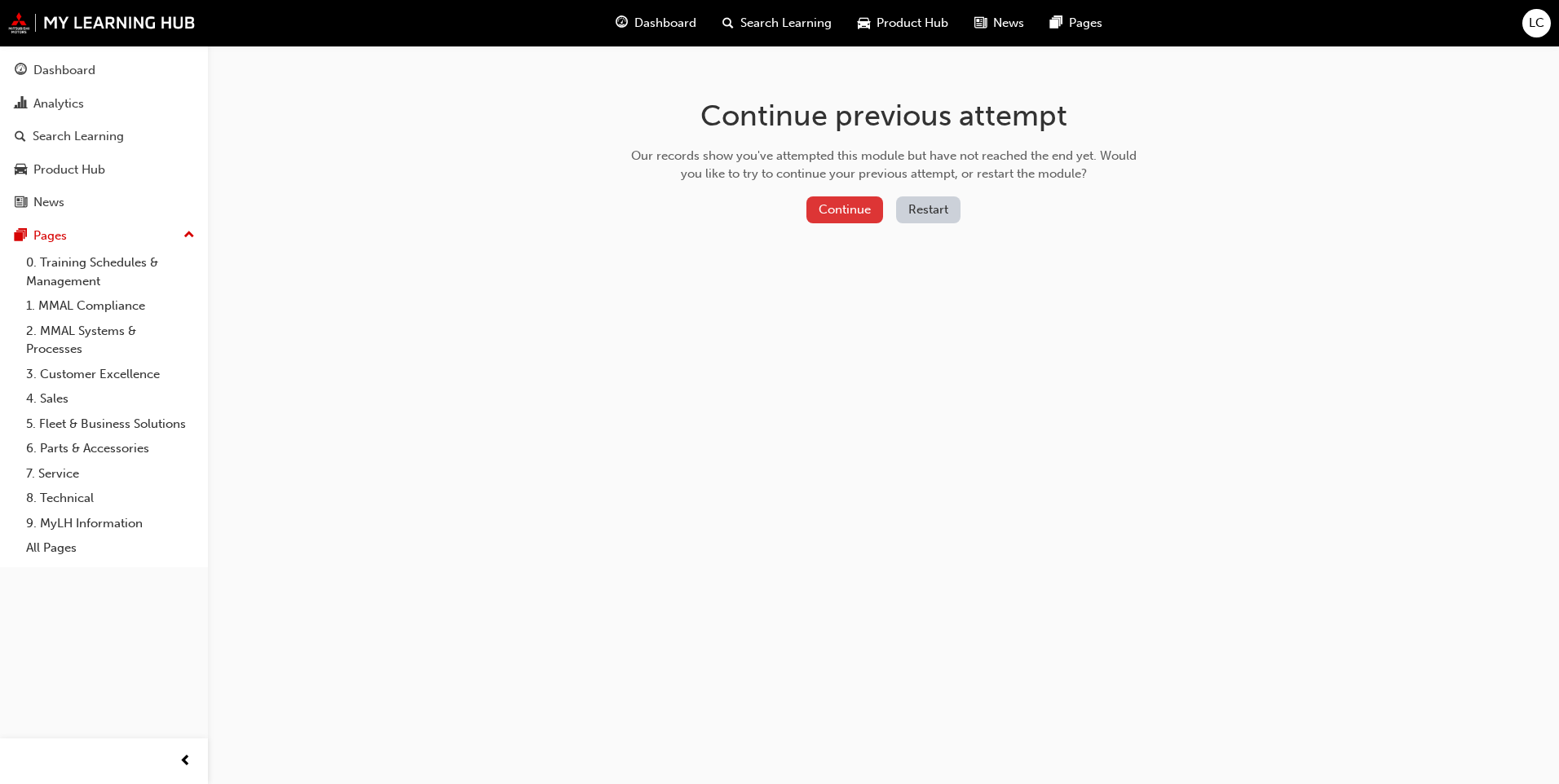
click at [839, 207] on button "Continue" at bounding box center [844, 210] width 77 height 27
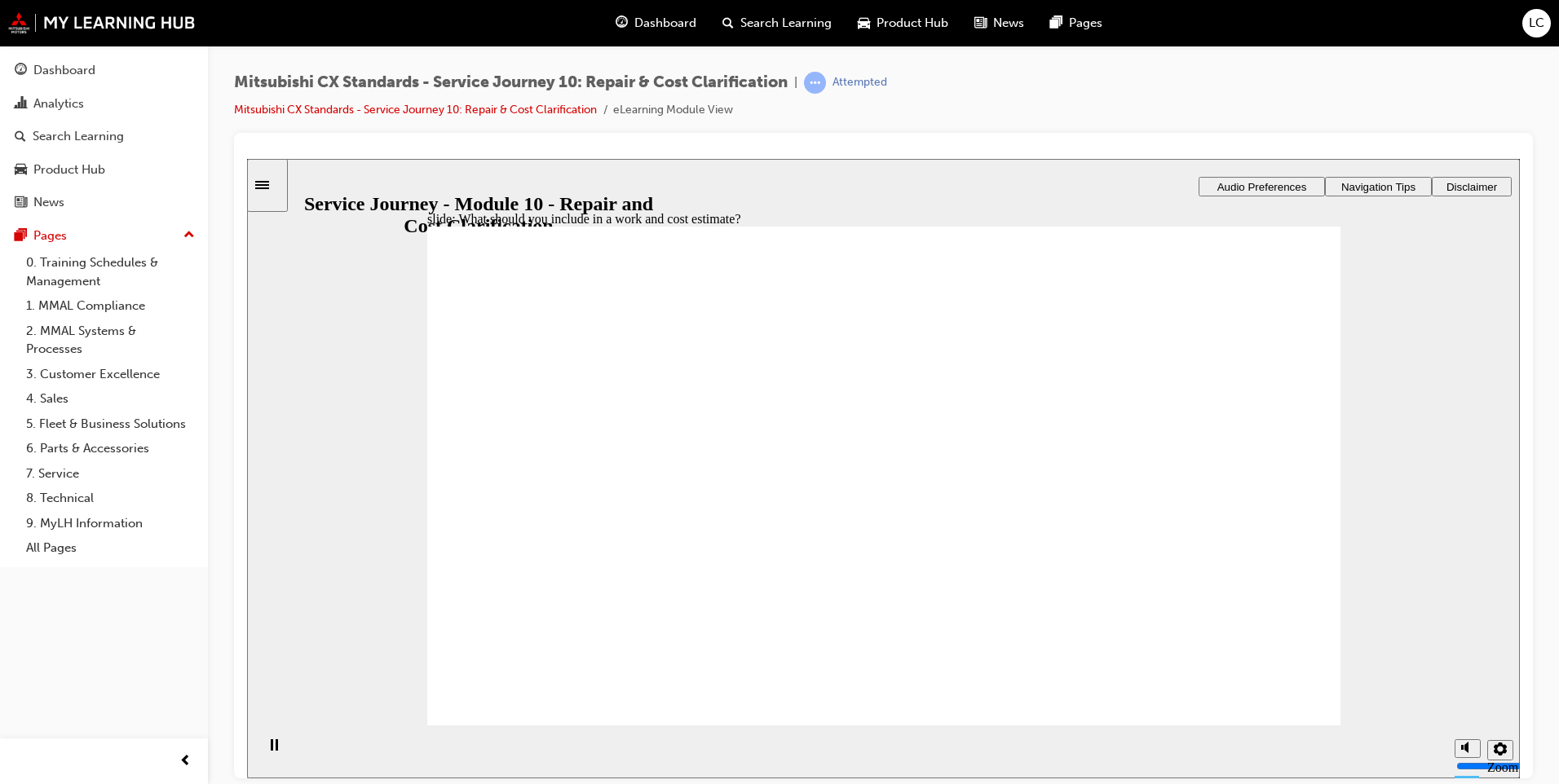
checkbox input "true"
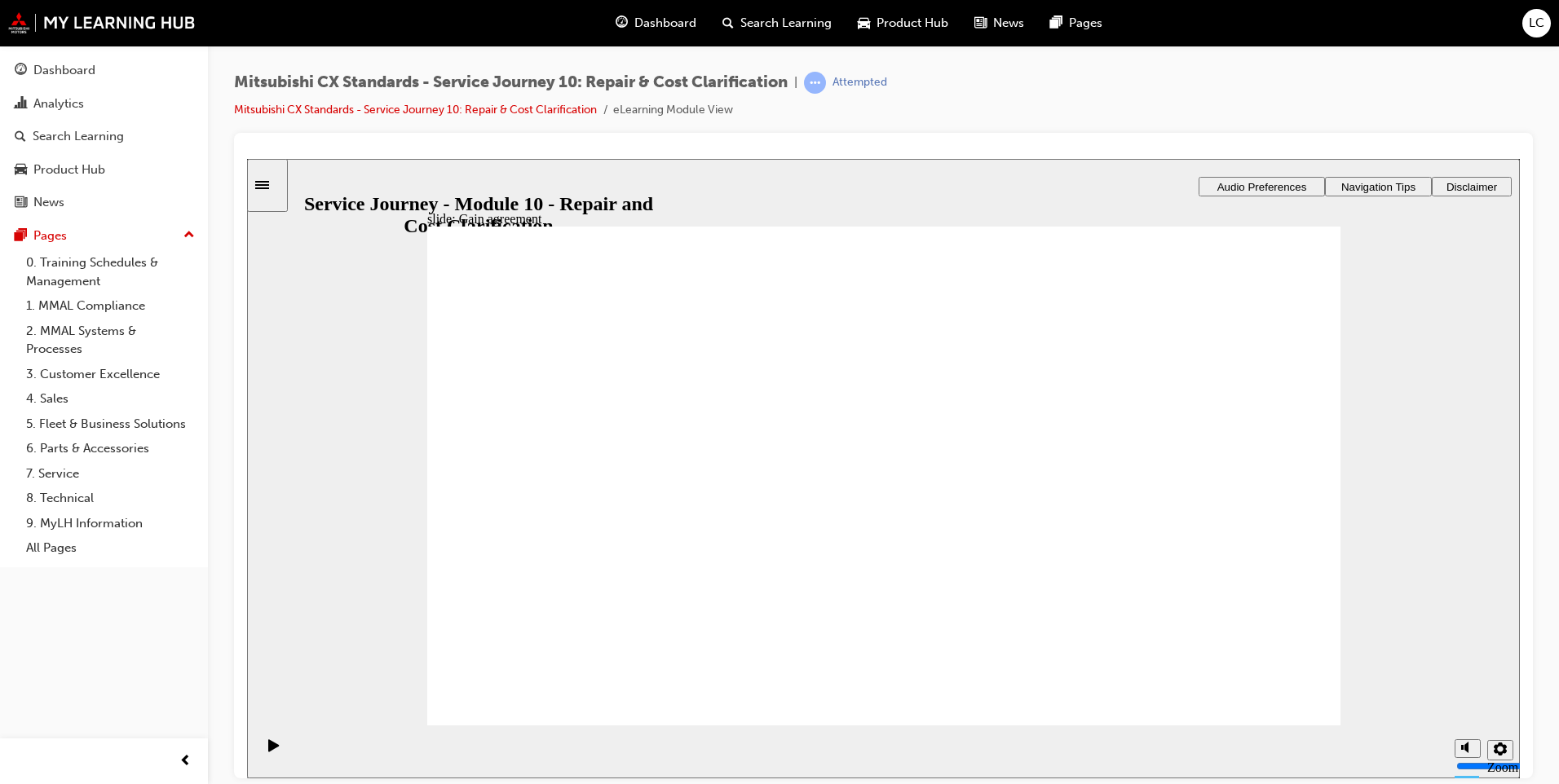
drag, startPoint x: 602, startPoint y: 457, endPoint x: 1134, endPoint y: 394, distance: 535.7
drag, startPoint x: 668, startPoint y: 507, endPoint x: 1207, endPoint y: 485, distance: 539.4
drag, startPoint x: 631, startPoint y: 474, endPoint x: 897, endPoint y: 375, distance: 283.8
drag, startPoint x: 593, startPoint y: 491, endPoint x: 1106, endPoint y: 515, distance: 513.6
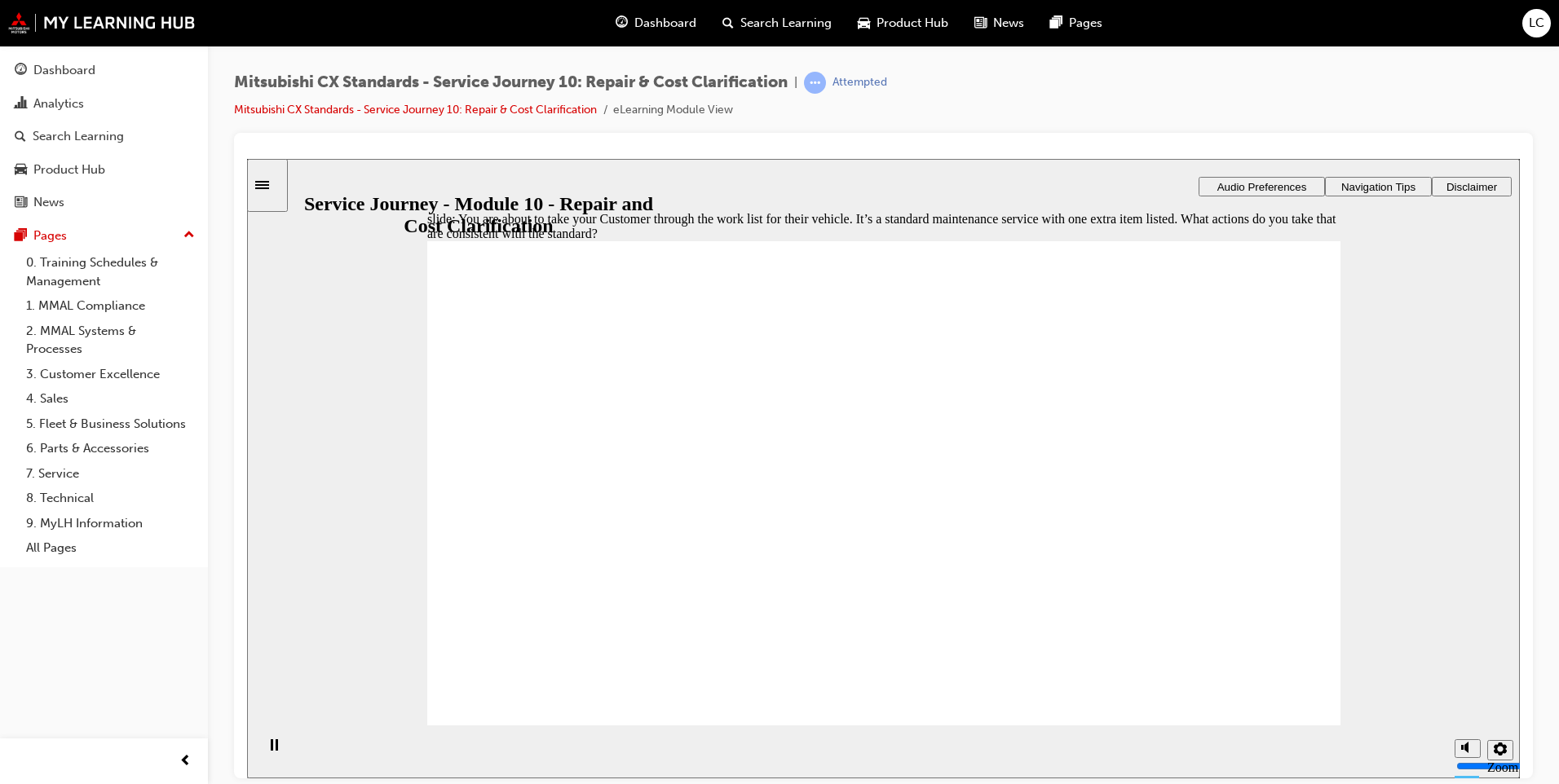
checkbox input "true"
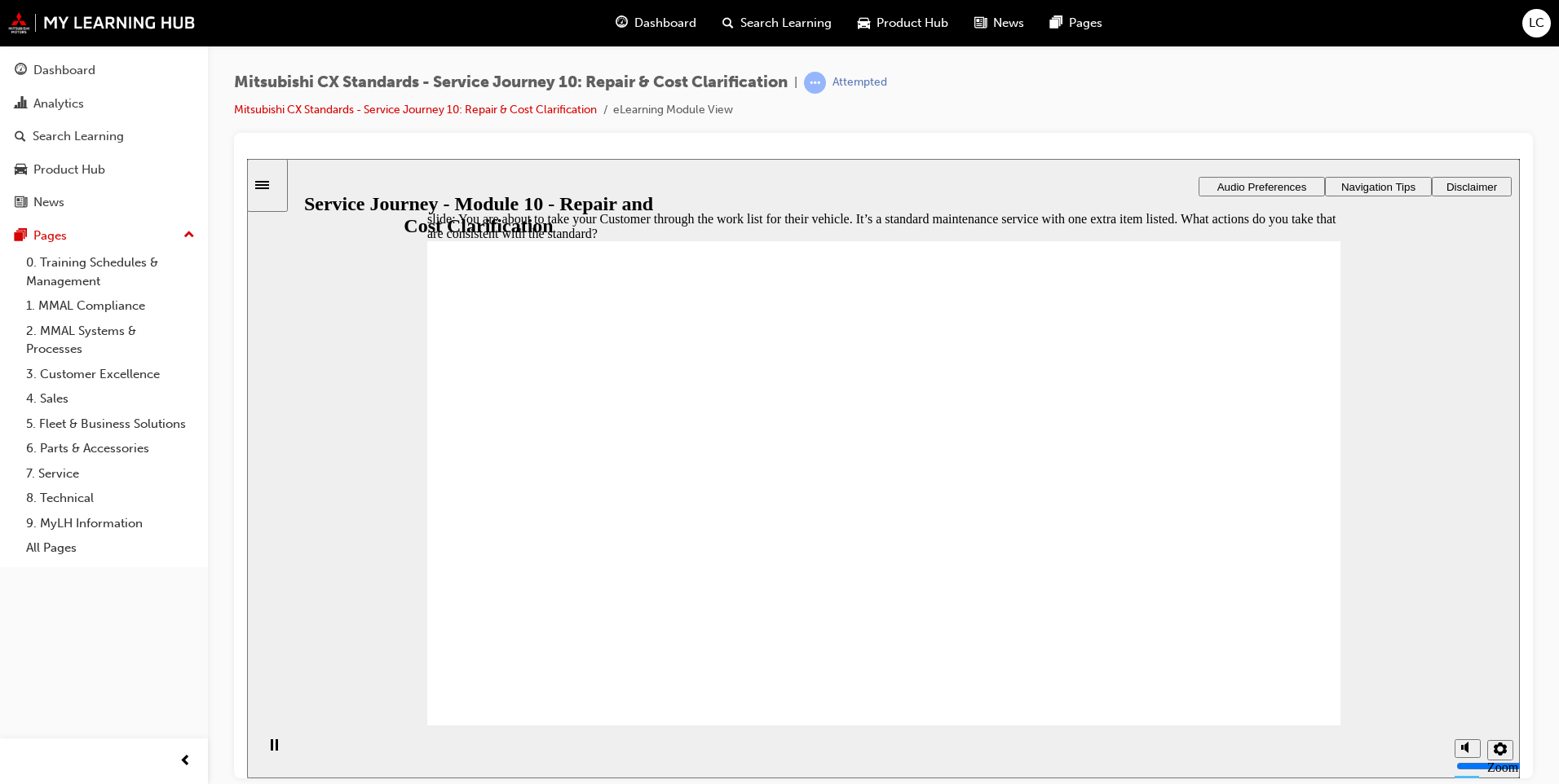
drag, startPoint x: 879, startPoint y: 540, endPoint x: 1309, endPoint y: 640, distance: 441.5
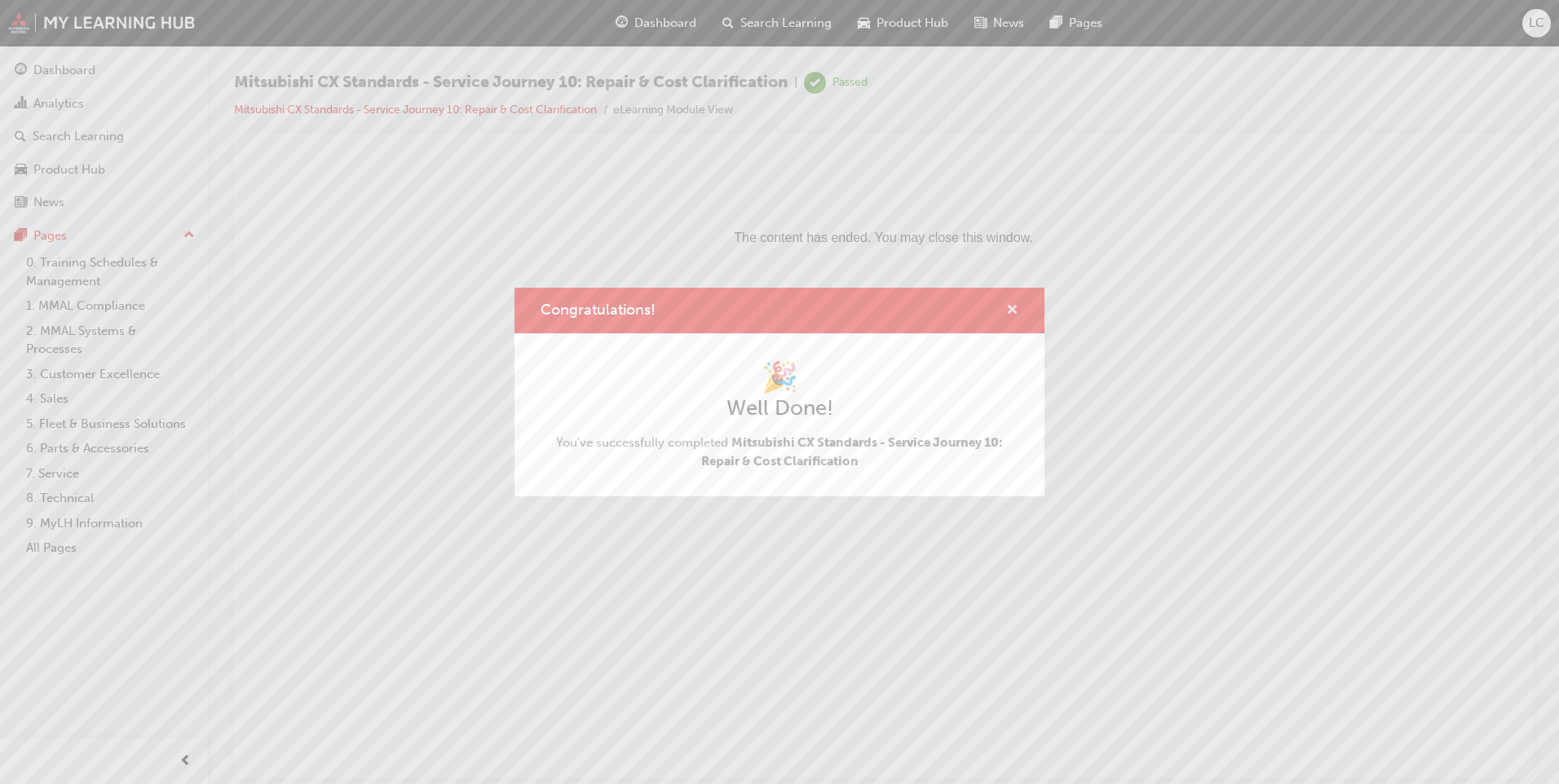
click at [1016, 312] on span "cross-icon" at bounding box center [1012, 311] width 12 height 15
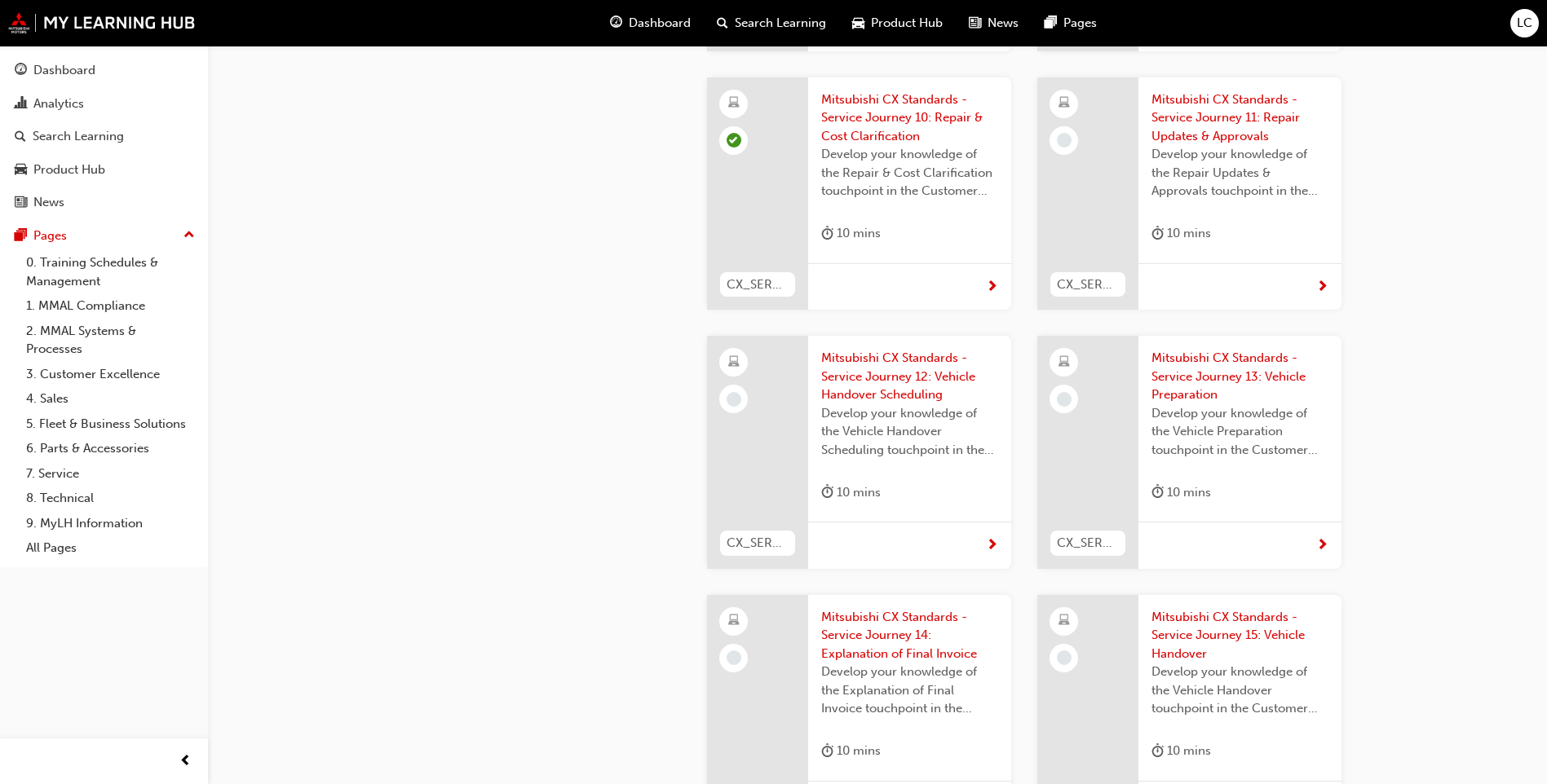
scroll to position [4059, 0]
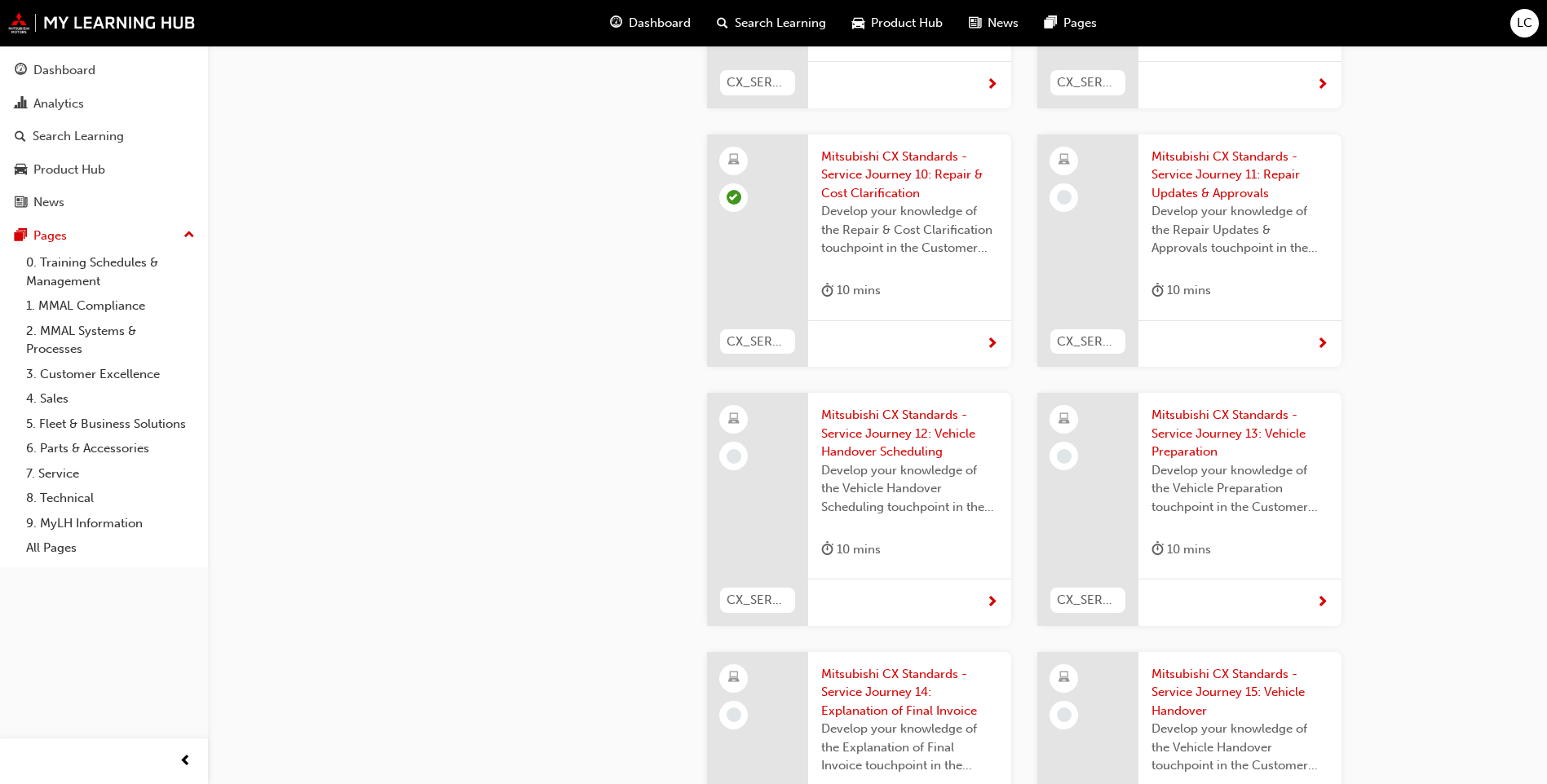
click at [1167, 148] on span "Mitsubishi CX Standards - Service Journey 11: Repair Updates & Approvals" at bounding box center [1240, 175] width 177 height 55
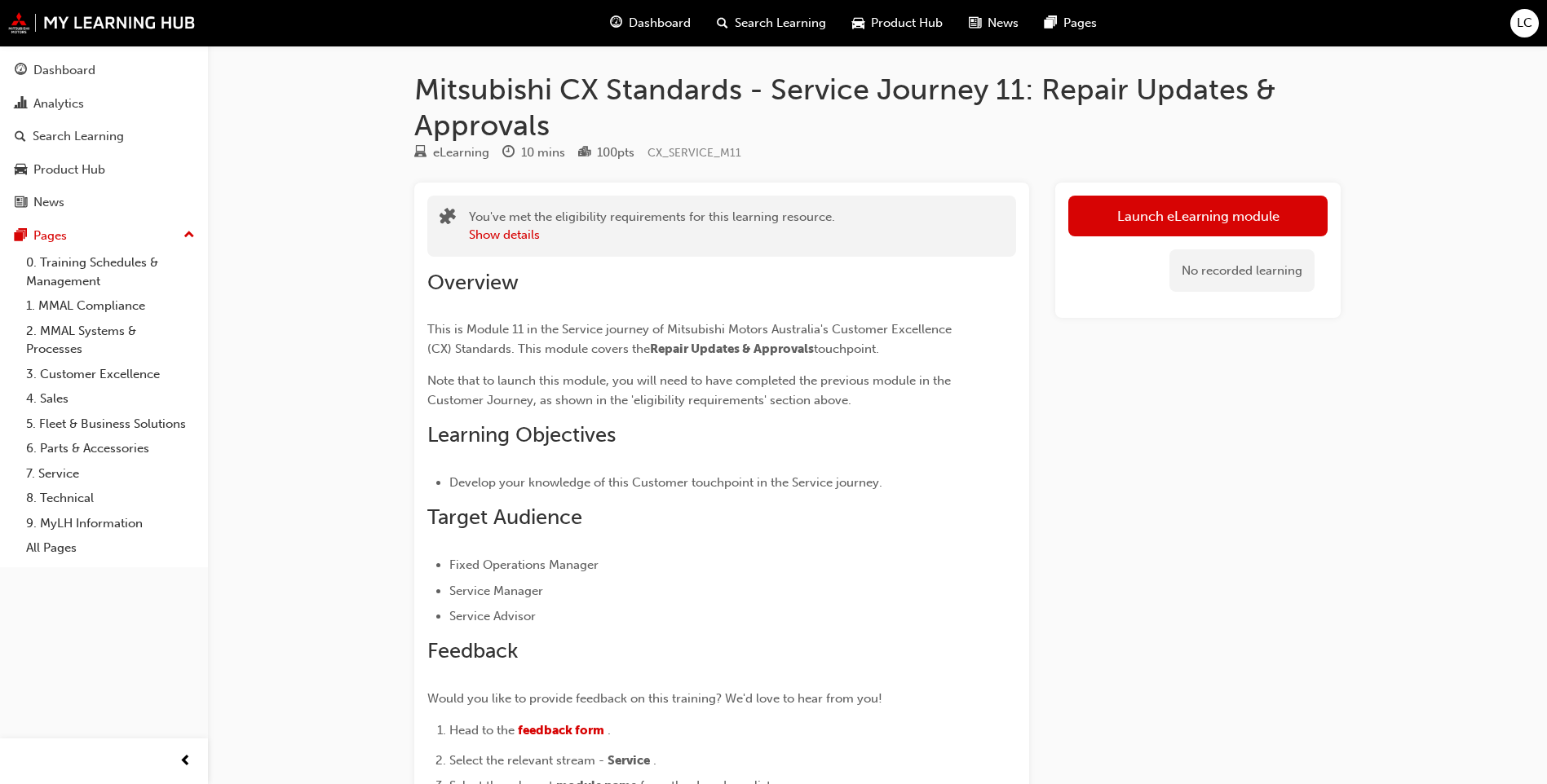
click at [1193, 227] on link "Launch eLearning module" at bounding box center [1198, 215] width 259 height 40
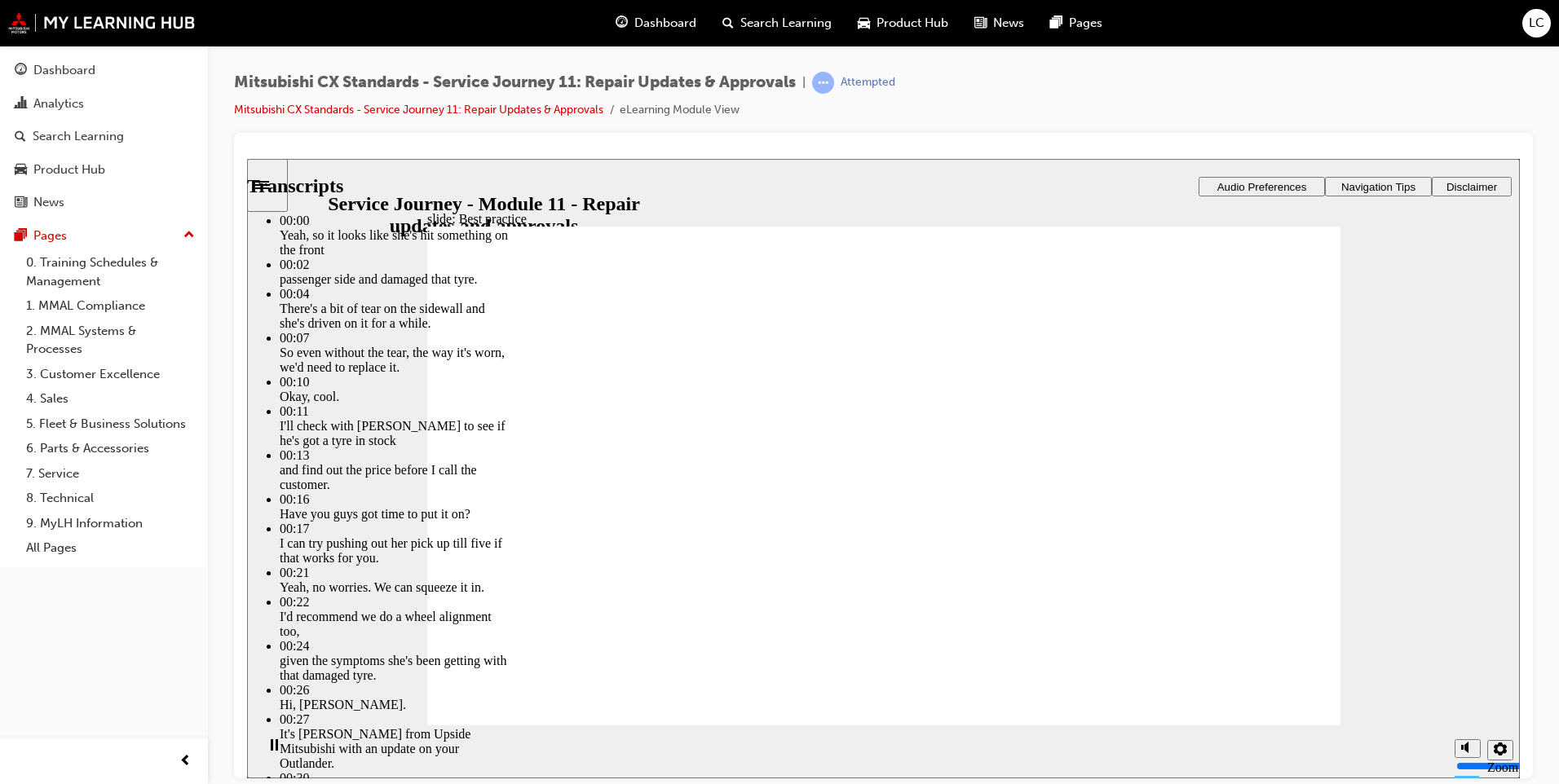
type input "125"
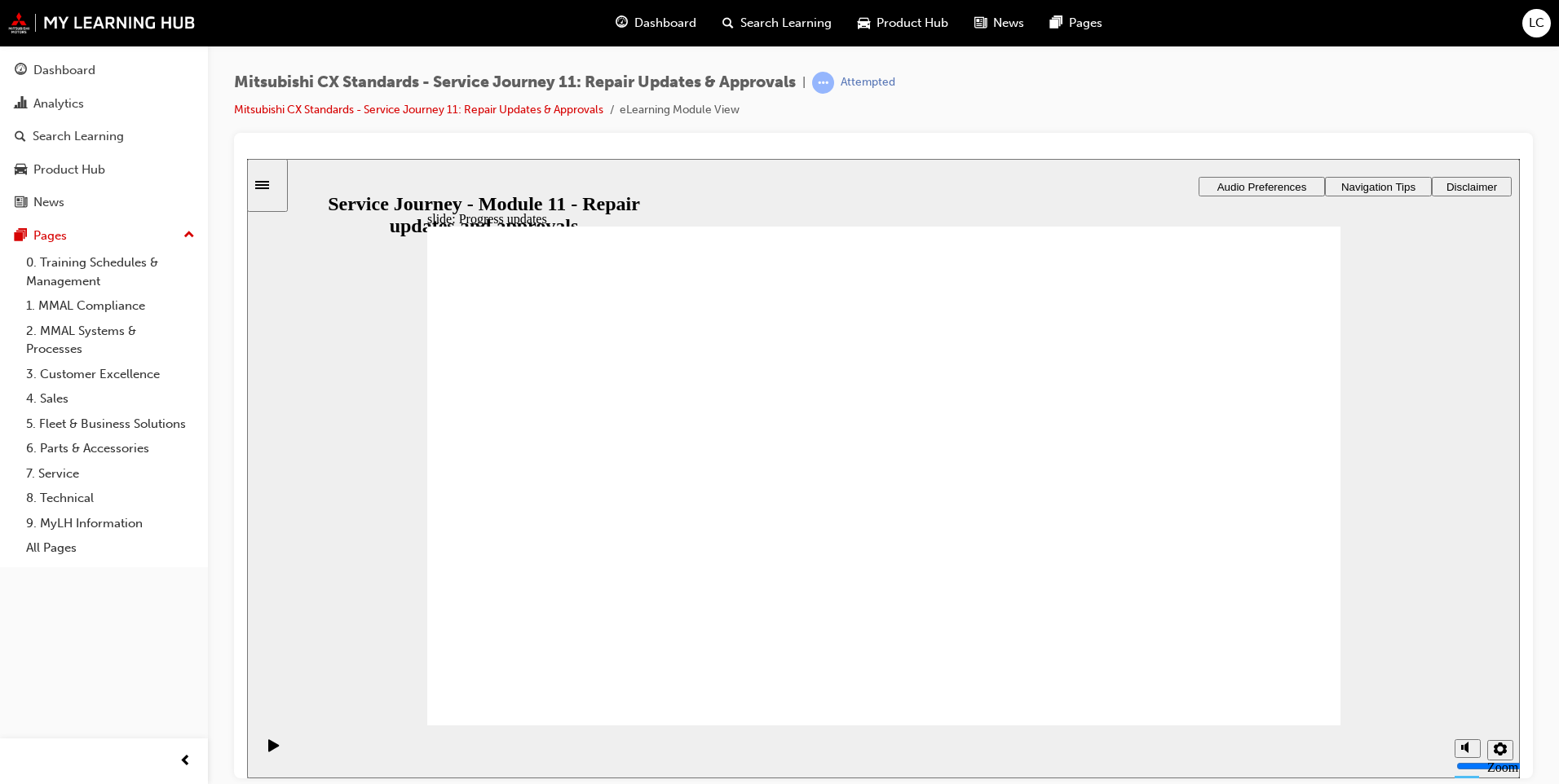
drag, startPoint x: 637, startPoint y: 540, endPoint x: 953, endPoint y: 406, distance: 343.2
drag, startPoint x: 614, startPoint y: 530, endPoint x: 668, endPoint y: 539, distance: 54.7
drag, startPoint x: 700, startPoint y: 504, endPoint x: 1001, endPoint y: 468, distance: 303.1
drag, startPoint x: 570, startPoint y: 523, endPoint x: 824, endPoint y: 548, distance: 255.2
drag, startPoint x: 551, startPoint y: 541, endPoint x: 840, endPoint y: 583, distance: 292.0
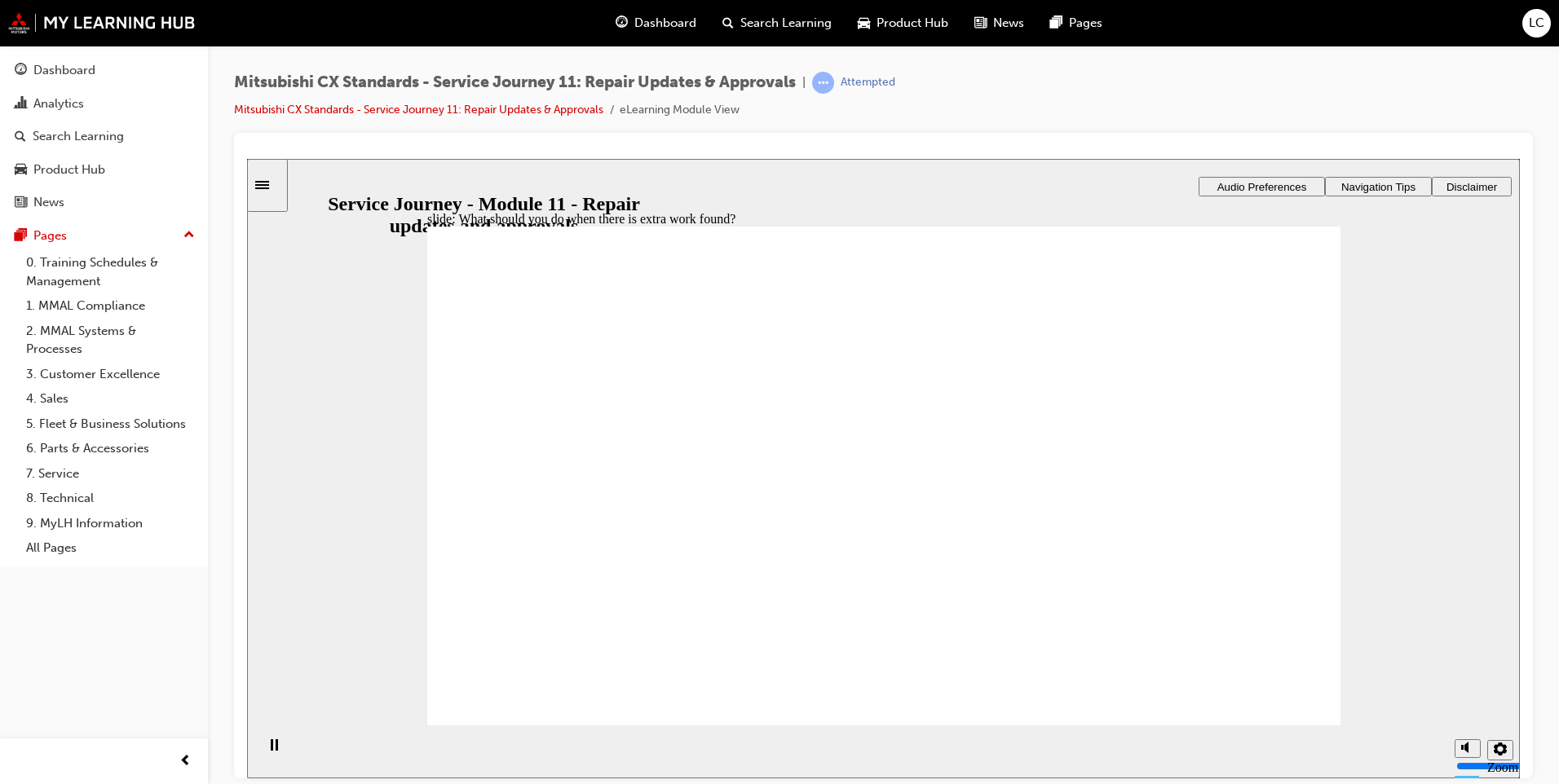
checkbox input "true"
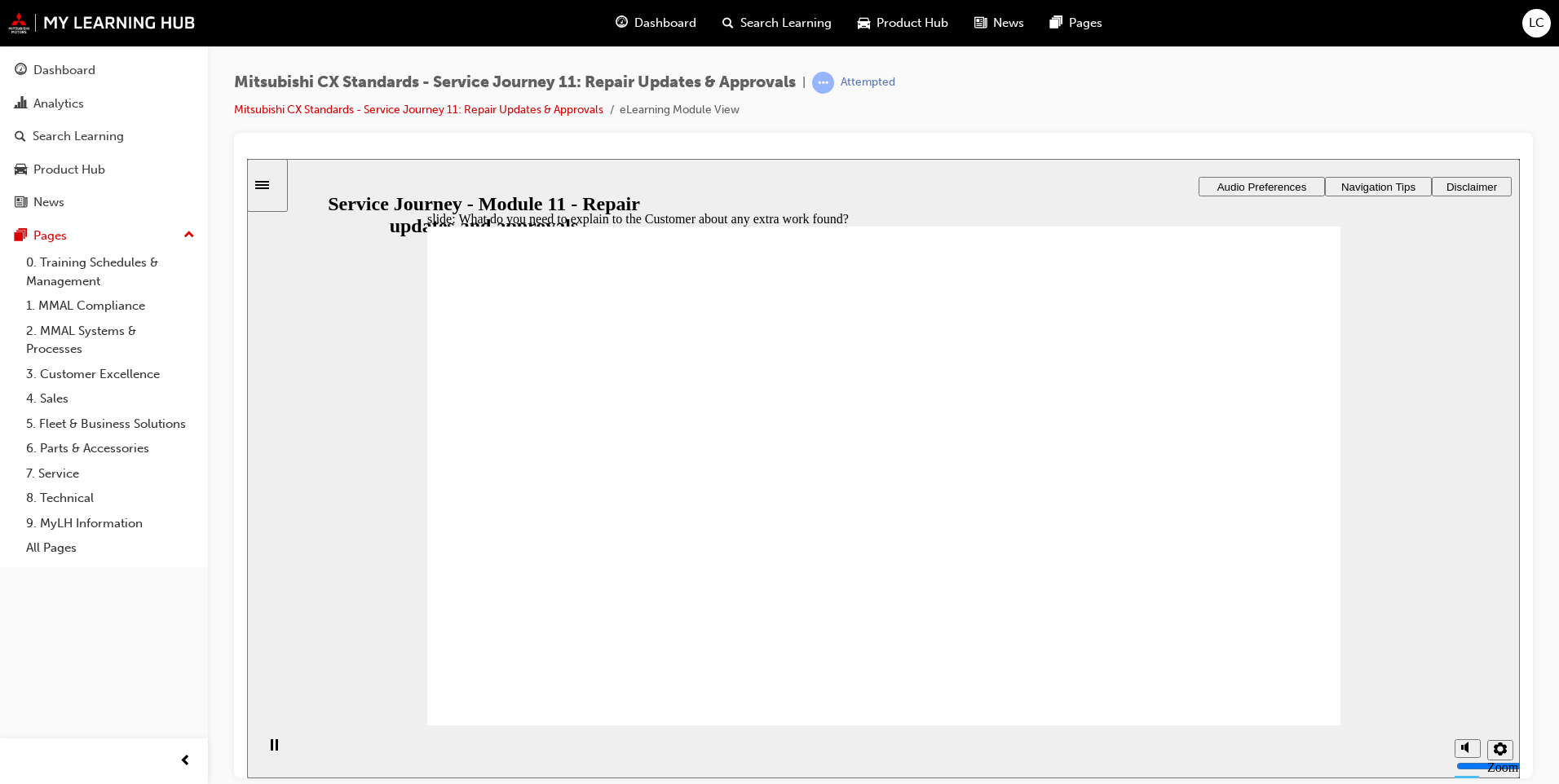
checkbox input "true"
checkbox input "false"
checkbox input "true"
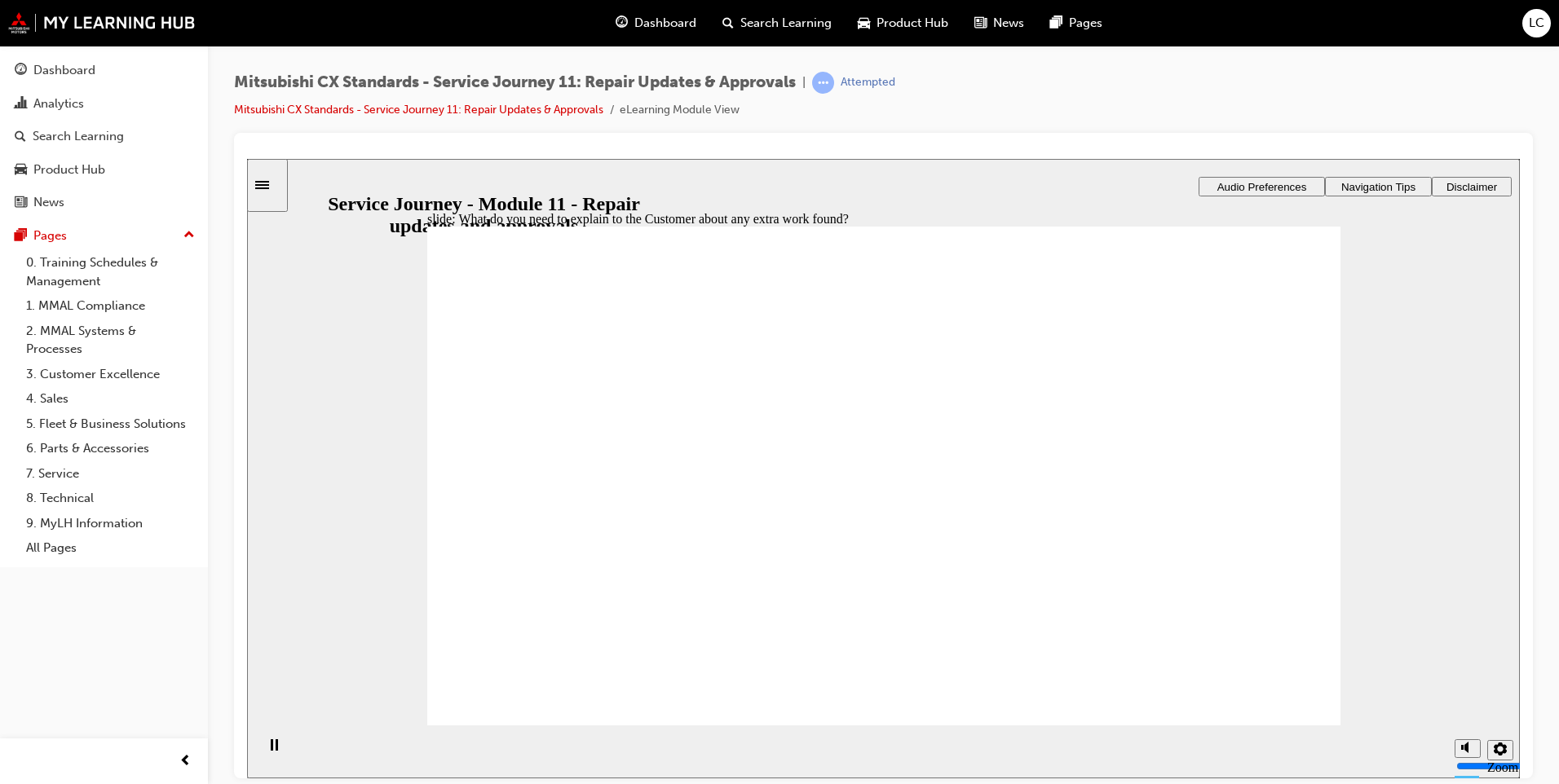
checkbox input "true"
drag, startPoint x: 625, startPoint y: 514, endPoint x: 839, endPoint y: 437, distance: 227.4
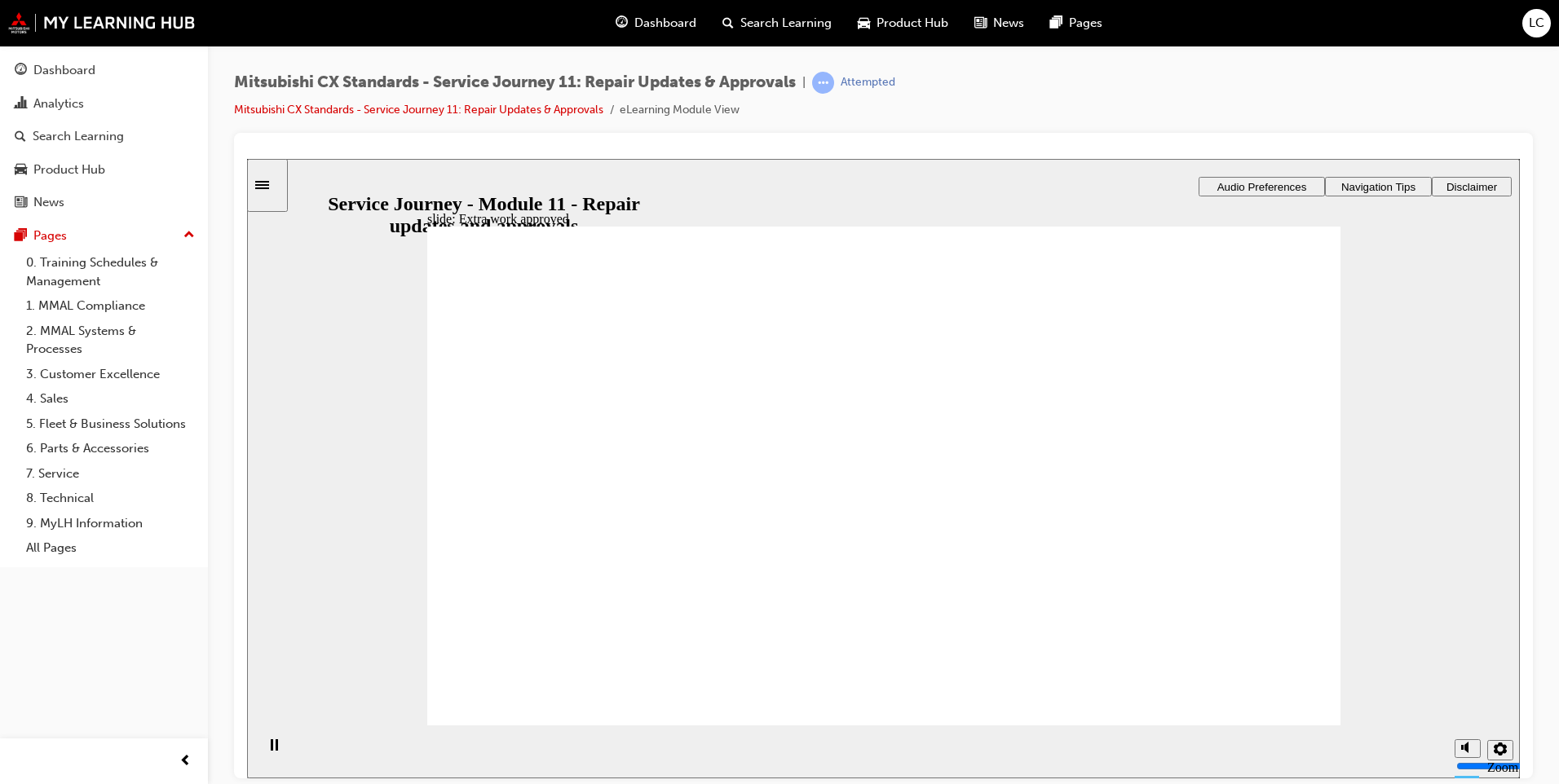
drag, startPoint x: 559, startPoint y: 521, endPoint x: 772, endPoint y: 524, distance: 213.0
drag, startPoint x: 572, startPoint y: 522, endPoint x: 848, endPoint y: 568, distance: 279.8
drag, startPoint x: 562, startPoint y: 522, endPoint x: 1107, endPoint y: 435, distance: 551.9
checkbox input "true"
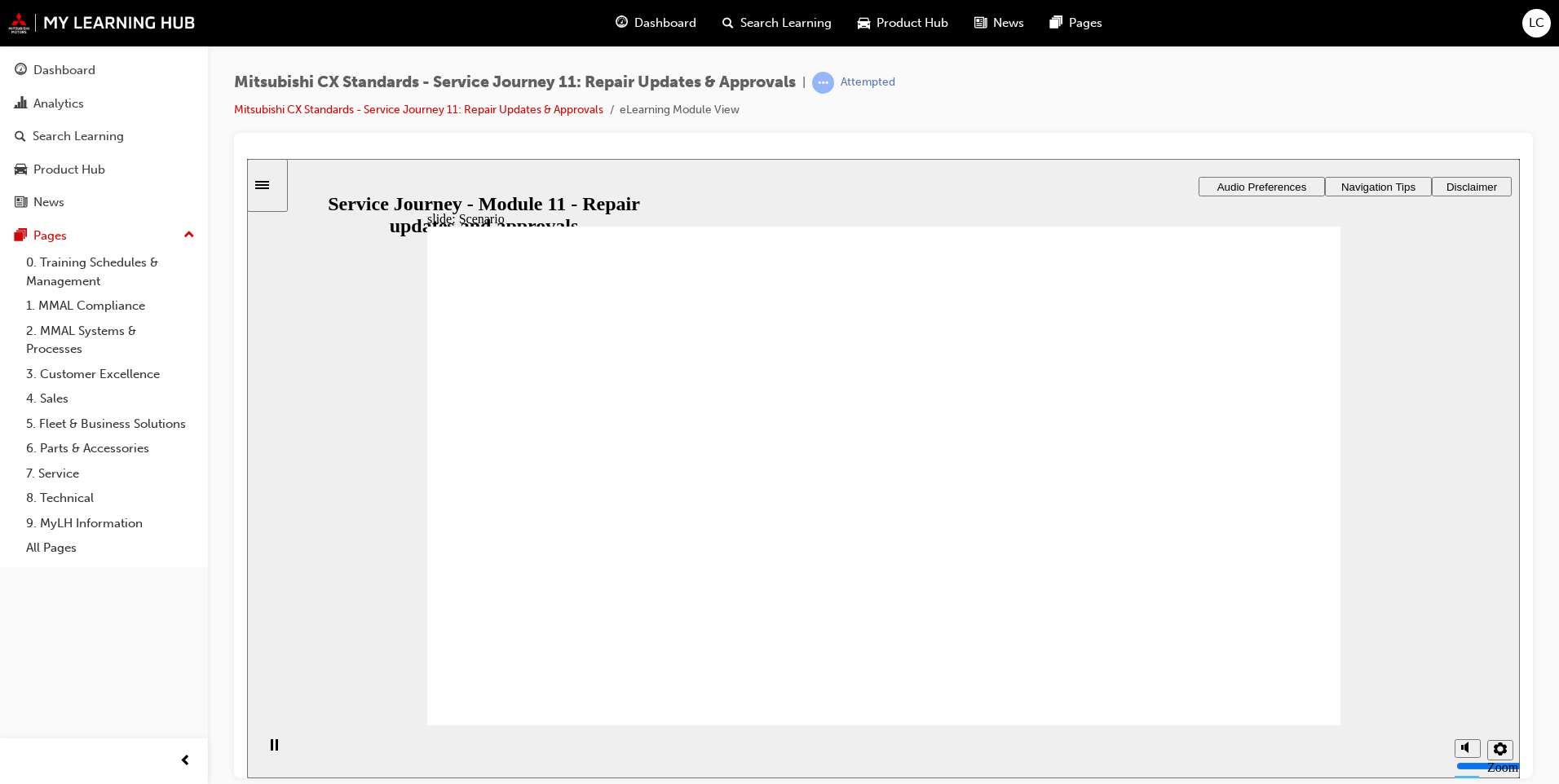
checkbox input "true"
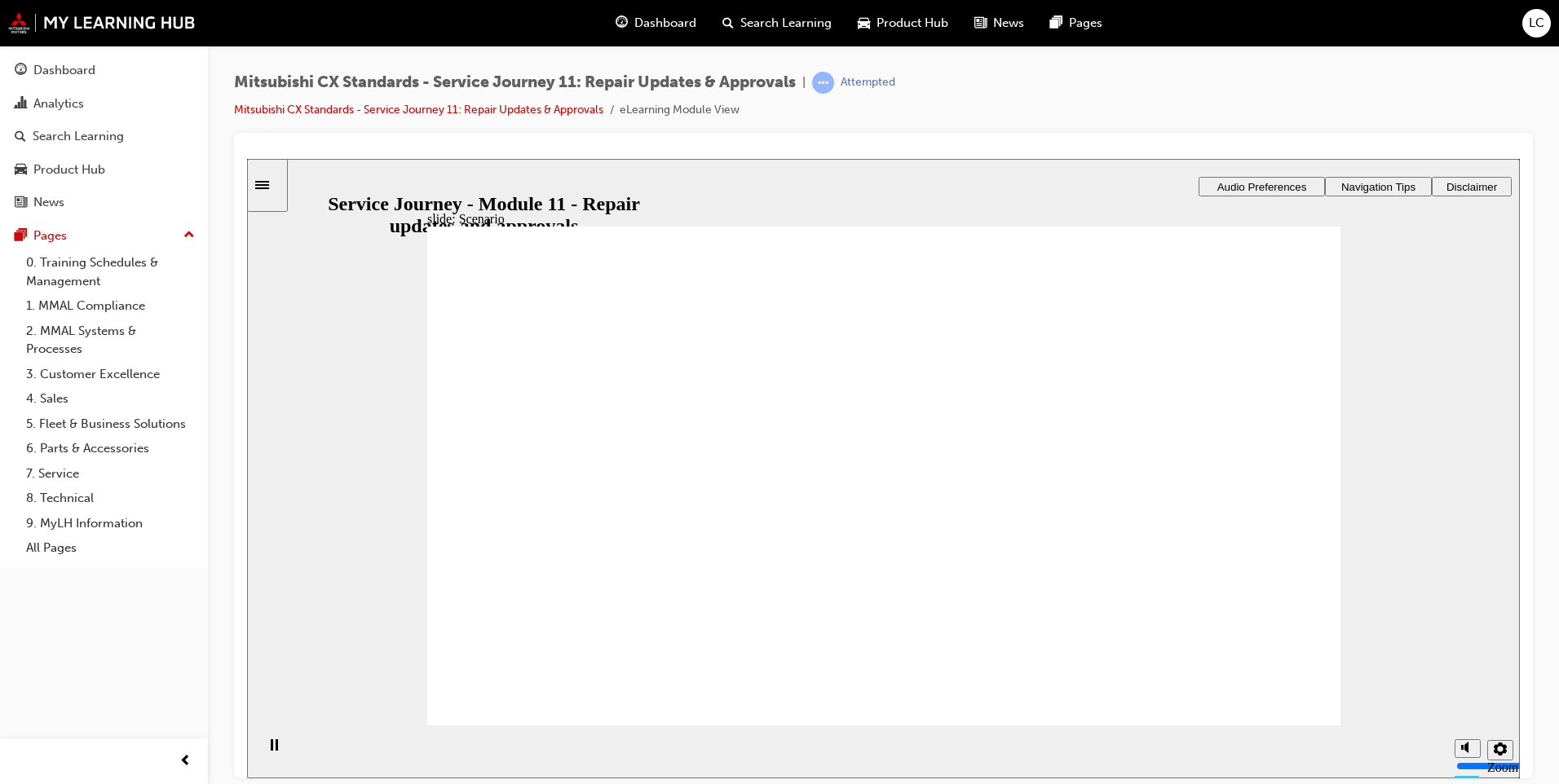
checkbox input "true"
drag, startPoint x: 496, startPoint y: 508, endPoint x: 996, endPoint y: 337, distance: 528.4
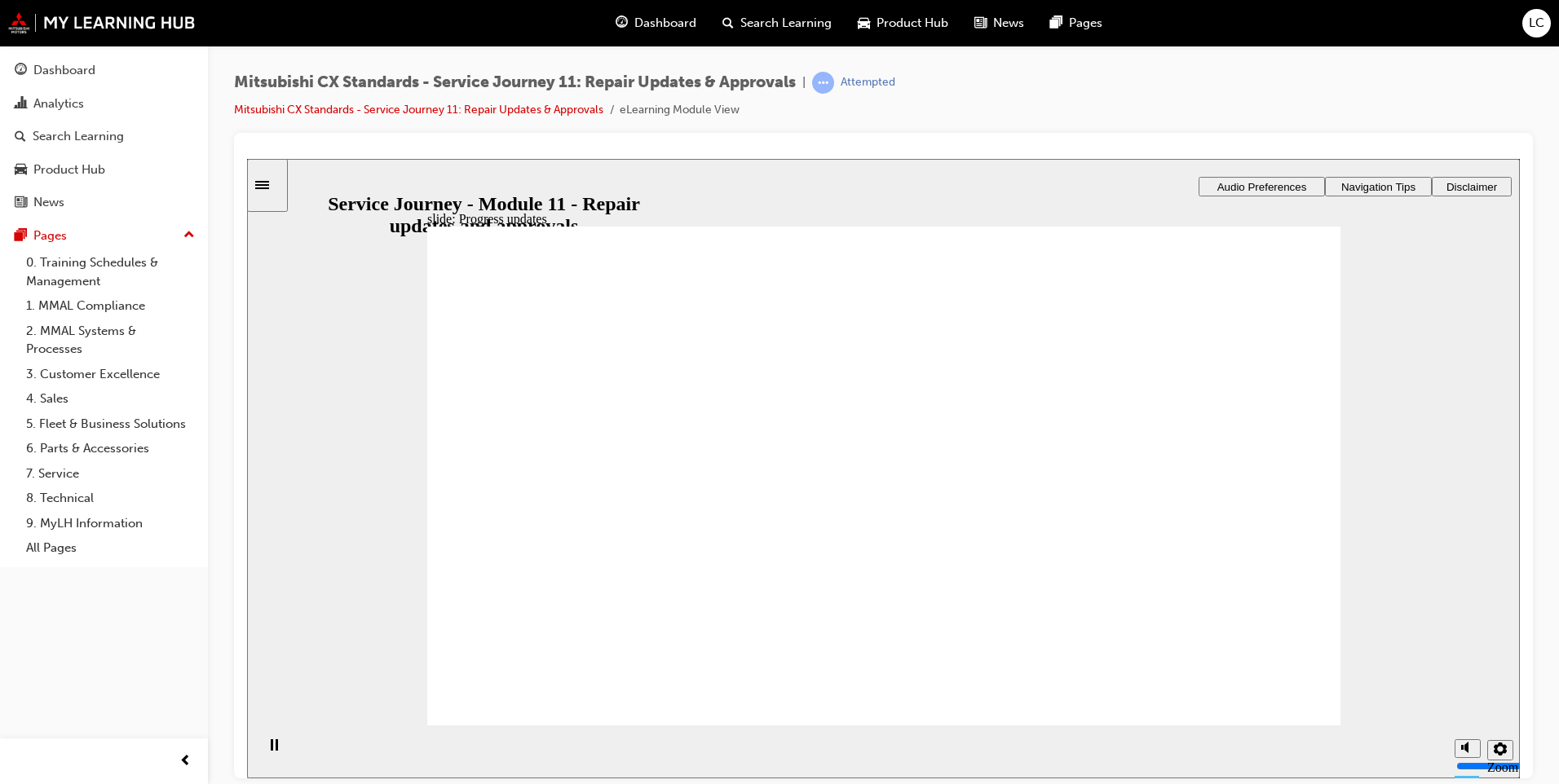
drag, startPoint x: 1265, startPoint y: 352, endPoint x: 1071, endPoint y: 353, distance: 194.0
drag, startPoint x: 648, startPoint y: 541, endPoint x: 831, endPoint y: 468, distance: 197.0
drag, startPoint x: 702, startPoint y: 532, endPoint x: 1245, endPoint y: 412, distance: 556.1
drag, startPoint x: 577, startPoint y: 524, endPoint x: 1160, endPoint y: 444, distance: 588.5
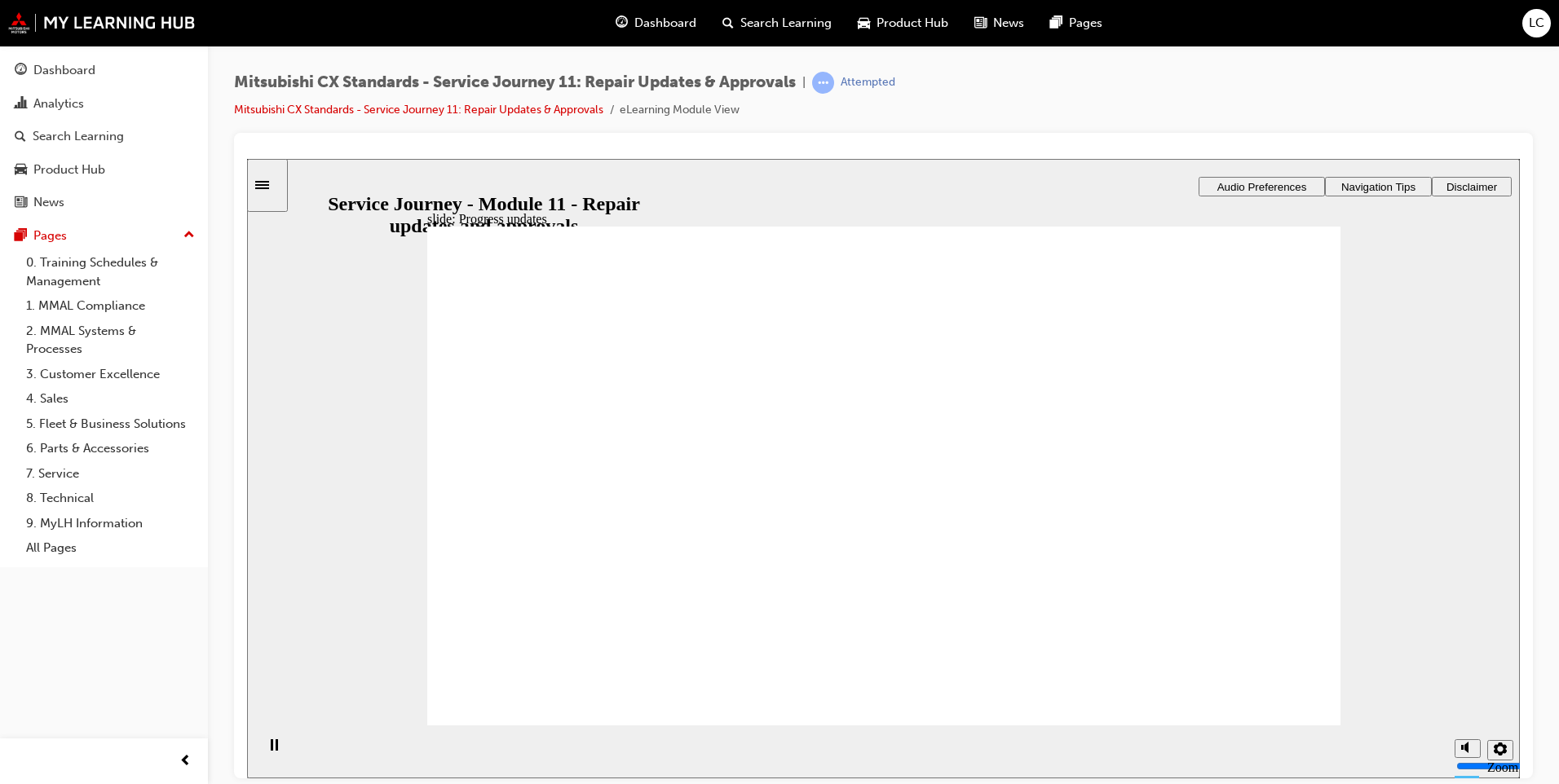
drag, startPoint x: 692, startPoint y: 505, endPoint x: 1180, endPoint y: 395, distance: 500.2
drag, startPoint x: 654, startPoint y: 517, endPoint x: 921, endPoint y: 463, distance: 272.4
drag, startPoint x: 614, startPoint y: 523, endPoint x: 947, endPoint y: 503, distance: 333.6
drag, startPoint x: 624, startPoint y: 540, endPoint x: 1083, endPoint y: 545, distance: 459.0
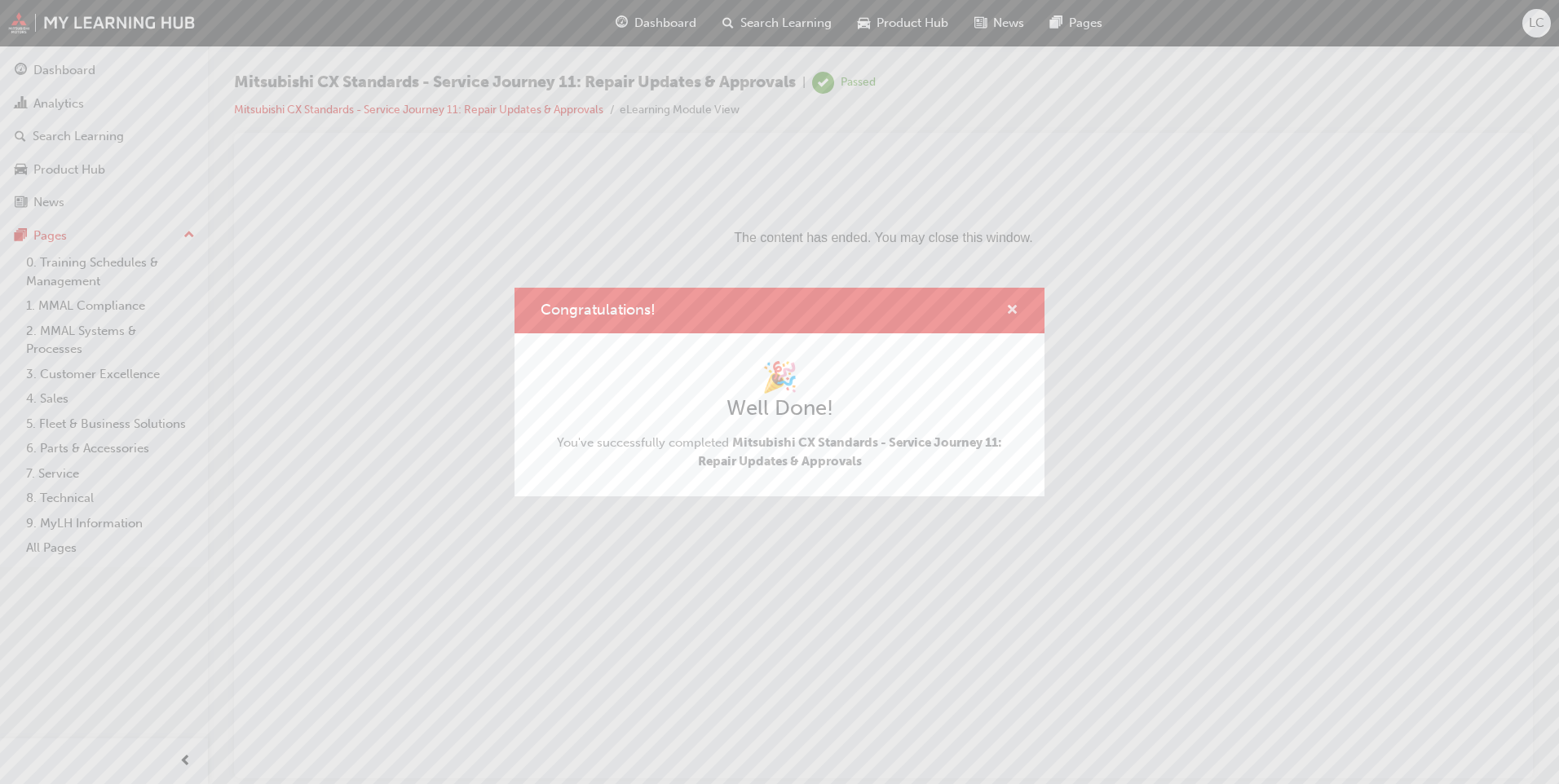
click at [1007, 314] on span "cross-icon" at bounding box center [1012, 311] width 12 height 15
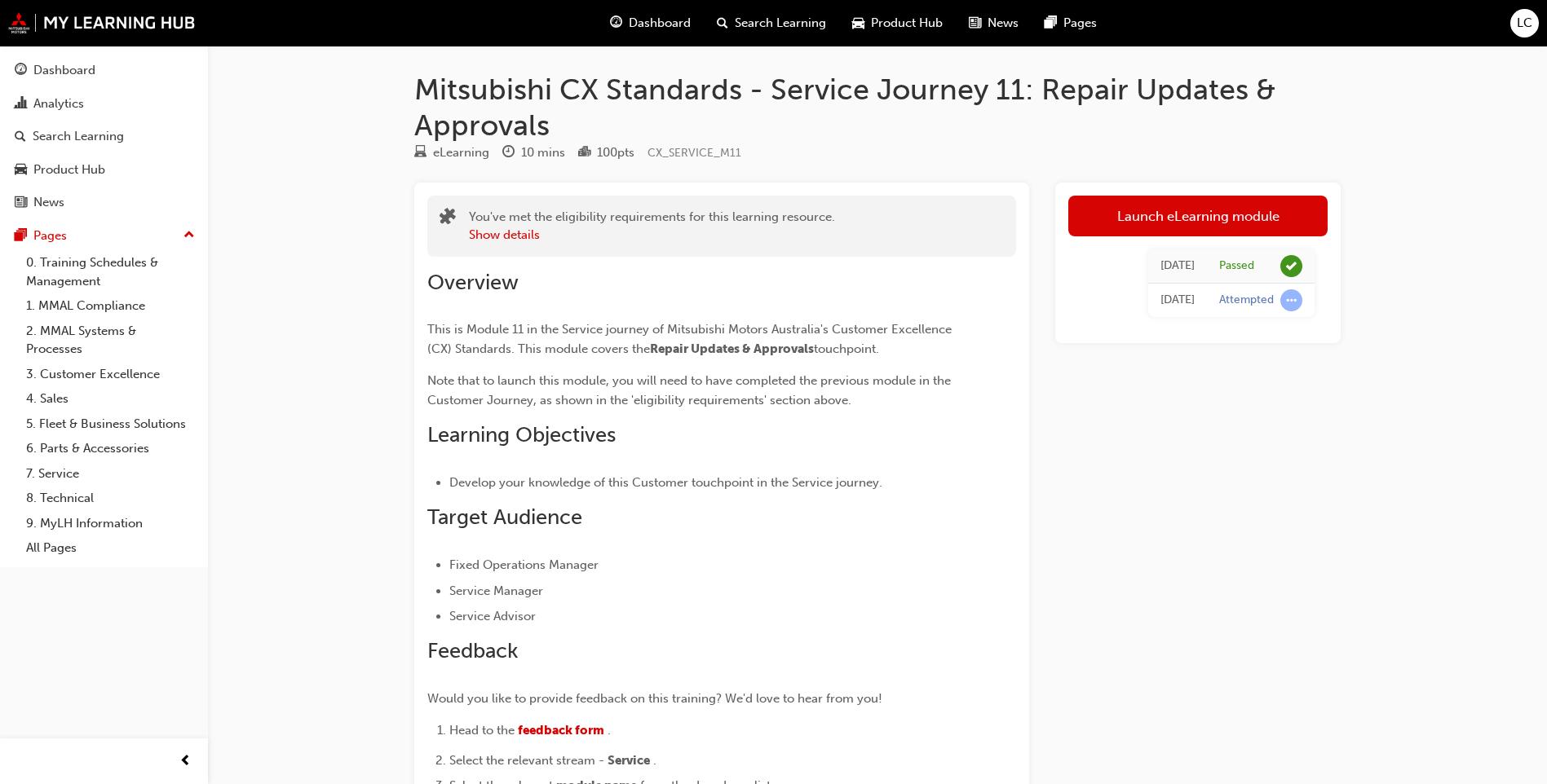
scroll to position [4059, 0]
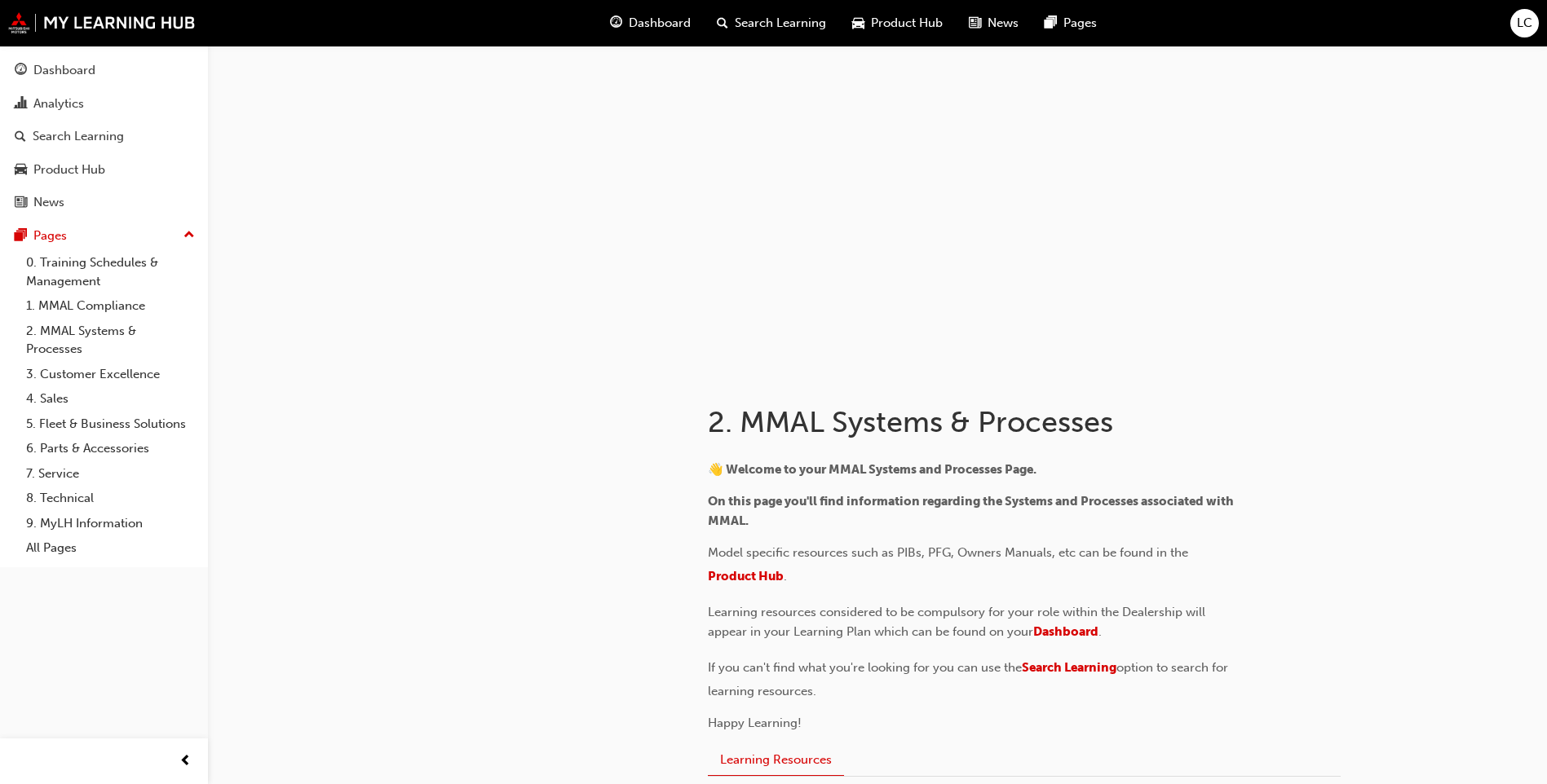
scroll to position [4059, 0]
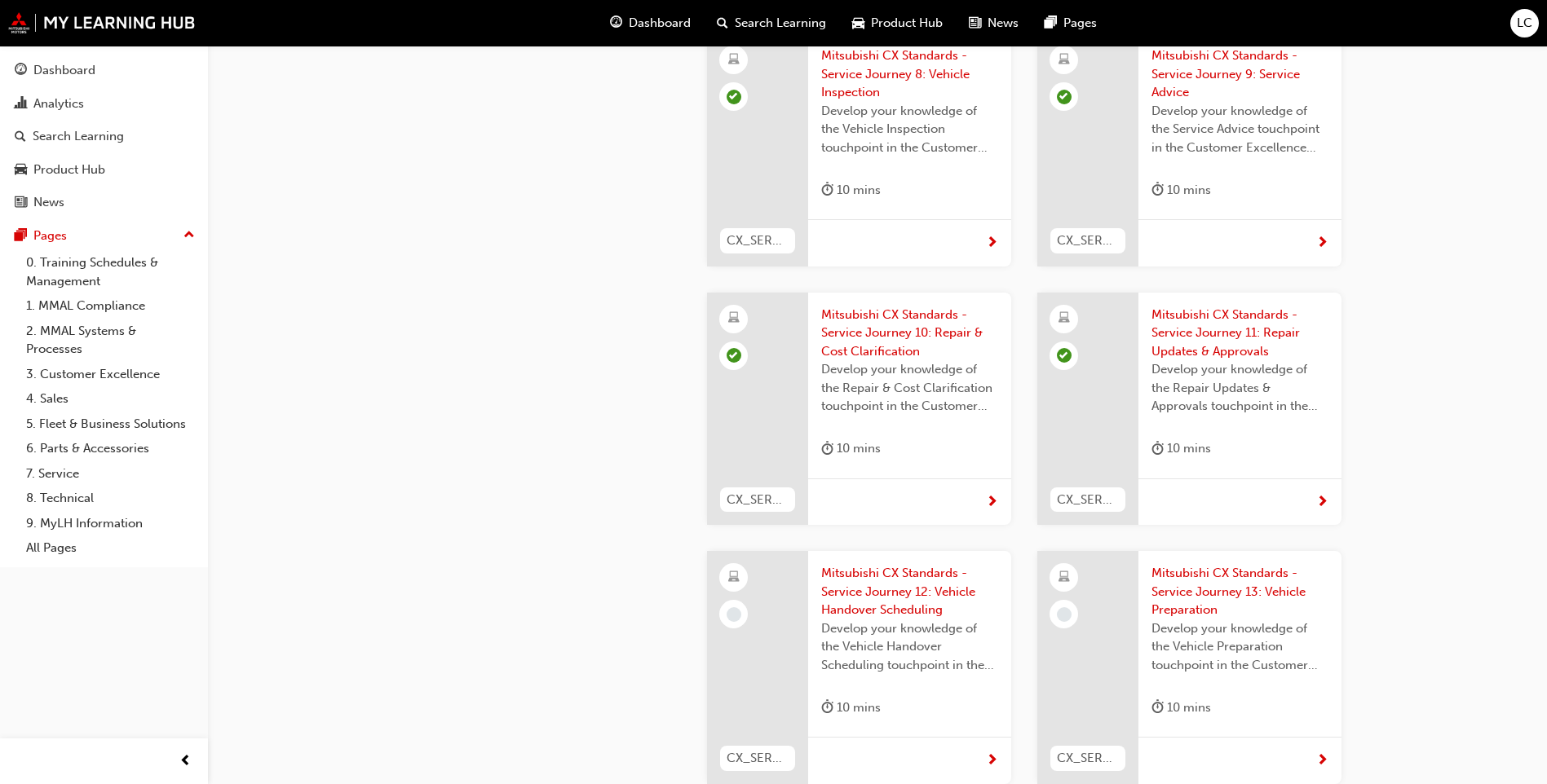
scroll to position [3919, 0]
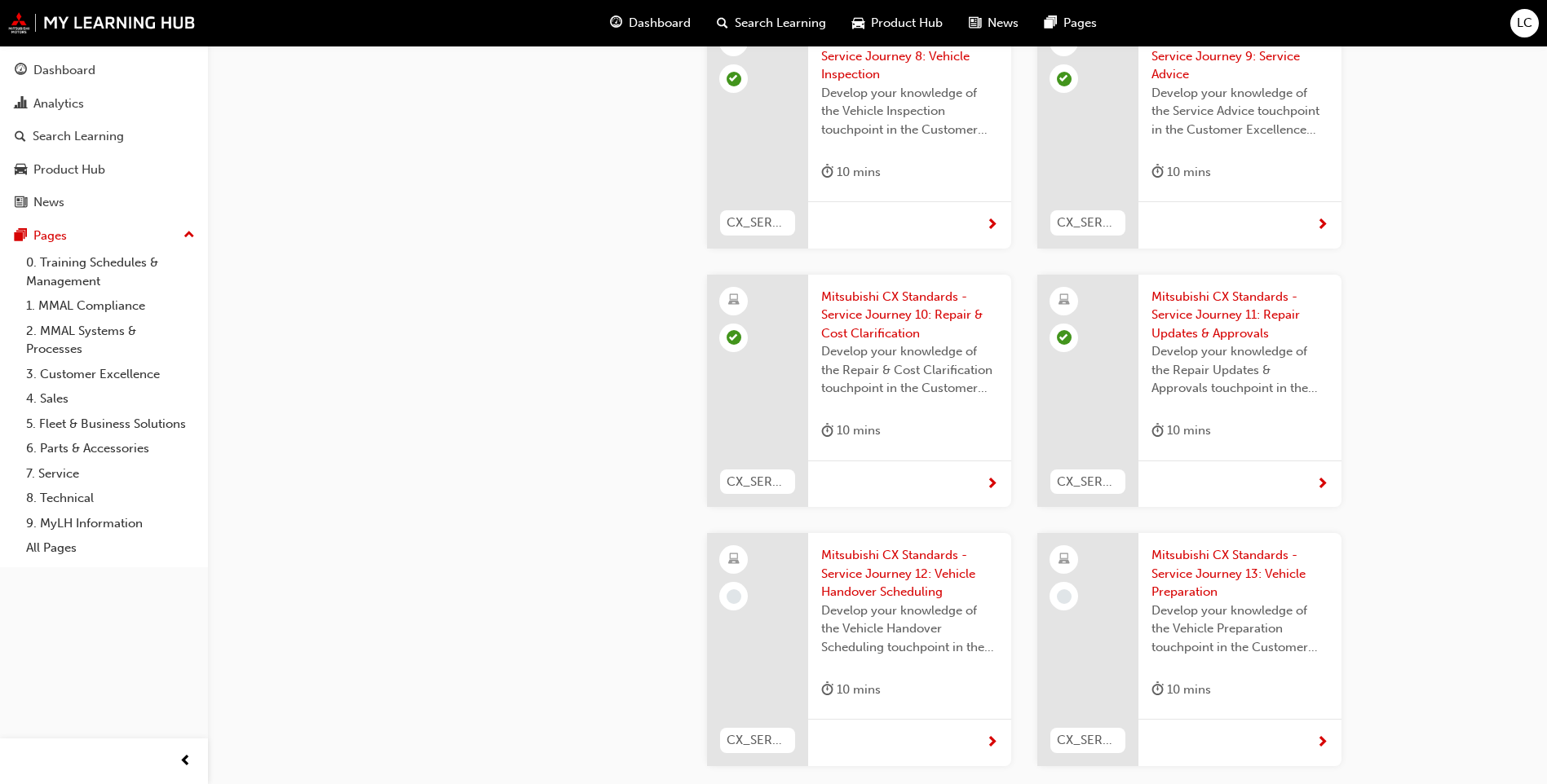
click at [827, 546] on span "Mitsubishi CX Standards - Service Journey 12: Vehicle Handover Scheduling" at bounding box center [910, 574] width 177 height 55
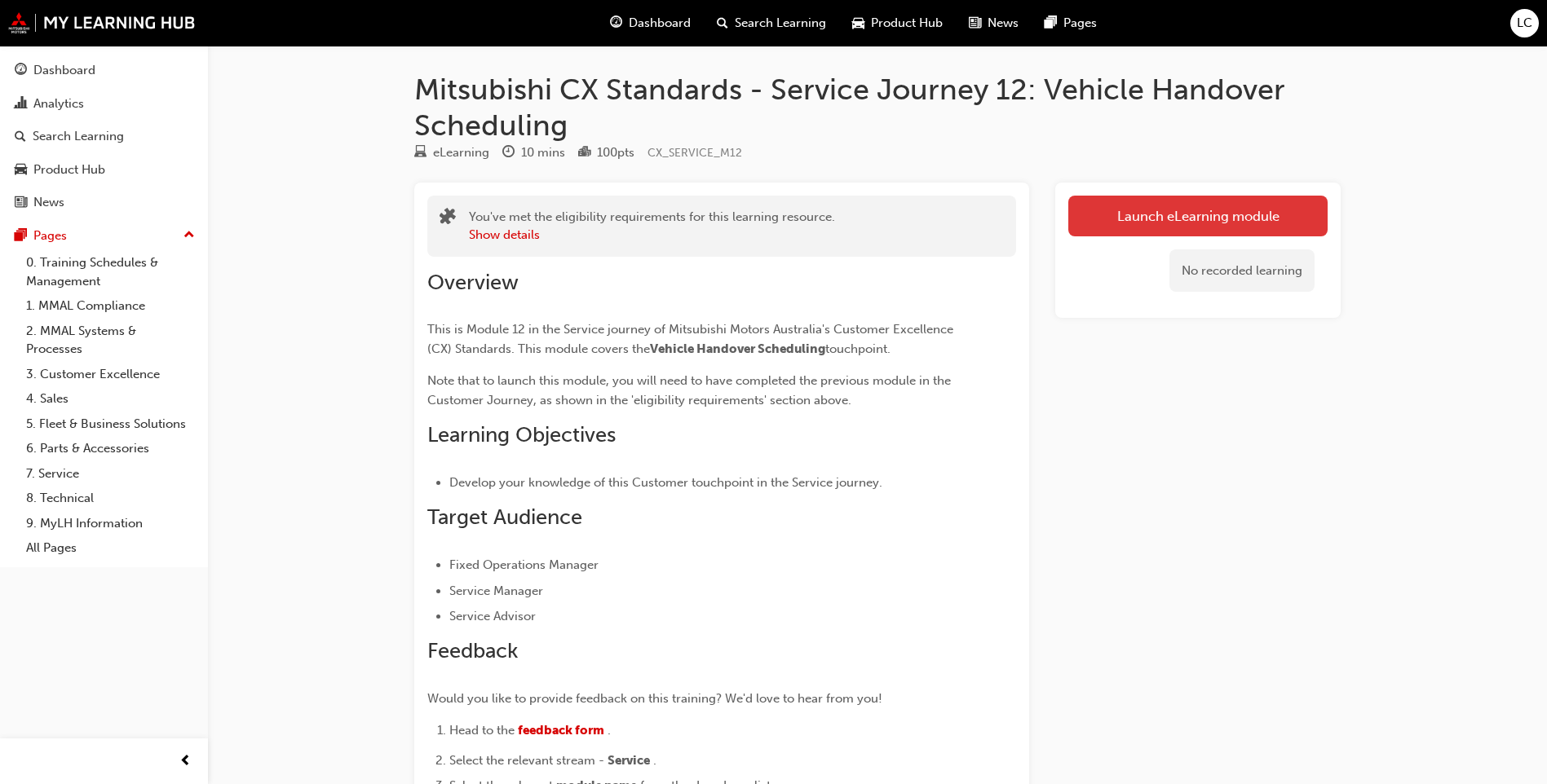
click at [1229, 205] on link "Launch eLearning module" at bounding box center [1198, 215] width 259 height 40
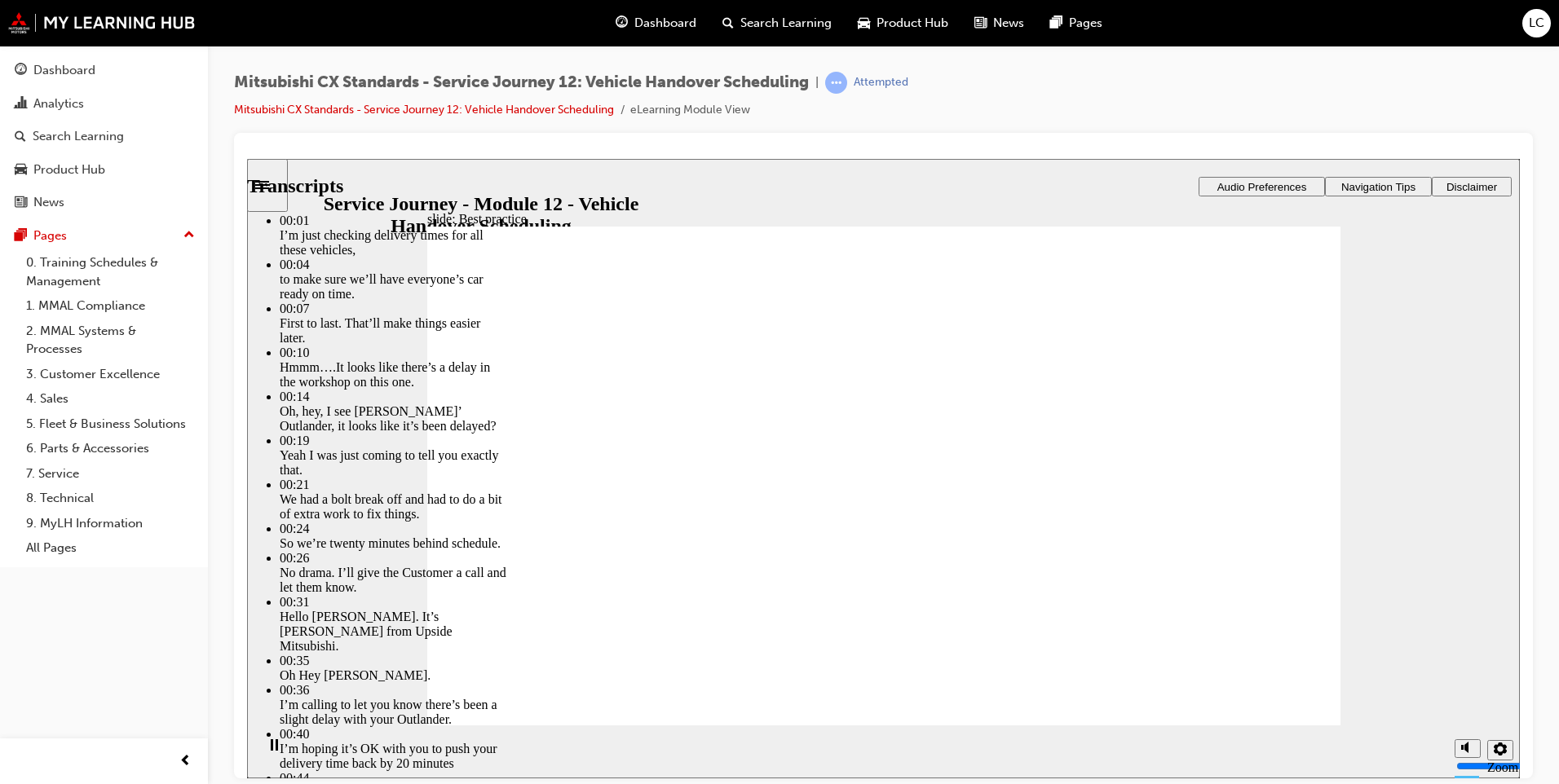
type input "116"
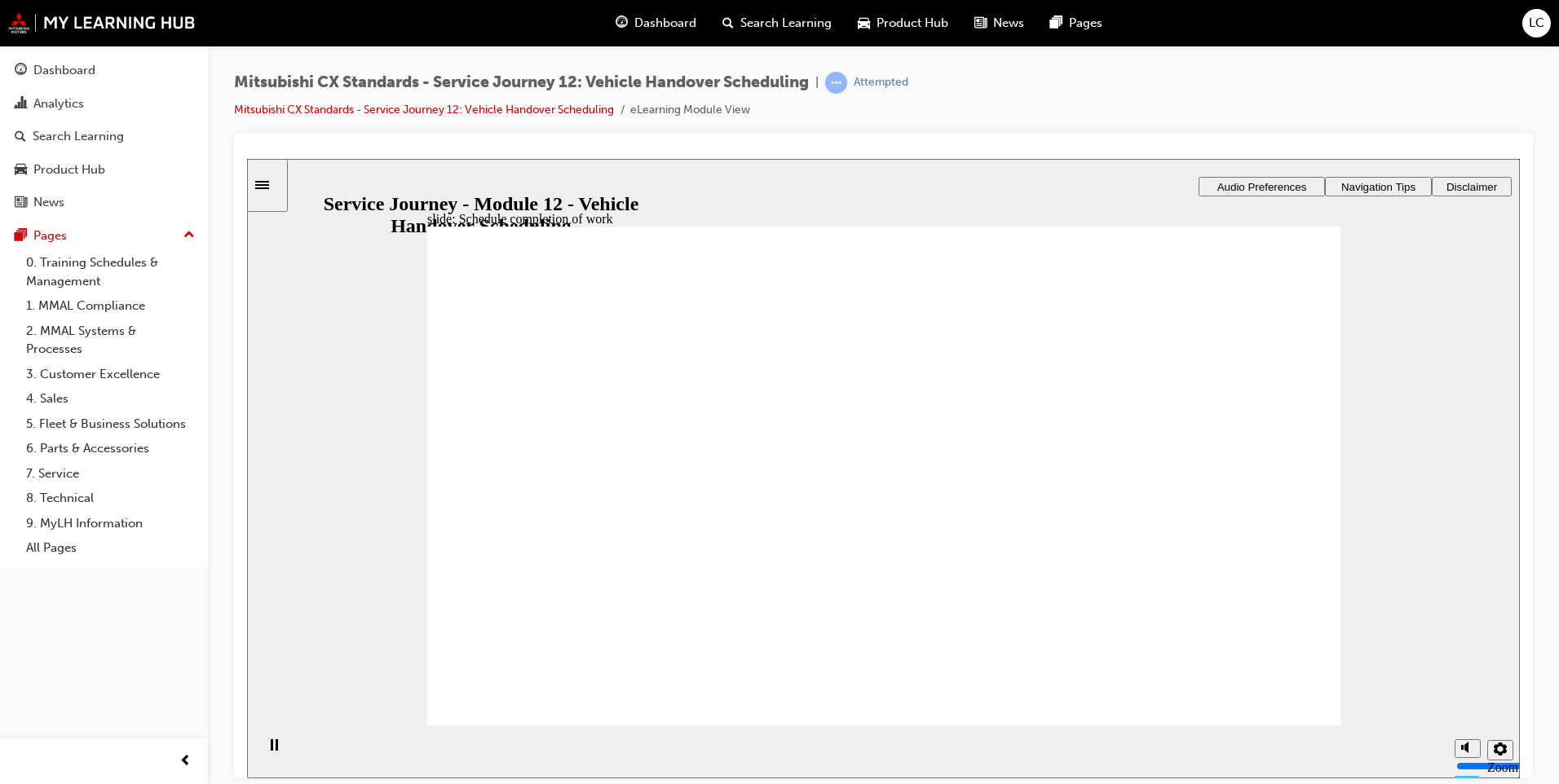
drag, startPoint x: 658, startPoint y: 509, endPoint x: 887, endPoint y: 438, distance: 239.8
drag, startPoint x: 671, startPoint y: 498, endPoint x: 817, endPoint y: 505, distance: 146.2
drag, startPoint x: 597, startPoint y: 509, endPoint x: 746, endPoint y: 558, distance: 156.9
drag, startPoint x: 665, startPoint y: 475, endPoint x: 830, endPoint y: 554, distance: 182.9
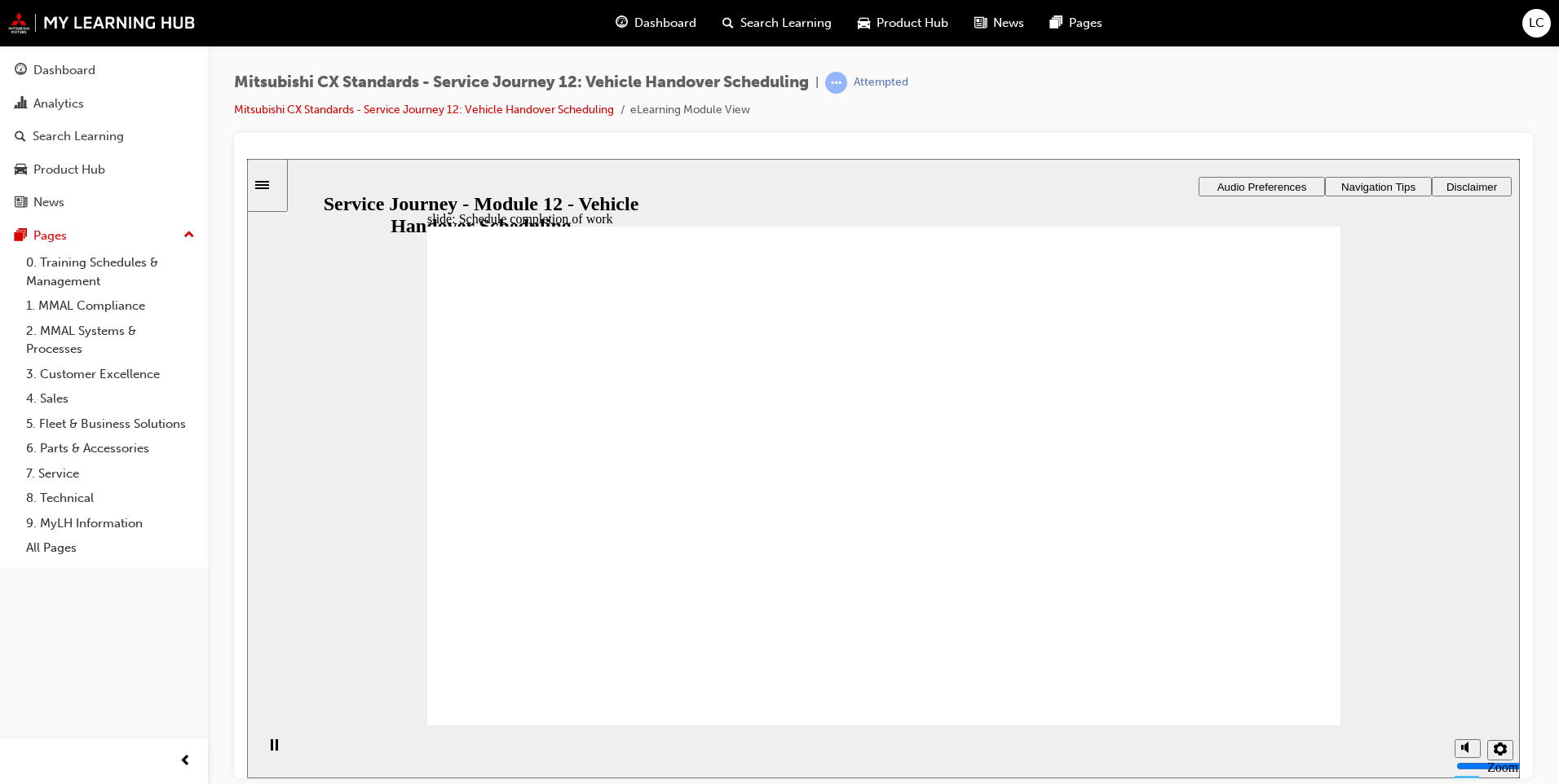
drag, startPoint x: 681, startPoint y: 559, endPoint x: 808, endPoint y: 593, distance: 131.5
drag, startPoint x: 680, startPoint y: 489, endPoint x: 1226, endPoint y: 457, distance: 546.9
drag, startPoint x: 716, startPoint y: 489, endPoint x: 865, endPoint y: 505, distance: 149.9
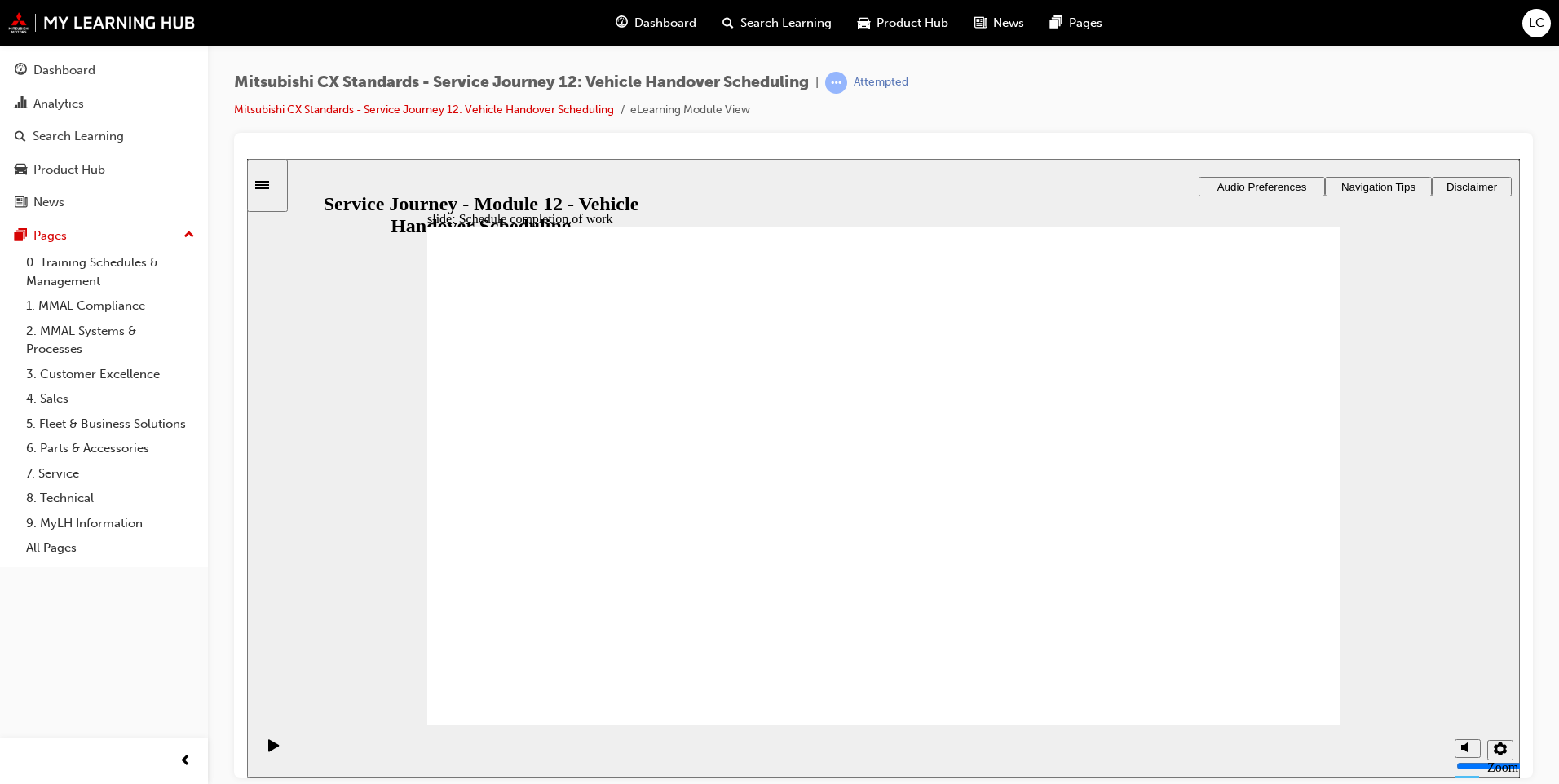
drag, startPoint x: 696, startPoint y: 517, endPoint x: 948, endPoint y: 574, distance: 258.4
checkbox input "true"
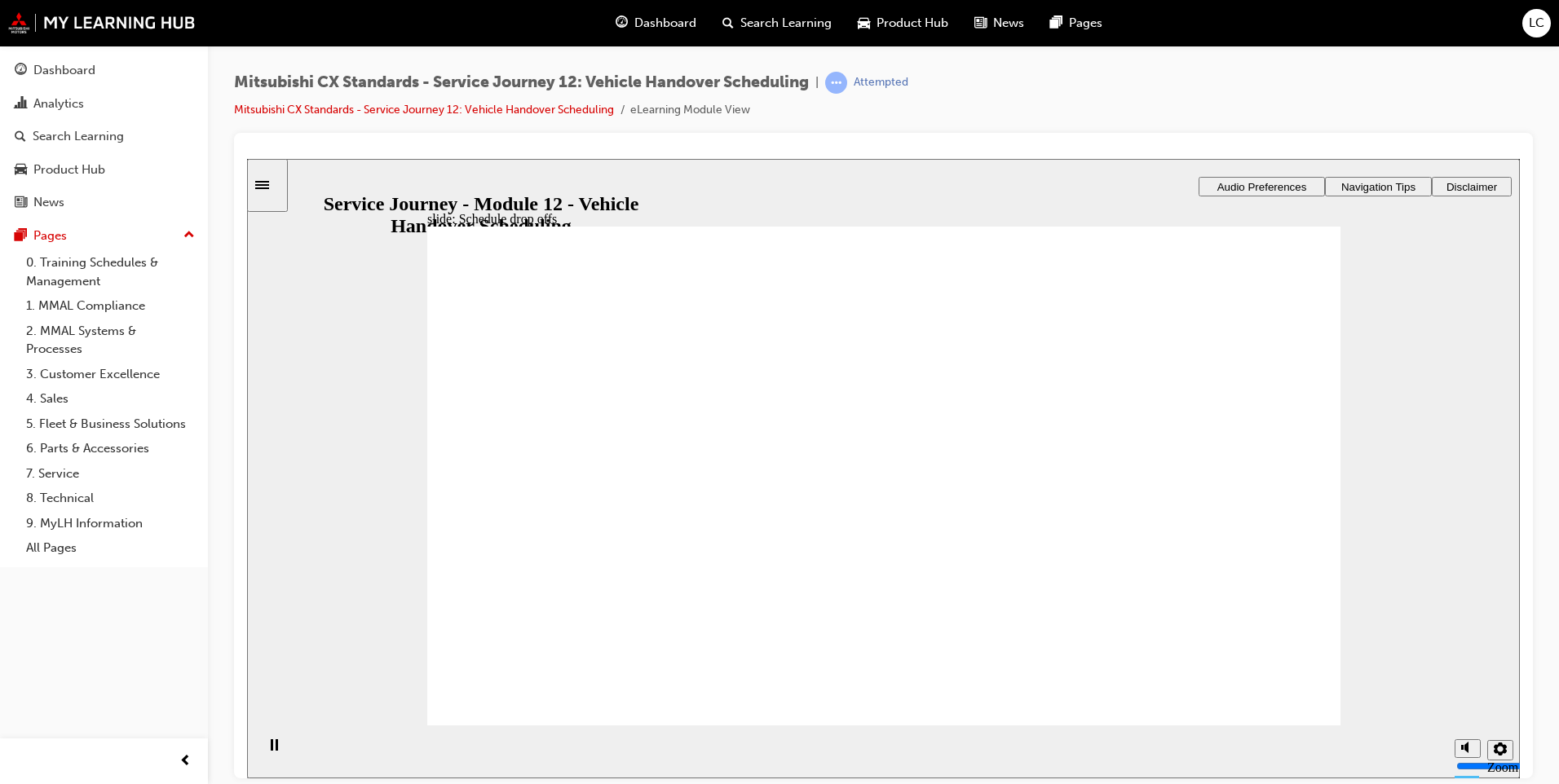
checkbox input "true"
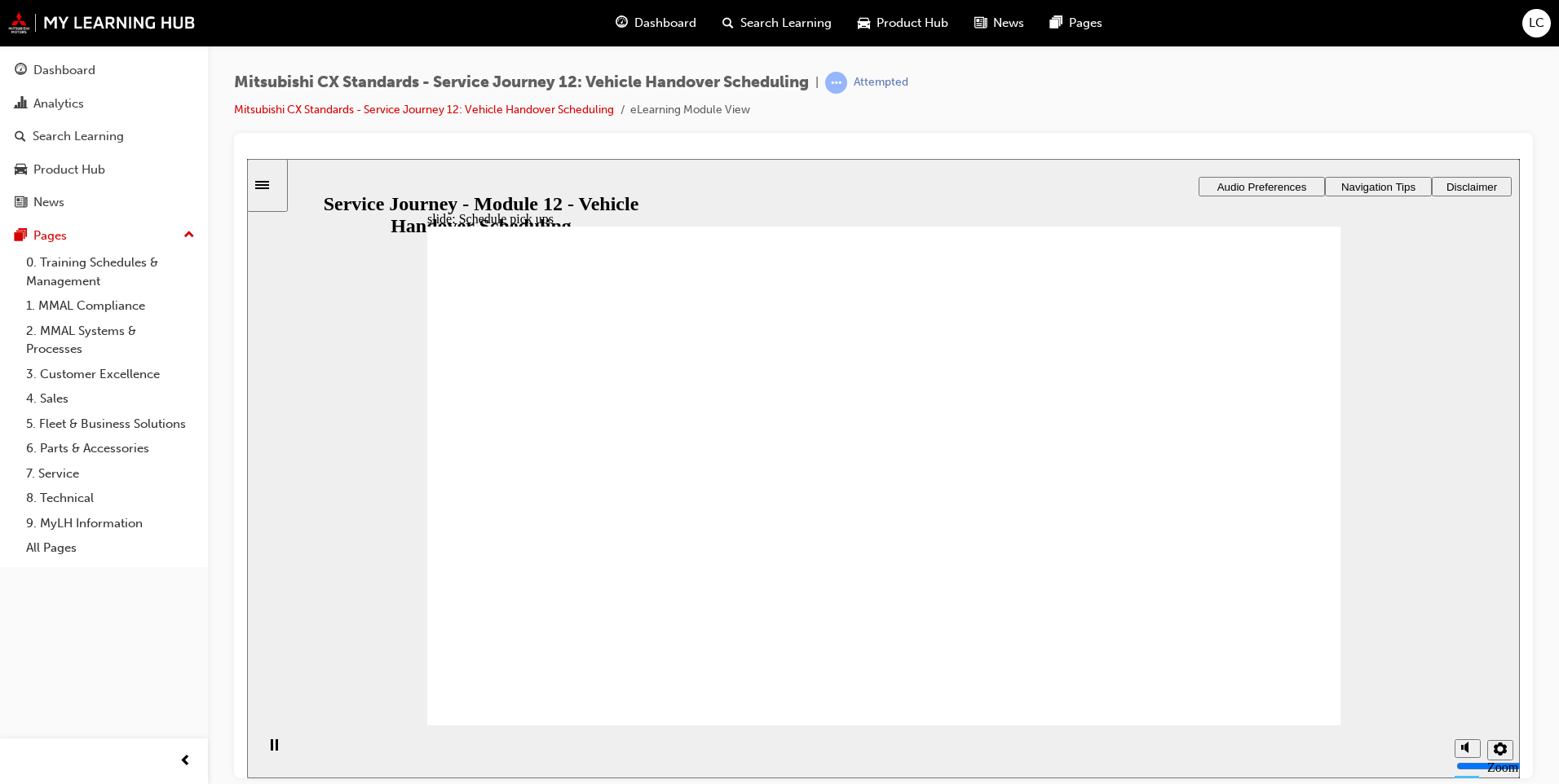
checkbox input "true"
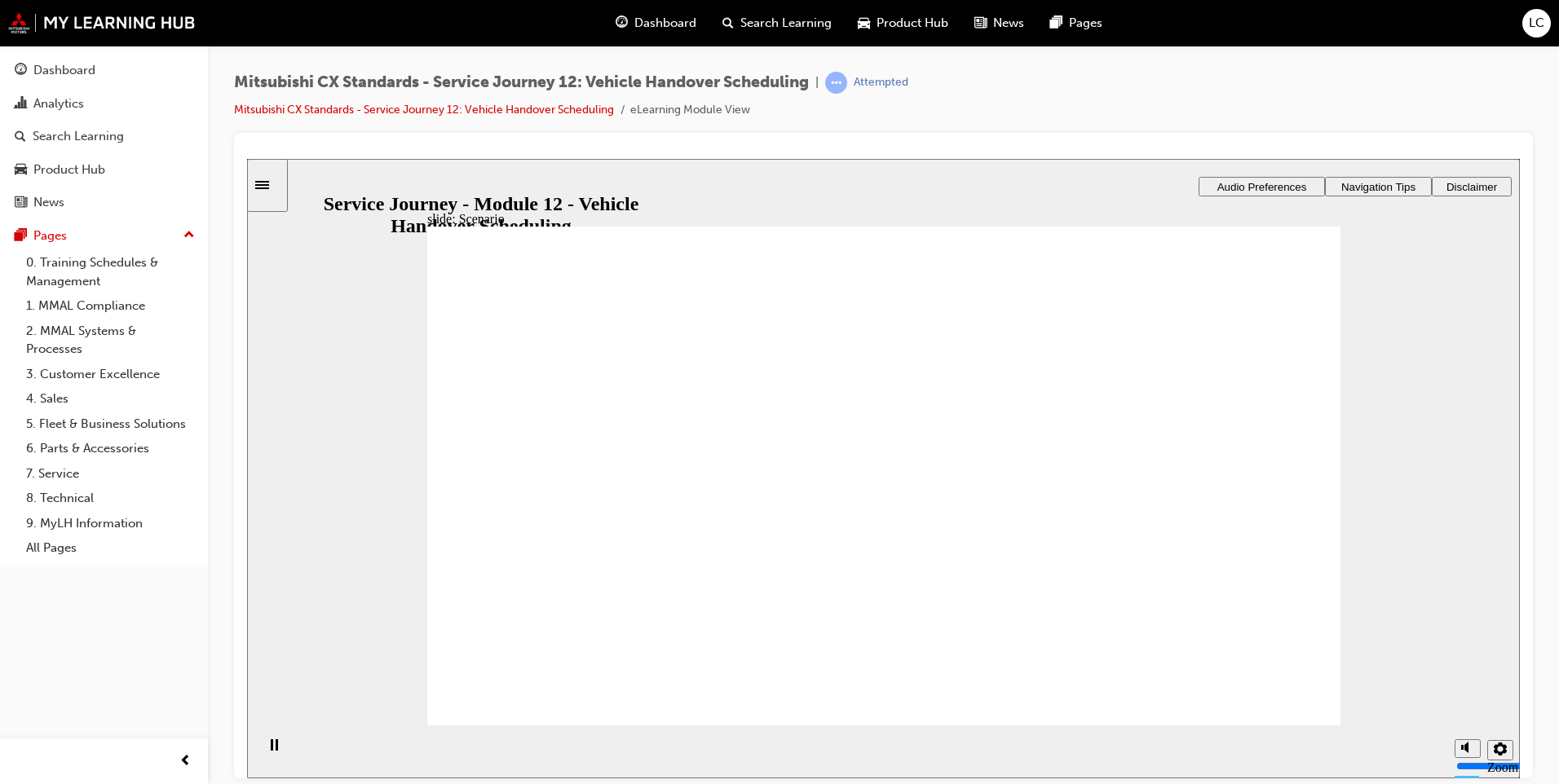
checkbox input "true"
drag, startPoint x: 1086, startPoint y: 481, endPoint x: 1092, endPoint y: 529, distance: 48.4
checkbox input "false"
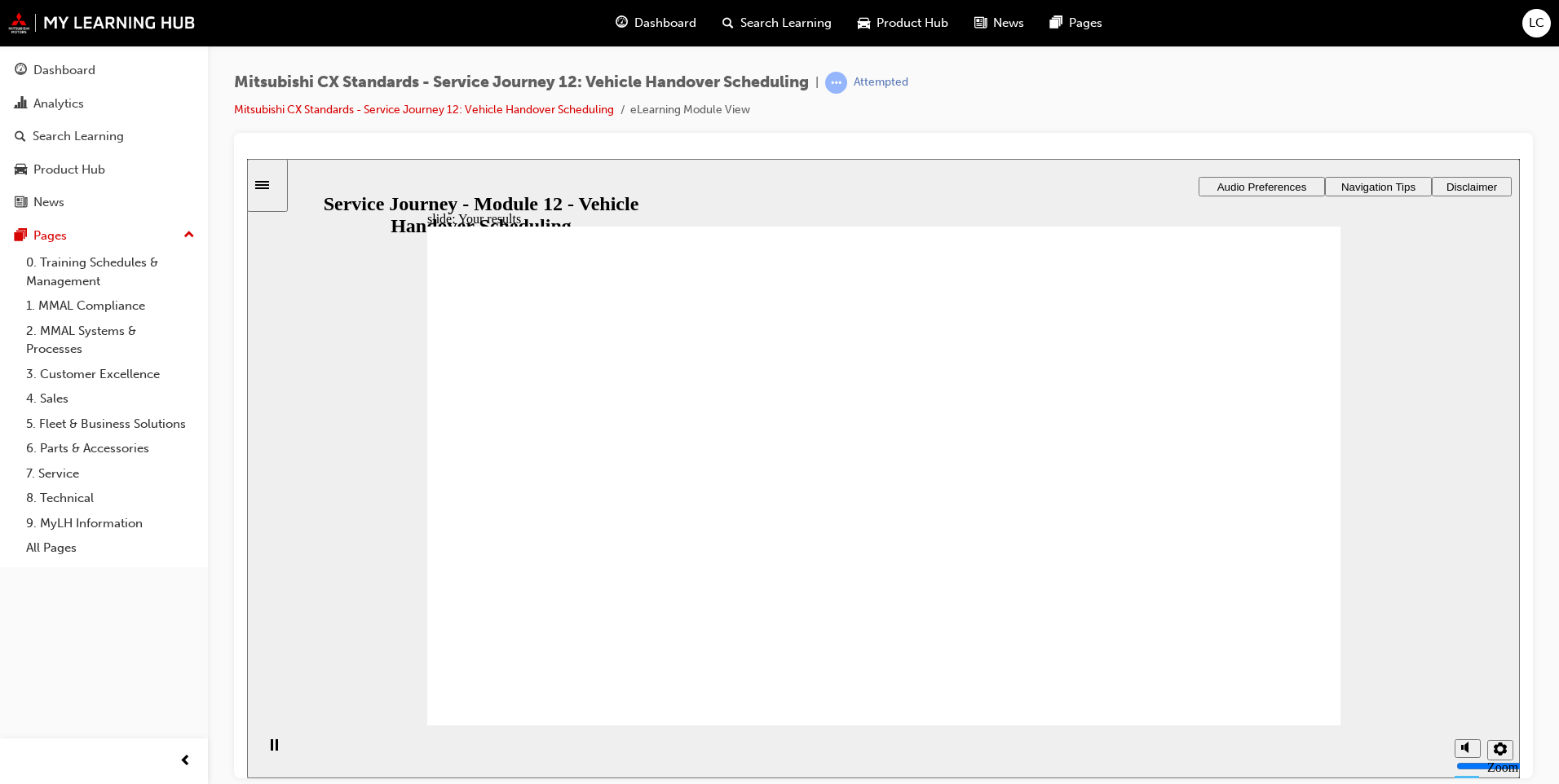
drag, startPoint x: 726, startPoint y: 476, endPoint x: 881, endPoint y: 486, distance: 155.3
drag, startPoint x: 620, startPoint y: 506, endPoint x: 799, endPoint y: 507, distance: 179.0
drag, startPoint x: 665, startPoint y: 491, endPoint x: 927, endPoint y: 555, distance: 269.7
drag, startPoint x: 702, startPoint y: 486, endPoint x: 1226, endPoint y: 479, distance: 524.0
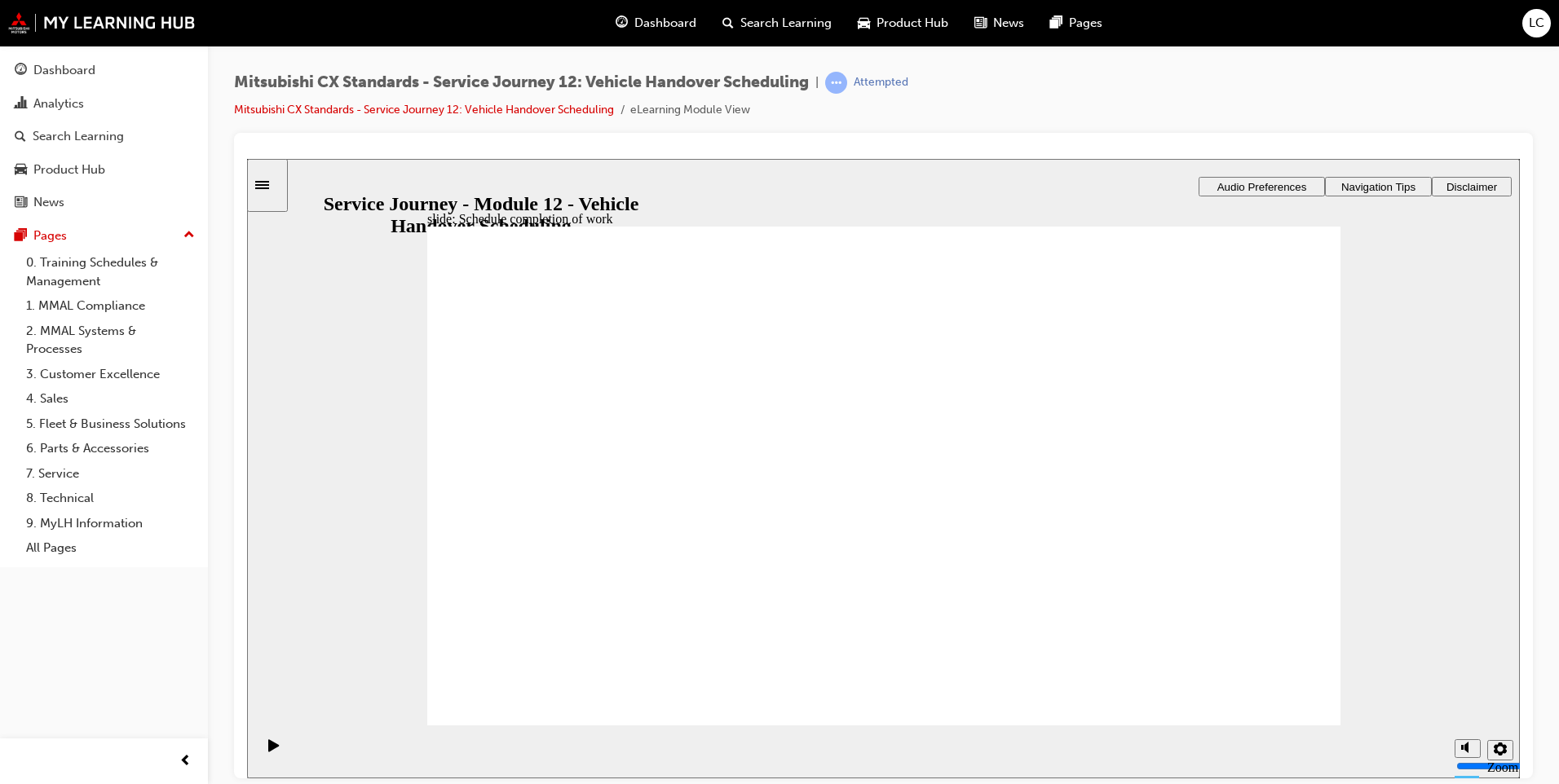
drag, startPoint x: 645, startPoint y: 479, endPoint x: 803, endPoint y: 485, distance: 158.1
drag, startPoint x: 673, startPoint y: 499, endPoint x: 1075, endPoint y: 521, distance: 402.6
drag, startPoint x: 840, startPoint y: 542, endPoint x: 1139, endPoint y: 537, distance: 299.0
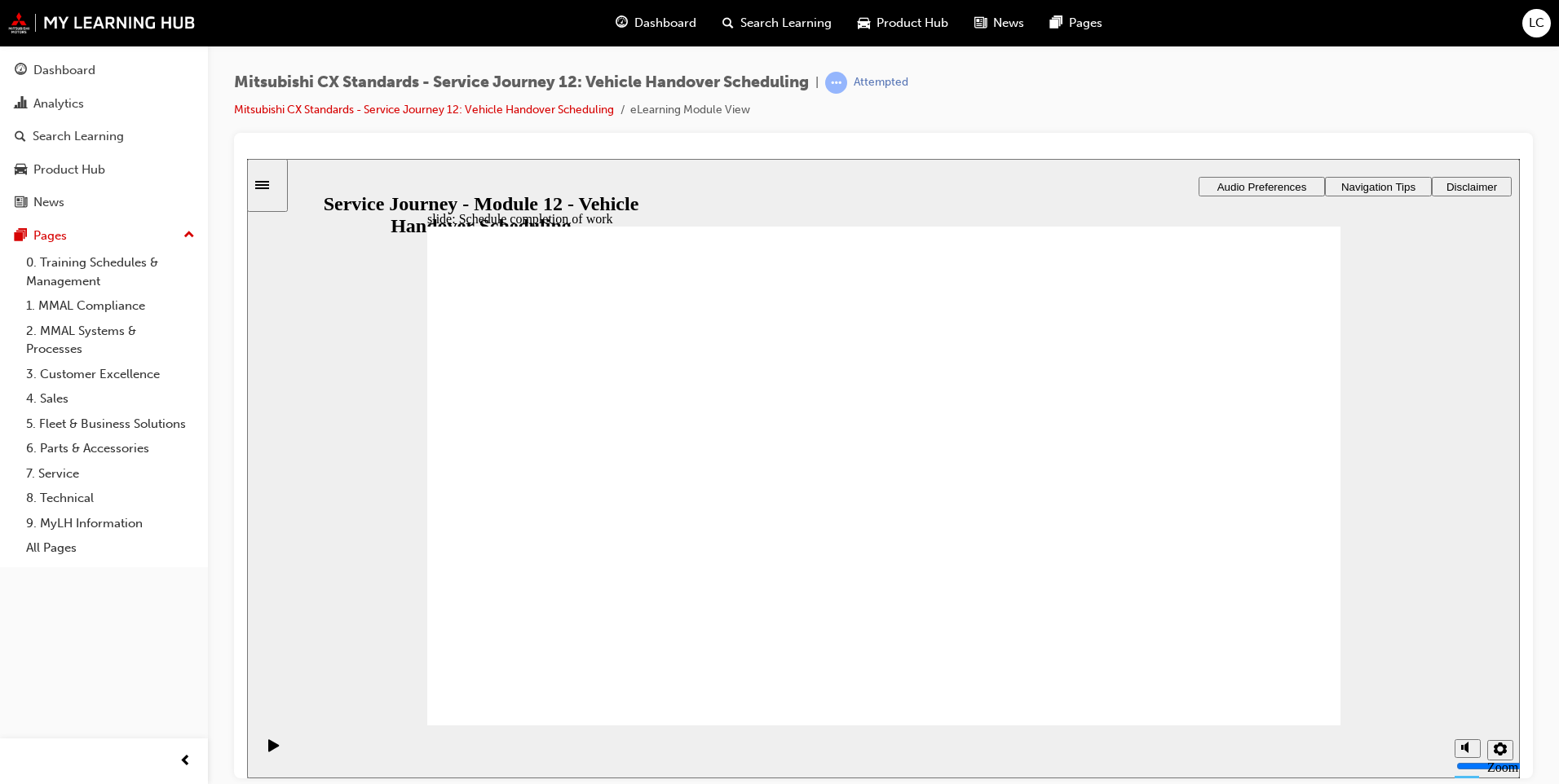
drag, startPoint x: 697, startPoint y: 507, endPoint x: 1130, endPoint y: 559, distance: 436.1
checkbox input "true"
checkbox input "false"
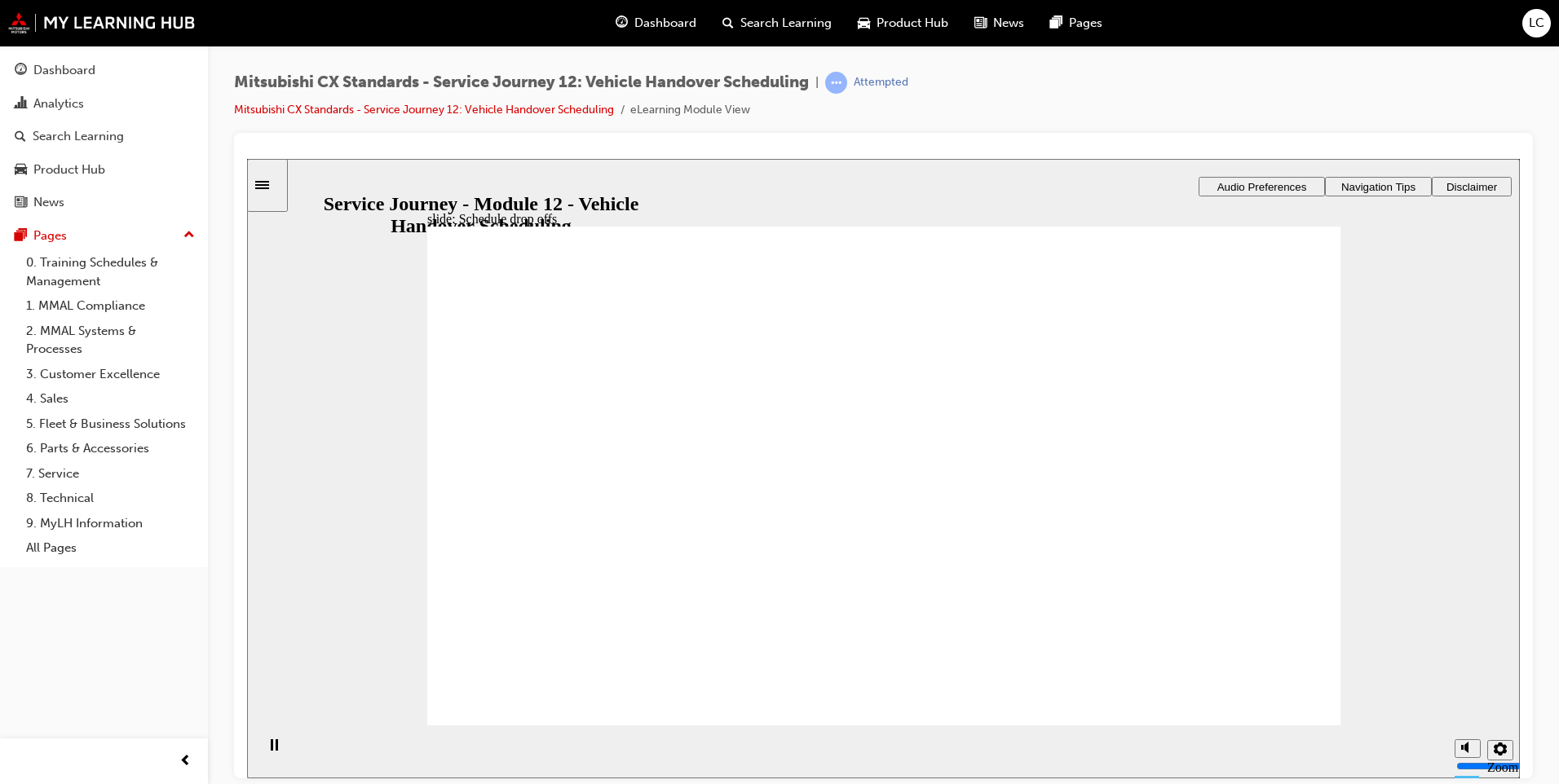
checkbox input "true"
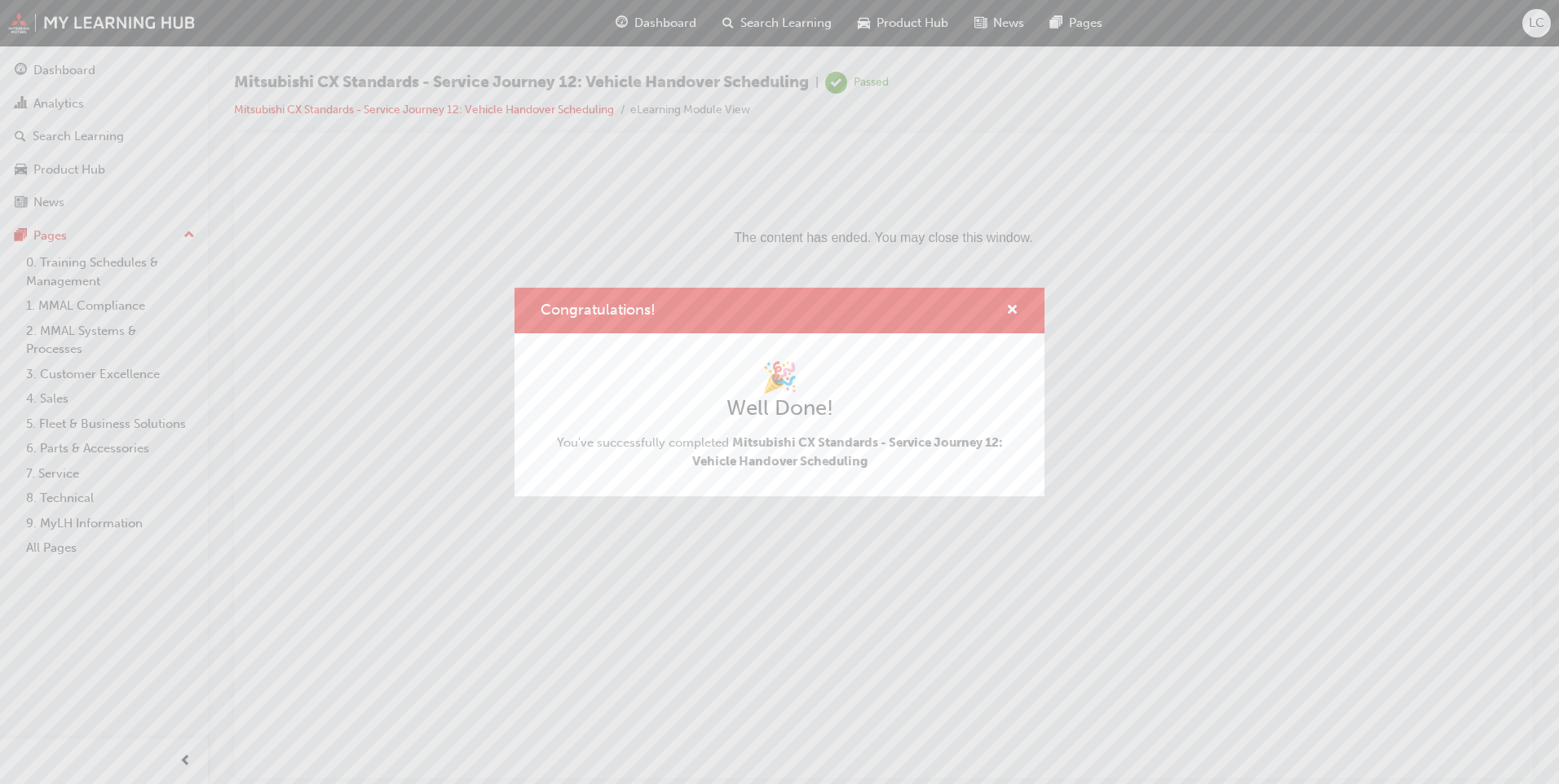
click at [1018, 309] on div "Congratulations!" at bounding box center [779, 311] width 530 height 46
click at [1005, 309] on div "Congratulations!" at bounding box center [1005, 311] width 26 height 21
click at [1010, 310] on span "cross-icon" at bounding box center [1012, 311] width 12 height 15
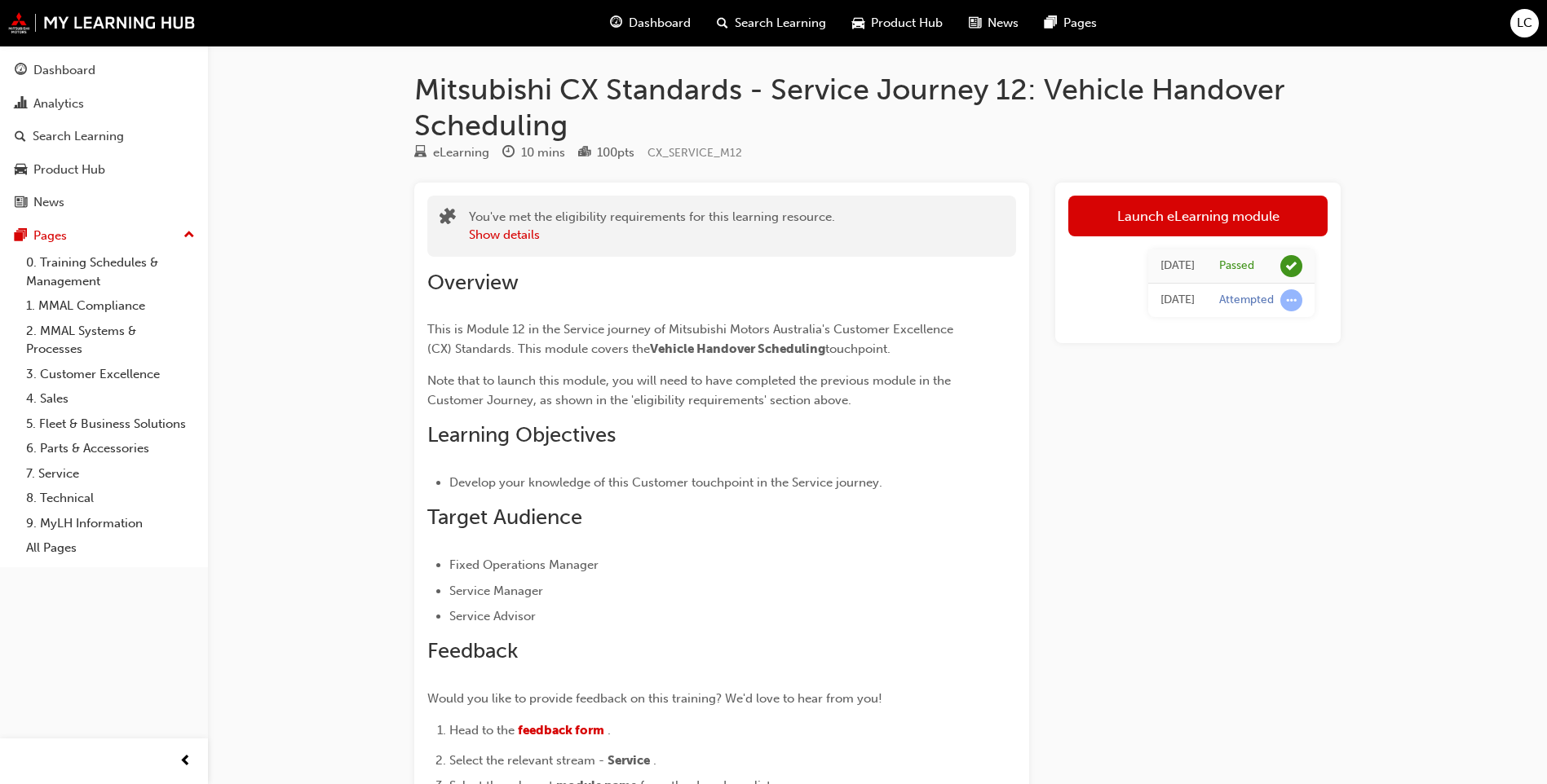
scroll to position [3919, 0]
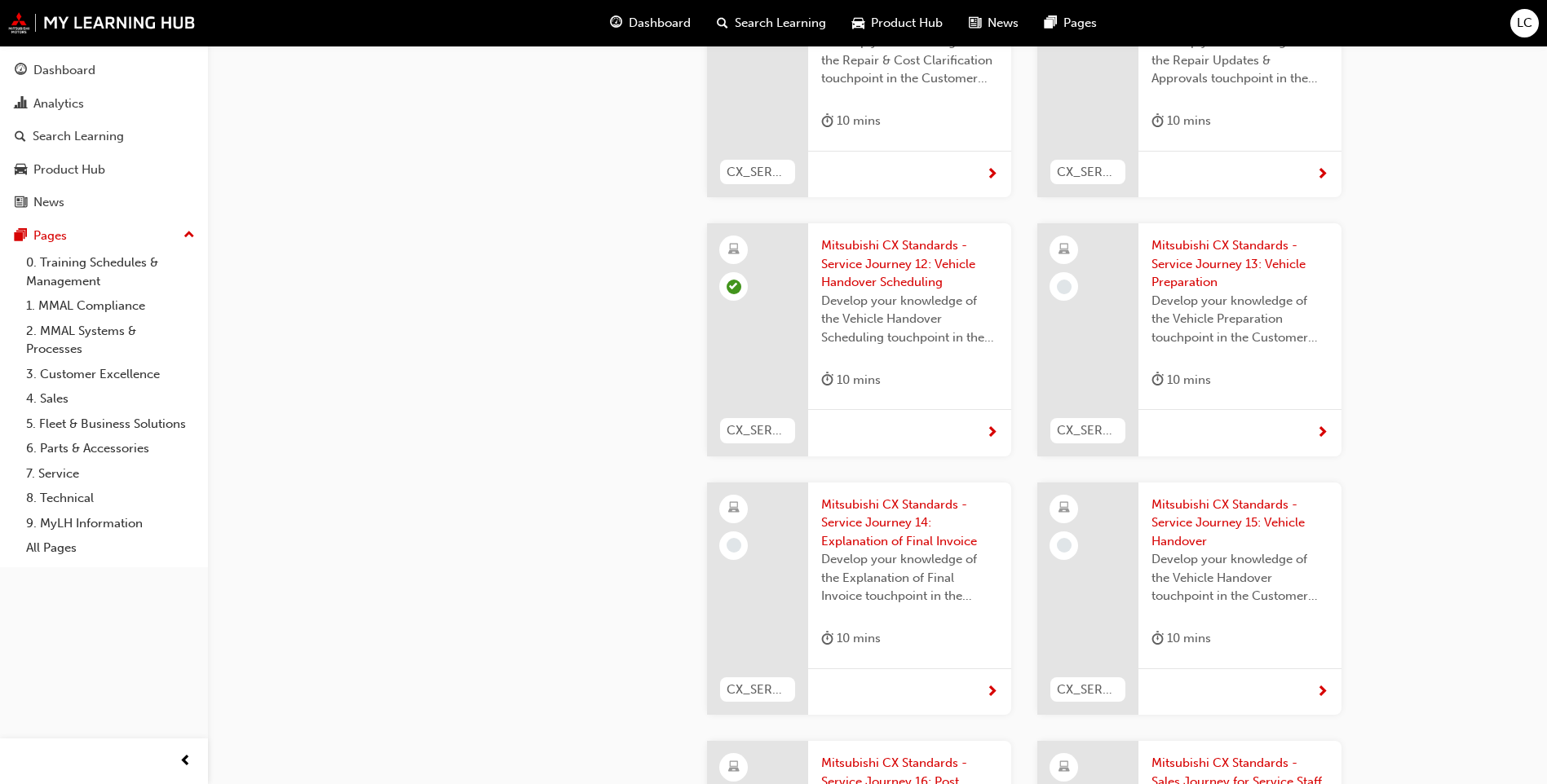
scroll to position [4242, 0]
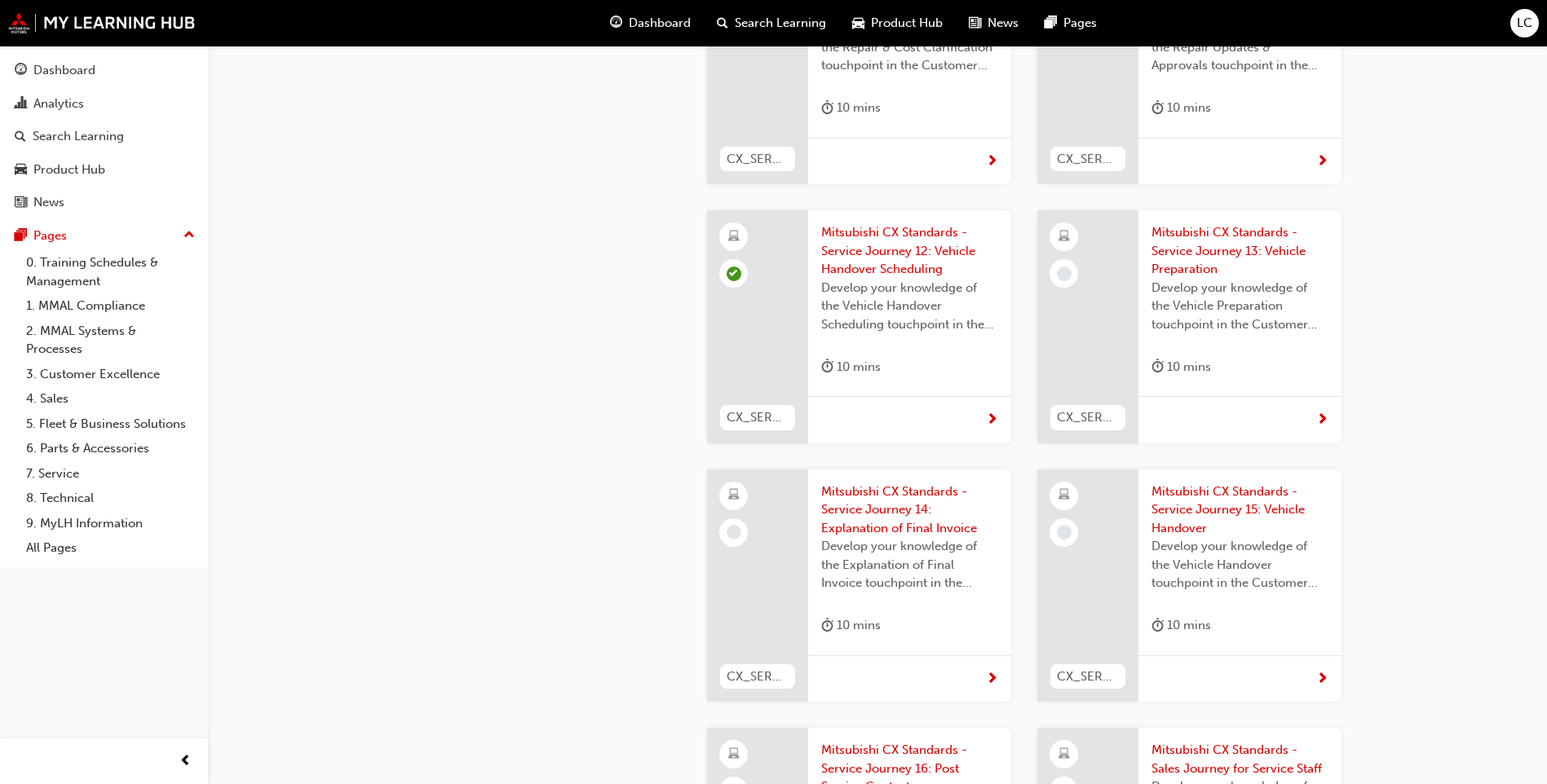
click at [1194, 224] on span "Mitsubishi CX Standards - Service Journey 13: Vehicle Preparation" at bounding box center [1240, 251] width 177 height 55
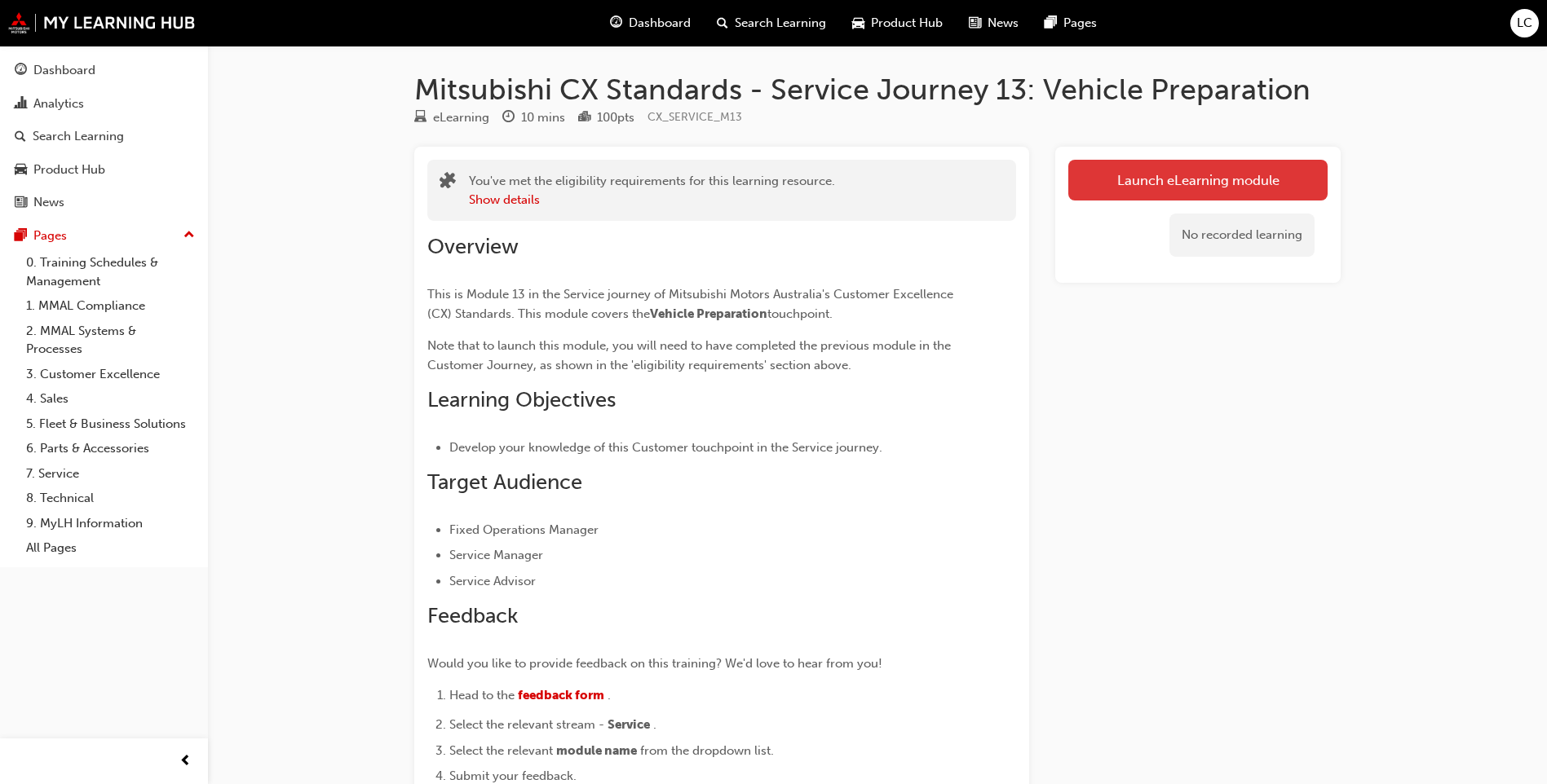
click at [1194, 177] on link "Launch eLearning module" at bounding box center [1198, 180] width 259 height 40
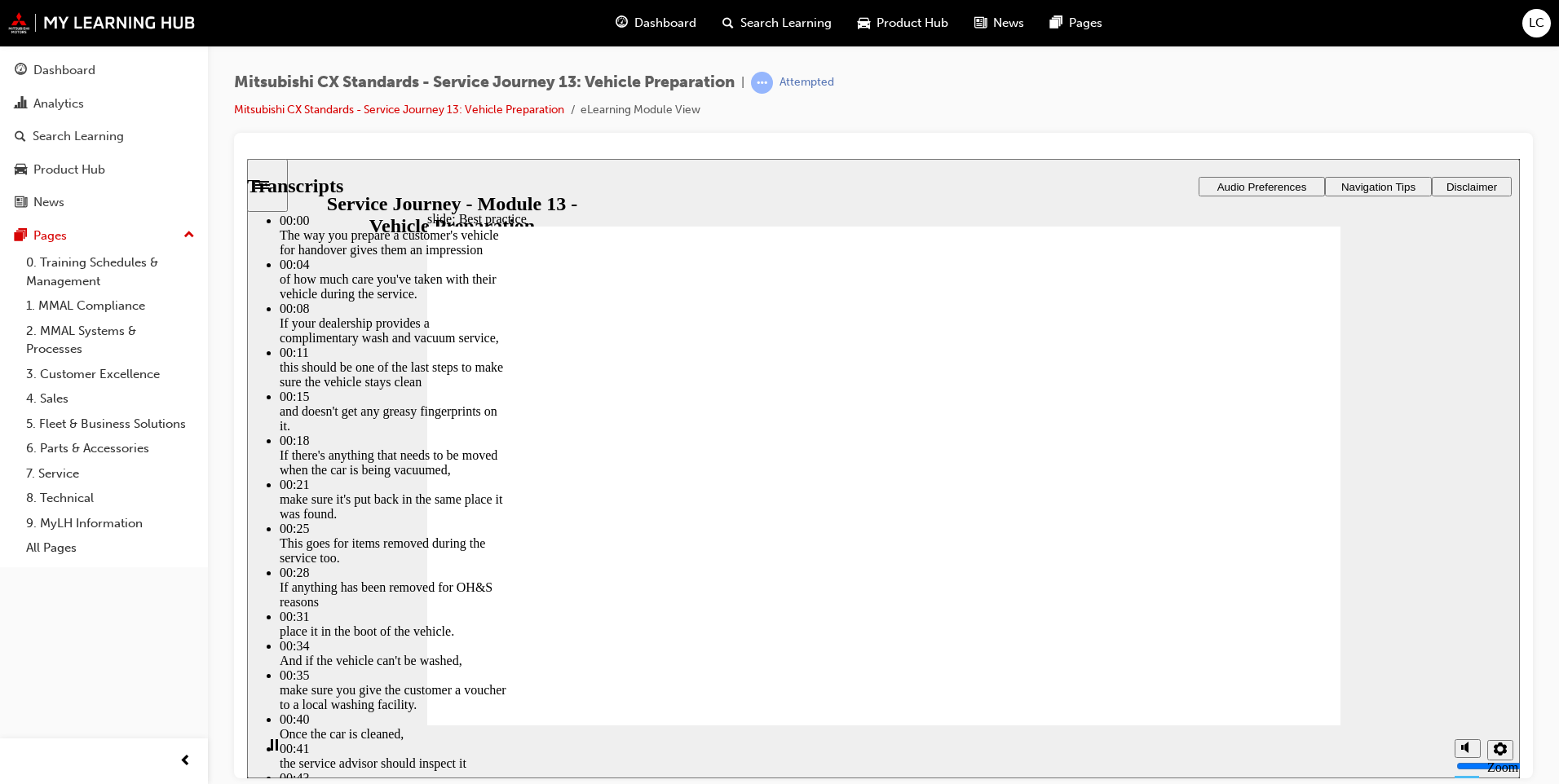
type input "136"
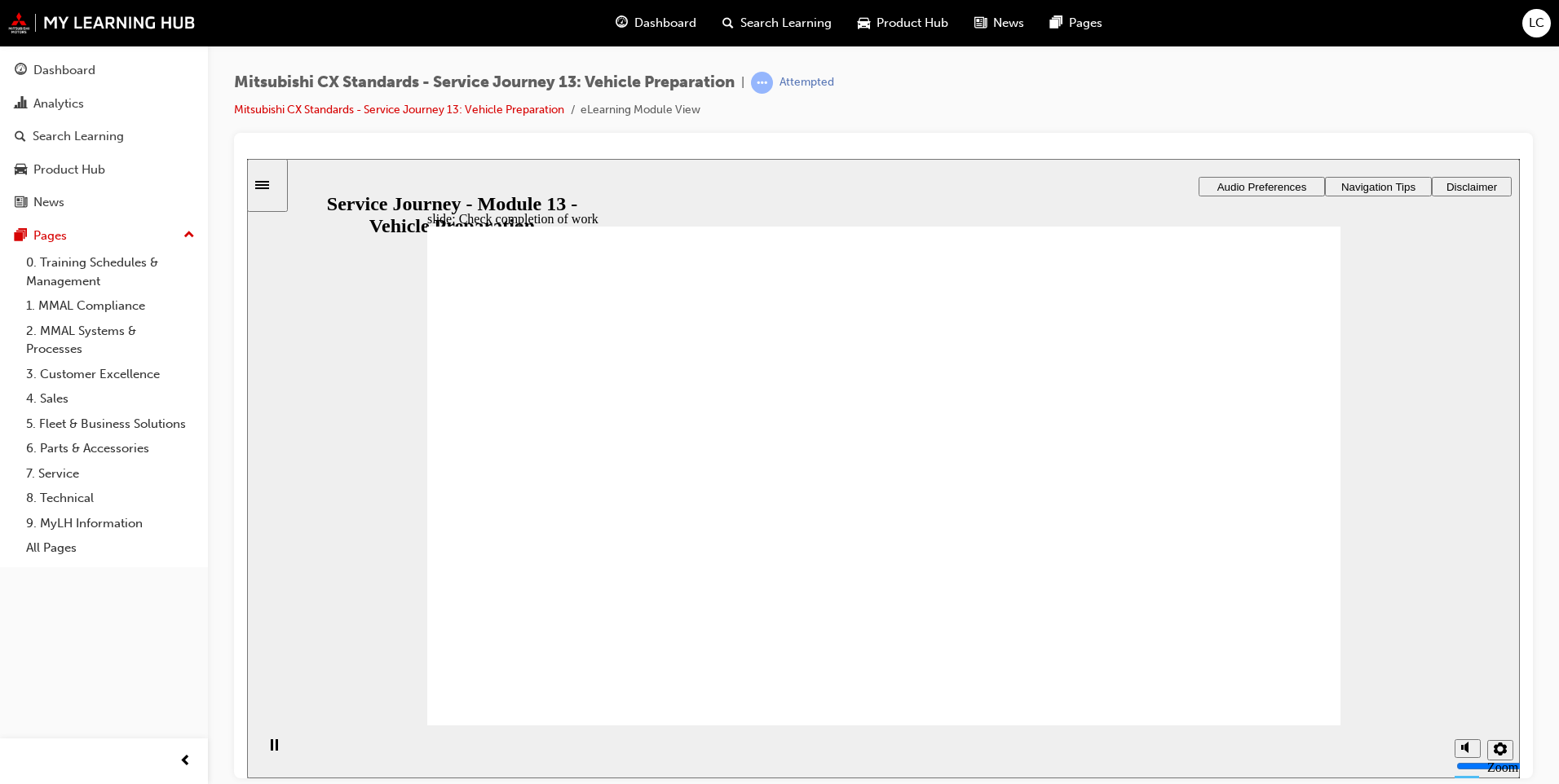
drag, startPoint x: 714, startPoint y: 507, endPoint x: 934, endPoint y: 401, distance: 244.2
drag, startPoint x: 546, startPoint y: 518, endPoint x: 749, endPoint y: 477, distance: 207.1
drag, startPoint x: 622, startPoint y: 532, endPoint x: 774, endPoint y: 562, distance: 154.9
drag, startPoint x: 607, startPoint y: 548, endPoint x: 1172, endPoint y: 468, distance: 570.6
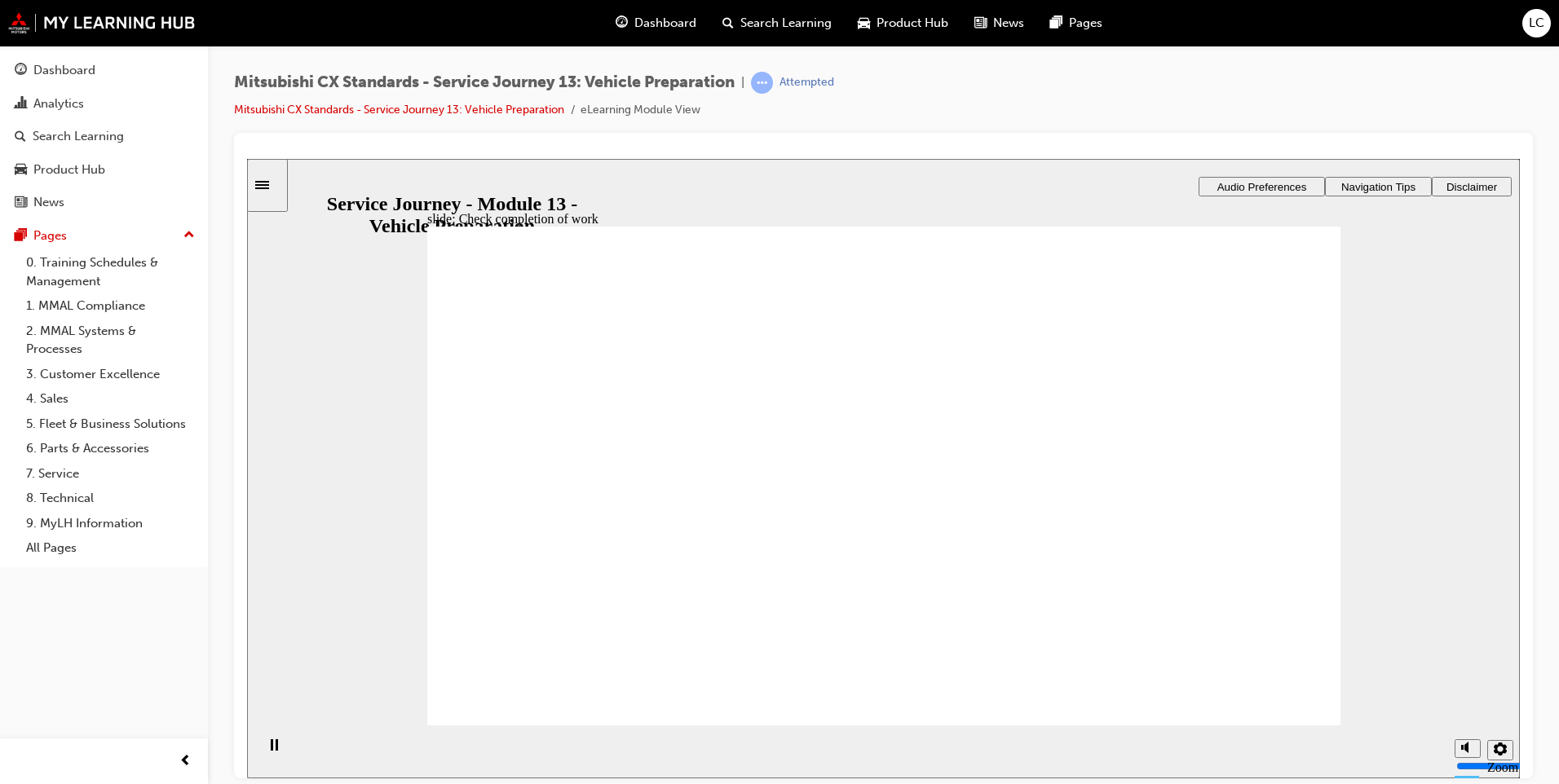
checkbox input "true"
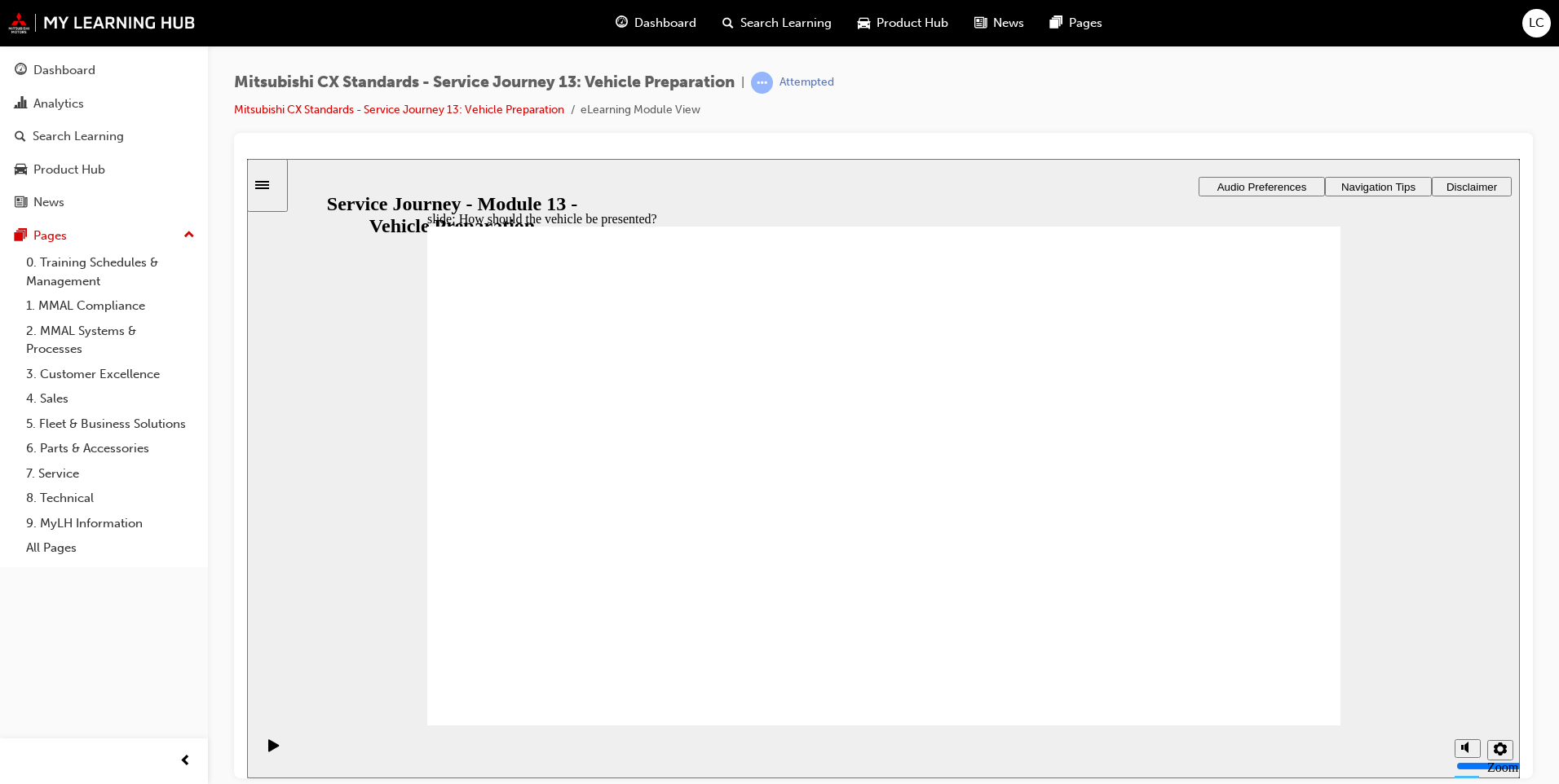
drag, startPoint x: 654, startPoint y: 538, endPoint x: 827, endPoint y: 508, distance: 175.6
drag, startPoint x: 594, startPoint y: 522, endPoint x: 846, endPoint y: 503, distance: 252.7
drag, startPoint x: 582, startPoint y: 563, endPoint x: 896, endPoint y: 557, distance: 314.1
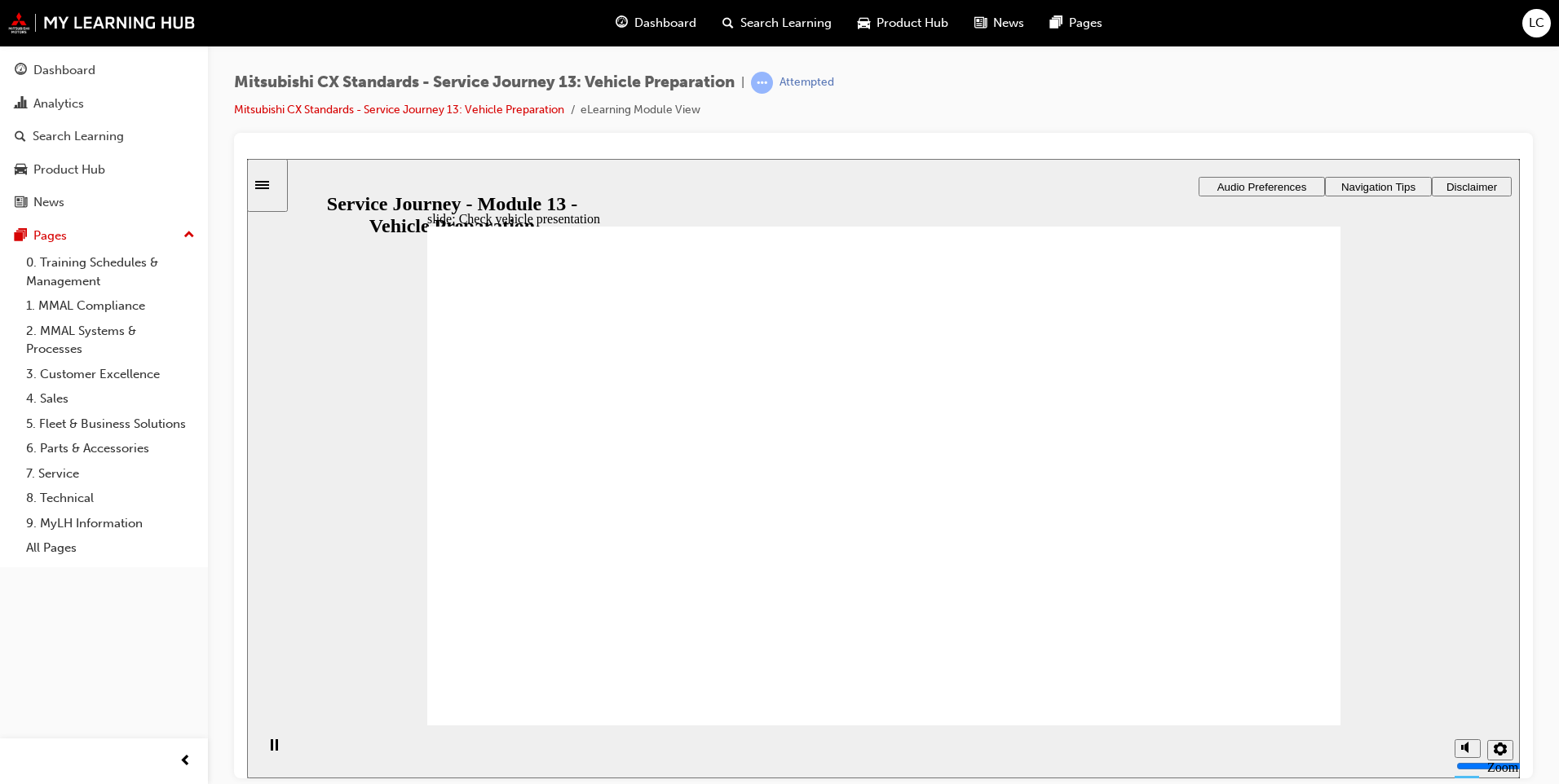
drag, startPoint x: 670, startPoint y: 569, endPoint x: 900, endPoint y: 565, distance: 230.0
drag, startPoint x: 817, startPoint y: 581, endPoint x: 1229, endPoint y: 371, distance: 462.4
drag, startPoint x: 542, startPoint y: 566, endPoint x: 842, endPoint y: 558, distance: 300.1
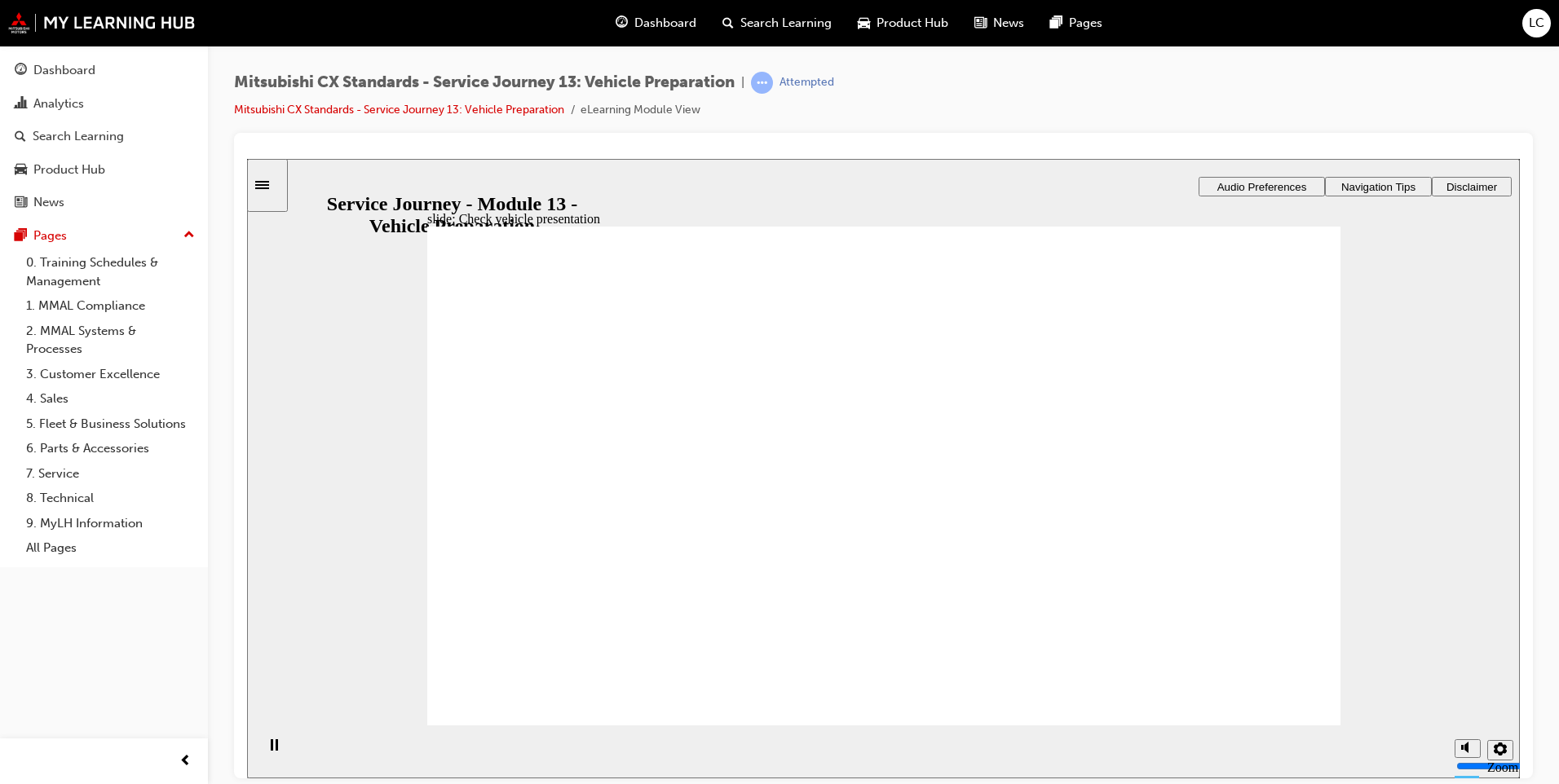
drag, startPoint x: 679, startPoint y: 518, endPoint x: 835, endPoint y: 406, distance: 192.0
drag, startPoint x: 622, startPoint y: 506, endPoint x: 875, endPoint y: 494, distance: 253.3
drag, startPoint x: 668, startPoint y: 515, endPoint x: 886, endPoint y: 479, distance: 221.0
drag, startPoint x: 611, startPoint y: 504, endPoint x: 921, endPoint y: 517, distance: 310.3
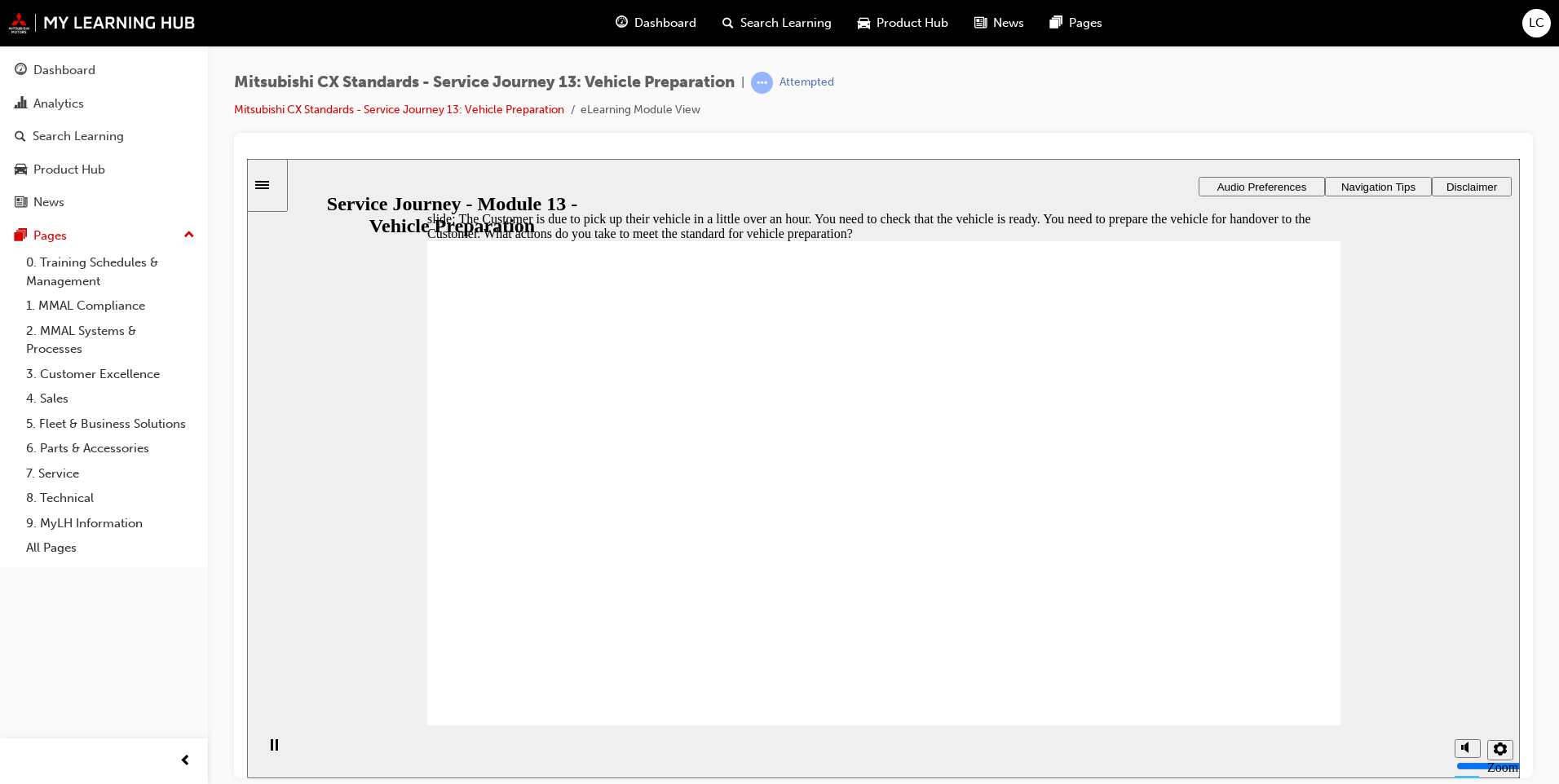
checkbox input "true"
drag, startPoint x: 905, startPoint y: 370, endPoint x: 907, endPoint y: 395, distance: 25.1
checkbox input "true"
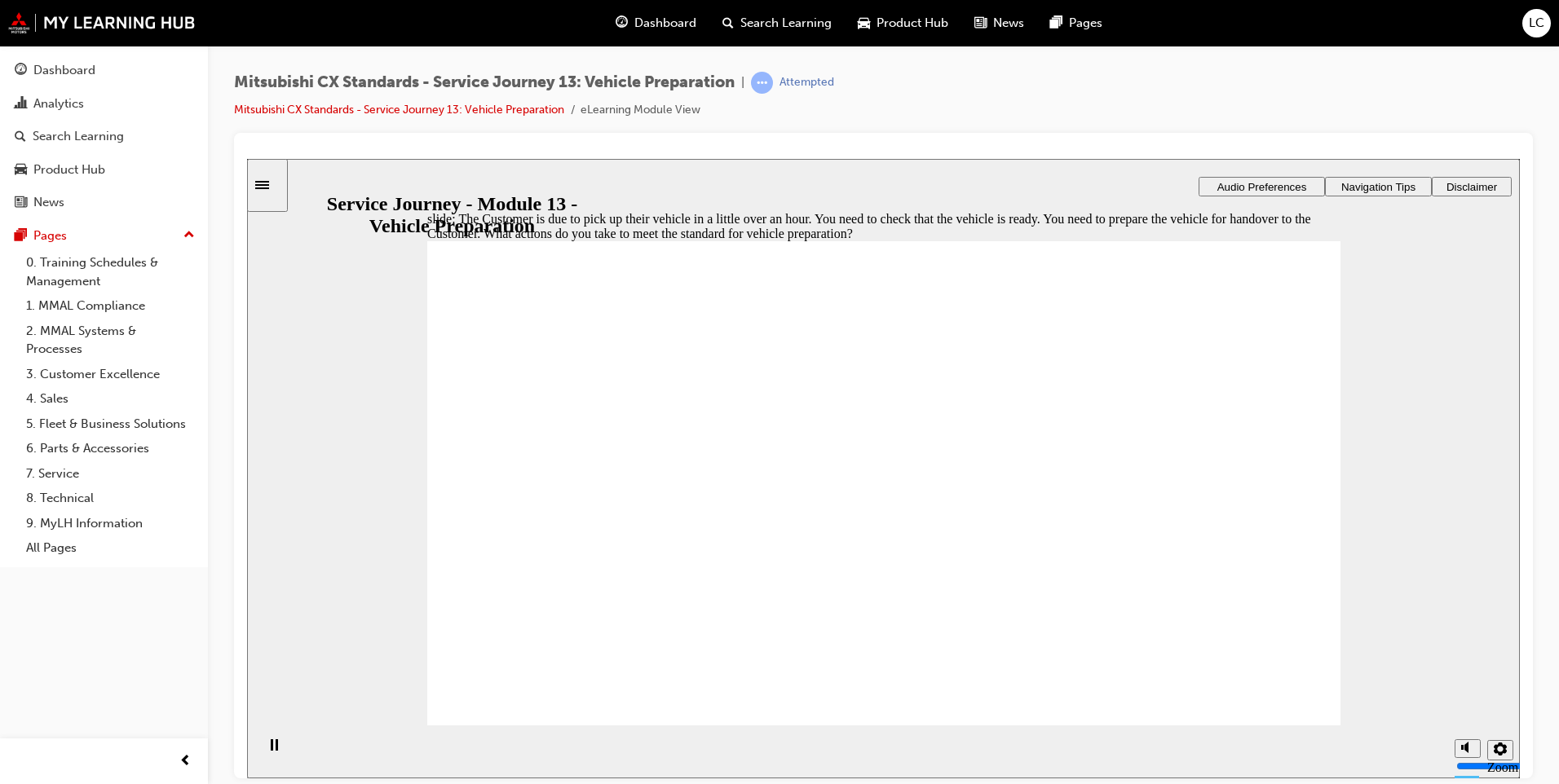
checkbox input "false"
checkbox input "true"
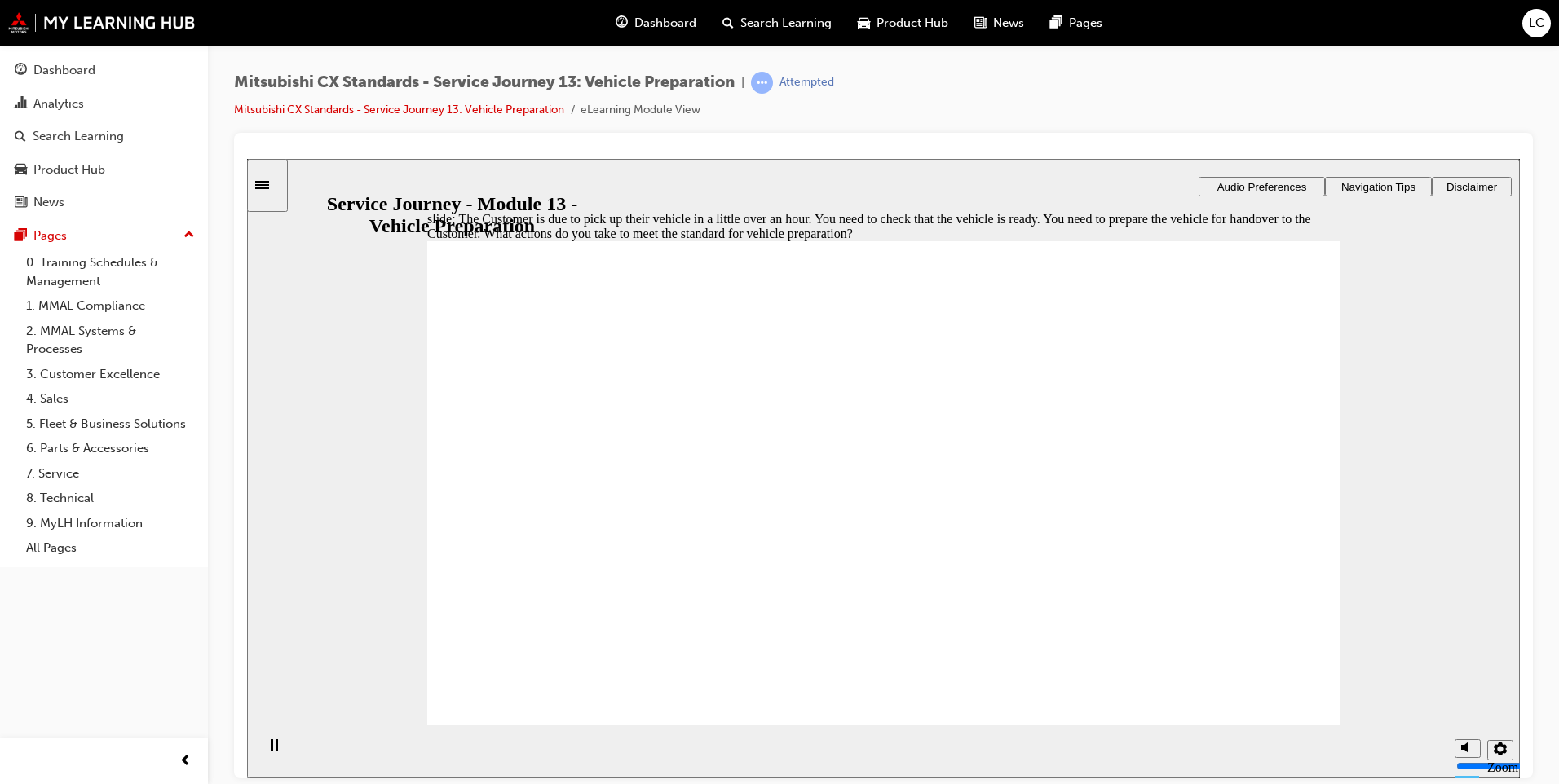
drag, startPoint x: 898, startPoint y: 631, endPoint x: 894, endPoint y: 650, distance: 19.4
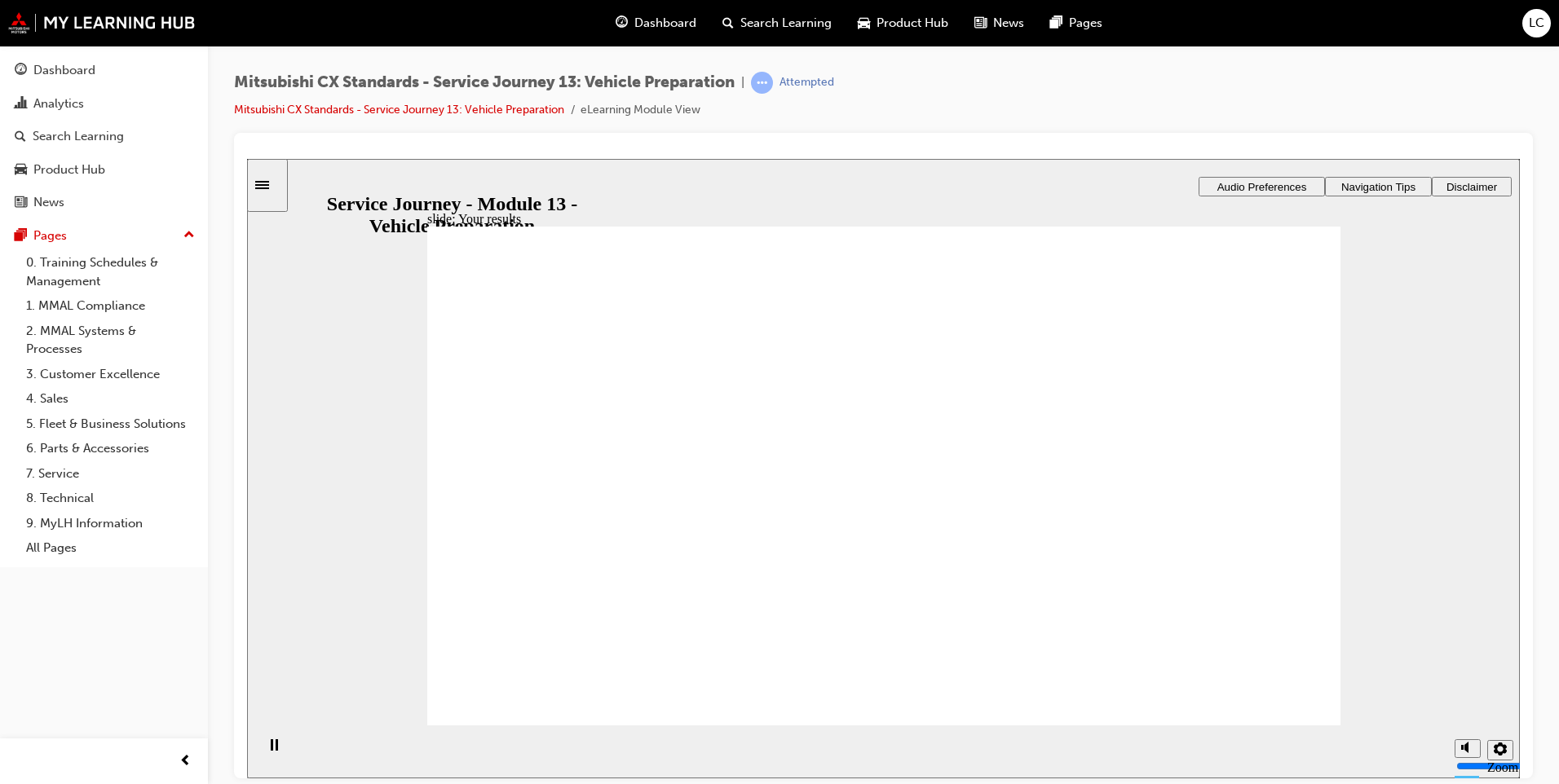
drag, startPoint x: 678, startPoint y: 526, endPoint x: 873, endPoint y: 442, distance: 212.3
drag, startPoint x: 574, startPoint y: 520, endPoint x: 1186, endPoint y: 456, distance: 615.3
drag, startPoint x: 610, startPoint y: 529, endPoint x: 876, endPoint y: 518, distance: 266.2
drag, startPoint x: 579, startPoint y: 541, endPoint x: 1141, endPoint y: 548, distance: 562.0
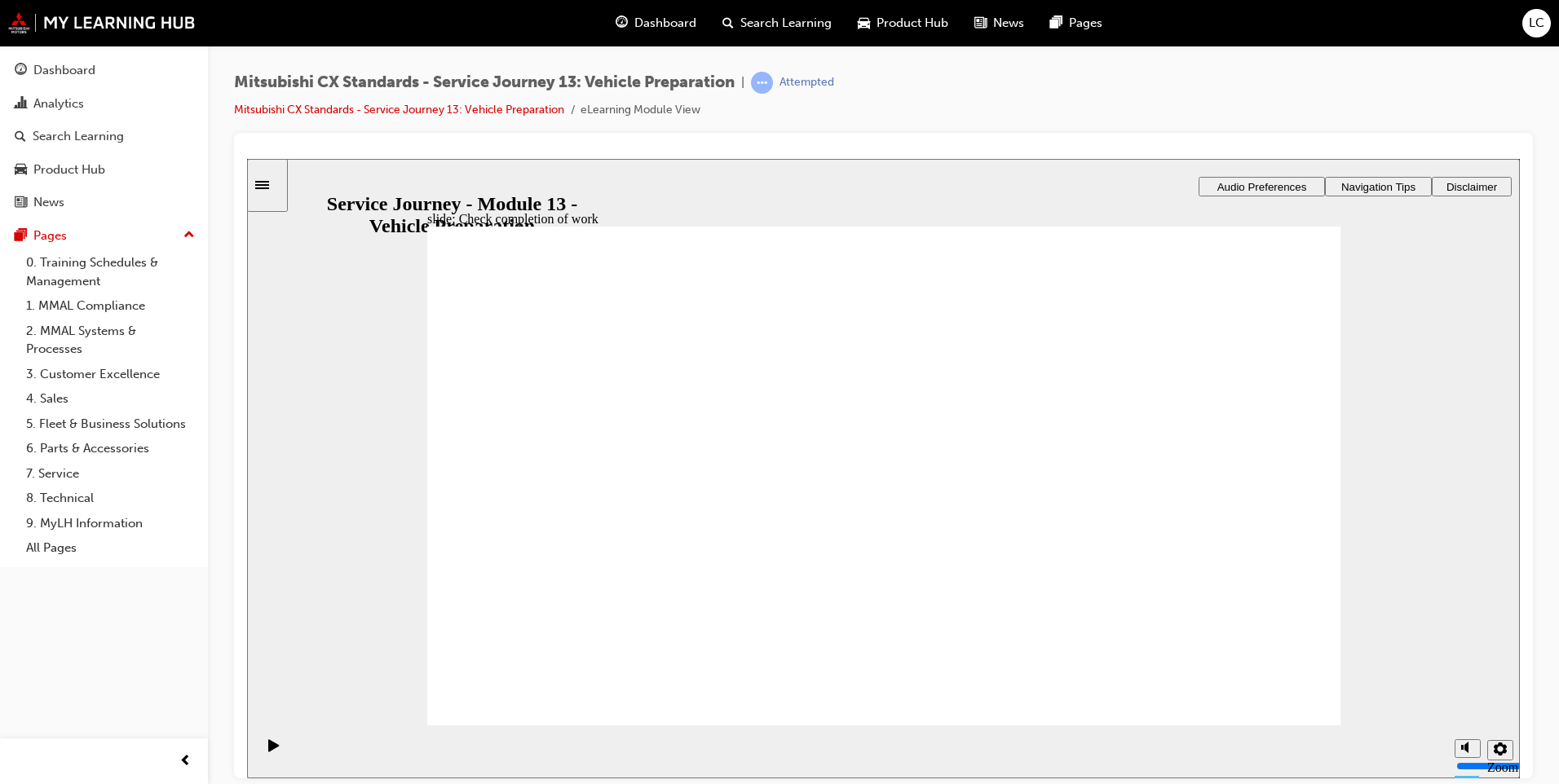
drag, startPoint x: 654, startPoint y: 518, endPoint x: 854, endPoint y: 418, distance: 223.6
drag, startPoint x: 637, startPoint y: 517, endPoint x: 878, endPoint y: 451, distance: 249.9
drag, startPoint x: 728, startPoint y: 544, endPoint x: 1224, endPoint y: 371, distance: 525.3
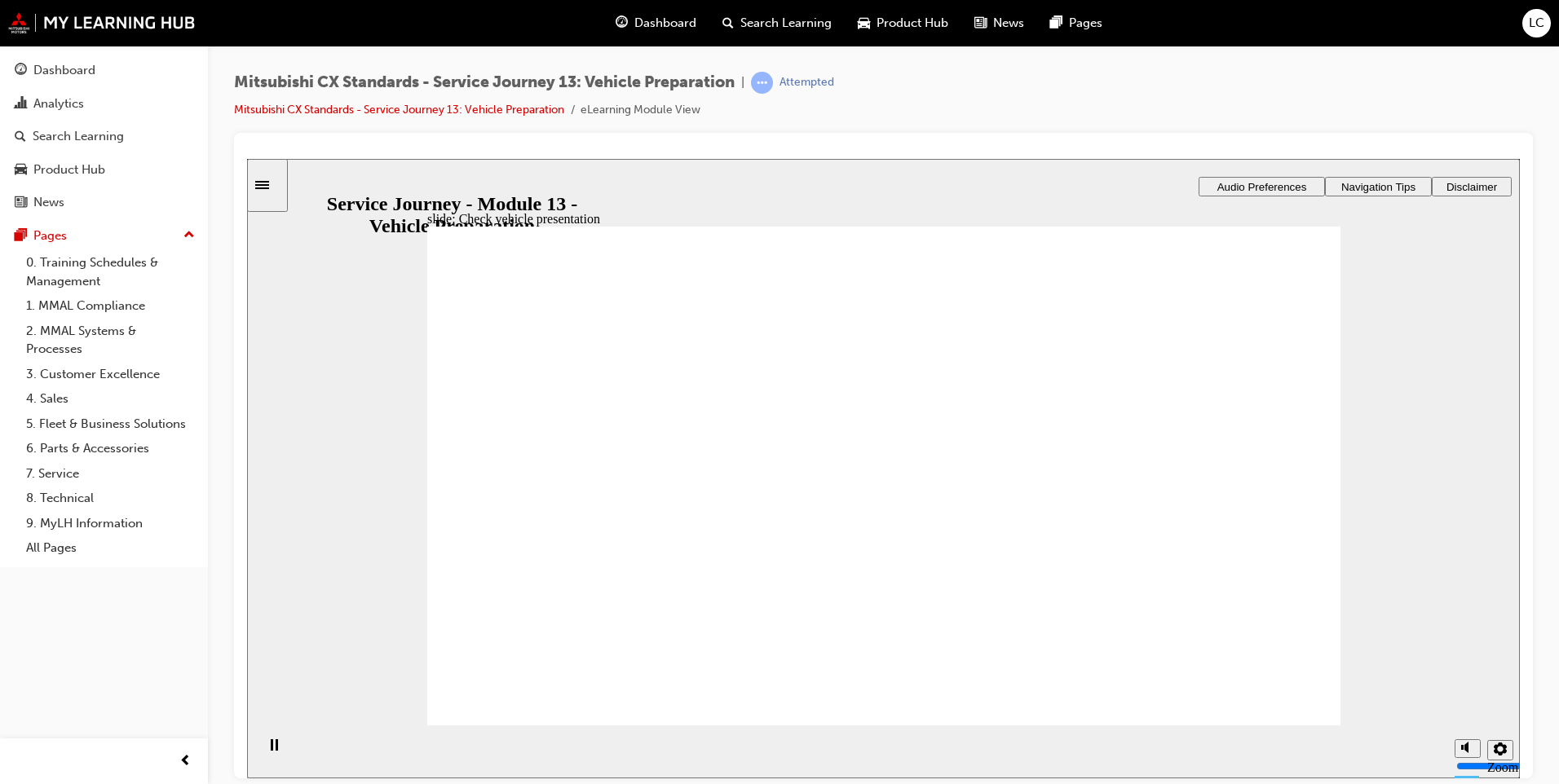
drag, startPoint x: 714, startPoint y: 545, endPoint x: 1378, endPoint y: 451, distance: 670.6
drag, startPoint x: 674, startPoint y: 536, endPoint x: 979, endPoint y: 489, distance: 308.6
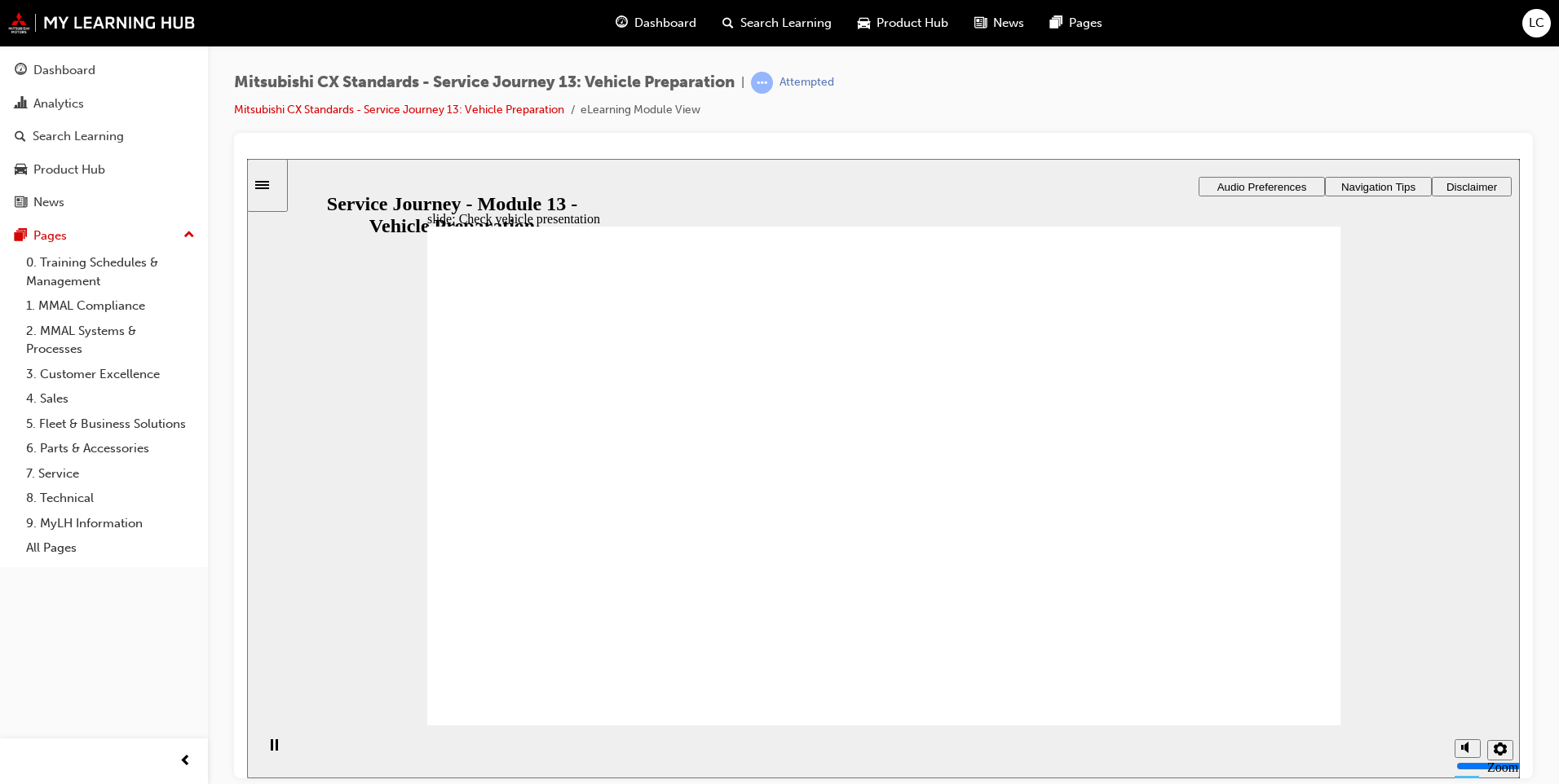
drag, startPoint x: 653, startPoint y: 515, endPoint x: 1154, endPoint y: 451, distance: 505.1
drag, startPoint x: 536, startPoint y: 501, endPoint x: 738, endPoint y: 435, distance: 212.5
drag, startPoint x: 640, startPoint y: 508, endPoint x: 841, endPoint y: 526, distance: 201.8
drag, startPoint x: 841, startPoint y: 526, endPoint x: 849, endPoint y: 525, distance: 8.1
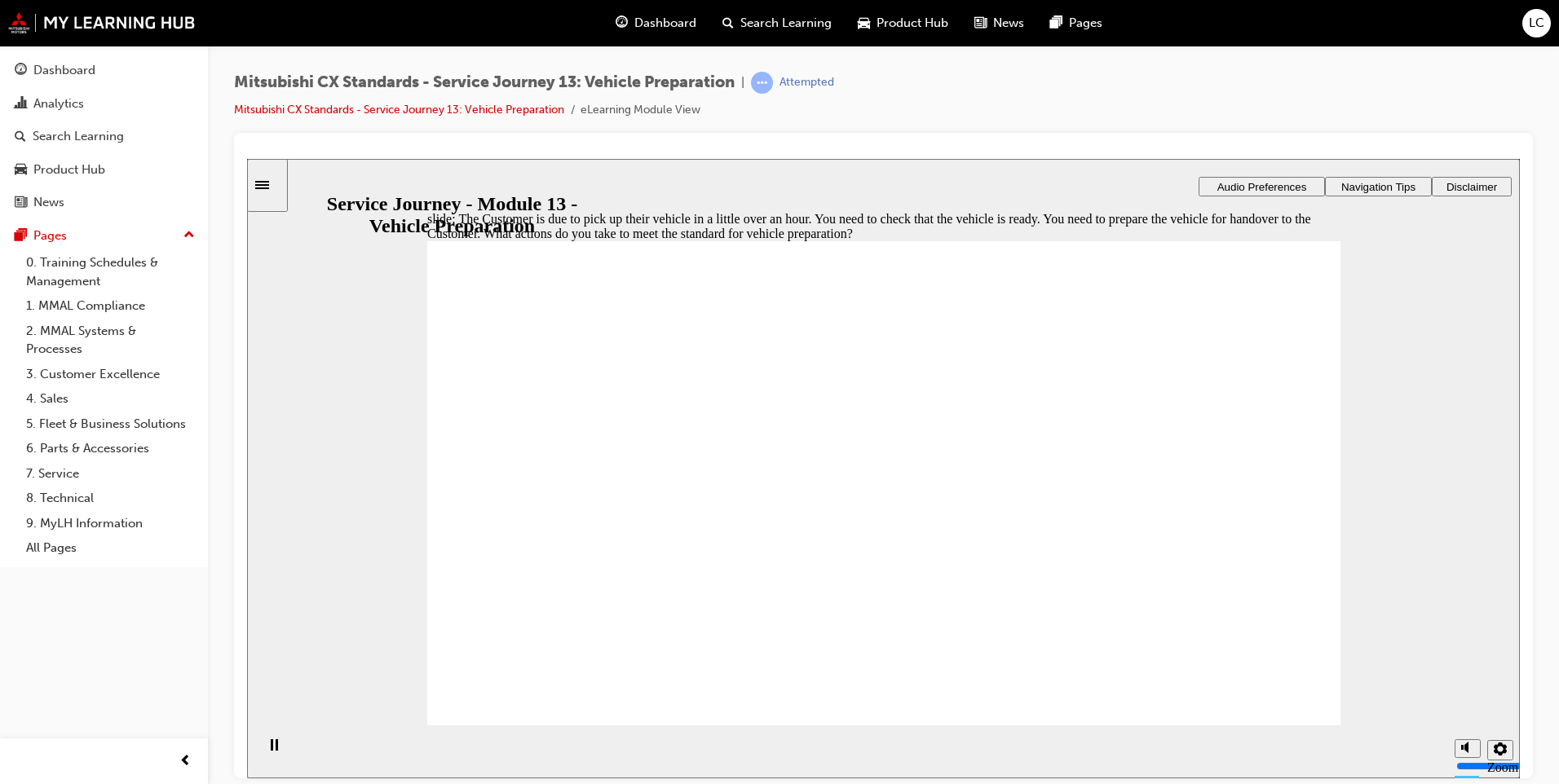
checkbox input "true"
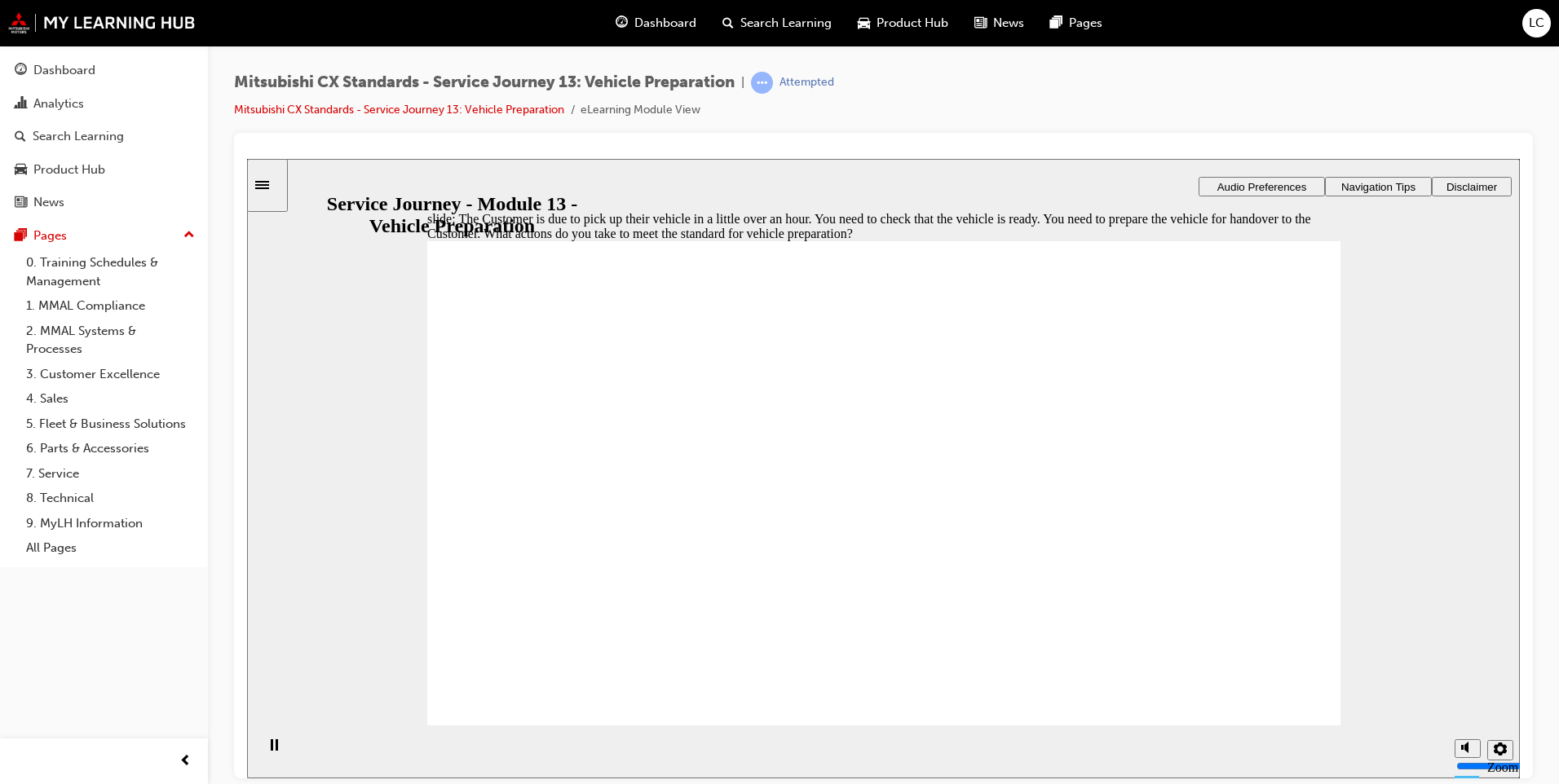
drag, startPoint x: 922, startPoint y: 570, endPoint x: 909, endPoint y: 648, distance: 79.1
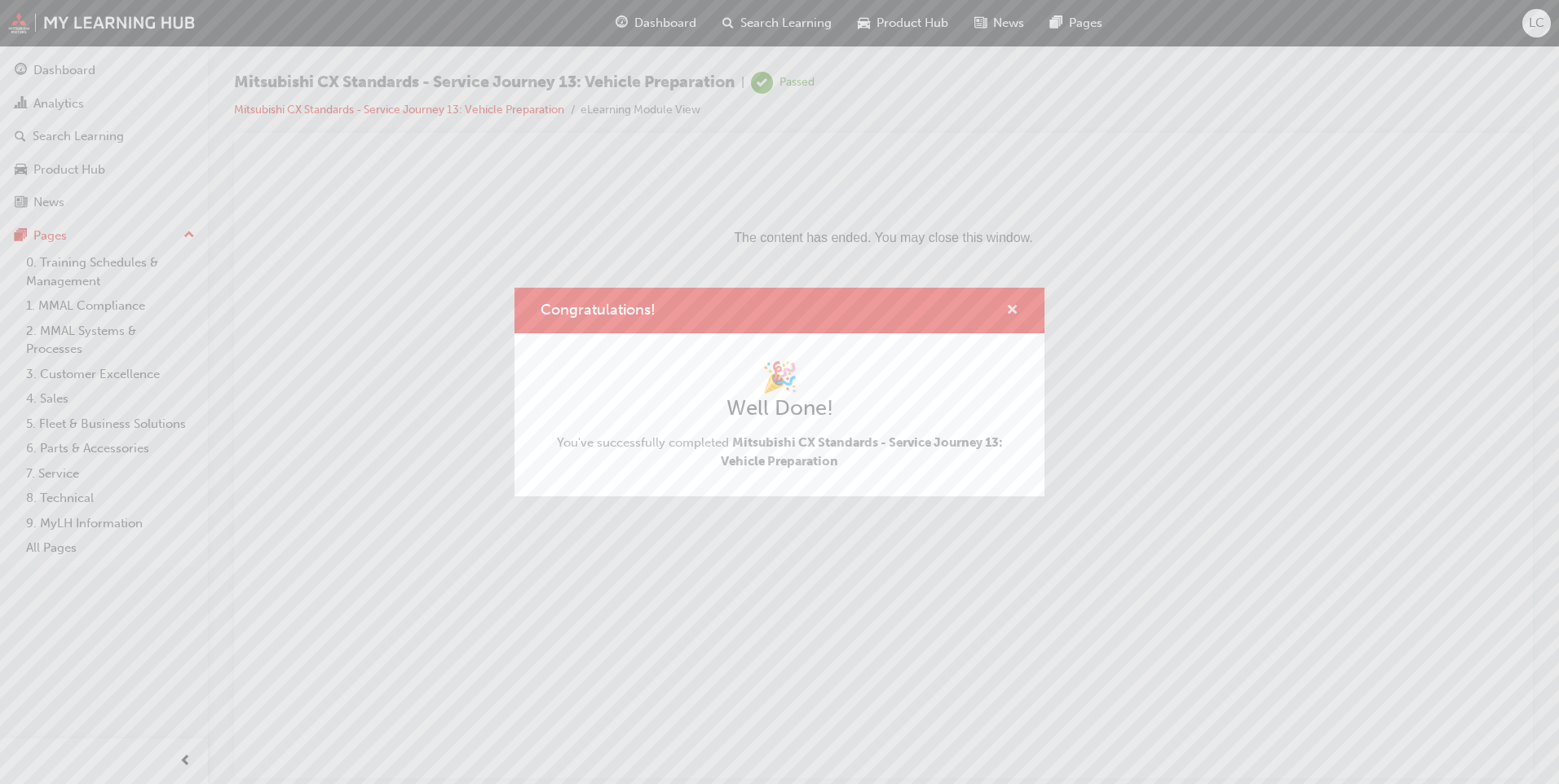
click at [1009, 304] on span "cross-icon" at bounding box center [1012, 311] width 12 height 15
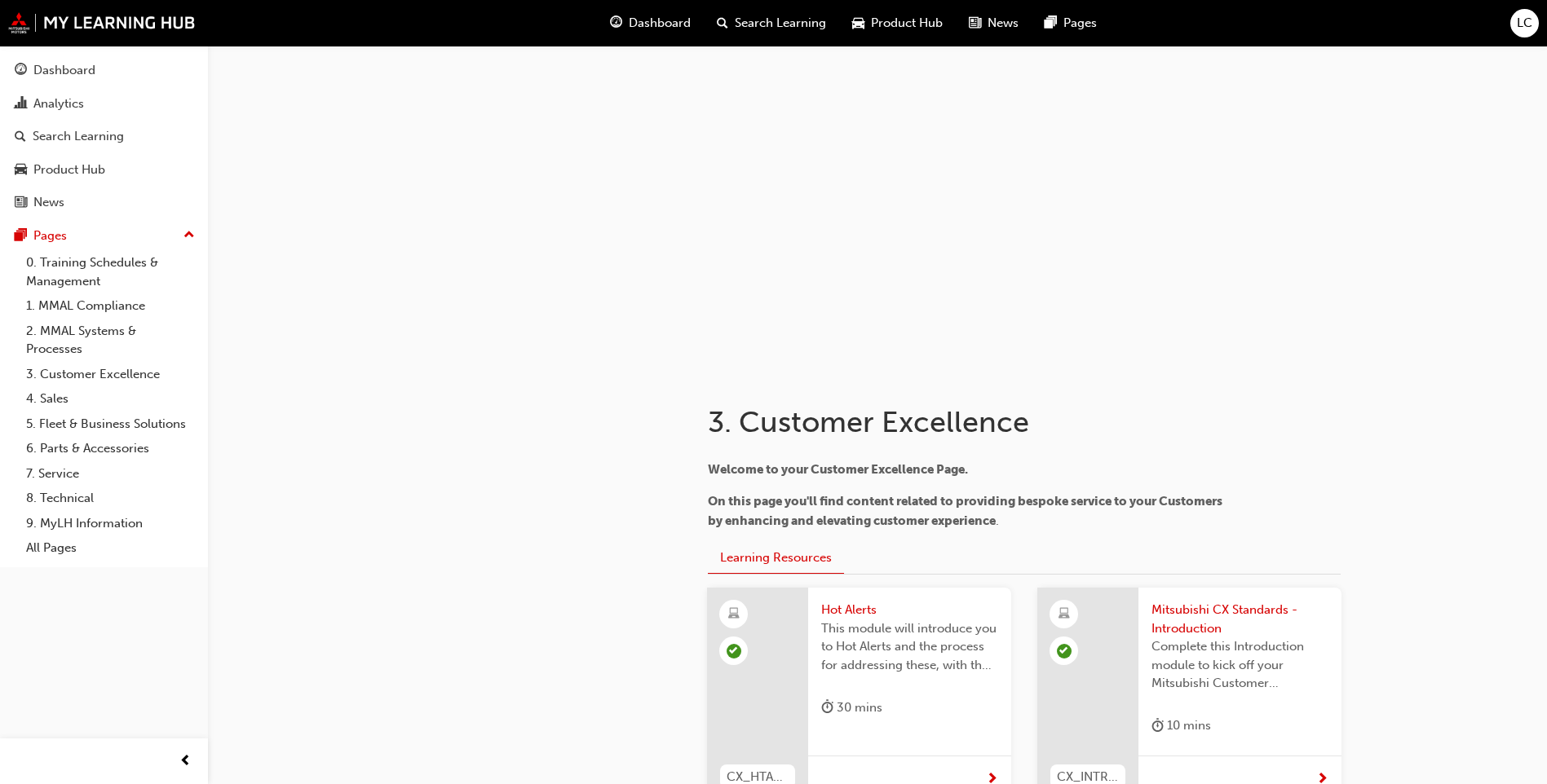
scroll to position [4242, 0]
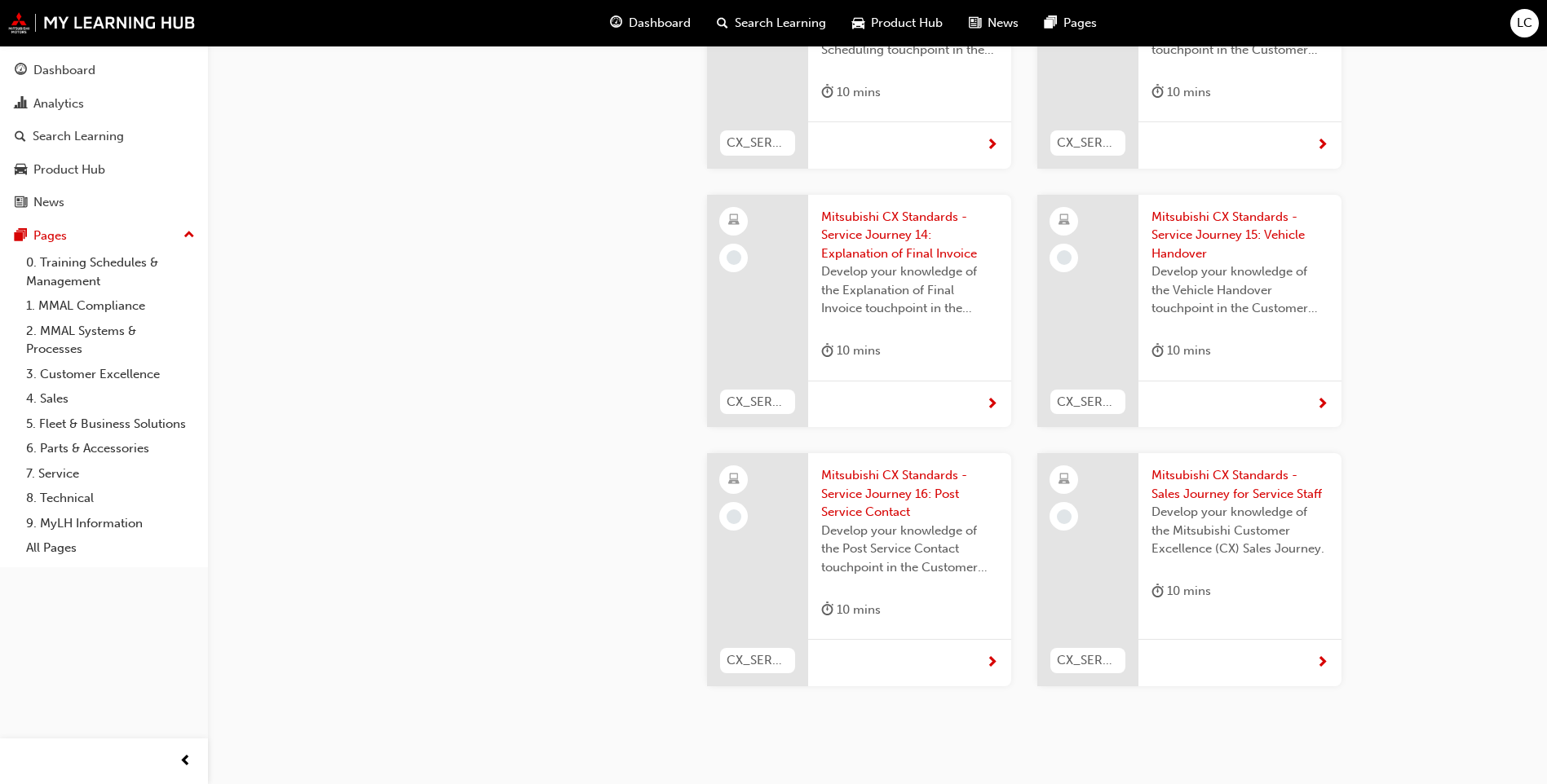
scroll to position [4535, 0]
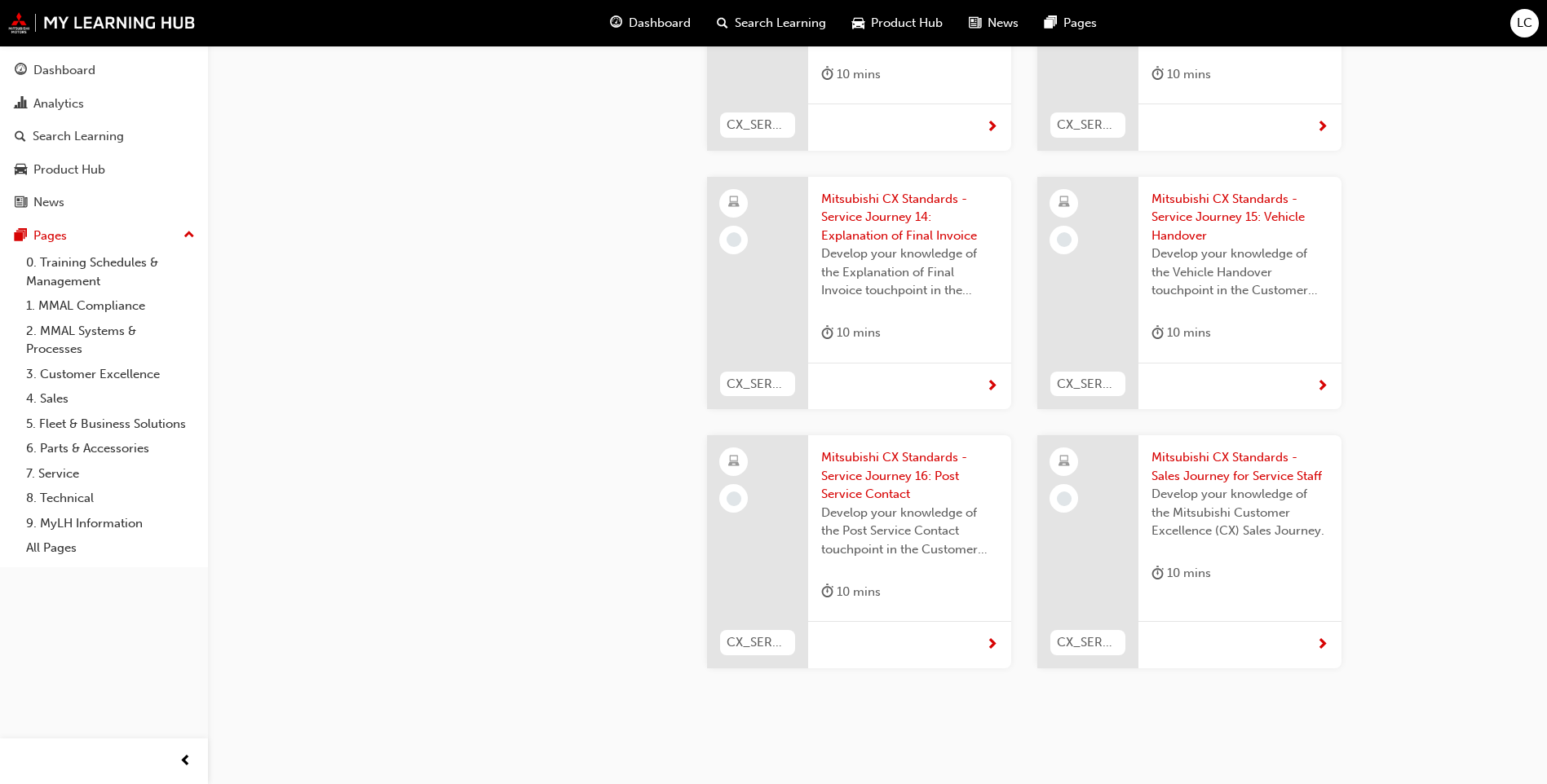
click at [868, 190] on span "Mitsubishi CX Standards - Service Journey 14: Explanation of Final Invoice" at bounding box center [910, 217] width 177 height 55
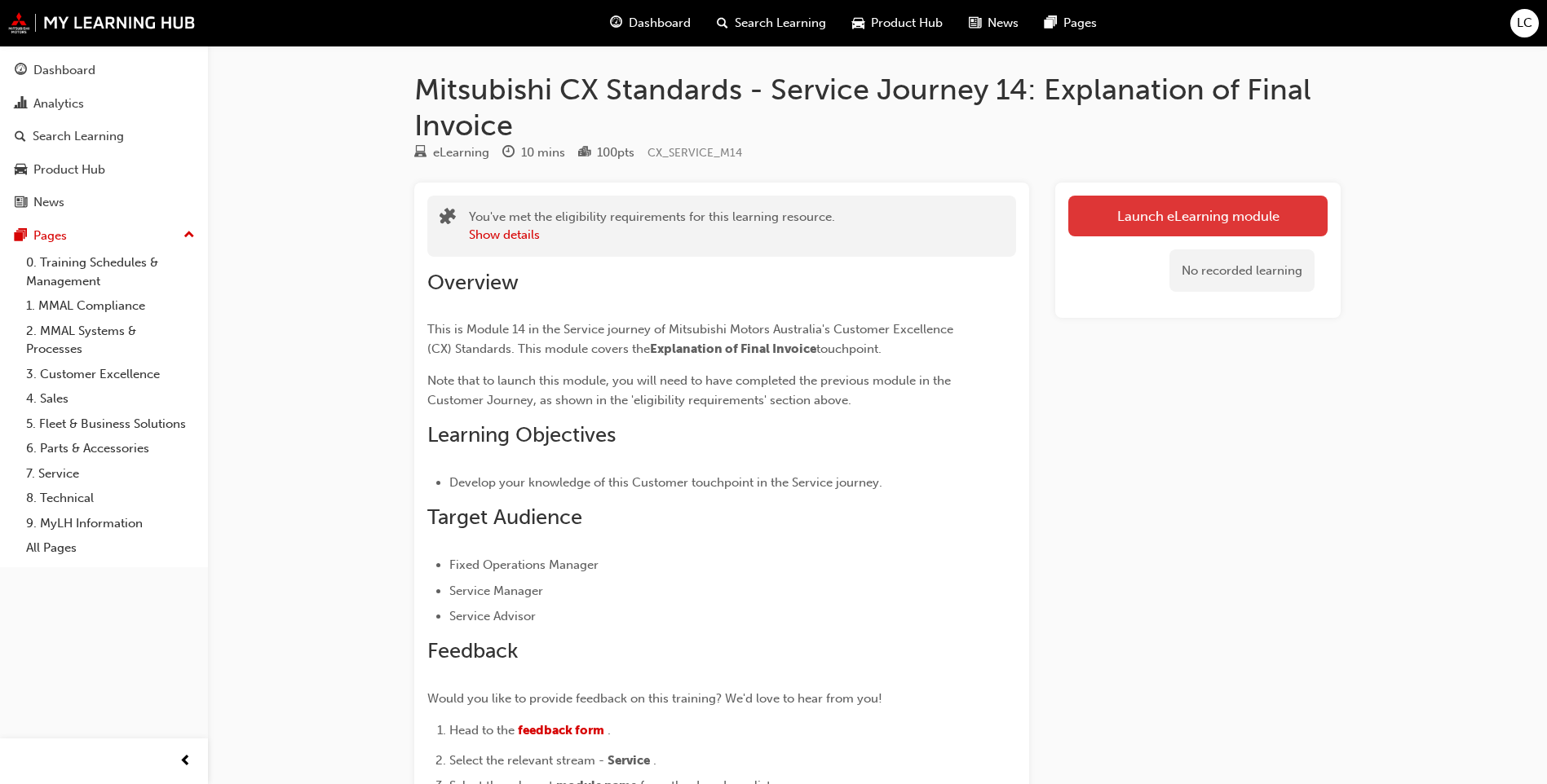
click at [1179, 227] on link "Launch eLearning module" at bounding box center [1198, 215] width 259 height 40
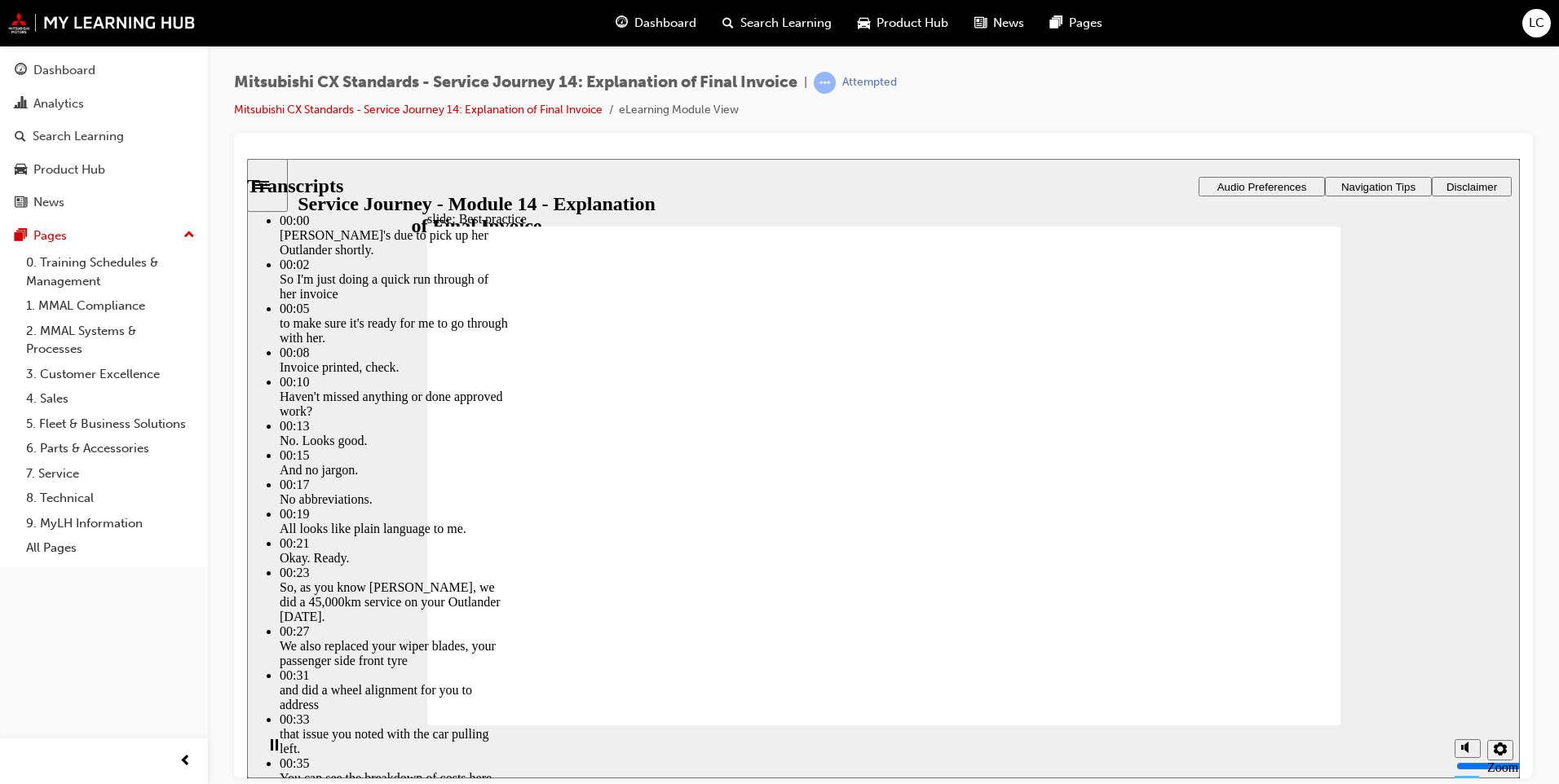
type input "130"
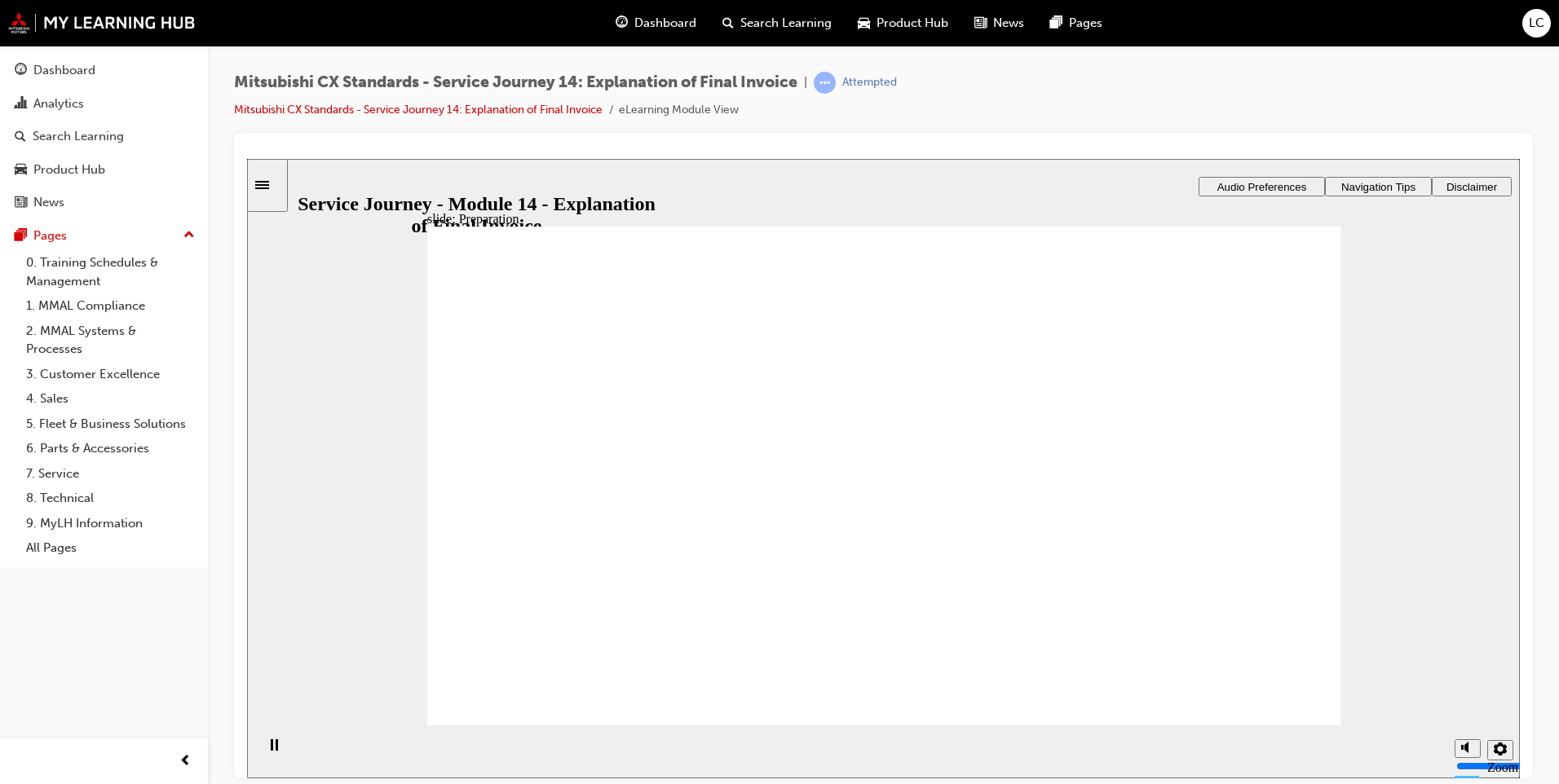
drag, startPoint x: 478, startPoint y: 483, endPoint x: 795, endPoint y: 440, distance: 319.9
drag, startPoint x: 678, startPoint y: 483, endPoint x: 874, endPoint y: 486, distance: 196.0
drag, startPoint x: 654, startPoint y: 518, endPoint x: 883, endPoint y: 550, distance: 231.2
drag, startPoint x: 640, startPoint y: 529, endPoint x: 1214, endPoint y: 448, distance: 579.7
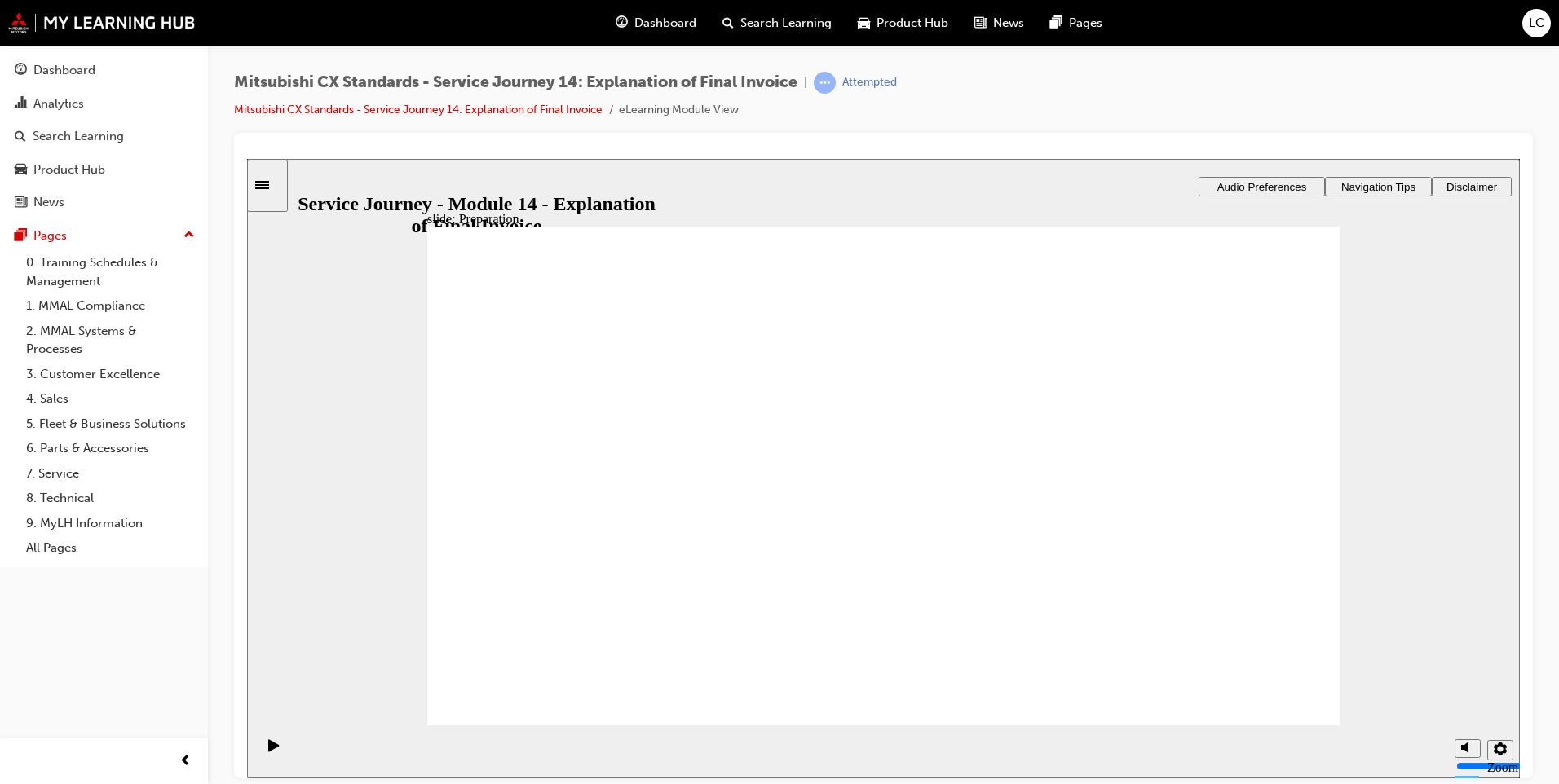
checkbox input "true"
checkbox input "false"
checkbox input "true"
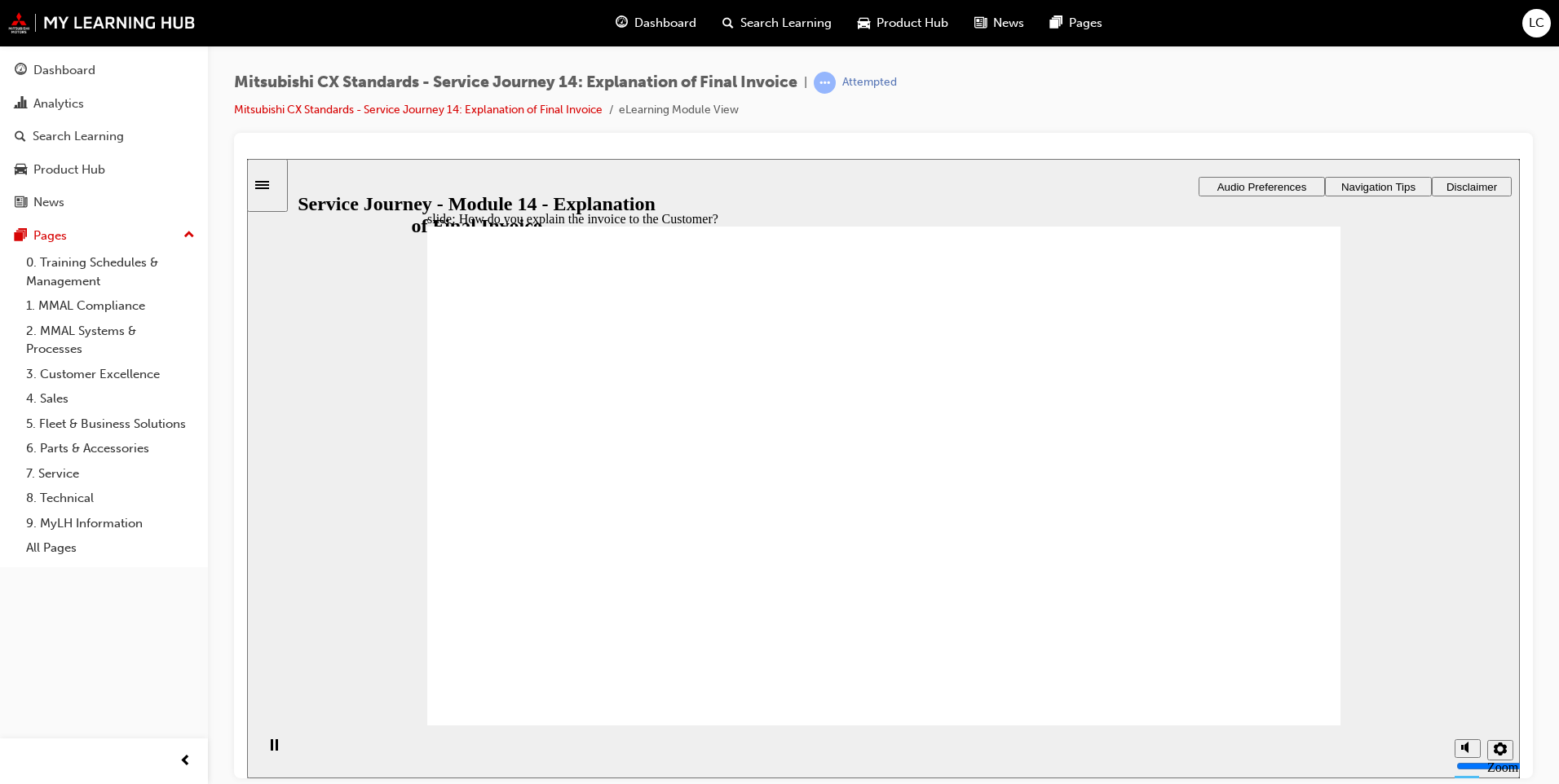
checkbox input "true"
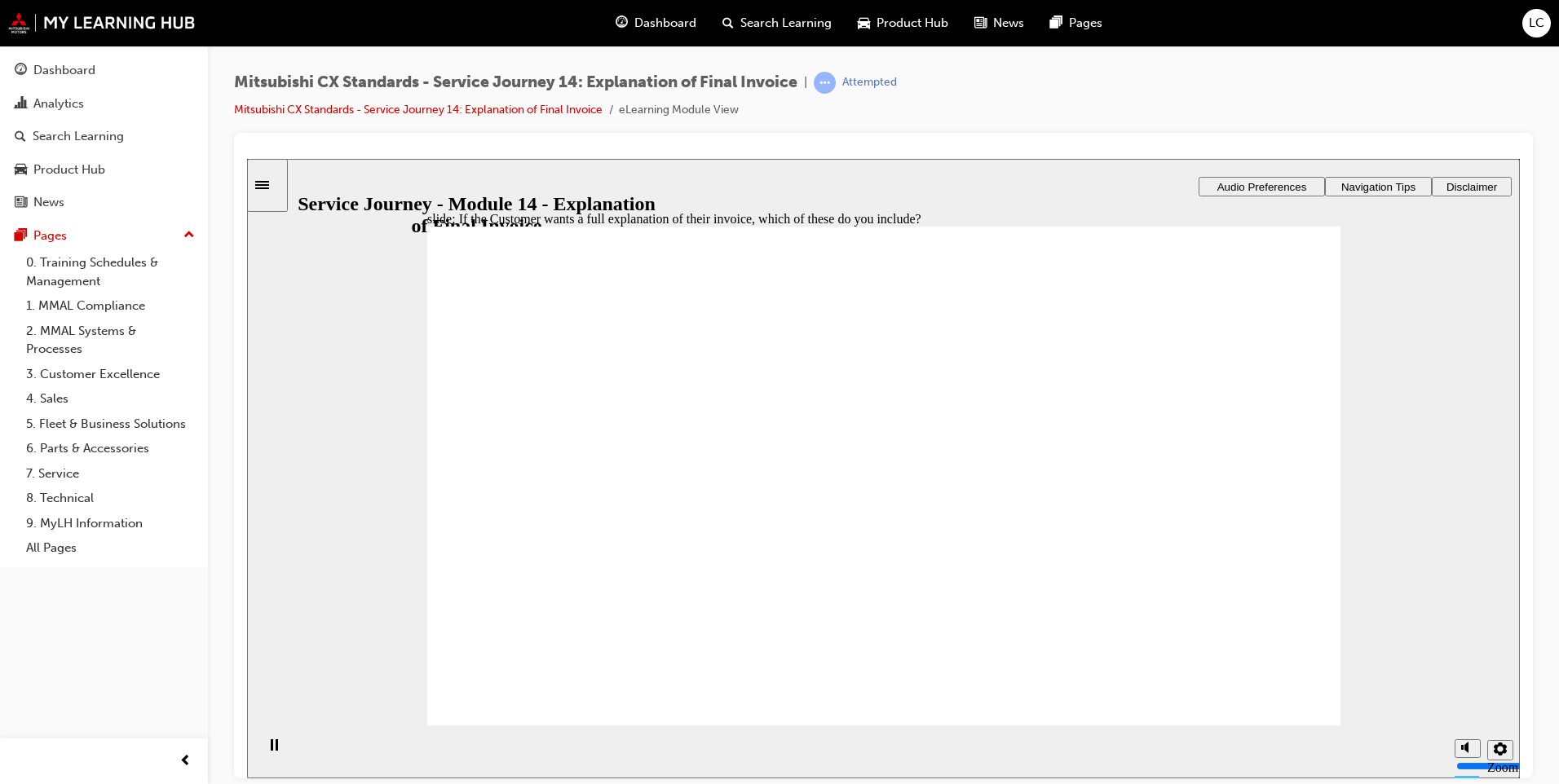
checkbox input "true"
drag, startPoint x: 721, startPoint y: 535, endPoint x: 907, endPoint y: 443, distance: 207.5
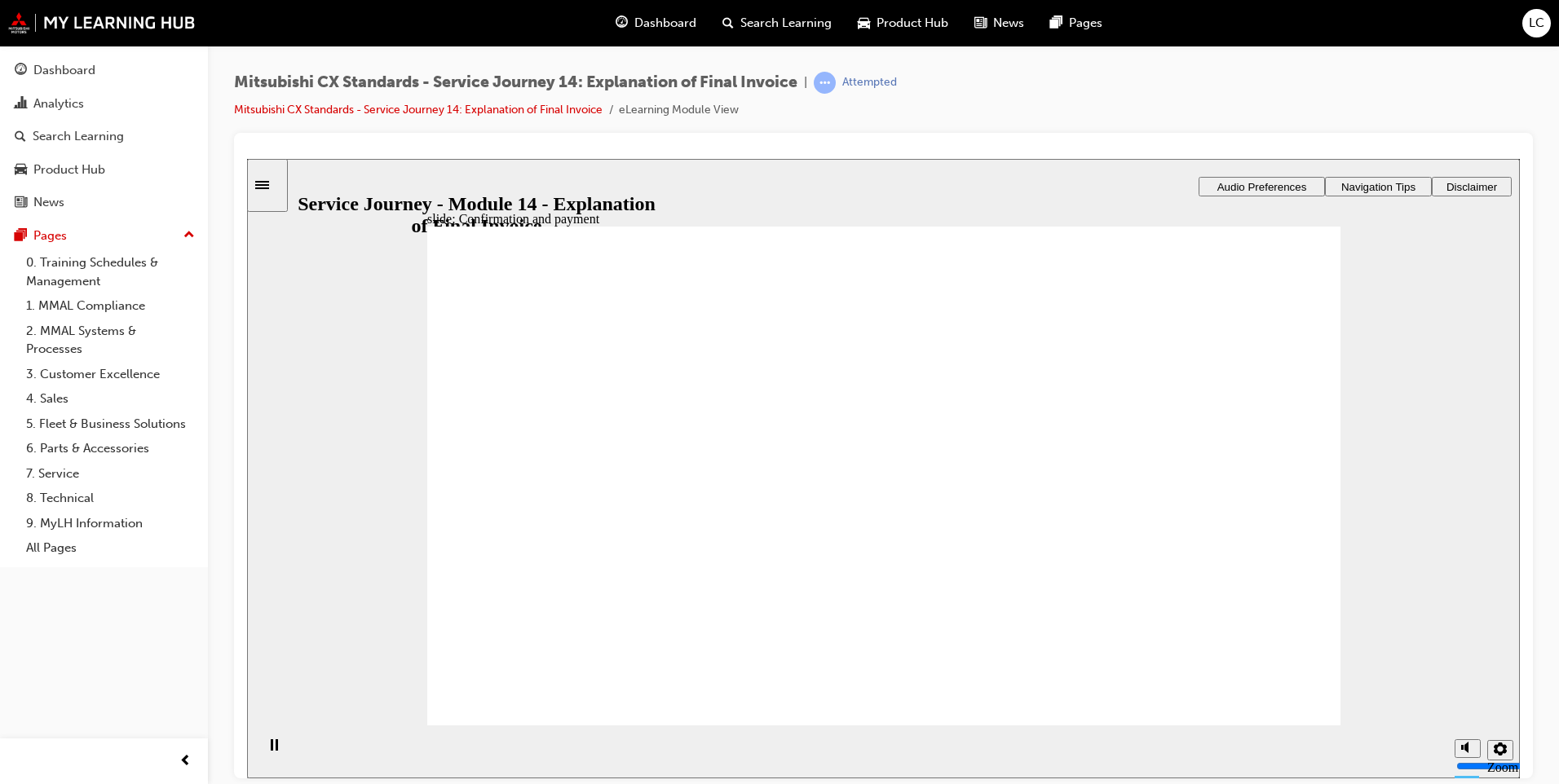
drag, startPoint x: 630, startPoint y: 536, endPoint x: 907, endPoint y: 490, distance: 280.8
drag, startPoint x: 602, startPoint y: 541, endPoint x: 1223, endPoint y: 488, distance: 623.3
drag, startPoint x: 654, startPoint y: 543, endPoint x: 881, endPoint y: 541, distance: 227.0
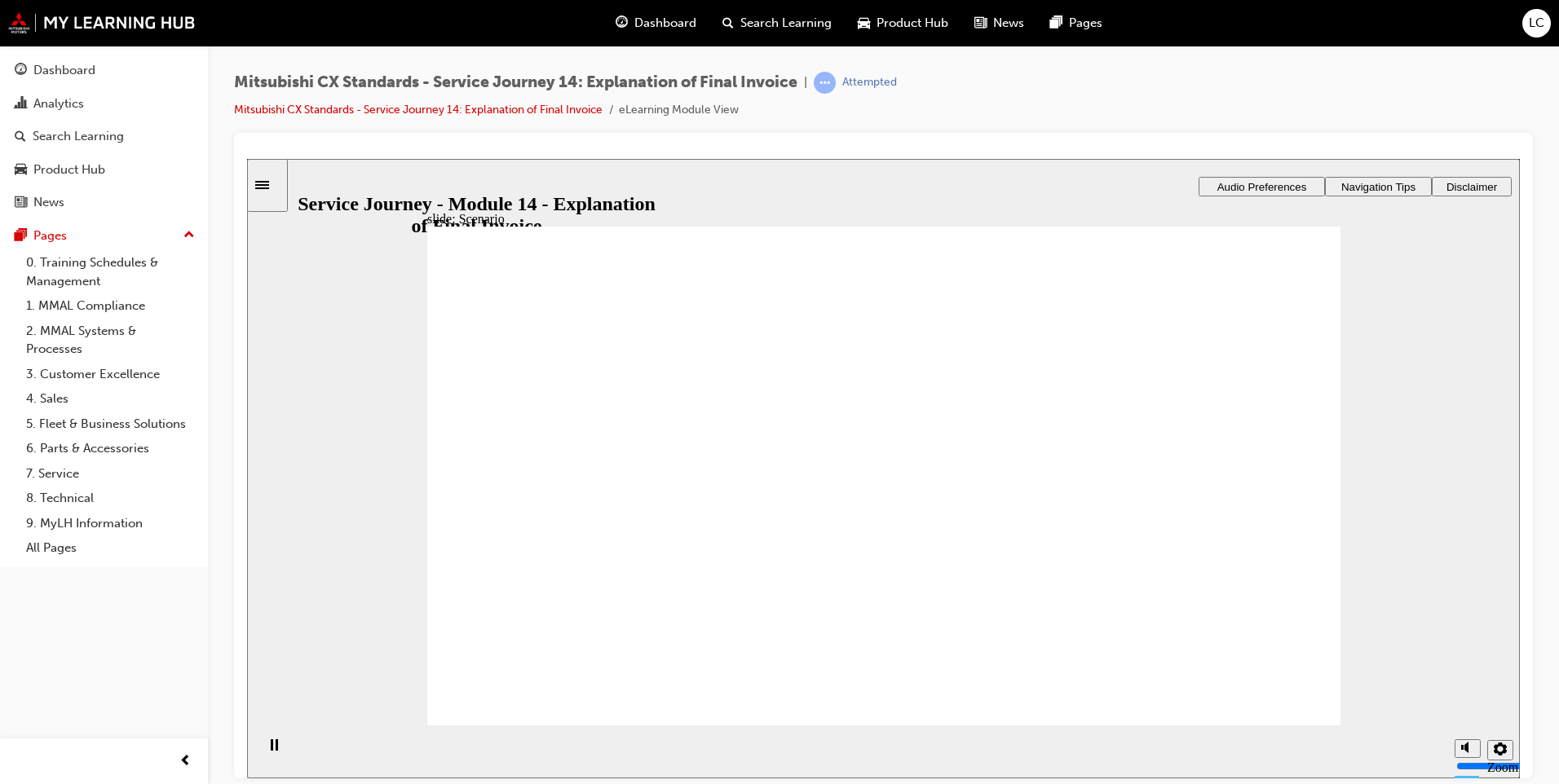
checkbox input "true"
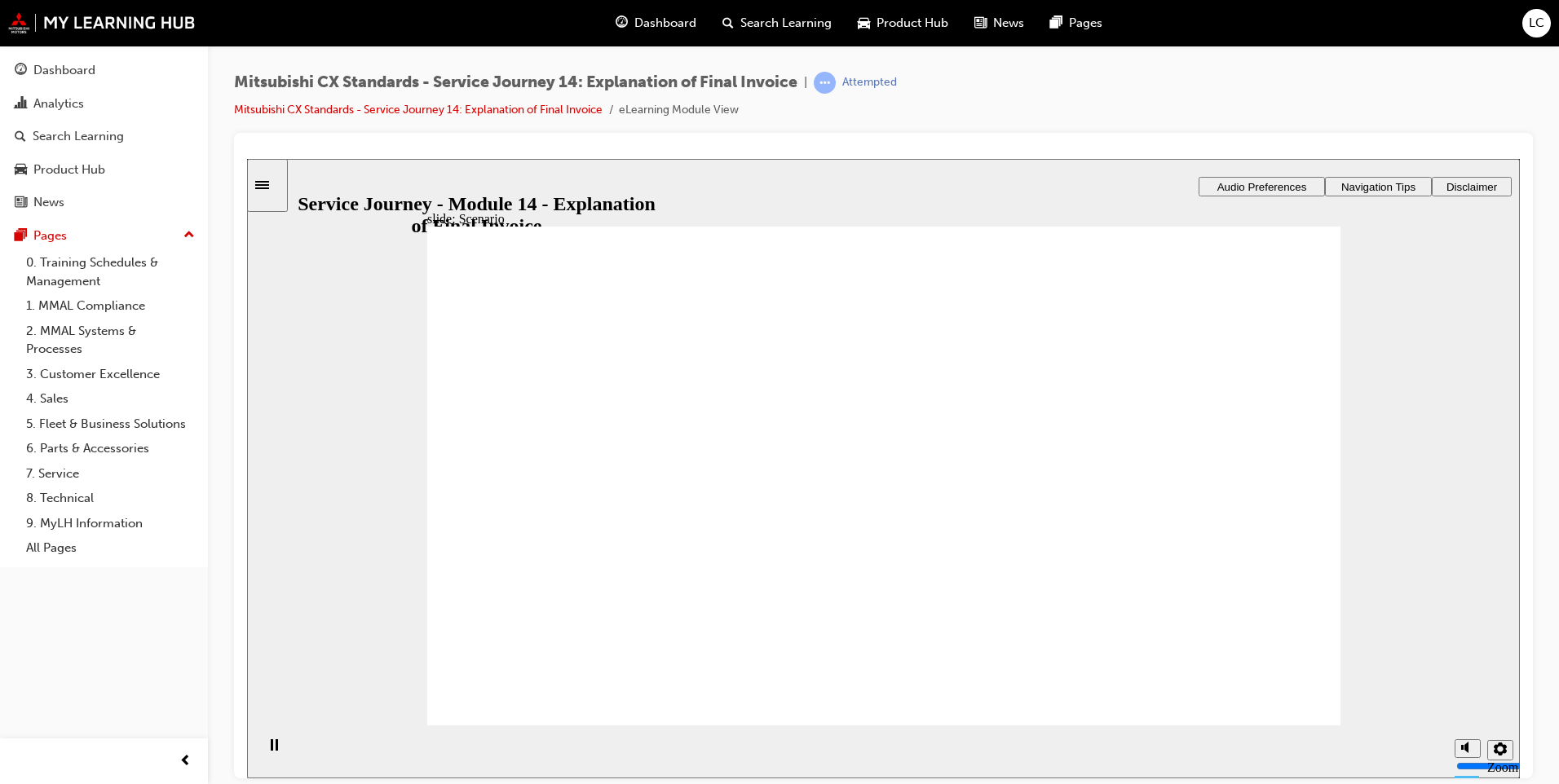
drag, startPoint x: 679, startPoint y: 498, endPoint x: 1254, endPoint y: 427, distance: 579.4
drag, startPoint x: 676, startPoint y: 512, endPoint x: 776, endPoint y: 486, distance: 103.3
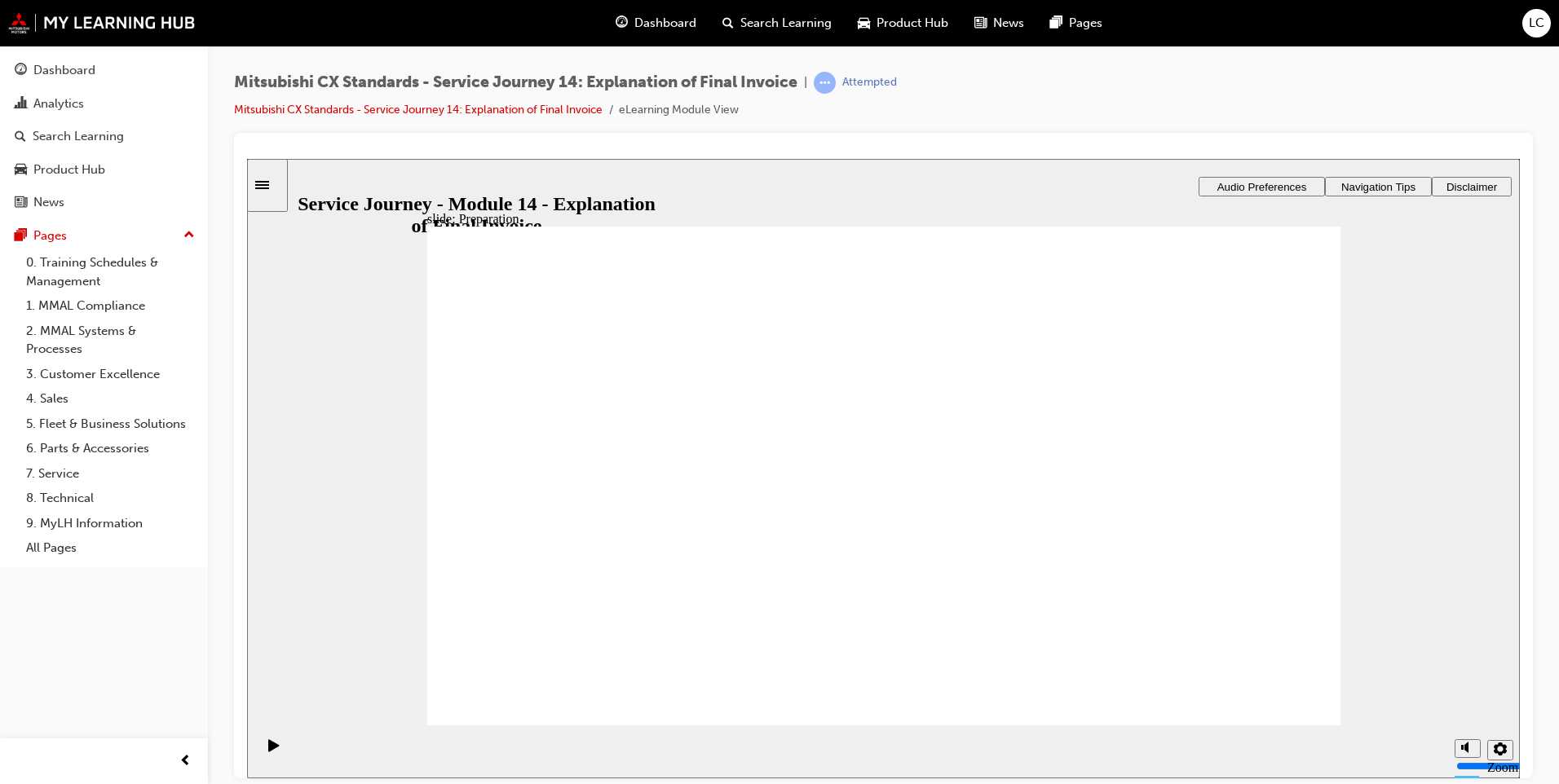
drag, startPoint x: 718, startPoint y: 506, endPoint x: 853, endPoint y: 503, distance: 135.0
drag, startPoint x: 647, startPoint y: 524, endPoint x: 1153, endPoint y: 500, distance: 506.6
checkbox input "true"
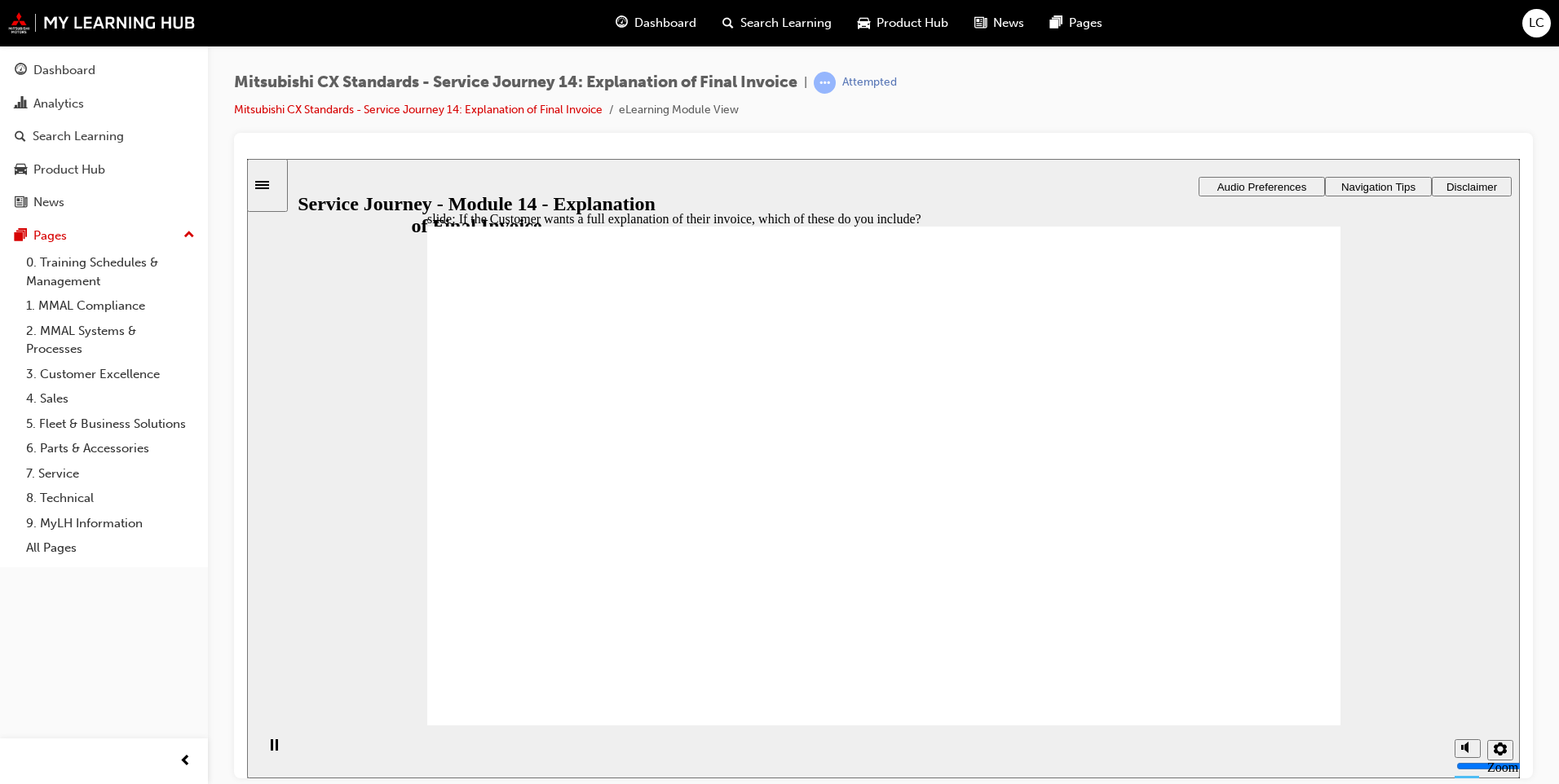
checkbox input "true"
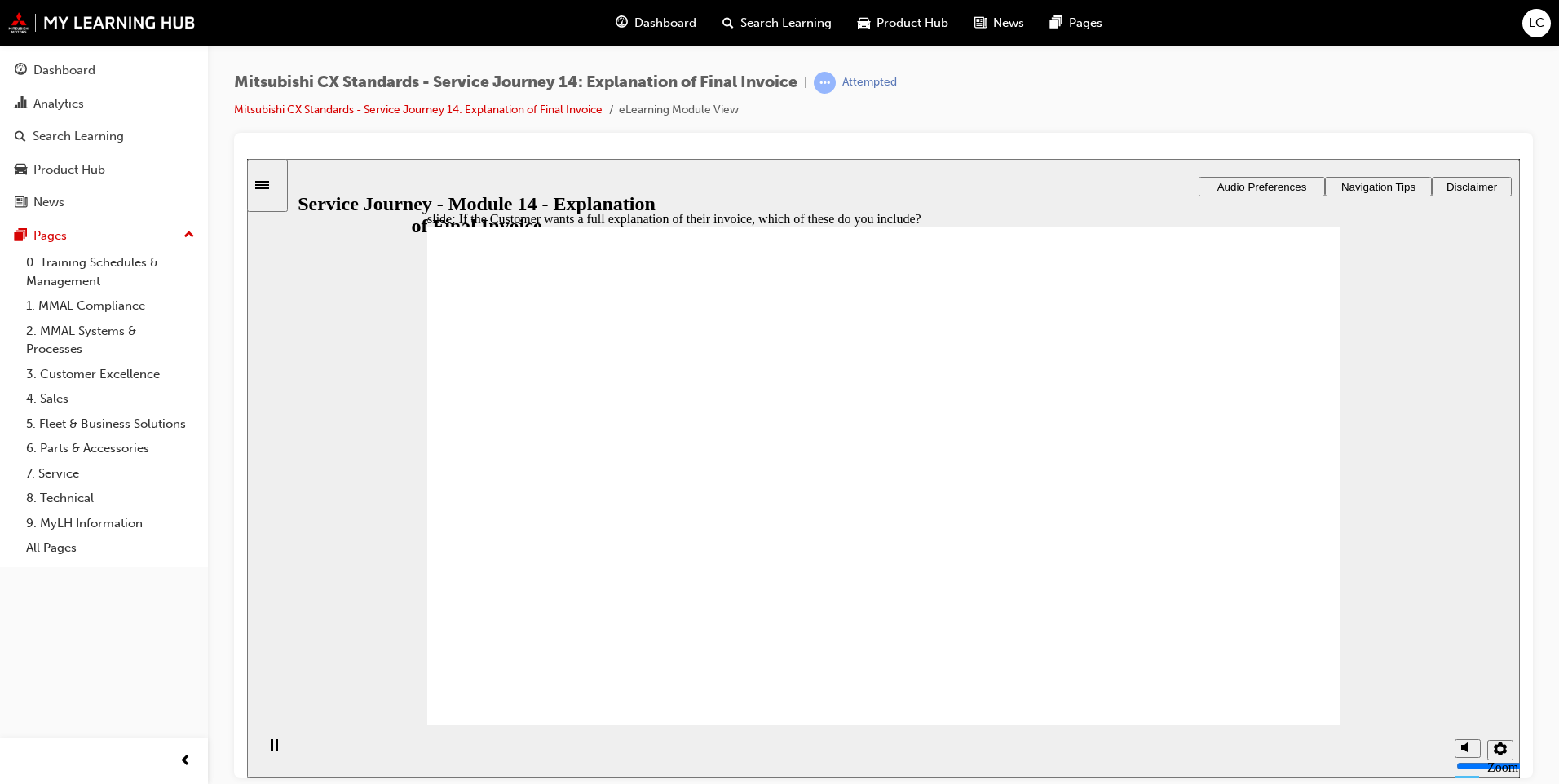
checkbox input "true"
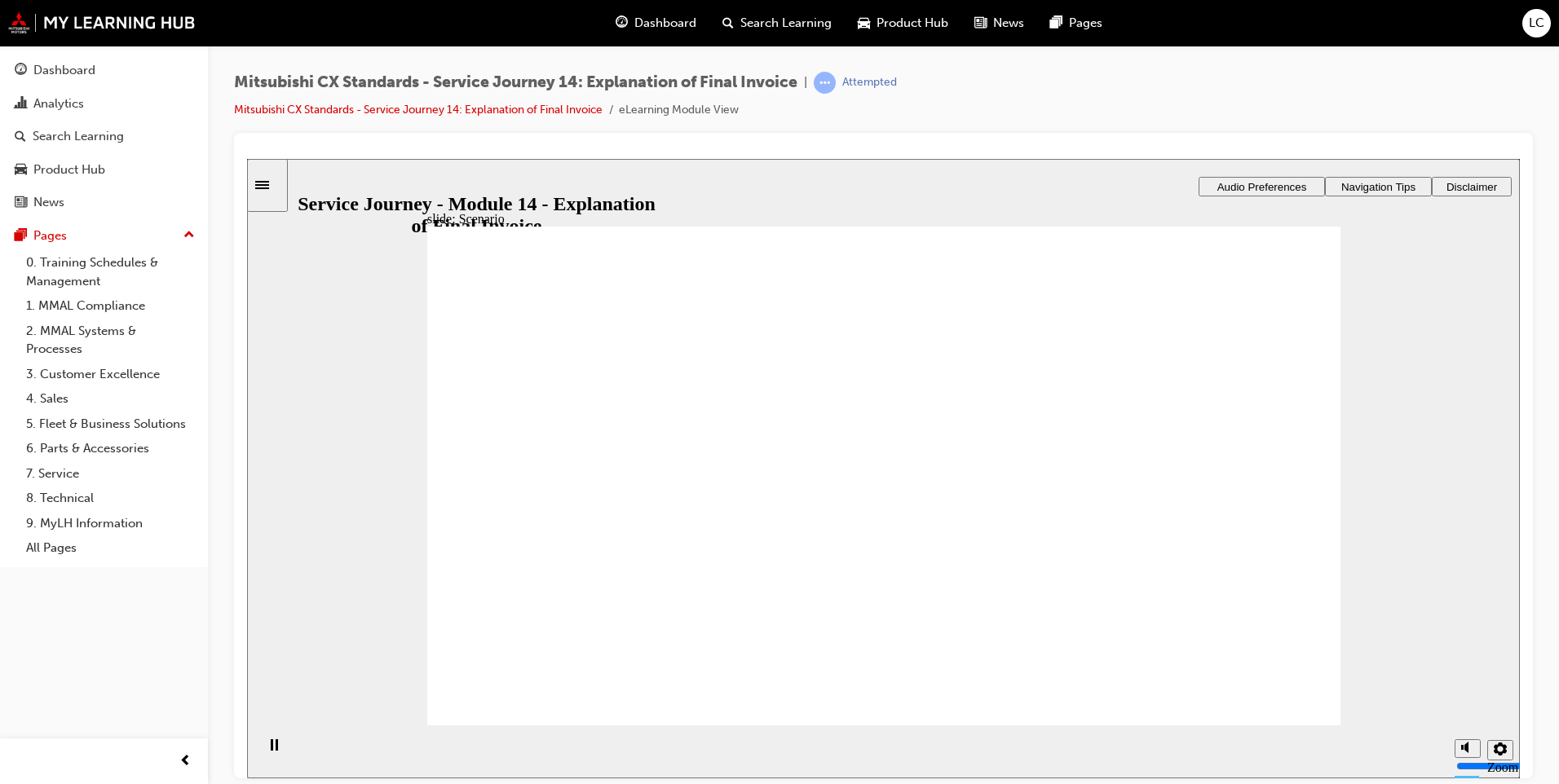
checkbox input "true"
drag, startPoint x: 763, startPoint y: 583, endPoint x: 760, endPoint y: 631, distance: 48.1
checkbox input "true"
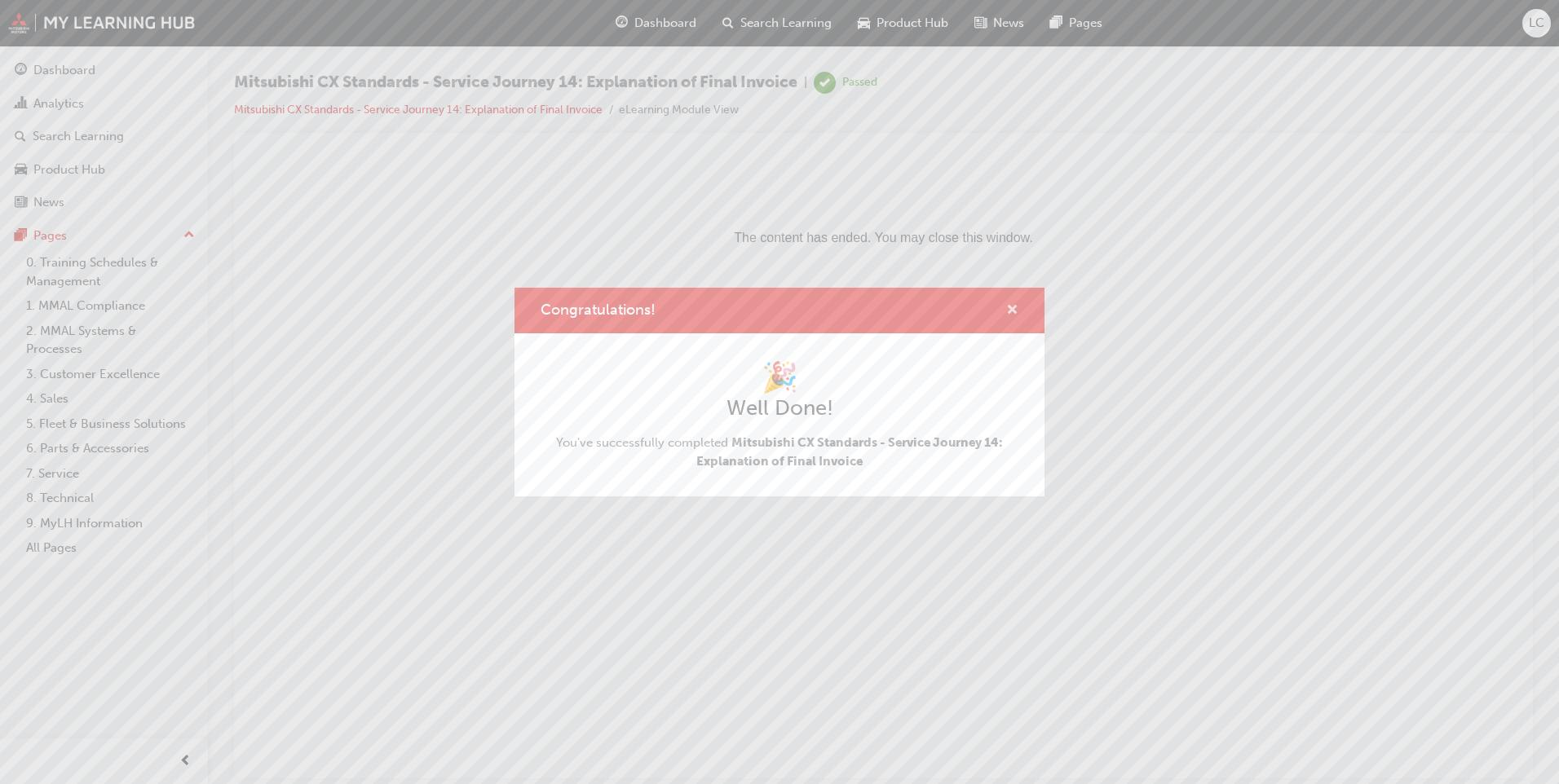
click at [1014, 311] on span "cross-icon" at bounding box center [1012, 311] width 12 height 15
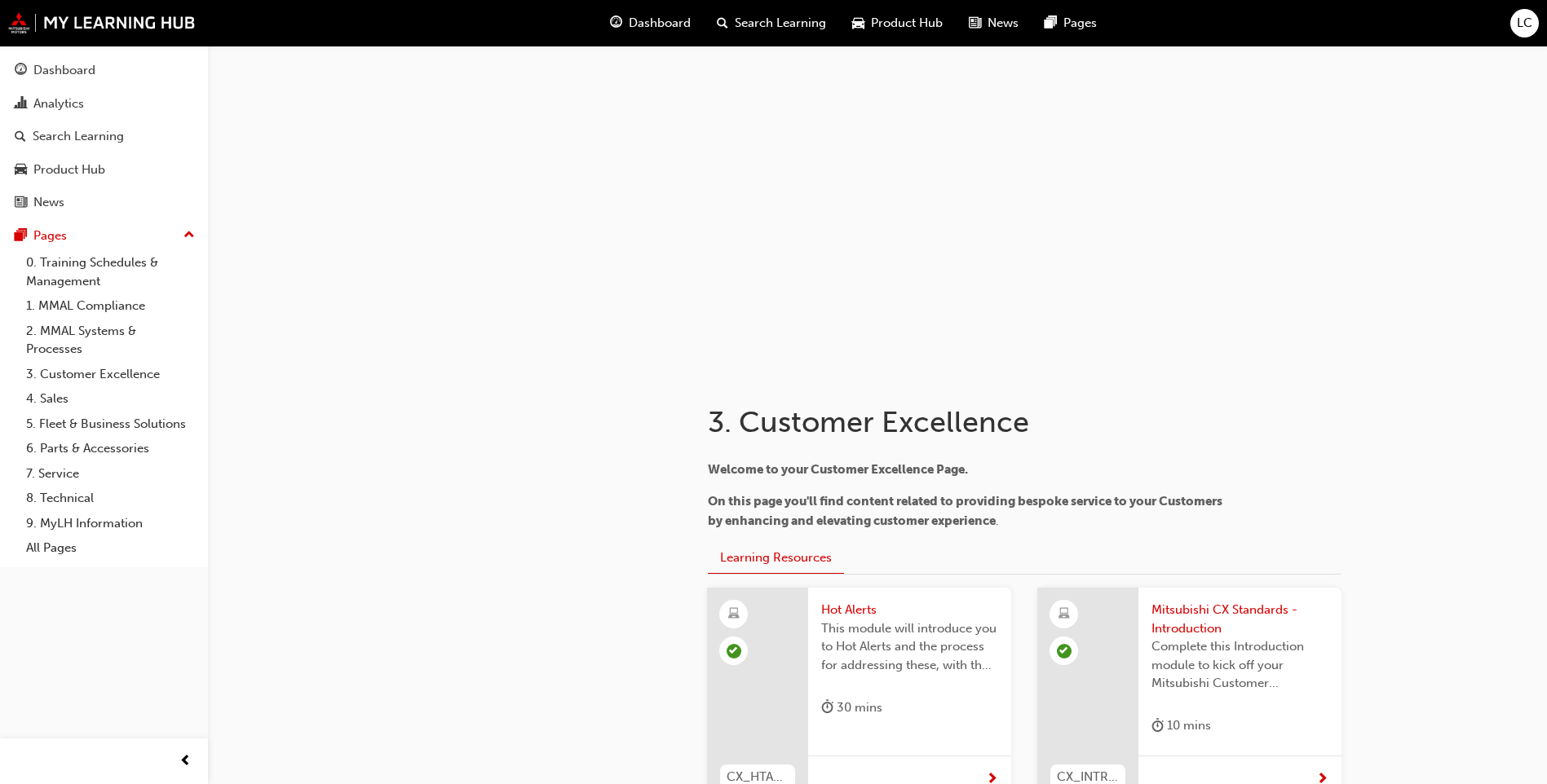
scroll to position [4535, 0]
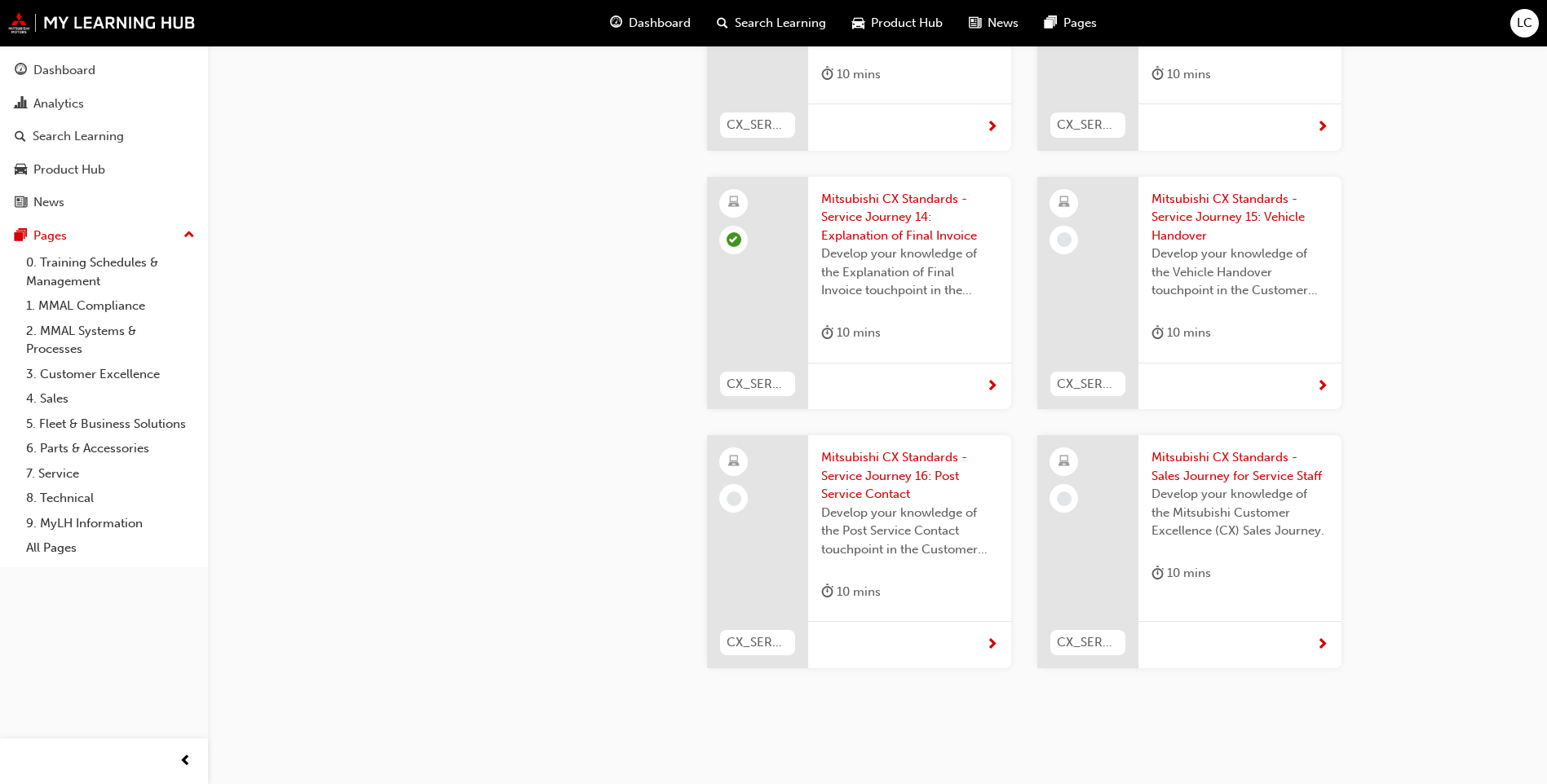
click at [1261, 190] on span "Mitsubishi CX Standards - Service Journey 15: Vehicle Handover" at bounding box center [1240, 217] width 177 height 55
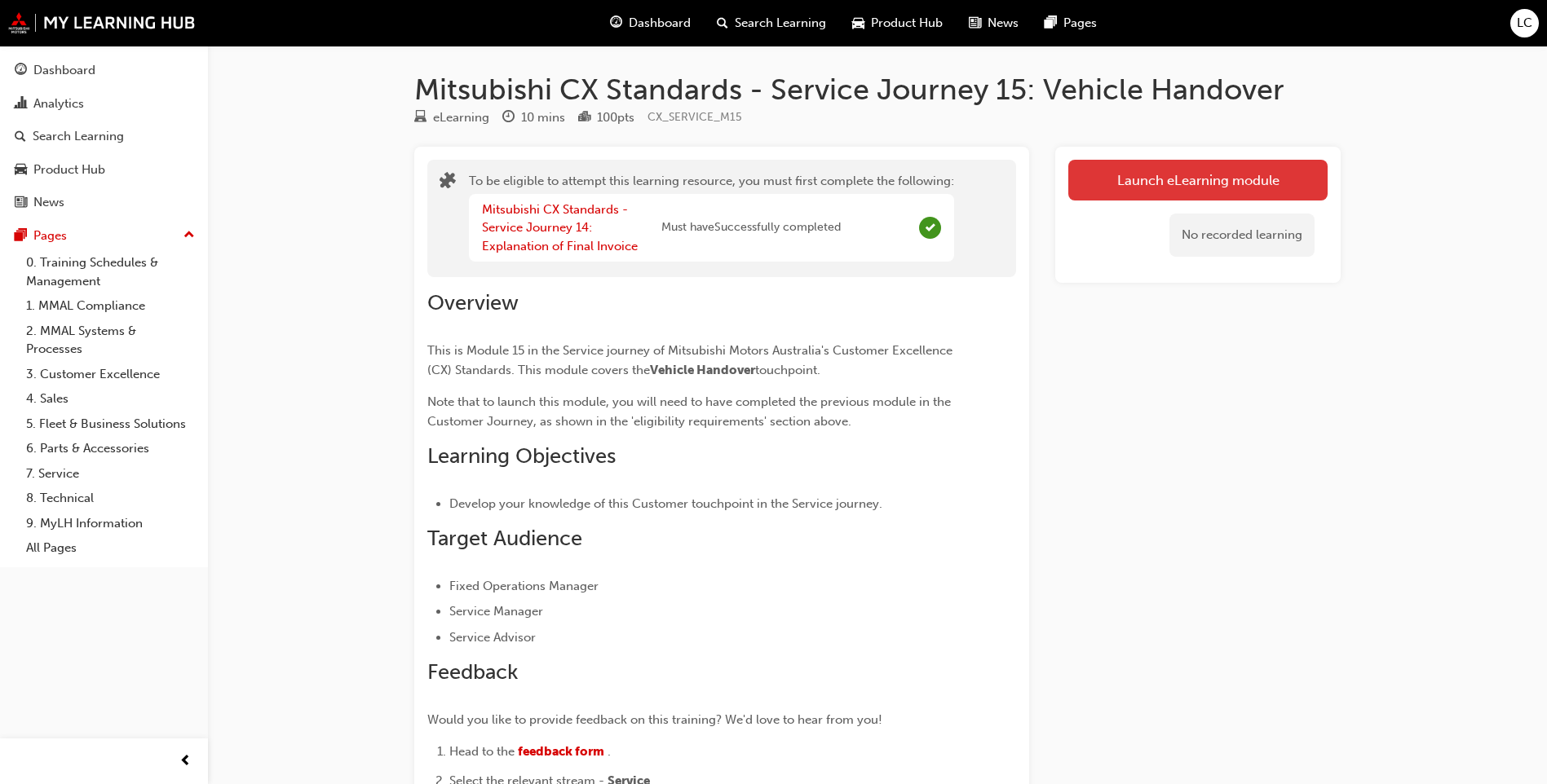
click at [1137, 180] on button "Launch eLearning module" at bounding box center [1198, 180] width 259 height 40
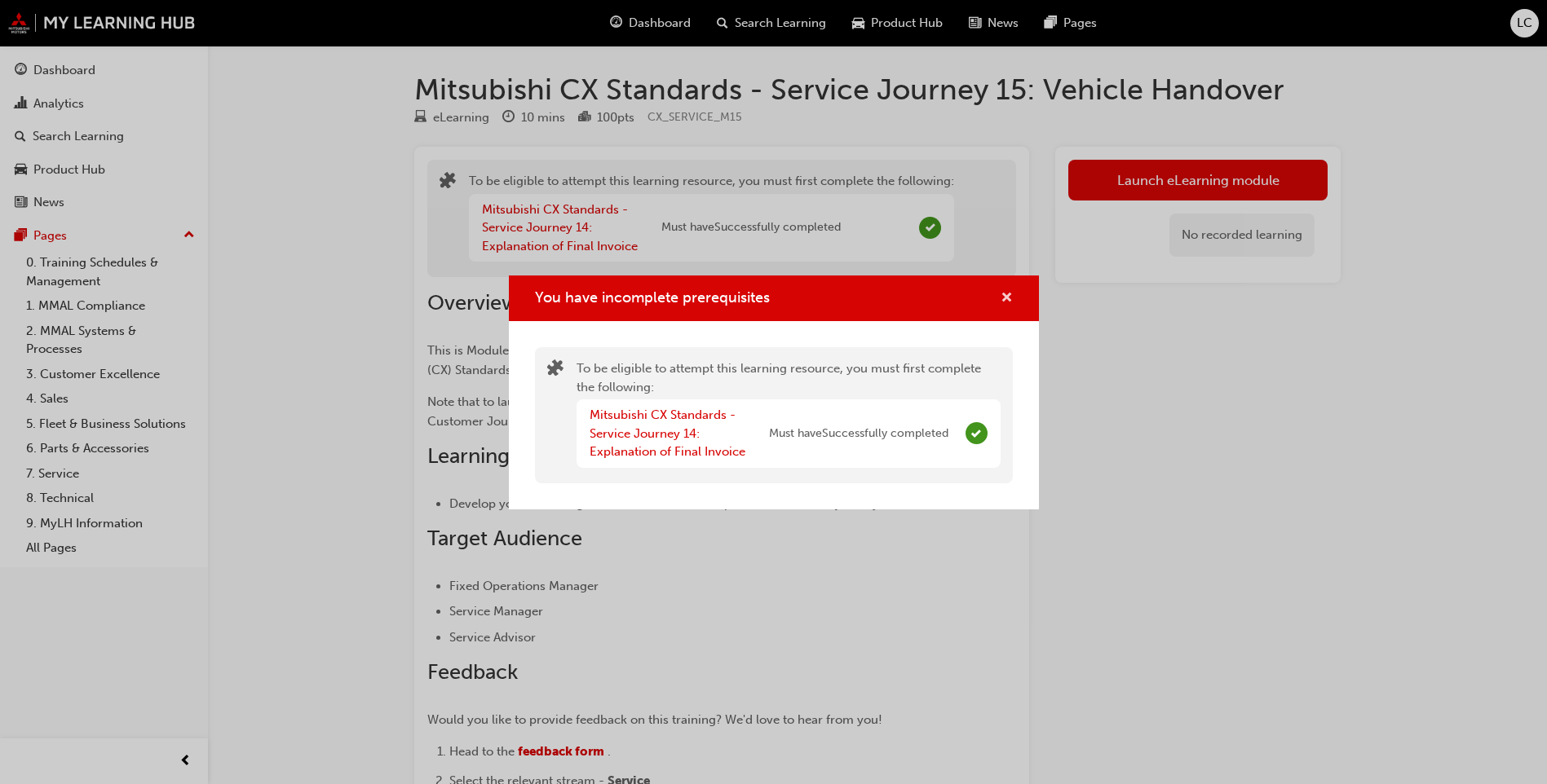
click at [1012, 298] on span "cross-icon" at bounding box center [1006, 300] width 12 height 15
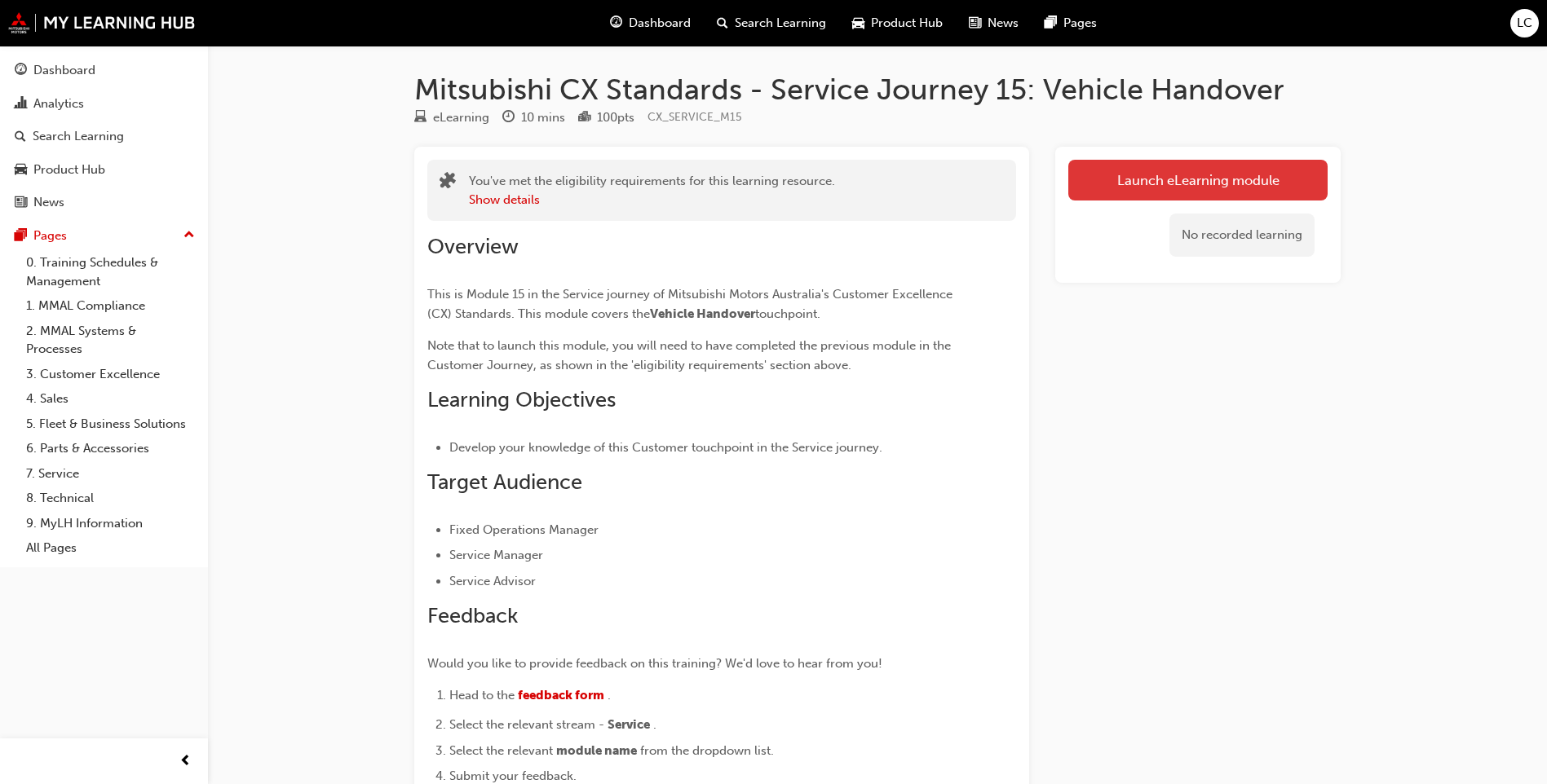
click at [1148, 177] on link "Launch eLearning module" at bounding box center [1198, 180] width 259 height 40
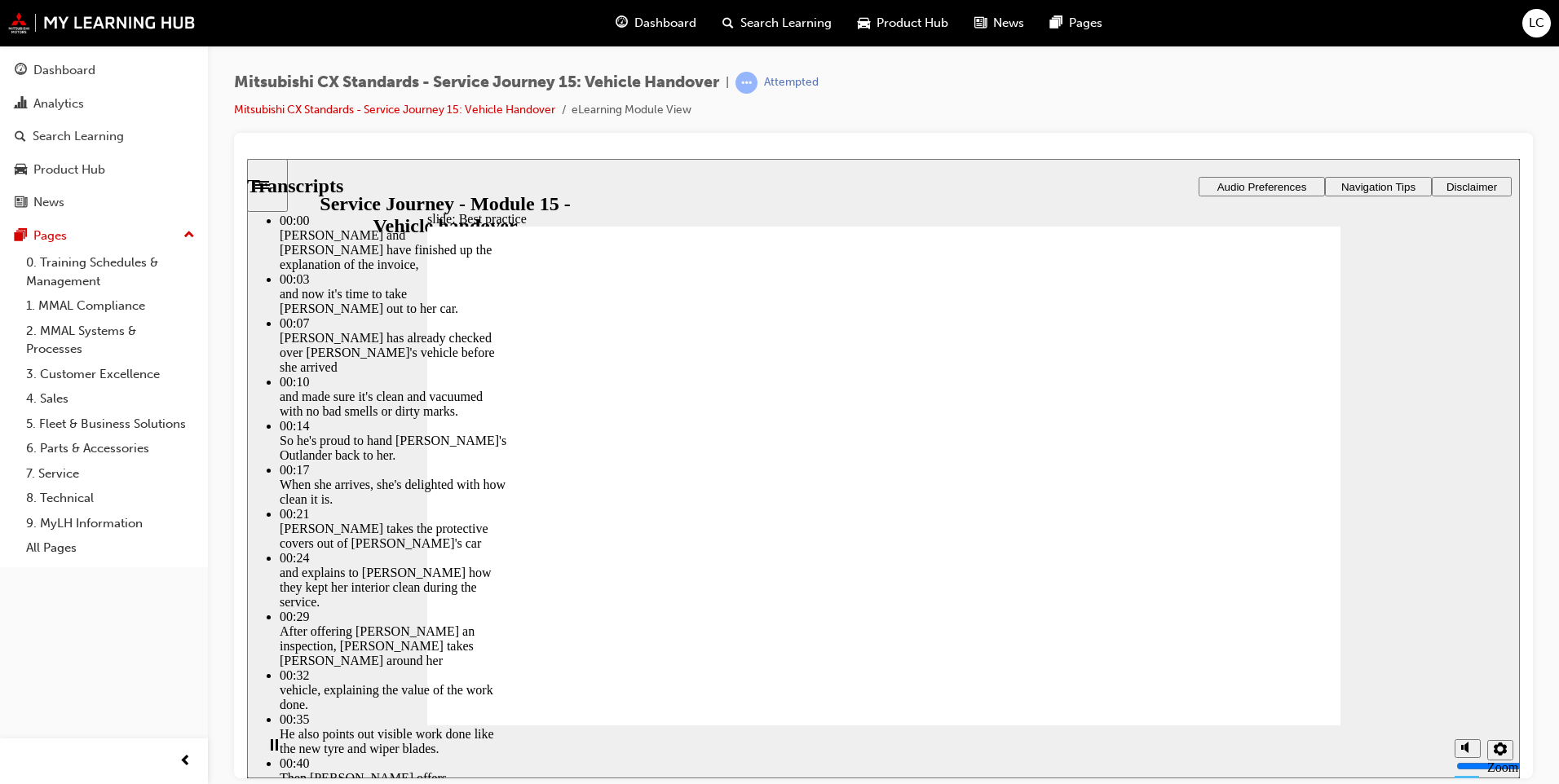
type input "119"
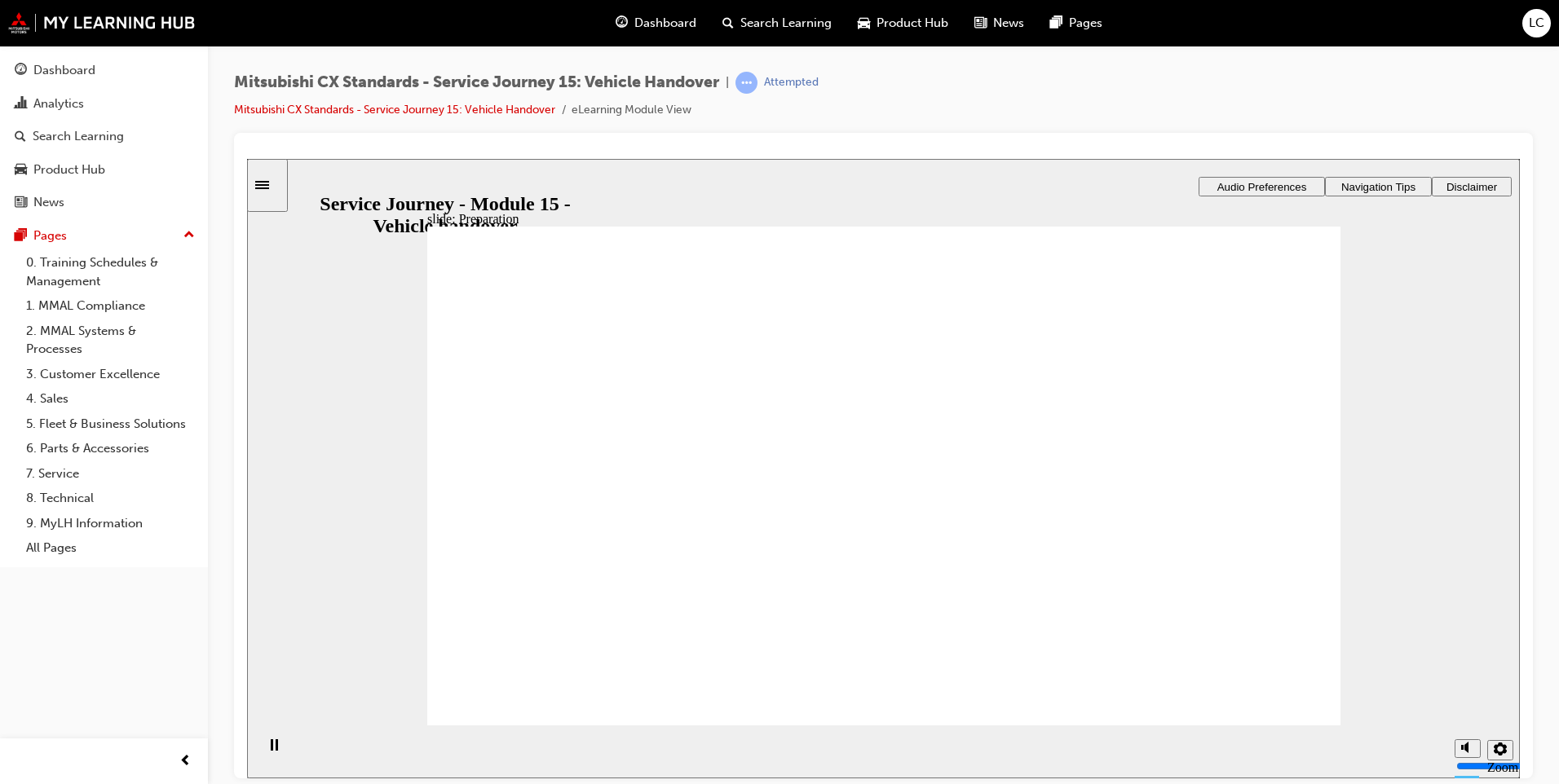
drag, startPoint x: 680, startPoint y: 503, endPoint x: 867, endPoint y: 438, distance: 198.0
drag, startPoint x: 589, startPoint y: 505, endPoint x: 1199, endPoint y: 420, distance: 615.9
drag, startPoint x: 685, startPoint y: 524, endPoint x: 887, endPoint y: 499, distance: 203.5
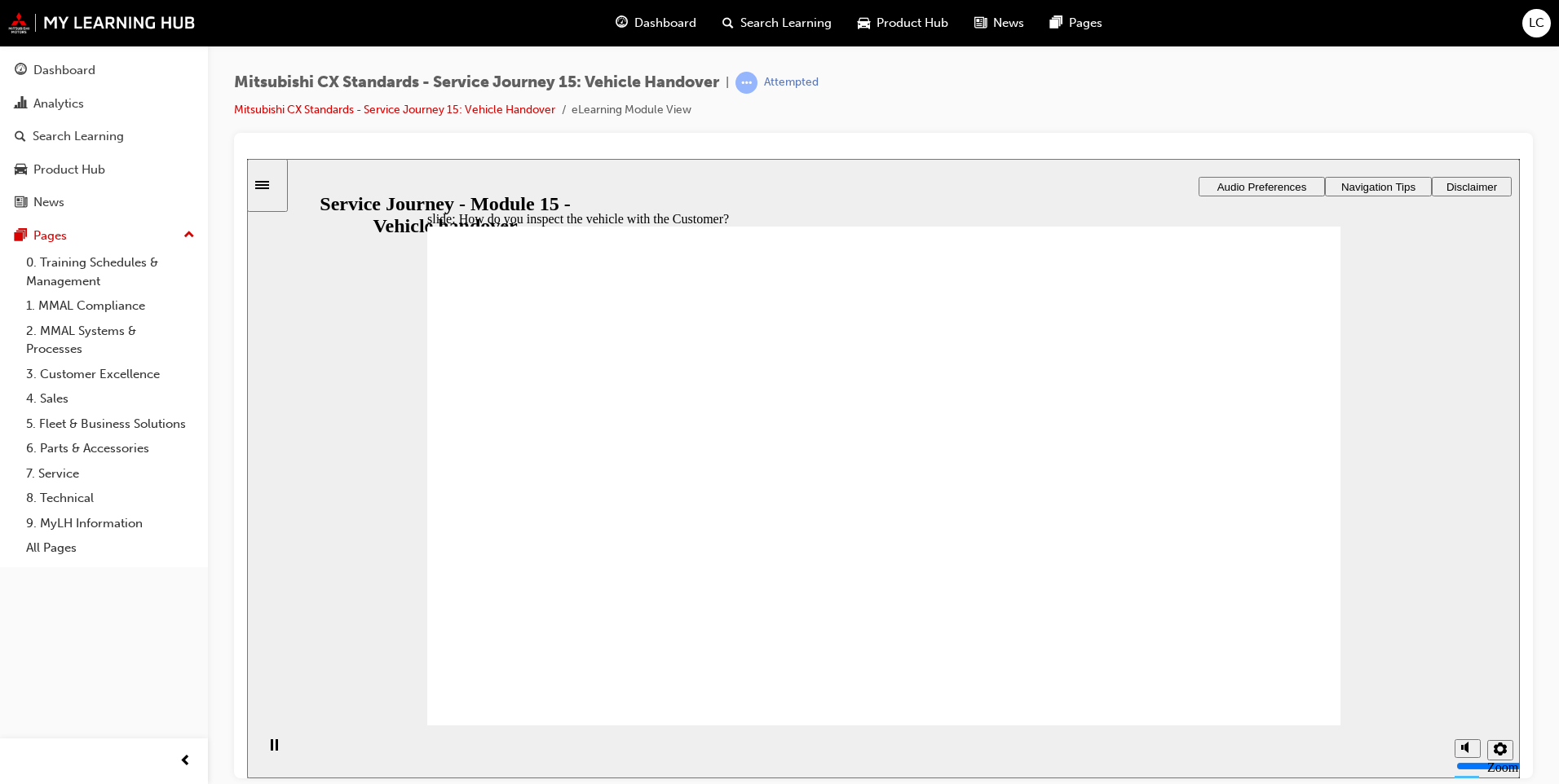
checkbox input "true"
checkbox input "false"
checkbox input "true"
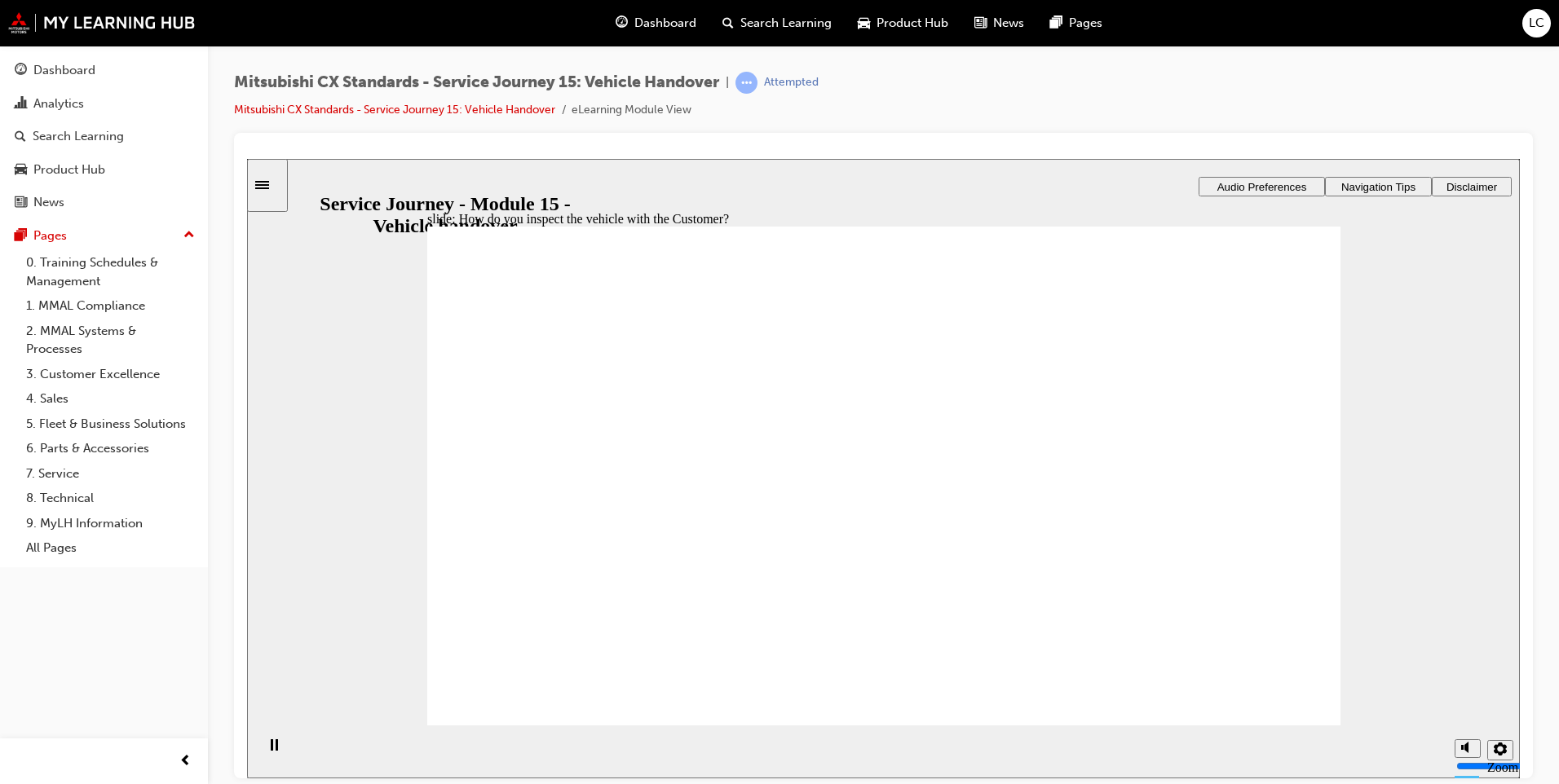
checkbox input "true"
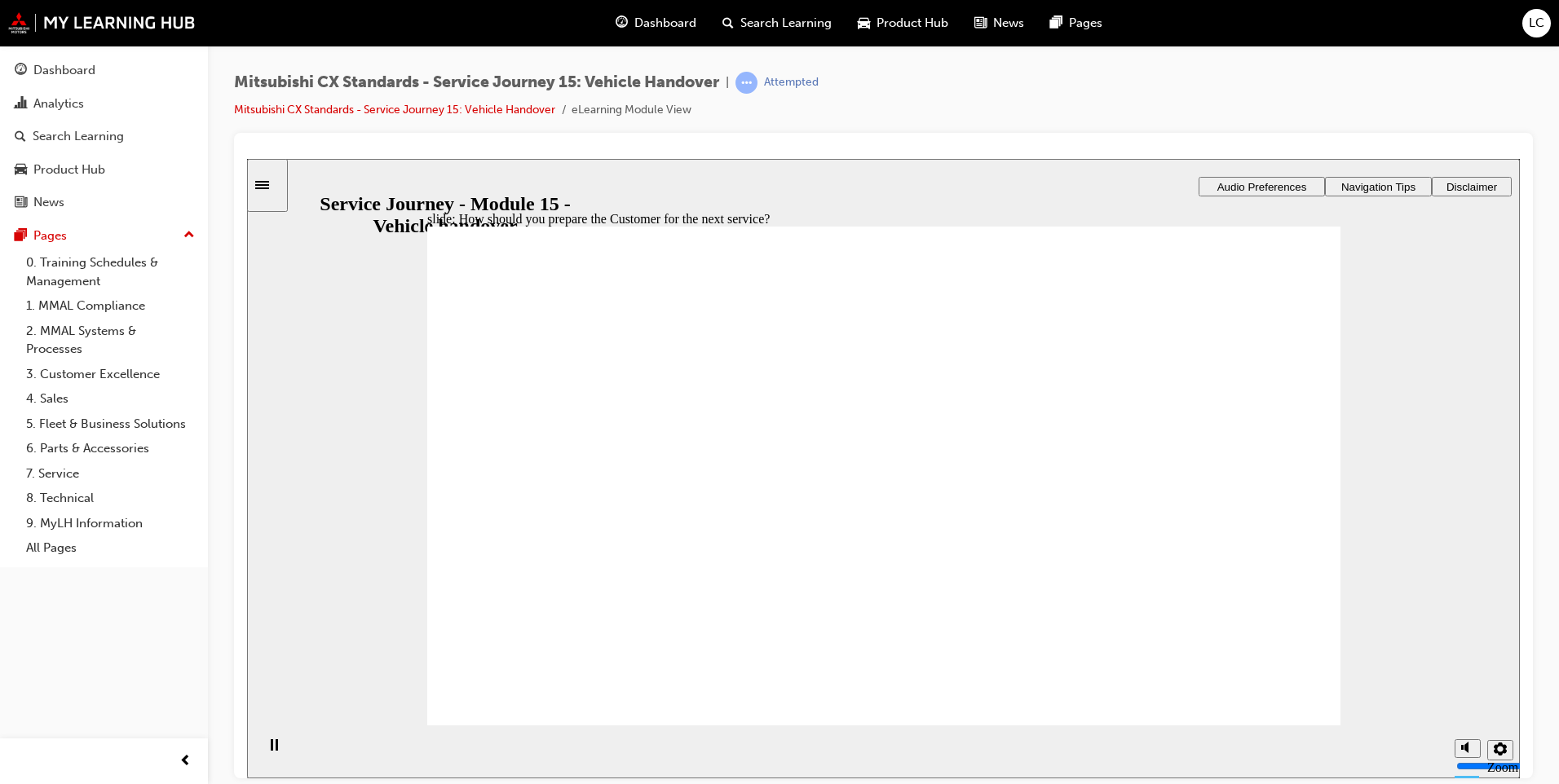
checkbox input "true"
drag, startPoint x: 833, startPoint y: 520, endPoint x: 824, endPoint y: 543, distance: 24.7
checkbox input "true"
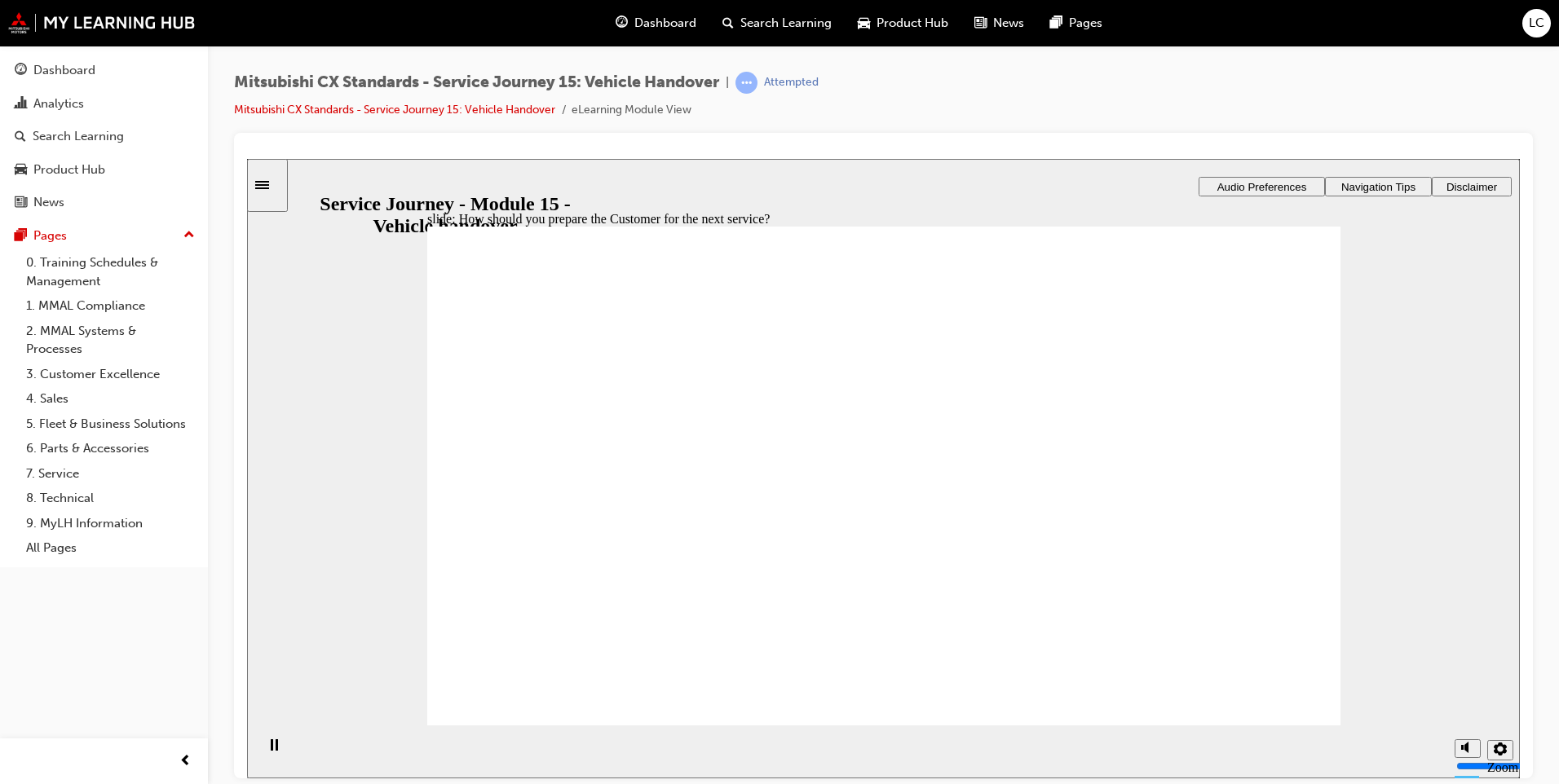
drag, startPoint x: 720, startPoint y: 554, endPoint x: 977, endPoint y: 437, distance: 282.4
drag, startPoint x: 637, startPoint y: 527, endPoint x: 1206, endPoint y: 466, distance: 572.3
drag, startPoint x: 729, startPoint y: 536, endPoint x: 891, endPoint y: 513, distance: 163.6
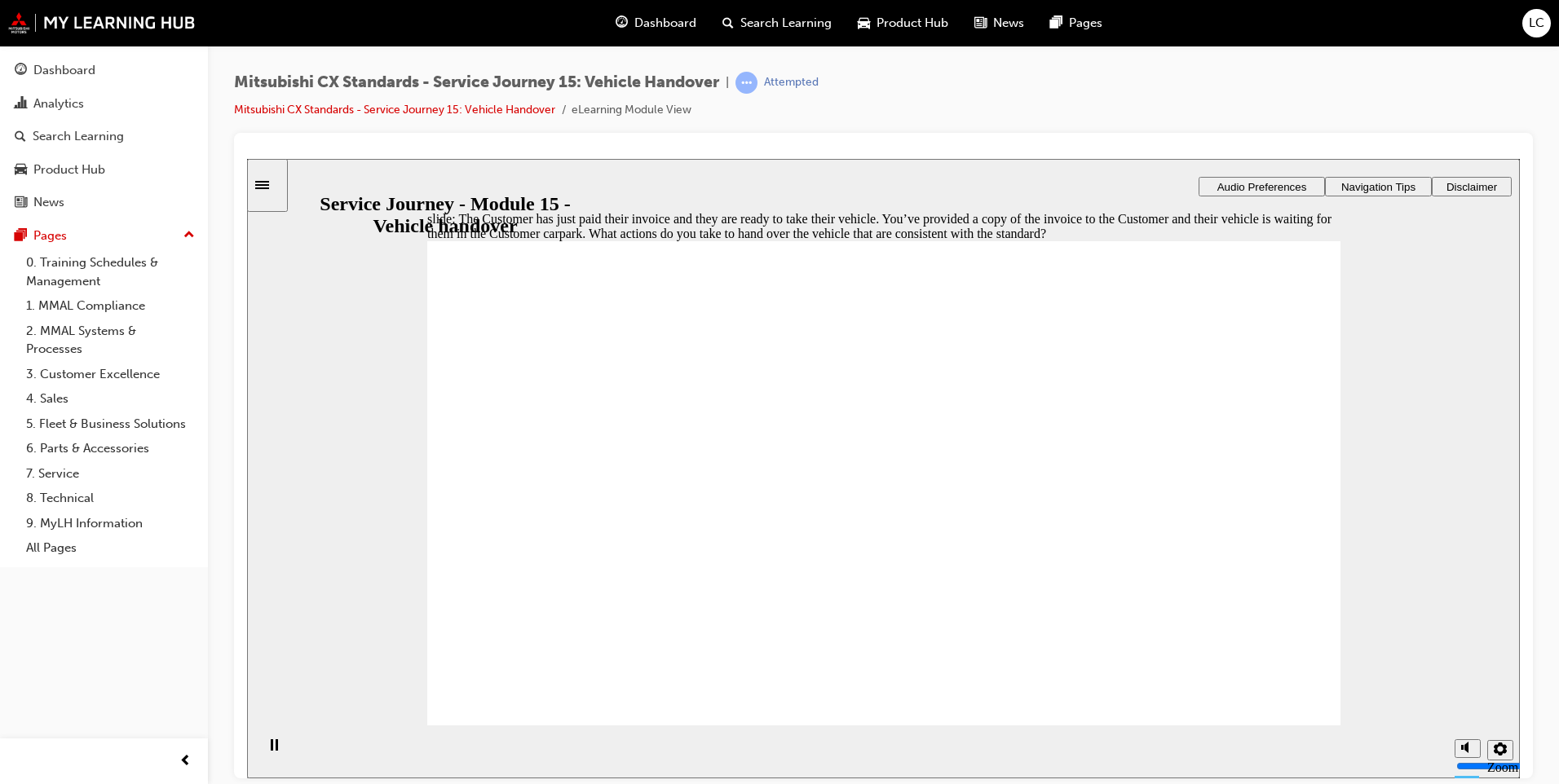
checkbox input "true"
checkbox input "false"
checkbox input "true"
drag, startPoint x: 525, startPoint y: 576, endPoint x: 522, endPoint y: 593, distance: 17.3
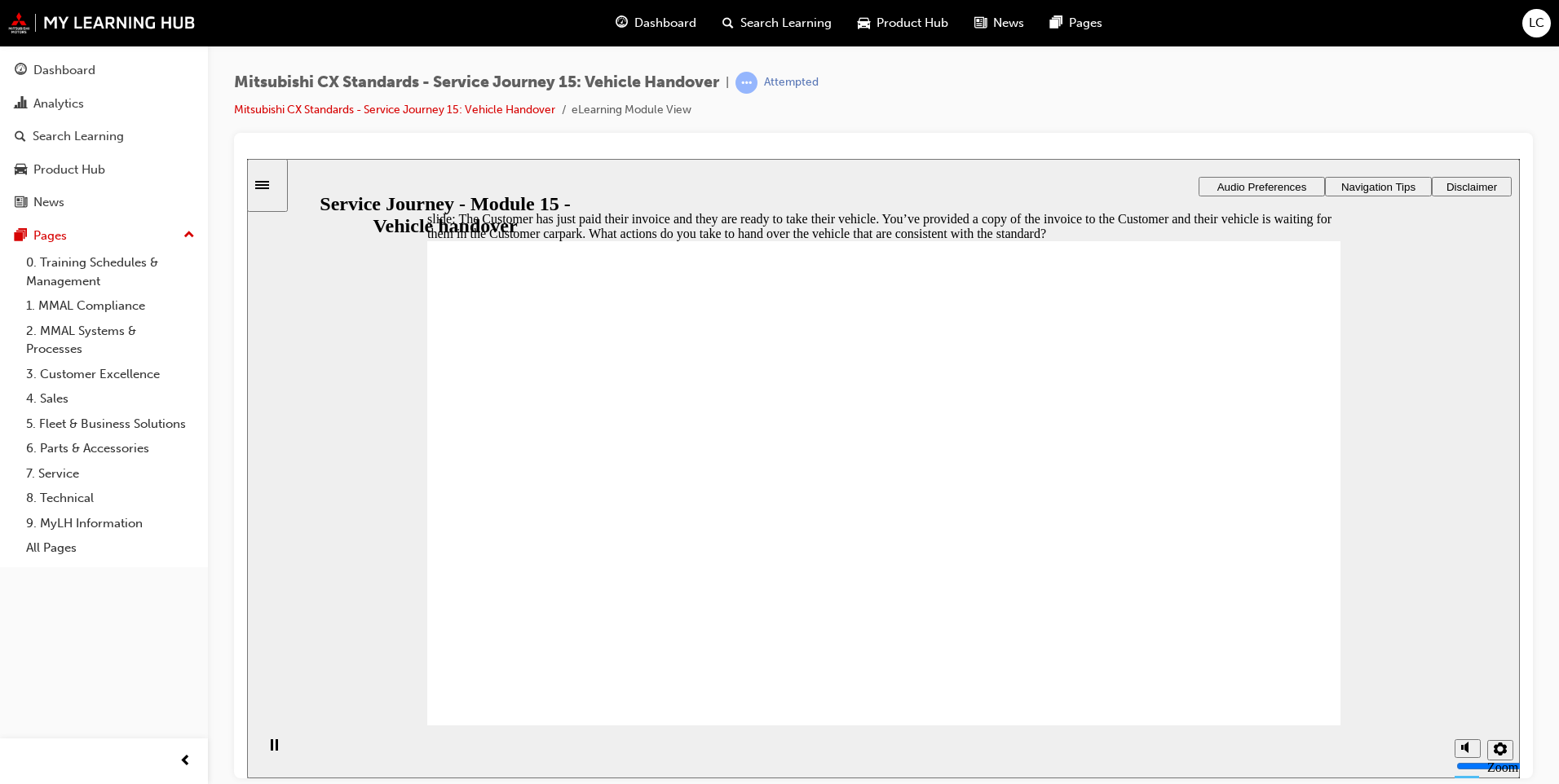
checkbox input "true"
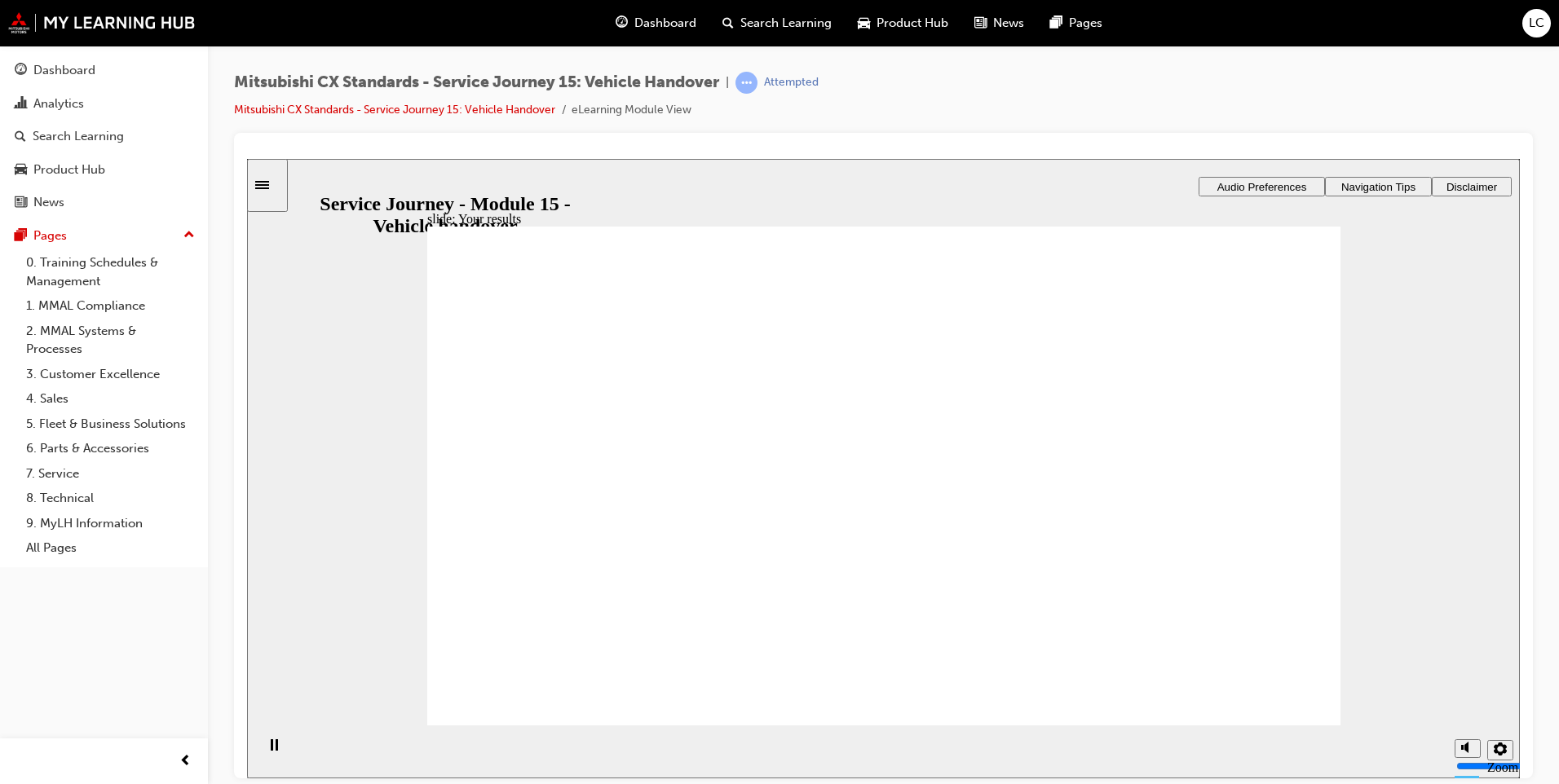
drag, startPoint x: 696, startPoint y: 472, endPoint x: 928, endPoint y: 427, distance: 236.3
drag, startPoint x: 612, startPoint y: 494, endPoint x: 815, endPoint y: 507, distance: 203.4
drag, startPoint x: 711, startPoint y: 527, endPoint x: 1270, endPoint y: 498, distance: 559.8
drag, startPoint x: 670, startPoint y: 513, endPoint x: 900, endPoint y: 545, distance: 232.2
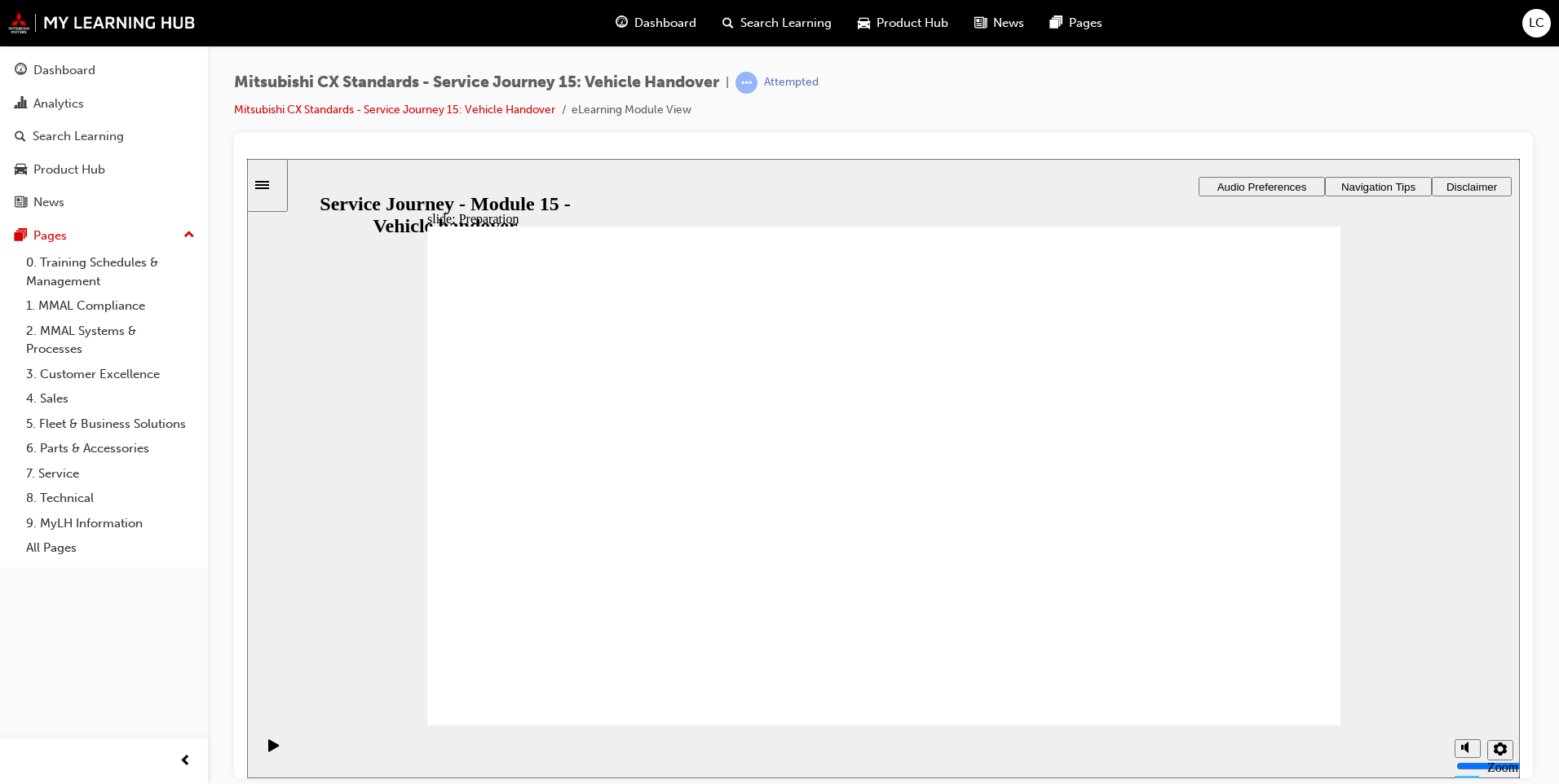
checkbox input "true"
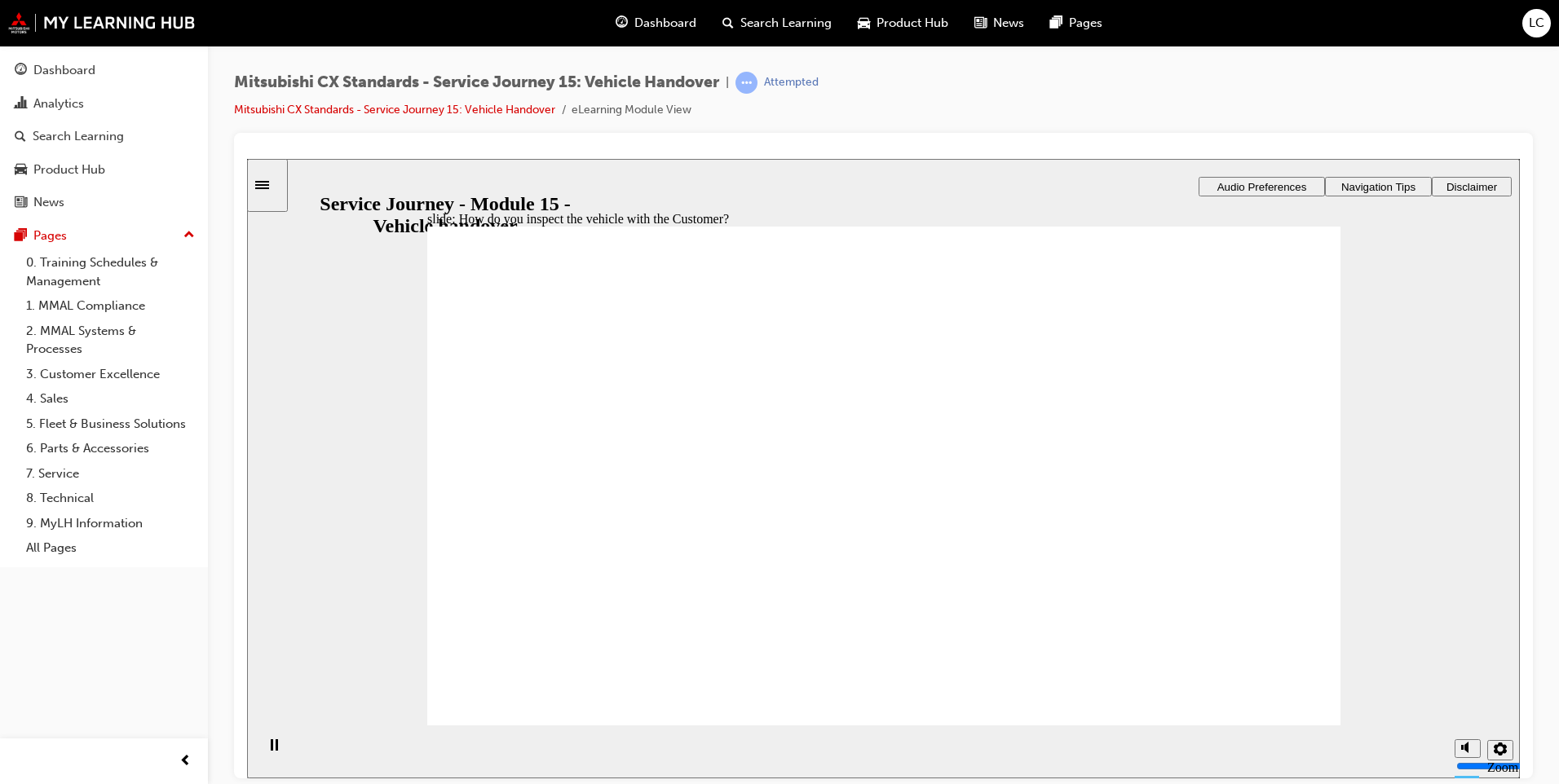
checkbox input "true"
checkbox input "false"
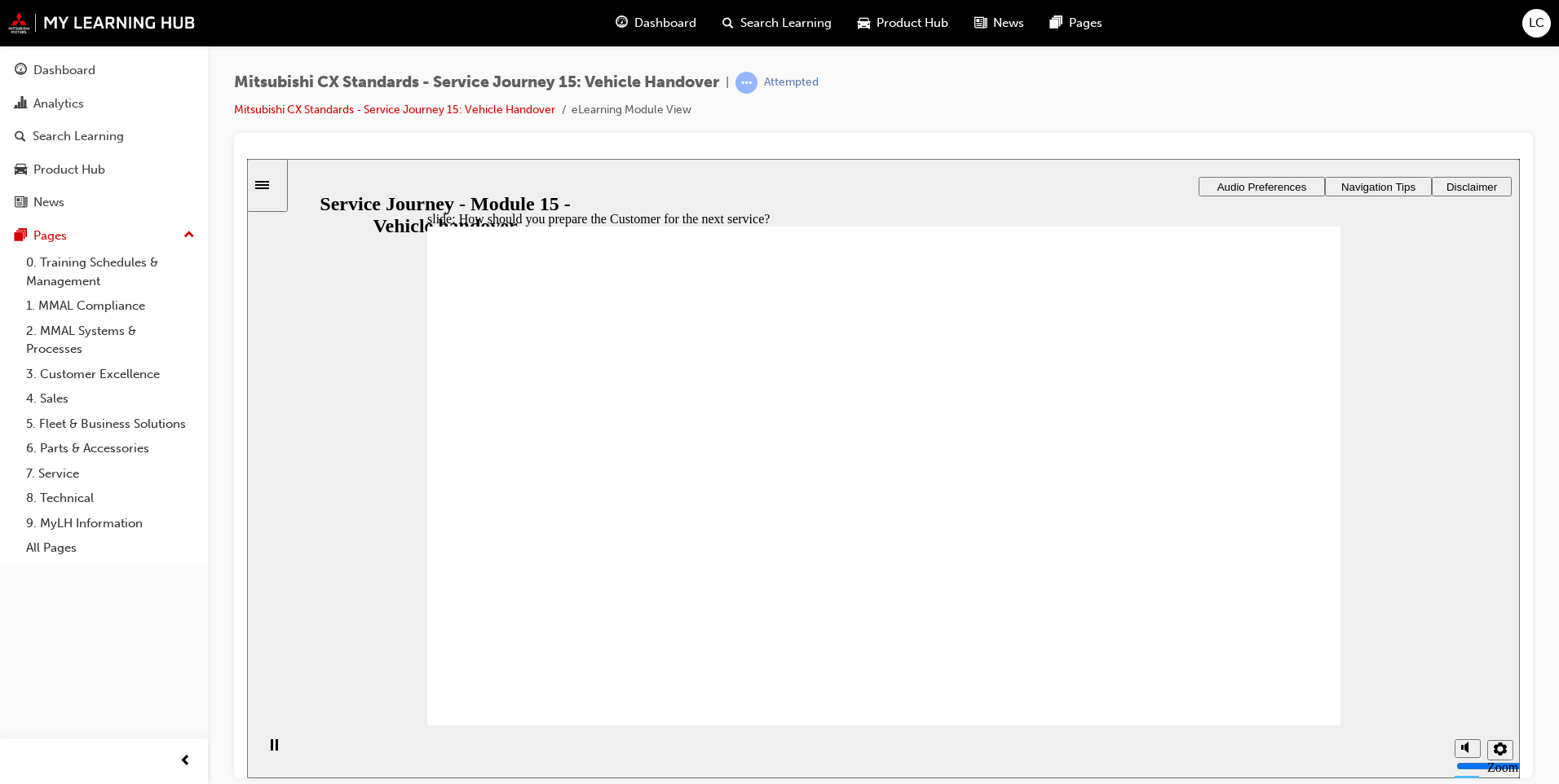
checkbox input "true"
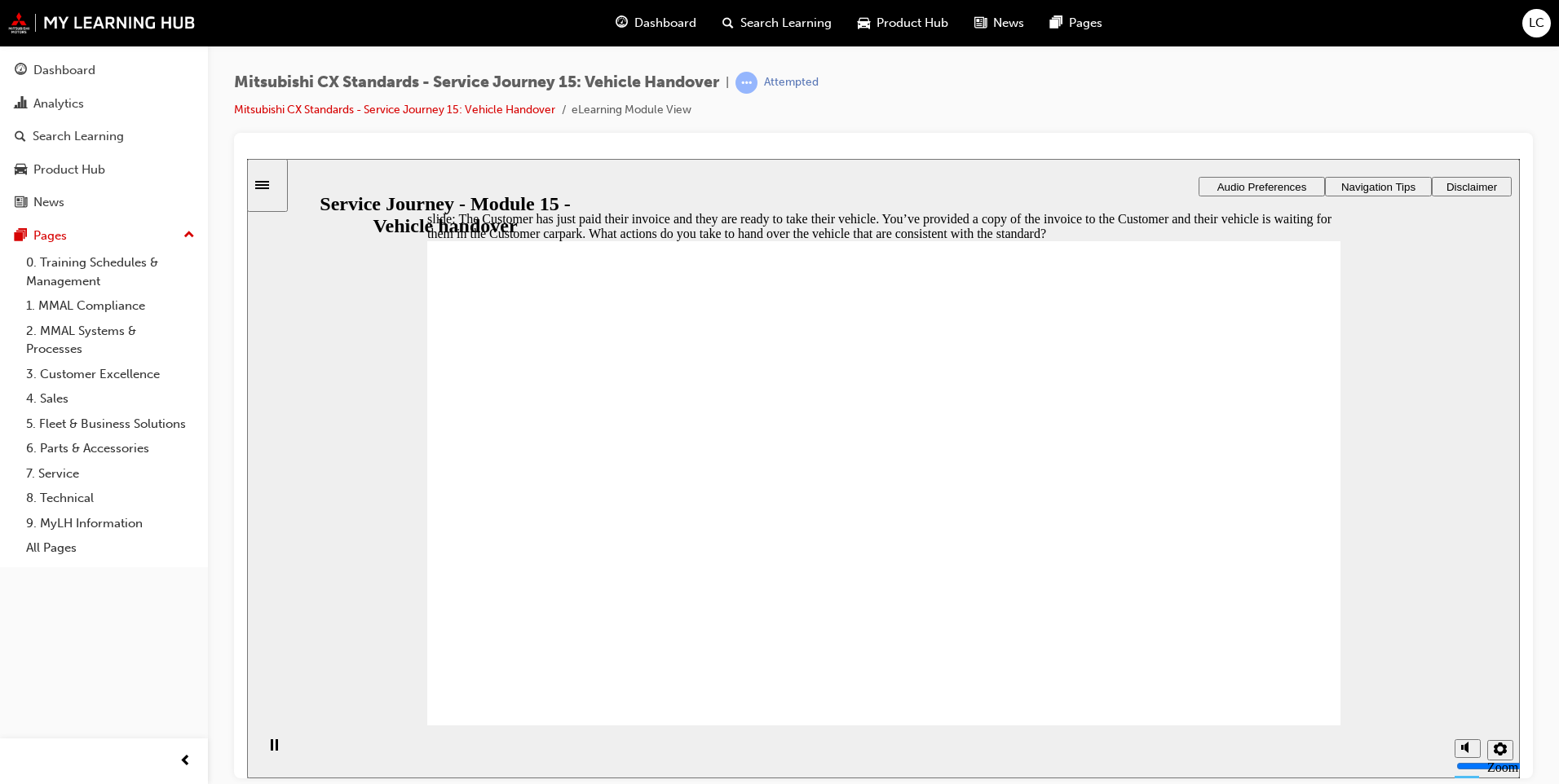
checkbox input "true"
drag, startPoint x: 606, startPoint y: 454, endPoint x: 574, endPoint y: 517, distance: 70.7
checkbox input "true"
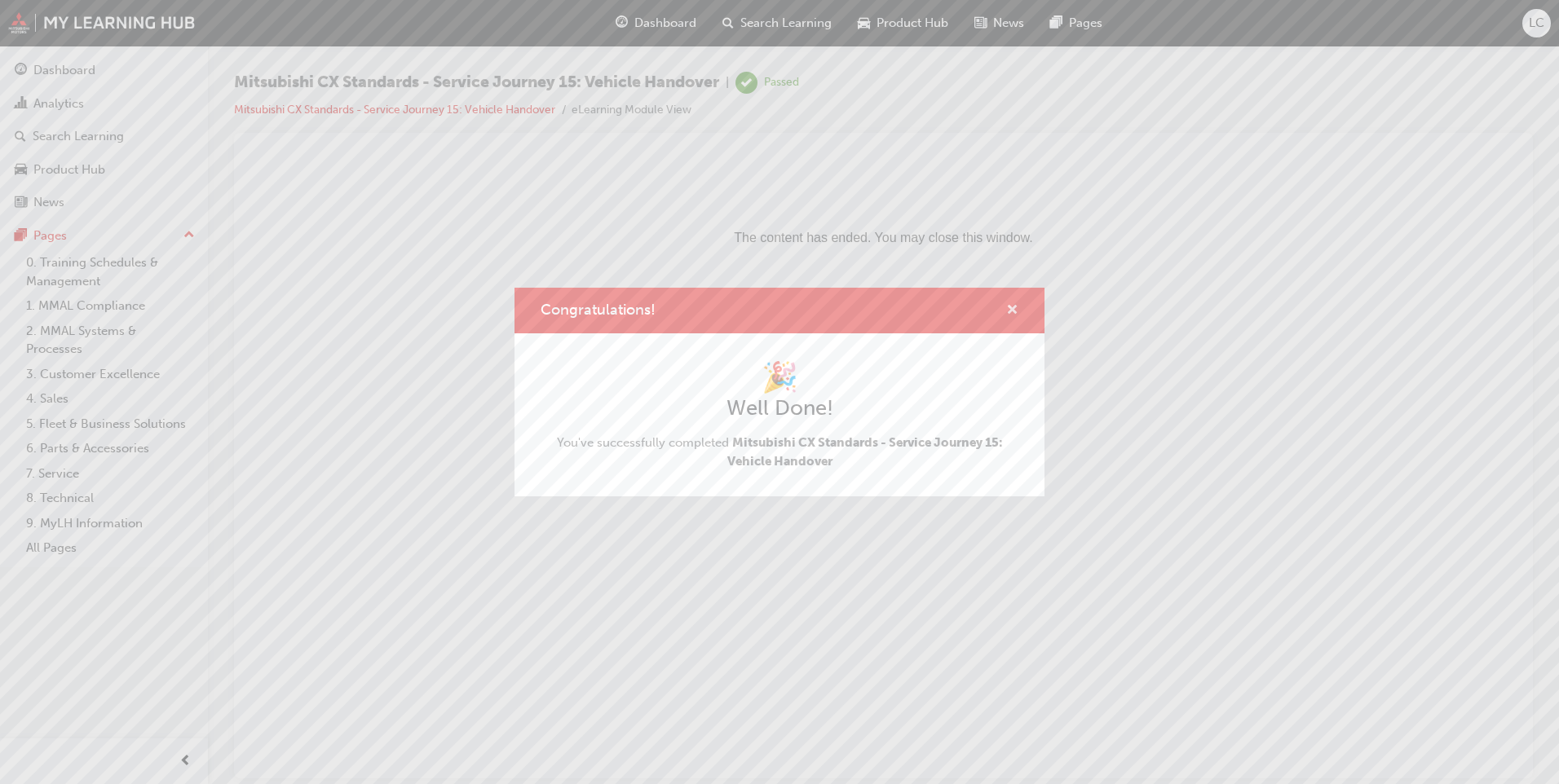
click at [1015, 307] on span "cross-icon" at bounding box center [1012, 311] width 12 height 15
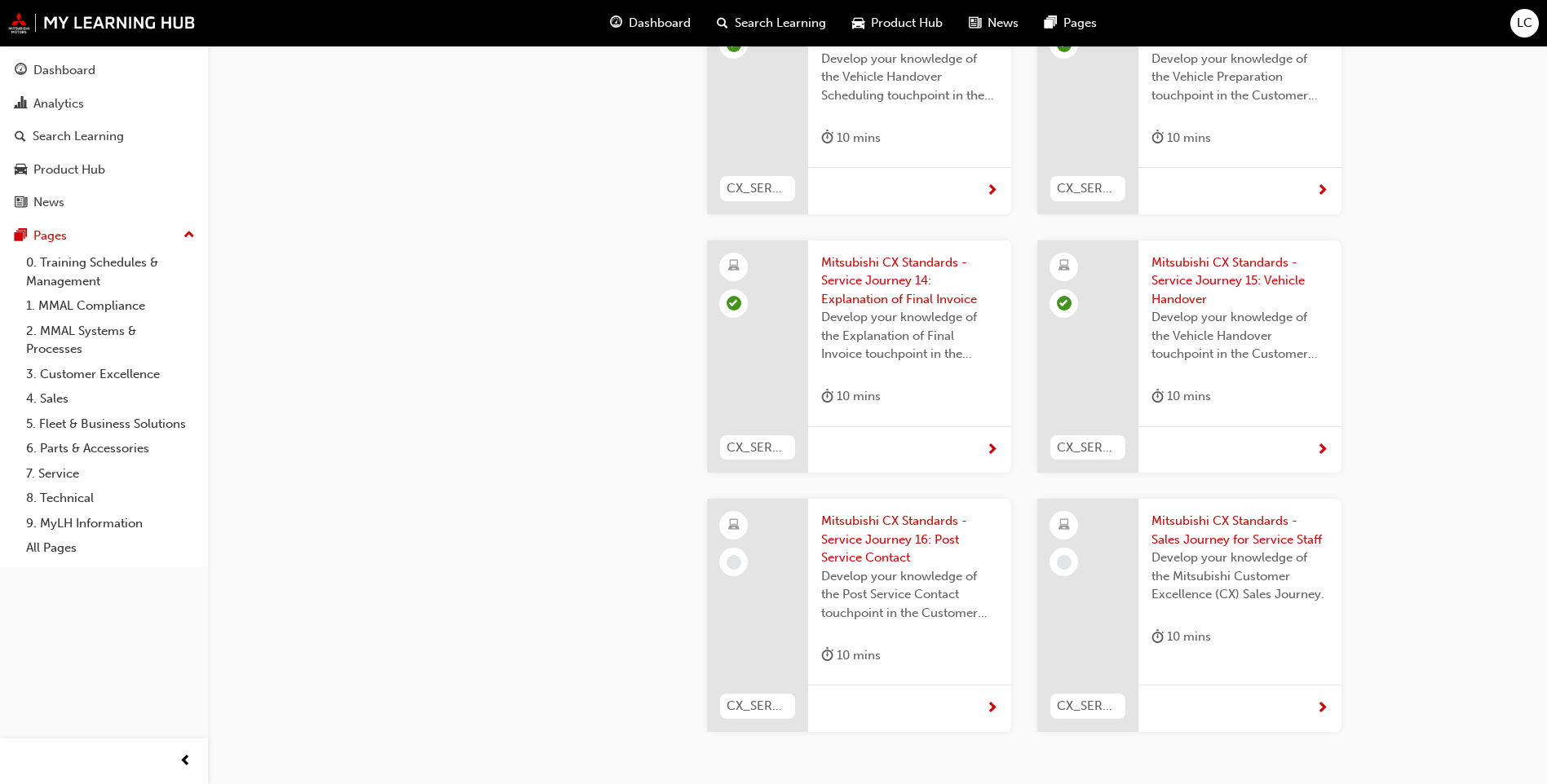
scroll to position [4535, 0]
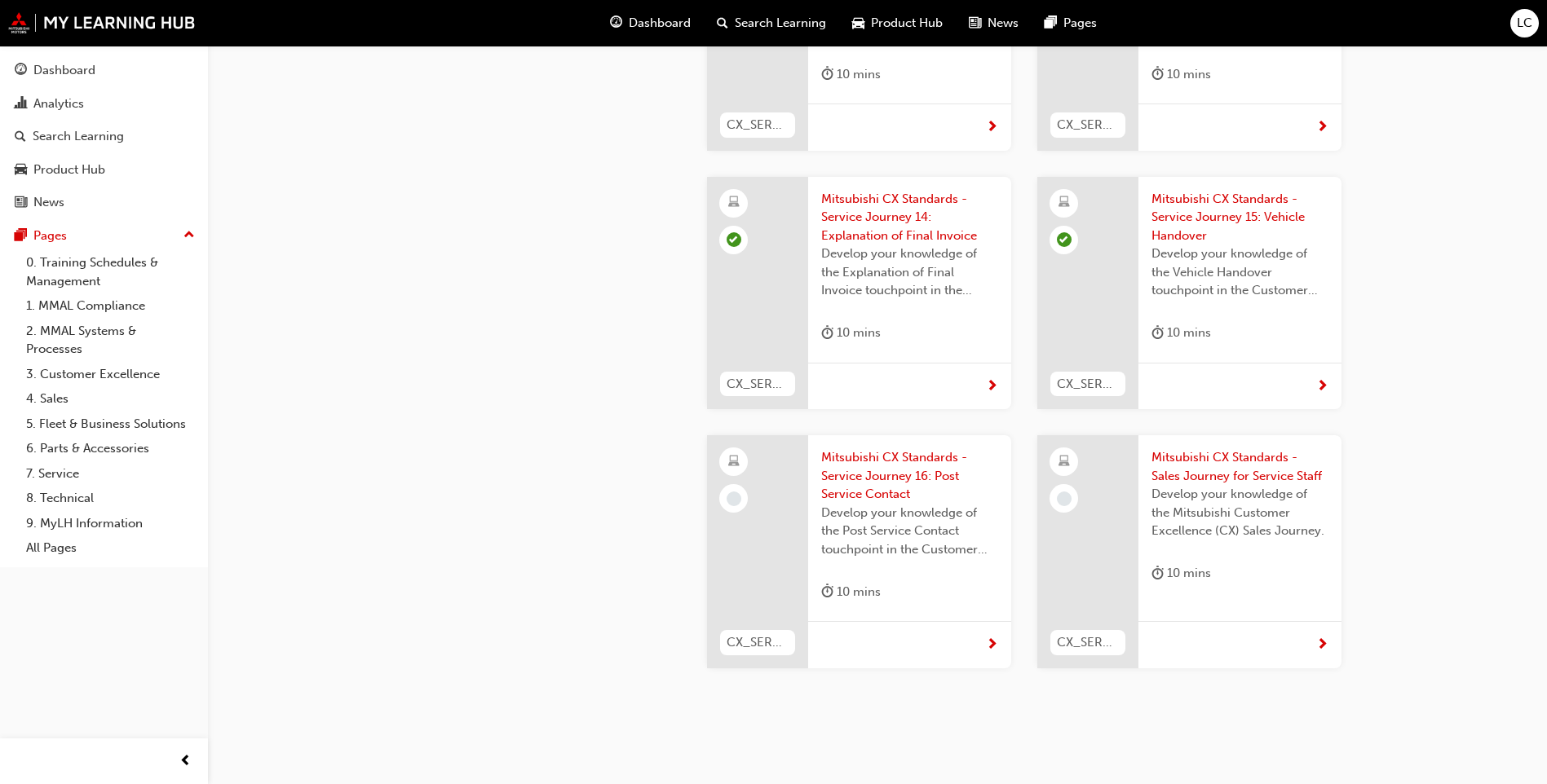
click at [881, 448] on span "Mitsubishi CX Standards - Service Journey 16: Post Service Contact" at bounding box center [910, 475] width 177 height 55
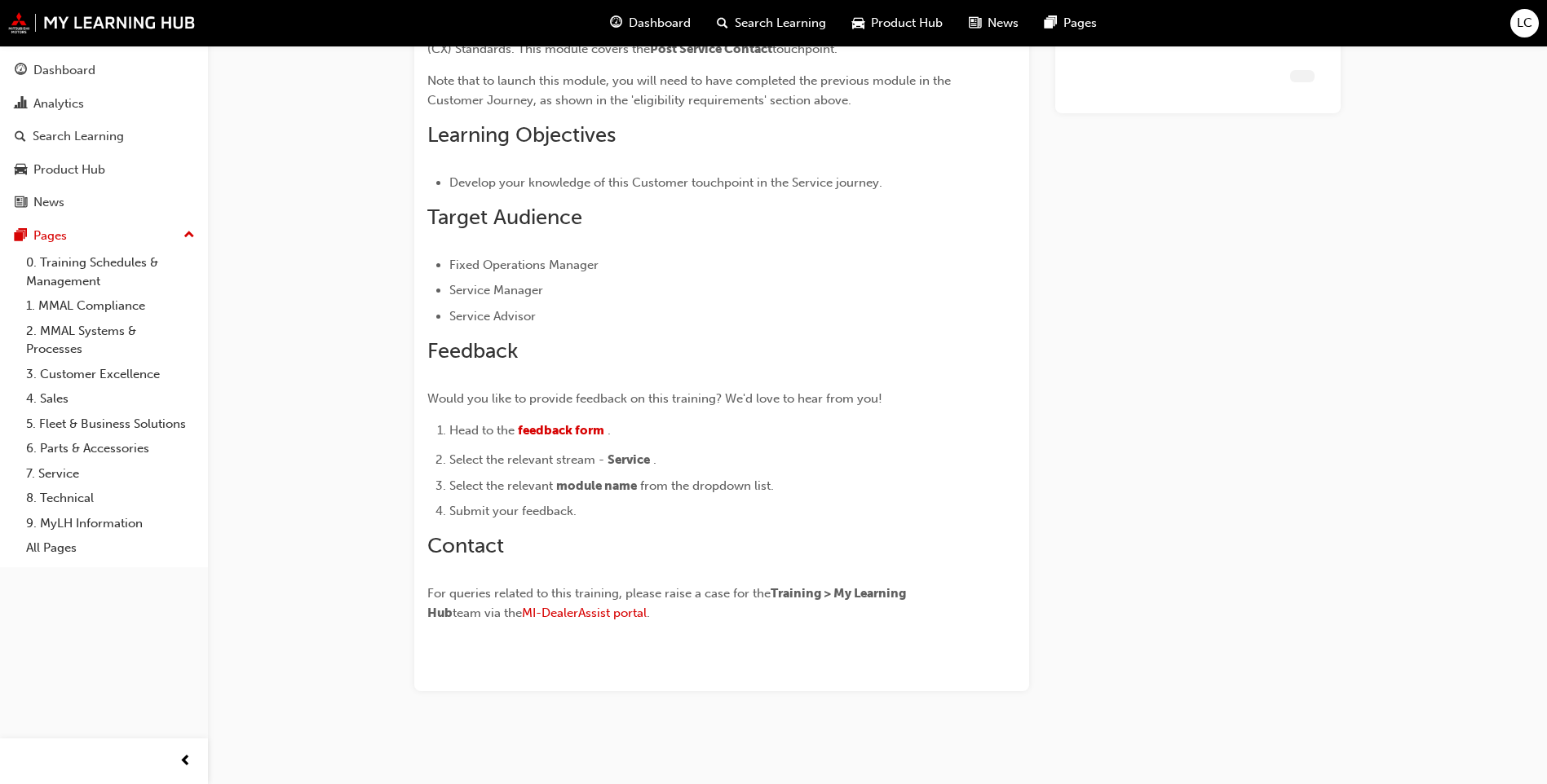
scroll to position [265, 0]
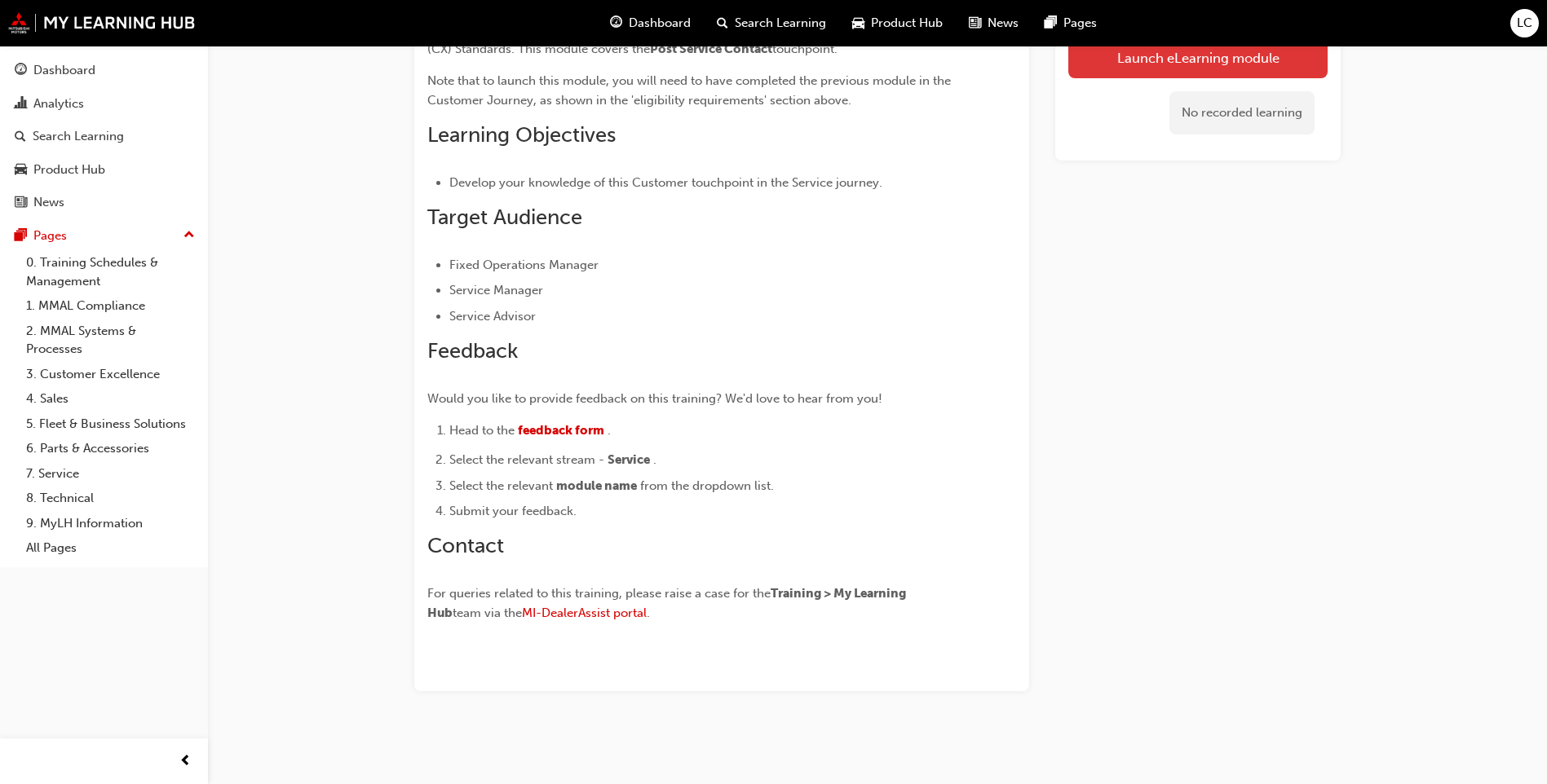
click at [1254, 74] on link "Launch eLearning module" at bounding box center [1198, 57] width 259 height 40
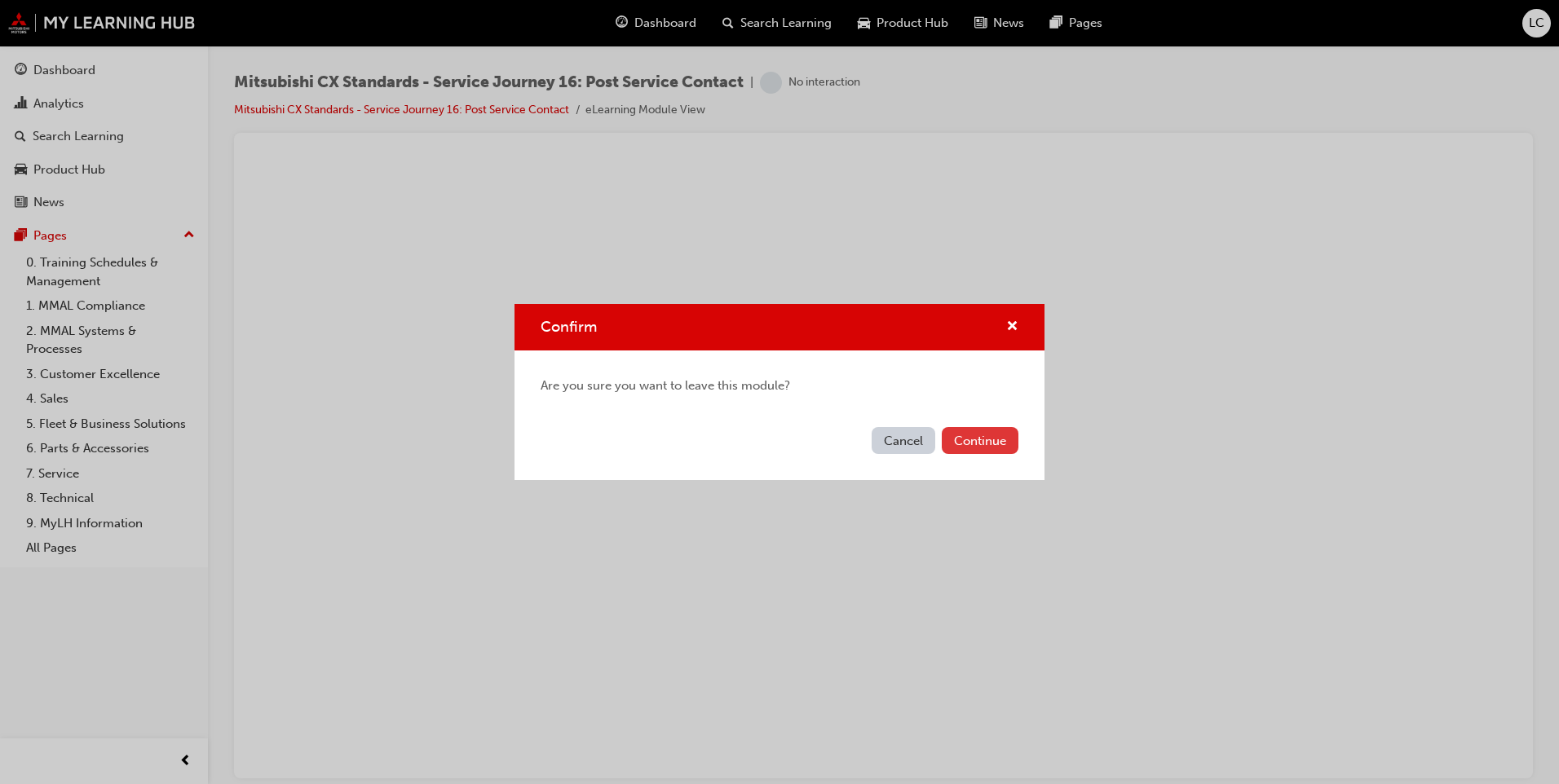
click at [965, 450] on button "Continue" at bounding box center [980, 441] width 77 height 27
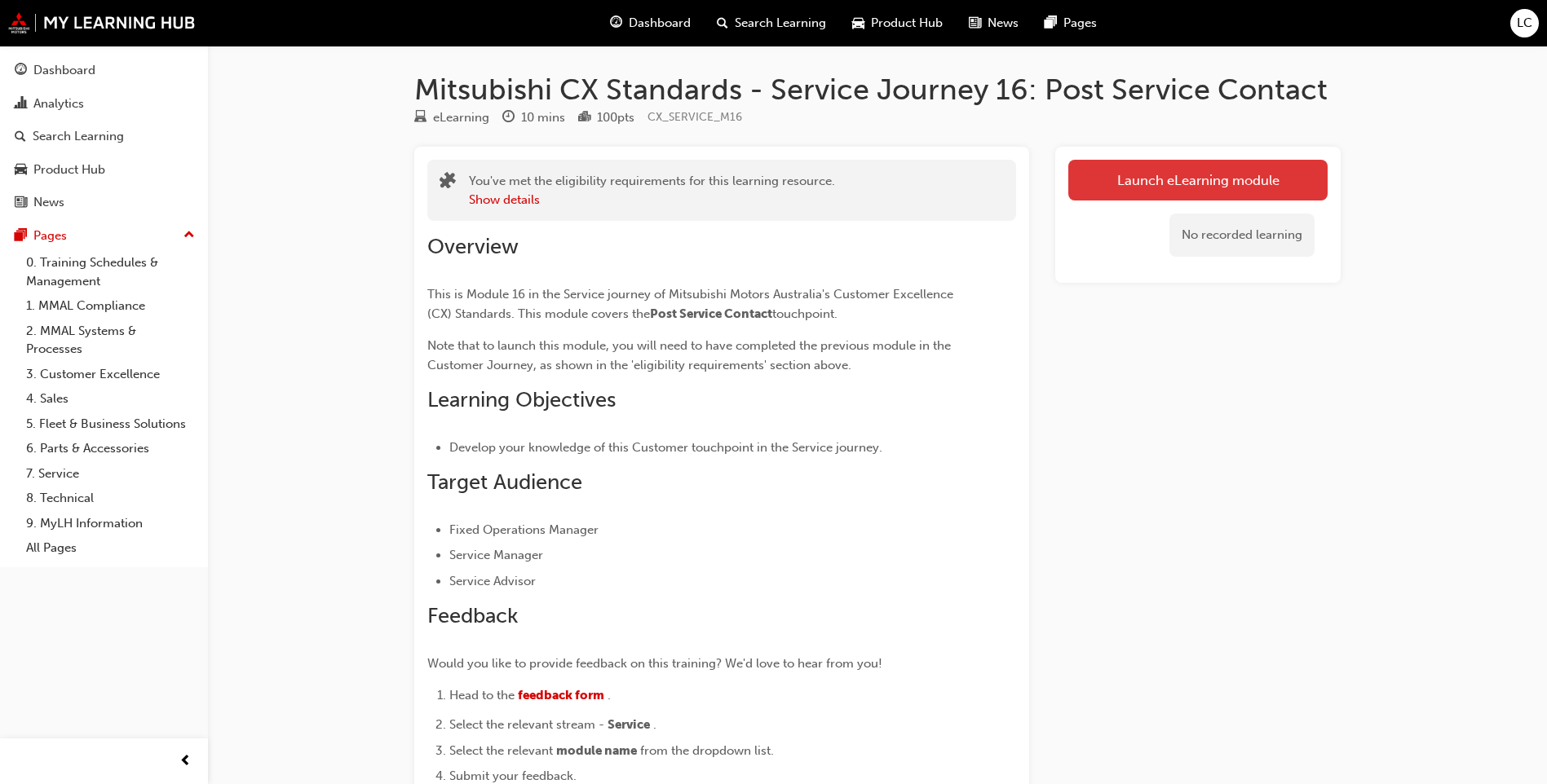
click at [1157, 182] on link "Launch eLearning module" at bounding box center [1198, 180] width 259 height 40
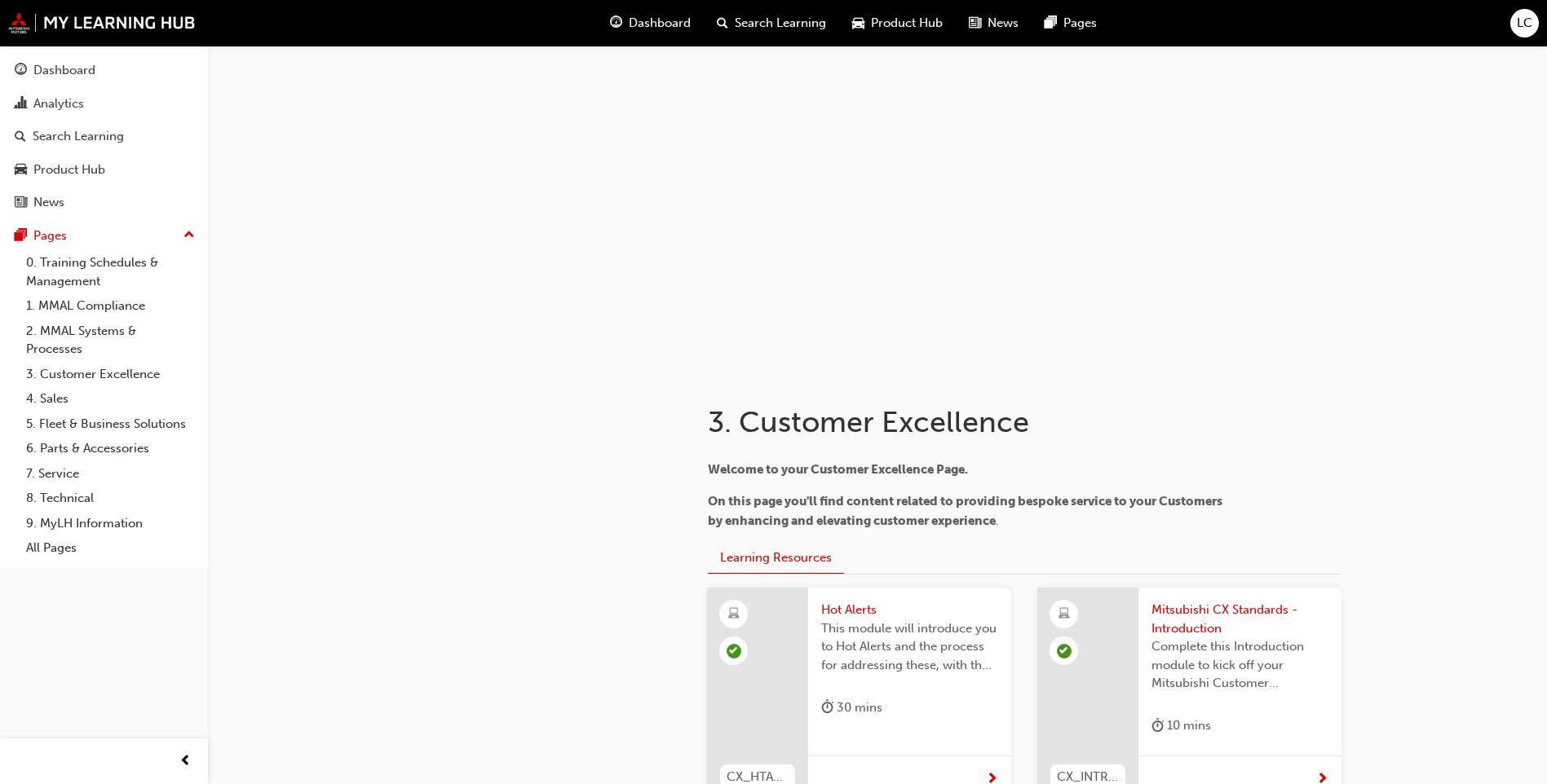
scroll to position [4535, 0]
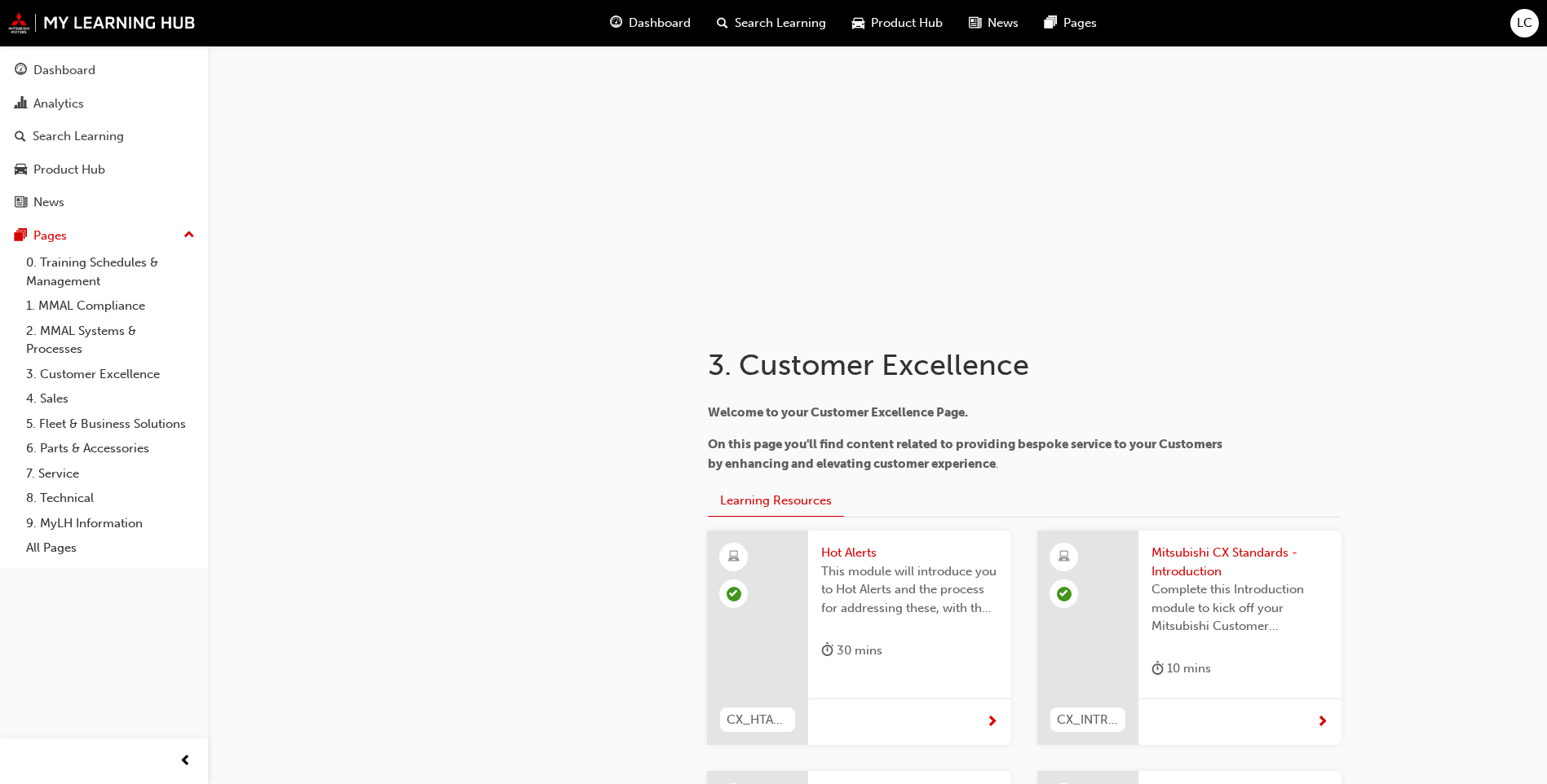
scroll to position [4535, 0]
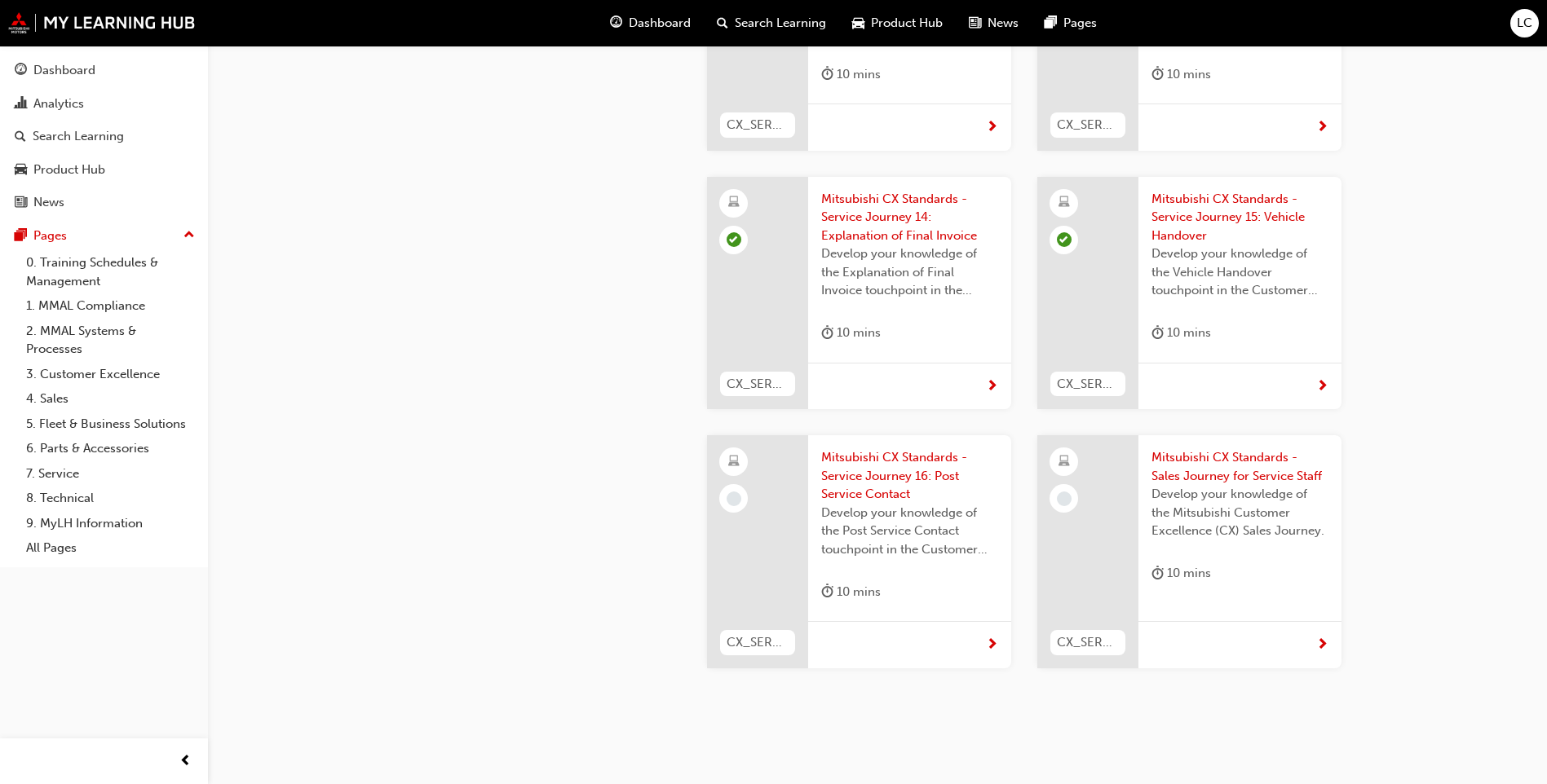
click at [841, 448] on span "Mitsubishi CX Standards - Service Journey 16: Post Service Contact" at bounding box center [910, 475] width 177 height 55
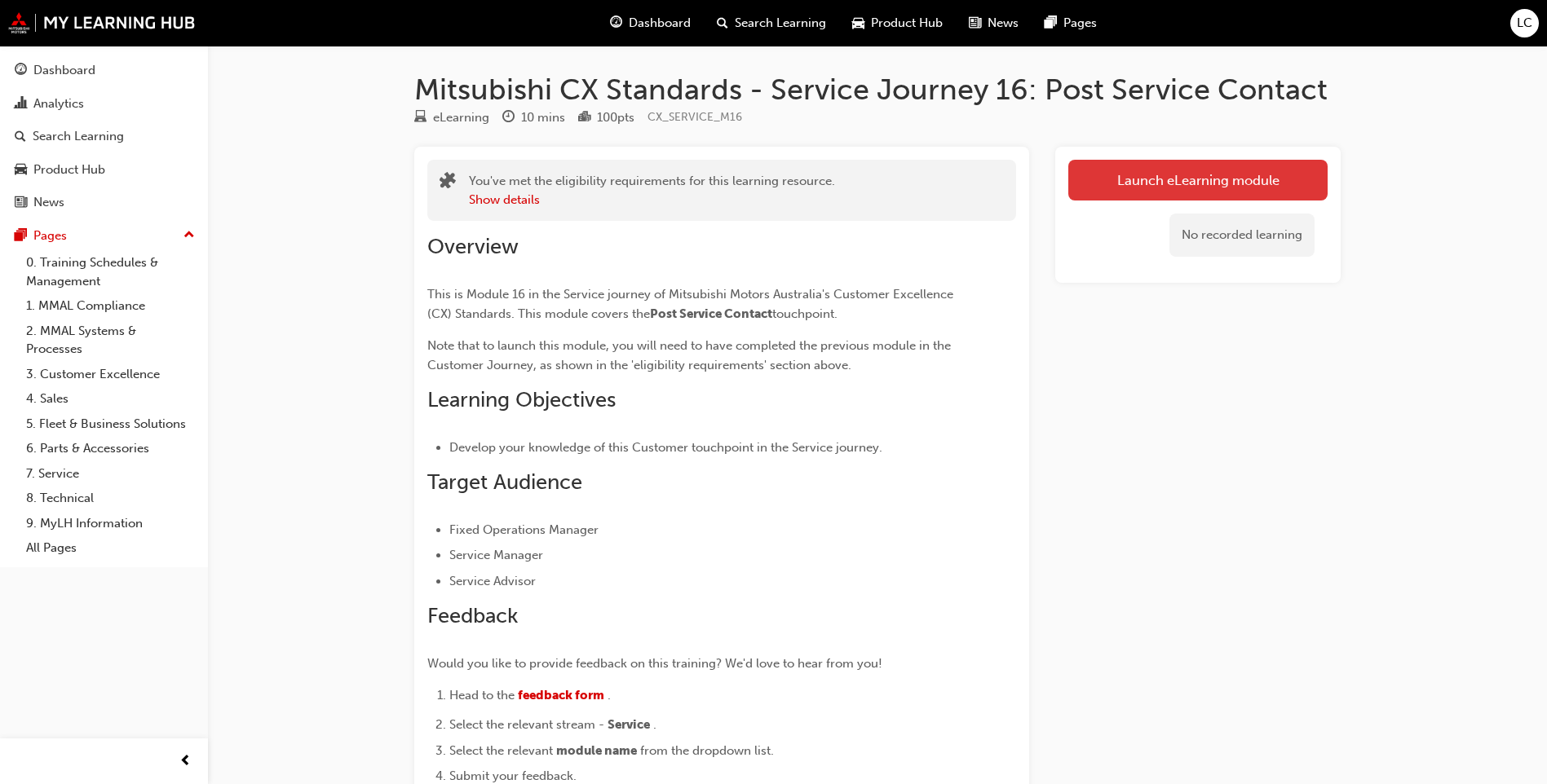
click at [1261, 162] on link "Launch eLearning module" at bounding box center [1198, 180] width 259 height 40
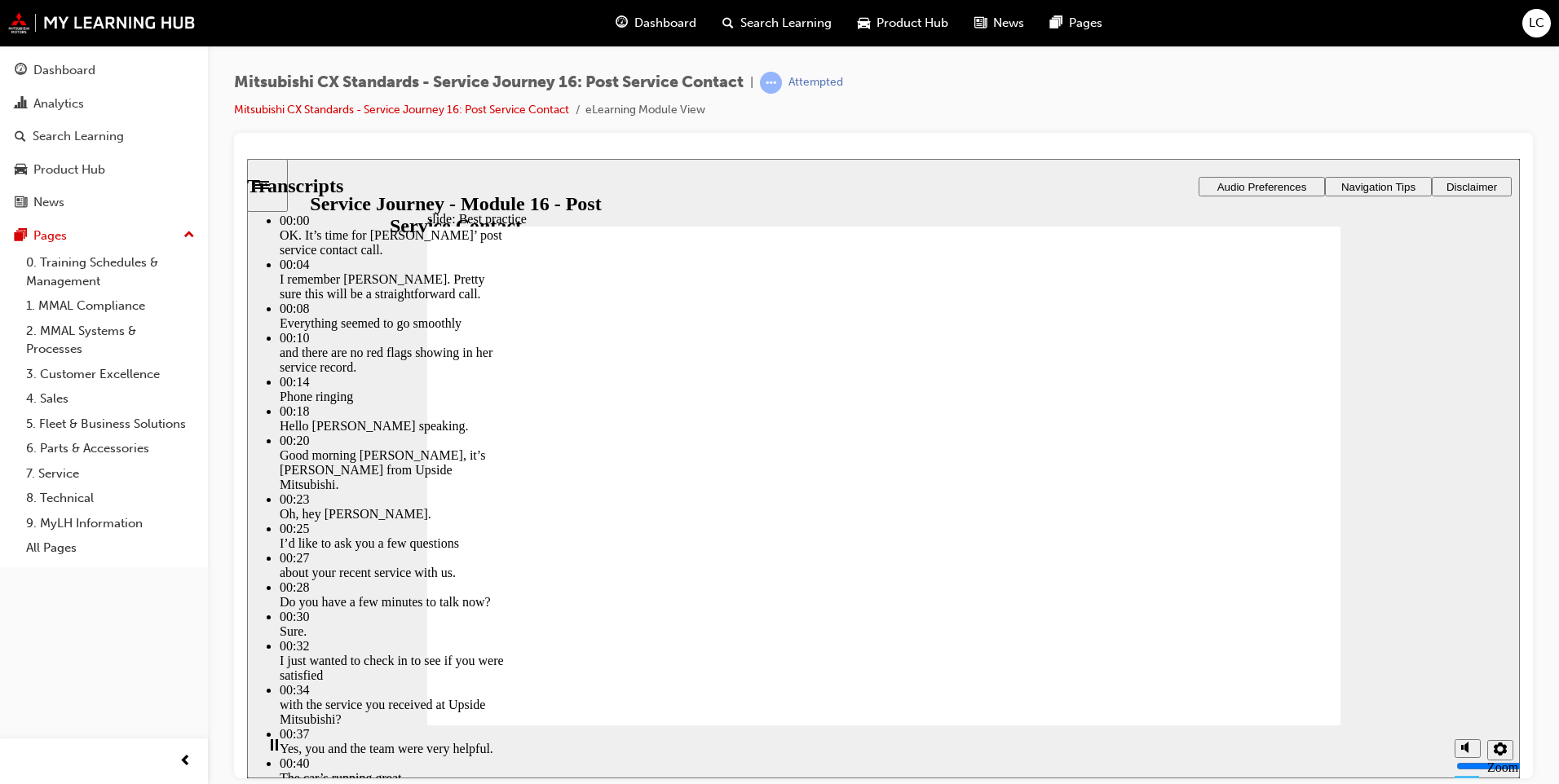
type input "261"
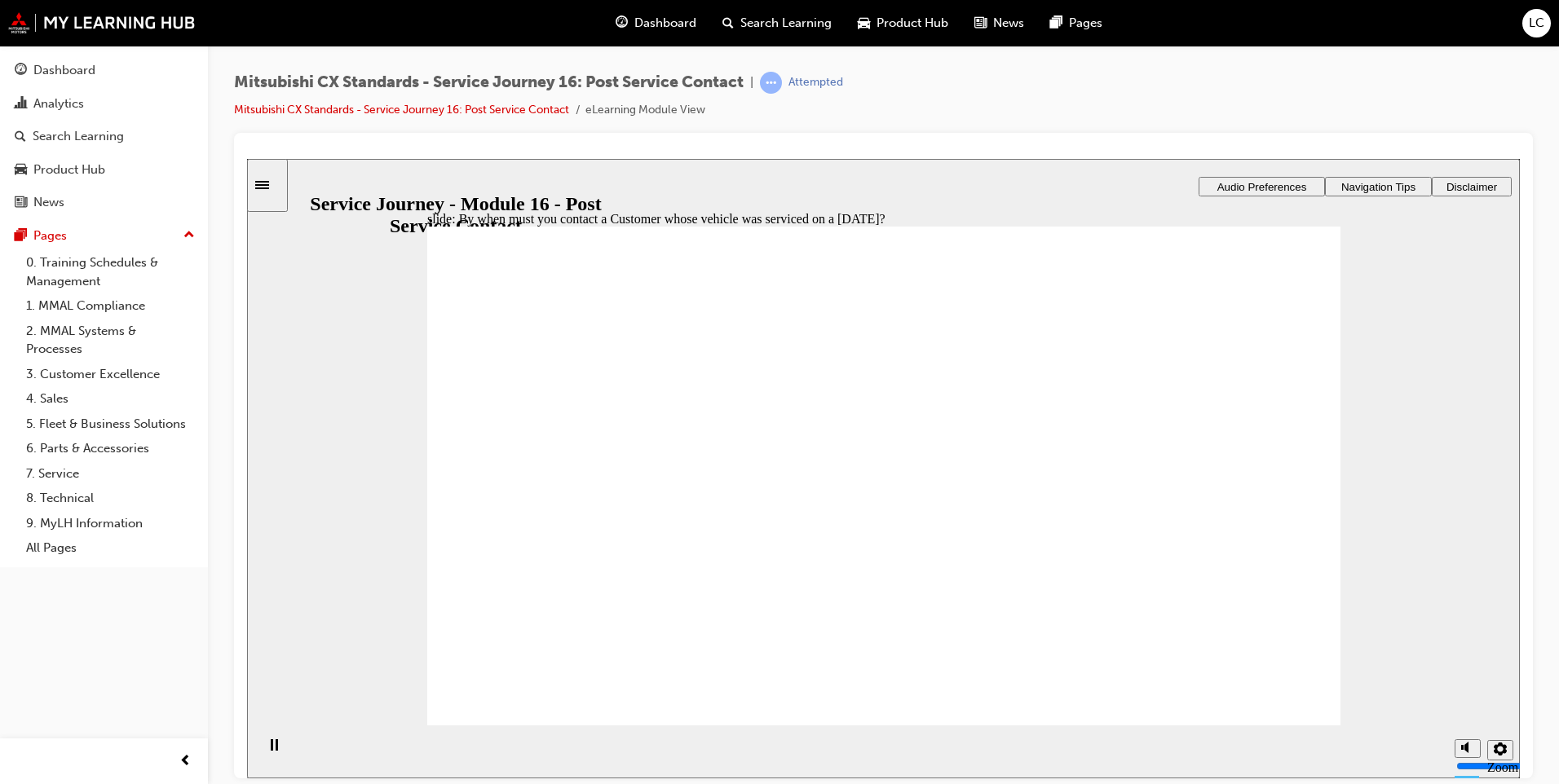
radio input "true"
drag, startPoint x: 727, startPoint y: 499, endPoint x: 919, endPoint y: 450, distance: 198.2
drag, startPoint x: 729, startPoint y: 504, endPoint x: 933, endPoint y: 480, distance: 205.4
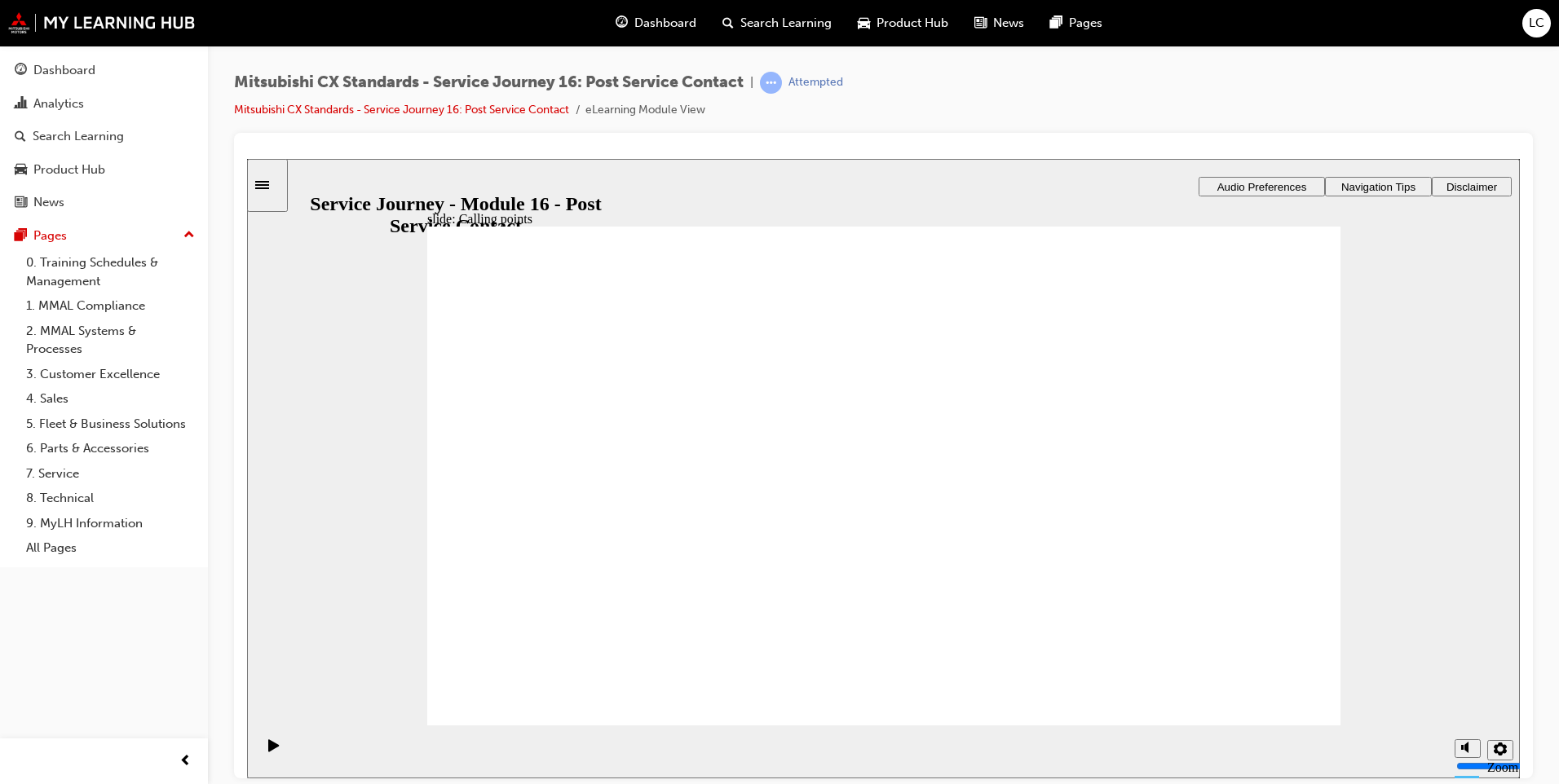
drag, startPoint x: 724, startPoint y: 517, endPoint x: 1332, endPoint y: 492, distance: 608.5
drag, startPoint x: 708, startPoint y: 510, endPoint x: 867, endPoint y: 551, distance: 164.2
checkbox input "false"
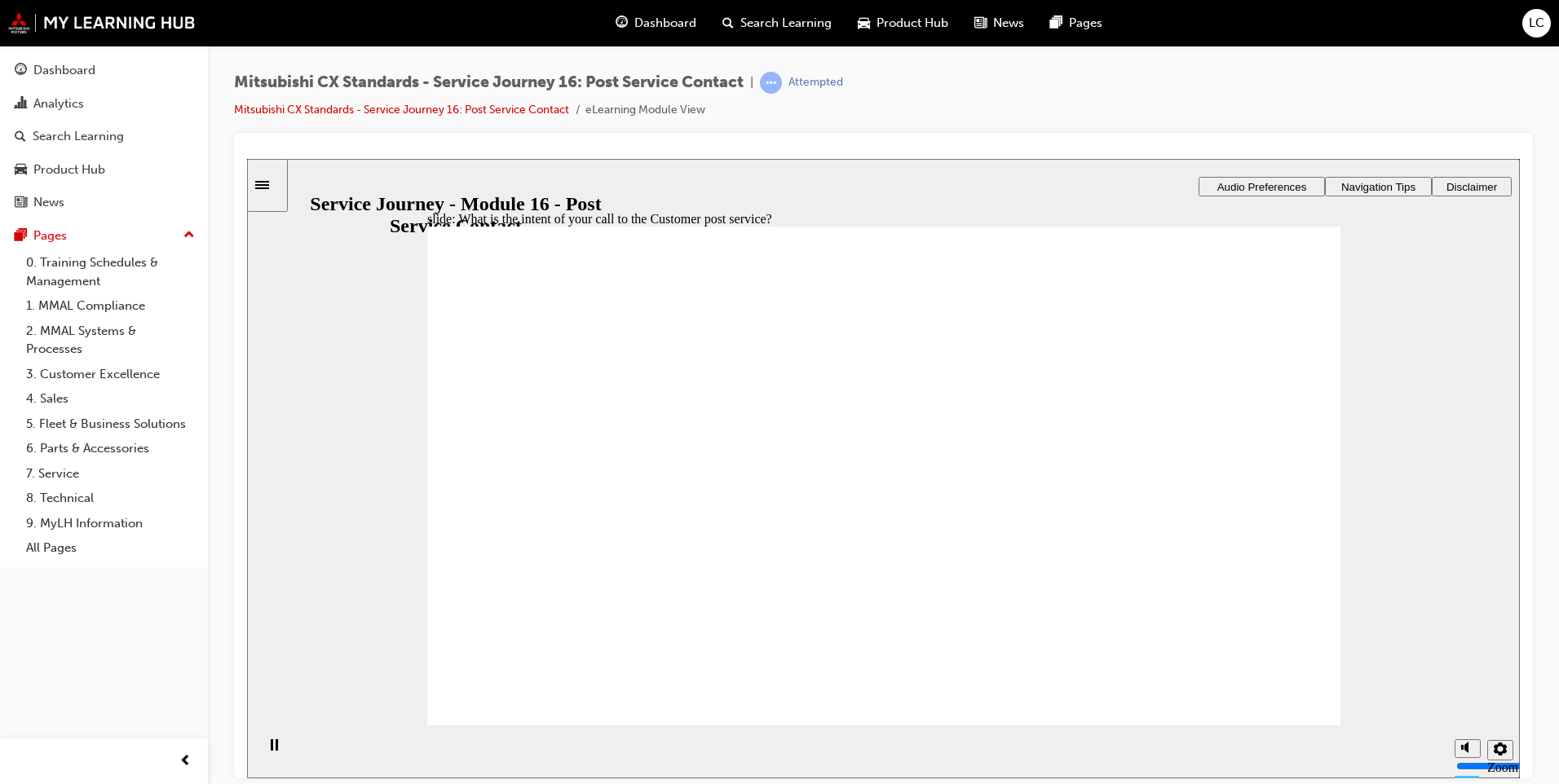
checkbox input "true"
checkbox input "false"
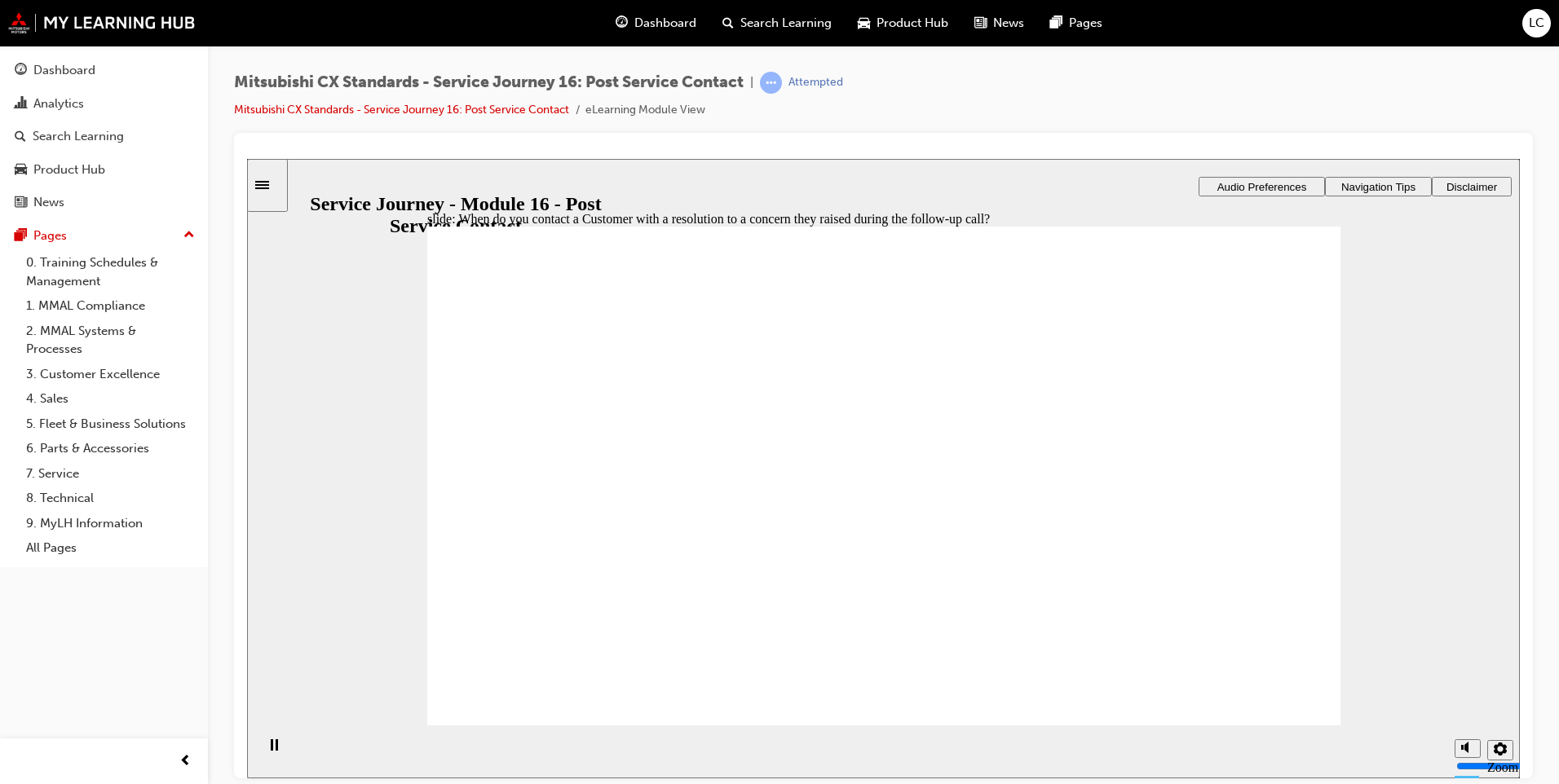
radio input "true"
drag, startPoint x: 730, startPoint y: 513, endPoint x: 927, endPoint y: 444, distance: 208.7
drag, startPoint x: 637, startPoint y: 537, endPoint x: 967, endPoint y: 482, distance: 334.6
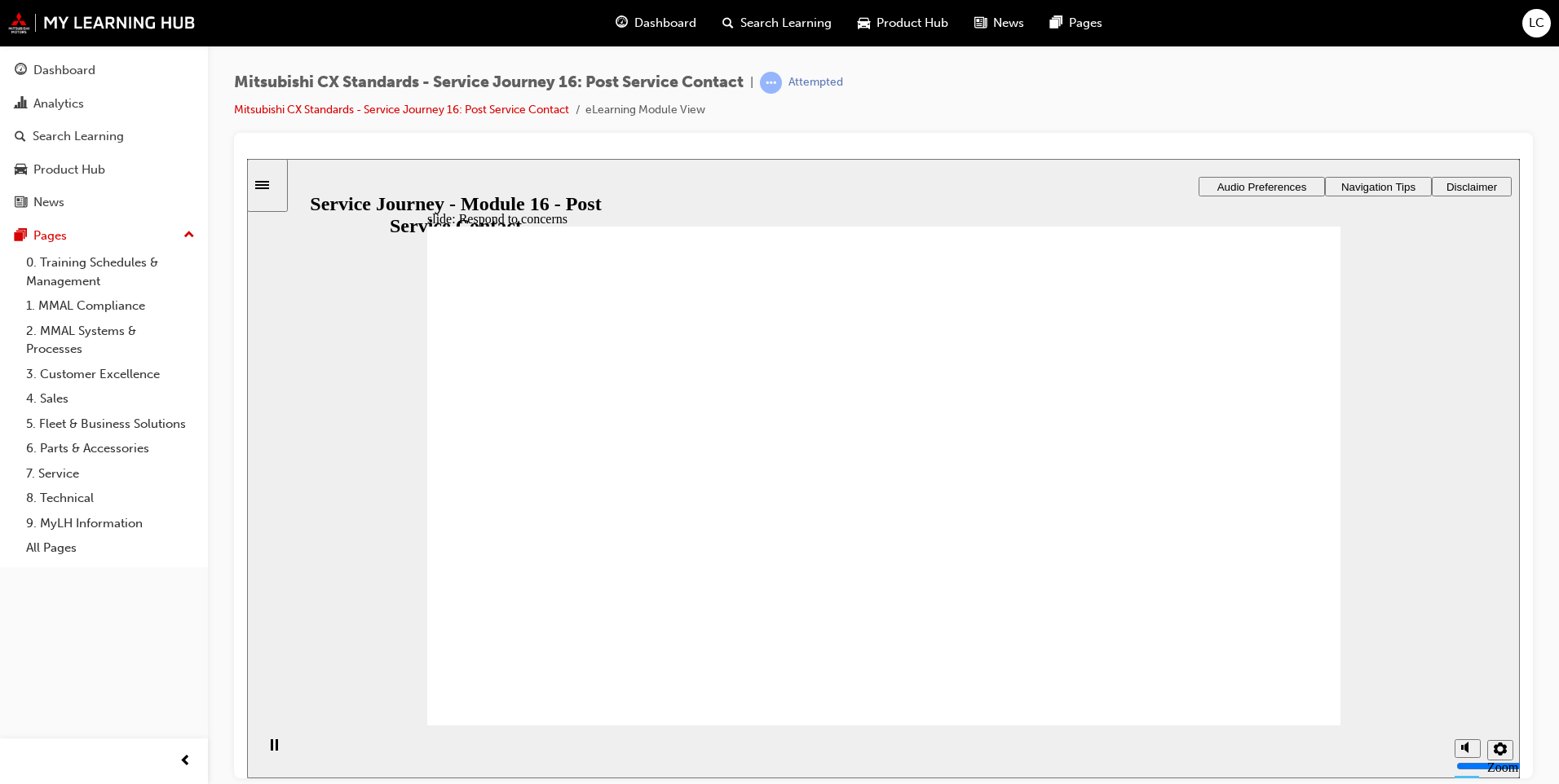
drag, startPoint x: 712, startPoint y: 533, endPoint x: 922, endPoint y: 560, distance: 211.7
drag, startPoint x: 661, startPoint y: 513, endPoint x: 929, endPoint y: 644, distance: 298.3
radio input "true"
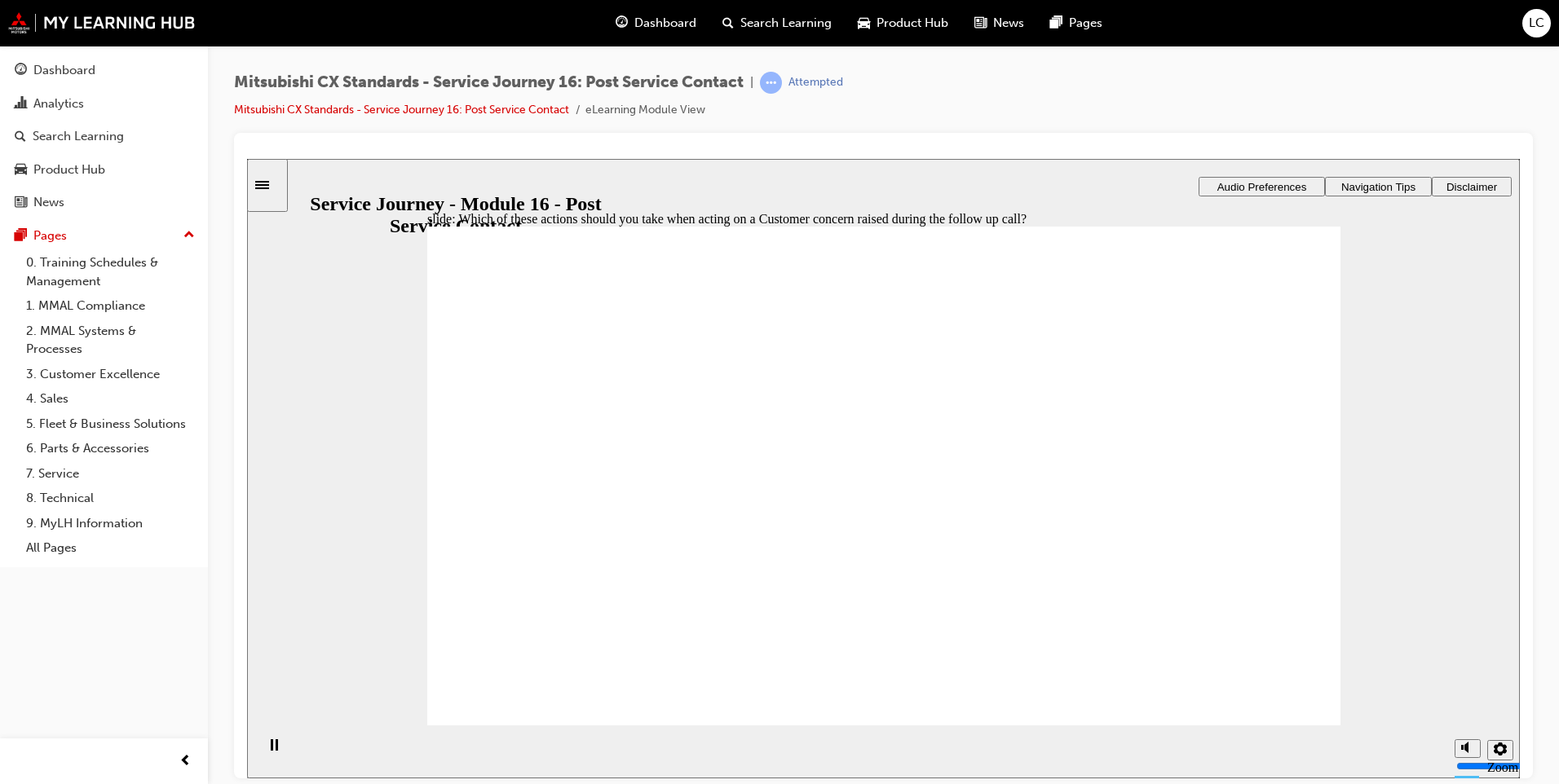
drag, startPoint x: 742, startPoint y: 464, endPoint x: 746, endPoint y: 479, distance: 15.5
drag, startPoint x: 746, startPoint y: 479, endPoint x: 735, endPoint y: 517, distance: 39.6
radio input "true"
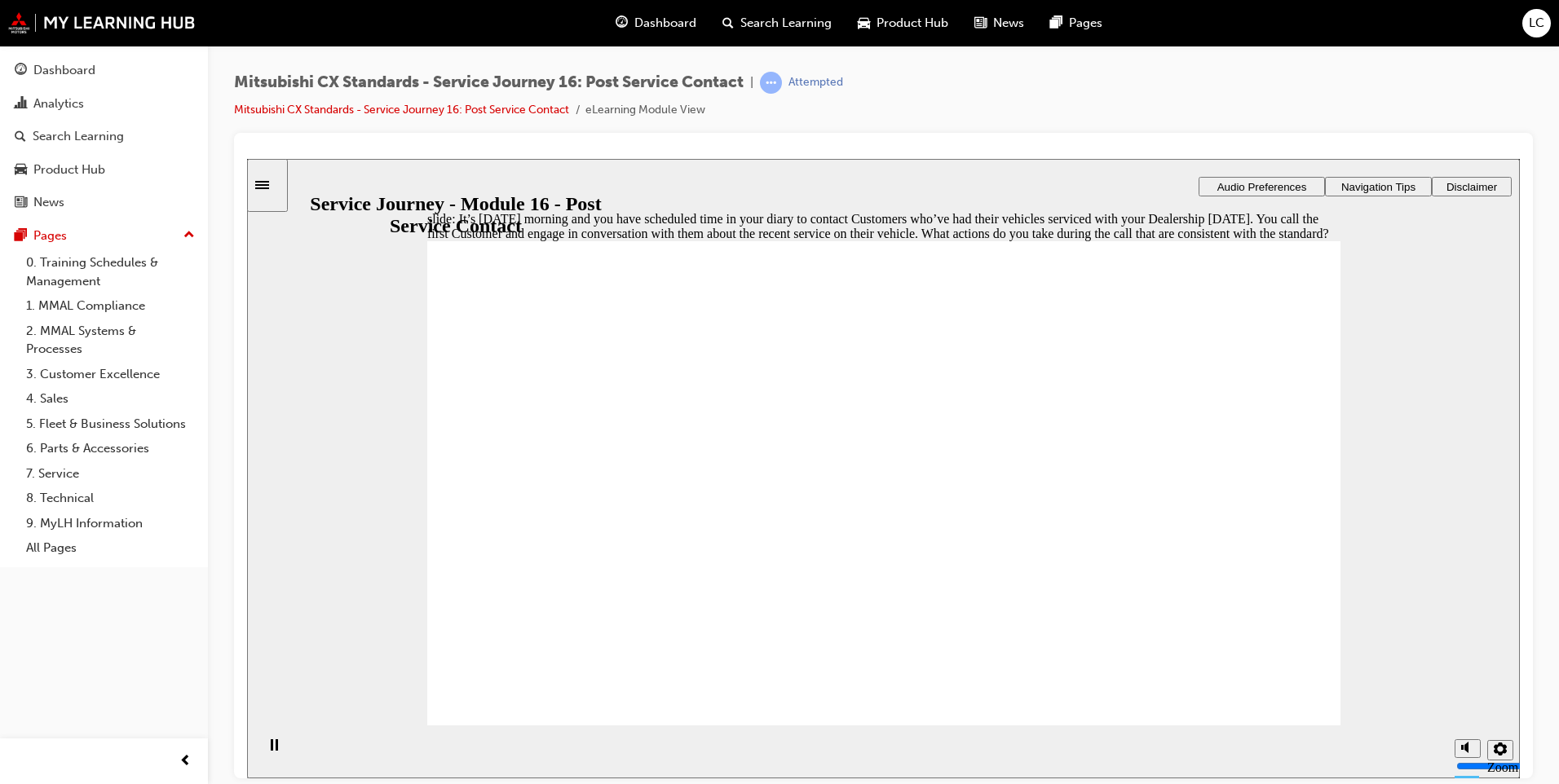
checkbox input "true"
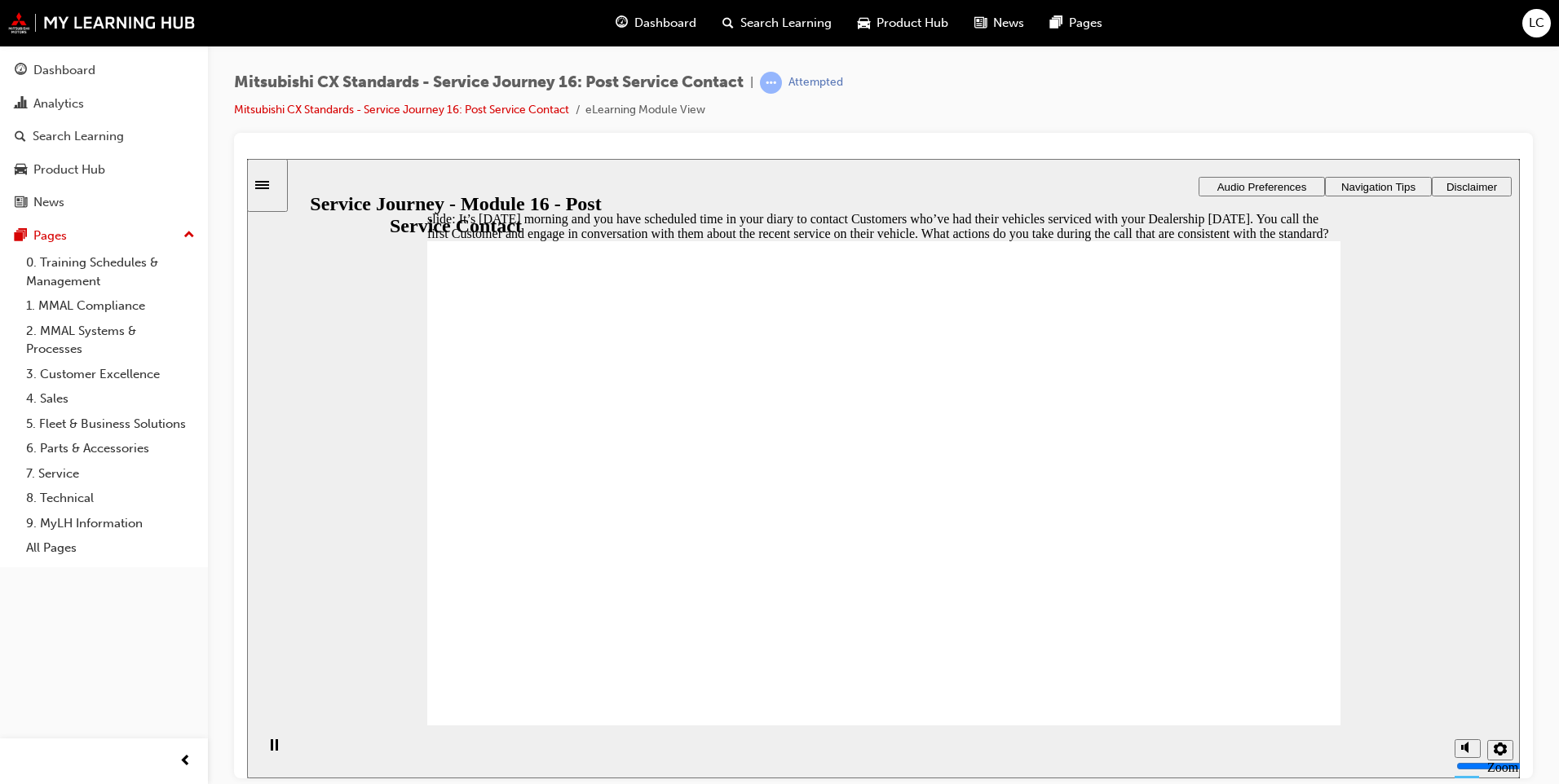
checkbox input "false"
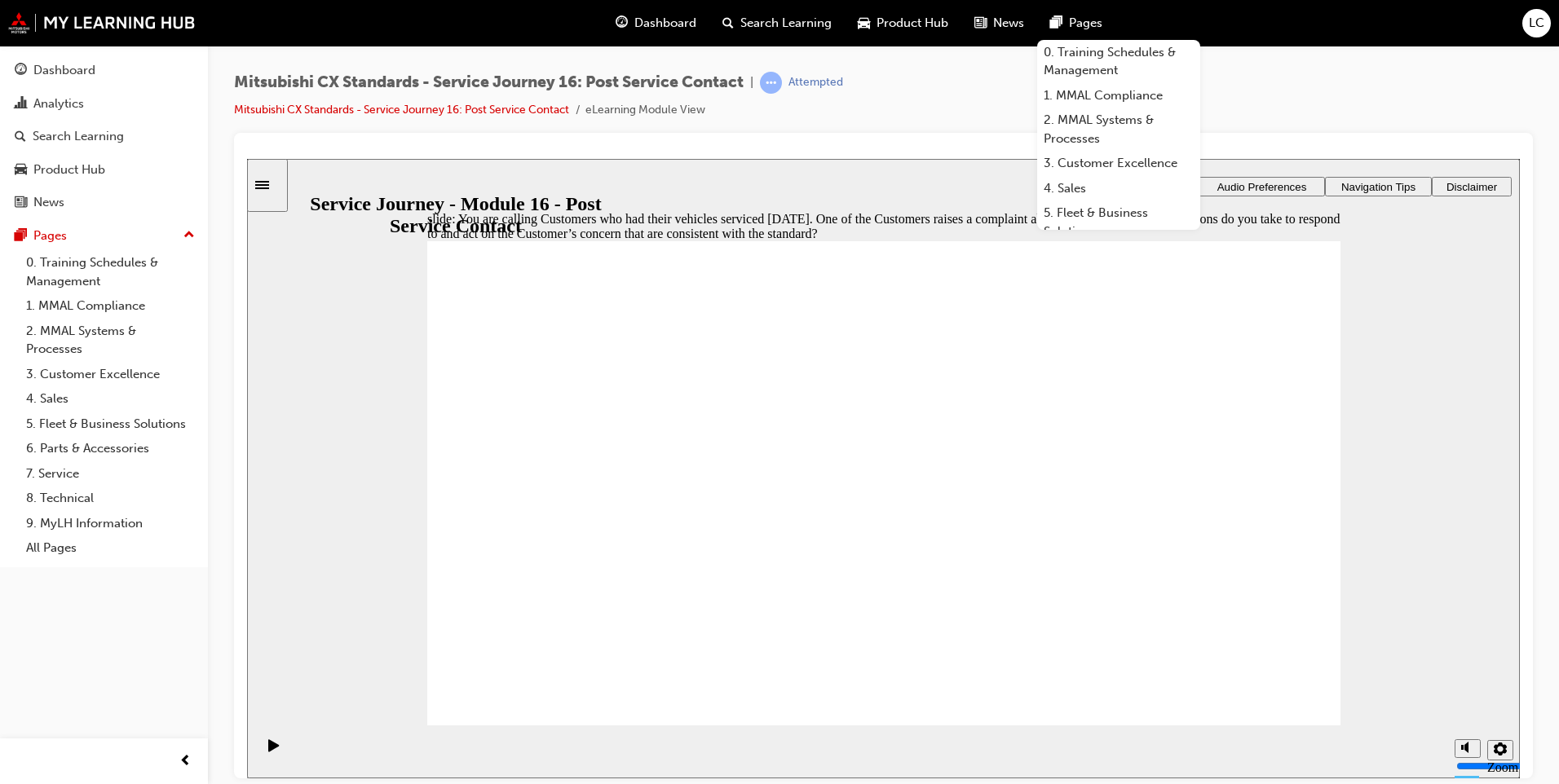
checkbox input "true"
drag, startPoint x: 803, startPoint y: 548, endPoint x: 882, endPoint y: 635, distance: 117.5
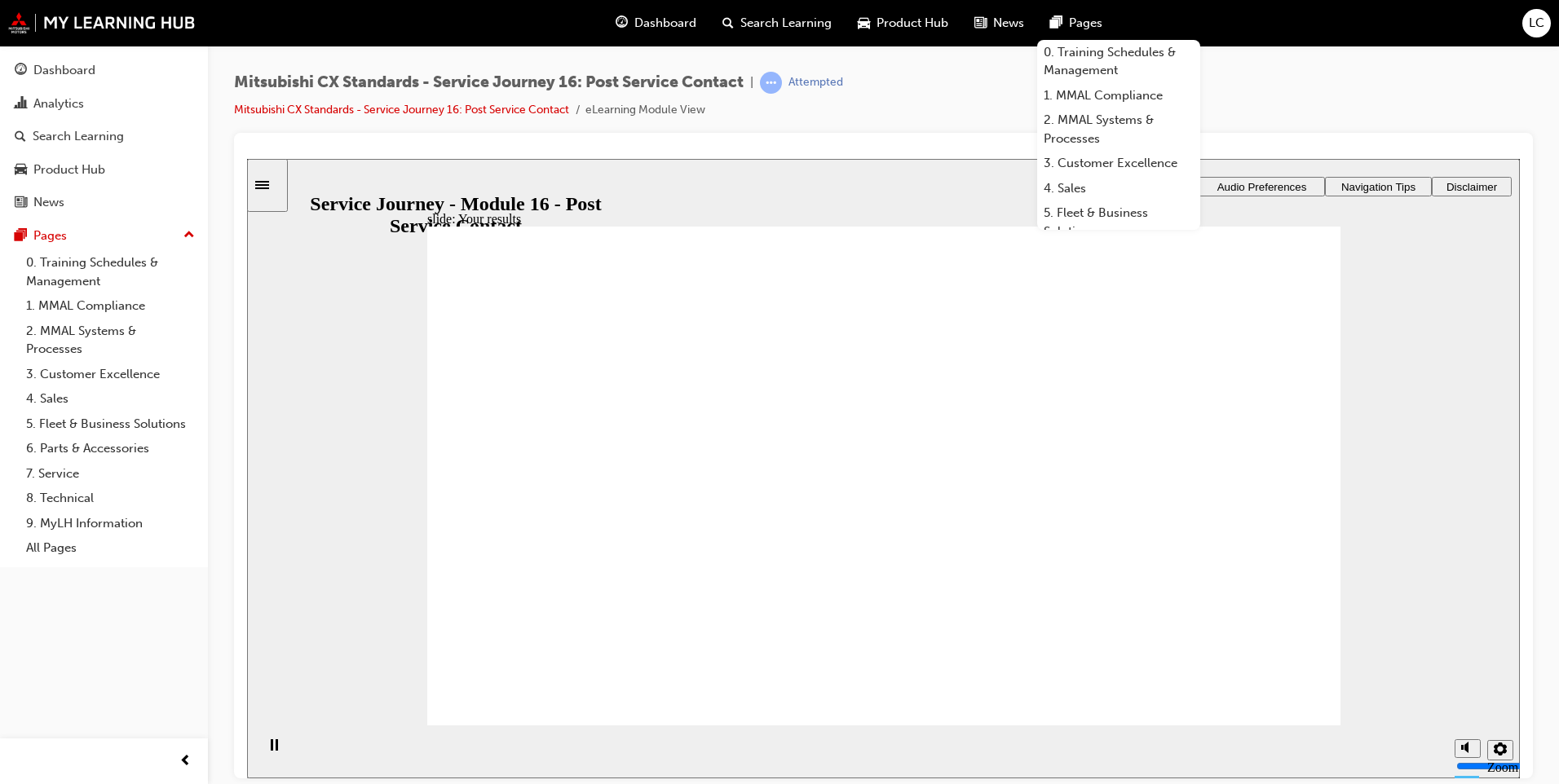
click at [1287, 91] on div "Mitsubishi CX Standards - Service Journey 16: Post Service Contact | Attempted …" at bounding box center [884, 102] width 1299 height 61
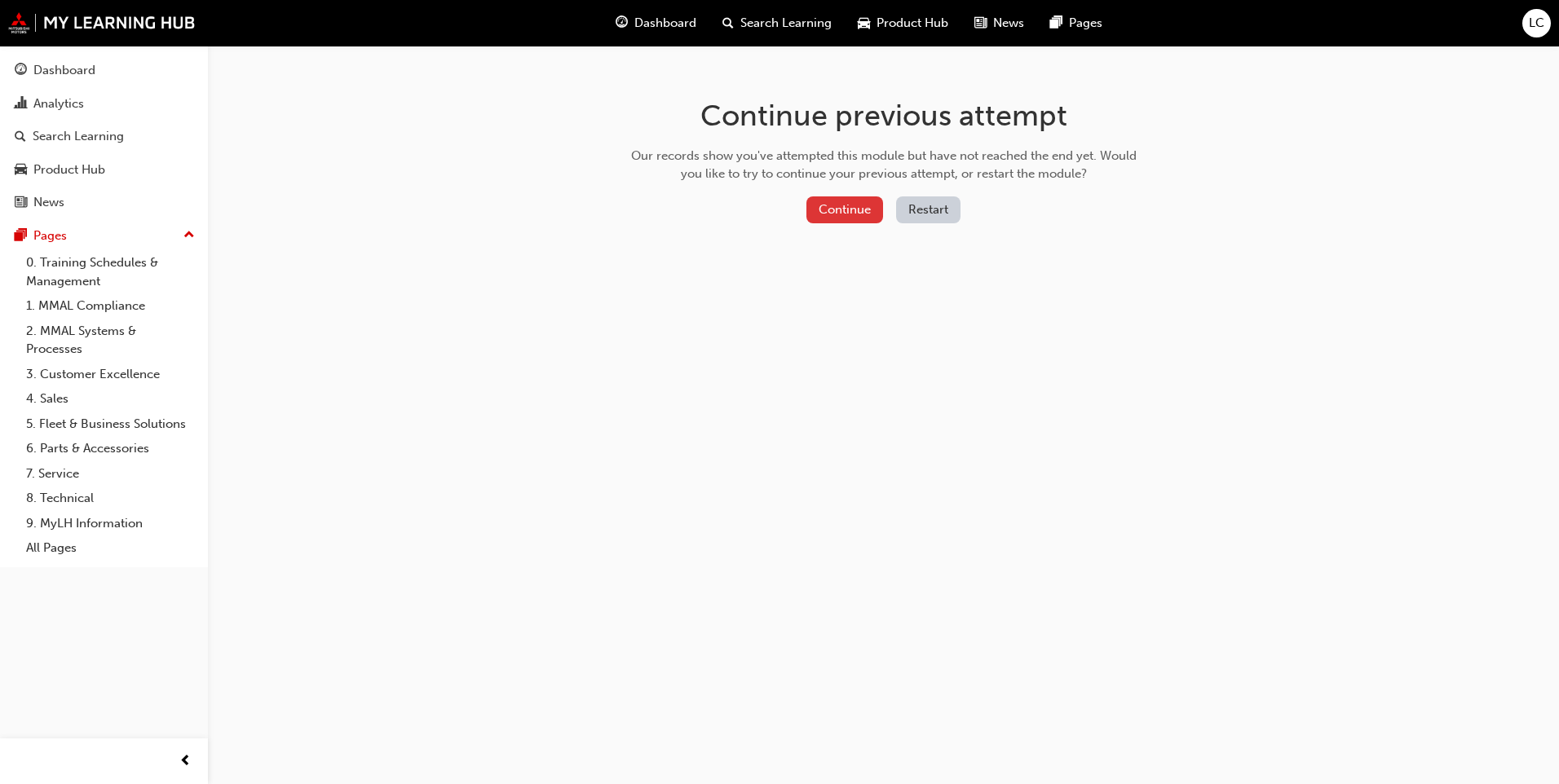
click at [842, 206] on button "Continue" at bounding box center [844, 210] width 77 height 27
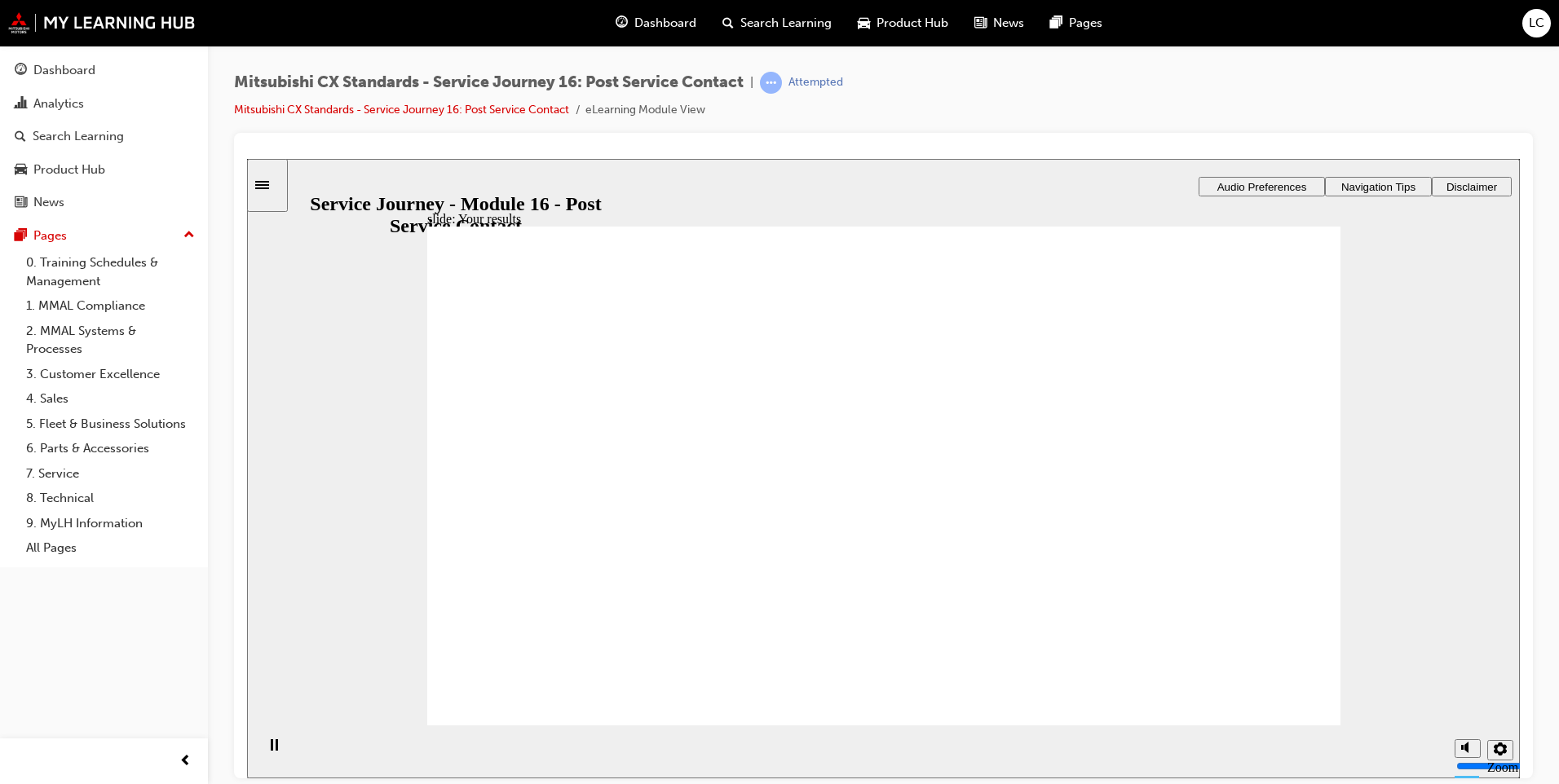
radio input "true"
drag, startPoint x: 626, startPoint y: 450, endPoint x: 718, endPoint y: 572, distance: 152.8
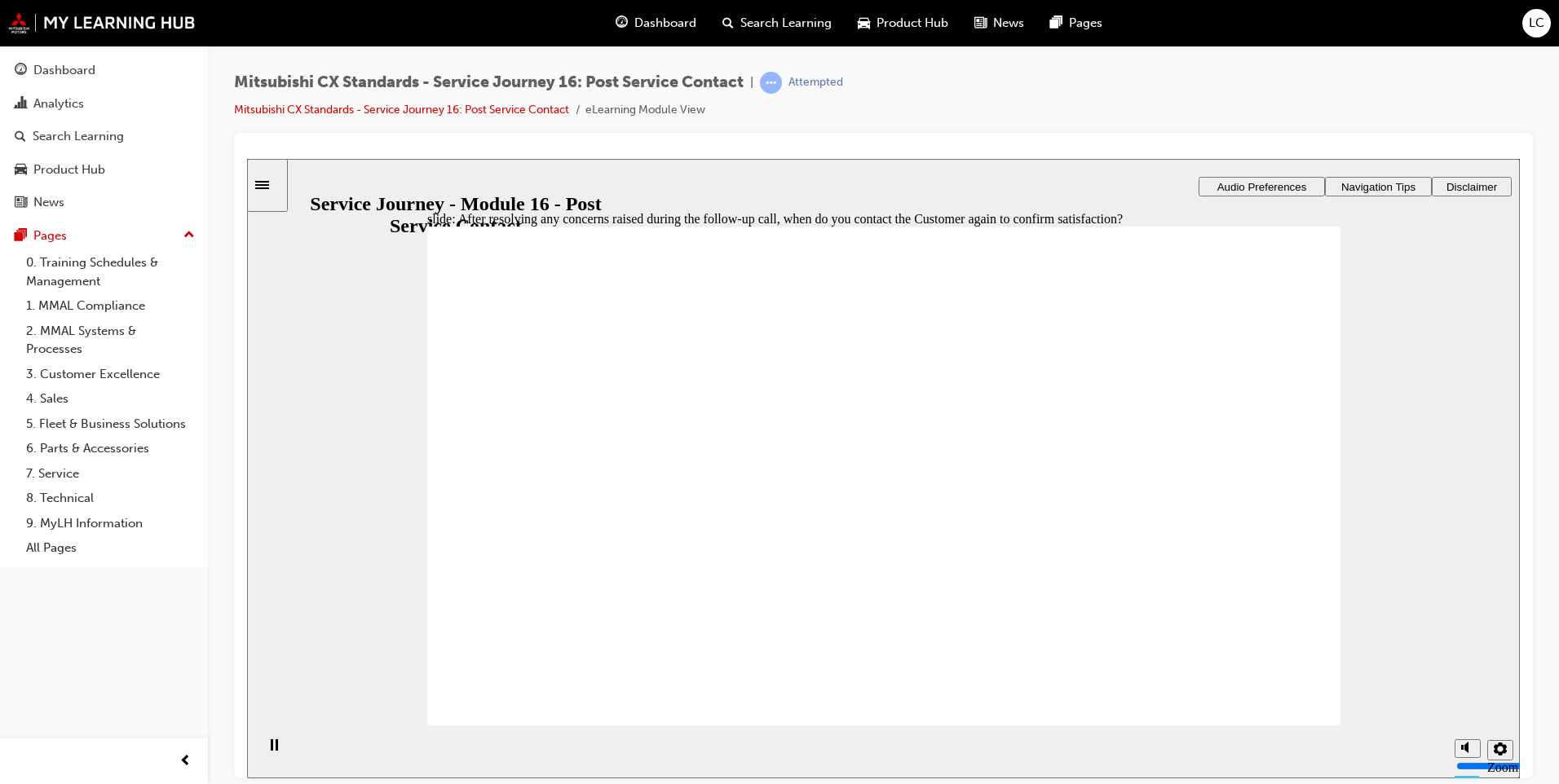
radio input "true"
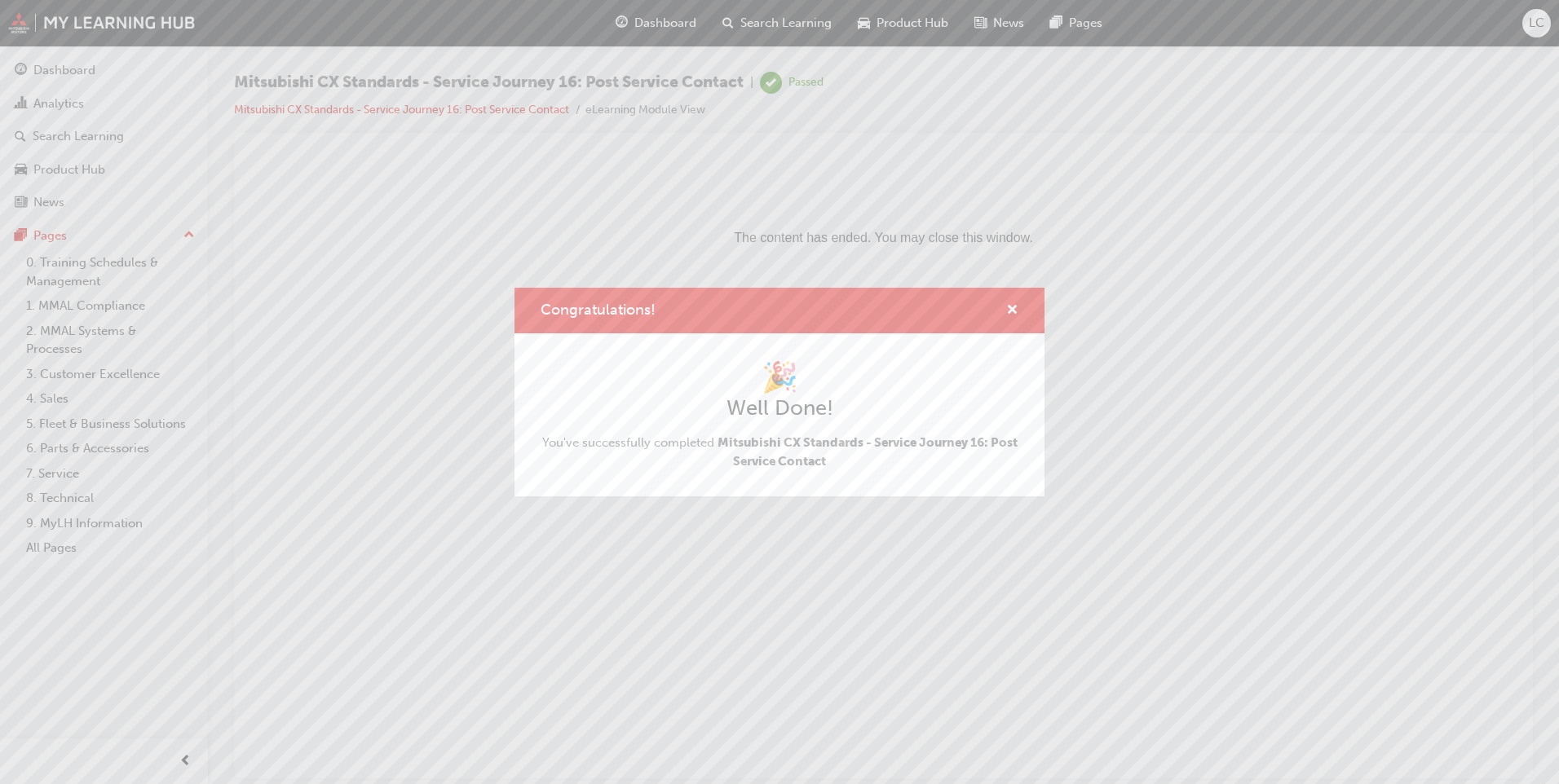
click at [1012, 326] on div "Congratulations!" at bounding box center [779, 311] width 530 height 46
click at [1011, 309] on span "cross-icon" at bounding box center [1012, 311] width 12 height 15
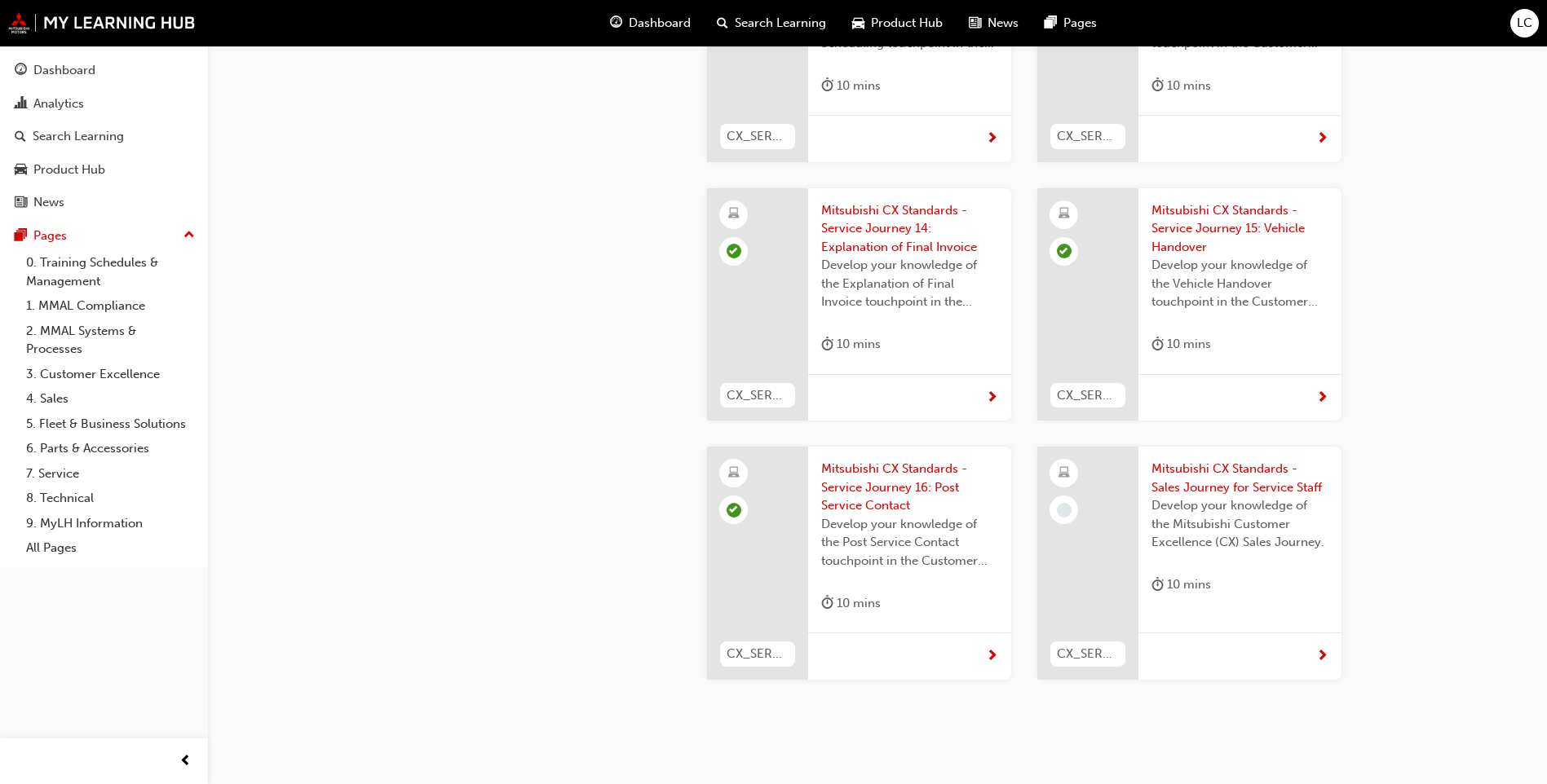
scroll to position [4535, 0]
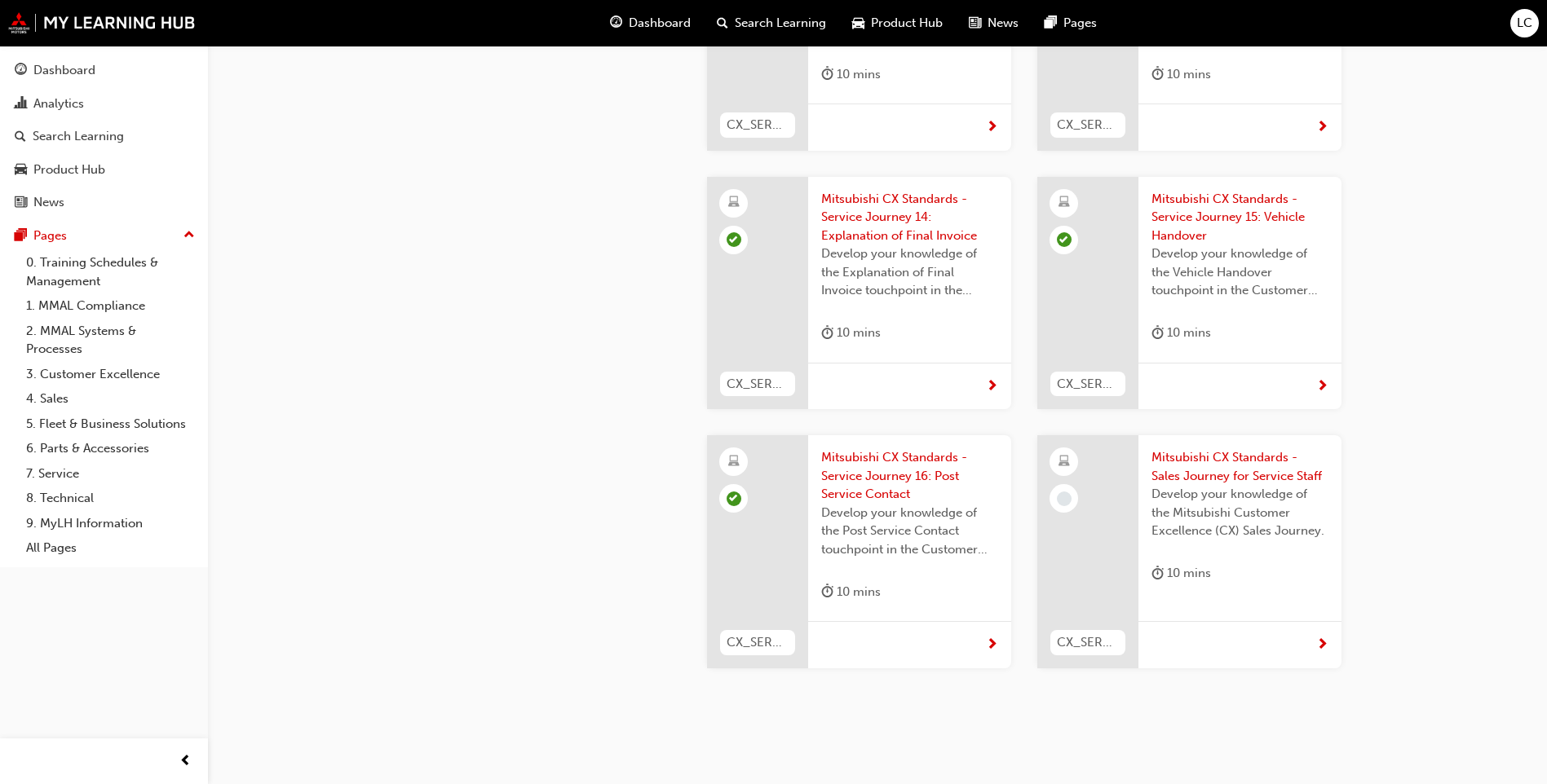
click at [1222, 448] on span "Mitsubishi CX Standards - Sales Journey for Service Staff" at bounding box center [1240, 466] width 177 height 36
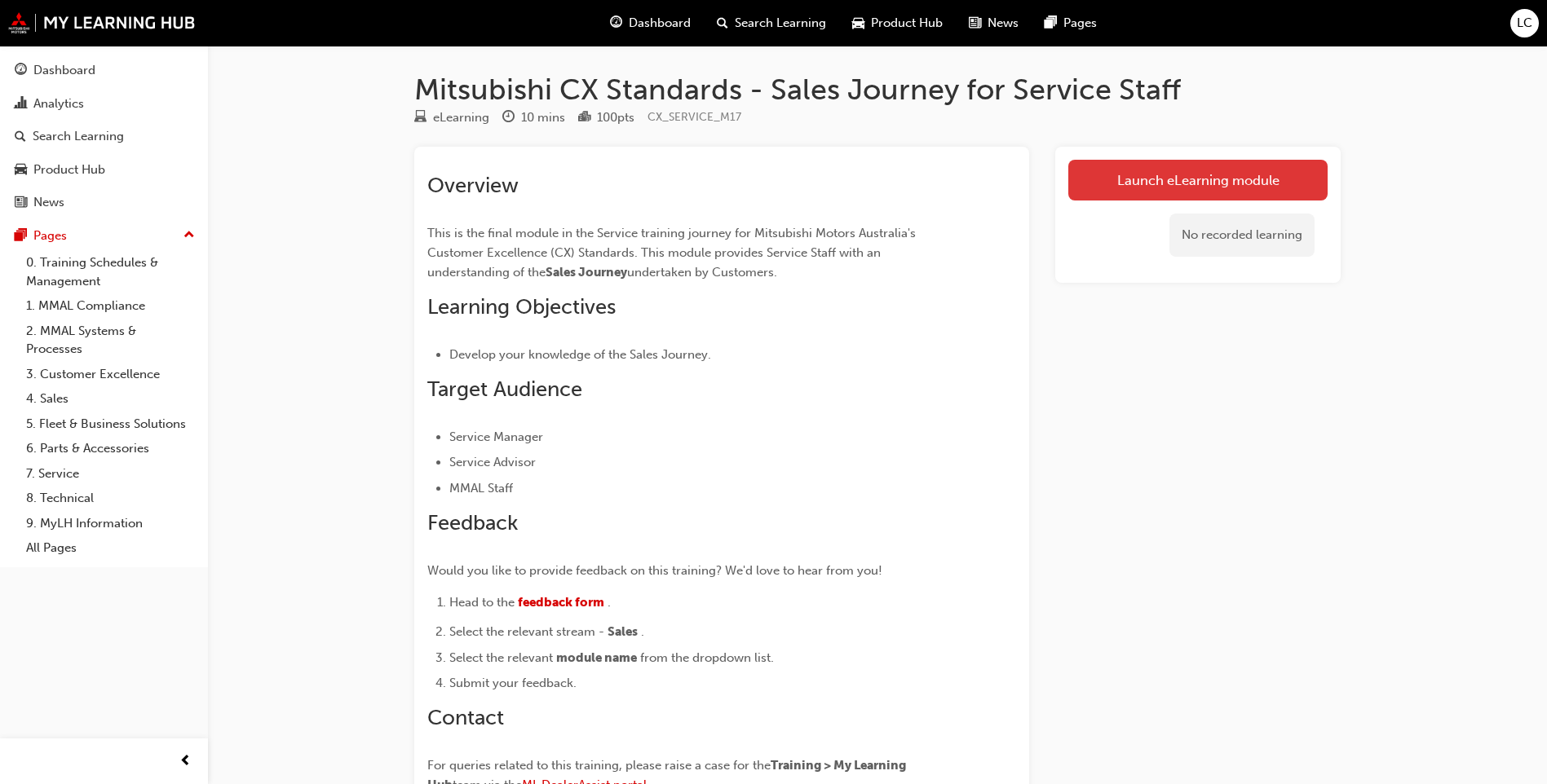
click at [1240, 196] on link "Launch eLearning module" at bounding box center [1198, 180] width 259 height 40
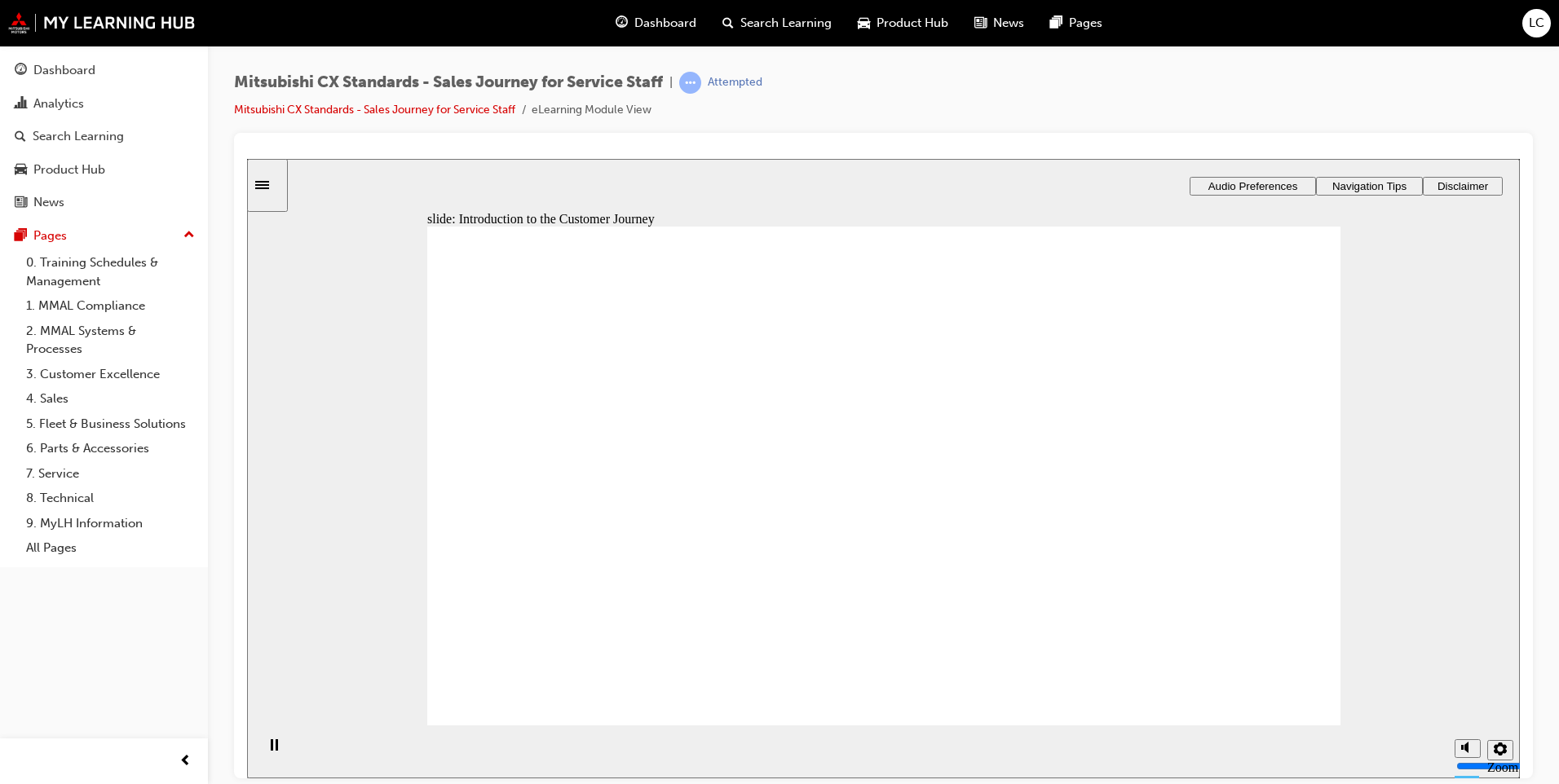
drag, startPoint x: 852, startPoint y: 599, endPoint x: 865, endPoint y: 593, distance: 14.3
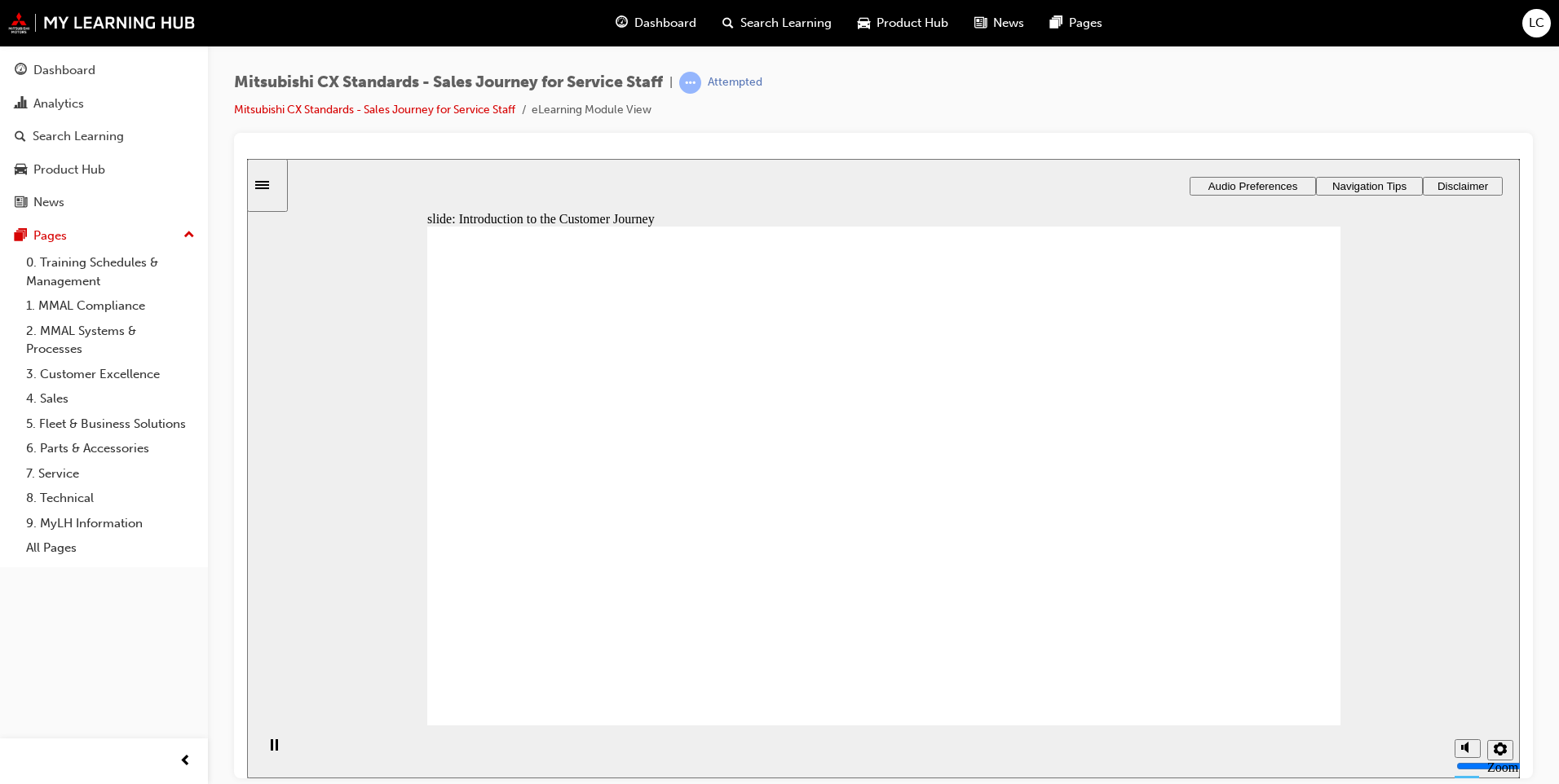
drag, startPoint x: 868, startPoint y: 634, endPoint x: 947, endPoint y: 635, distance: 79.0
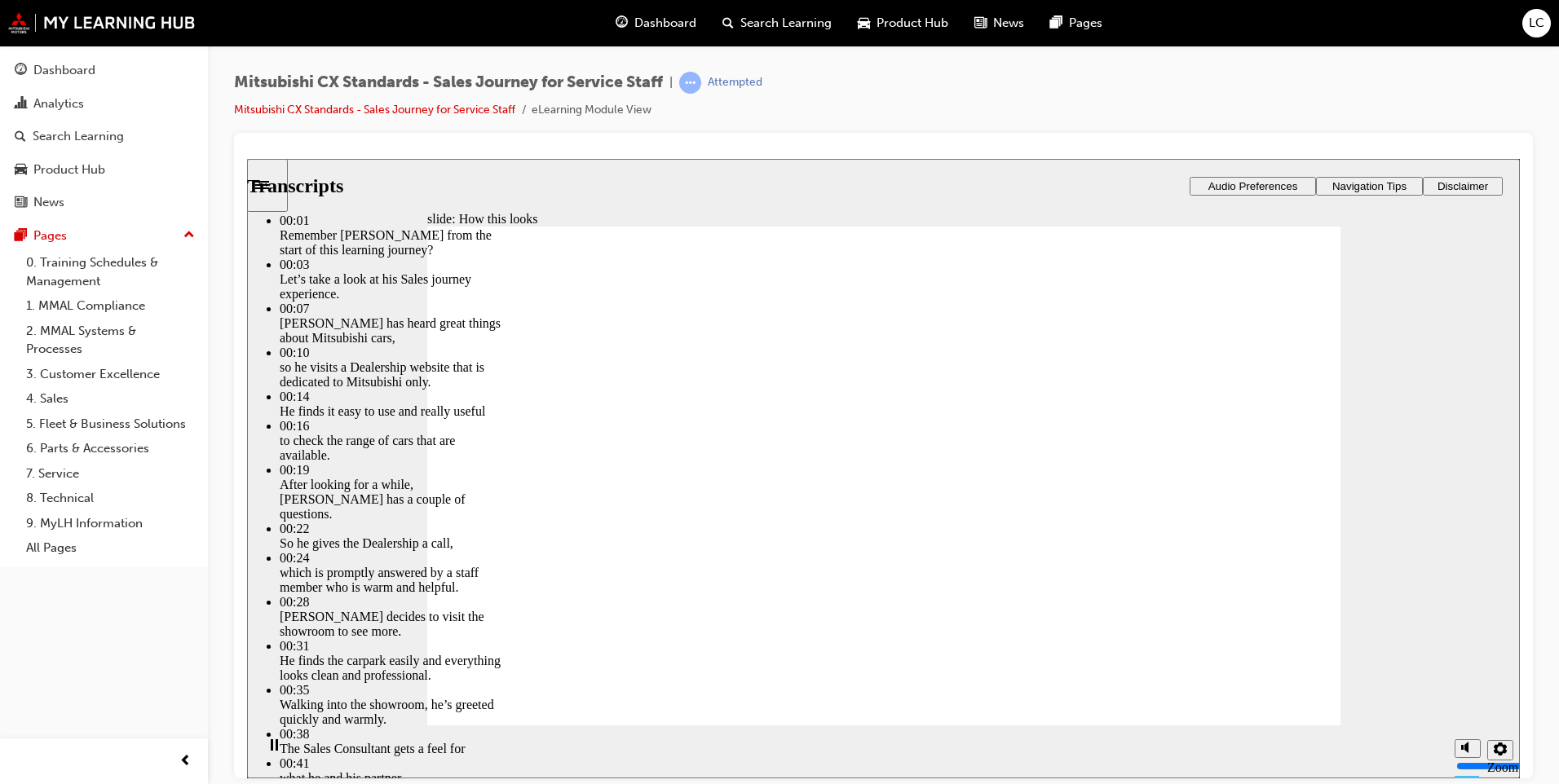
type input "264"
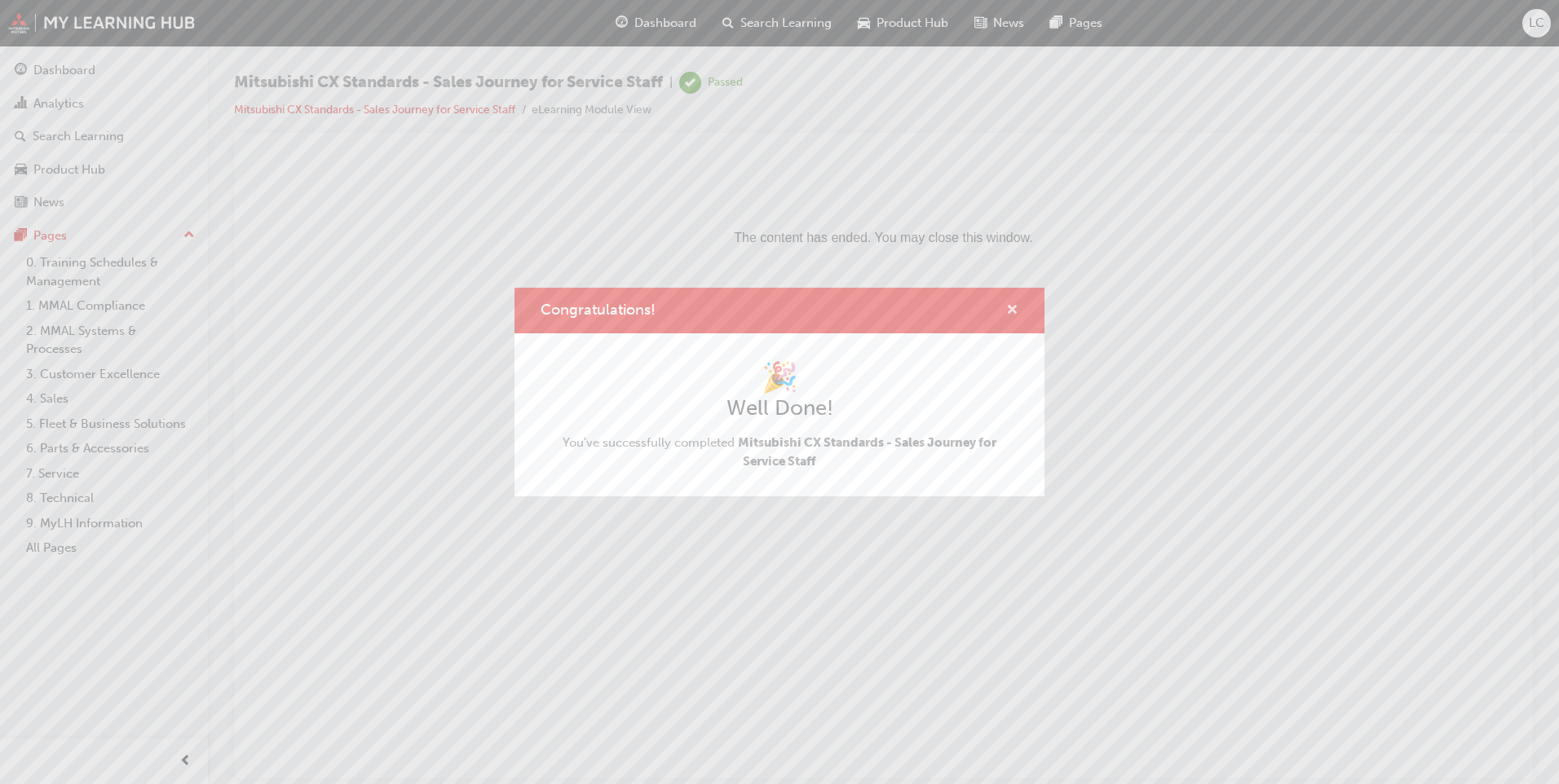
click at [1014, 309] on span "cross-icon" at bounding box center [1012, 311] width 12 height 15
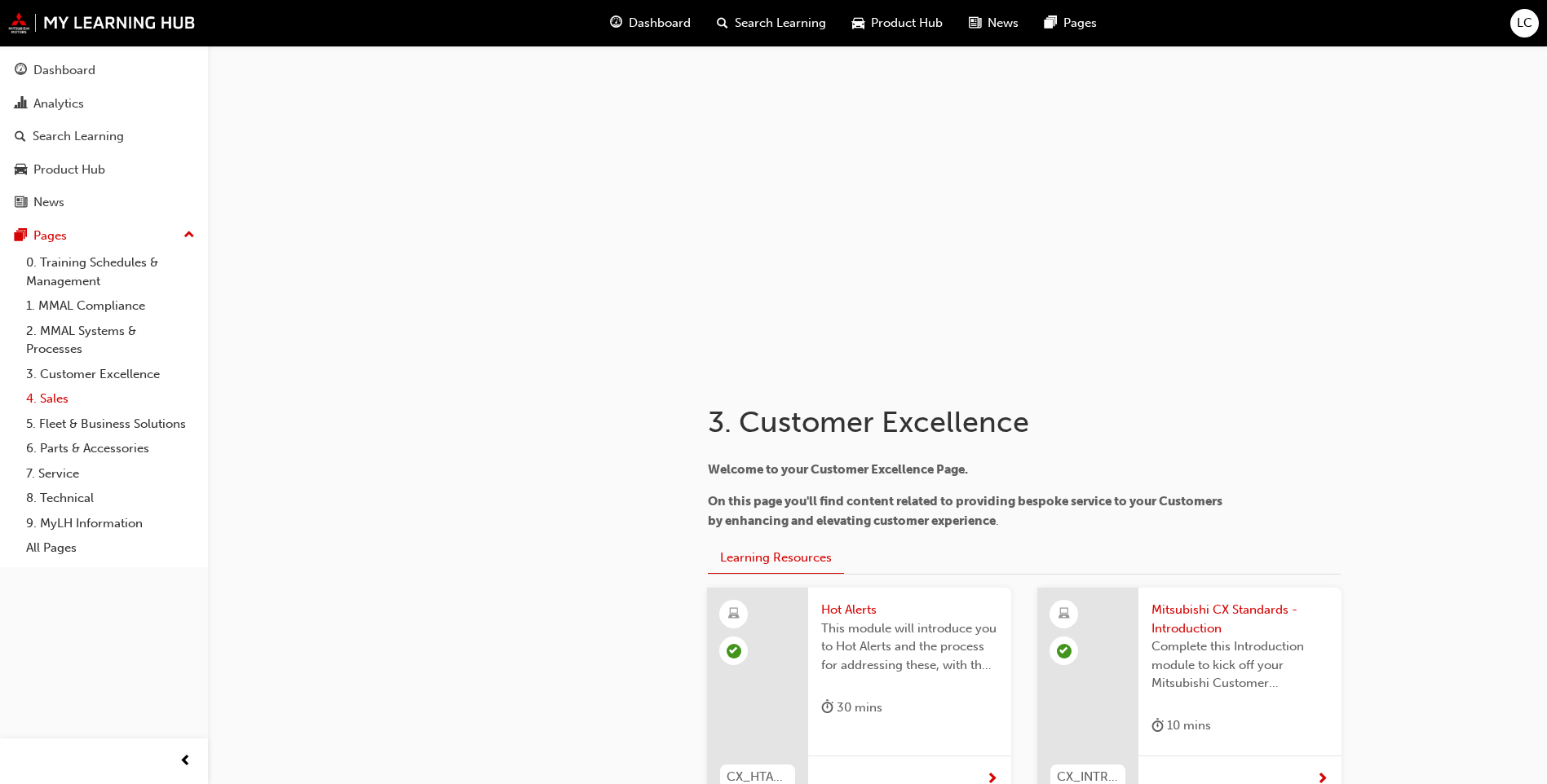
click at [48, 400] on link "4. Sales" at bounding box center [111, 399] width 182 height 26
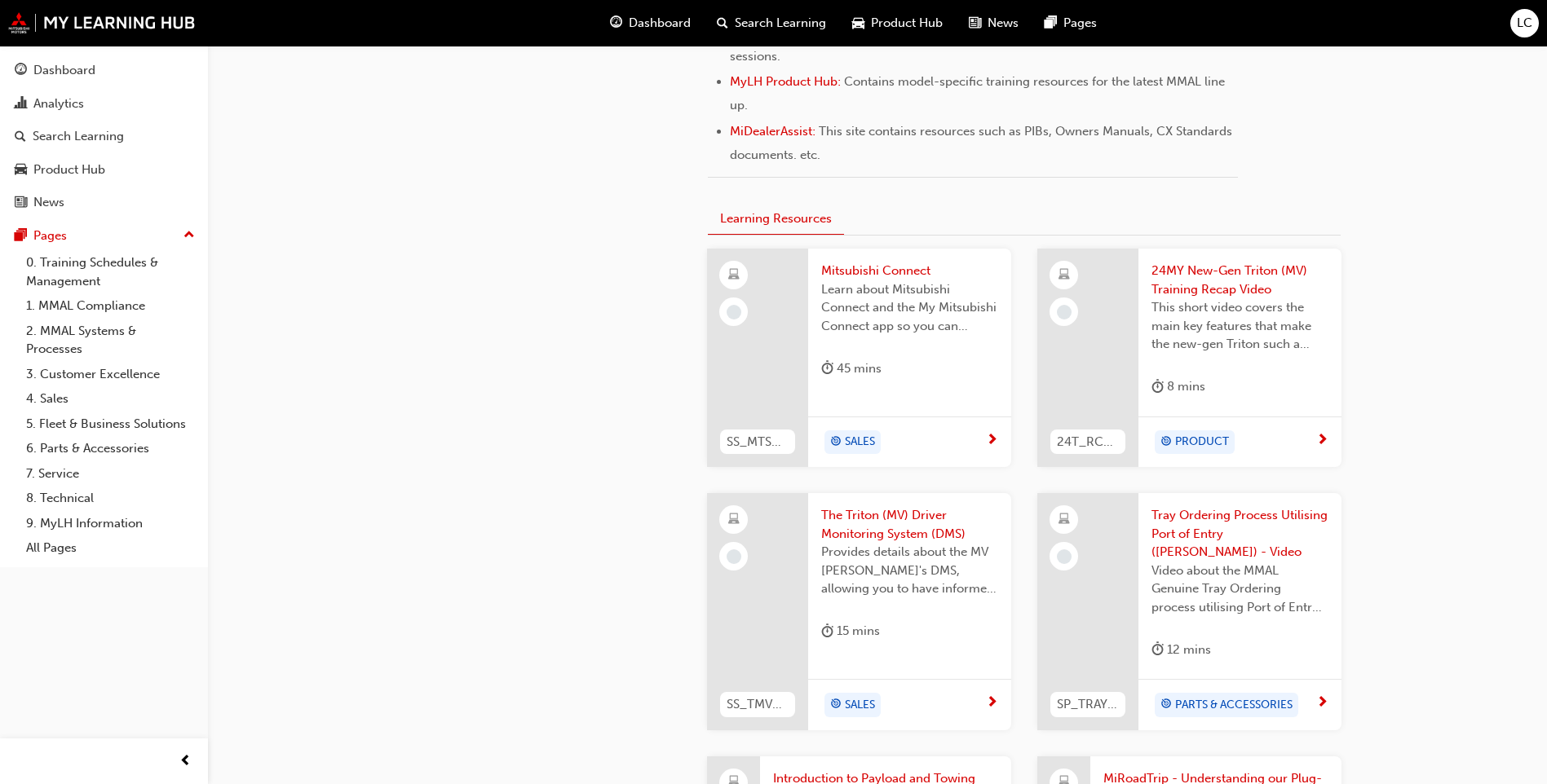
scroll to position [838, 0]
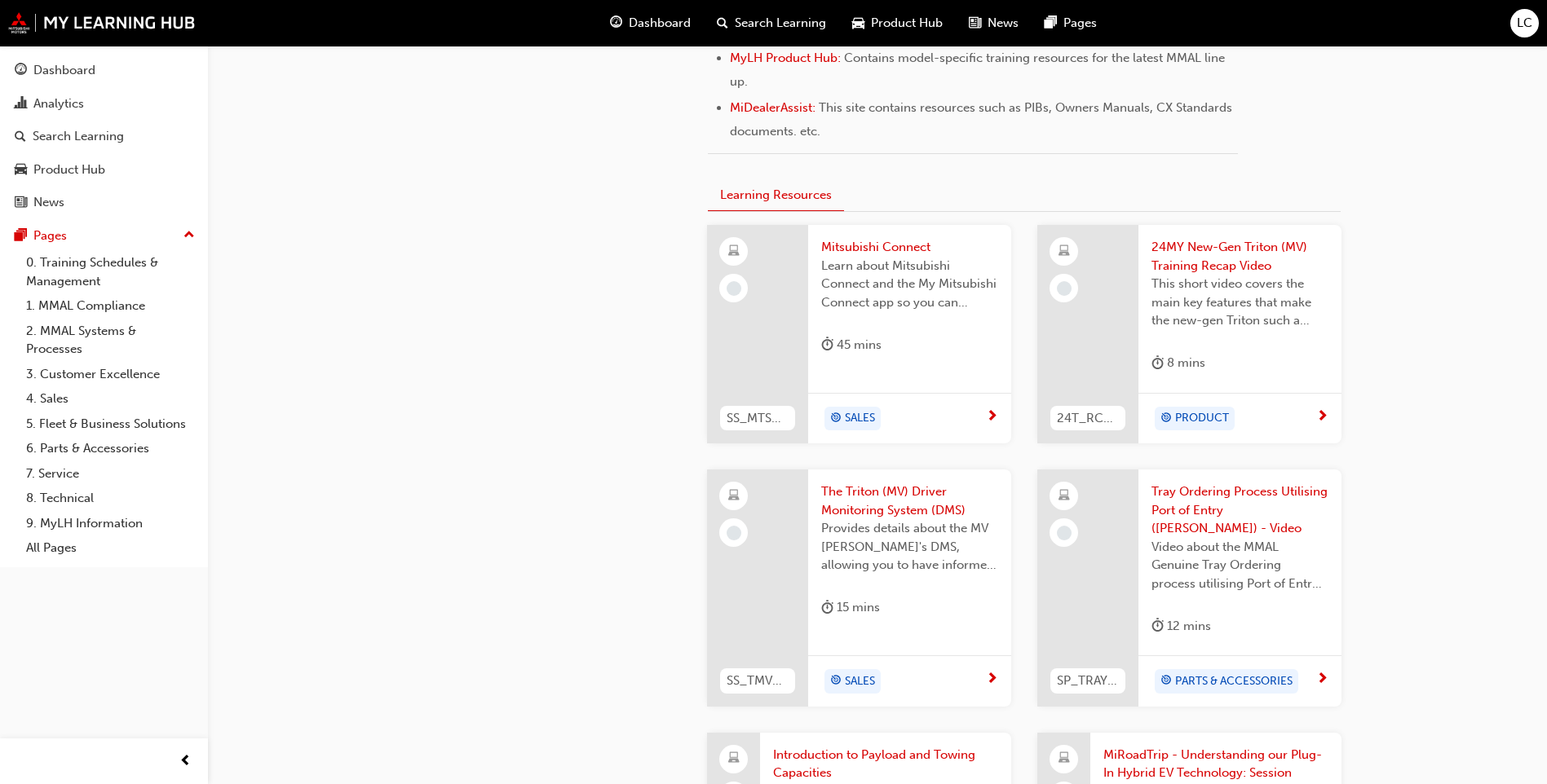
click at [906, 247] on span "Mitsubishi Connect" at bounding box center [910, 247] width 177 height 19
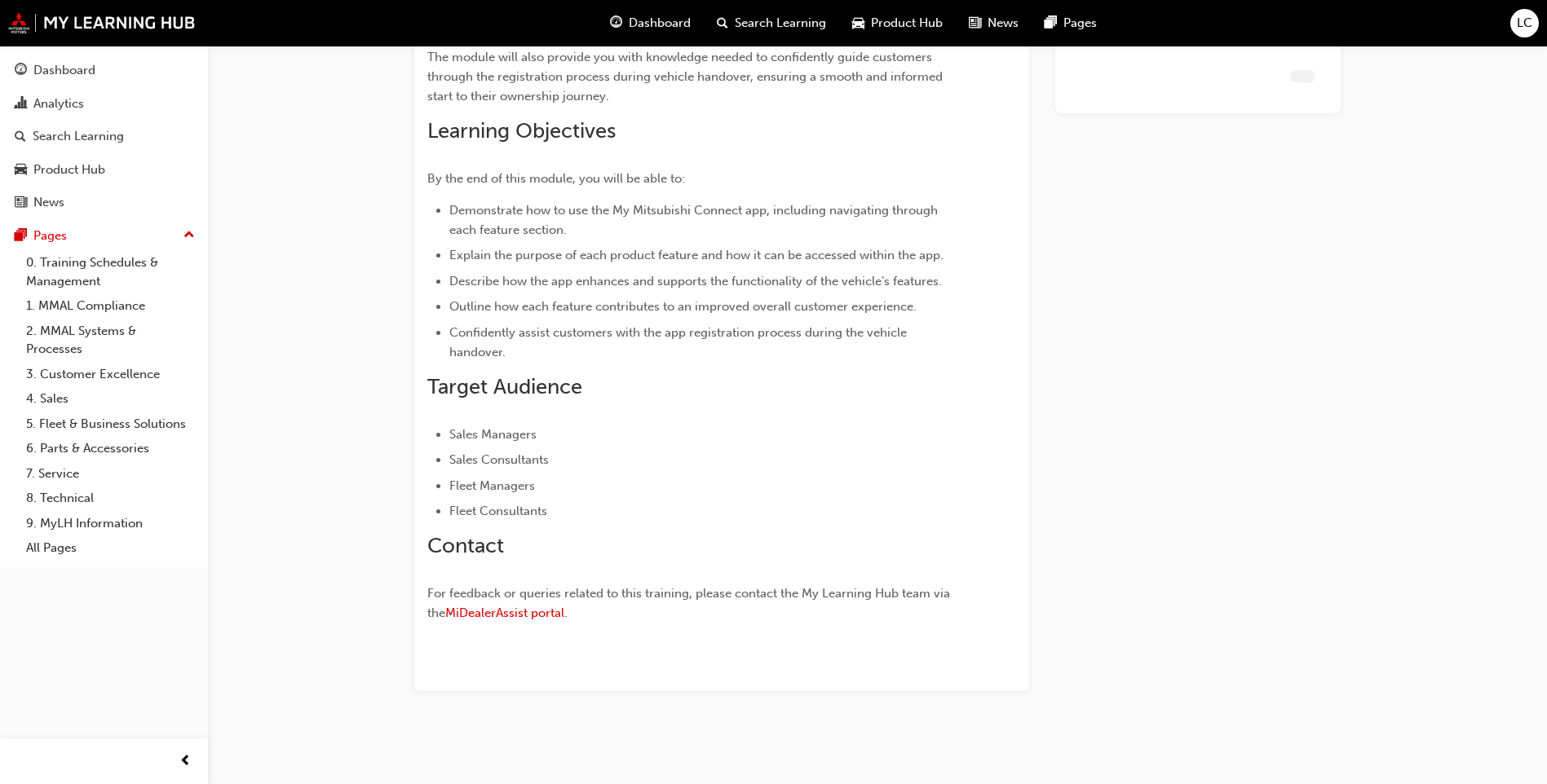
scroll to position [342, 0]
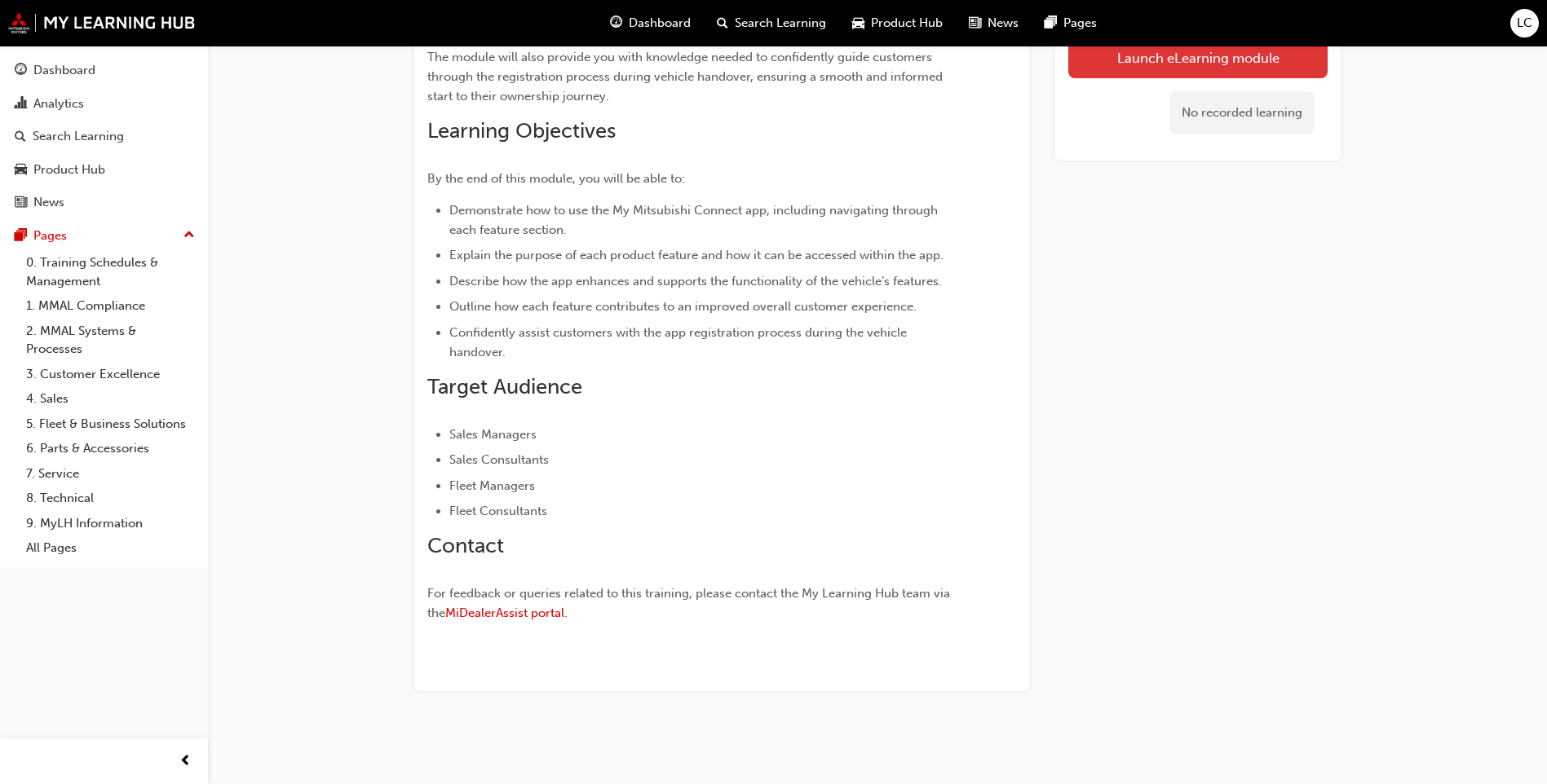
click at [1218, 56] on link "Launch eLearning module" at bounding box center [1198, 57] width 259 height 40
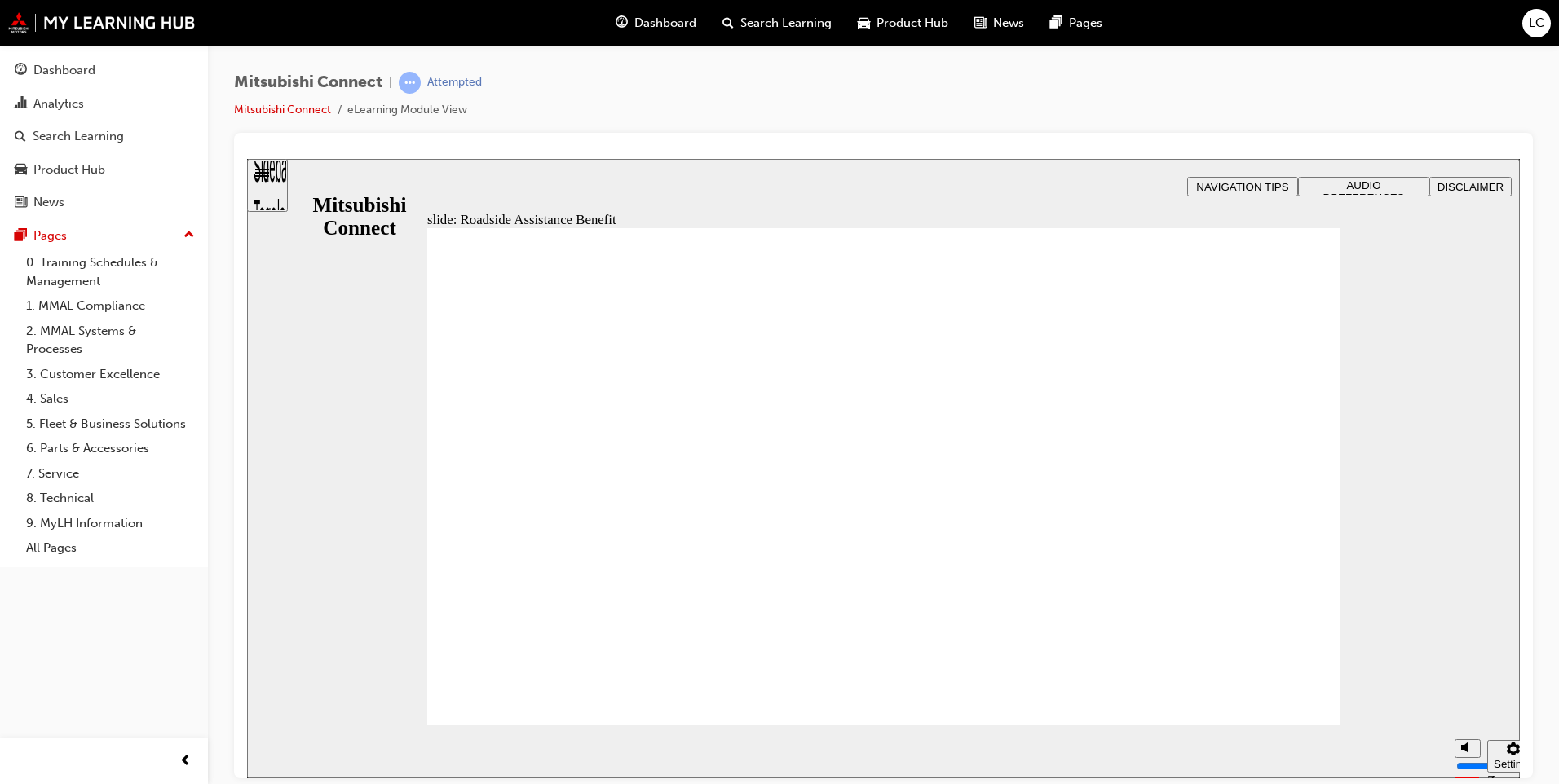
click at [111, 64] on div "Dashboard" at bounding box center [104, 70] width 178 height 21
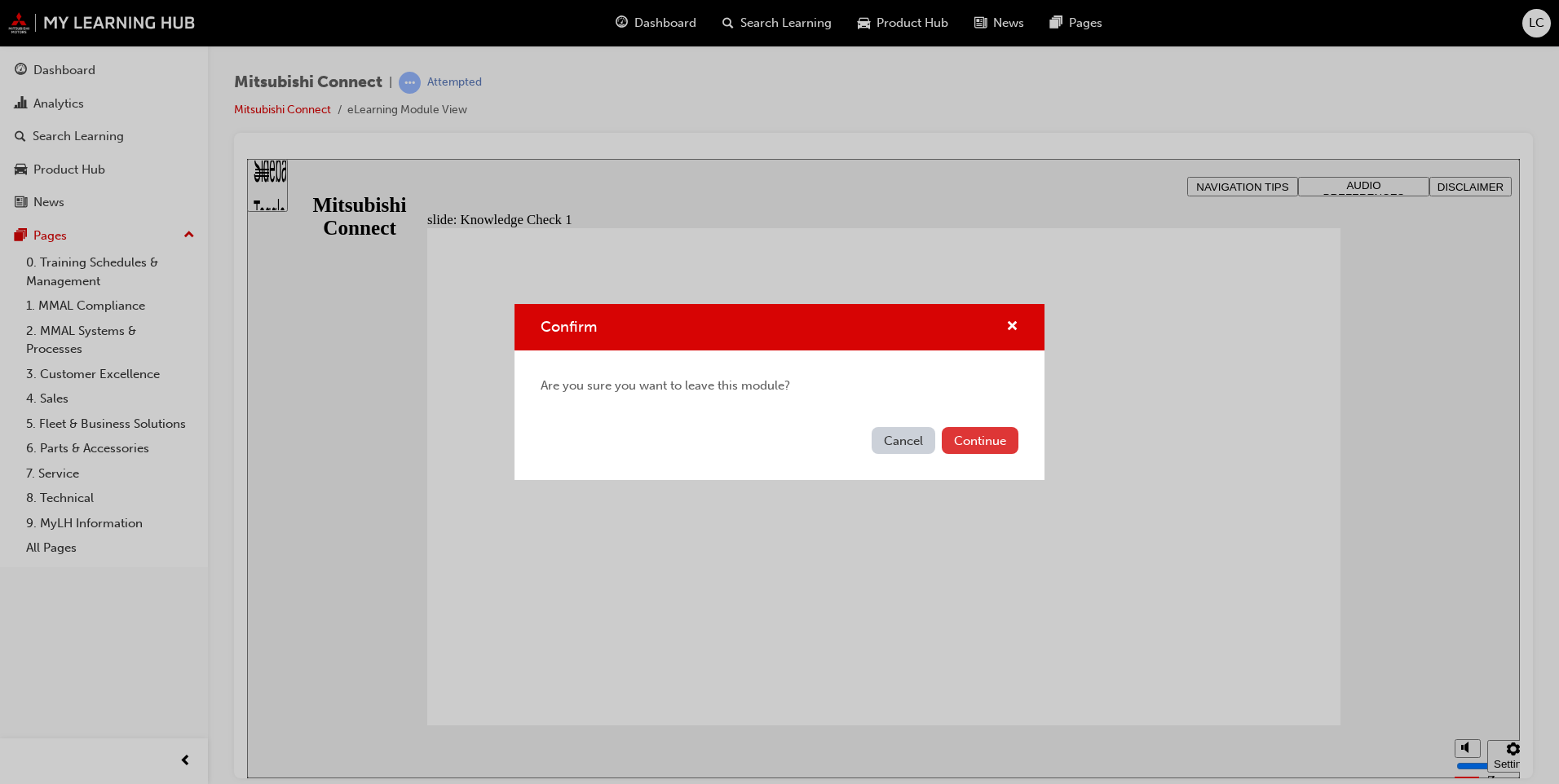
click at [968, 443] on button "Continue" at bounding box center [980, 441] width 77 height 27
